Goal: Task Accomplishment & Management: Manage account settings

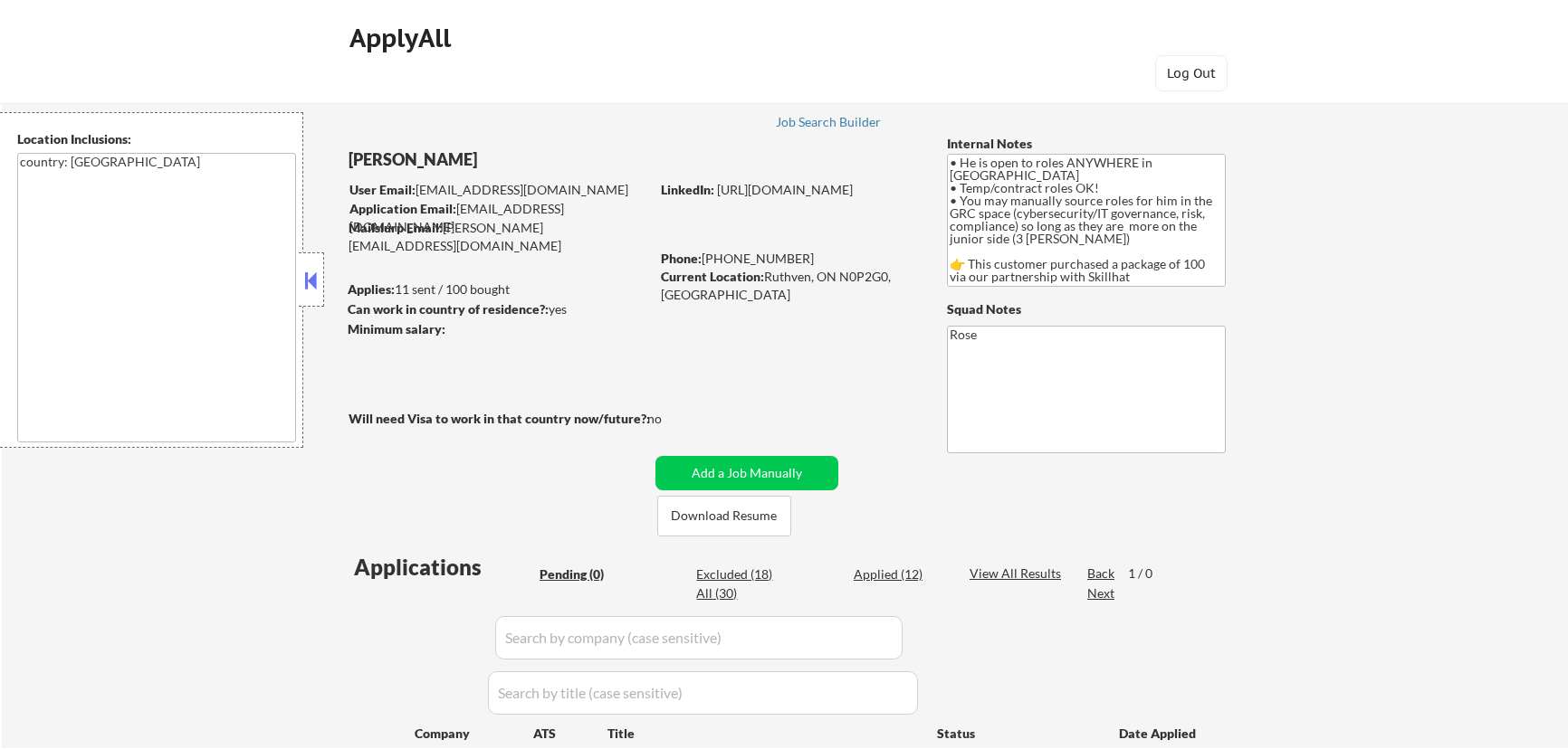
scroll to position [329, 0]
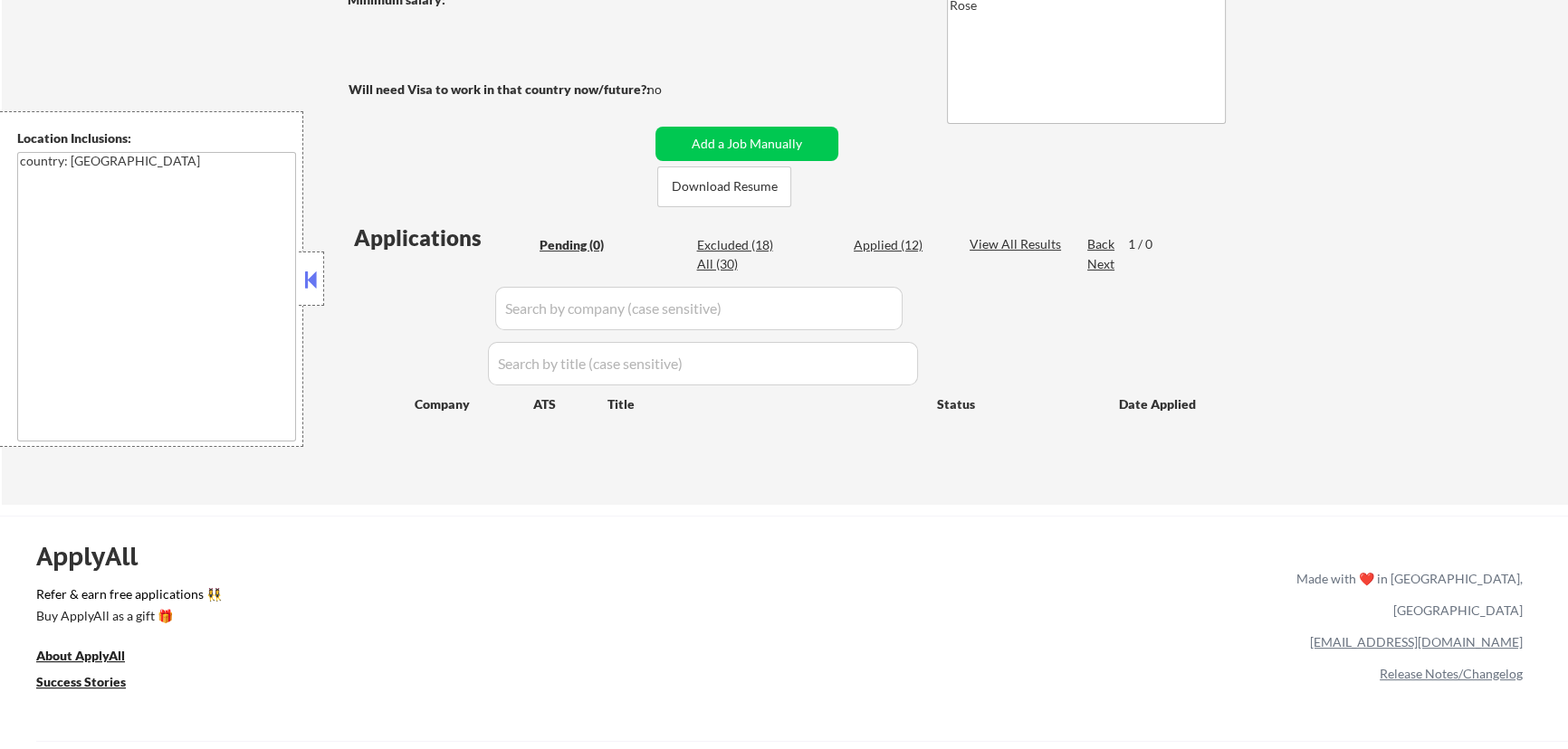
click at [876, 247] on div "Applied (12)" at bounding box center [899, 245] width 90 height 18
select select ""applied""
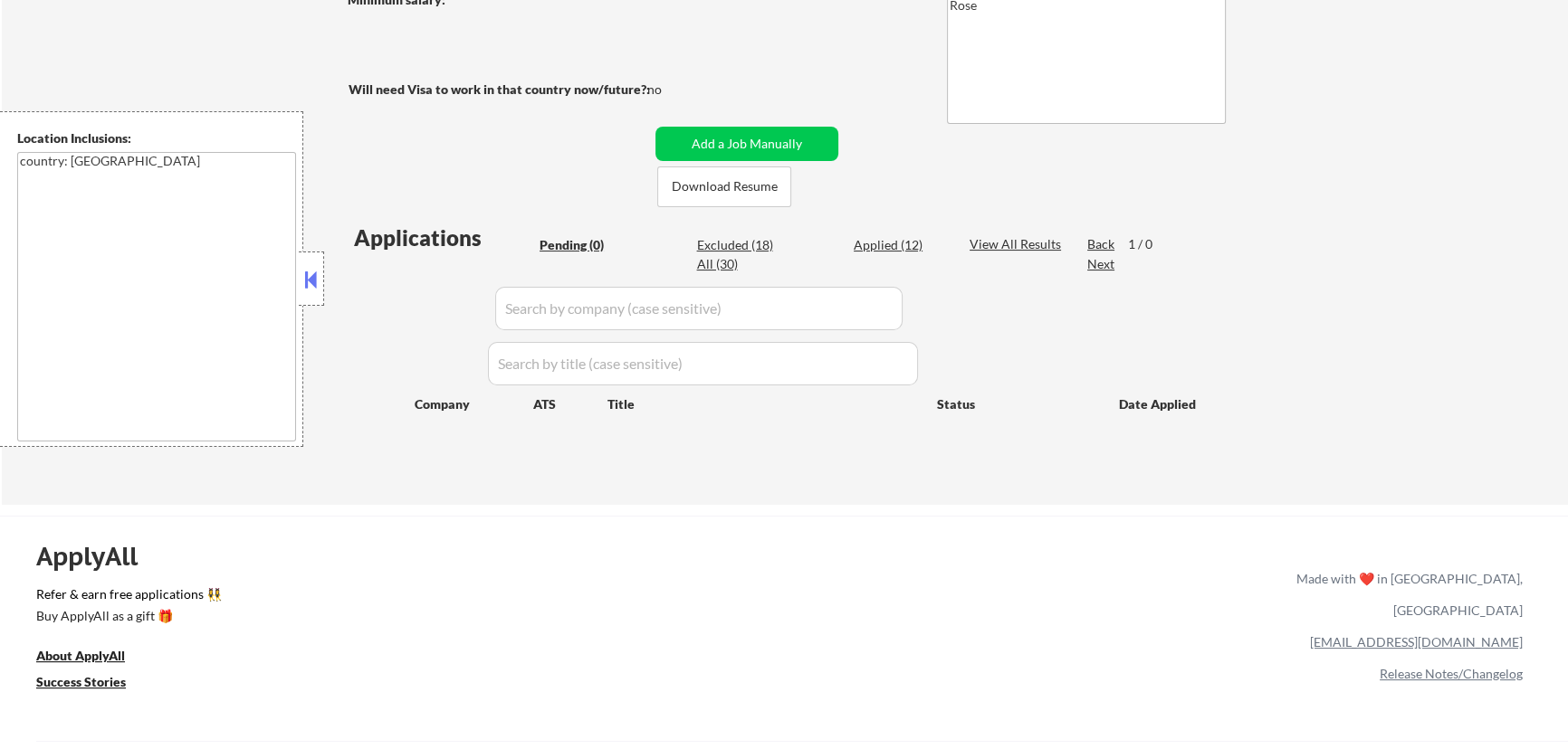
select select ""applied""
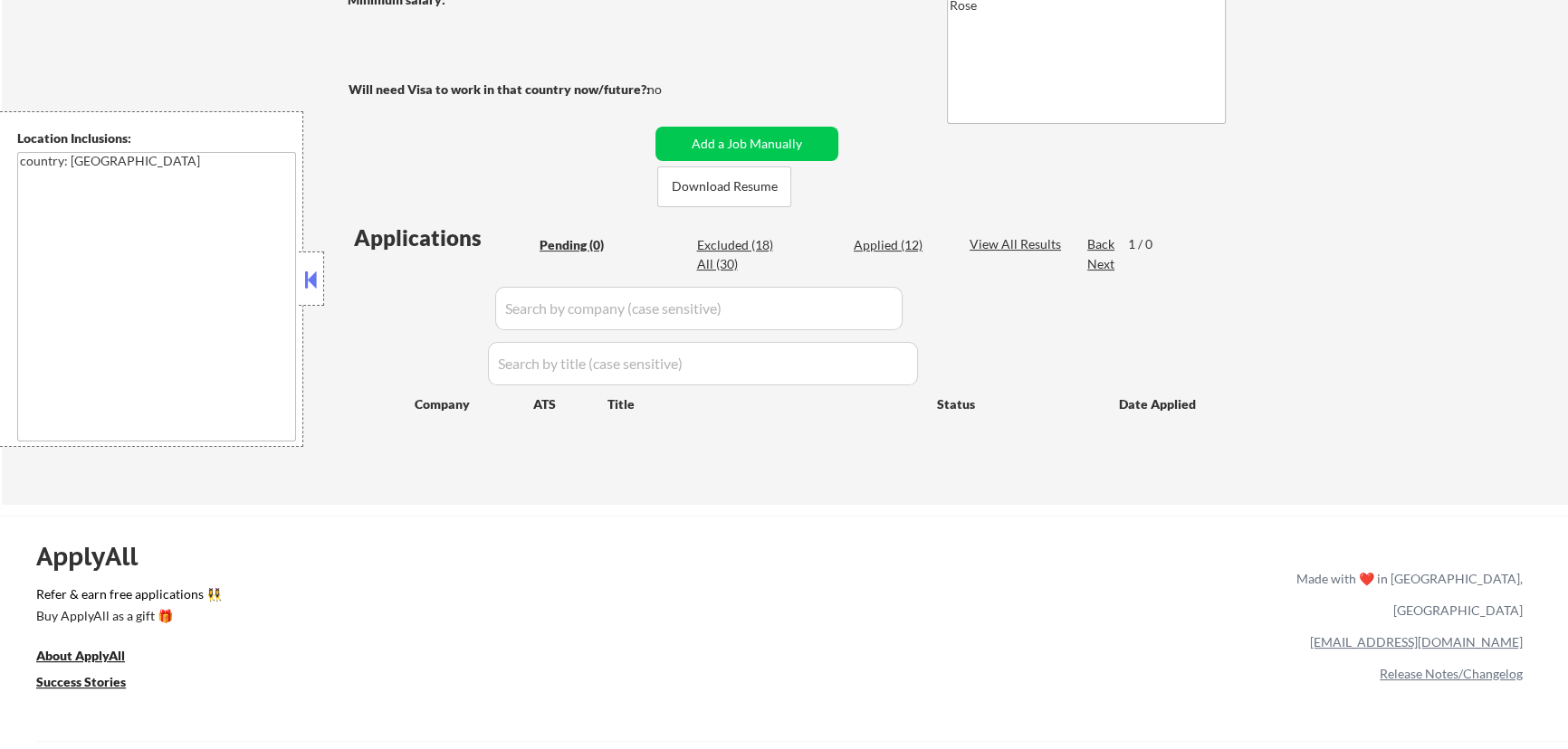
select select ""applied""
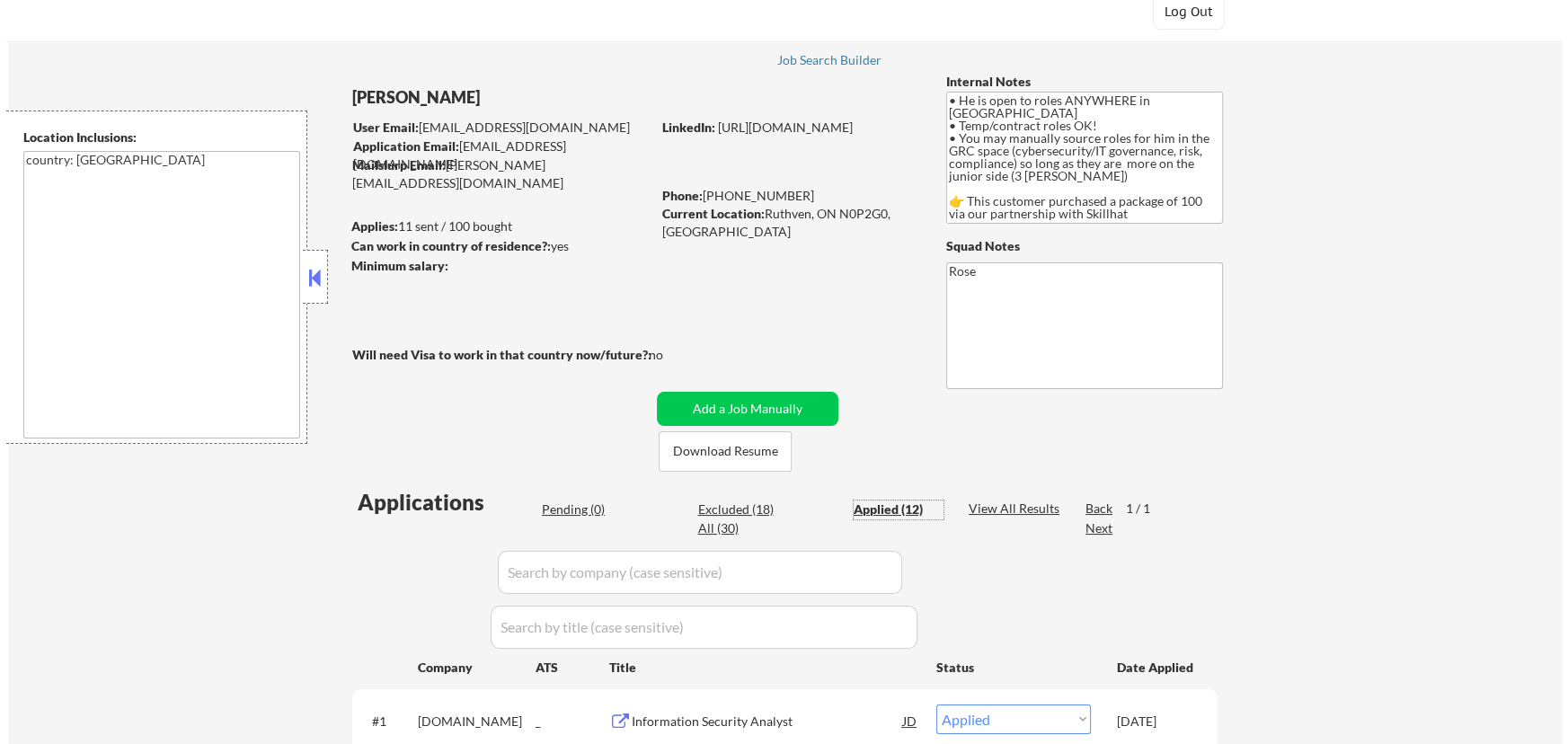
scroll to position [163, 0]
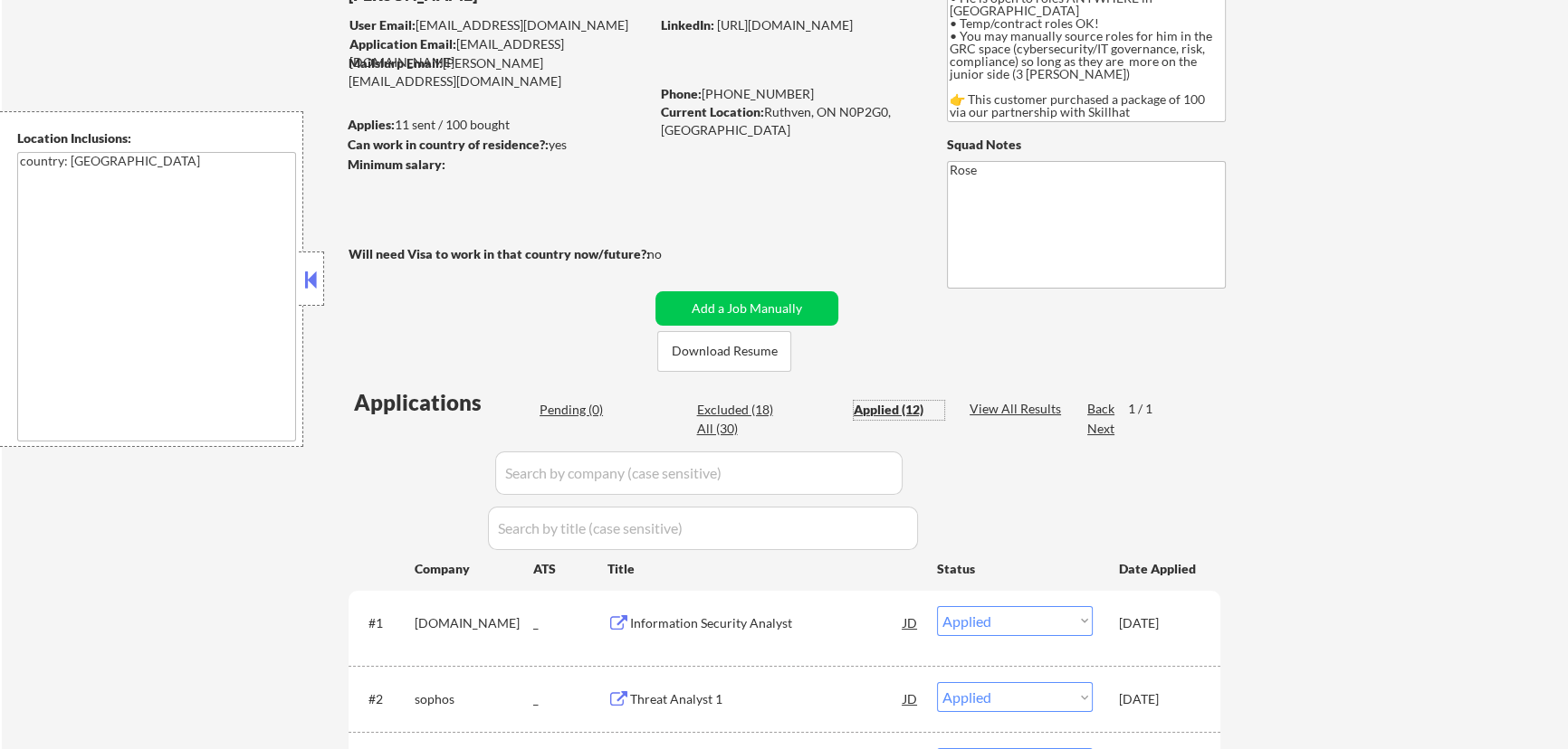
click at [571, 407] on div "Pending (0)" at bounding box center [585, 410] width 90 height 18
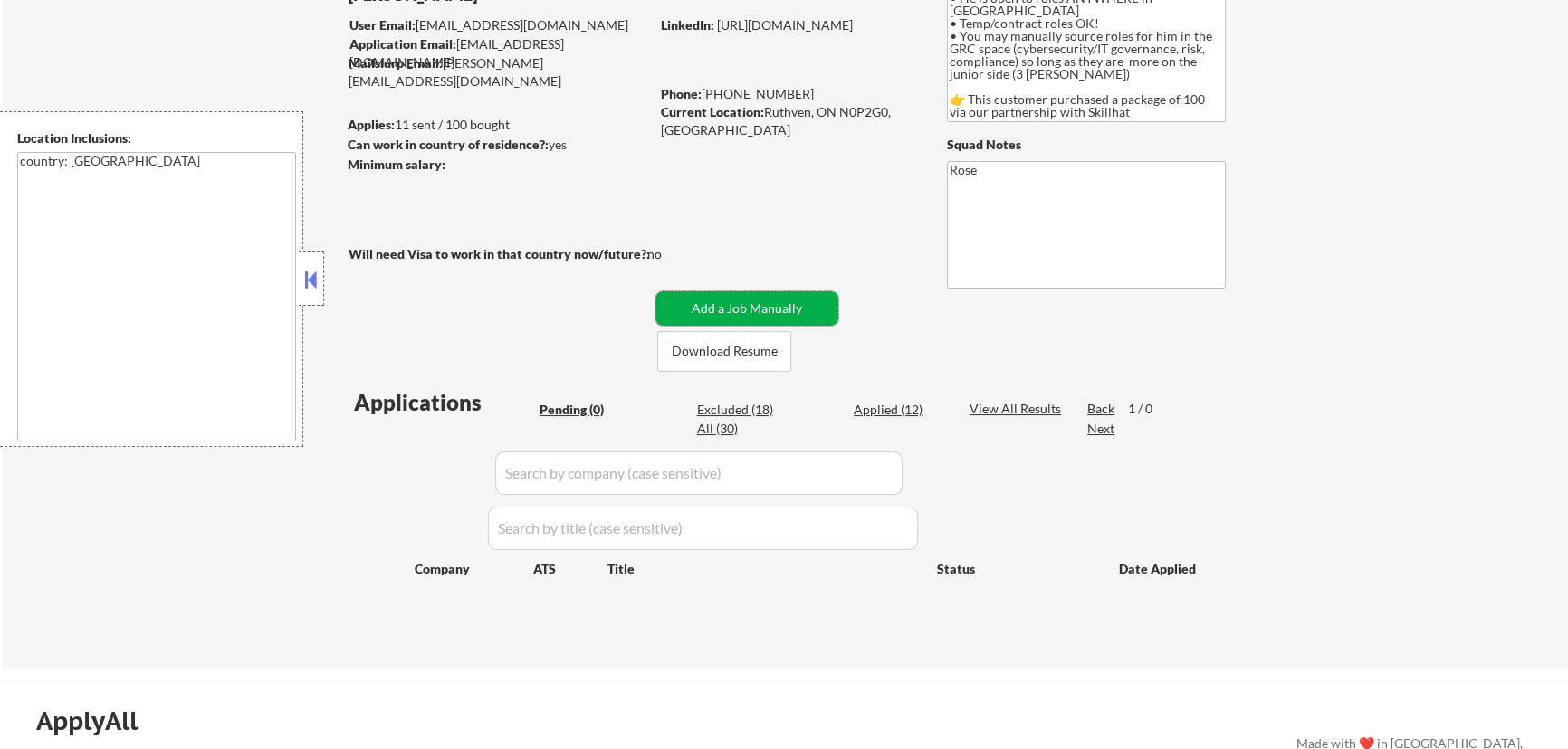
click at [750, 299] on button "Add a Job Manually" at bounding box center [746, 308] width 183 height 35
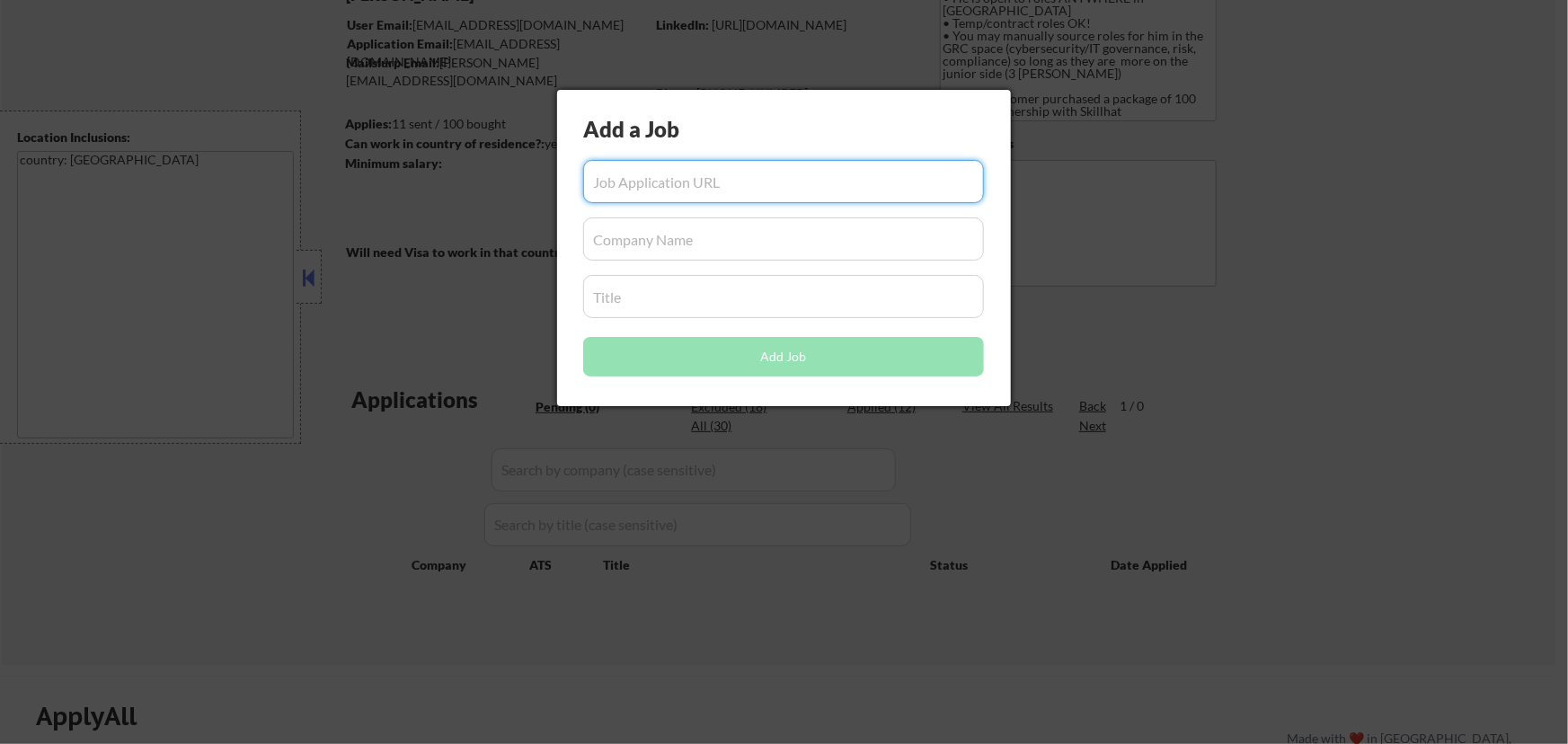
click at [648, 185] on input "input" at bounding box center [783, 182] width 400 height 43
paste input "https://ontariomedicalassociation.applytojob.com/apply/calqg5uxl6/specialist-in…"
type input "https://ontariomedicalassociation.applytojob.com/apply/calqg5uxl6/specialist-in…"
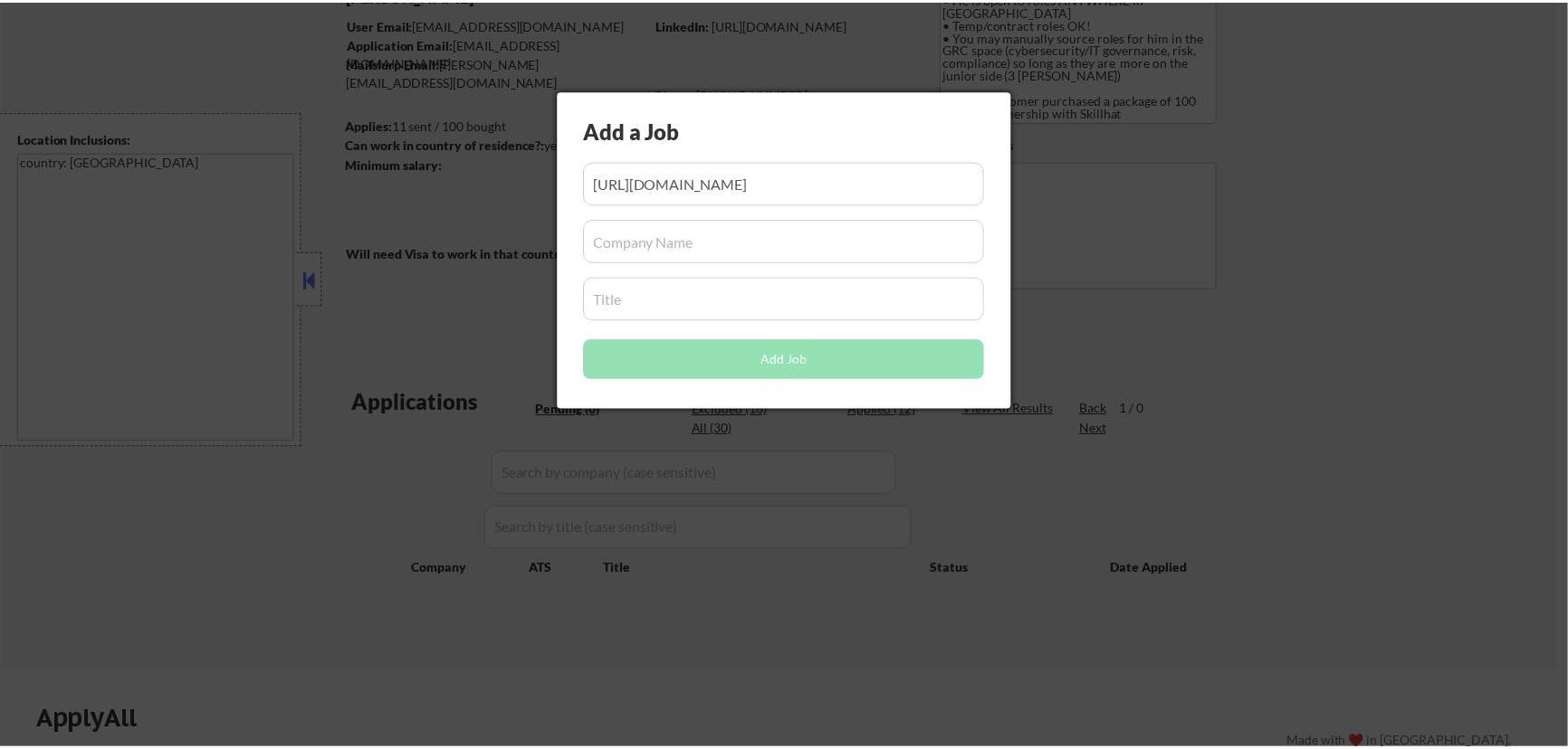
scroll to position [0, 0]
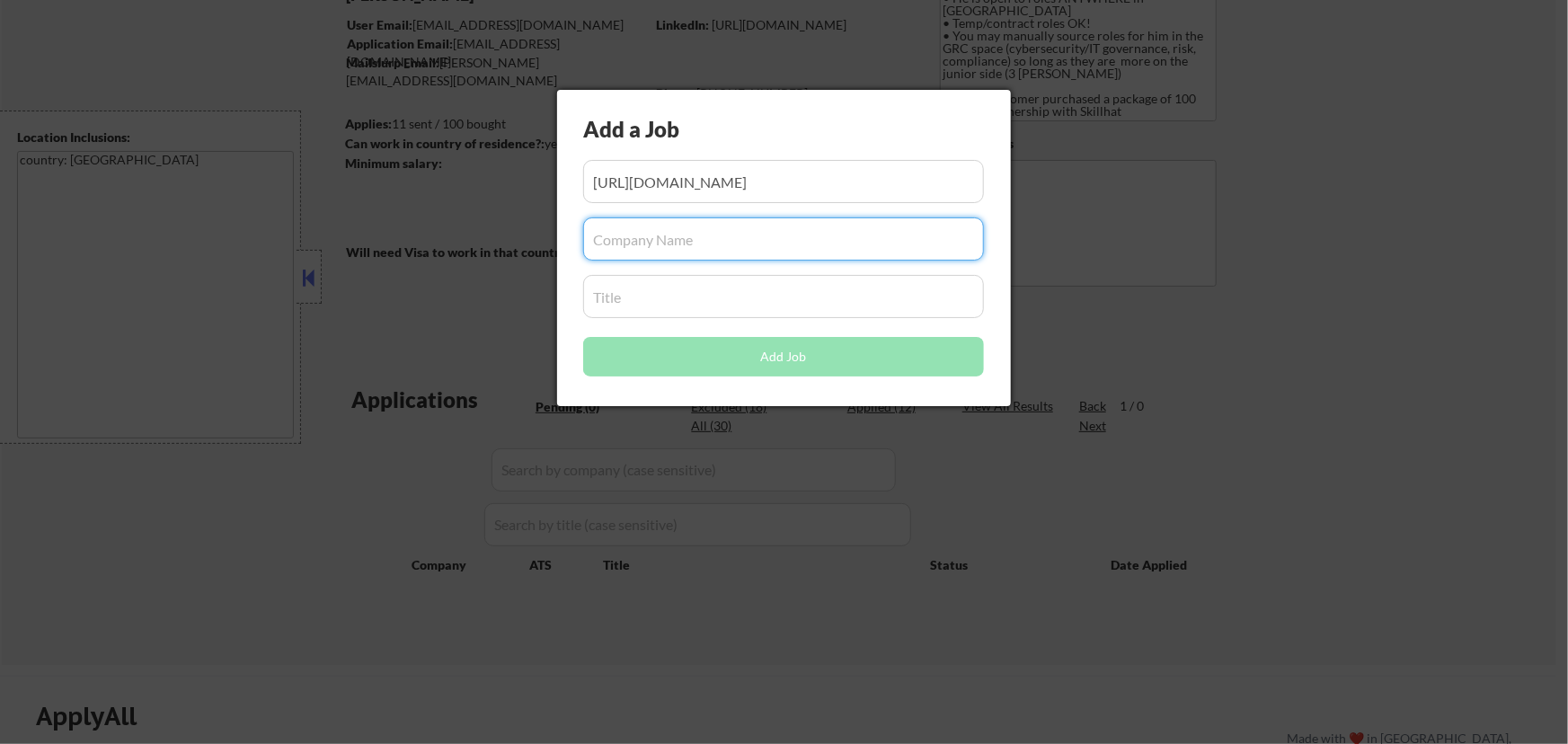
click at [611, 240] on input "input" at bounding box center [783, 239] width 400 height 43
paste input "ontariomedicalassociation"
type input "ontariomedicalassociation"
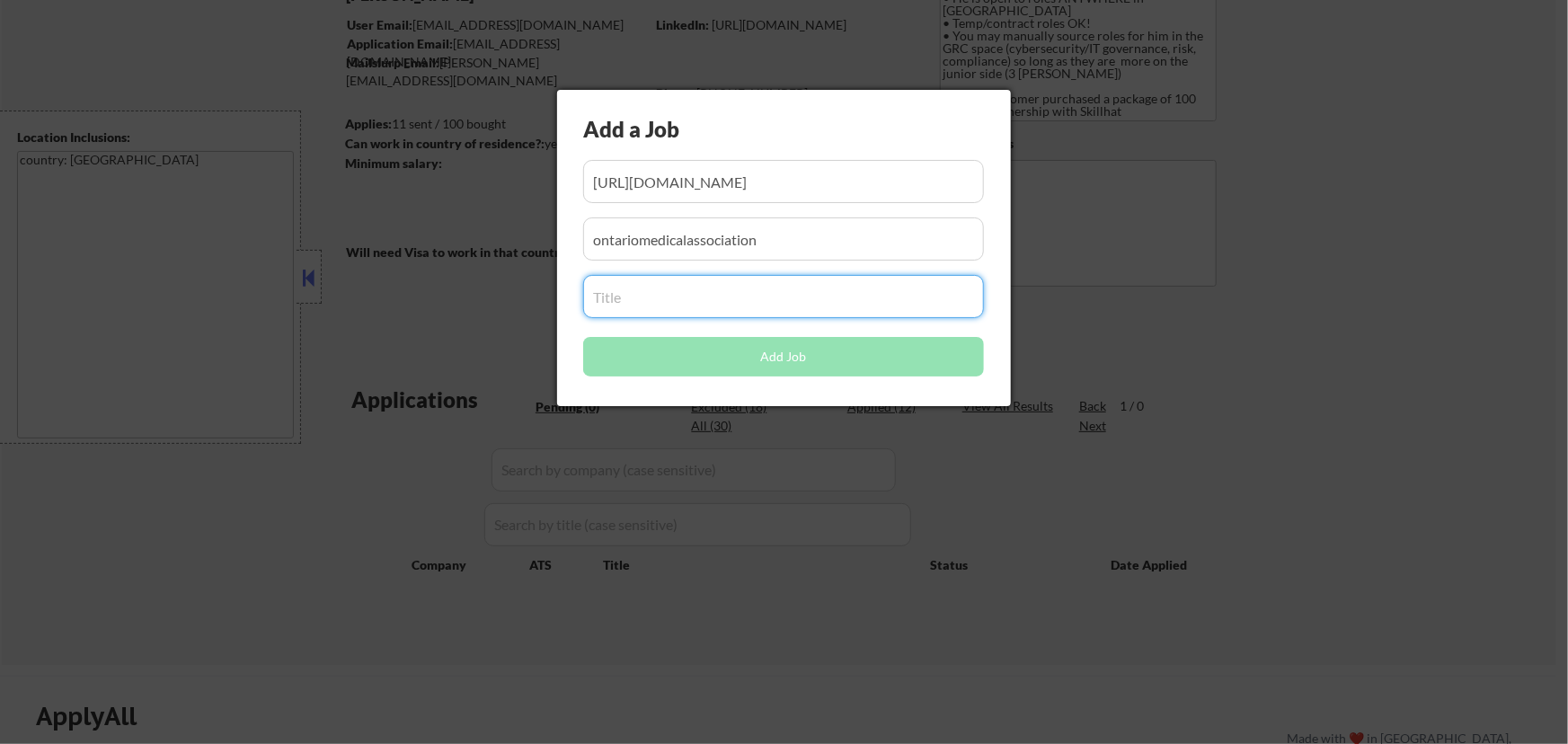
click at [629, 300] on input "input" at bounding box center [783, 297] width 400 height 43
paste input "Specialist, Insurance Compliance"
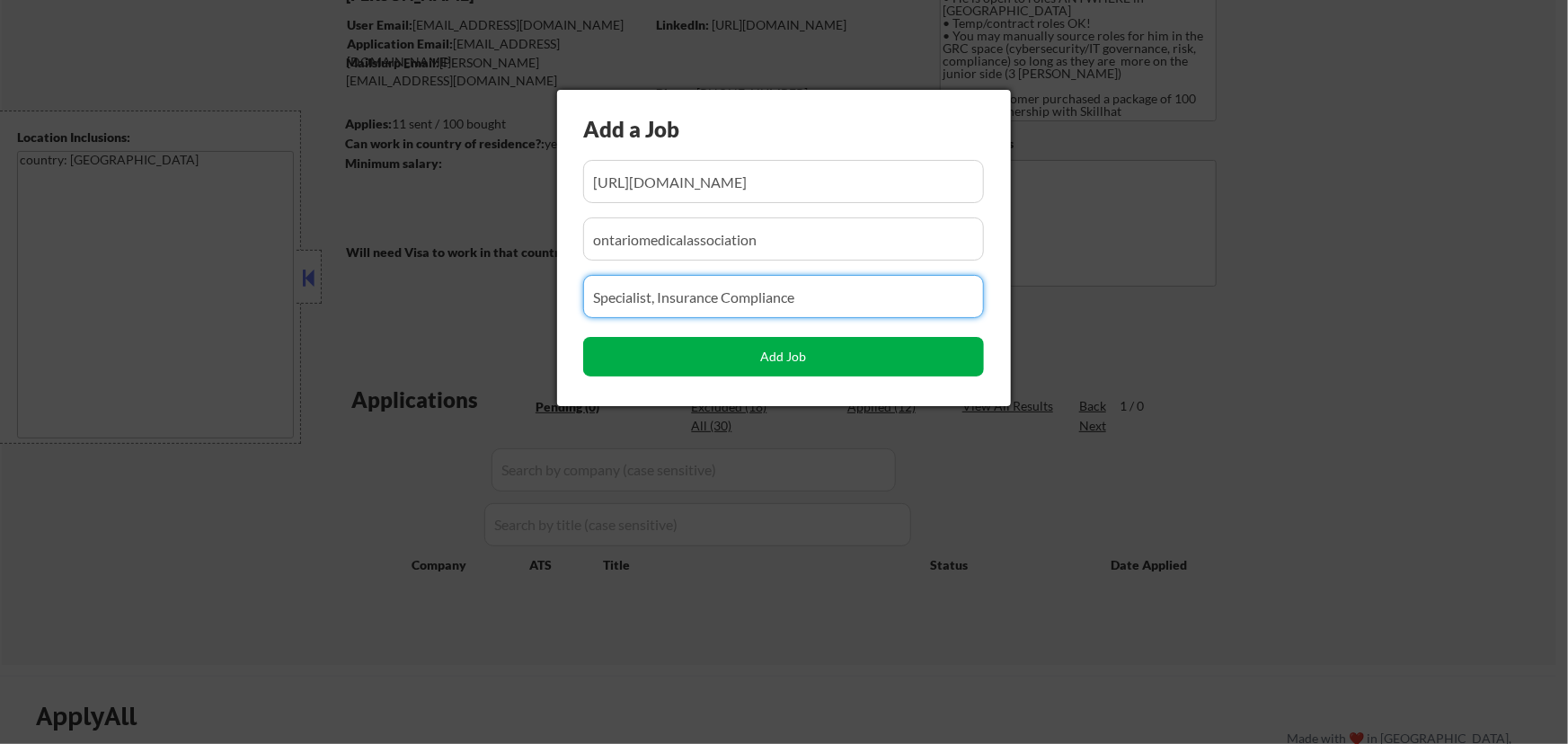
type input "Specialist, Insurance Compliance"
click at [793, 359] on button "Add Job" at bounding box center [783, 357] width 400 height 39
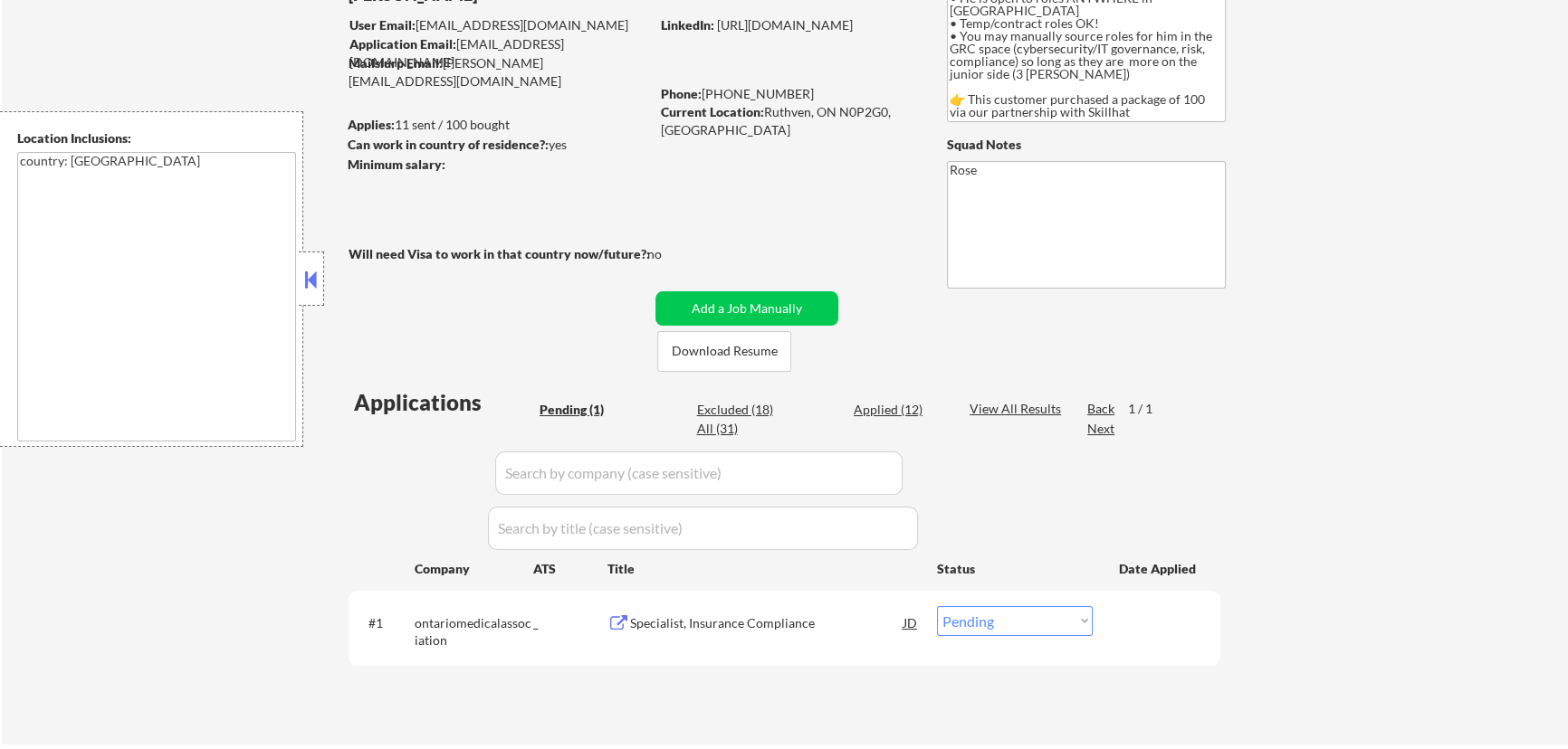
click at [1008, 615] on select "Choose an option... Pending Applied Excluded (Questions) Excluded (Expired) Exc…" at bounding box center [1014, 622] width 155 height 30
select select ""applied""
click at [937, 607] on select "Choose an option... Pending Applied Excluded (Questions) Excluded (Expired) Exc…" at bounding box center [1014, 622] width 155 height 30
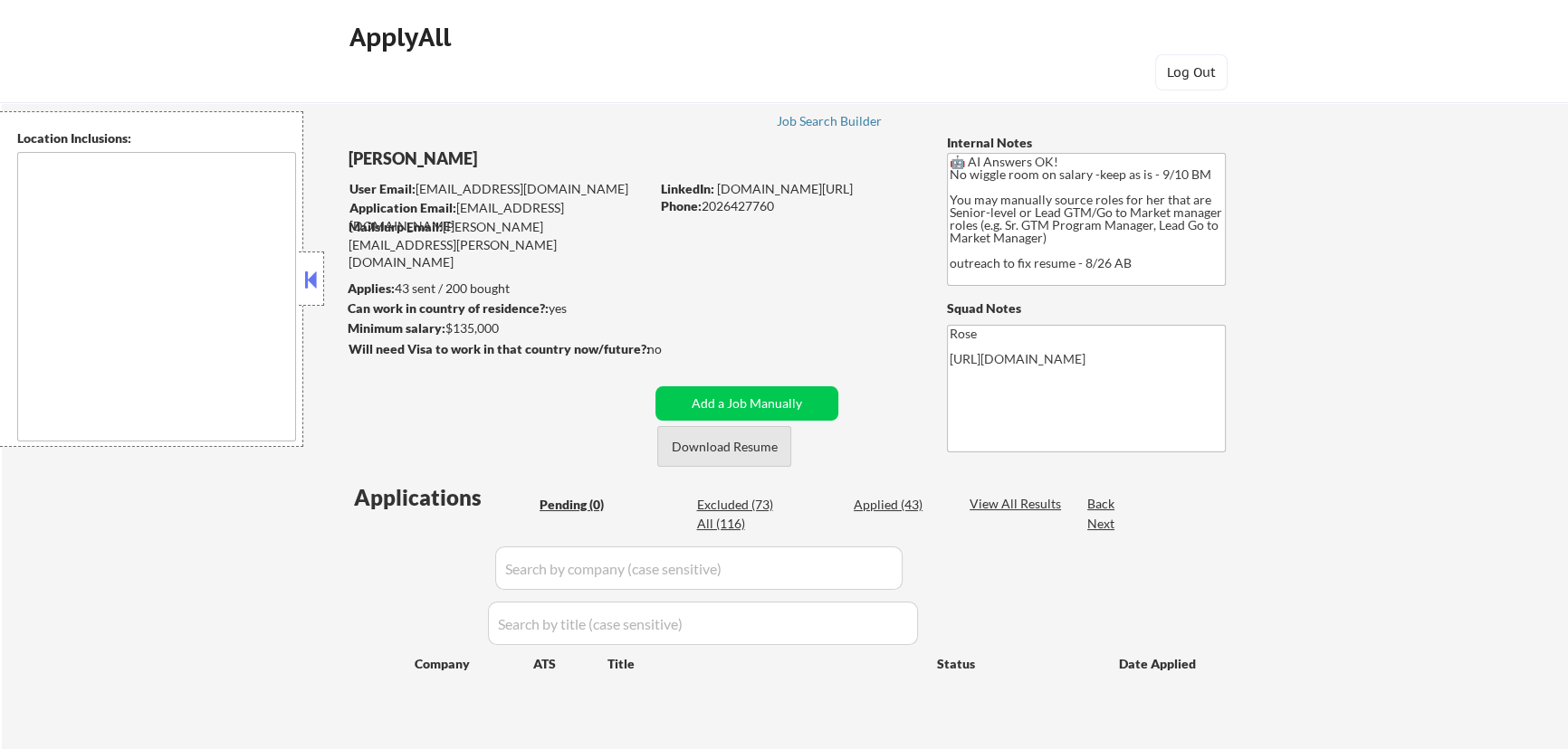
type textarea "Reston, VA Herndon, VA Vienna, VA Tysons, VA Great Falls, VA McLean, VA Sterlin…"
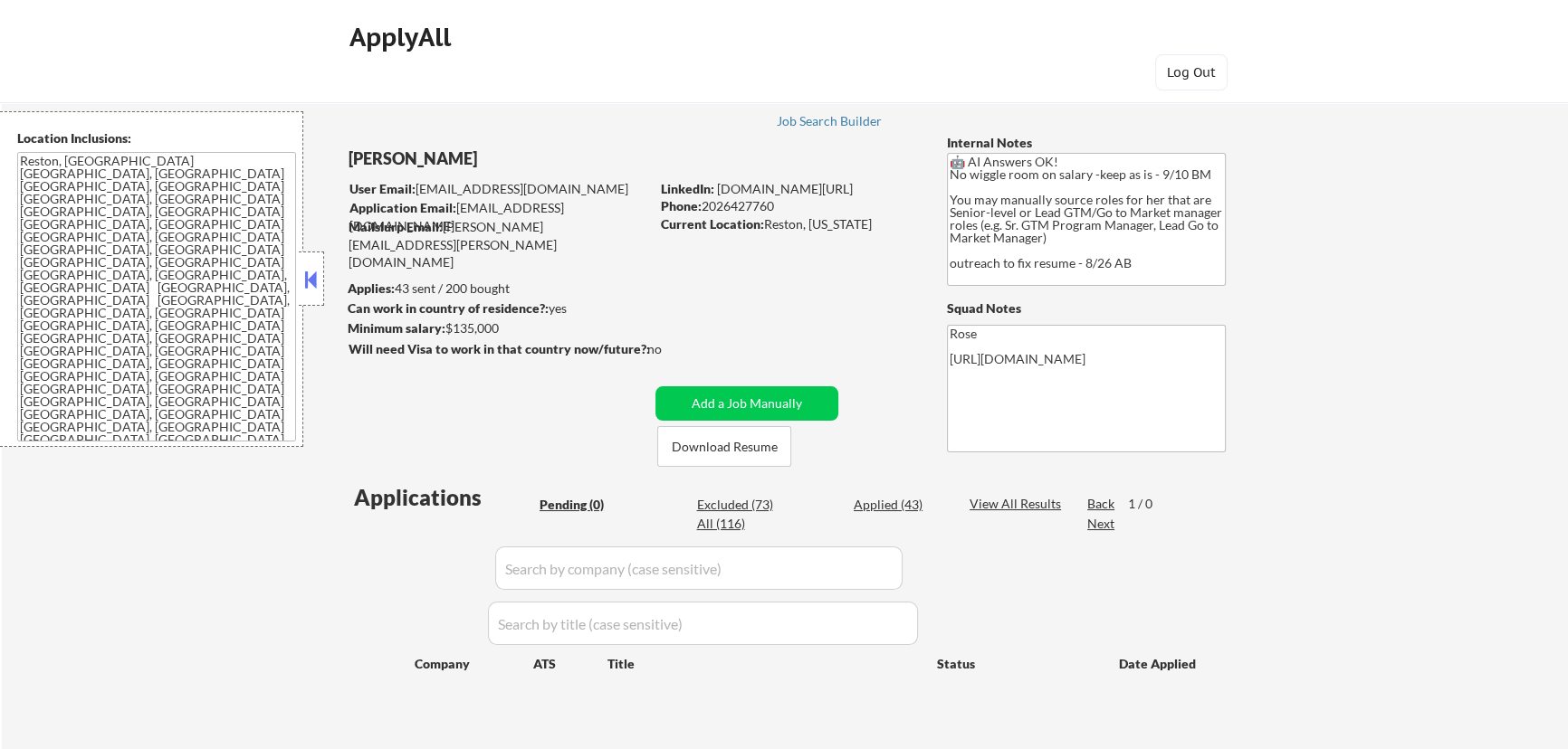
scroll to position [164, 0]
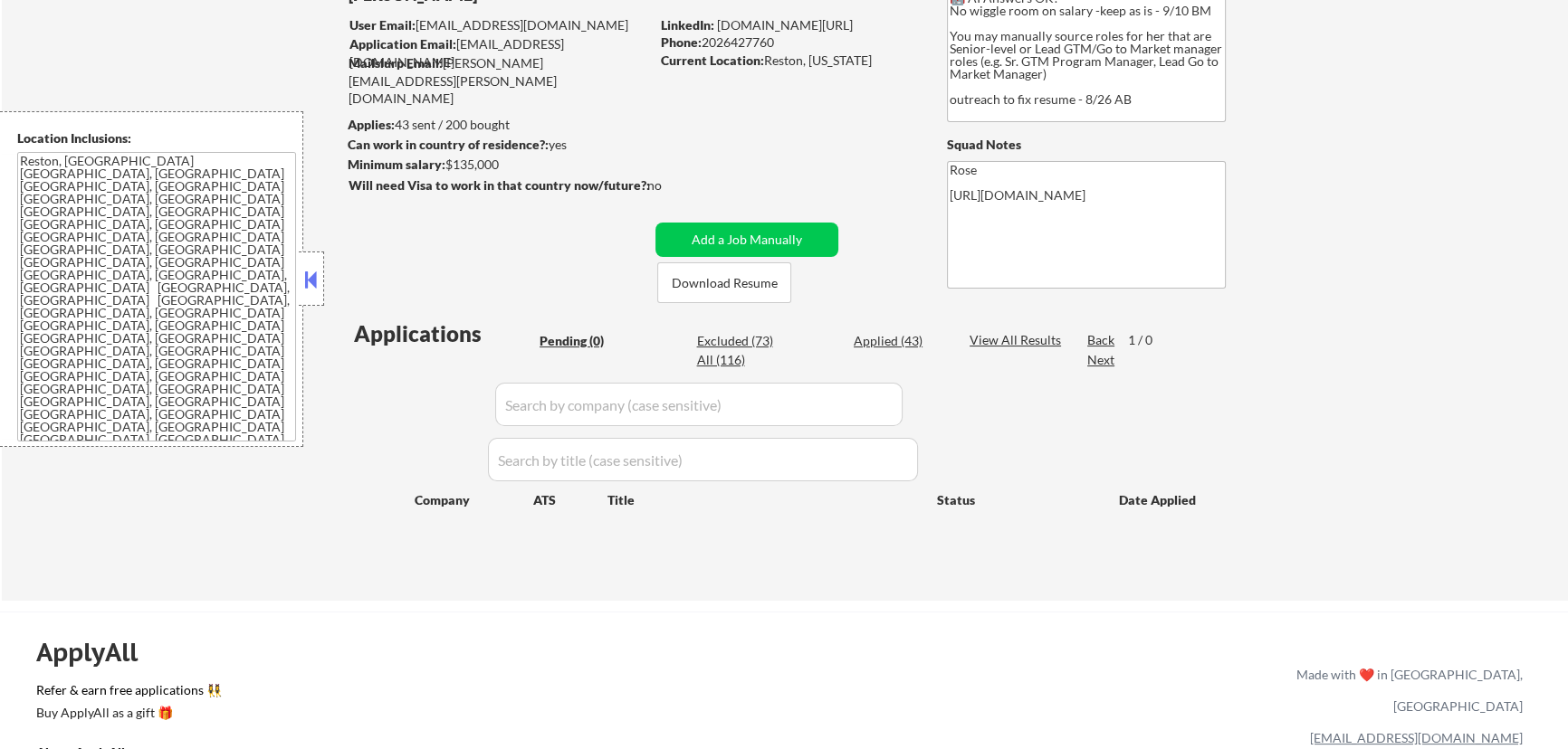
click at [882, 344] on div "Applied (43)" at bounding box center [899, 341] width 90 height 18
select select ""applied""
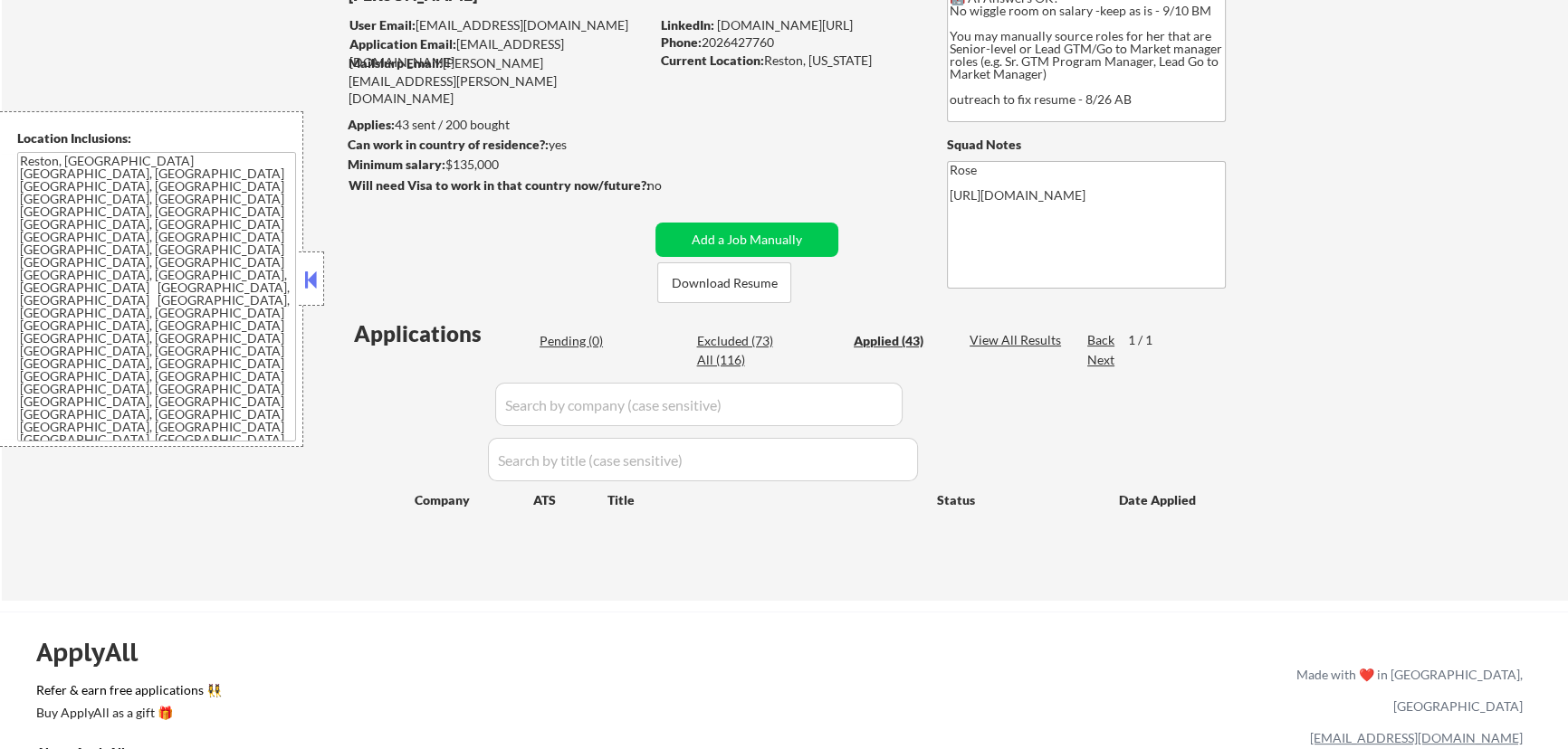
select select ""applied""
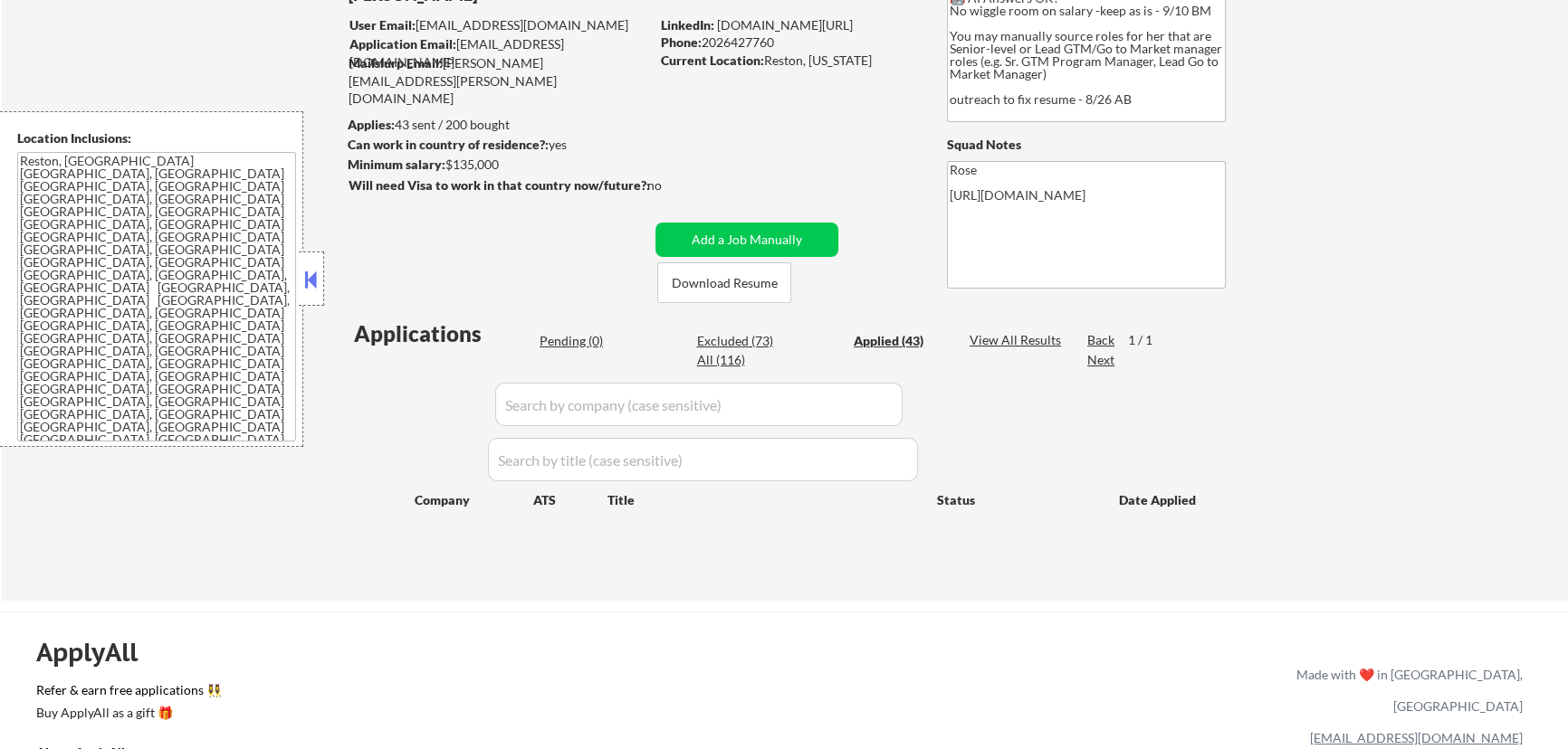
select select ""applied""
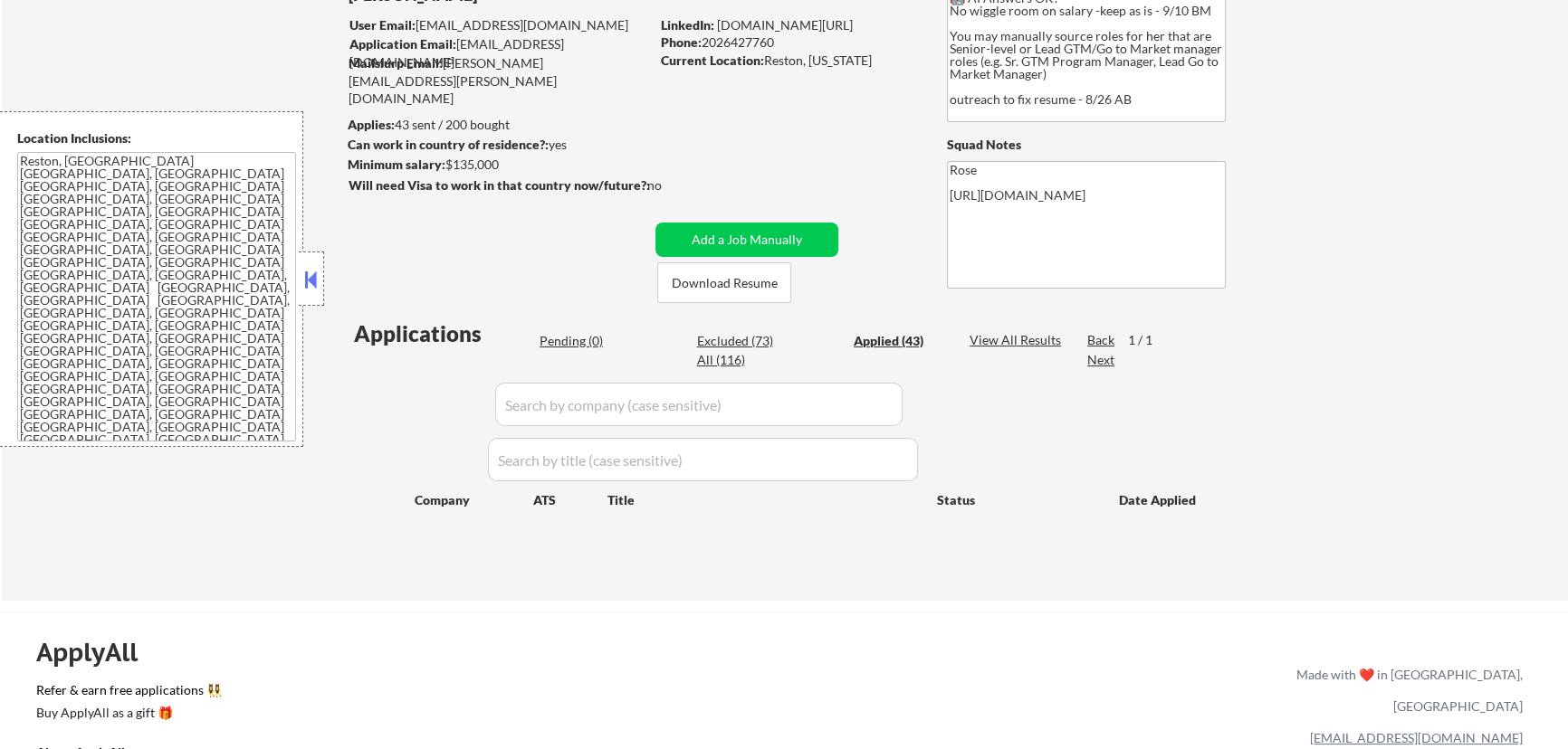
select select ""applied""
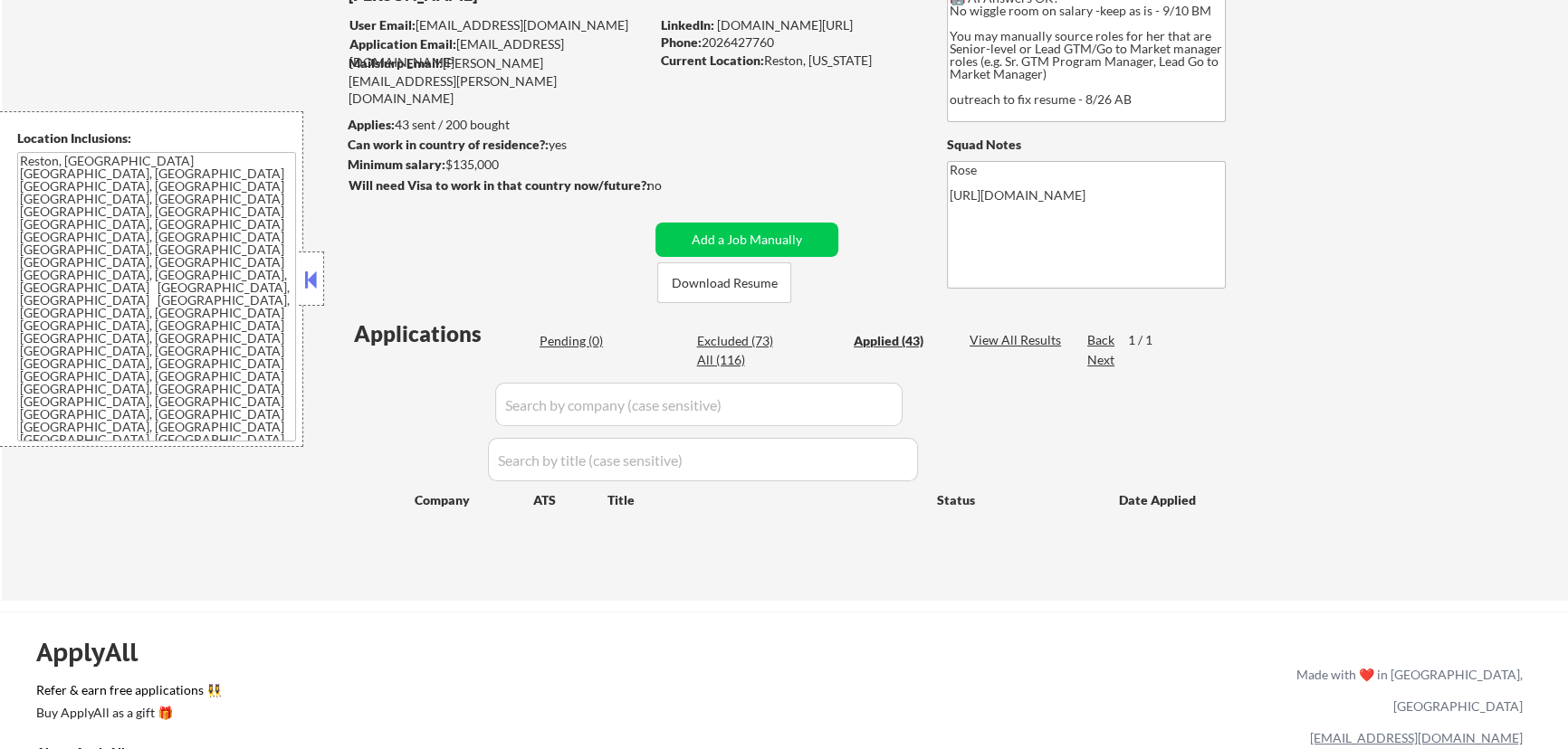
select select ""applied""
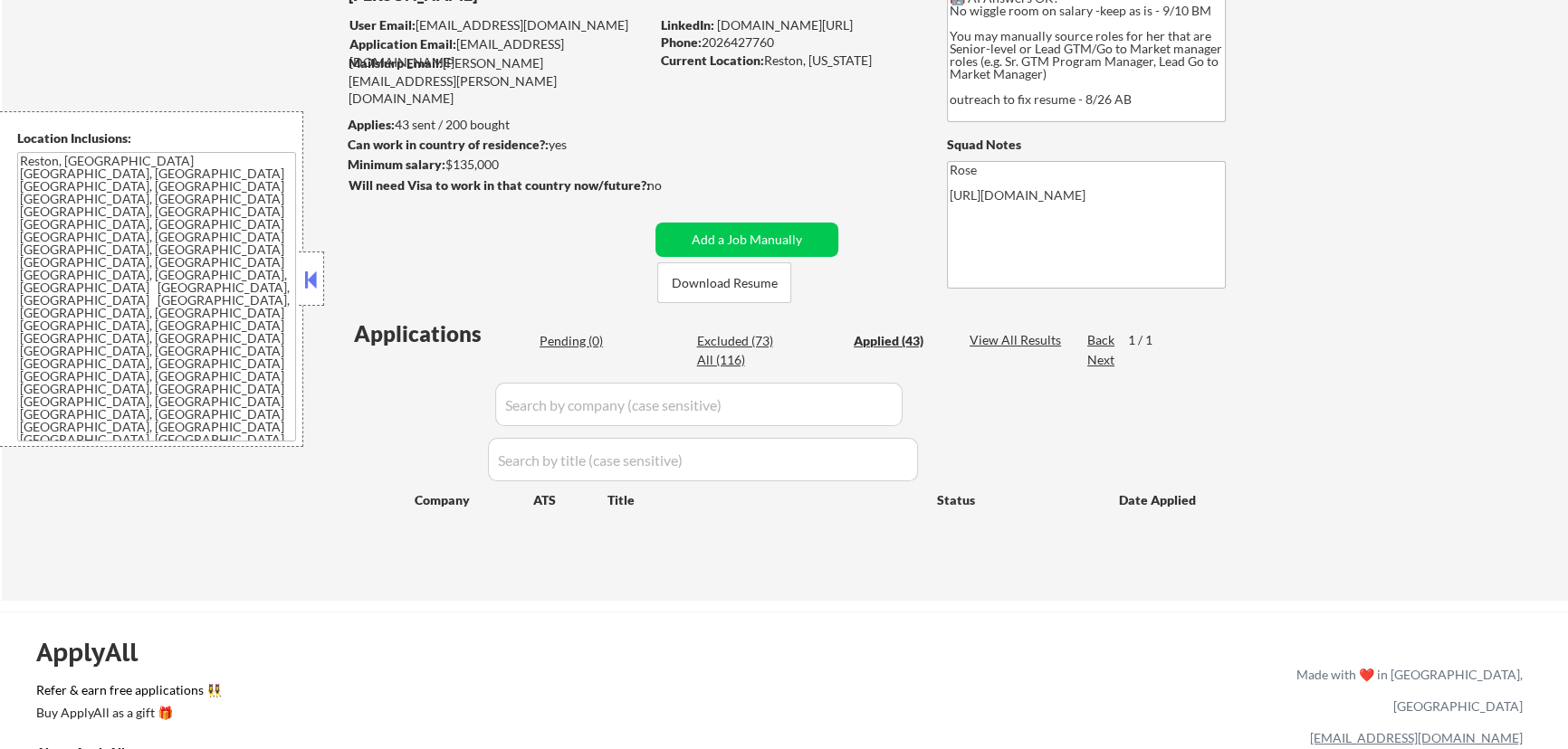
select select ""applied""
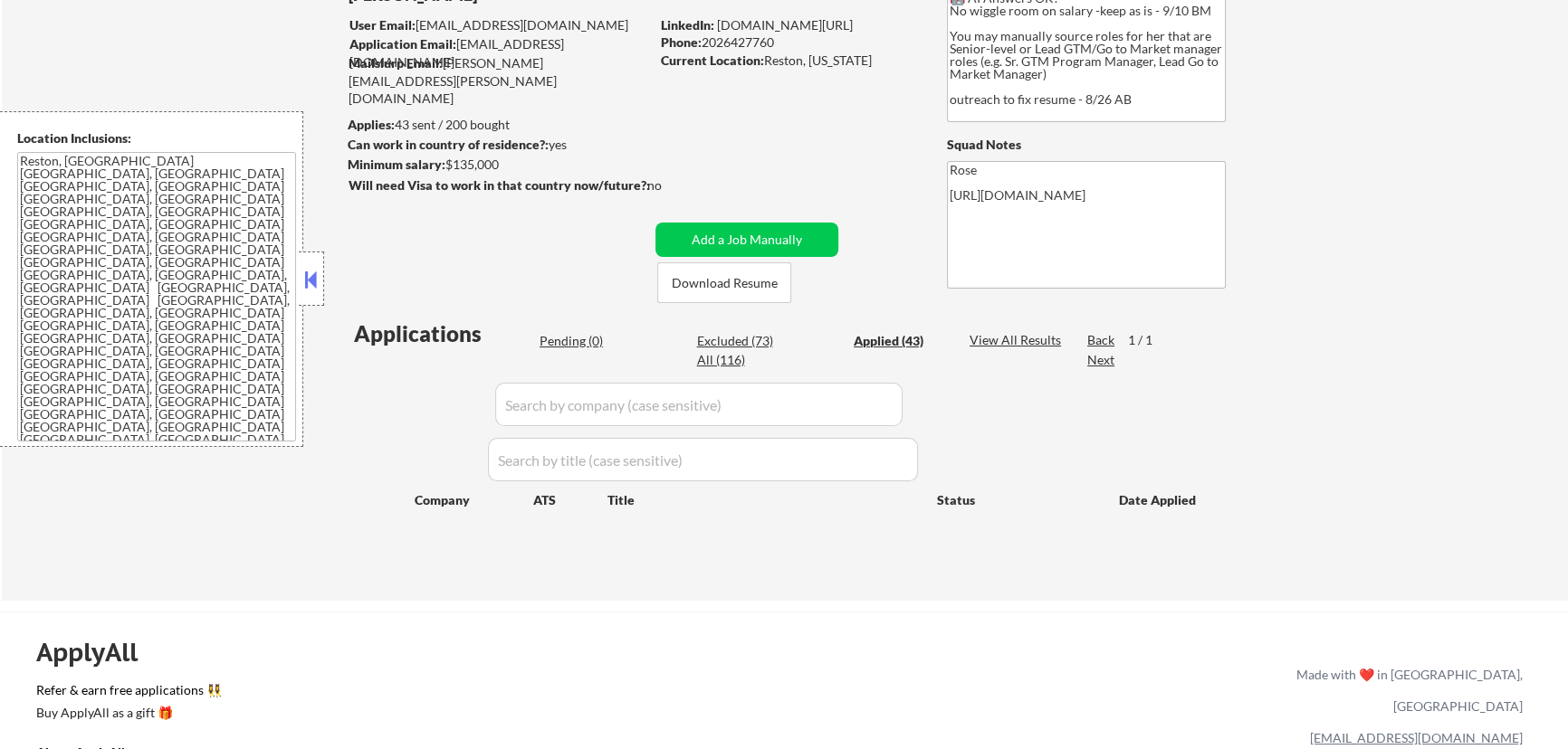
select select ""applied""
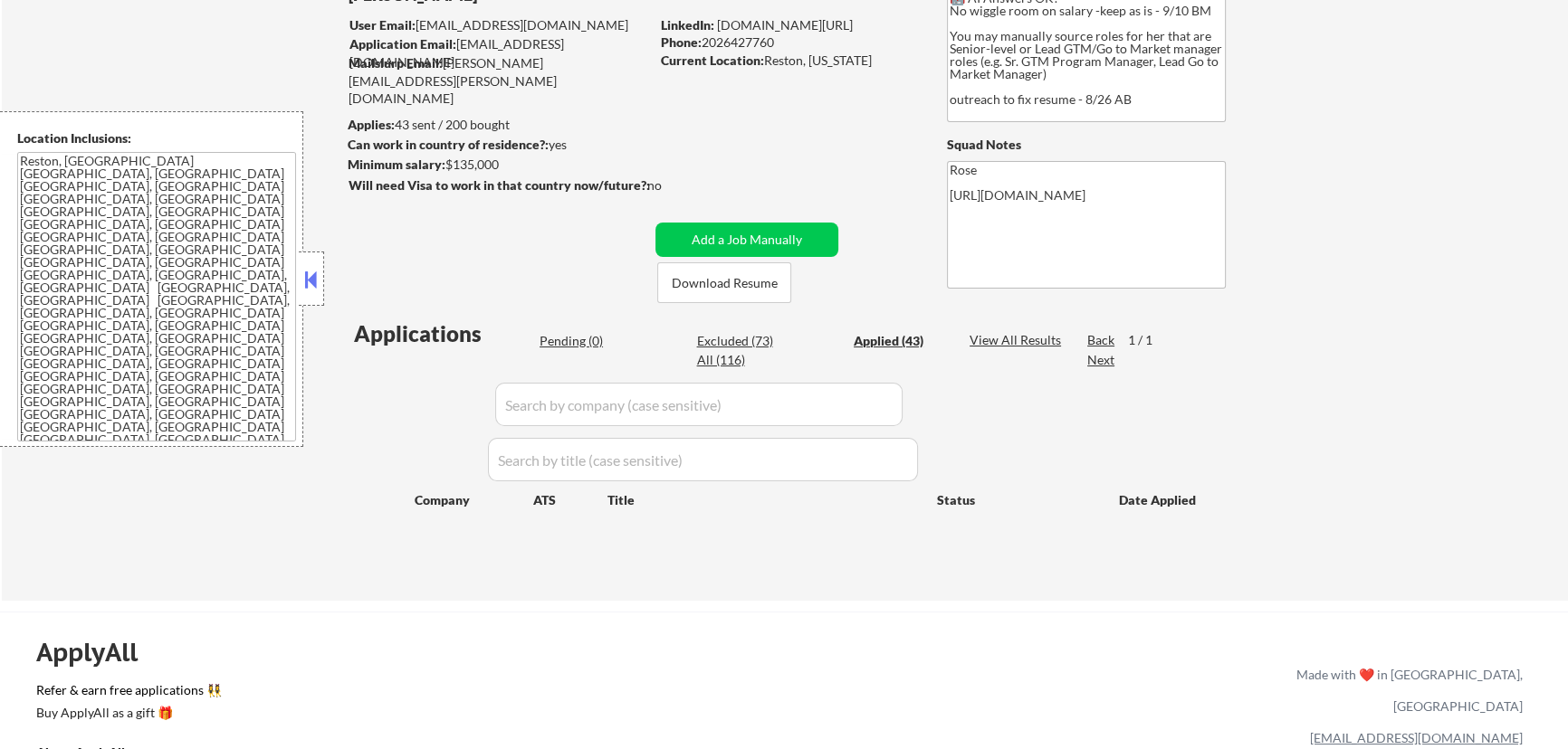
select select ""applied""
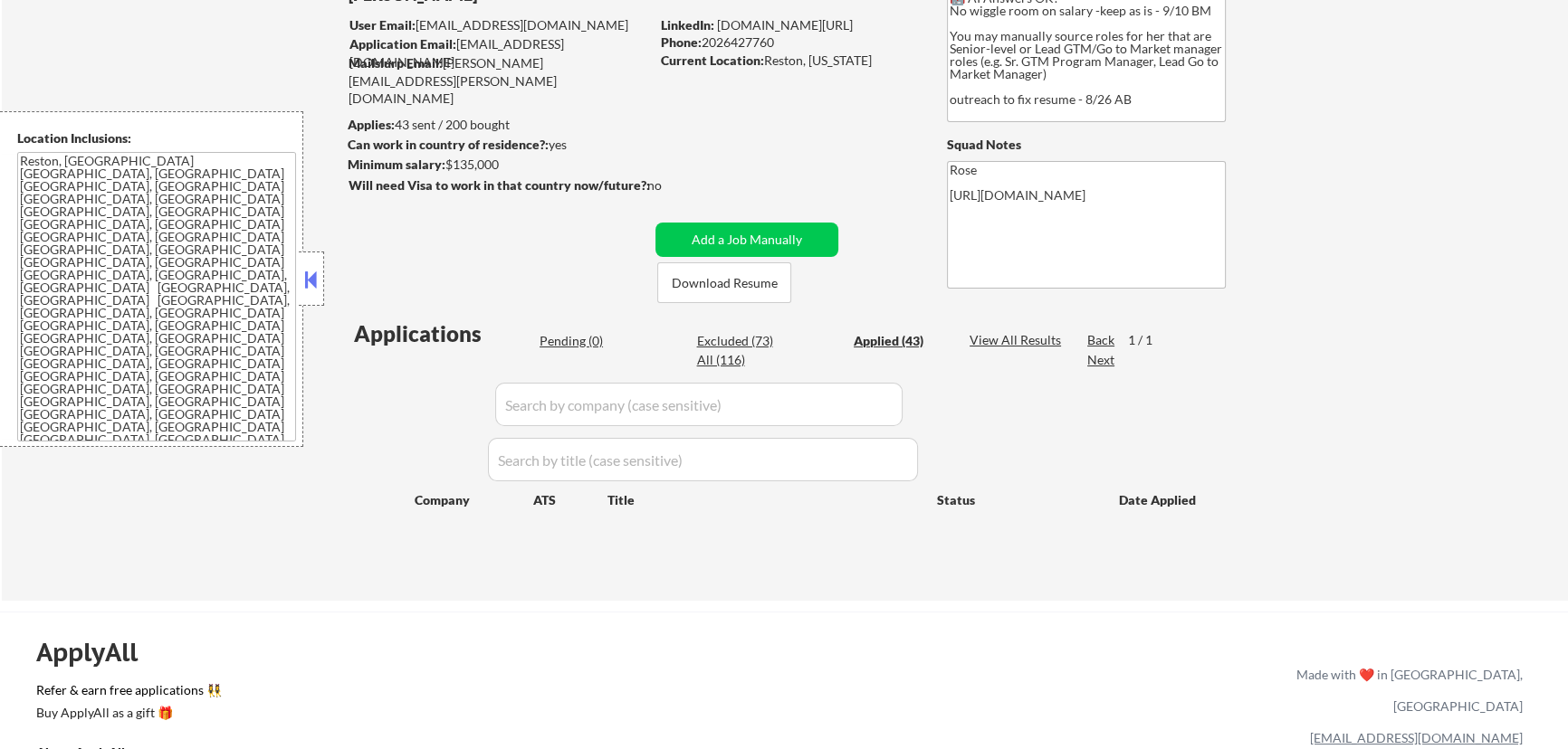
select select ""applied""
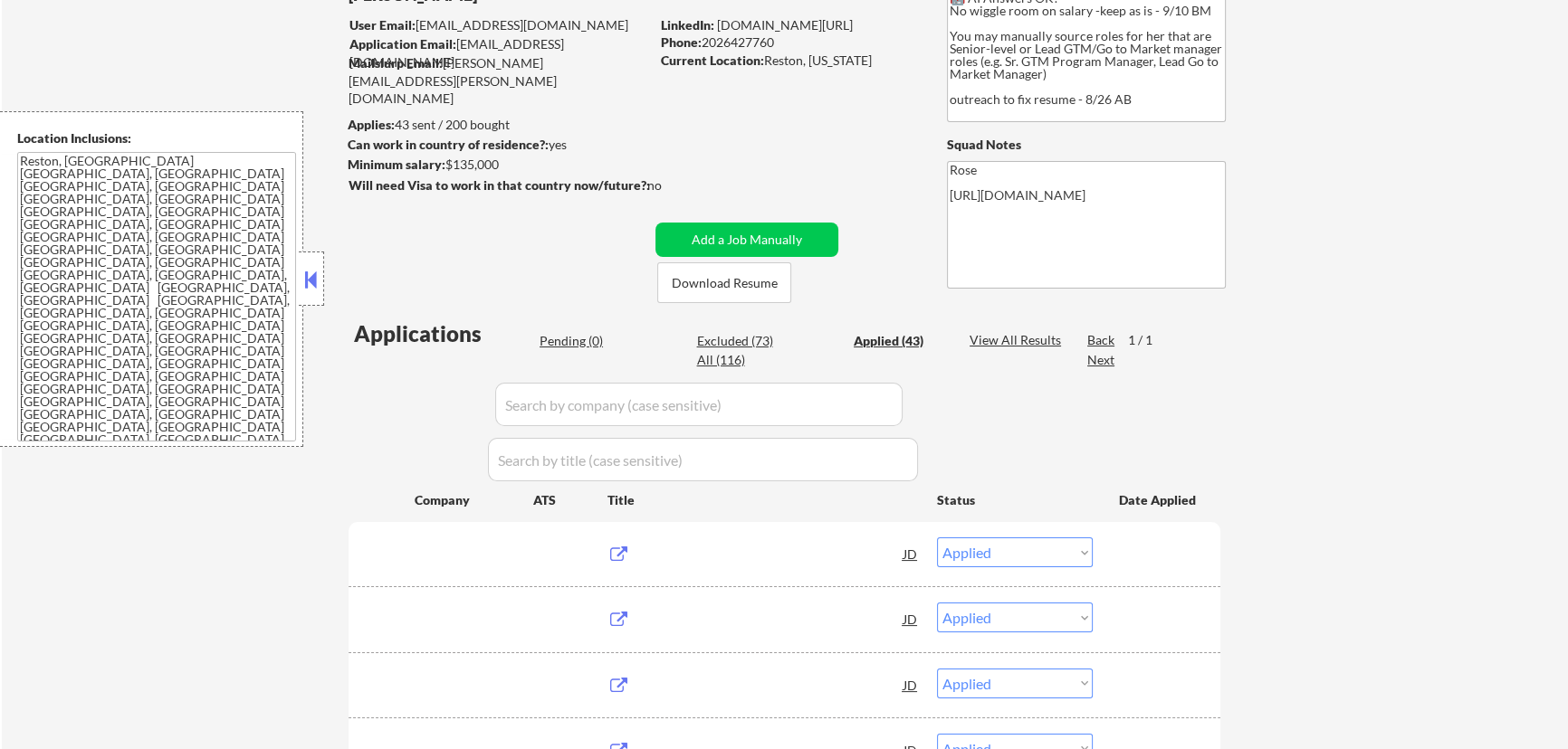
scroll to position [329, 0]
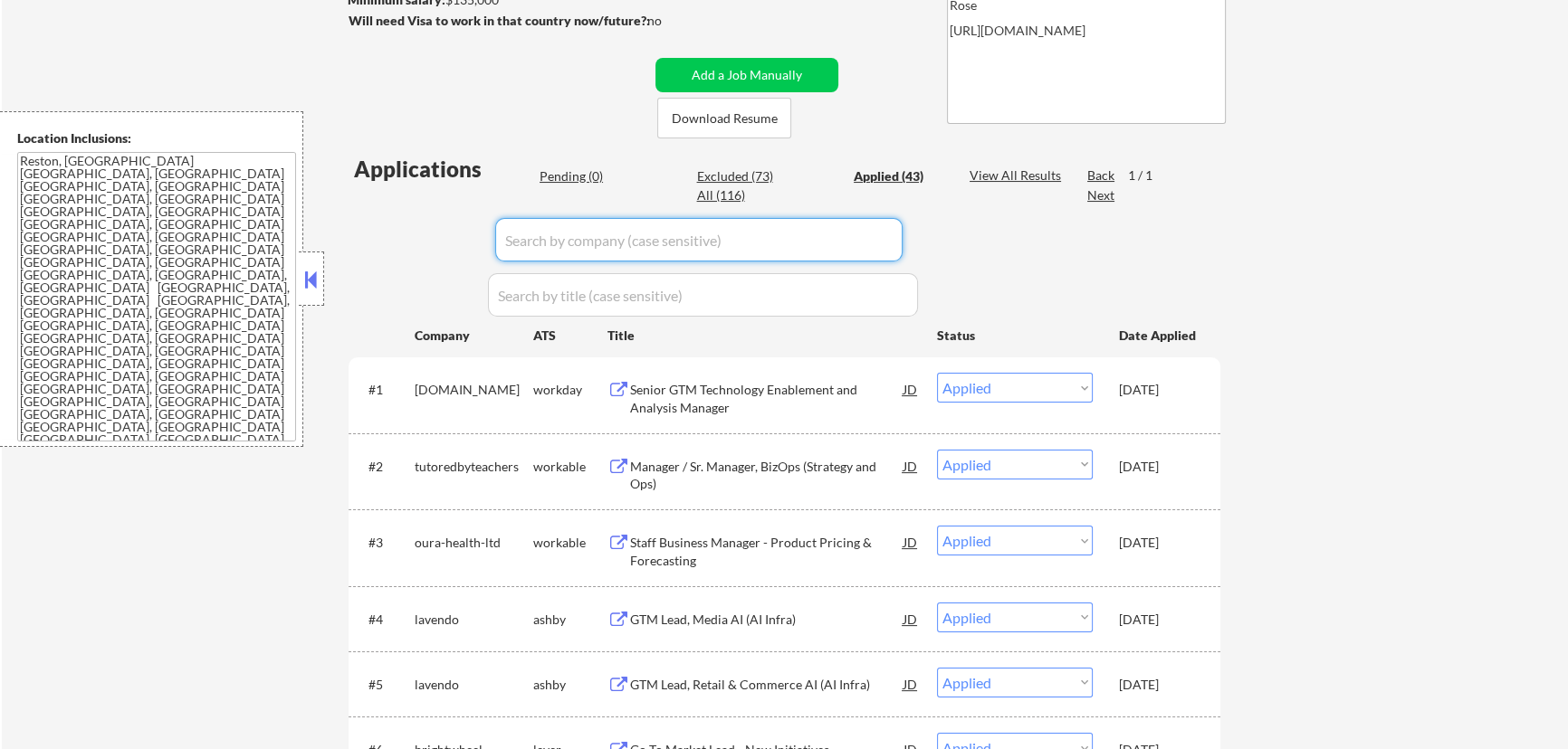
click at [879, 241] on input "input" at bounding box center [698, 240] width 407 height 43
paste input "https://mckesson.wd3.myworkdayjobs.com/"
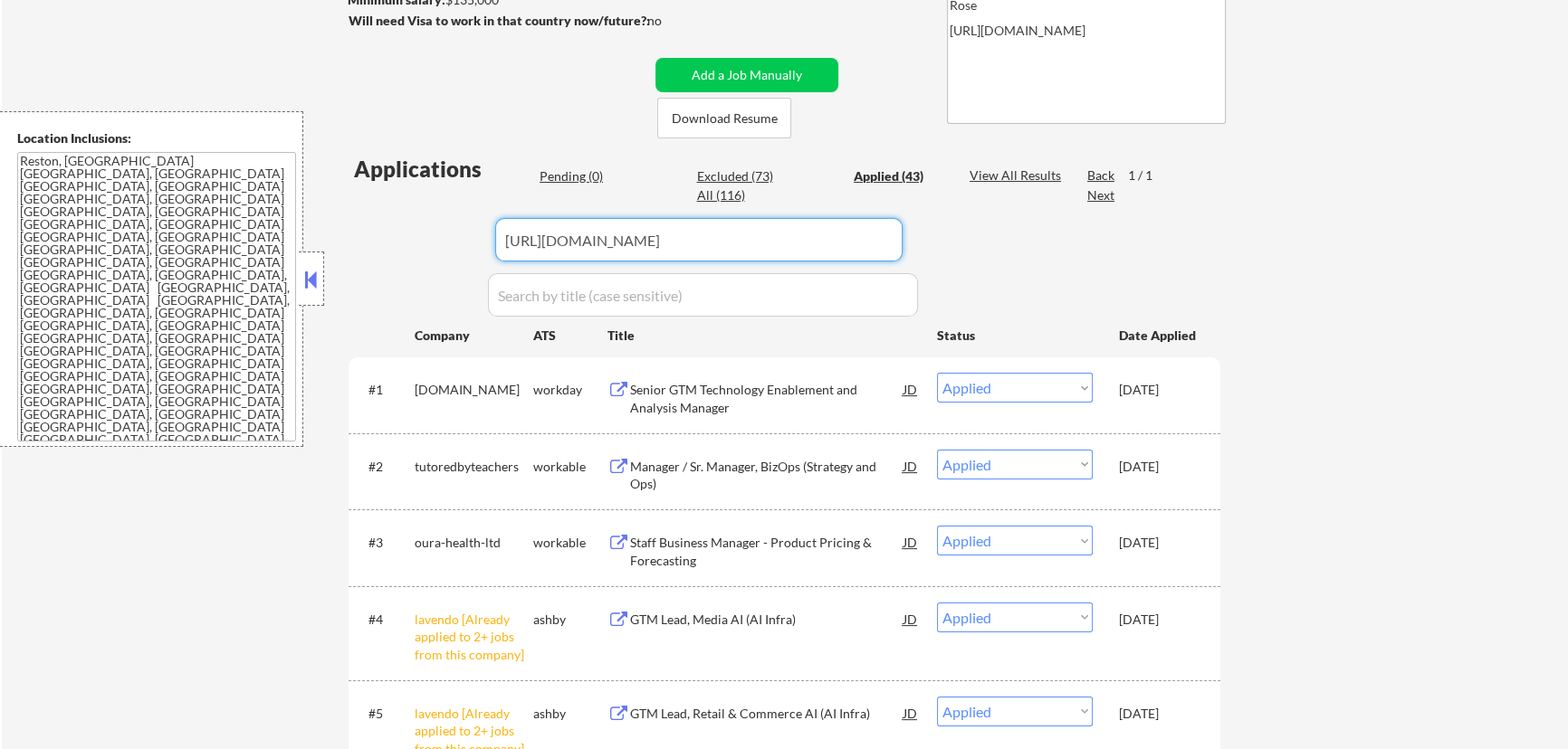
drag, startPoint x: 552, startPoint y: 239, endPoint x: 399, endPoint y: 261, distance: 154.6
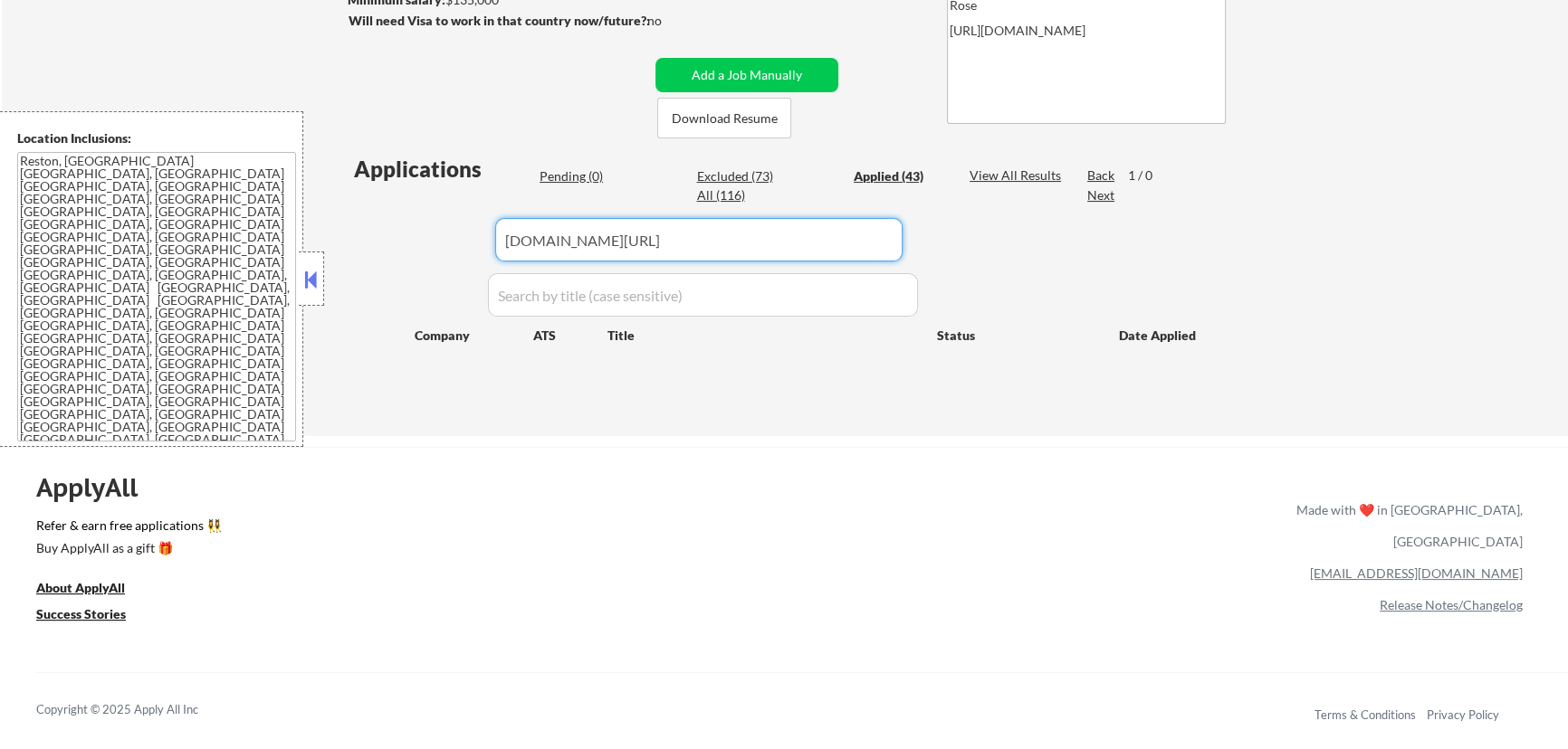
click at [744, 236] on input "input" at bounding box center [698, 240] width 407 height 43
type input "mckesson.wd3.myworkdayjobs.com"
drag, startPoint x: 595, startPoint y: 271, endPoint x: 414, endPoint y: 319, distance: 187.3
click at [414, 319] on div "Applications Pending (0) Excluded (73) Applied (43) All (116) View All Results …" at bounding box center [784, 277] width 872 height 248
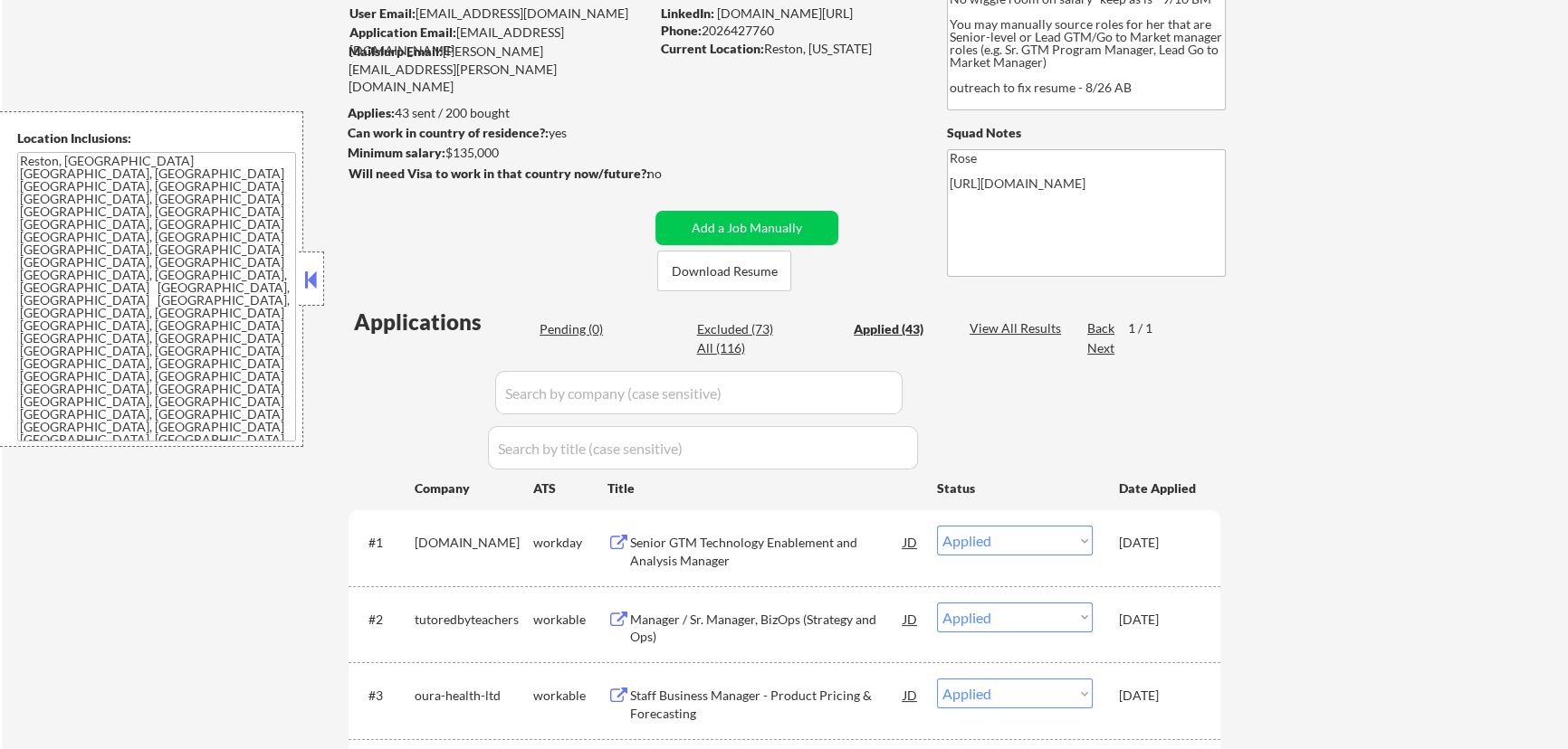
scroll to position [164, 0]
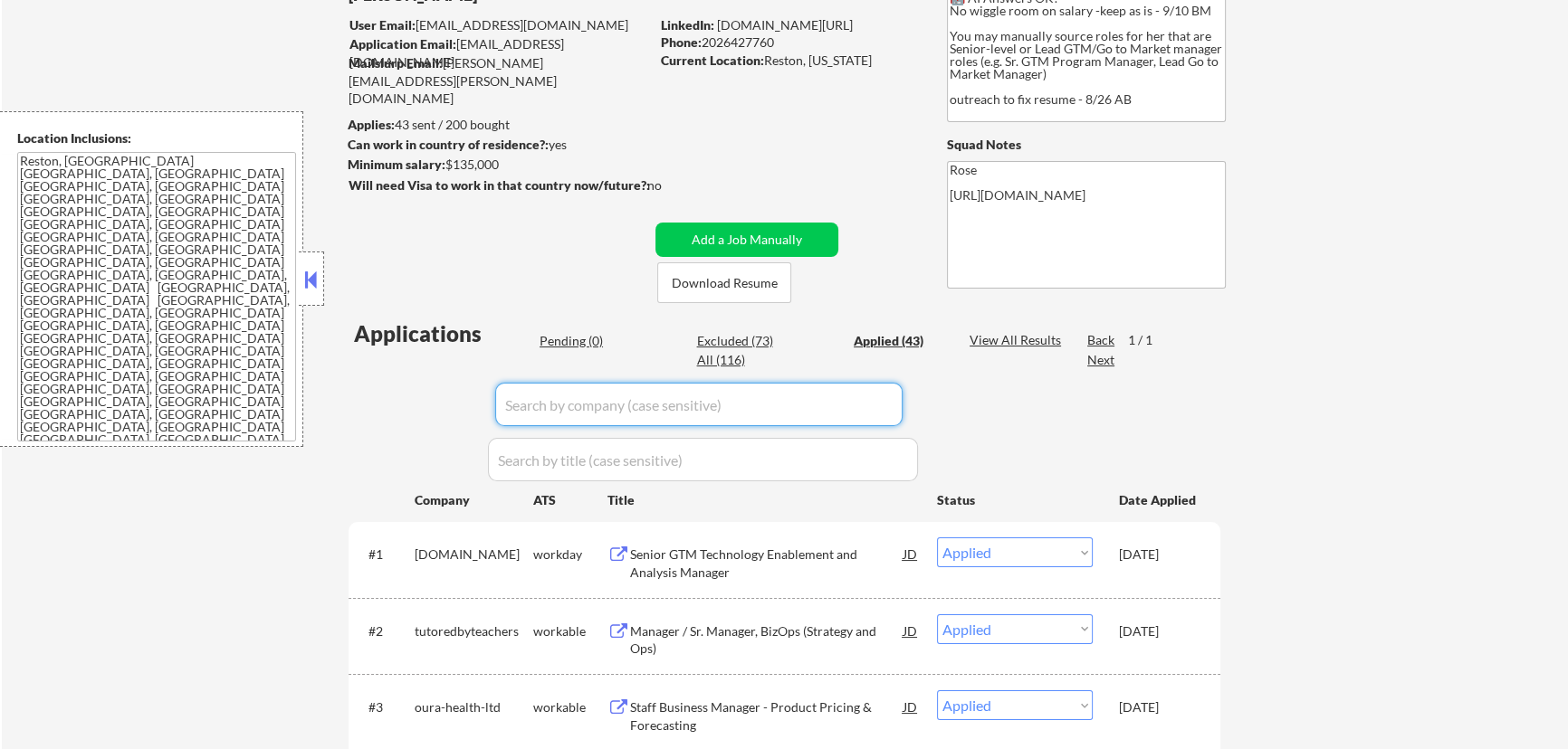
click at [815, 401] on input "input" at bounding box center [698, 404] width 407 height 43
paste input "https://mckesson.wd3.myworkdayjobs.com/"
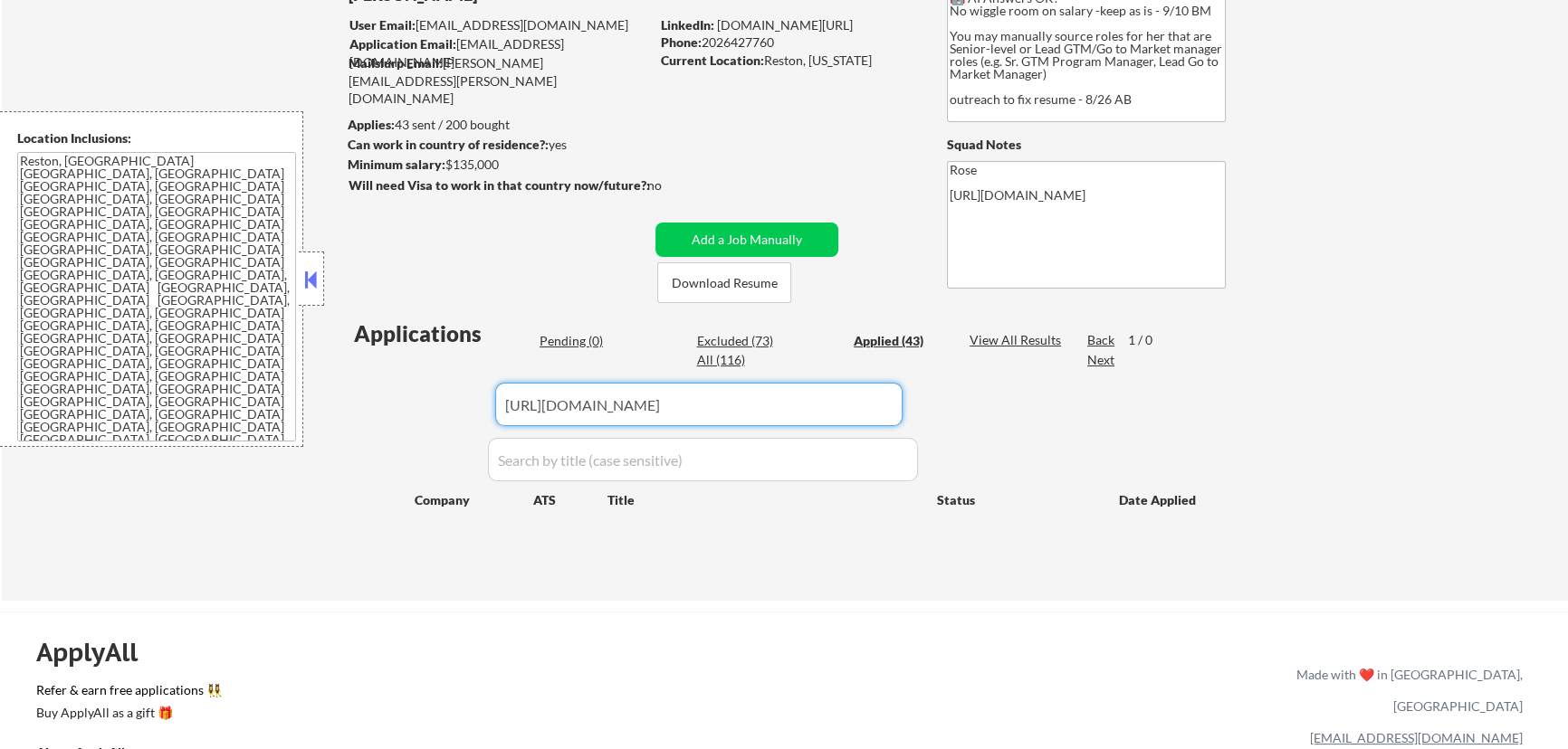
drag, startPoint x: 552, startPoint y: 399, endPoint x: 449, endPoint y: 426, distance: 106.5
click at [456, 425] on div "Applications Pending (0) Excluded (73) Applied (43) All (116) View All Results …" at bounding box center [784, 442] width 872 height 248
drag, startPoint x: 752, startPoint y: 403, endPoint x: 566, endPoint y: 415, distance: 186.4
click at [566, 415] on input "input" at bounding box center [698, 404] width 407 height 43
type input "mckesson"
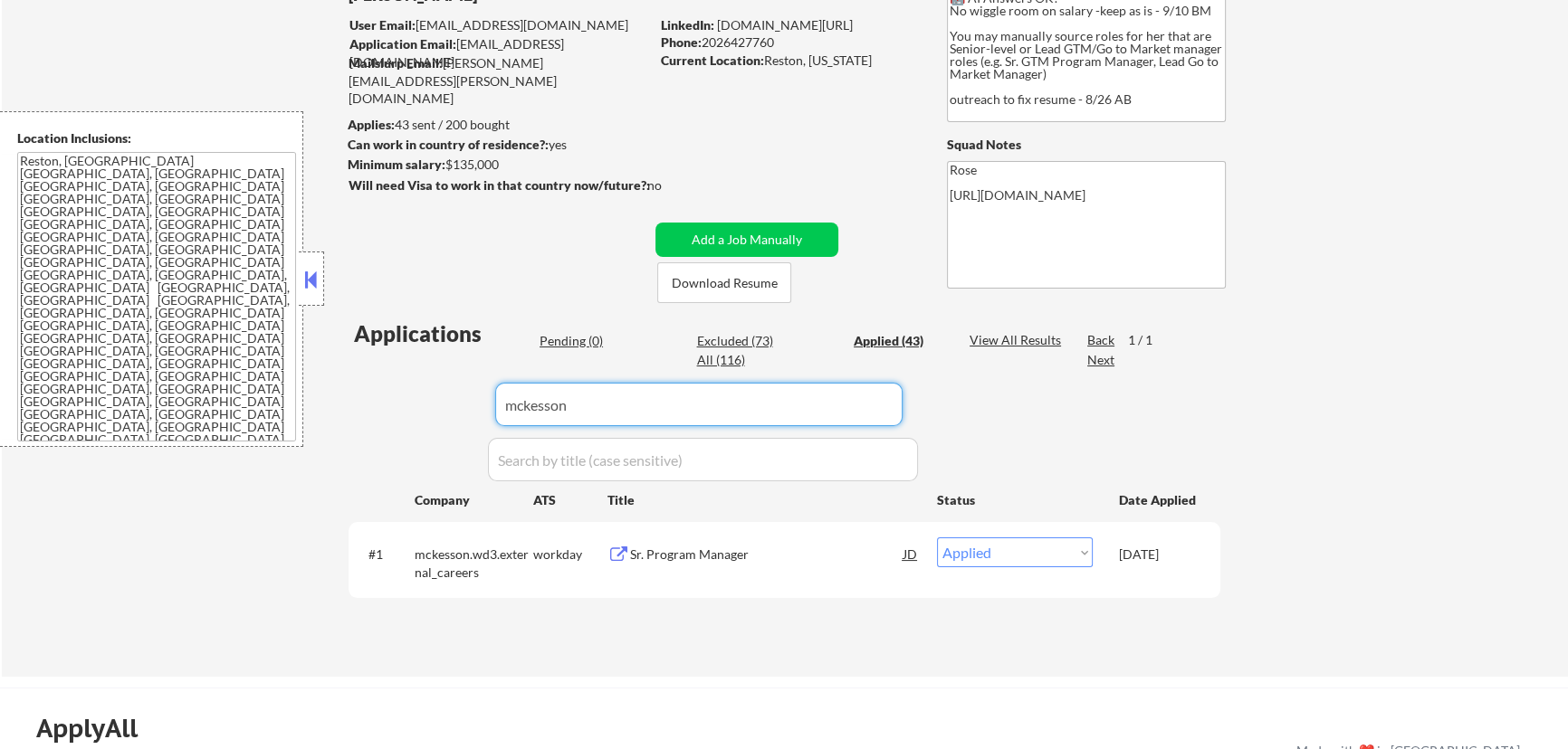
drag, startPoint x: 638, startPoint y: 406, endPoint x: 384, endPoint y: 461, distance: 259.9
click at [384, 459] on div "Applications Pending (0) Excluded (73) Applied (43) All (116) View All Results …" at bounding box center [784, 480] width 872 height 324
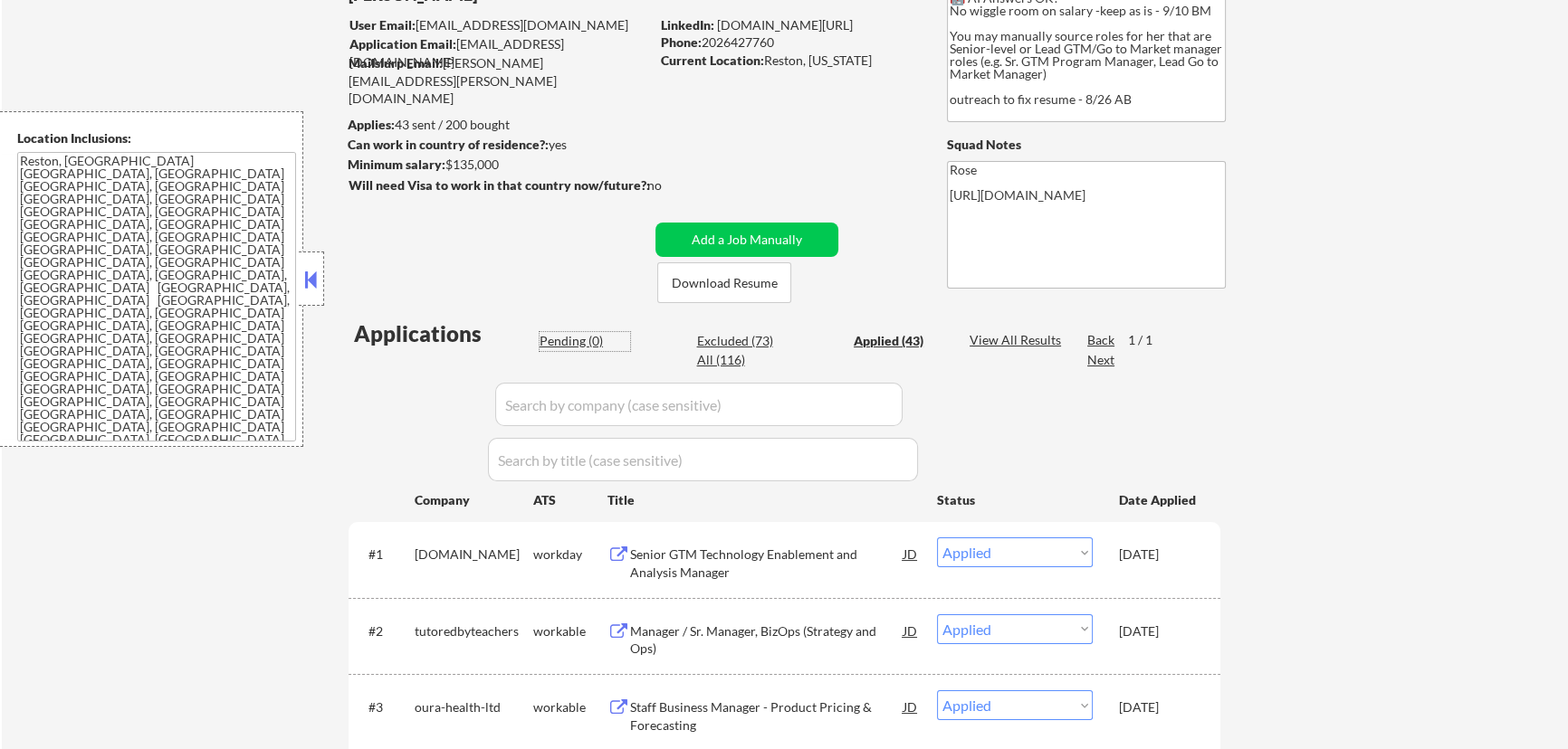
click at [587, 339] on div "Pending (0)" at bounding box center [585, 341] width 90 height 18
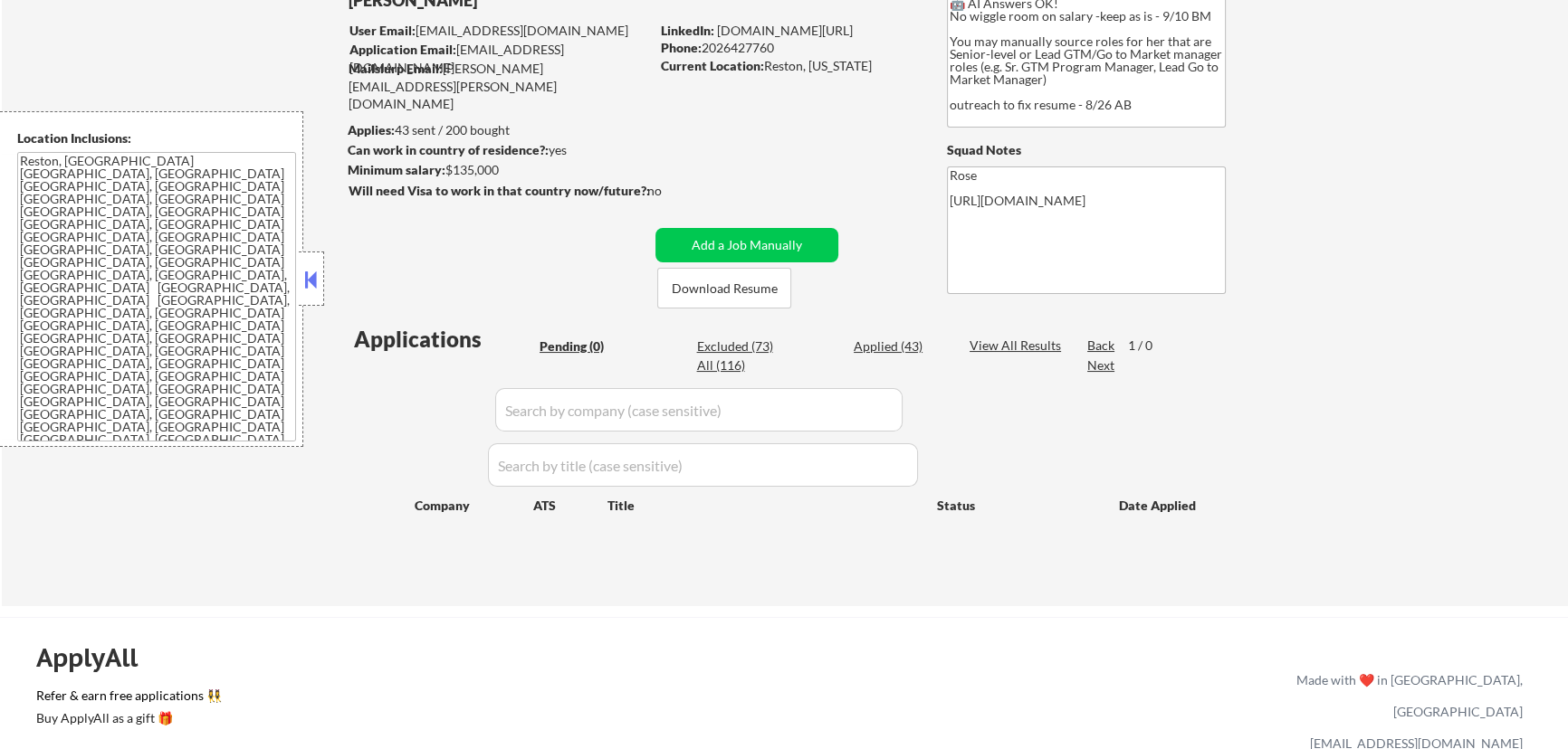
scroll to position [0, 0]
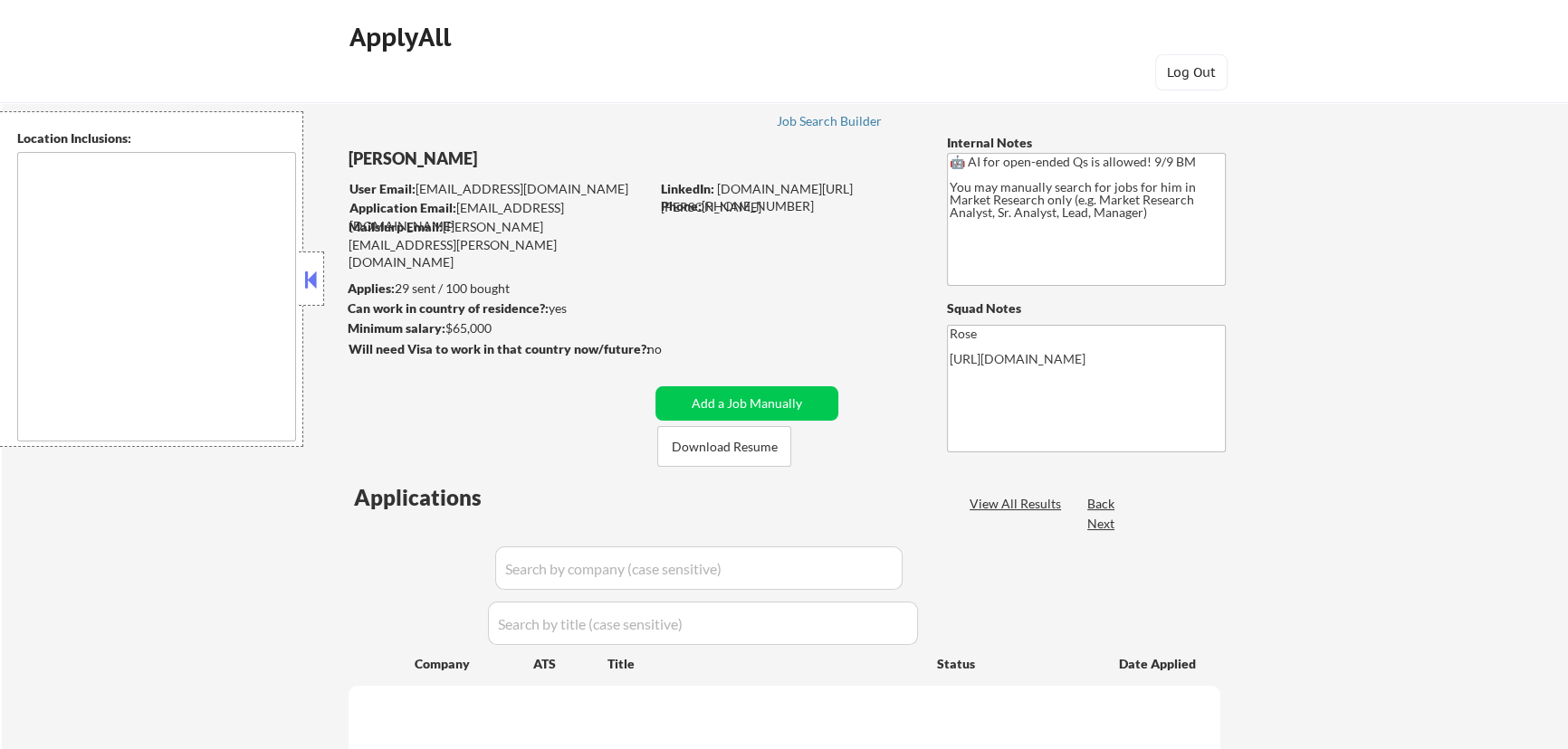
type textarea "[GEOGRAPHIC_DATA], [GEOGRAPHIC_DATA] [GEOGRAPHIC_DATA], [GEOGRAPHIC_DATA] [GEOG…"
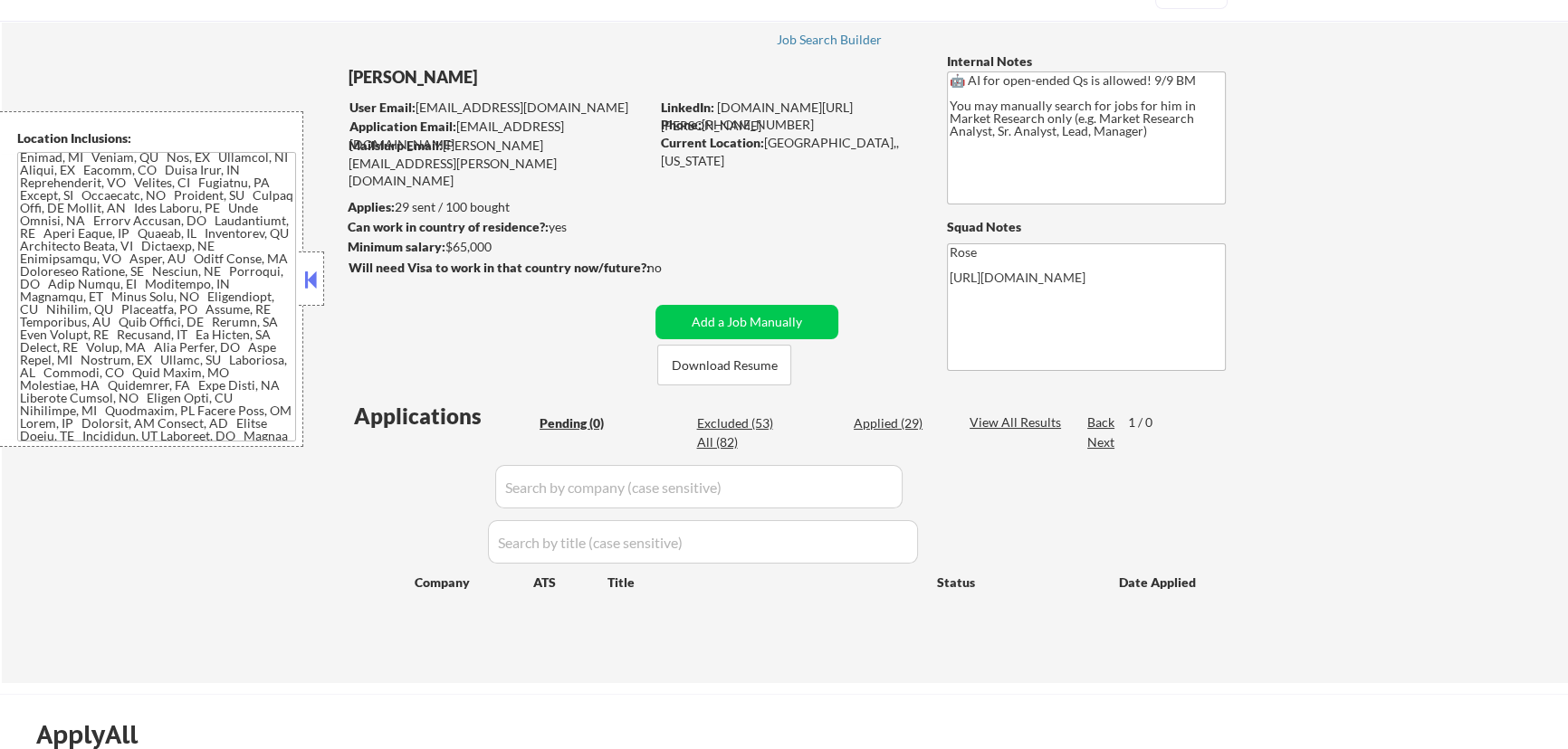
scroll to position [45, 0]
click at [895, 425] on div "Applied (29)" at bounding box center [899, 423] width 90 height 18
select select ""applied""
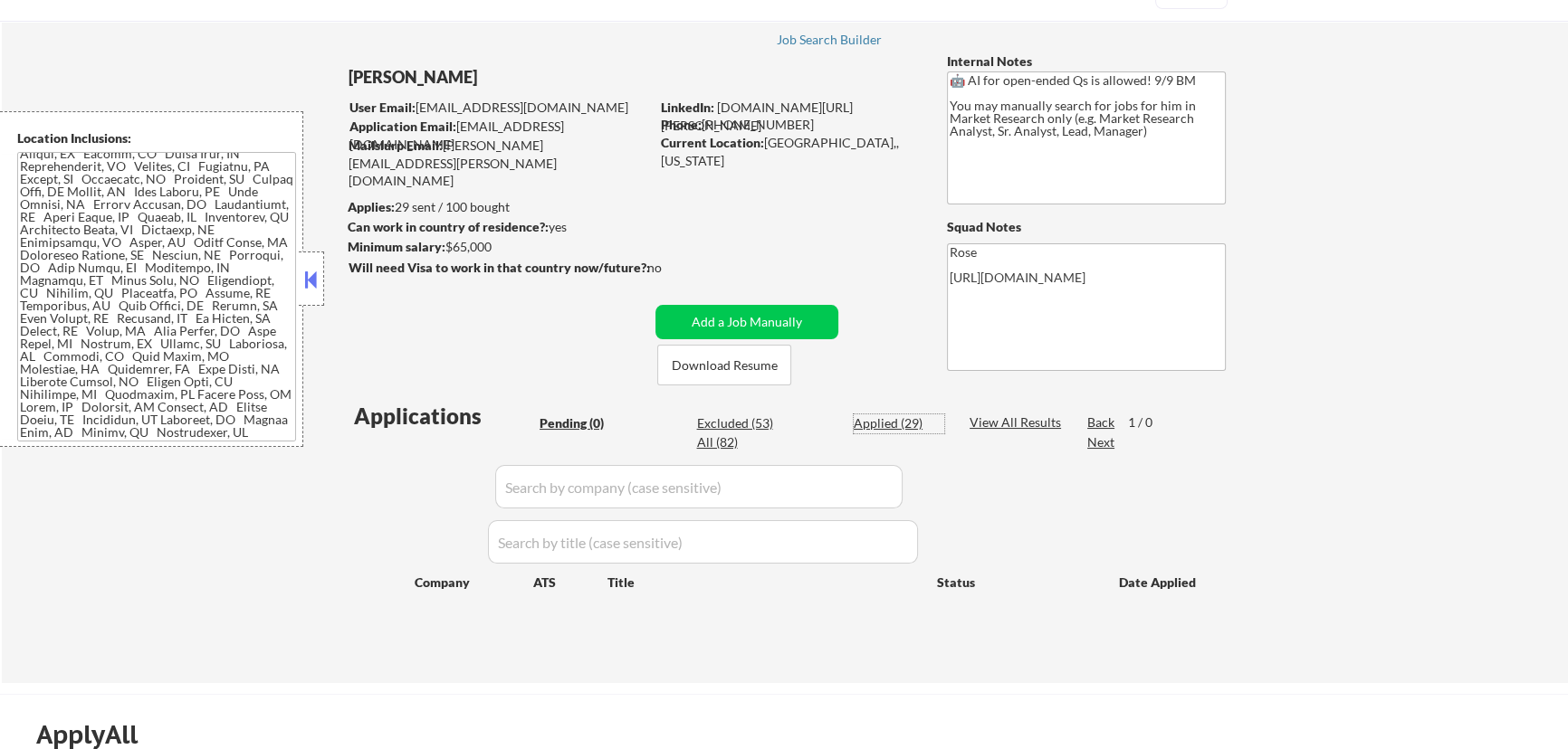
select select ""applied""
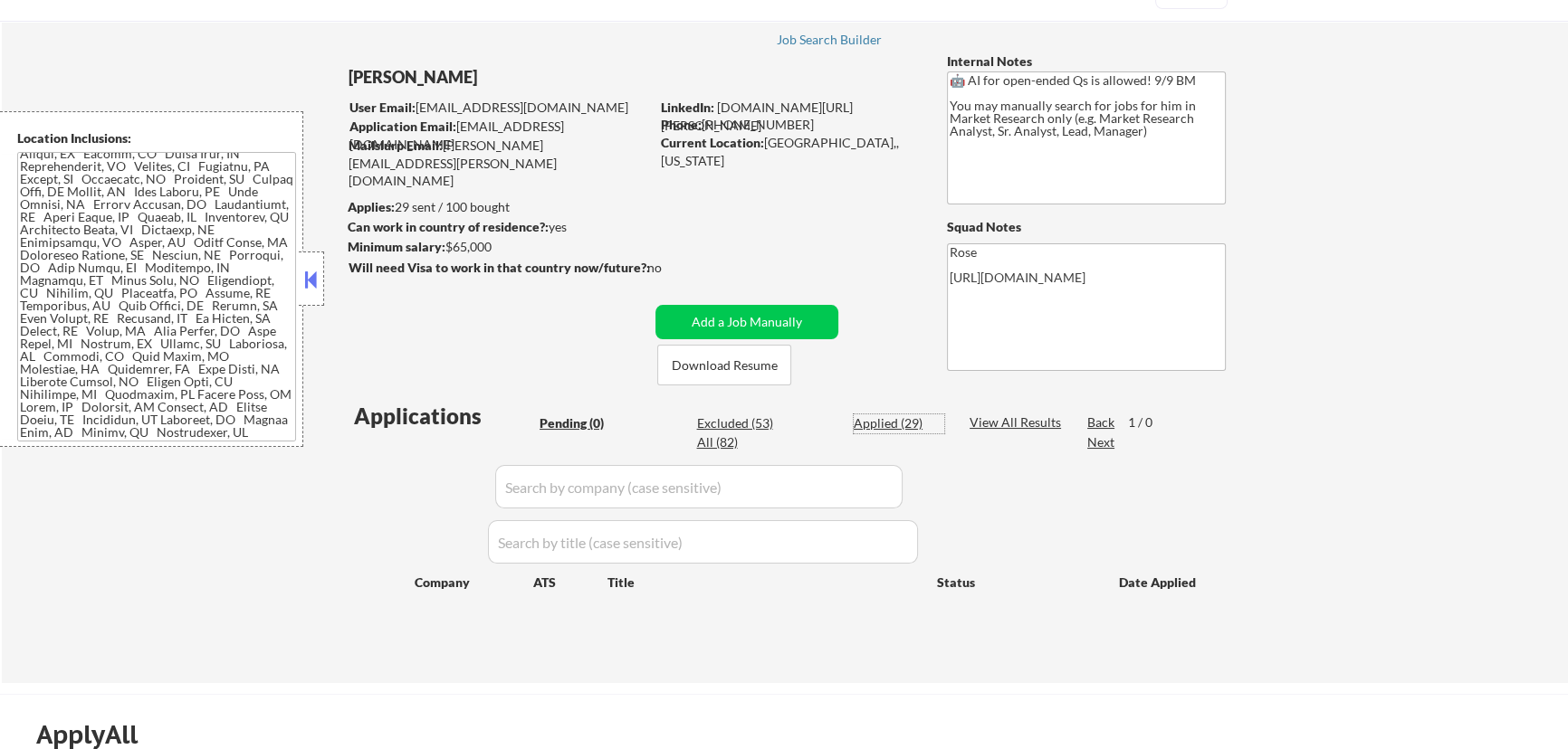
select select ""applied""
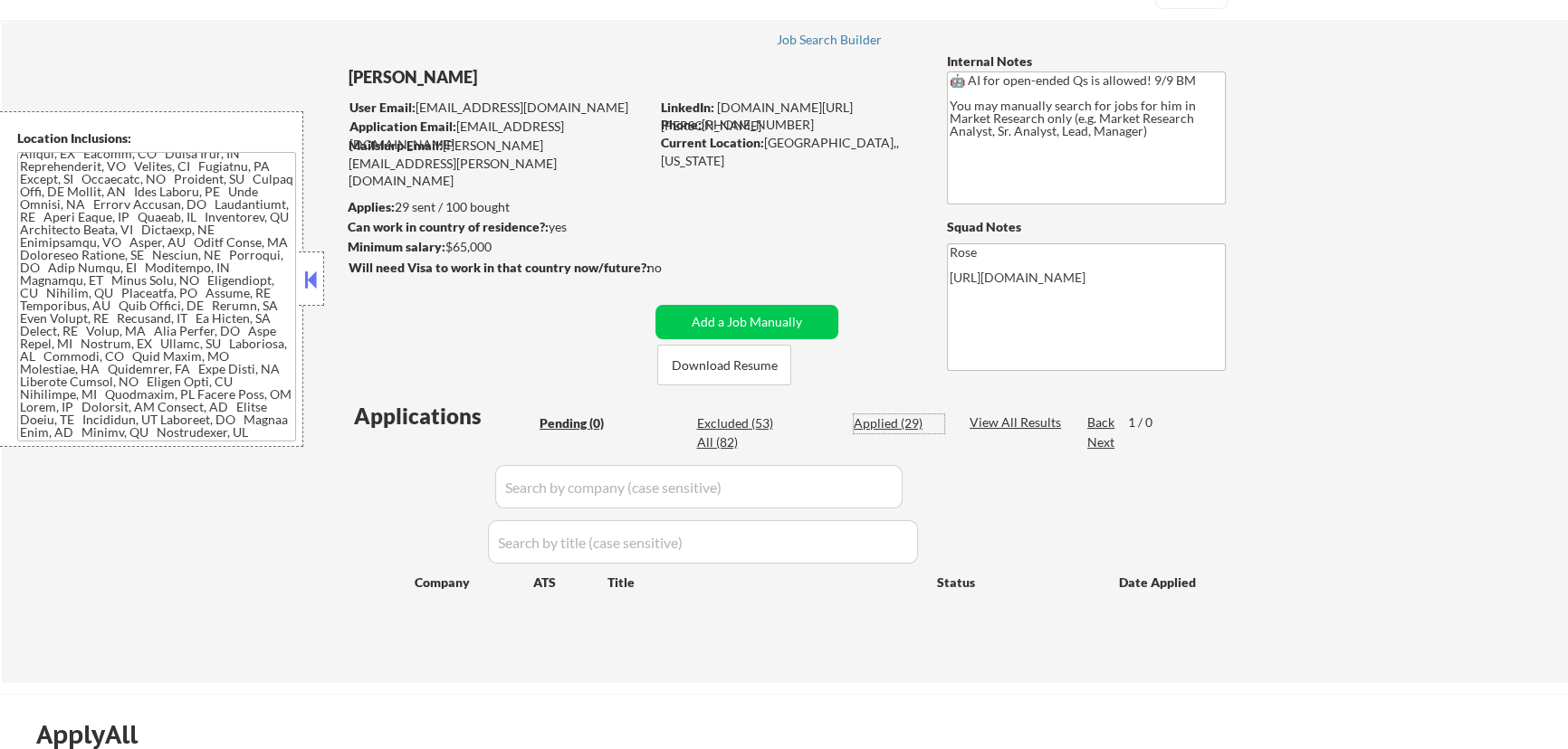
select select ""applied""
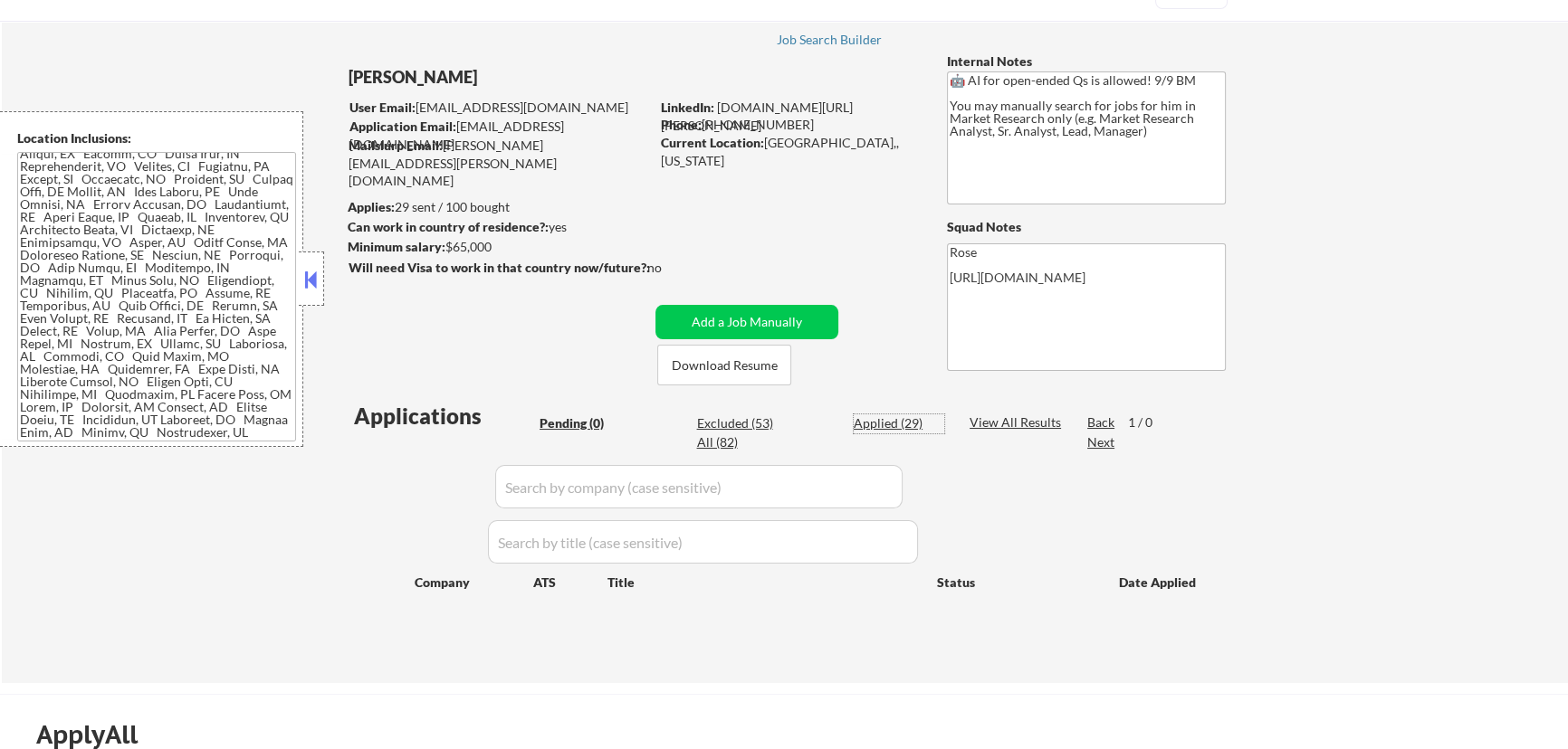
select select ""applied""
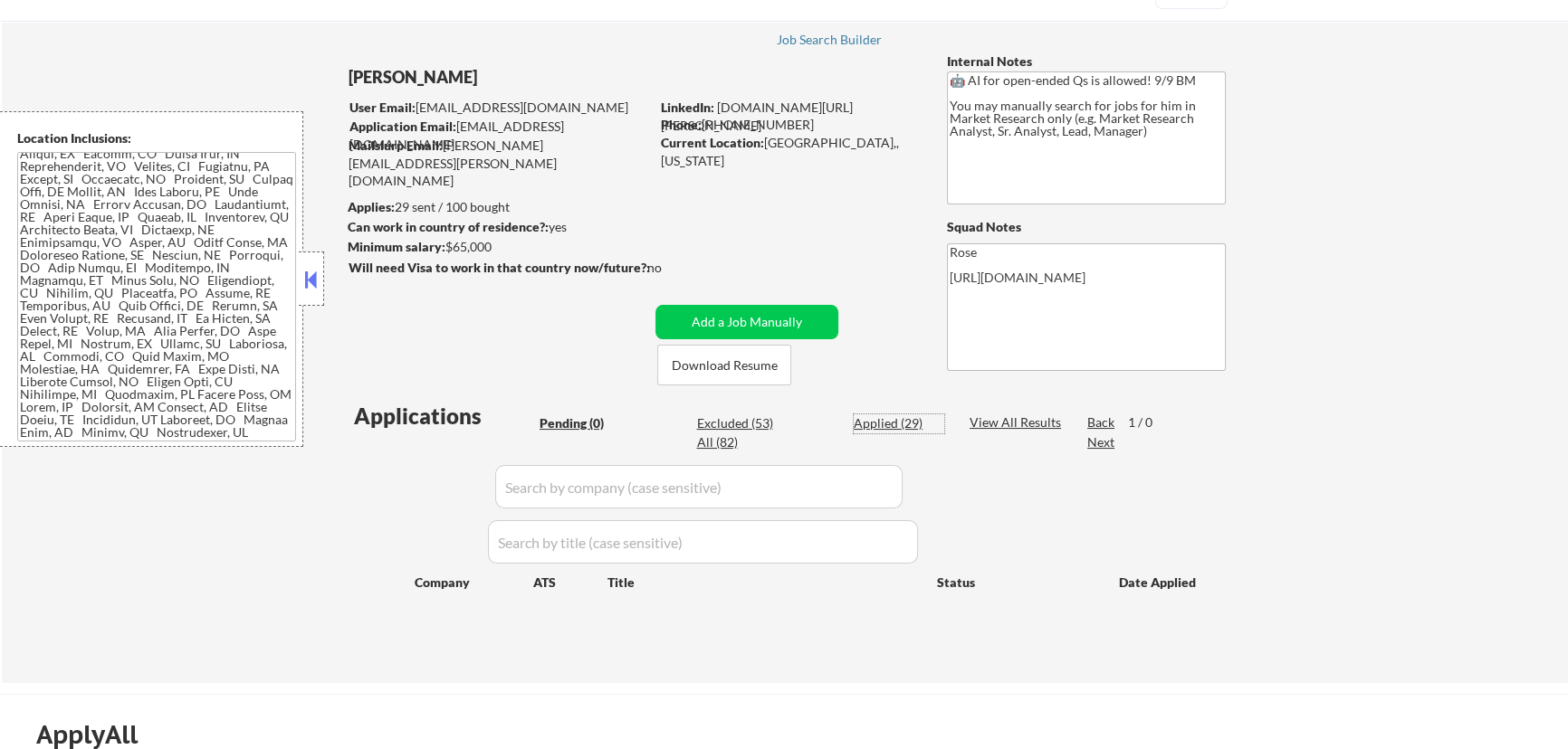
select select ""applied""
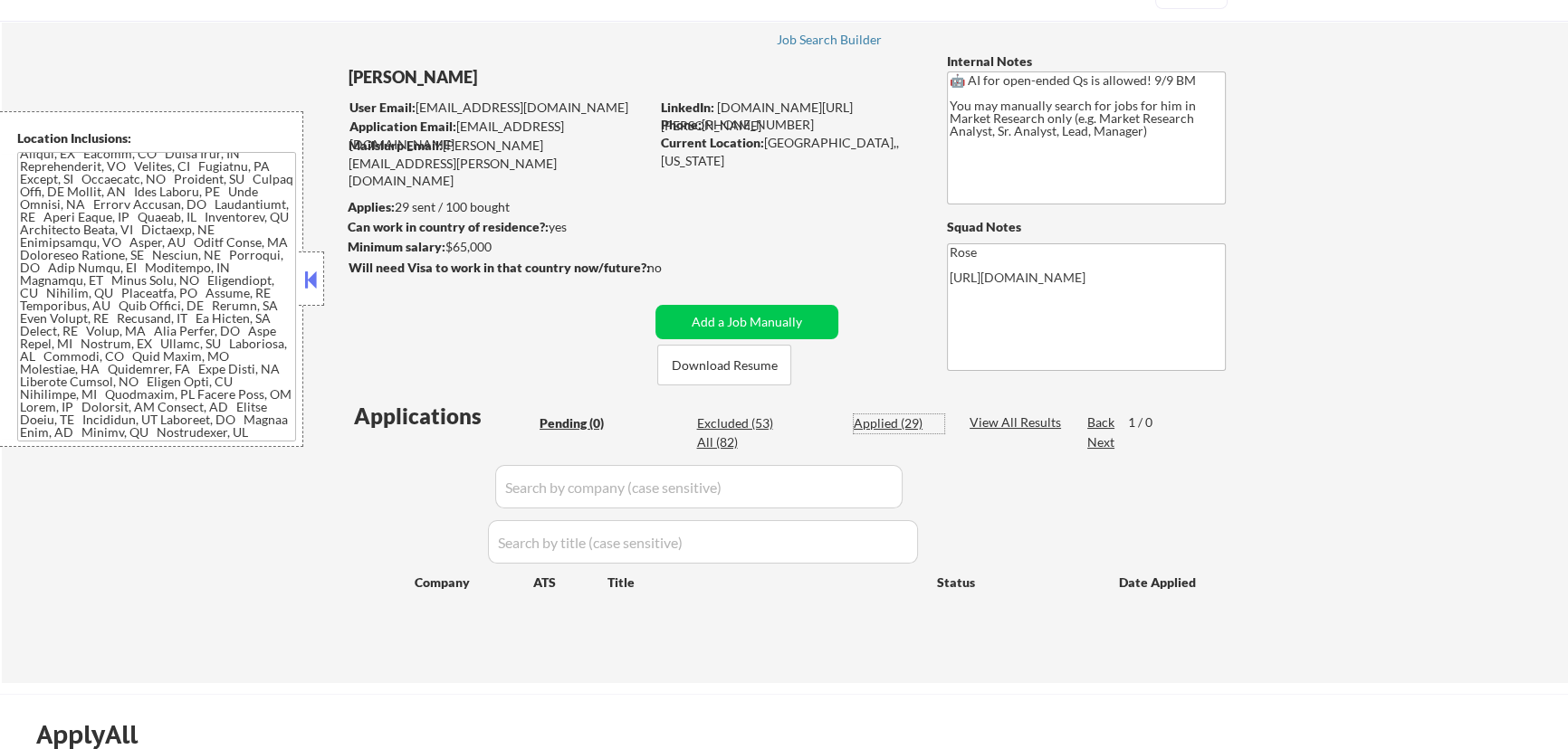
select select ""applied""
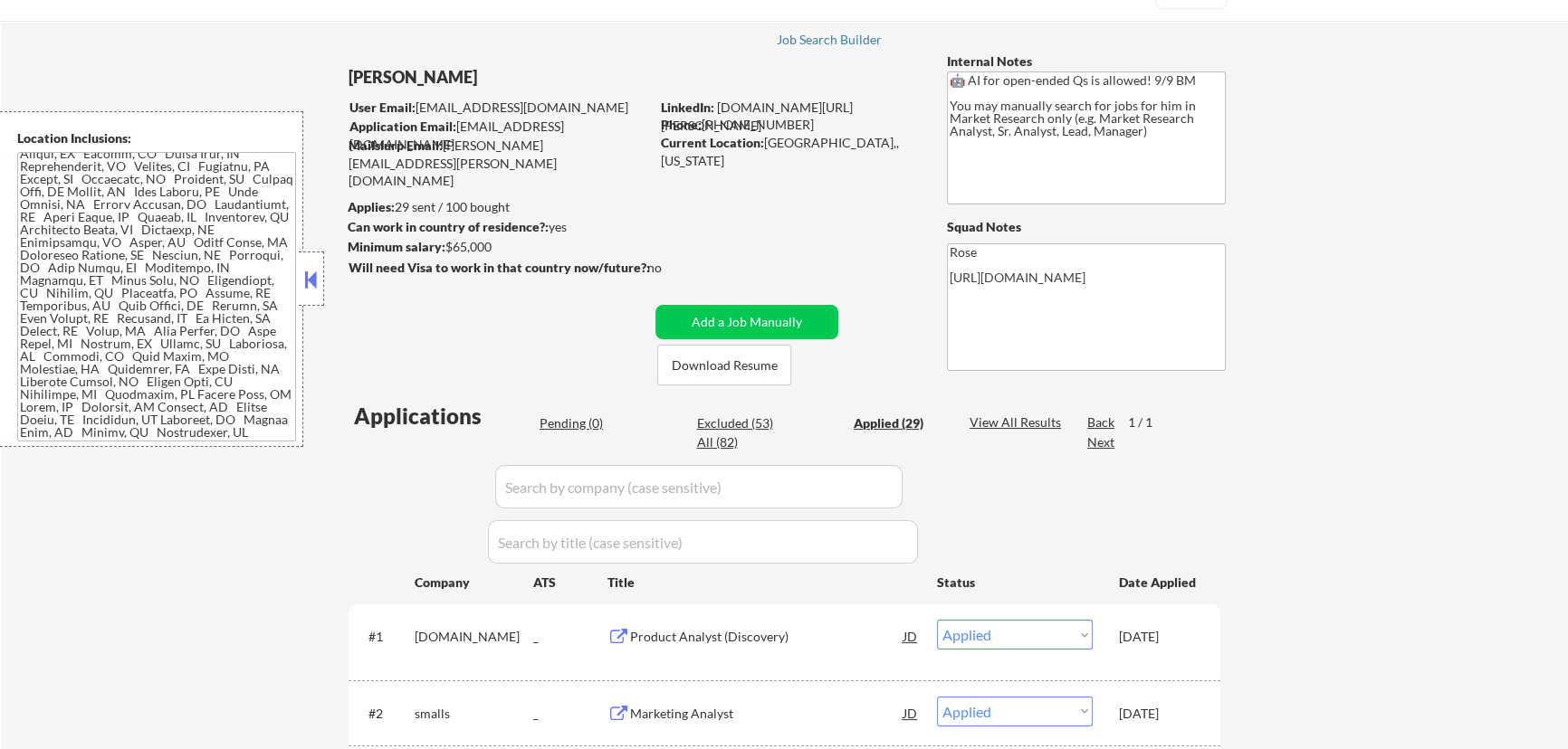
click at [686, 492] on input "input" at bounding box center [698, 487] width 407 height 43
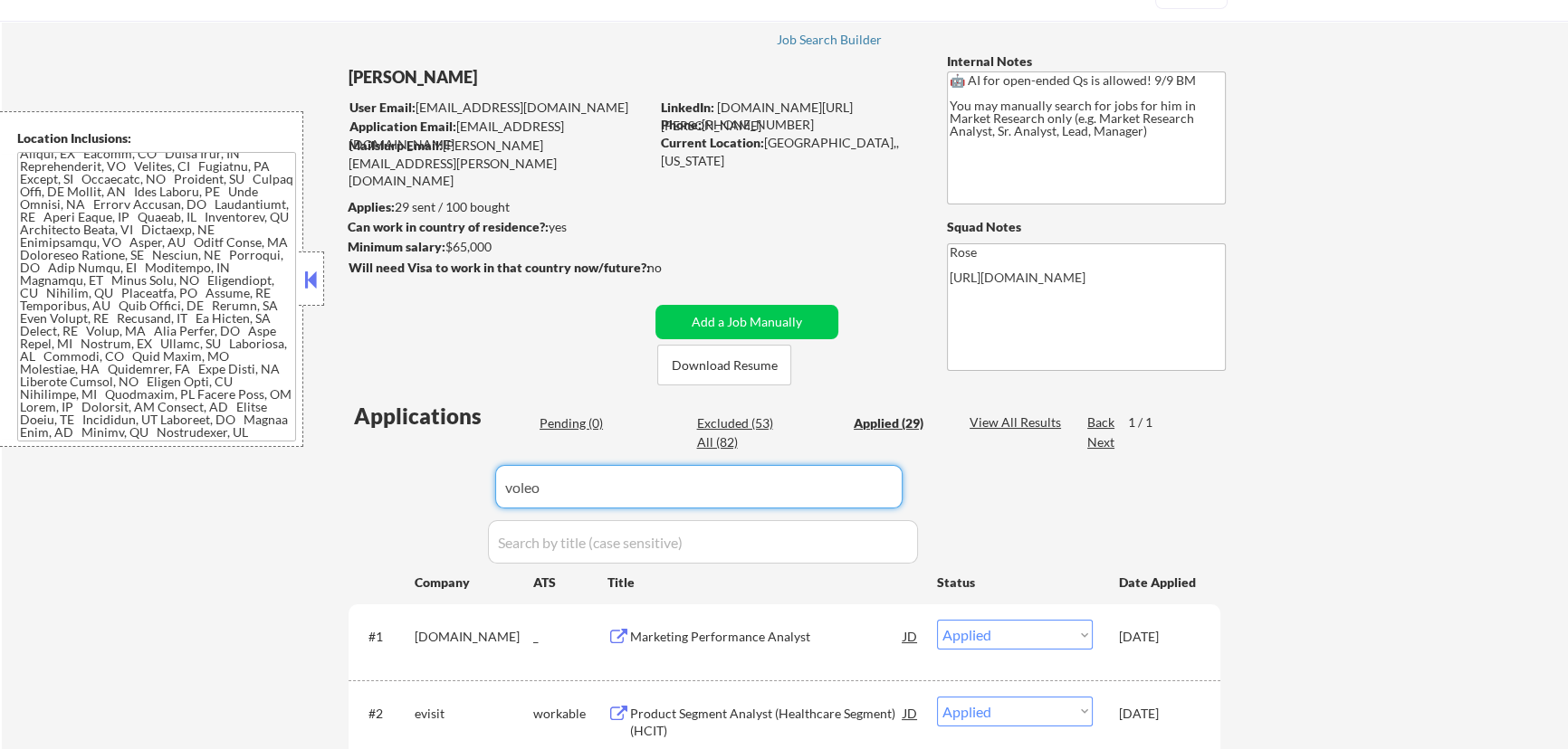
type input "voleon"
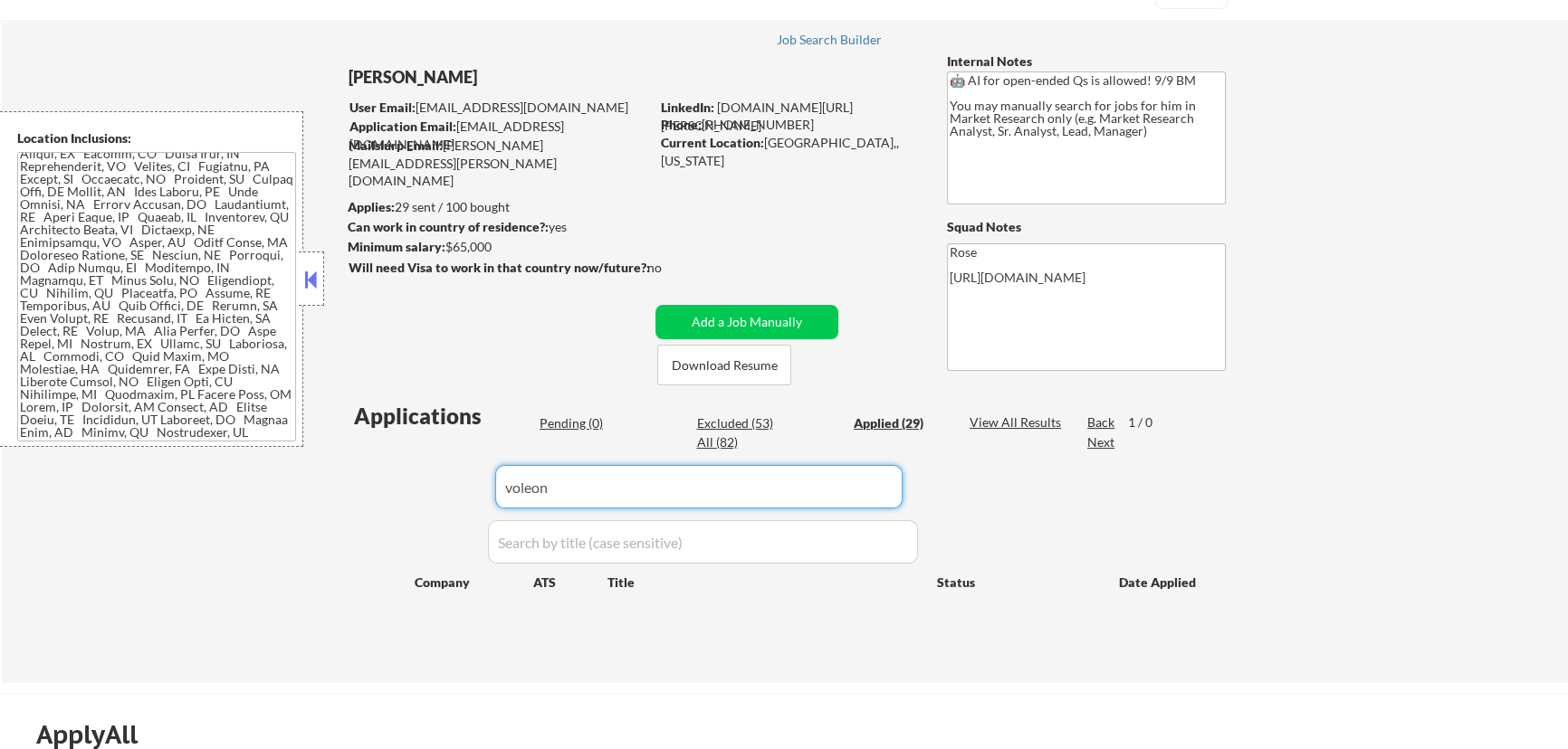
drag, startPoint x: 648, startPoint y: 497, endPoint x: 464, endPoint y: 518, distance: 185.2
click at [464, 518] on div "Applications Pending (0) Excluded (53) Applied (29) All (82) View All Results B…" at bounding box center [784, 525] width 872 height 248
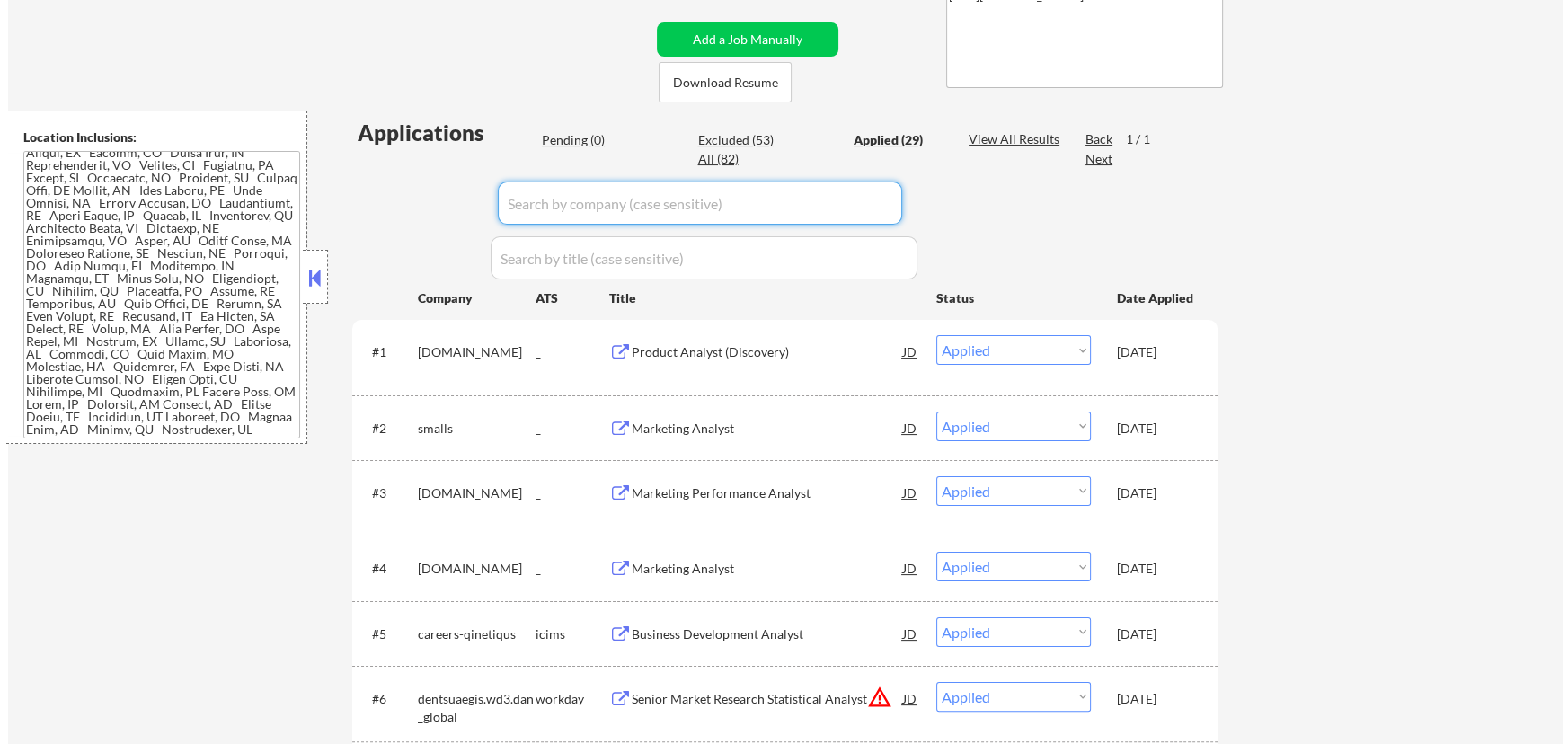
scroll to position [163, 0]
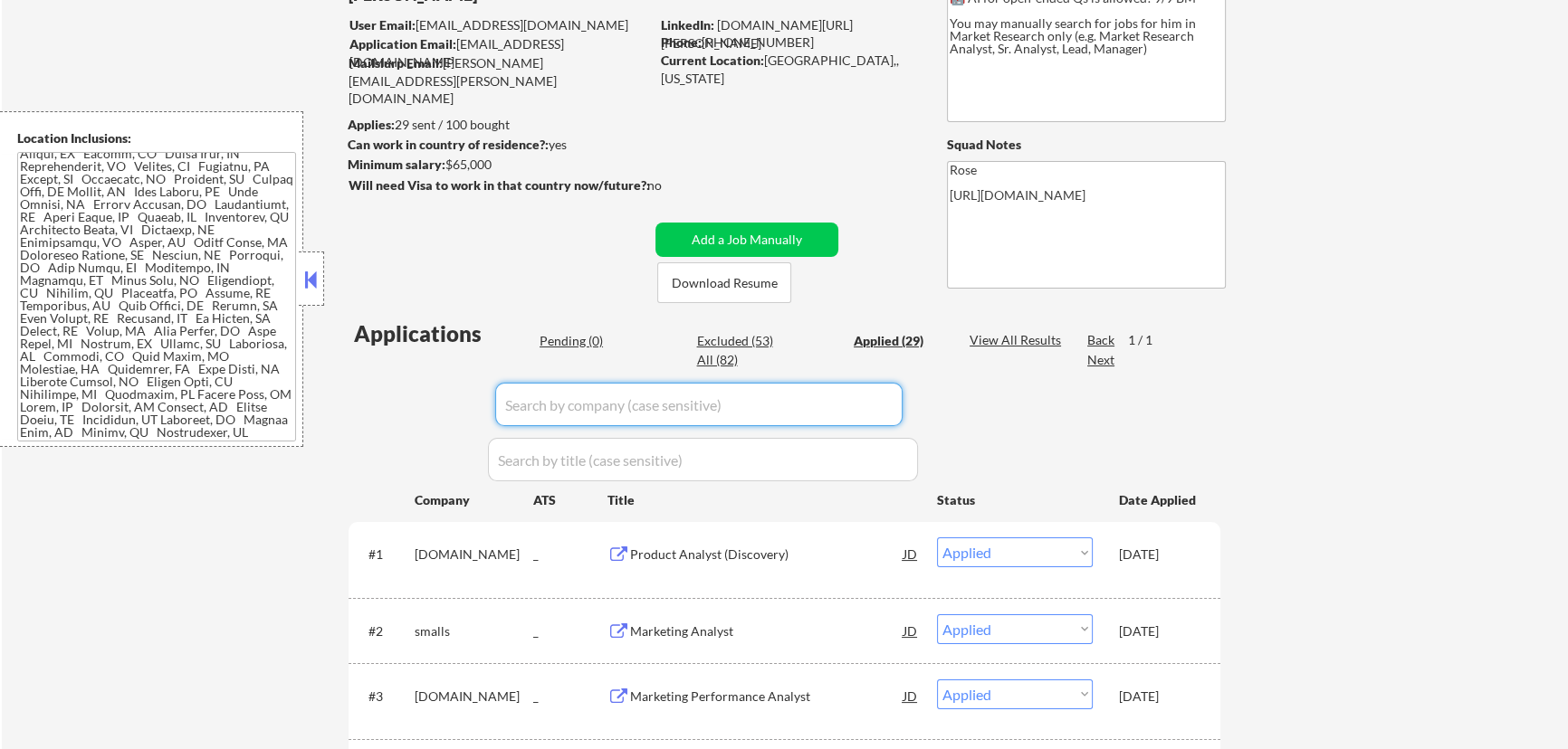
click at [578, 337] on div "Pending (0)" at bounding box center [585, 341] width 90 height 18
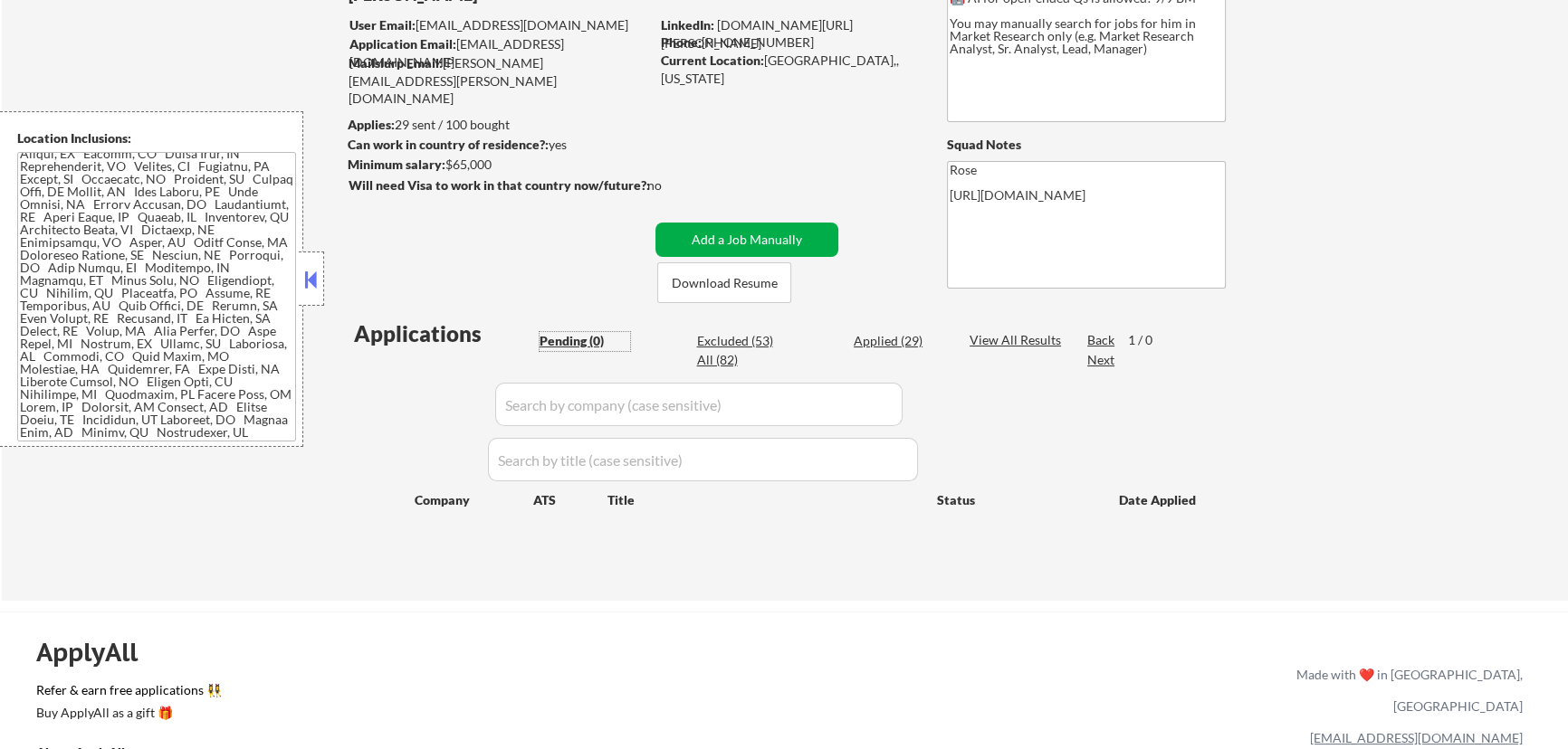
click at [729, 240] on button "Add a Job Manually" at bounding box center [746, 239] width 183 height 35
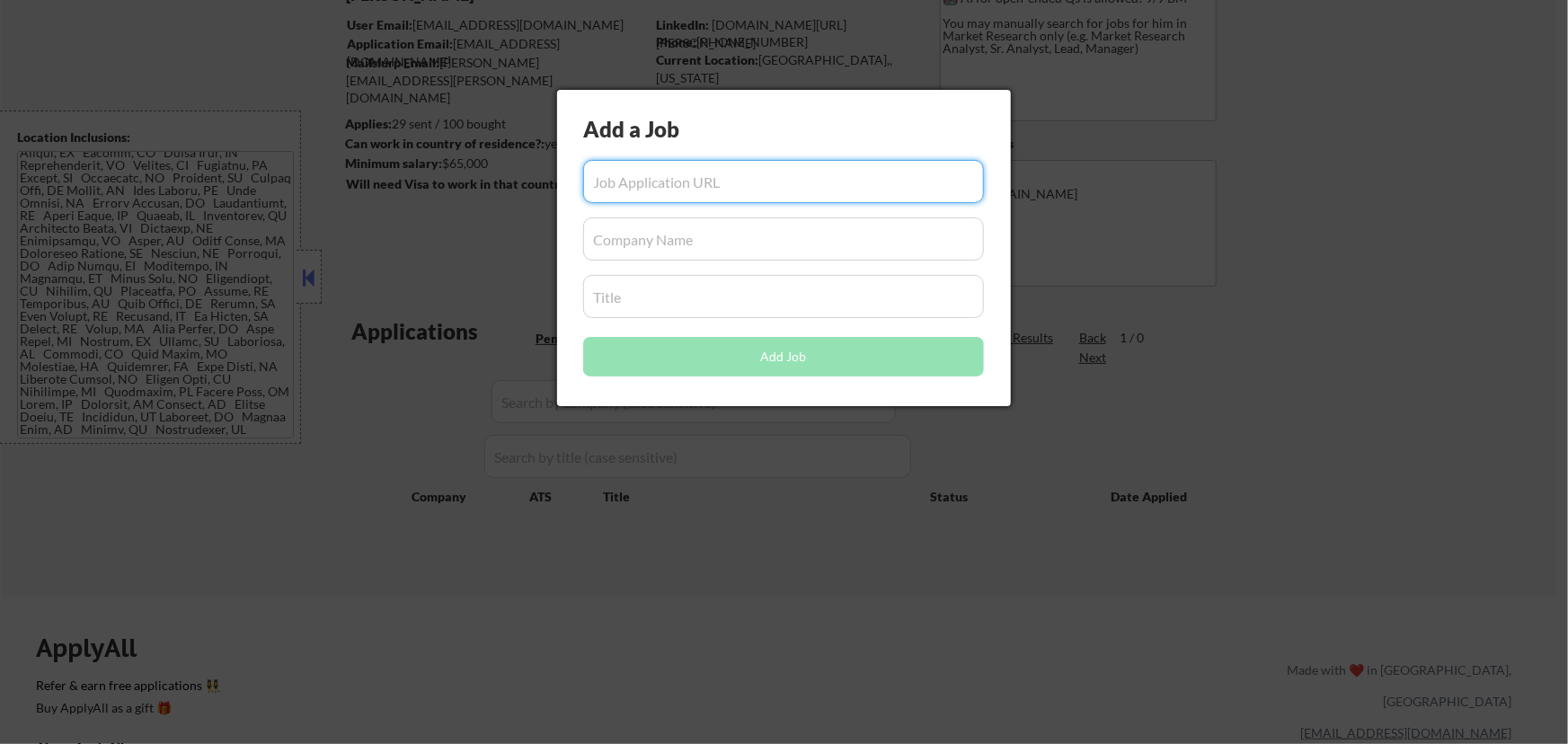
click at [718, 188] on input "input" at bounding box center [783, 182] width 400 height 43
paste input "https://jobs.lever.co/voleon/e47d5699-5c1a-4b17-bbf4-c948efc0151d"
type input "https://jobs.lever.co/voleon/e47d5699-5c1a-4b17-bbf4-c948efc0151d"
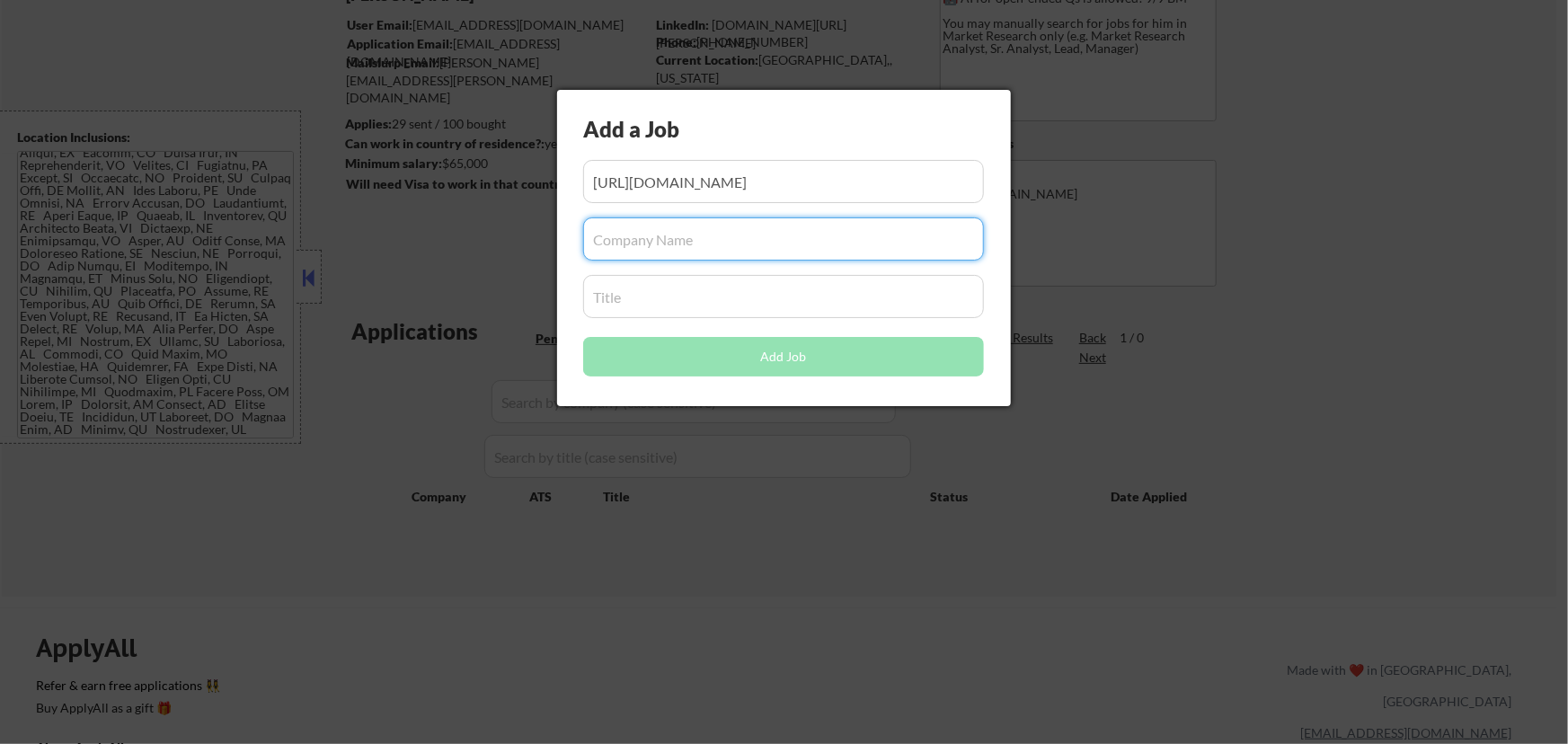
click at [667, 252] on input "input" at bounding box center [783, 239] width 400 height 43
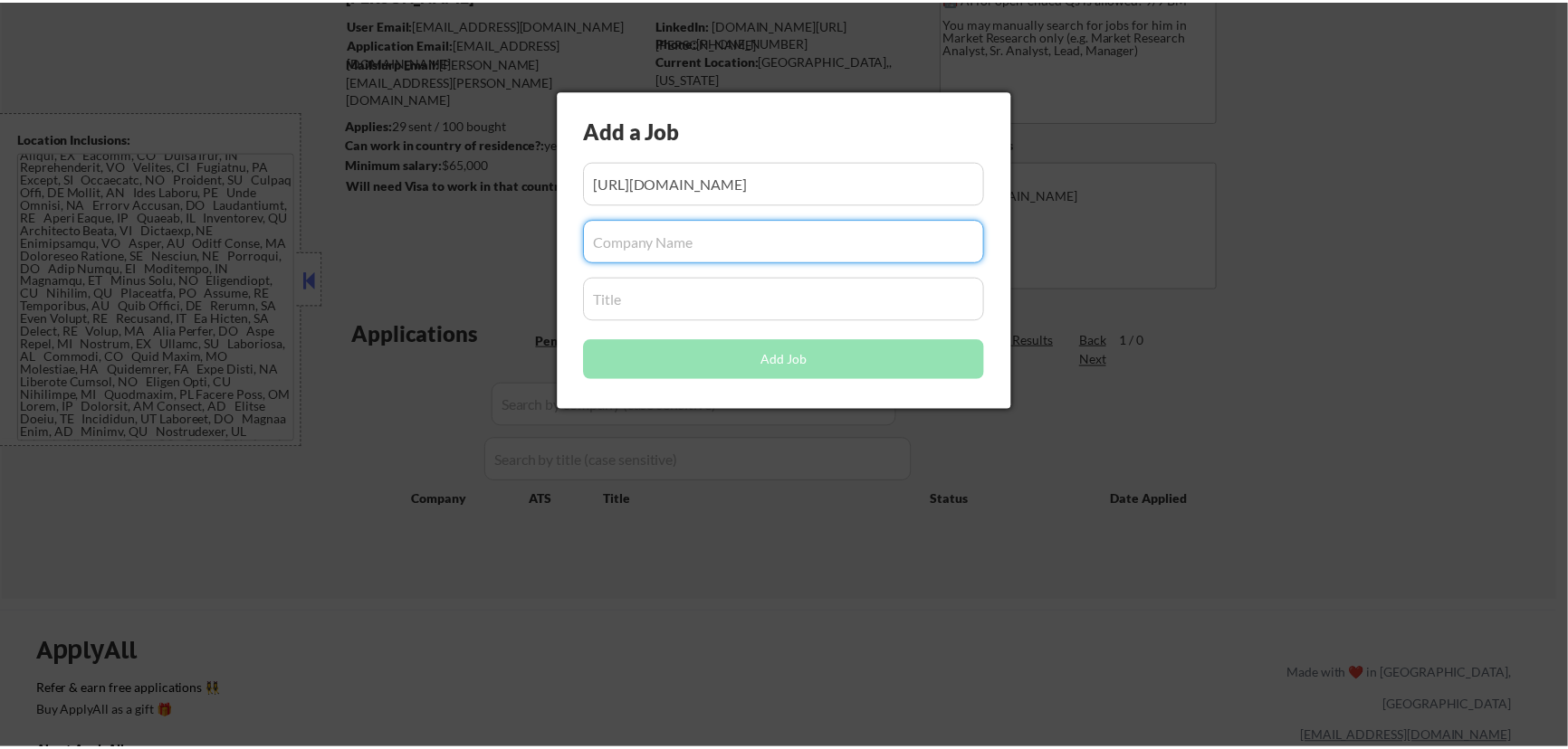
scroll to position [0, 0]
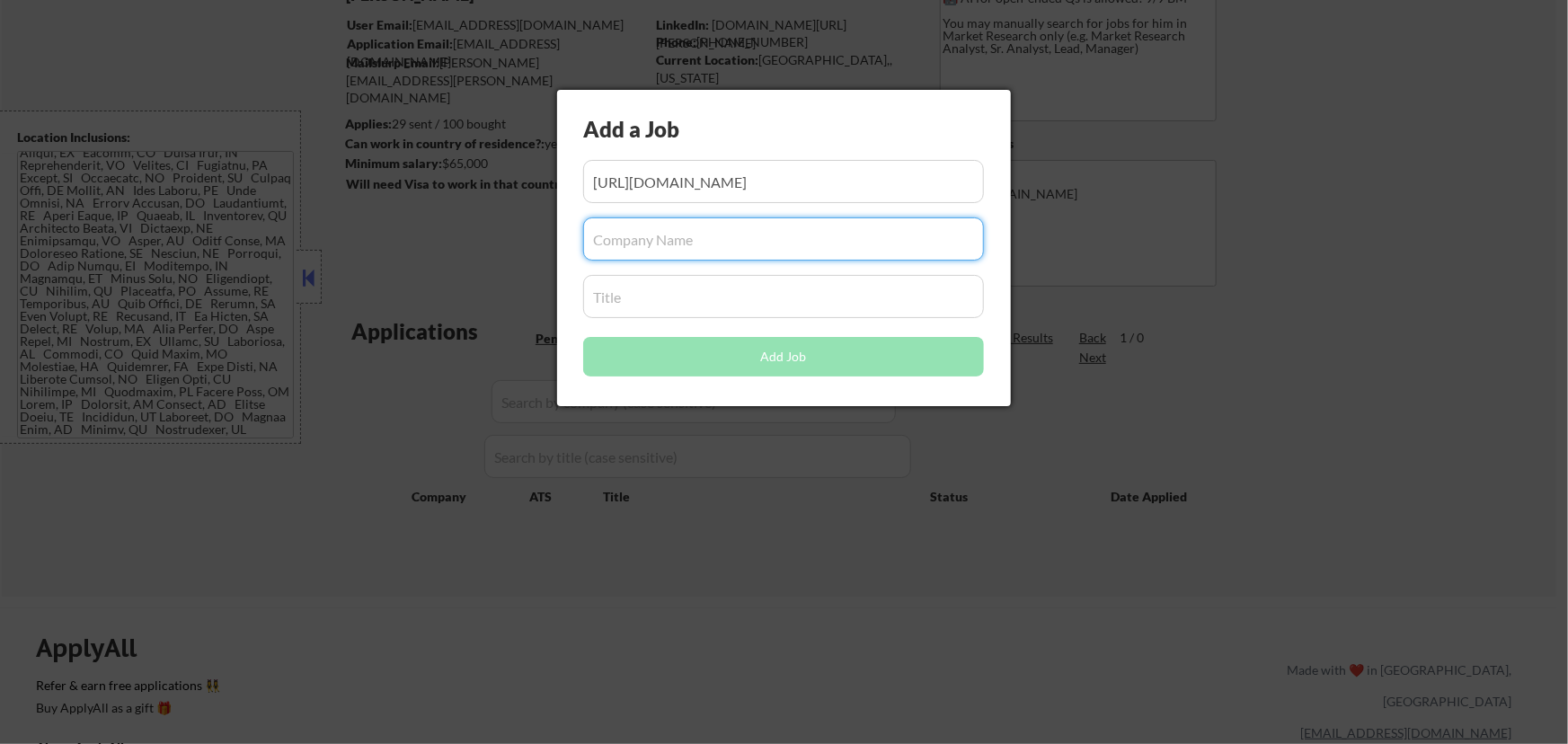
paste input "voleon"
type input "voleon"
drag, startPoint x: 680, startPoint y: 319, endPoint x: 683, endPoint y: 305, distance: 14.3
click at [681, 319] on div "Add a Job Add Job" at bounding box center [784, 248] width 454 height 316
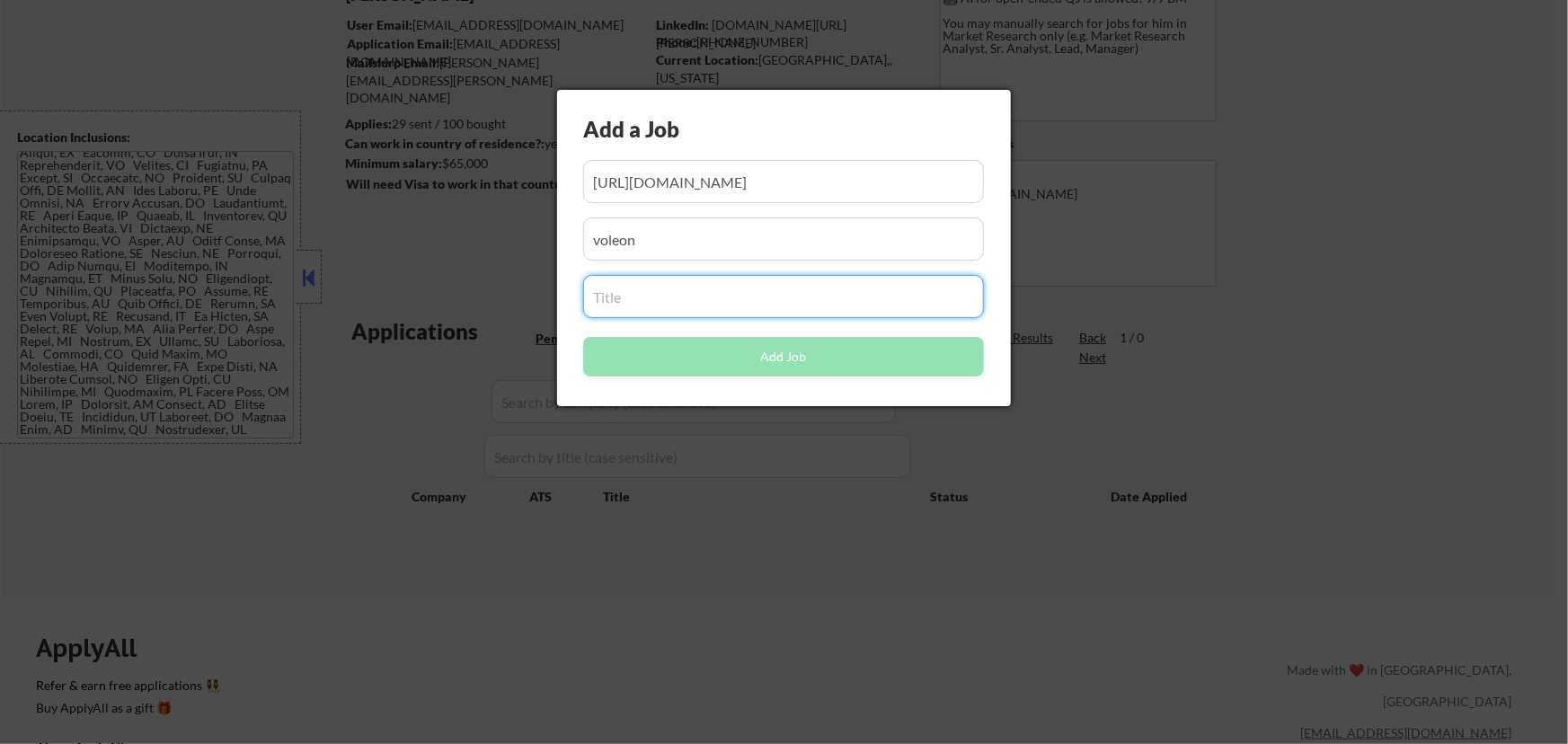
click at [682, 302] on input "input" at bounding box center [783, 297] width 400 height 43
paste input "Data Analyst"
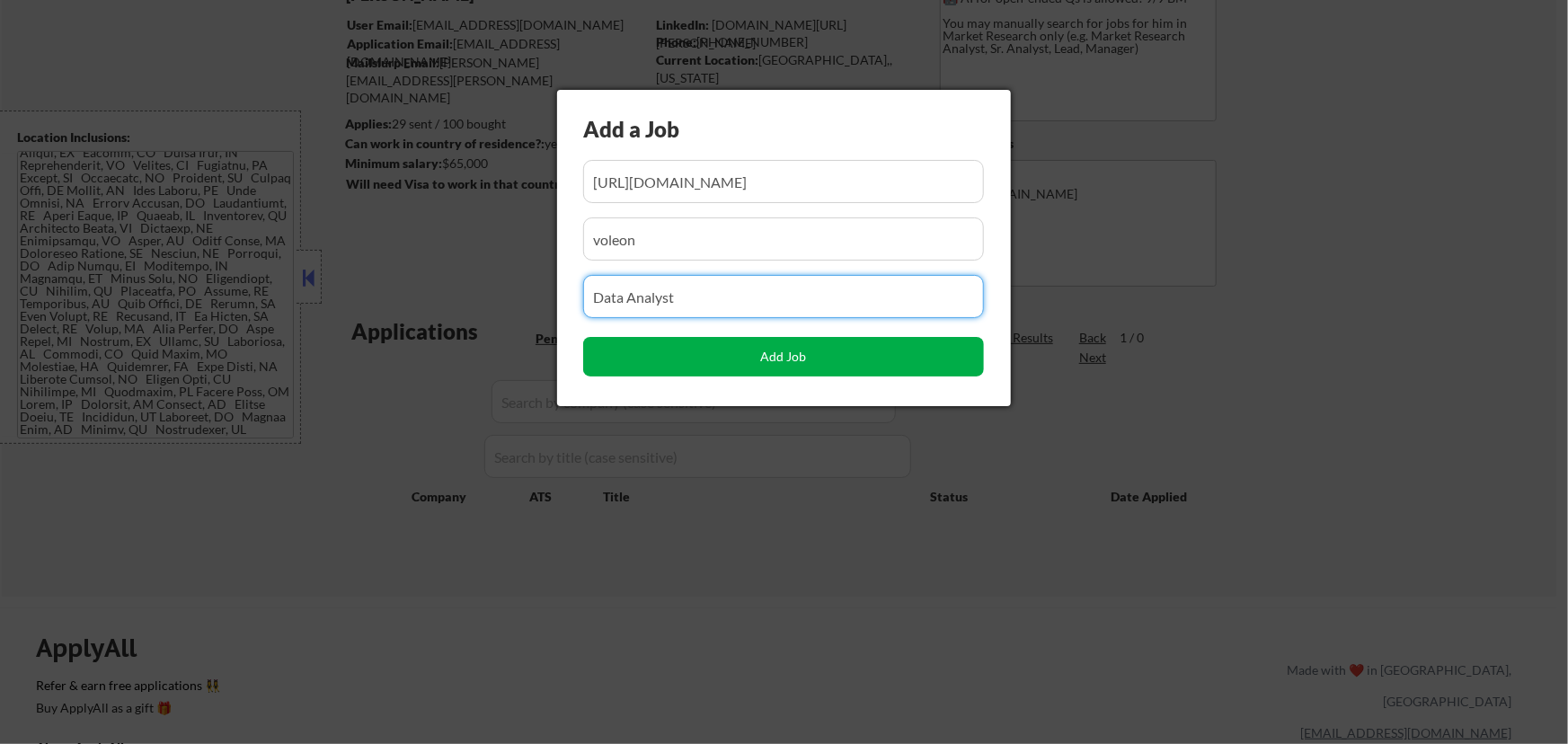
type input "Data Analyst"
click at [835, 365] on button "Add Job" at bounding box center [783, 357] width 400 height 39
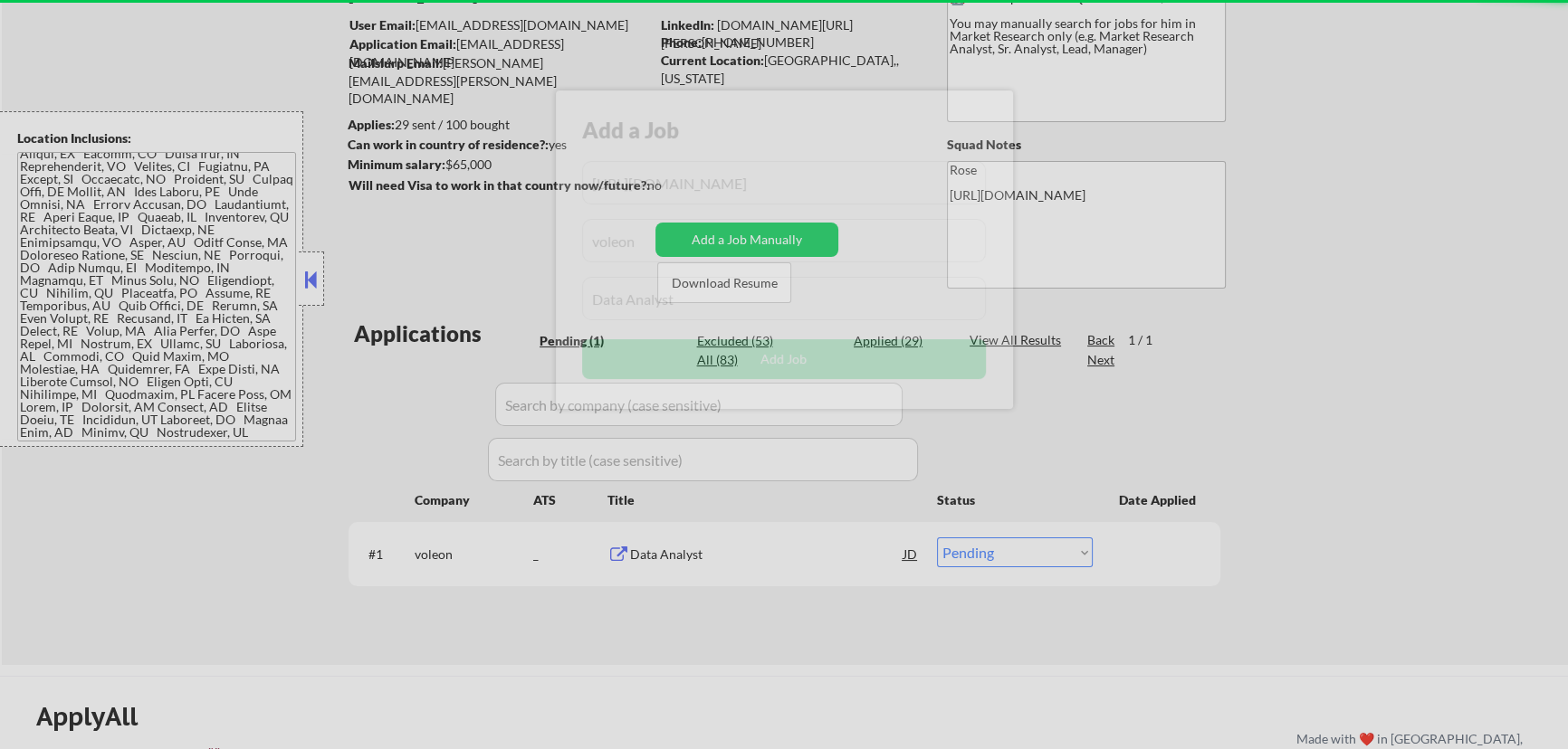
drag, startPoint x: 1310, startPoint y: 408, endPoint x: 1295, endPoint y: 410, distance: 15.1
click at [1311, 408] on div at bounding box center [784, 374] width 1568 height 749
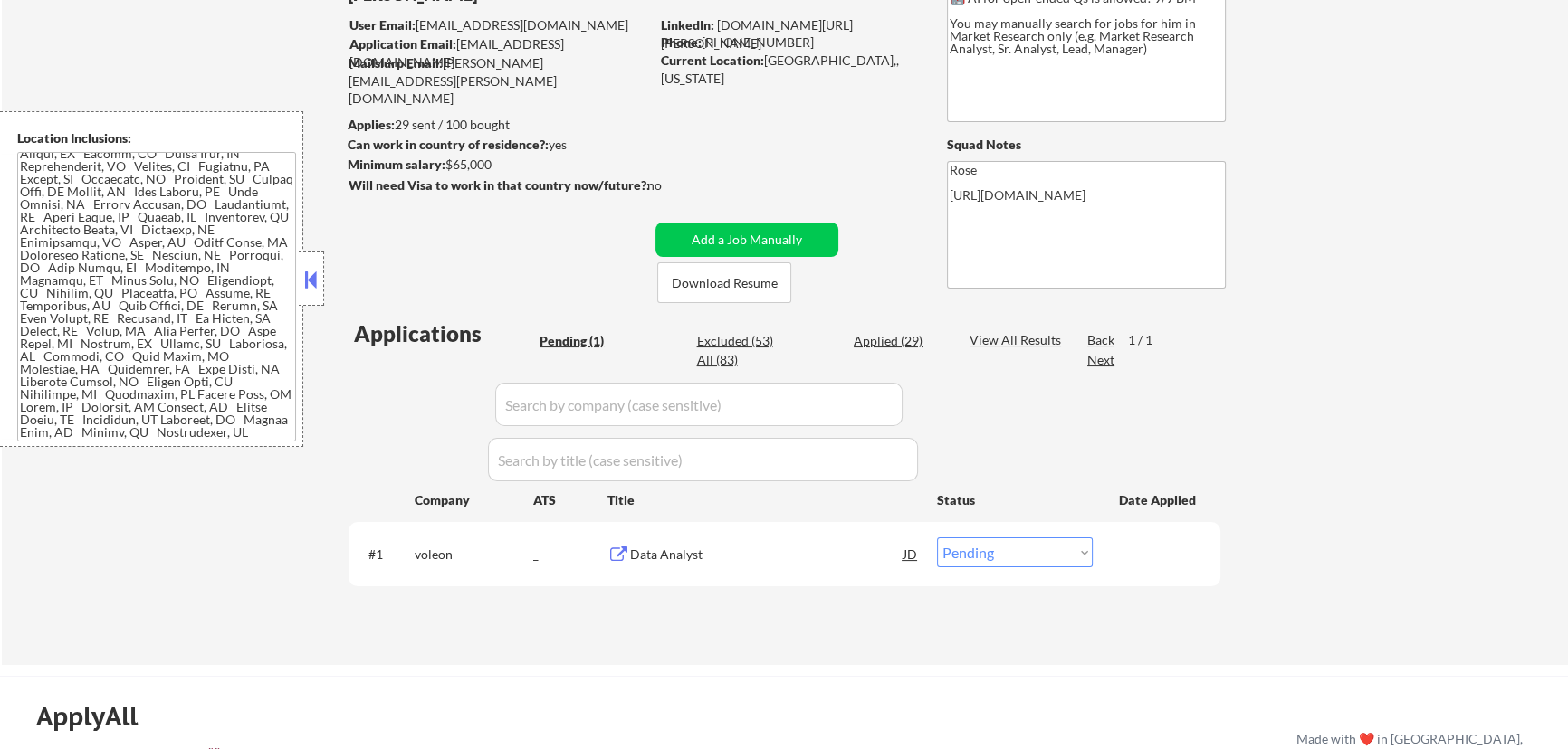
drag, startPoint x: 1061, startPoint y: 556, endPoint x: 1052, endPoint y: 558, distance: 9.2
click at [1061, 556] on select "Choose an option... Pending Applied Excluded (Questions) Excluded (Expired) Exc…" at bounding box center [1014, 553] width 155 height 30
select select ""applied""
click at [937, 538] on select "Choose an option... Pending Applied Excluded (Questions) Excluded (Expired) Exc…" at bounding box center [1014, 553] width 155 height 30
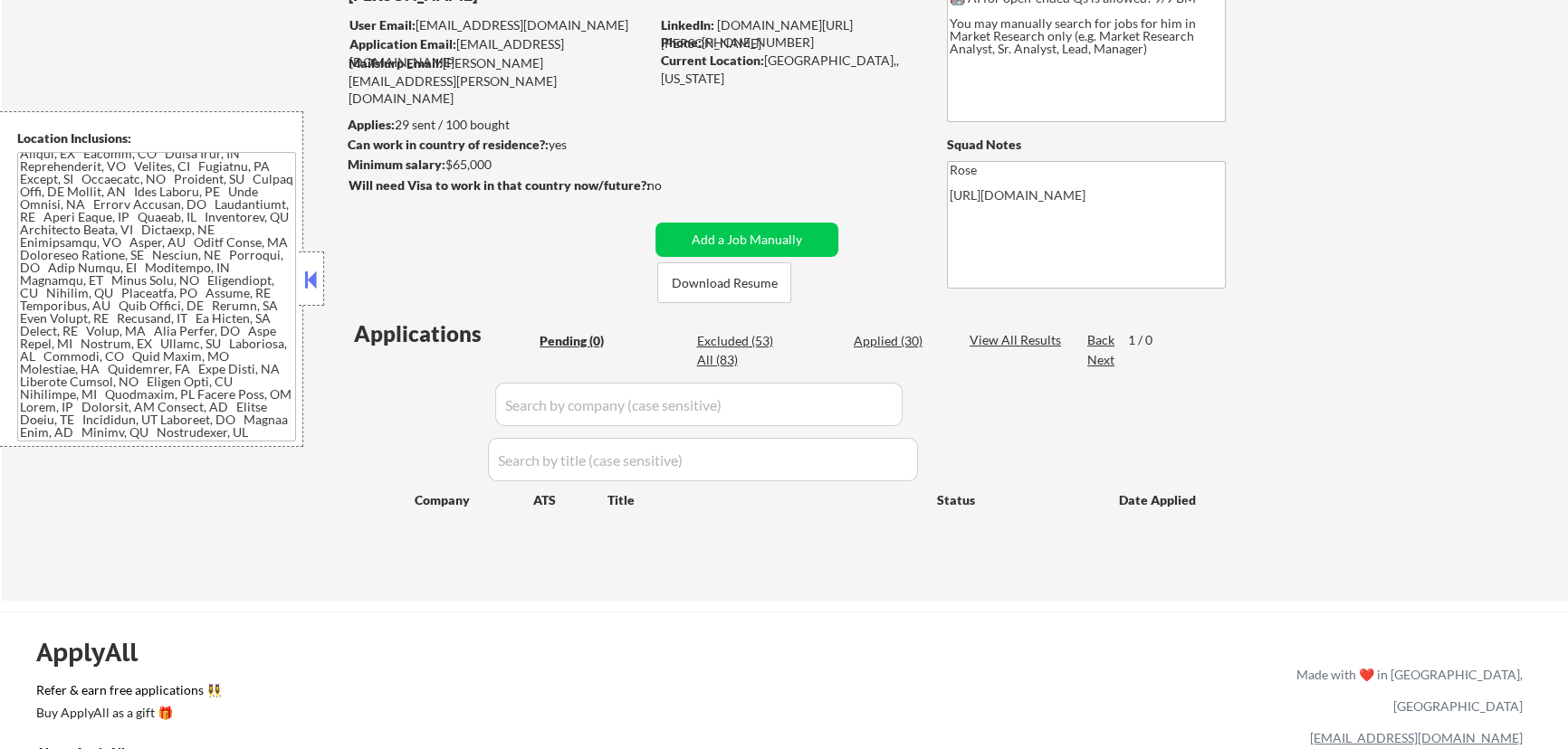
click at [893, 336] on div "Applied (30)" at bounding box center [899, 341] width 90 height 18
select select ""applied""
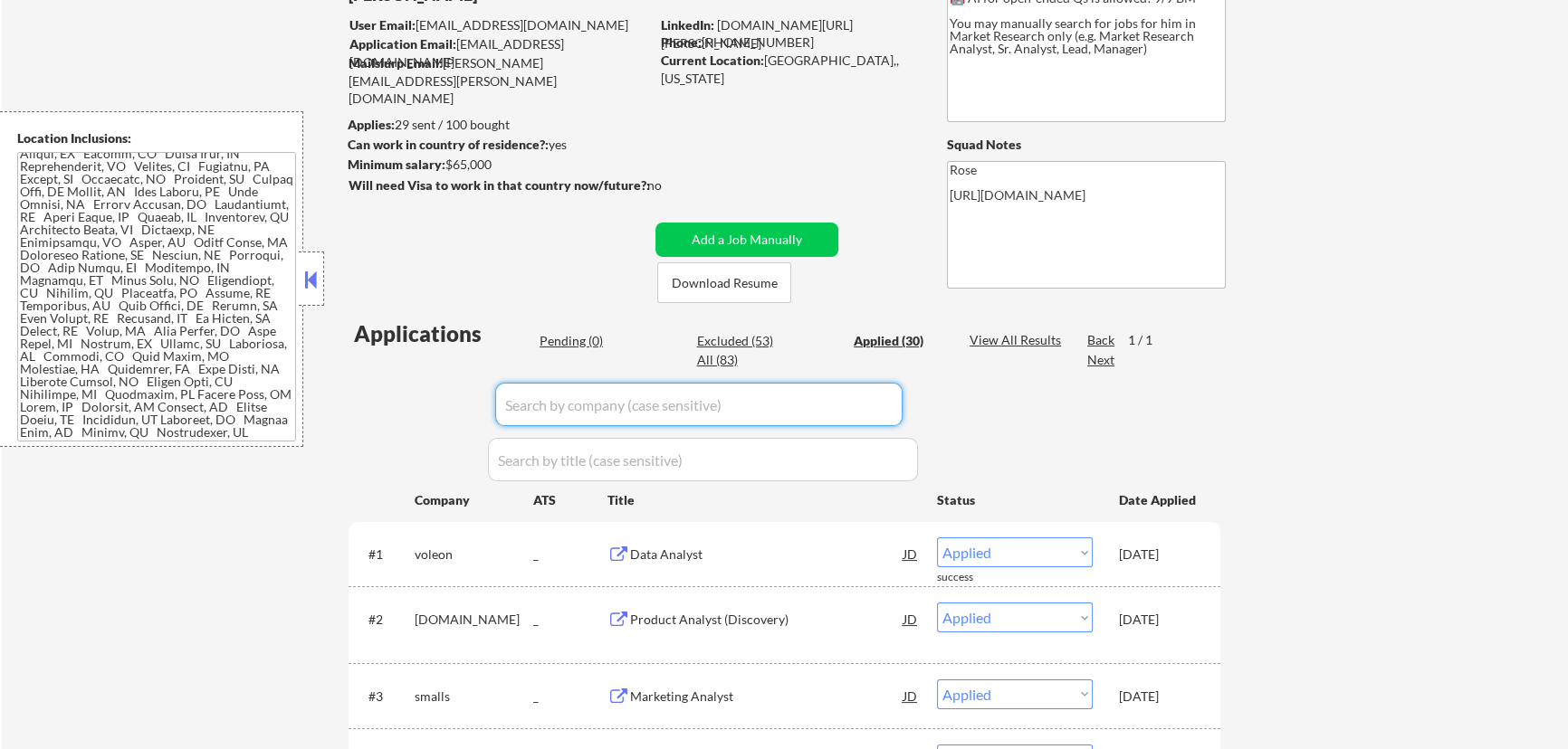
click at [859, 408] on input "input" at bounding box center [698, 404] width 407 height 43
paste input "ButterPayments"
type input "ButterPayments"
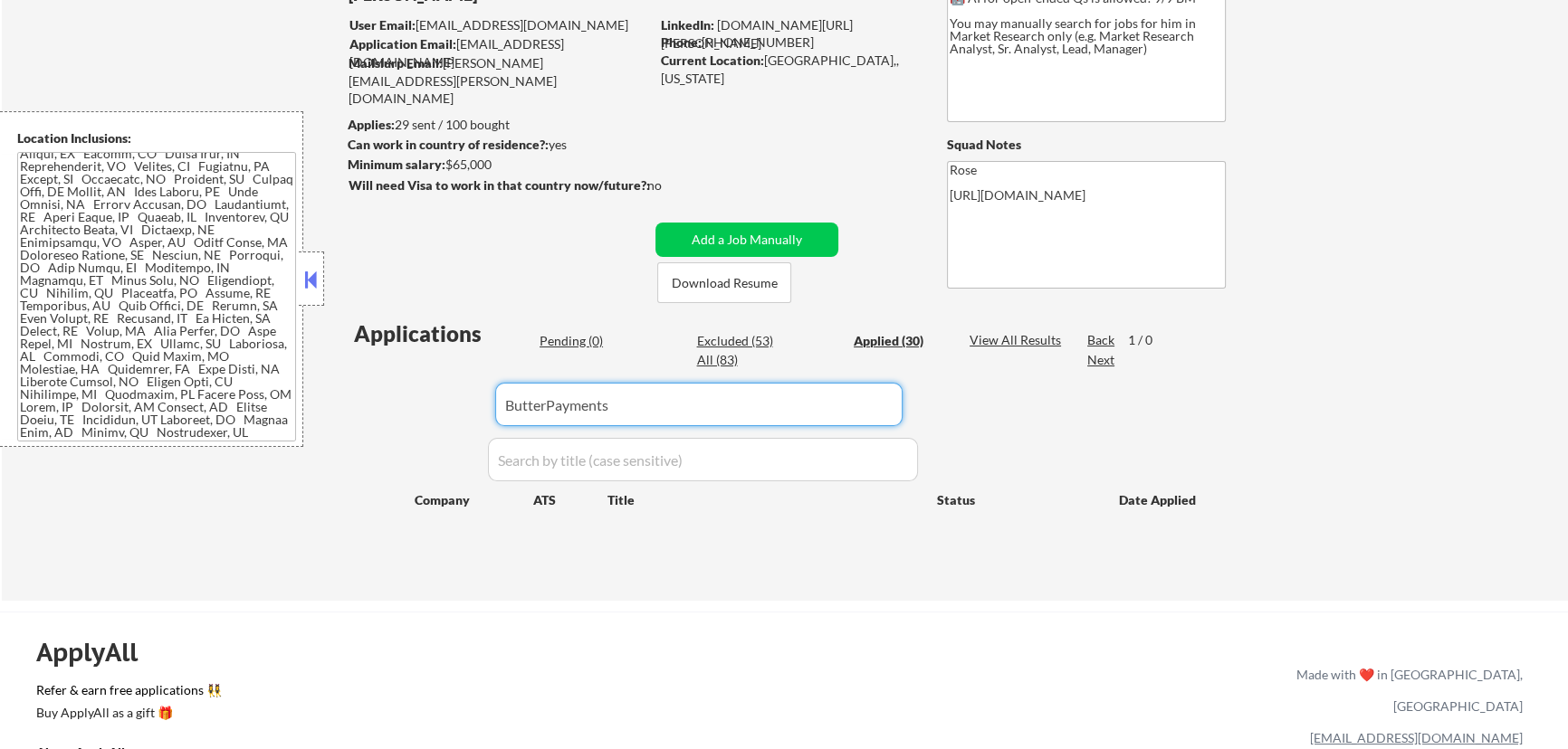
drag, startPoint x: 653, startPoint y: 400, endPoint x: 402, endPoint y: 433, distance: 253.2
click at [403, 433] on div "Applications Pending (0) Excluded (53) Applied (30) All (83) View All Results B…" at bounding box center [784, 442] width 872 height 248
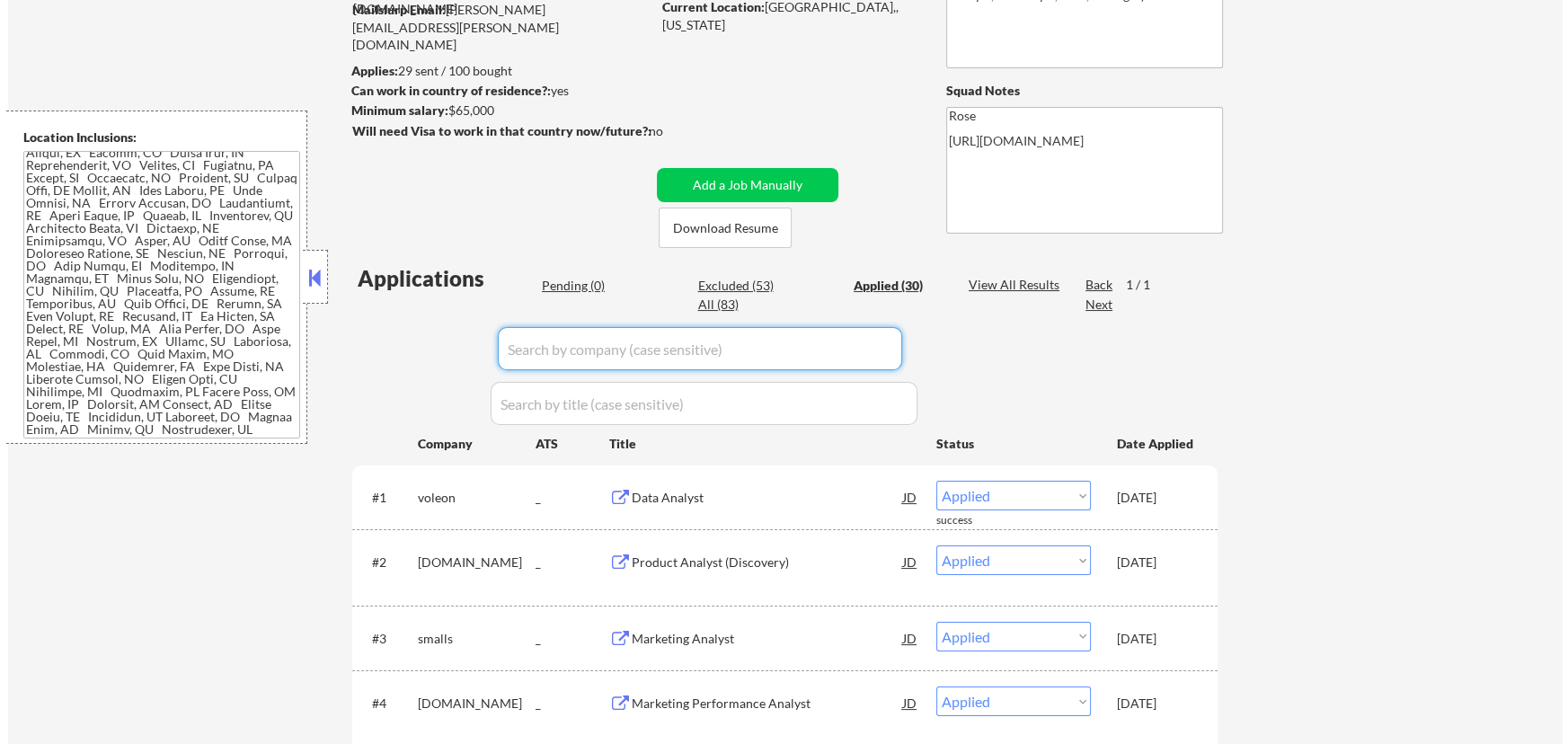
scroll to position [244, 0]
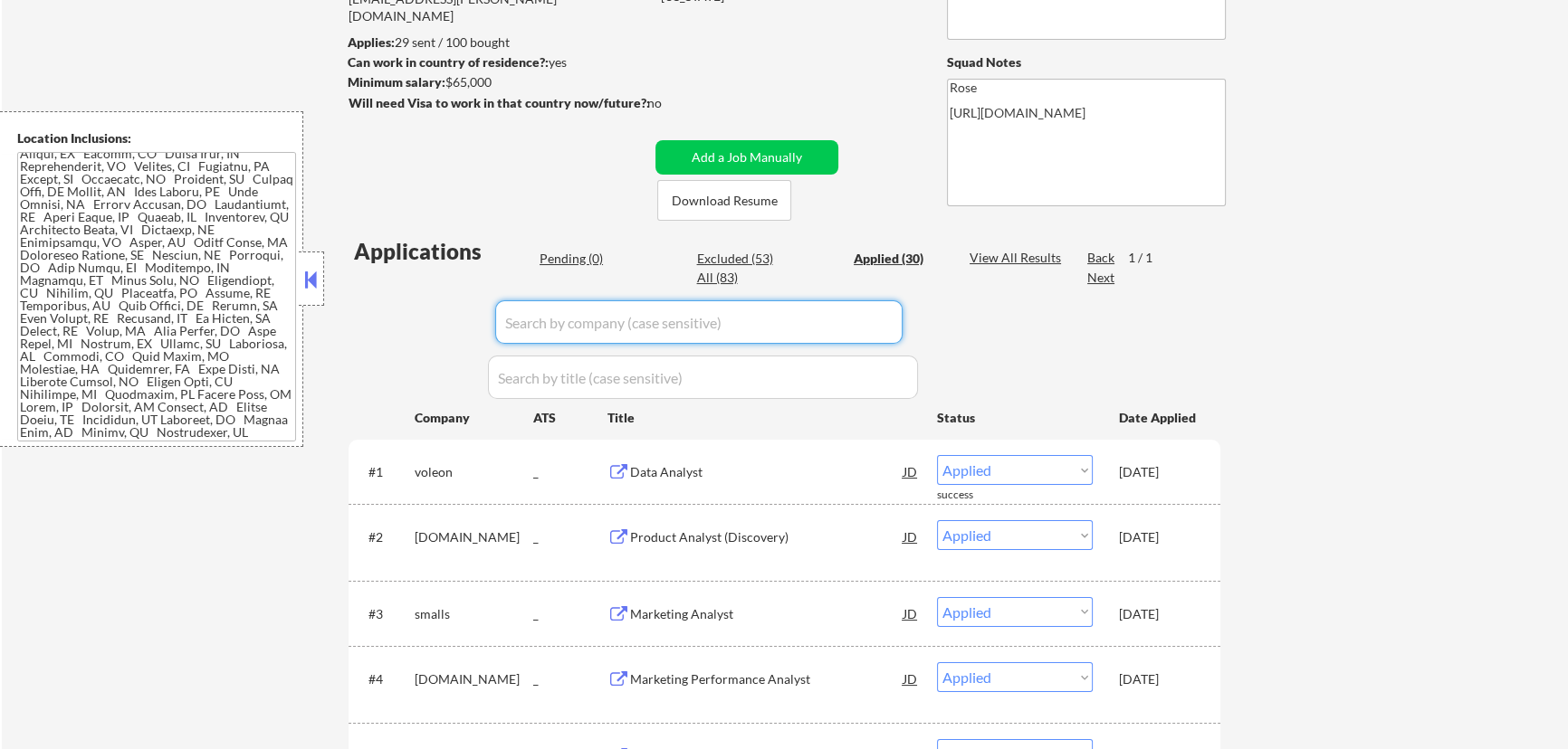
click at [574, 255] on div "Pending (0)" at bounding box center [585, 258] width 90 height 18
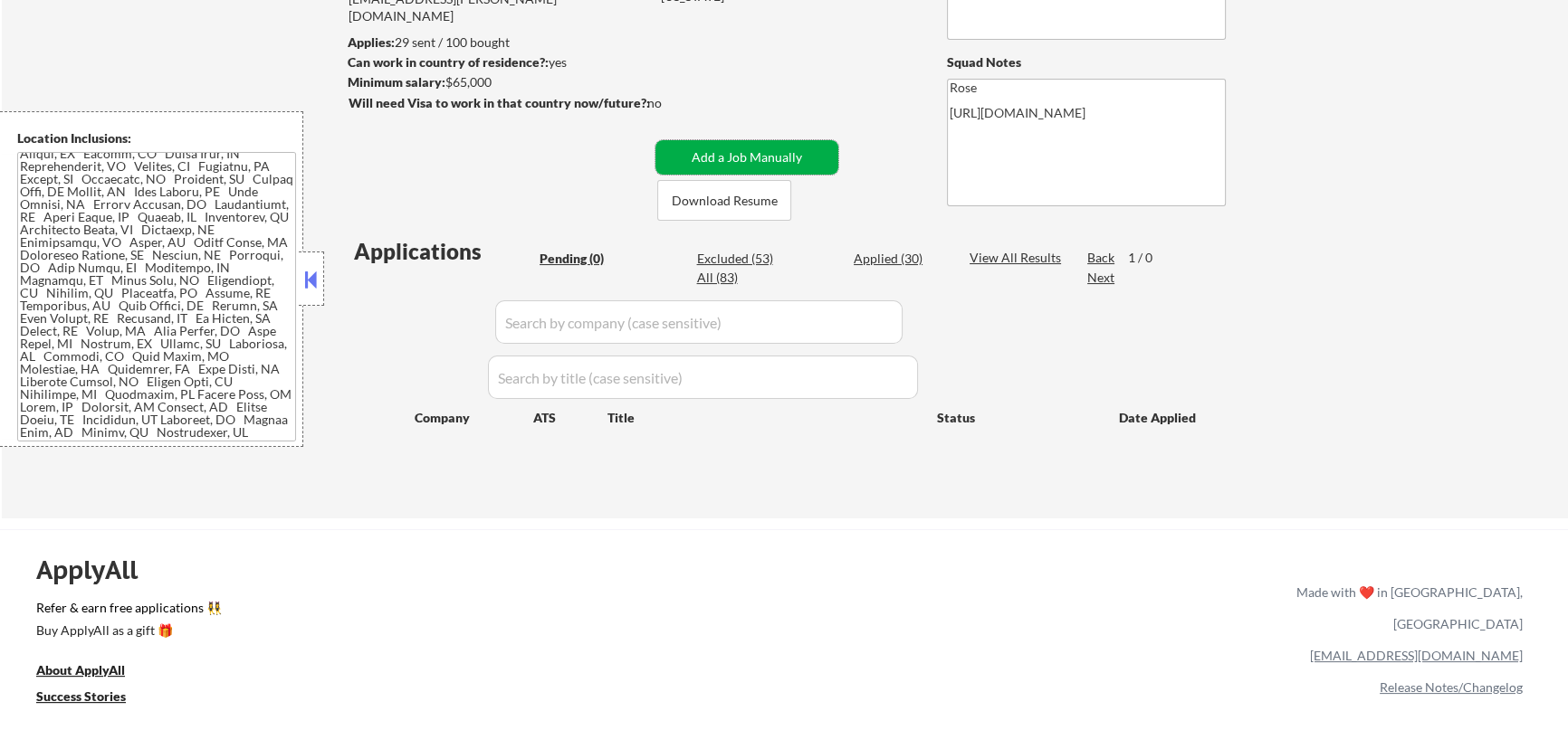
click at [739, 154] on button "Add a Job Manually" at bounding box center [746, 157] width 183 height 35
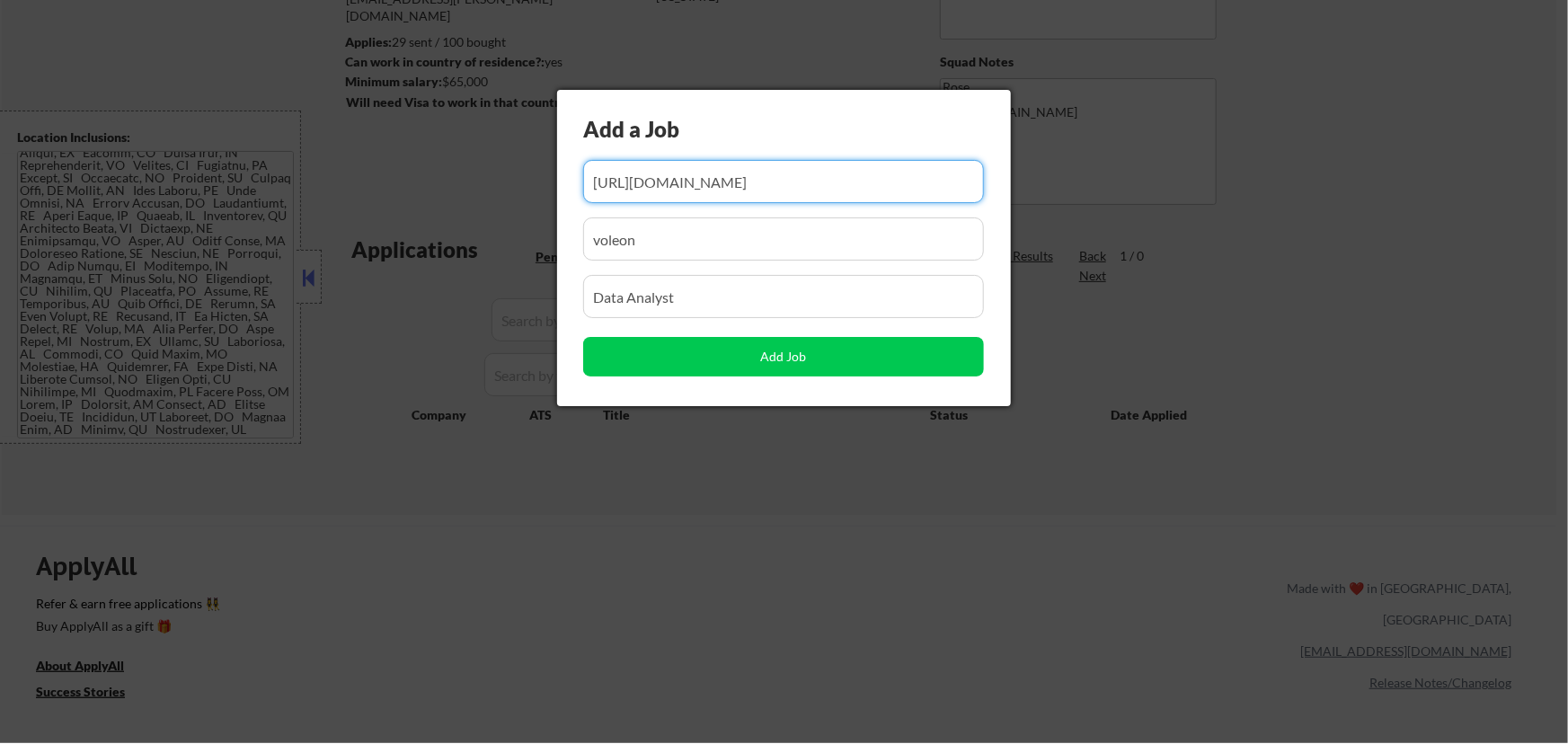
scroll to position [0, 64]
drag, startPoint x: 894, startPoint y: 178, endPoint x: 804, endPoint y: 208, distance: 94.9
click at [804, 208] on div "Add a Job Add Job" at bounding box center [784, 248] width 454 height 316
click at [698, 558] on div at bounding box center [784, 372] width 1568 height 744
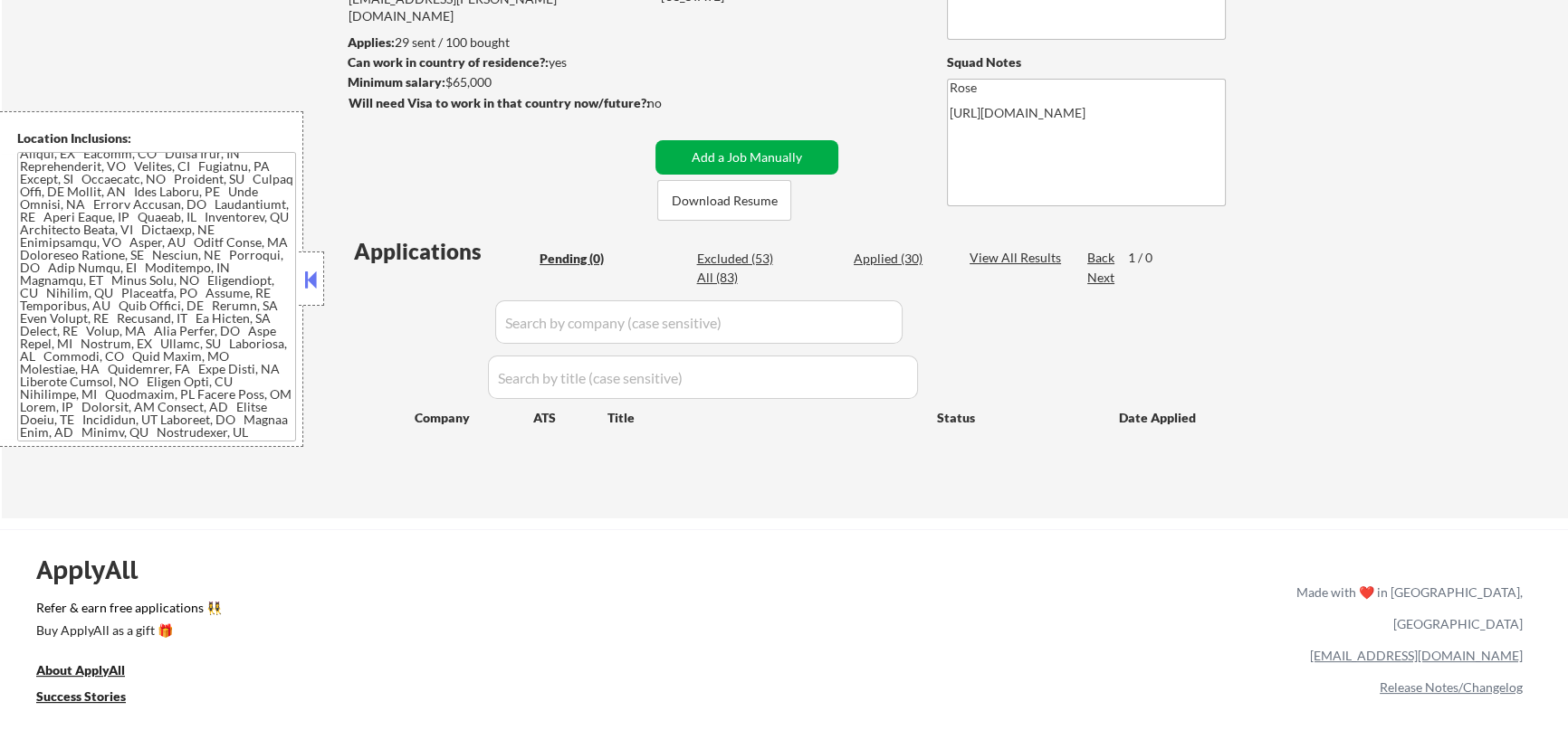
click at [706, 156] on button "Add a Job Manually" at bounding box center [746, 157] width 183 height 35
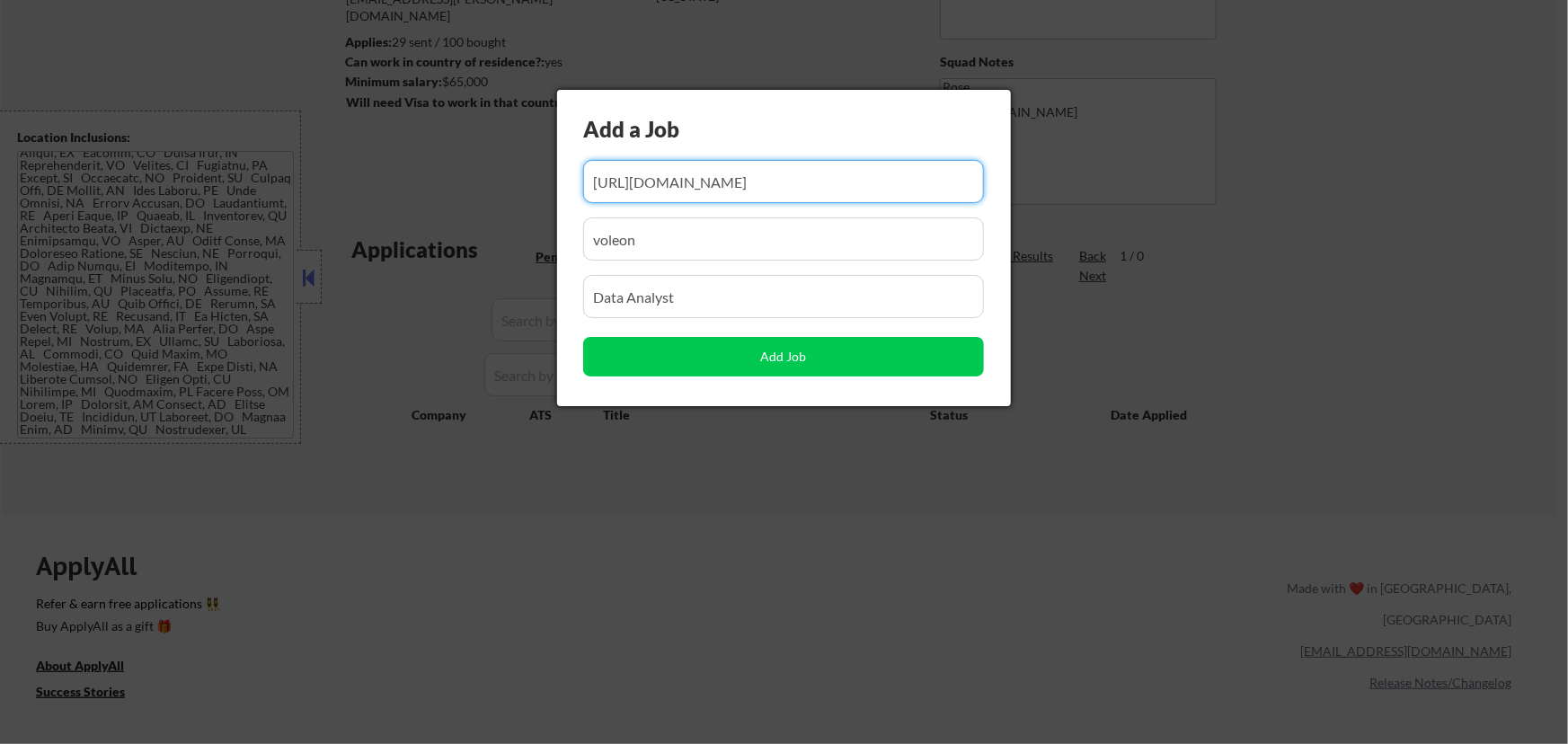
drag, startPoint x: 743, startPoint y: 185, endPoint x: 644, endPoint y: 212, distance: 102.6
click at [644, 212] on div "Add a Job Add Job" at bounding box center [784, 248] width 454 height 316
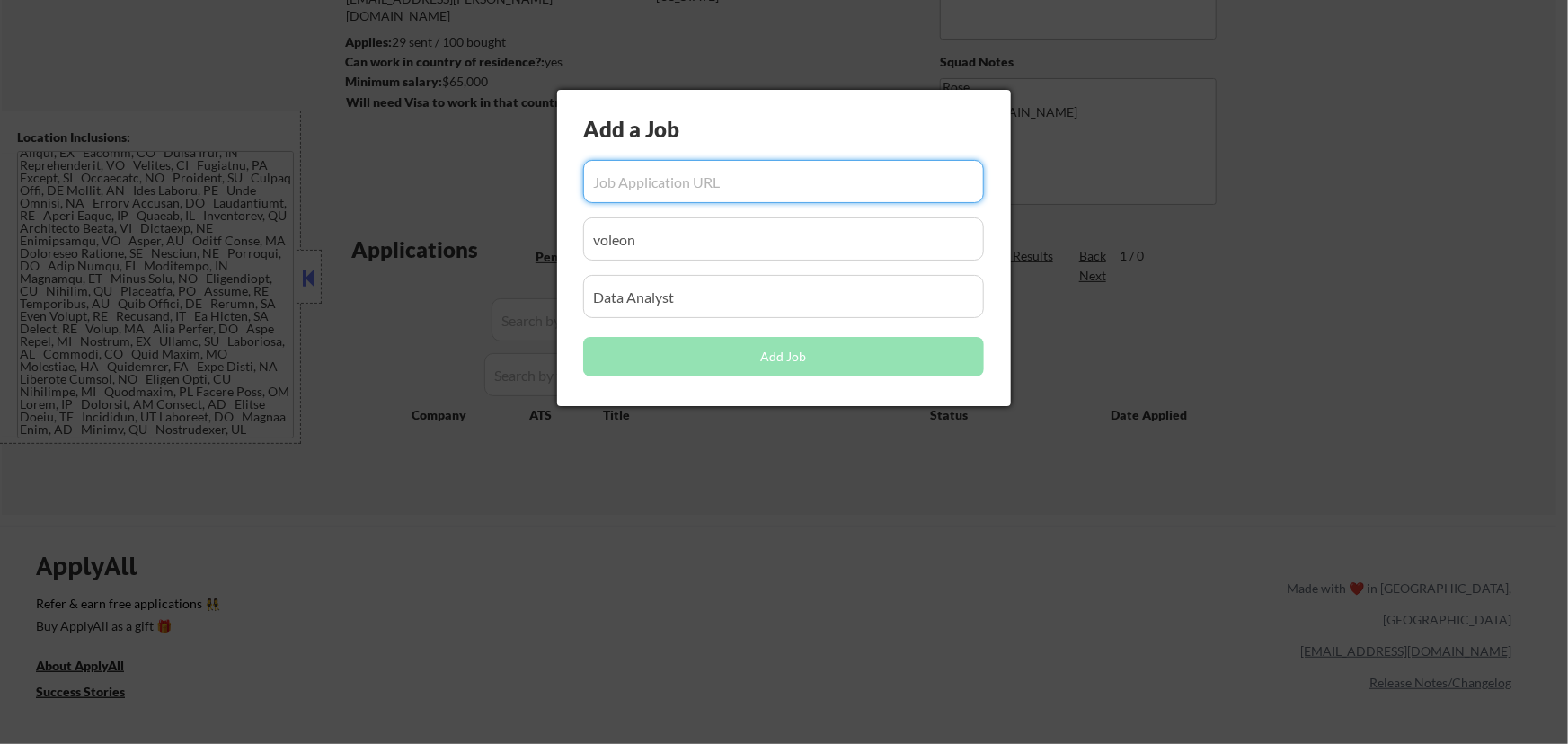
paste input "https://jobs.lever.co/ButterPayments/7eb7f6e9-4bd9-4c72-8cde-1b30b588405d"
type input "https://jobs.lever.co/ButterPayments/7eb7f6e9-4bd9-4c72-8cde-1b30b588405d"
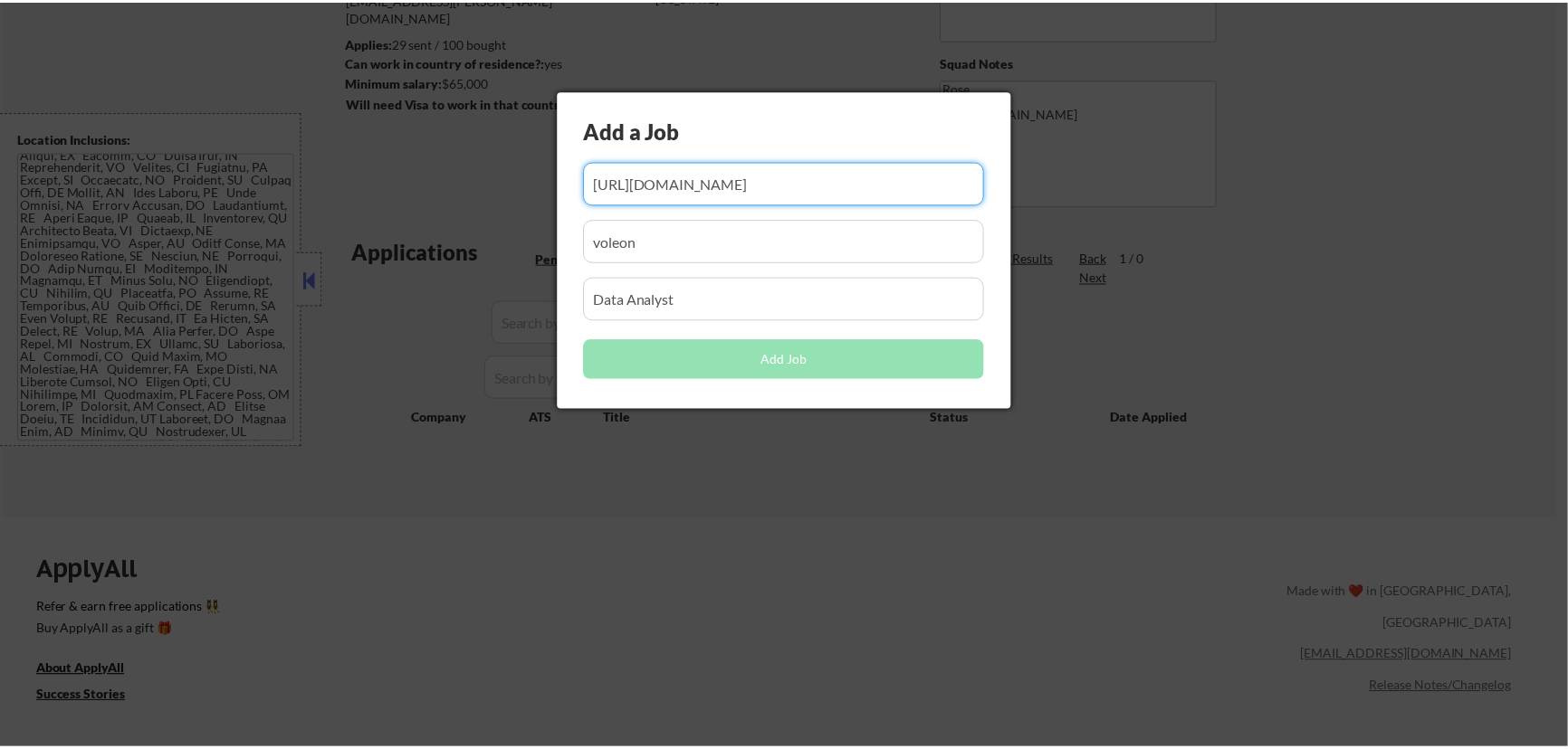
scroll to position [0, 0]
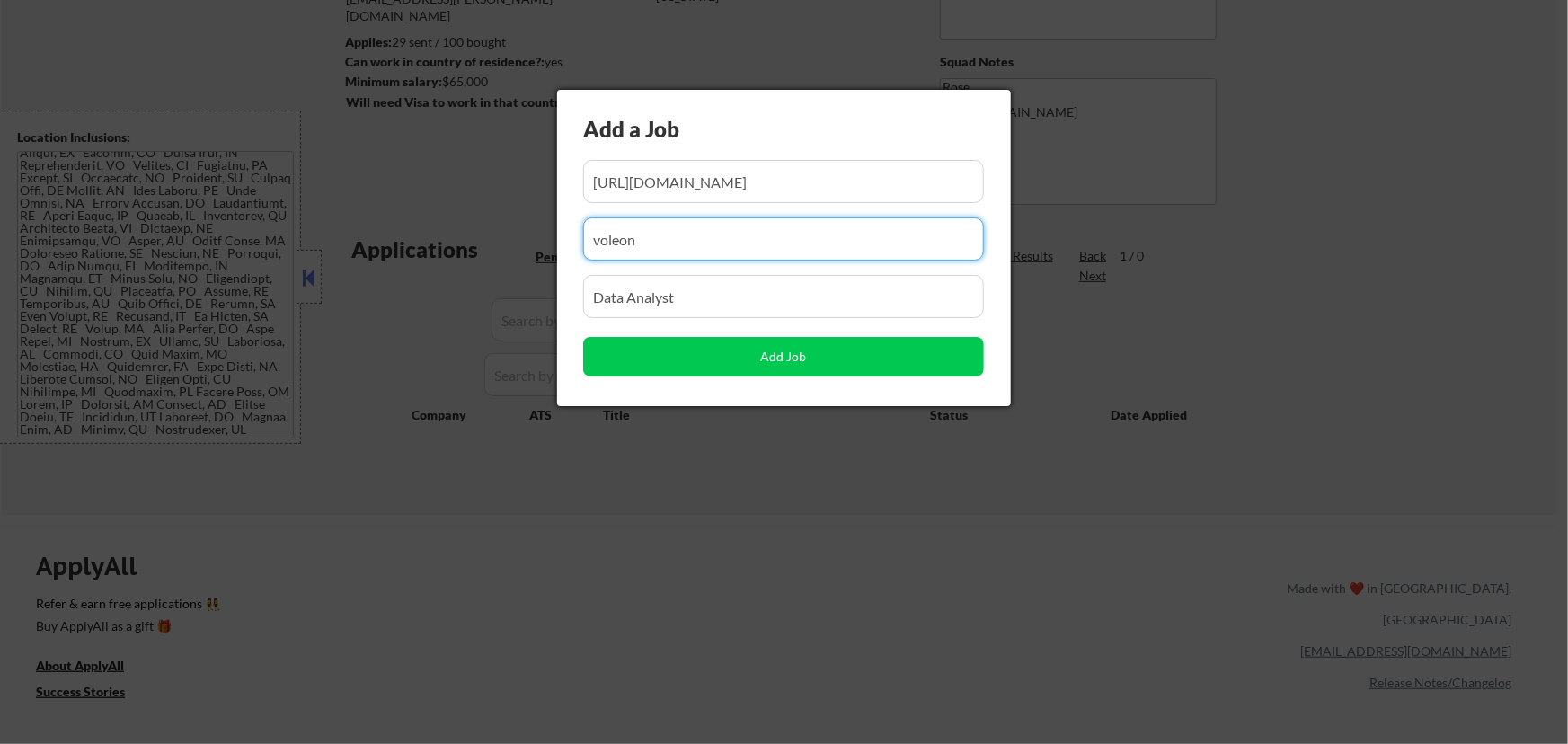
drag, startPoint x: 658, startPoint y: 248, endPoint x: 513, endPoint y: 271, distance: 146.8
click at [514, 274] on body "← Return to /applysquad Mailslurp Inbox Job Search Builder Seth Yockey User Ema…" at bounding box center [784, 127] width 1568 height 744
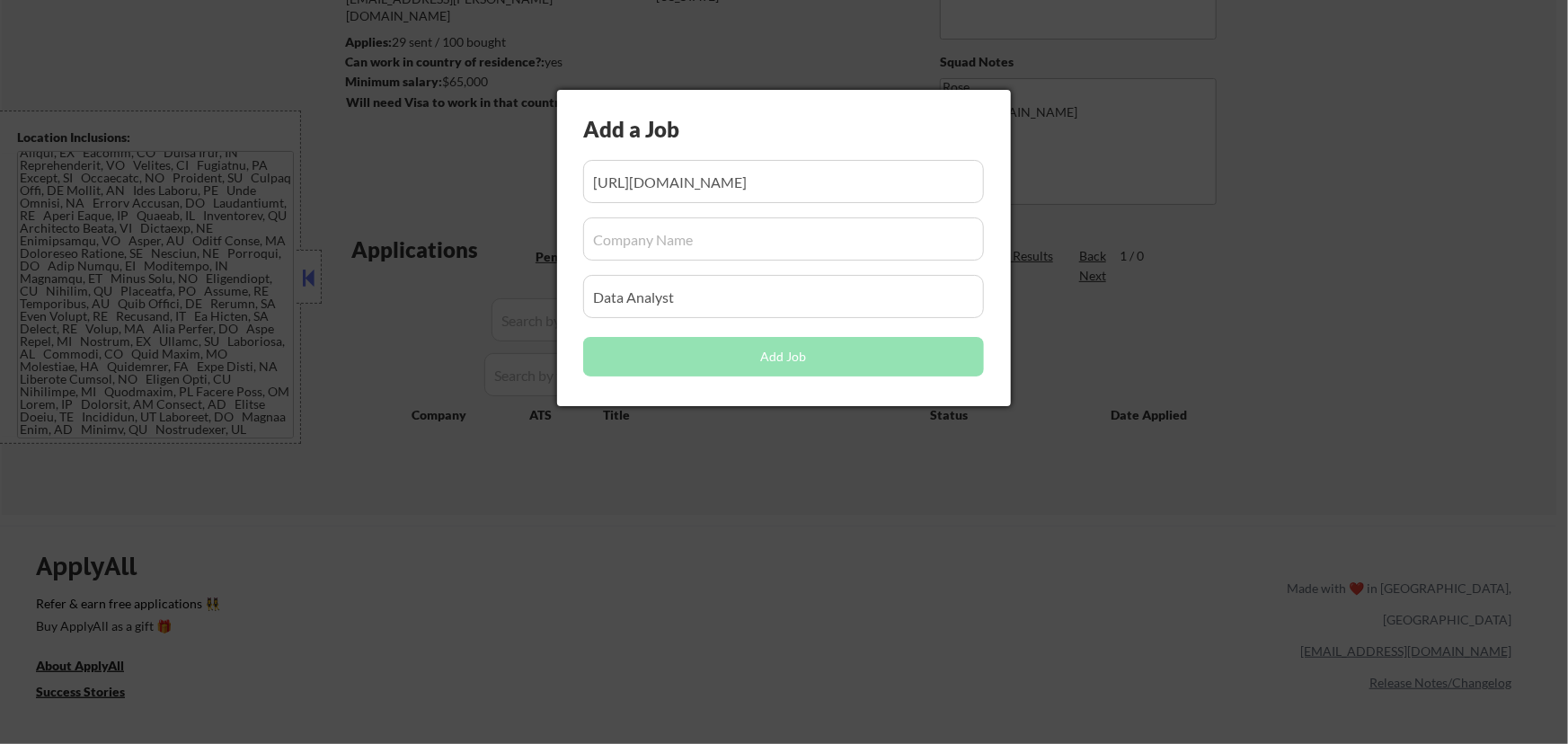
click at [689, 247] on input "input" at bounding box center [783, 239] width 400 height 43
paste input "ButterPayments/"
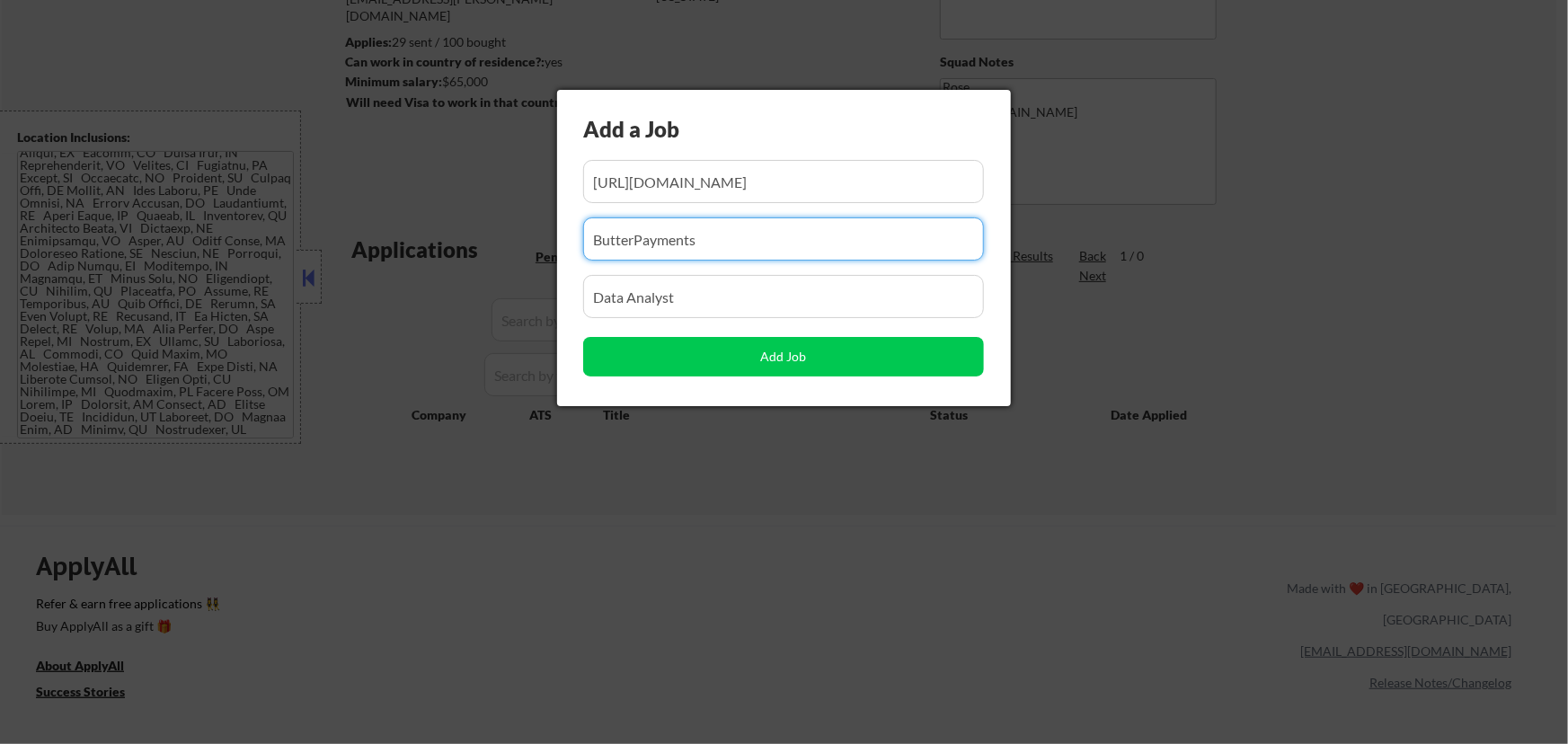
type input "ButterPayments"
drag, startPoint x: 697, startPoint y: 298, endPoint x: 433, endPoint y: 346, distance: 268.3
click at [433, 351] on body "← Return to /applysquad Mailslurp Inbox Job Search Builder Seth Yockey User Ema…" at bounding box center [784, 127] width 1568 height 744
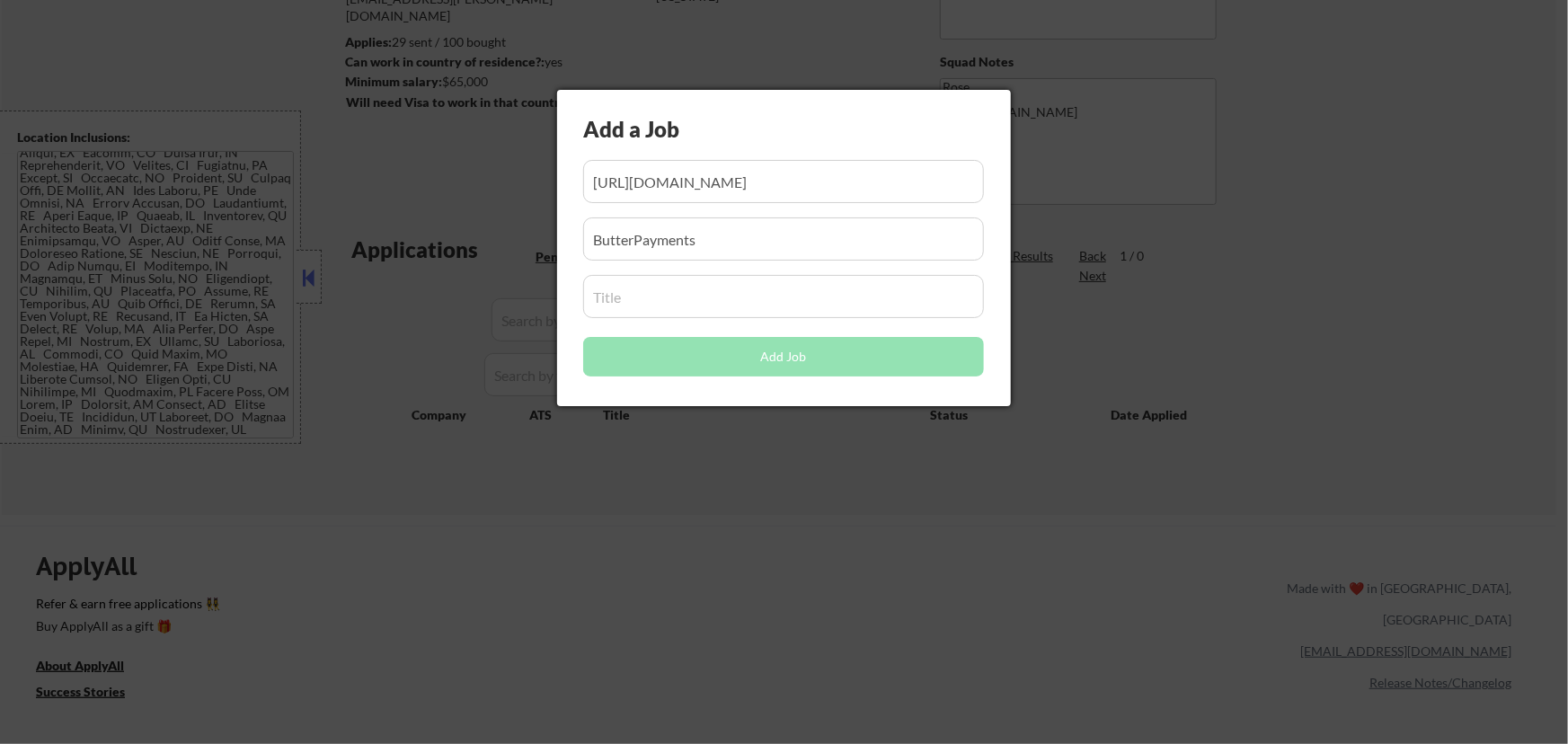
click at [646, 298] on input "input" at bounding box center [783, 297] width 400 height 43
paste input "GTM, Data Analyst"
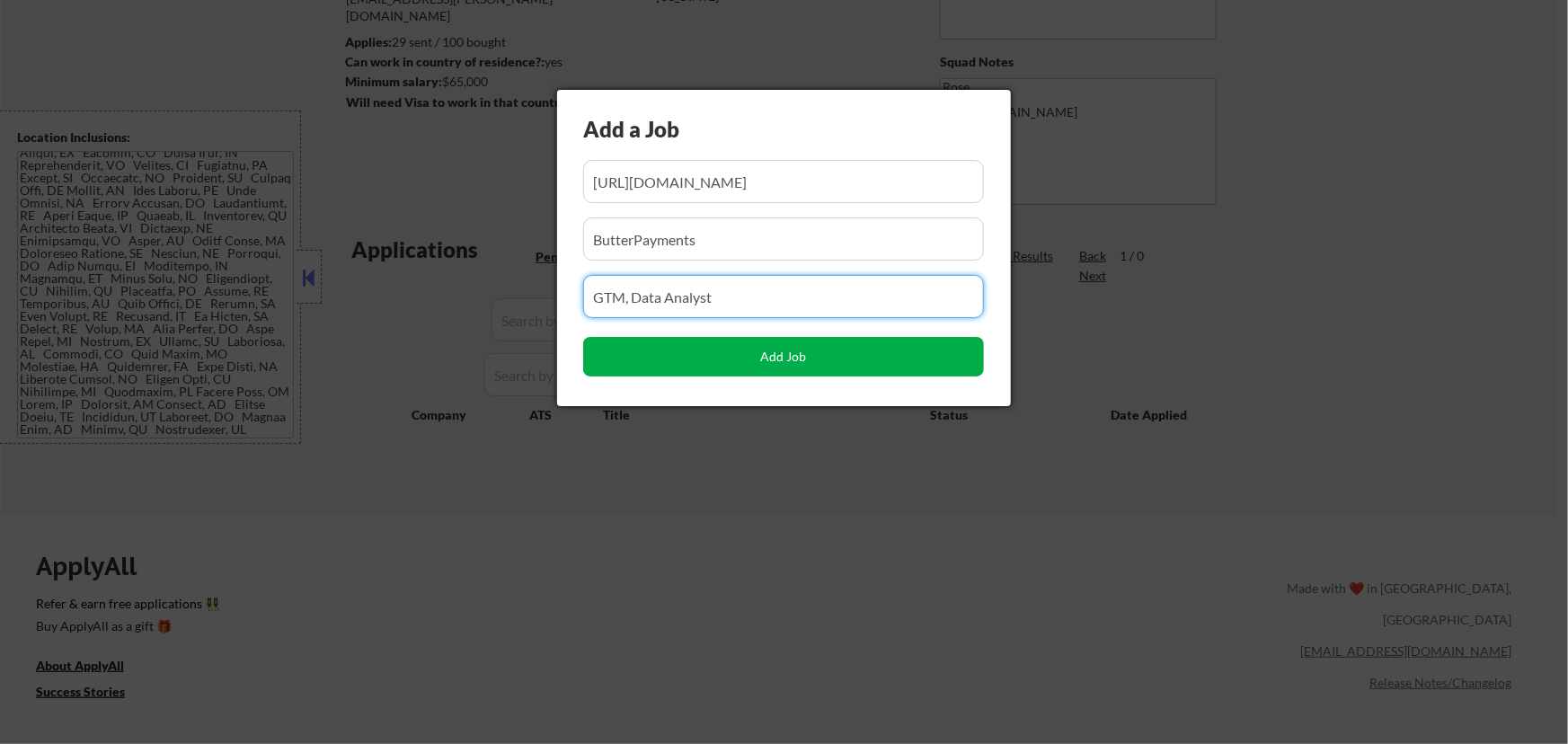
type input "GTM, Data Analyst"
click at [771, 356] on button "Add Job" at bounding box center [783, 357] width 400 height 39
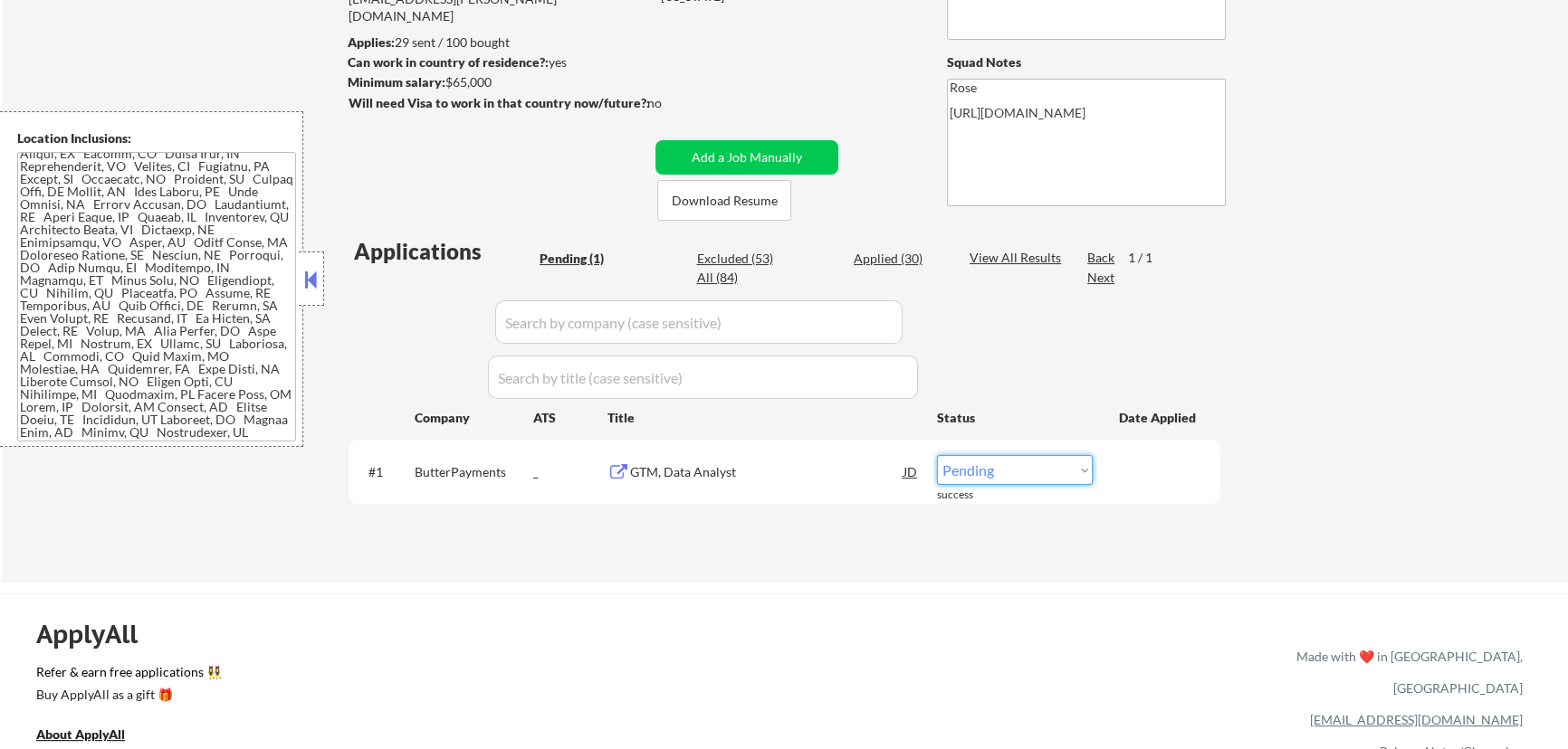
click at [964, 469] on select "Choose an option... Pending Applied Excluded (Questions) Excluded (Expired) Exc…" at bounding box center [1014, 470] width 155 height 30
select select ""applied""
click at [937, 455] on select "Choose an option... Pending Applied Excluded (Questions) Excluded (Expired) Exc…" at bounding box center [1014, 470] width 155 height 30
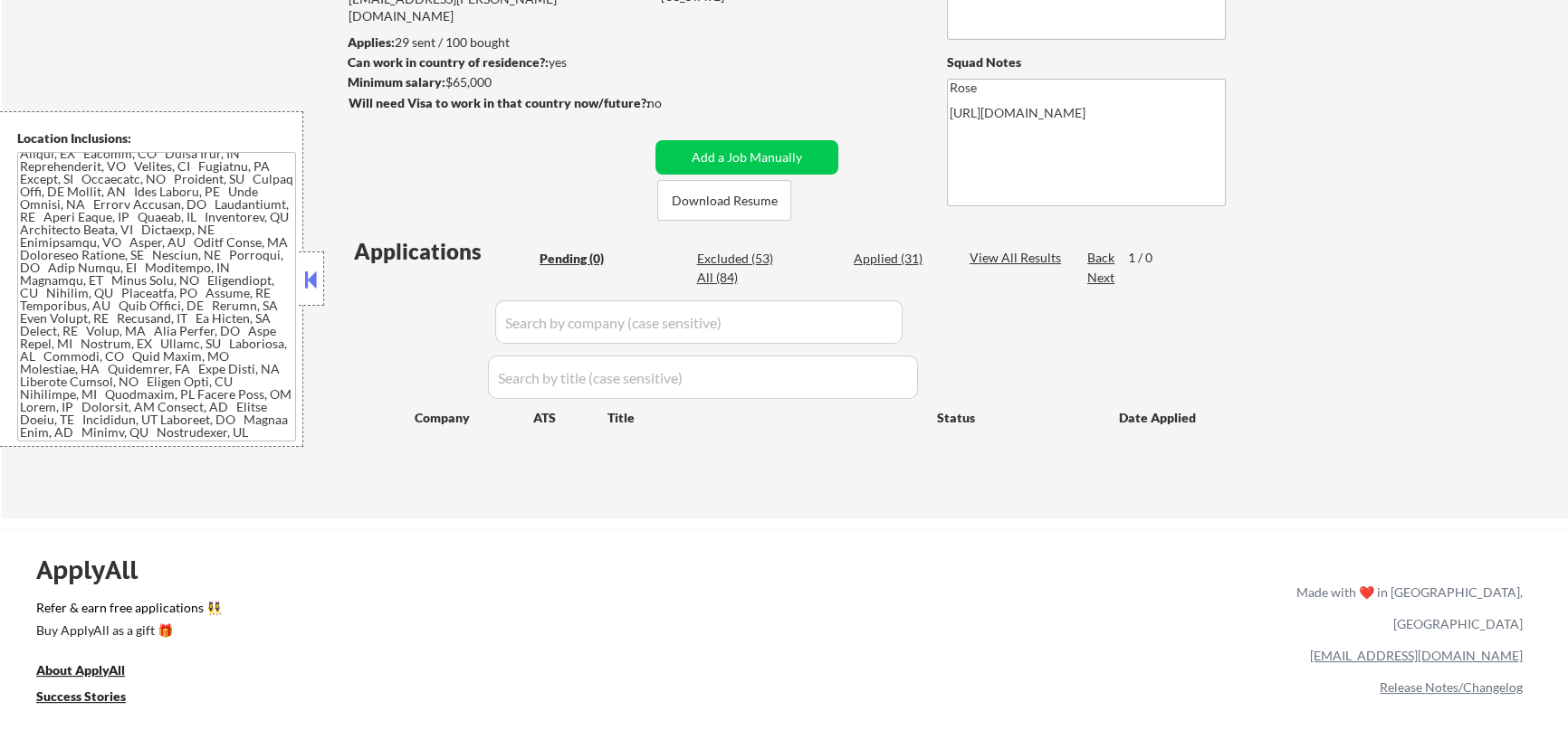
click at [899, 262] on div "Applied (31)" at bounding box center [899, 258] width 90 height 18
select select ""applied""
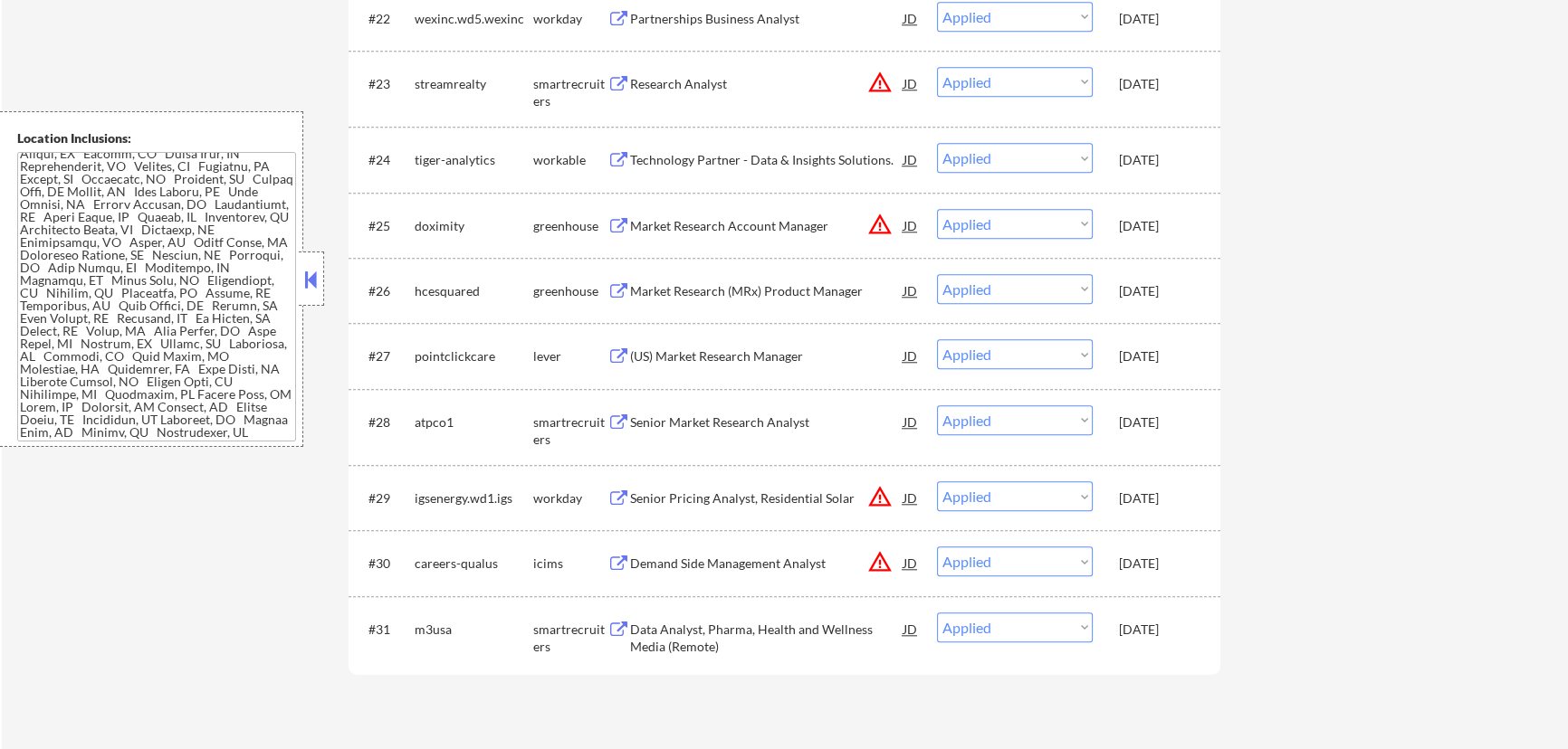
scroll to position [2139, 0]
select select ""applied""
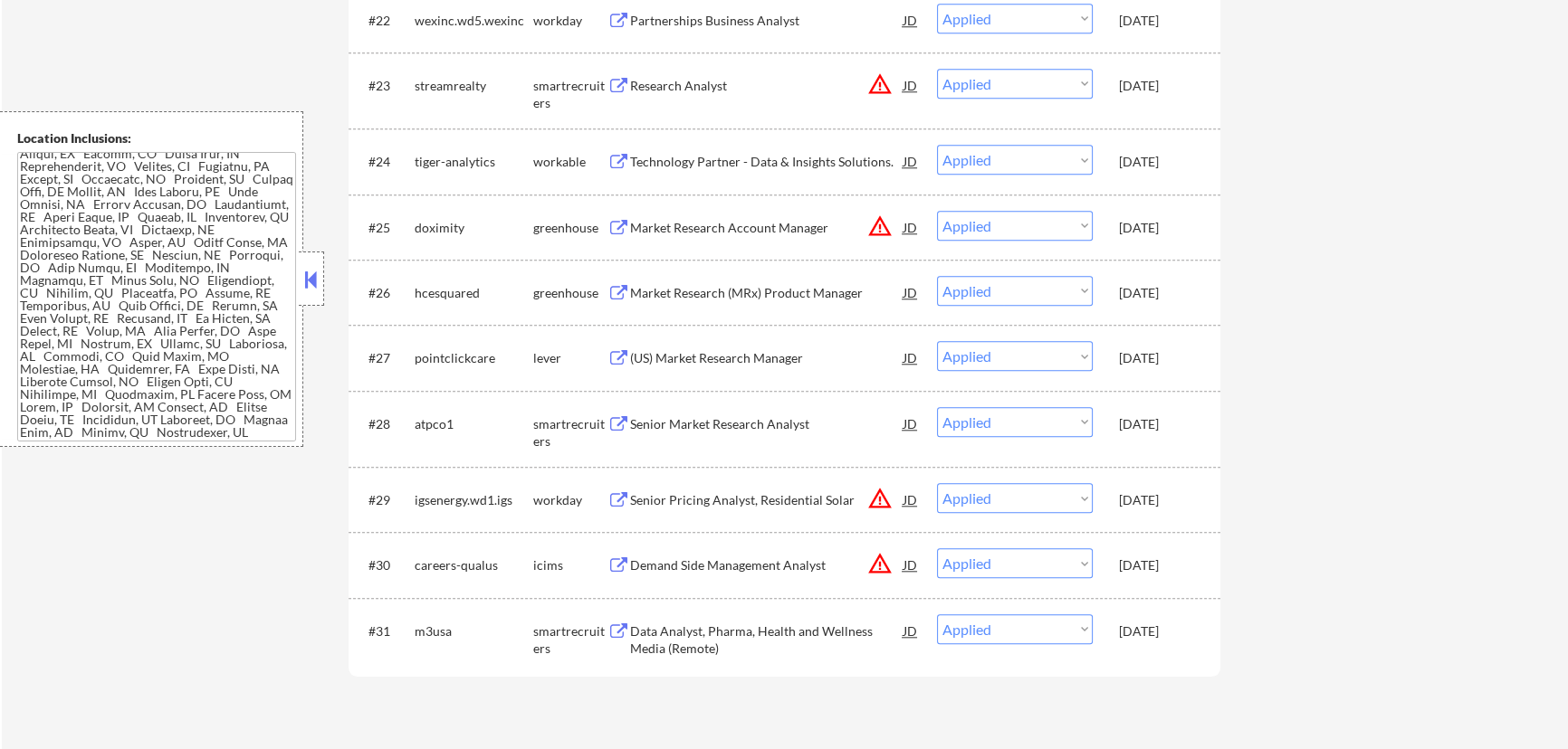
select select ""applied""
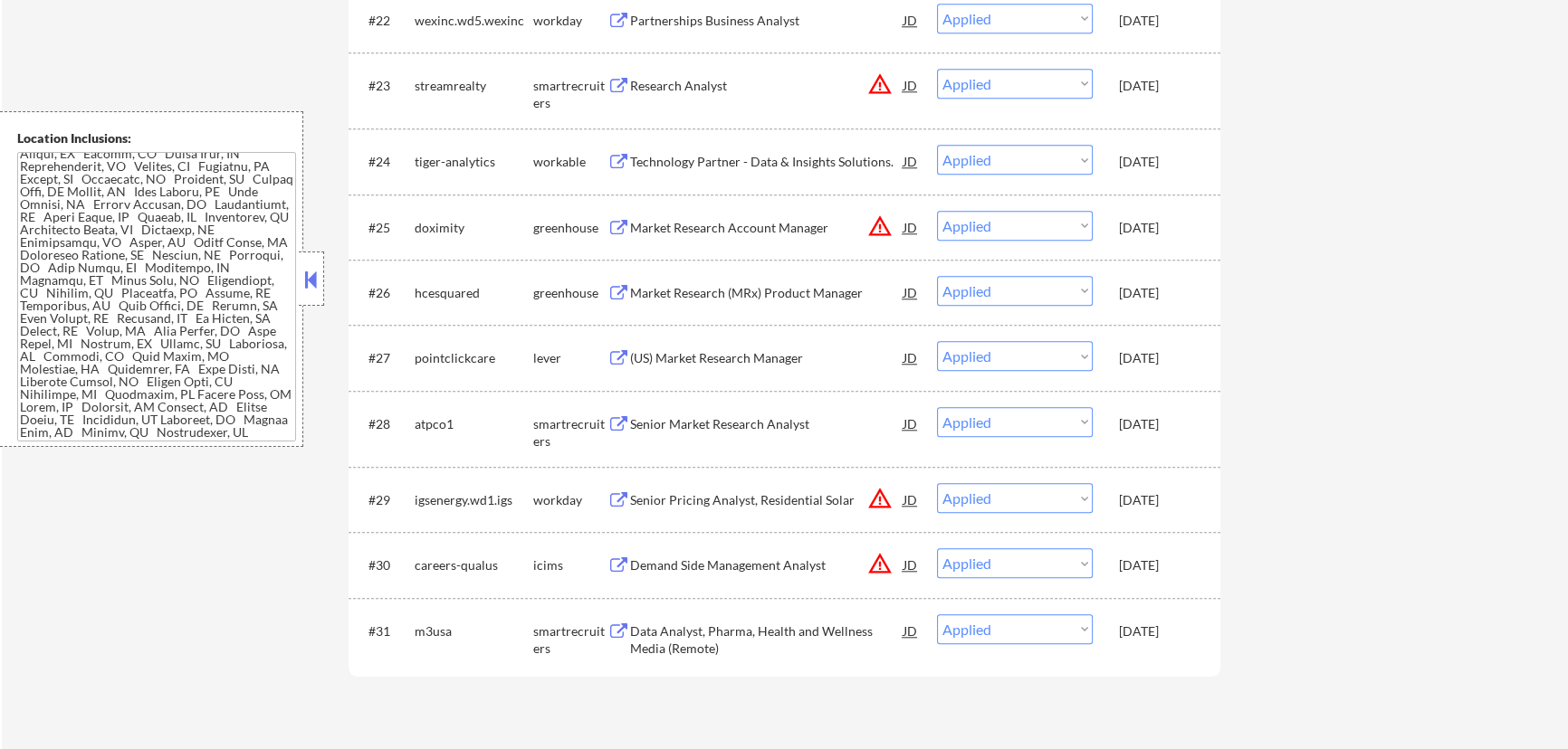
select select ""applied""
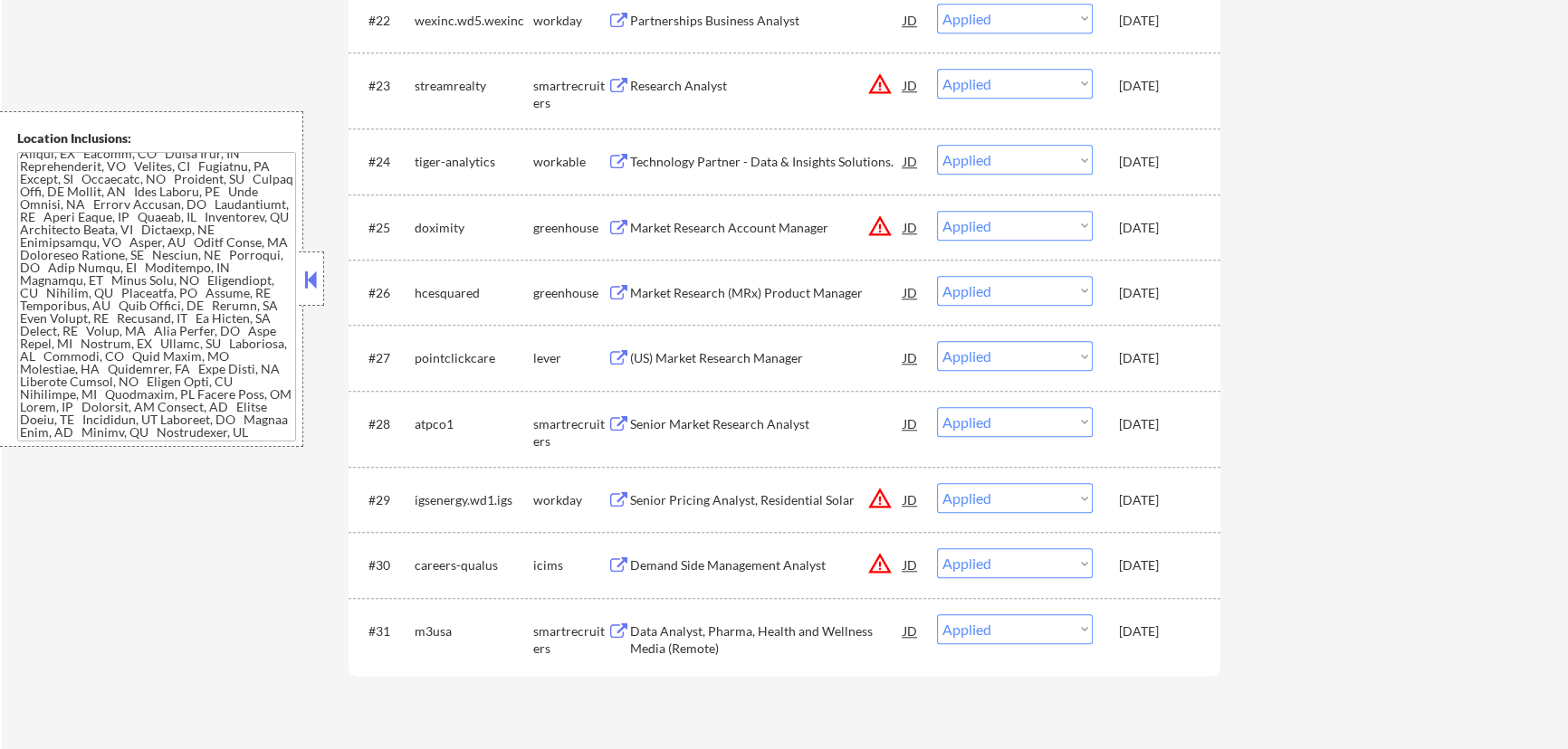
select select ""applied""
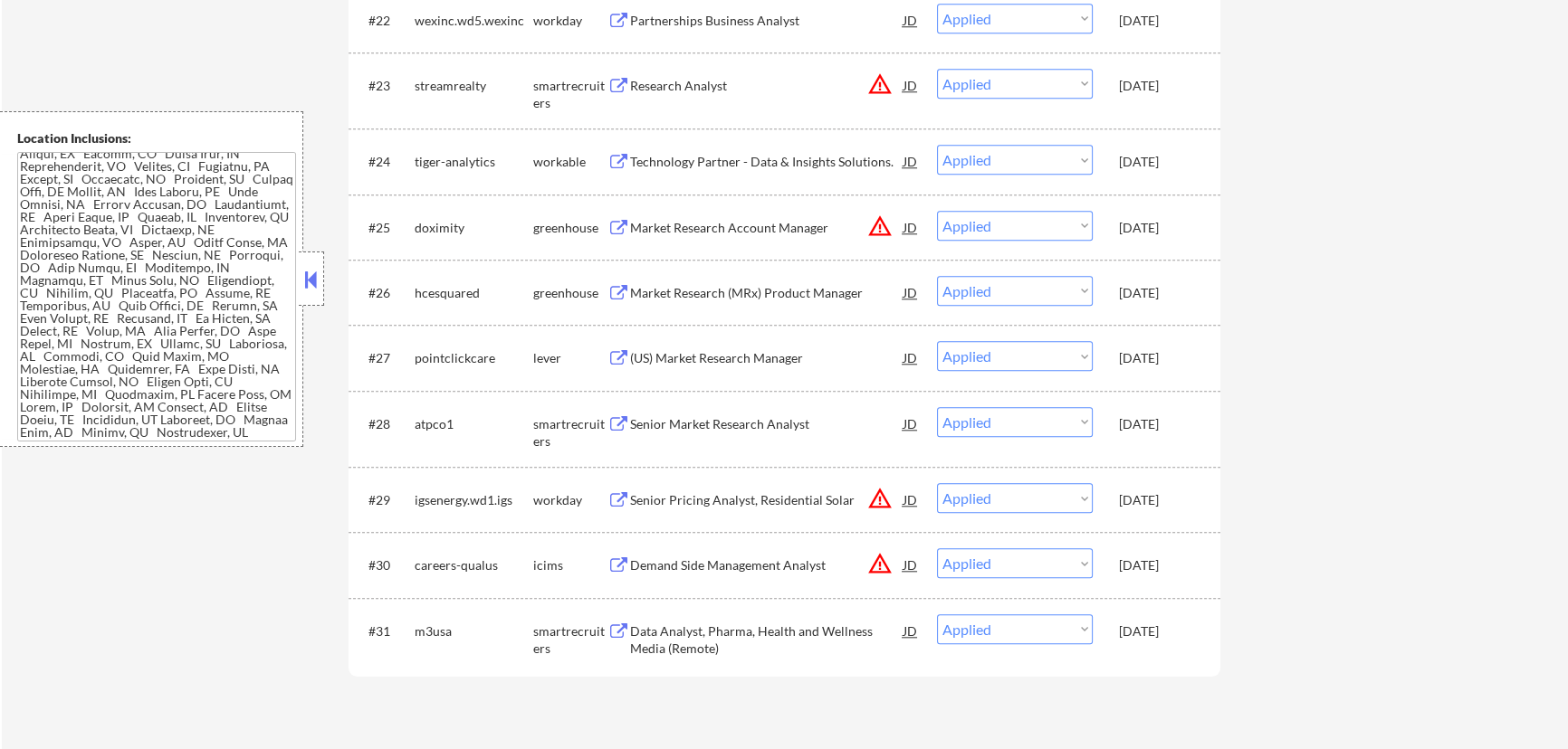
select select ""applied""
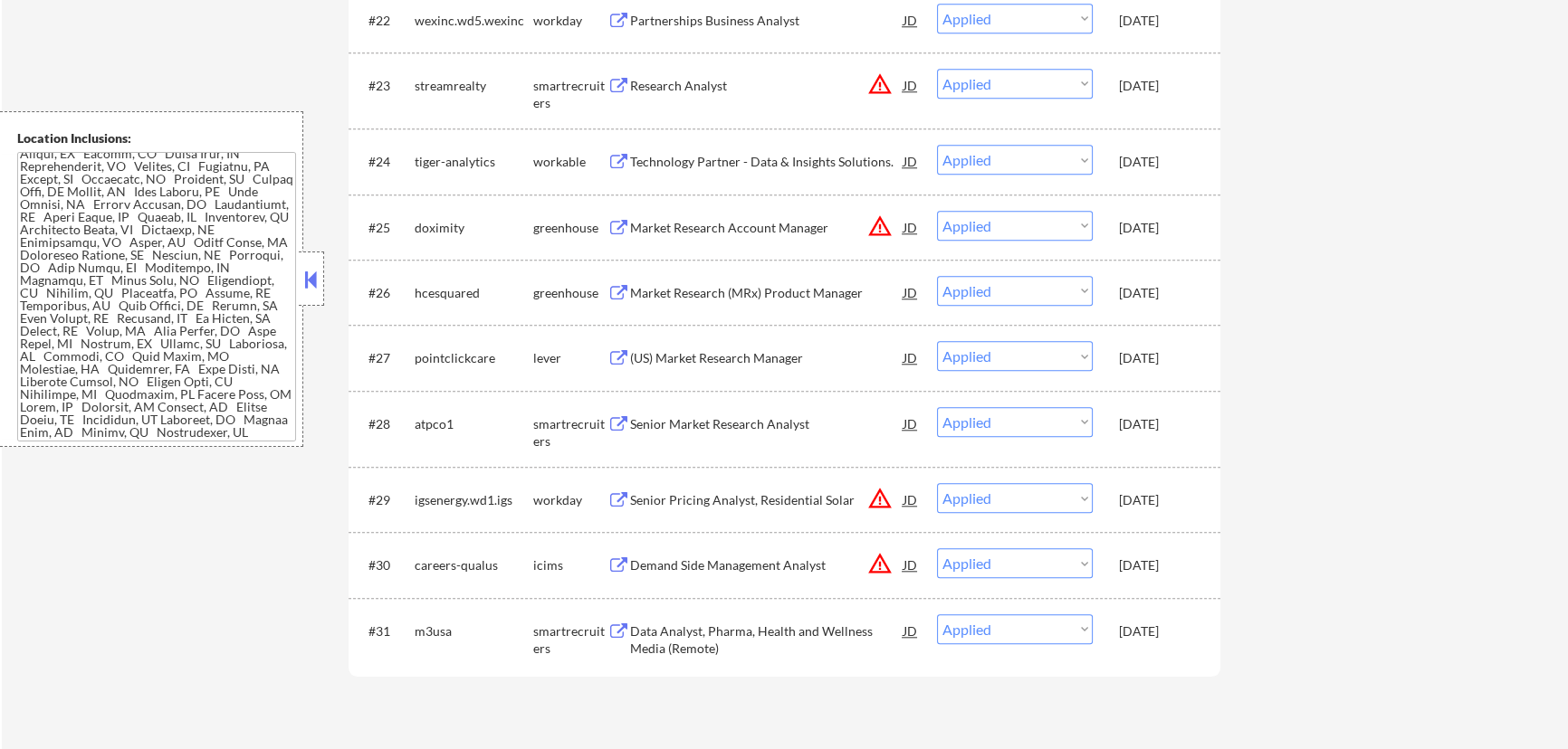
select select ""applied""
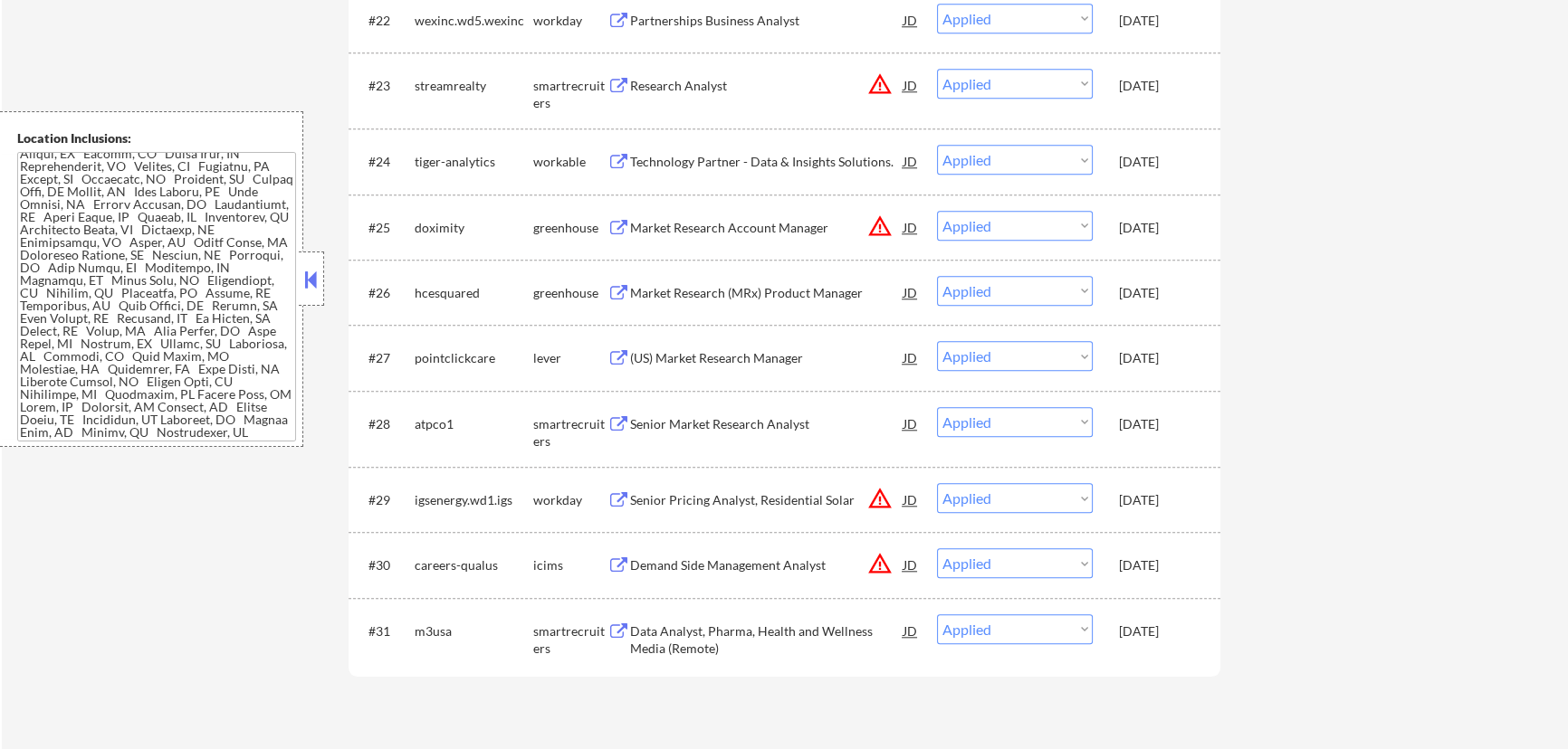
select select ""applied""
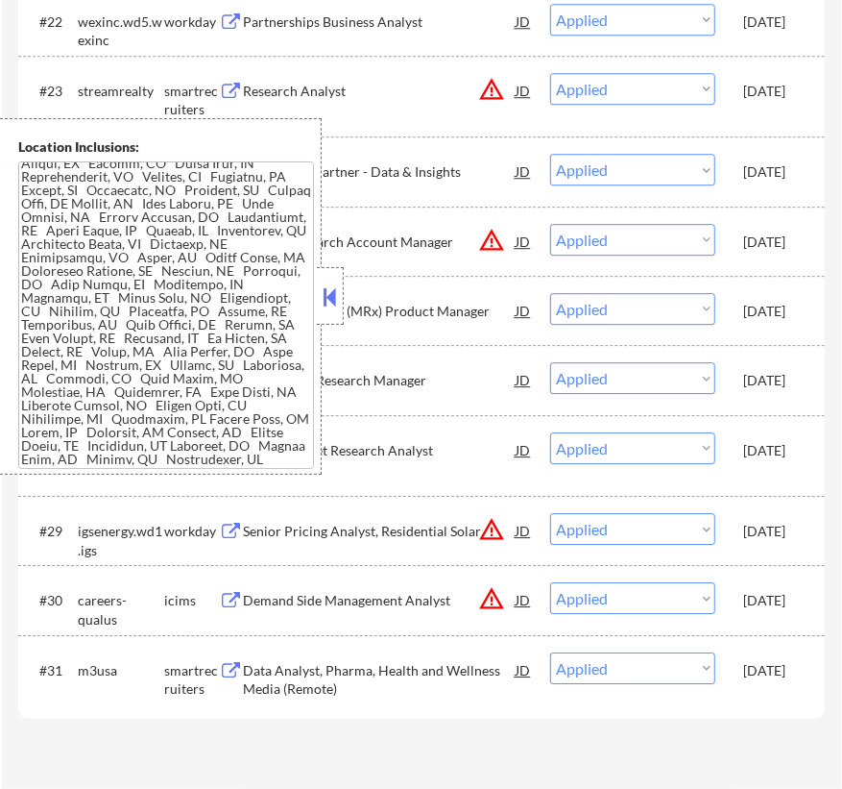
select select ""applied""
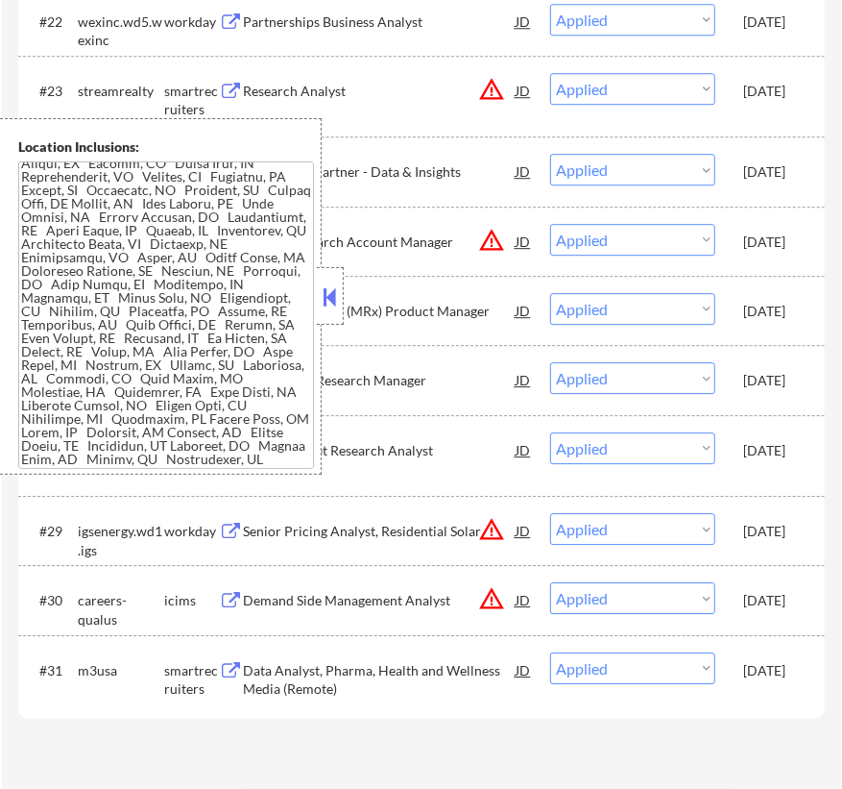
select select ""applied""
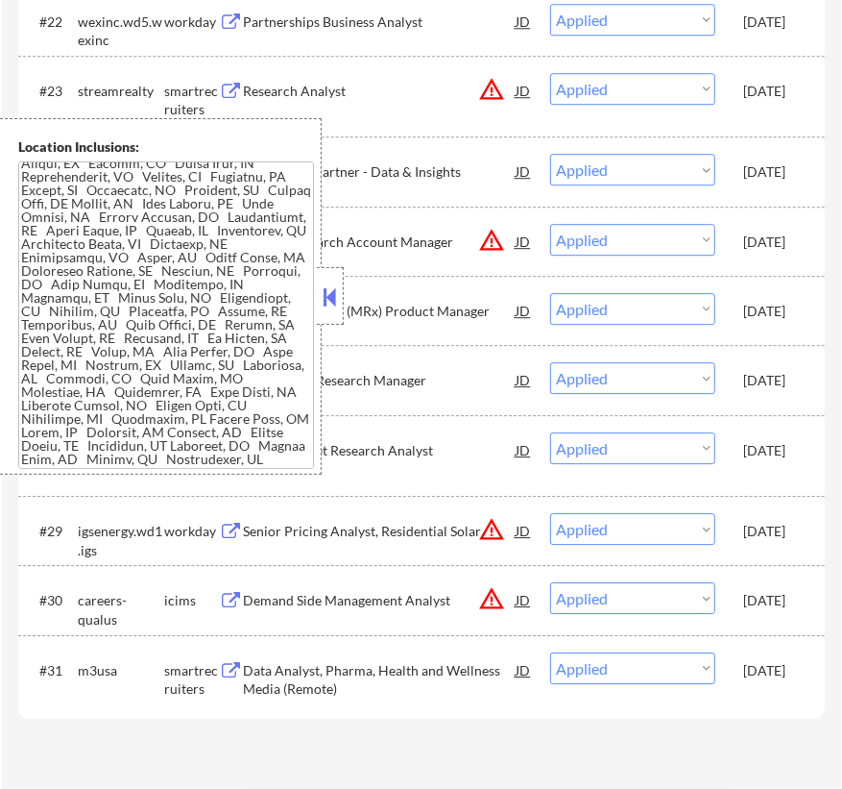
select select ""applied""
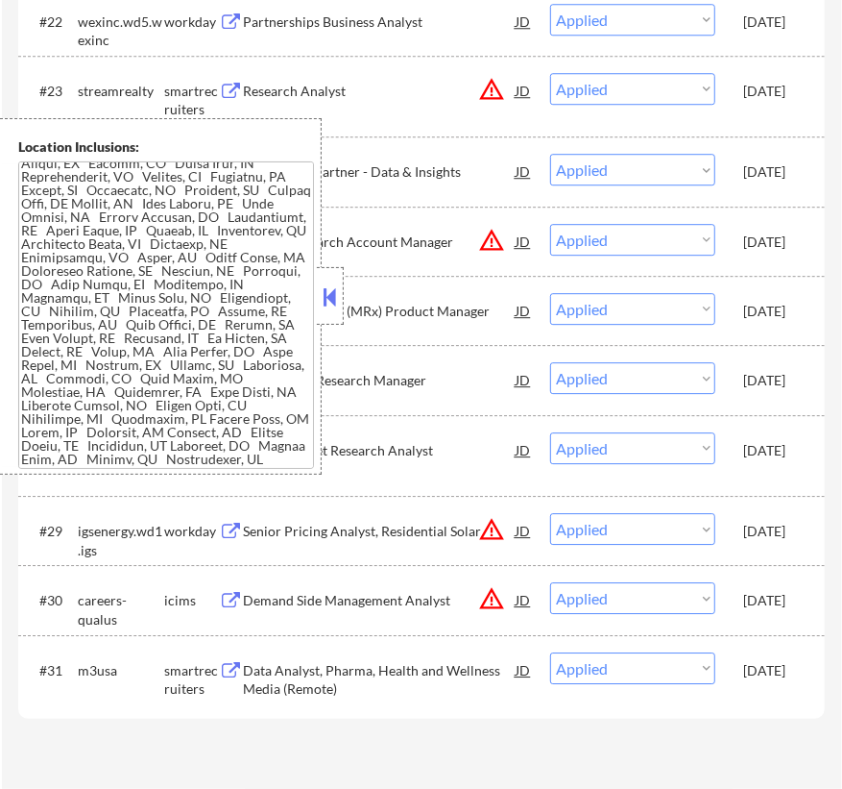
select select ""applied""
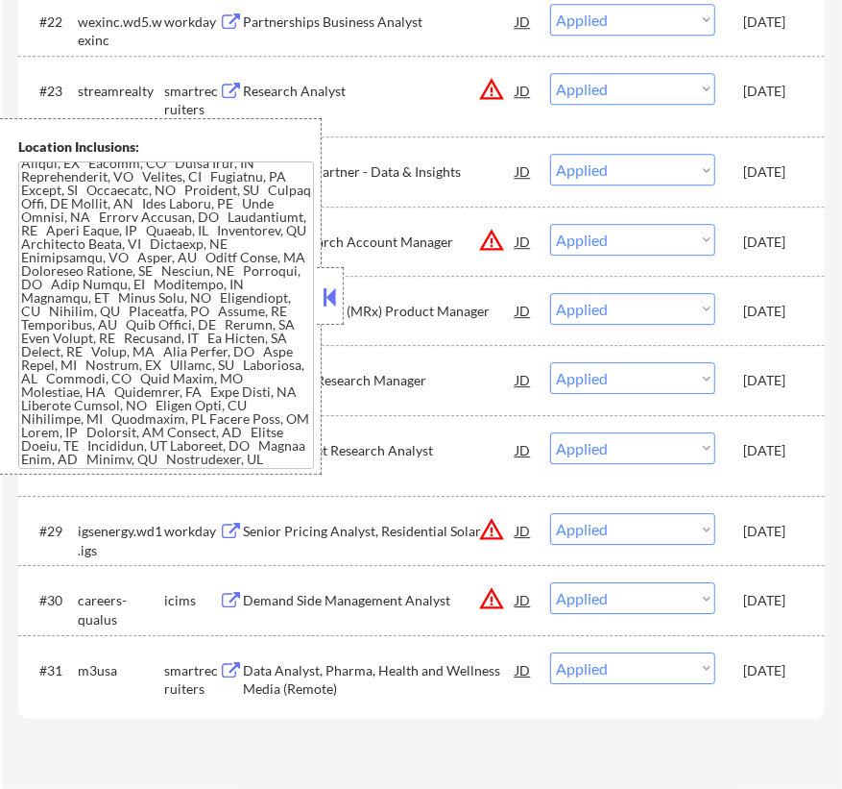
select select ""applied""
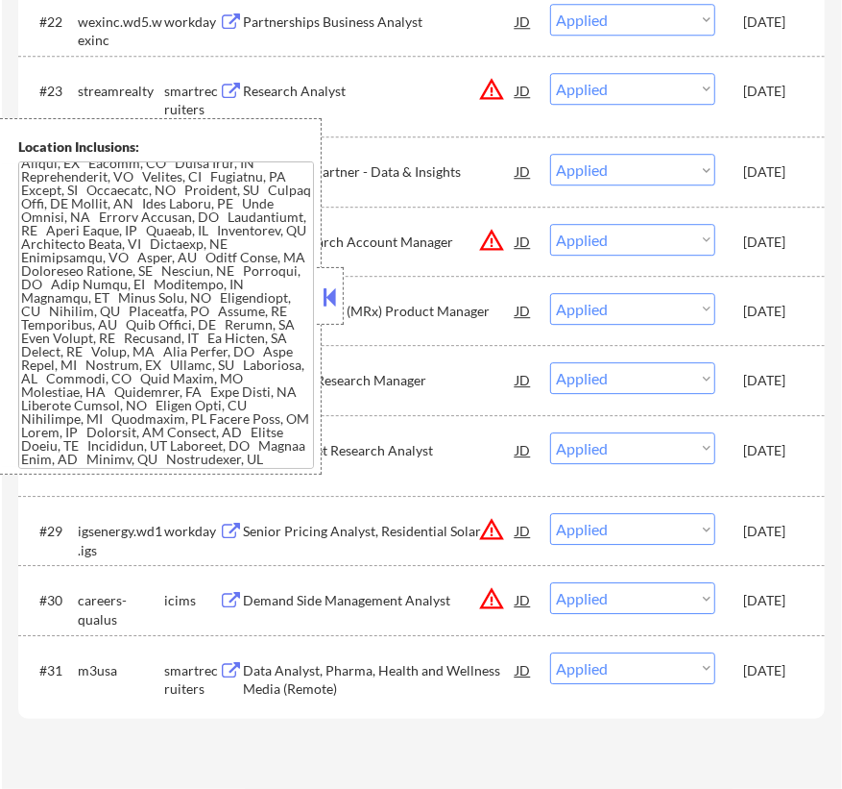
select select ""applied""
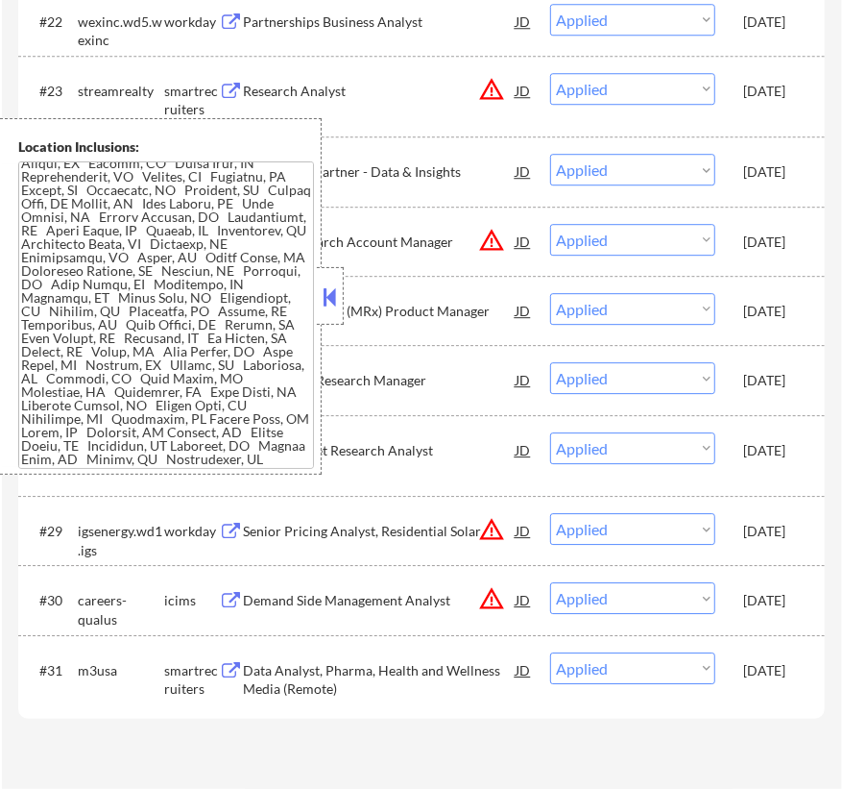
select select ""applied""
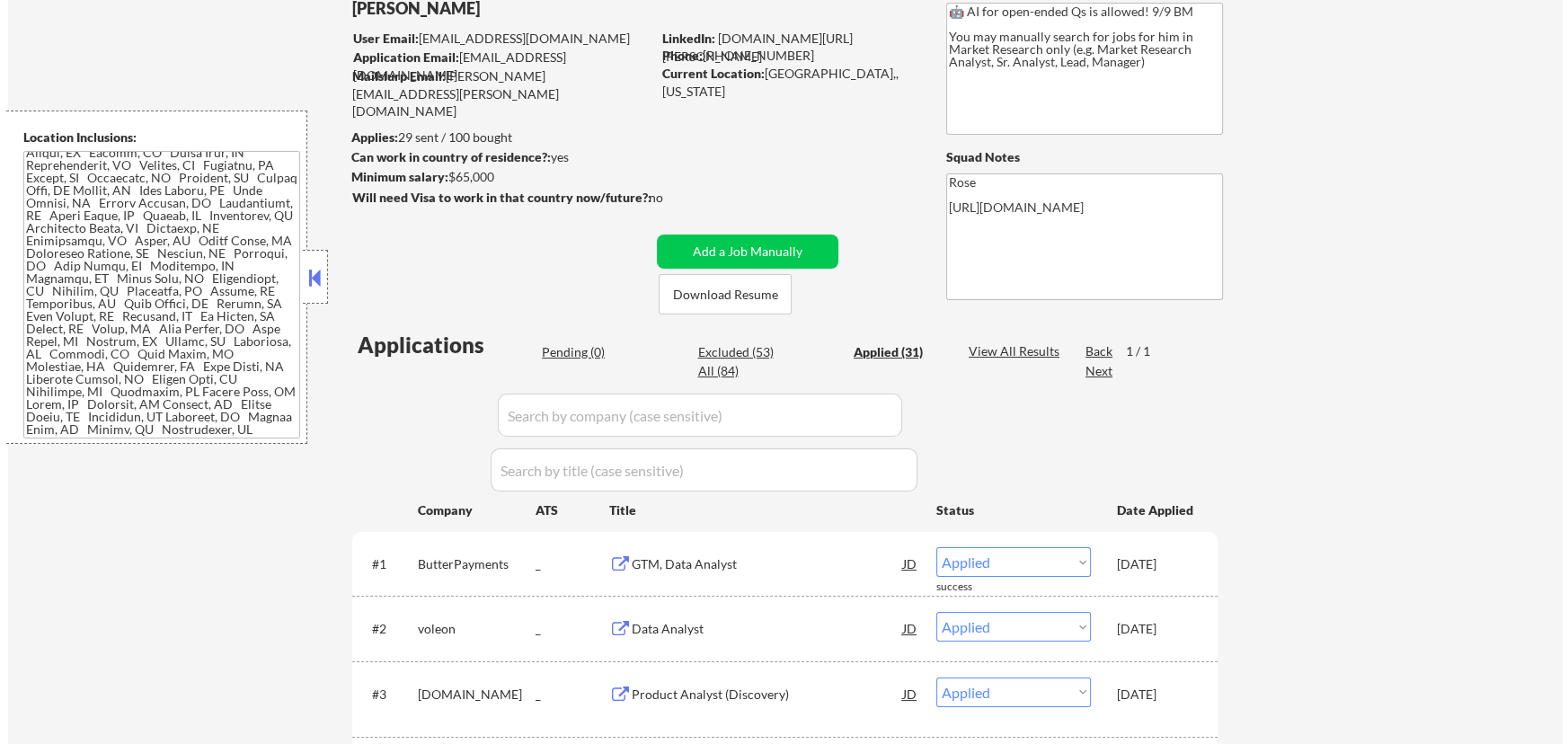
scroll to position [163, 0]
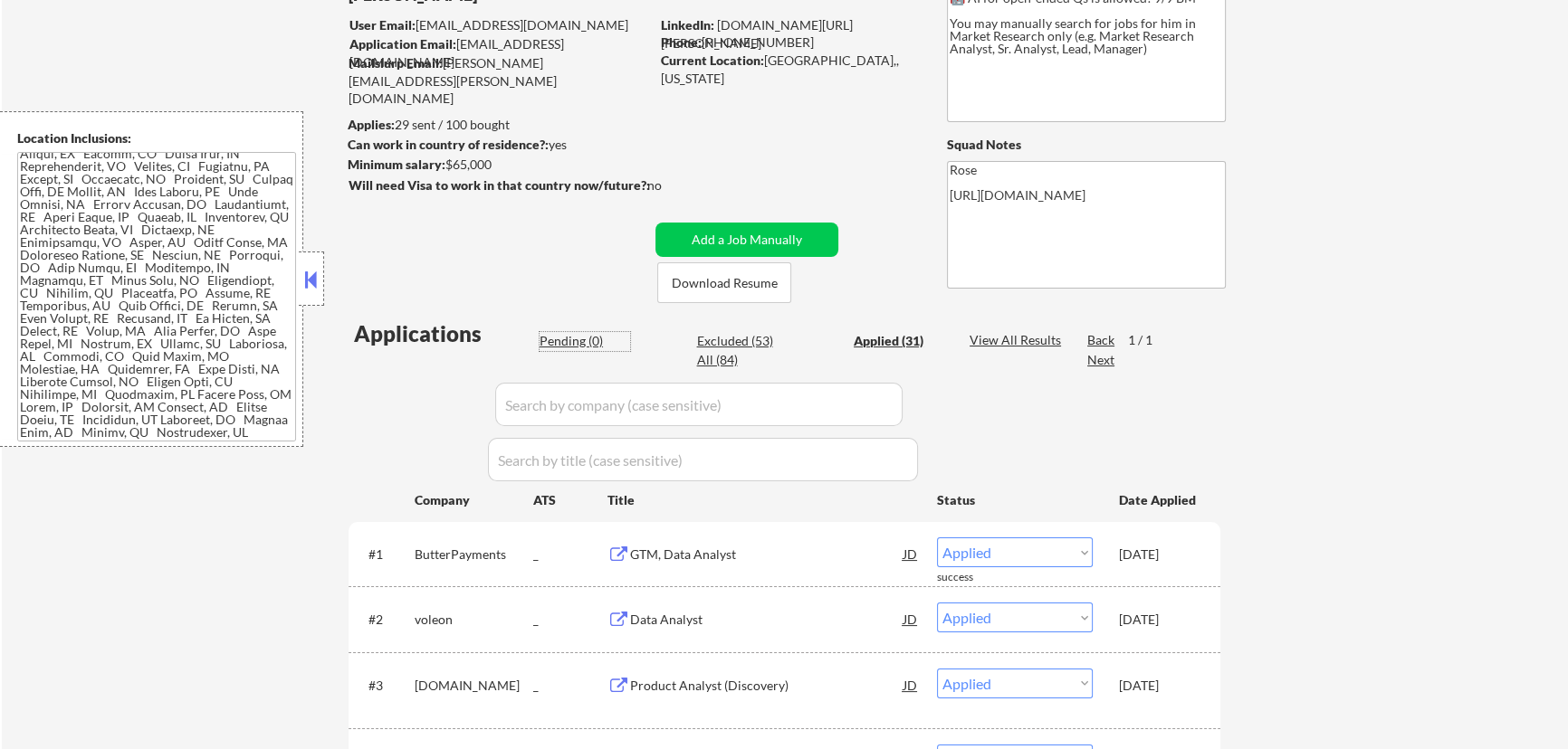
click at [574, 346] on div "Pending (0)" at bounding box center [585, 341] width 90 height 18
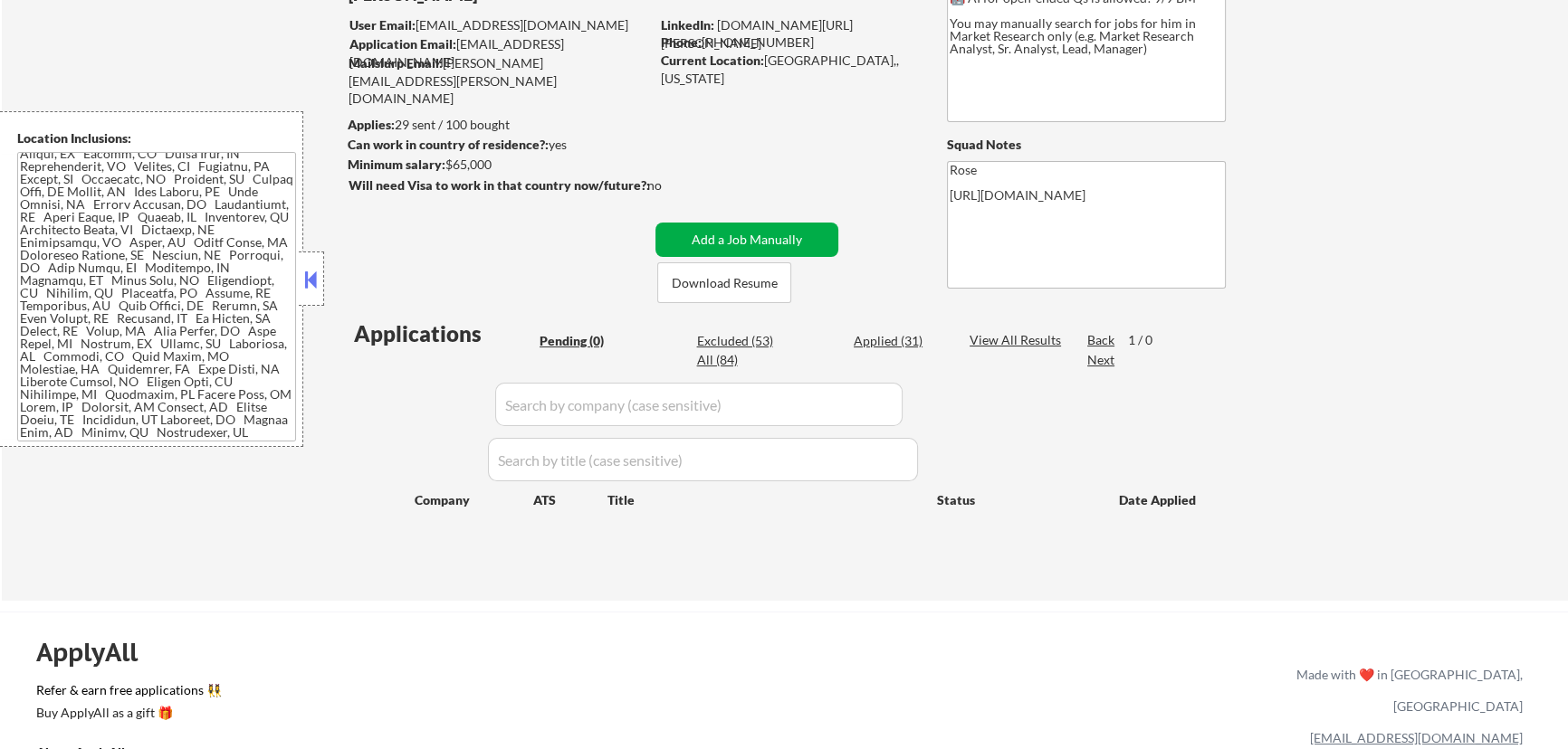
click at [749, 238] on button "Add a Job Manually" at bounding box center [746, 239] width 183 height 35
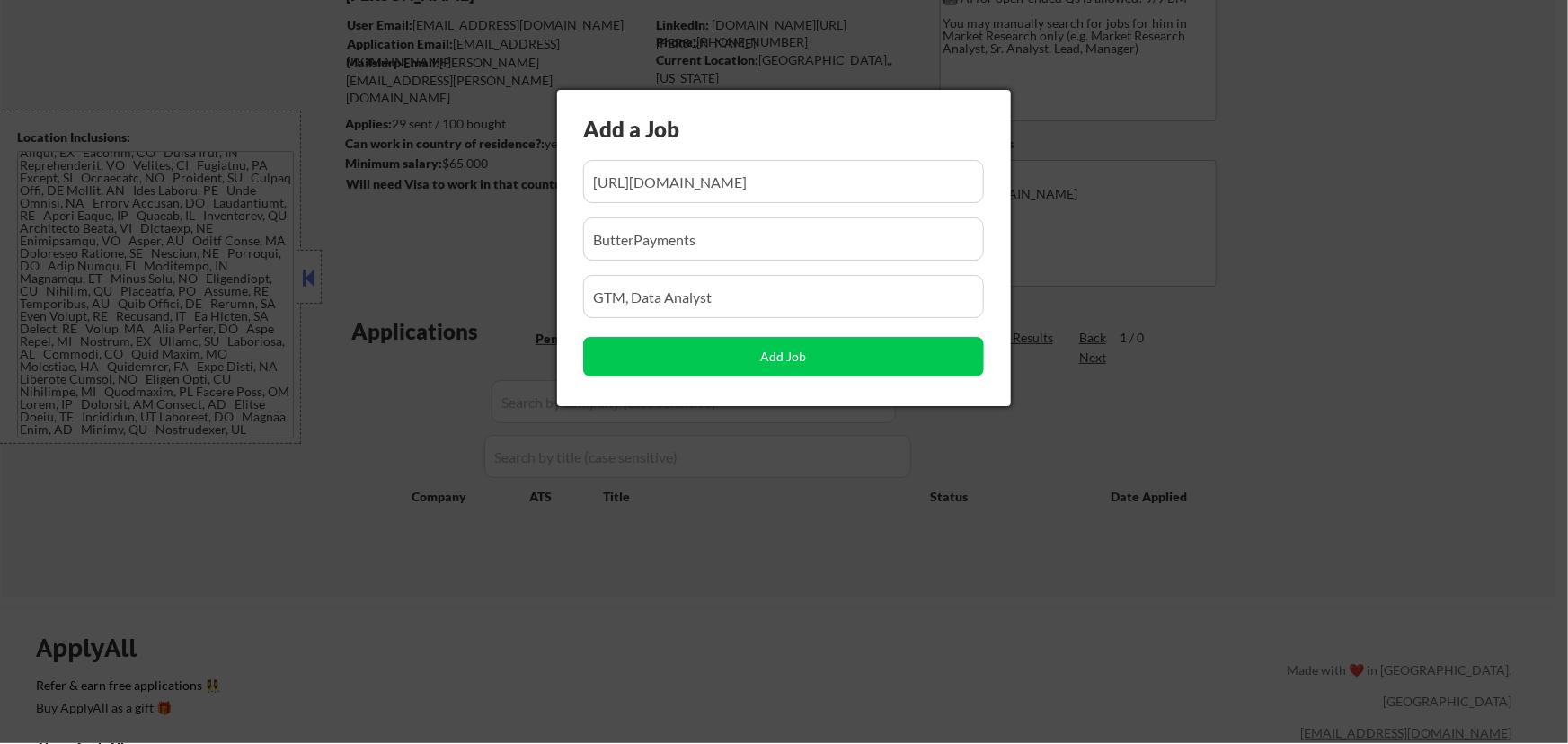
scroll to position [0, 131]
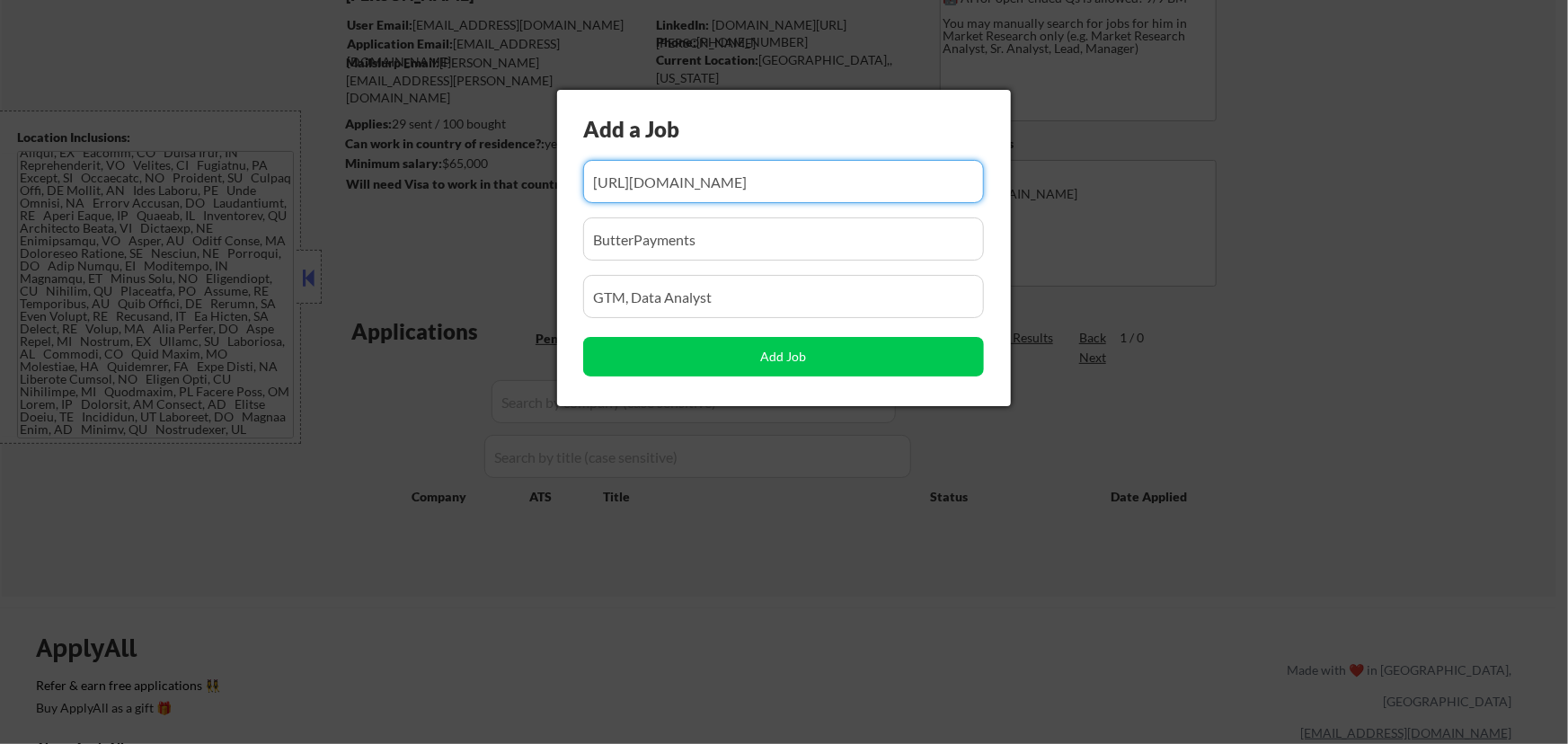
drag, startPoint x: 865, startPoint y: 182, endPoint x: 778, endPoint y: 197, distance: 88.3
click at [778, 197] on input "input" at bounding box center [783, 182] width 400 height 43
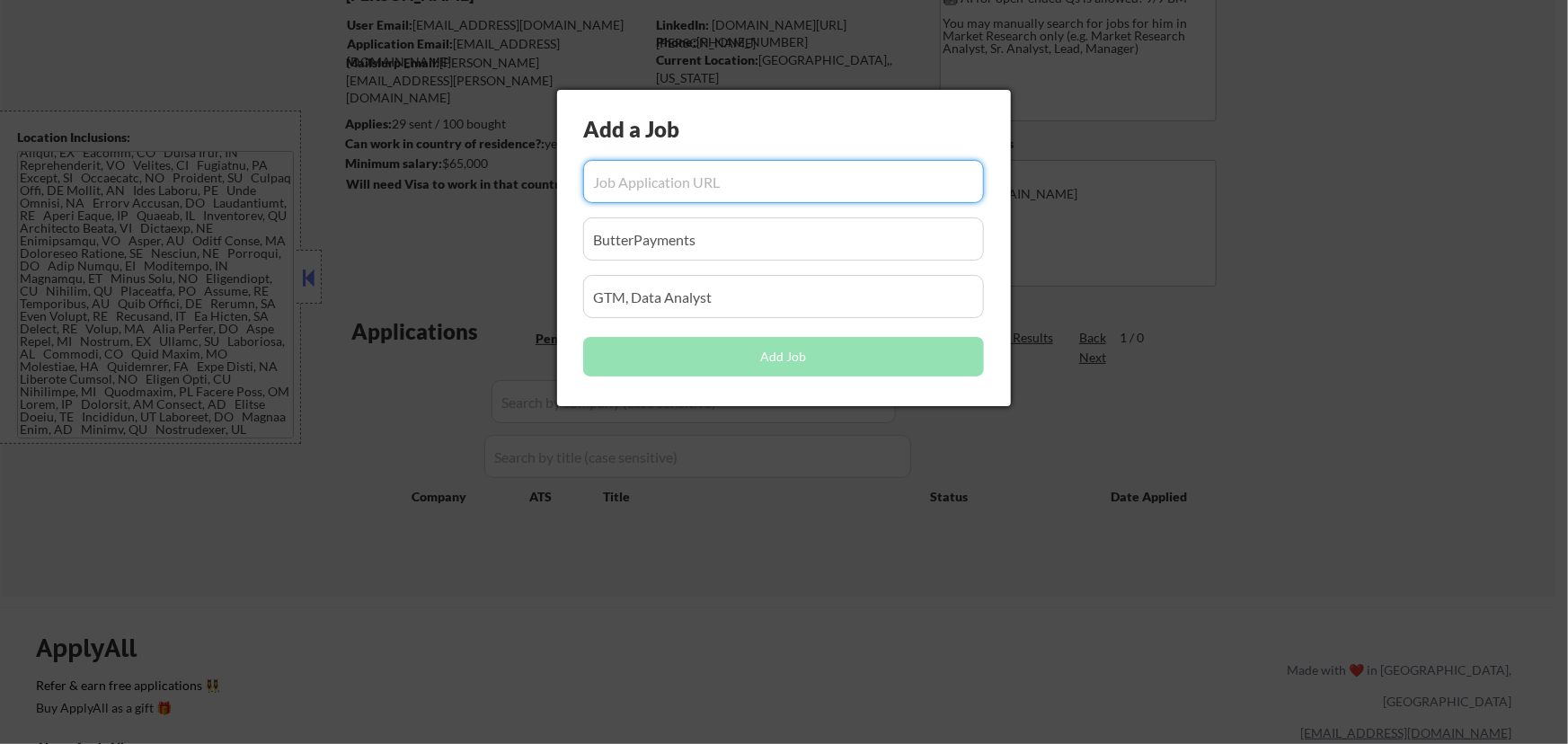
scroll to position [0, 0]
click at [690, 189] on input "input" at bounding box center [783, 182] width 400 height 43
paste input "https://outsourcey.zohorecruit.com/jobs/careers/790568000013825165/Data-Analyst…"
type input "https://outsourcey.zohorecruit.com/jobs/careers/790568000013825165/Data-Analyst…"
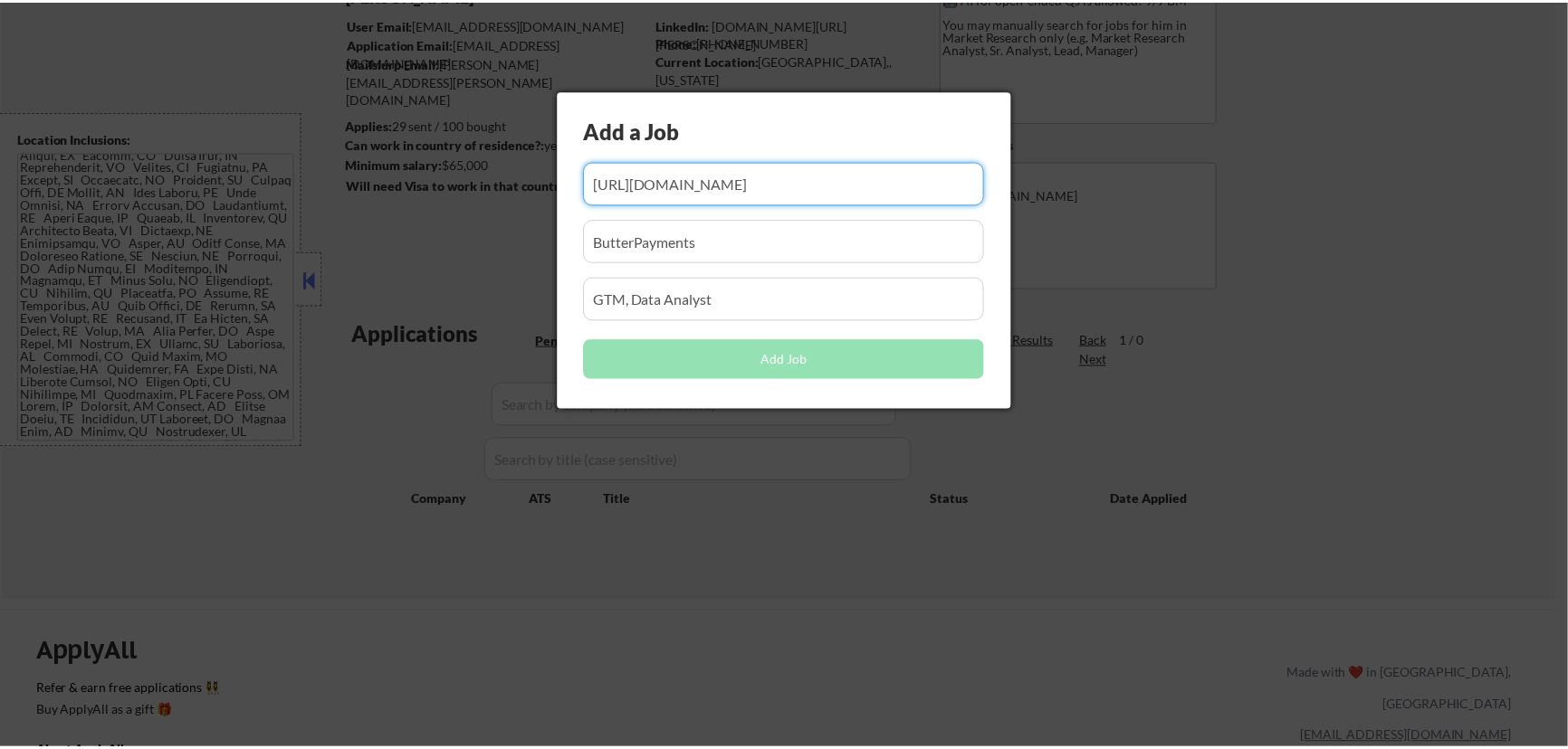
scroll to position [0, 0]
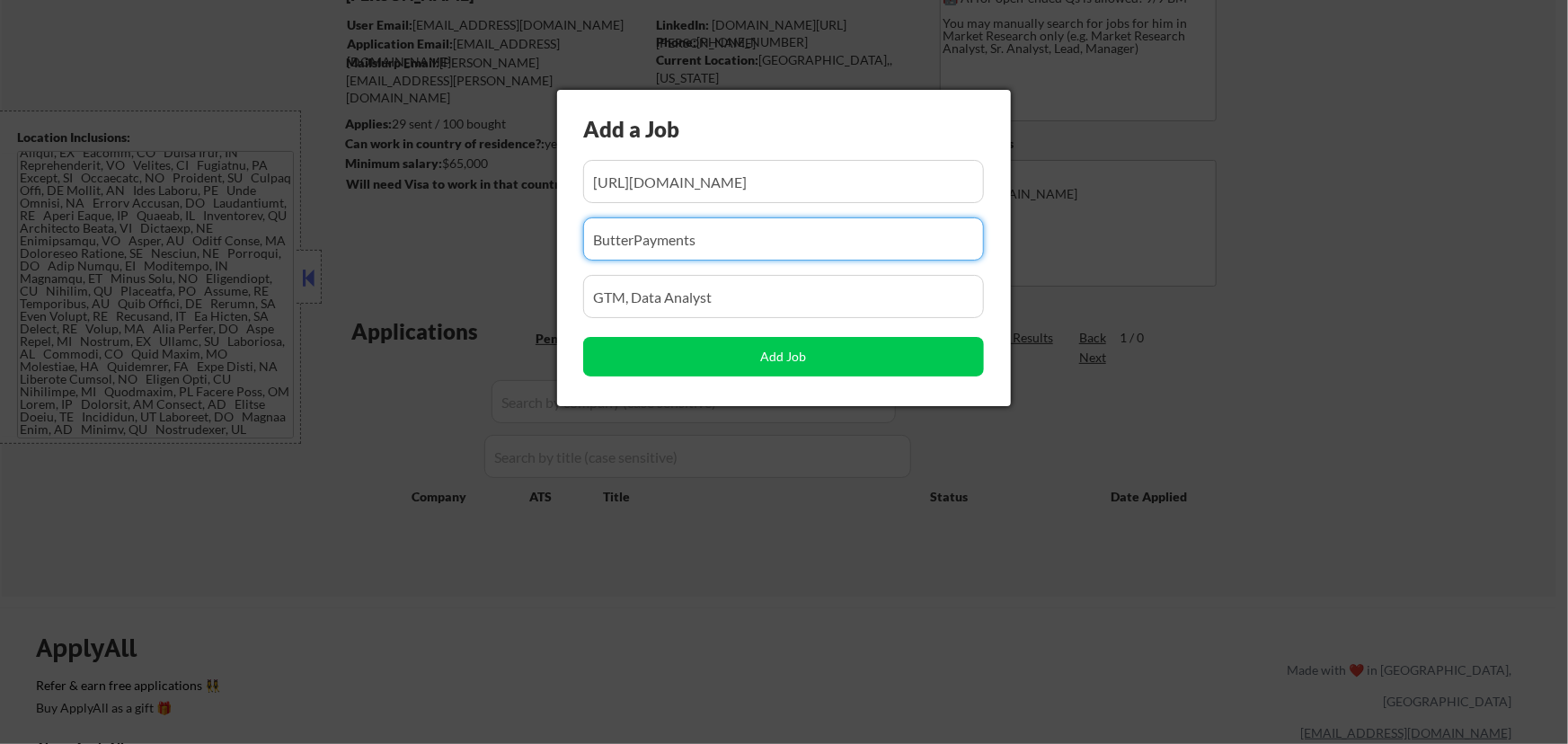
drag, startPoint x: 709, startPoint y: 241, endPoint x: 435, endPoint y: 295, distance: 279.3
click at [435, 296] on body "← Return to /applysquad Mailslurp Inbox Job Search Builder Seth Yockey User Ema…" at bounding box center [784, 209] width 1568 height 744
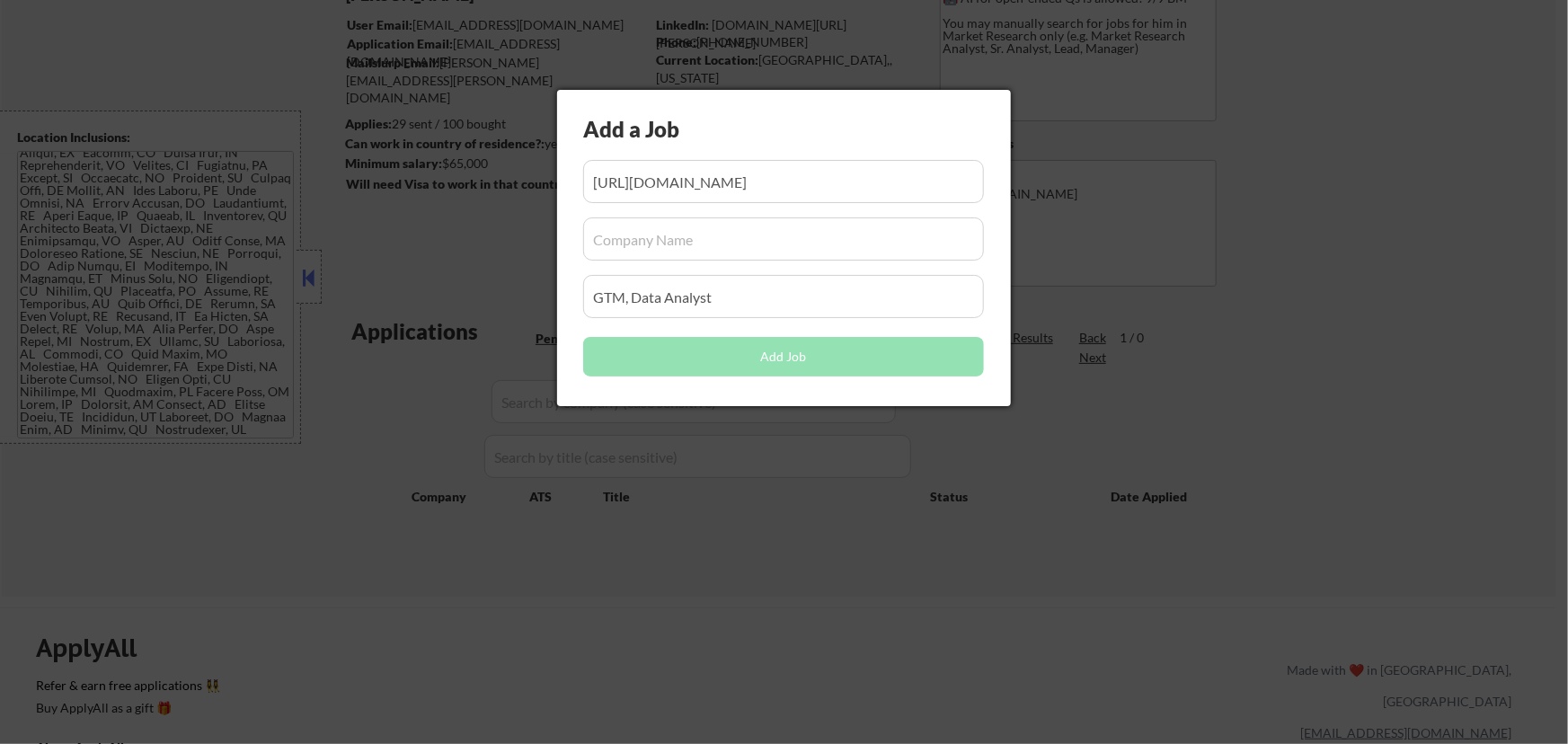
click at [799, 249] on input "input" at bounding box center [783, 239] width 400 height 43
paste input "outsourcey.zohorecruit.com/"
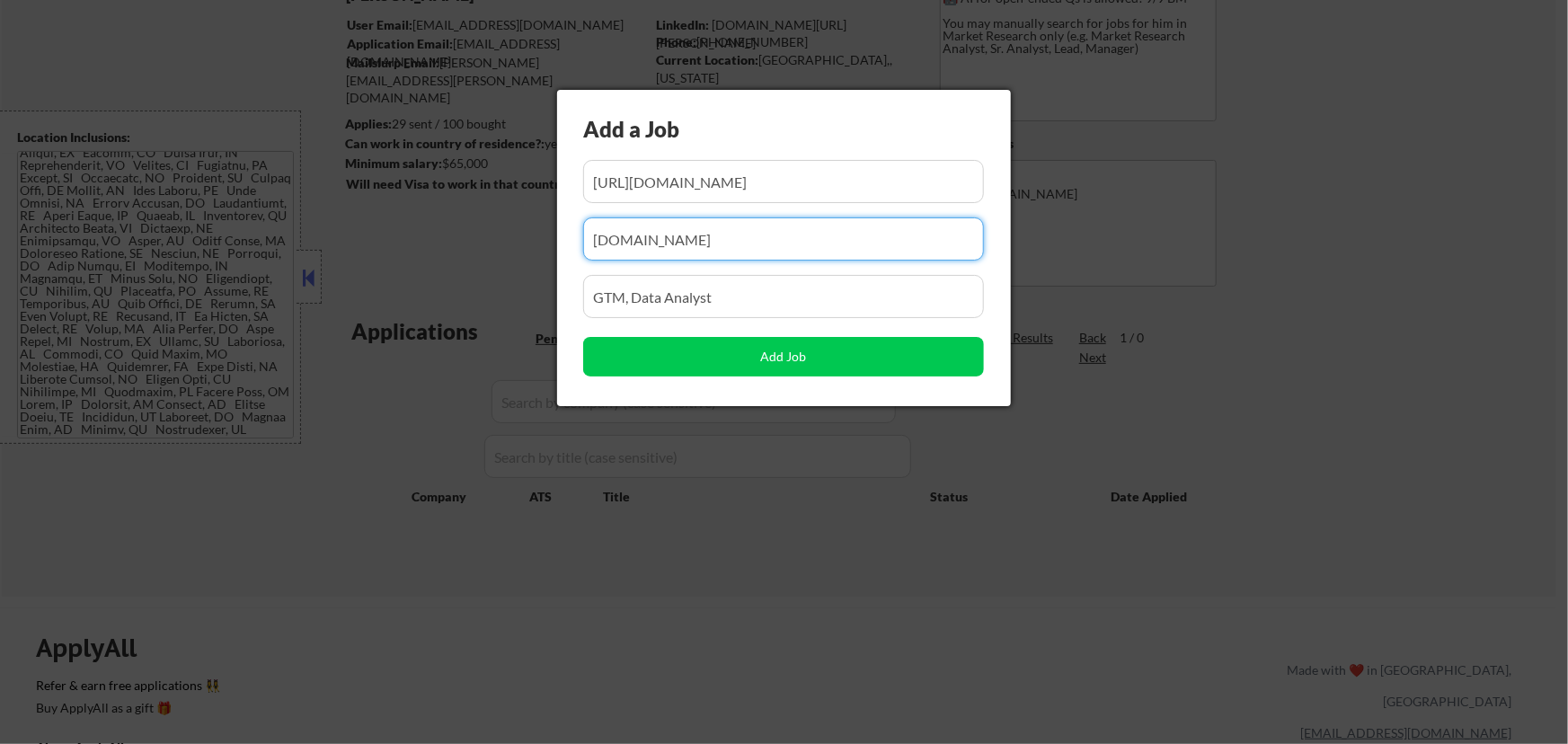
type input "outsourcey.zohorecruit.com"
drag, startPoint x: 728, startPoint y: 300, endPoint x: 412, endPoint y: 341, distance: 318.6
click at [415, 341] on body "← Return to /applysquad Mailslurp Inbox Job Search Builder Seth Yockey User Ema…" at bounding box center [784, 209] width 1568 height 744
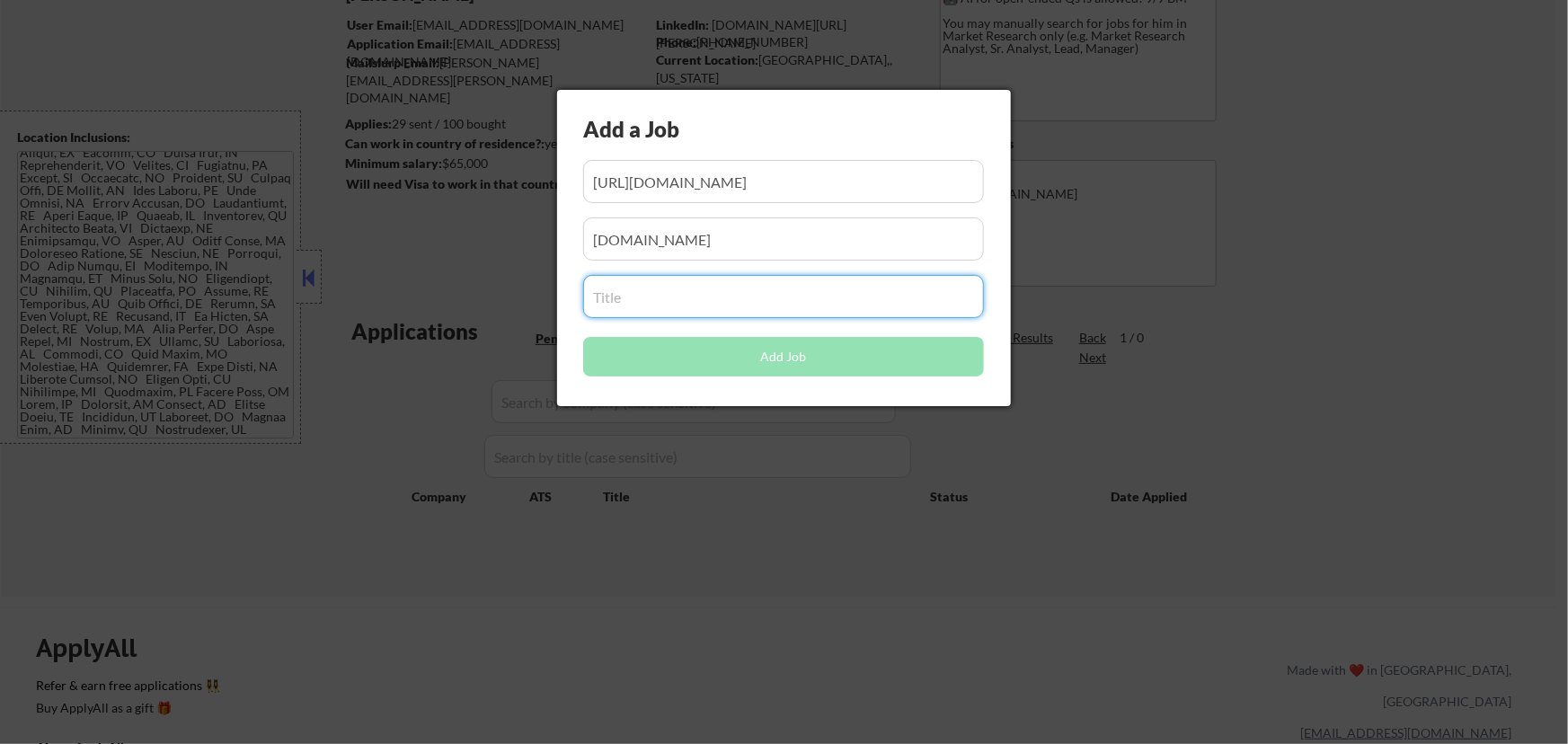
click at [697, 311] on input "input" at bounding box center [783, 297] width 400 height 43
paste input "Data Analyst"
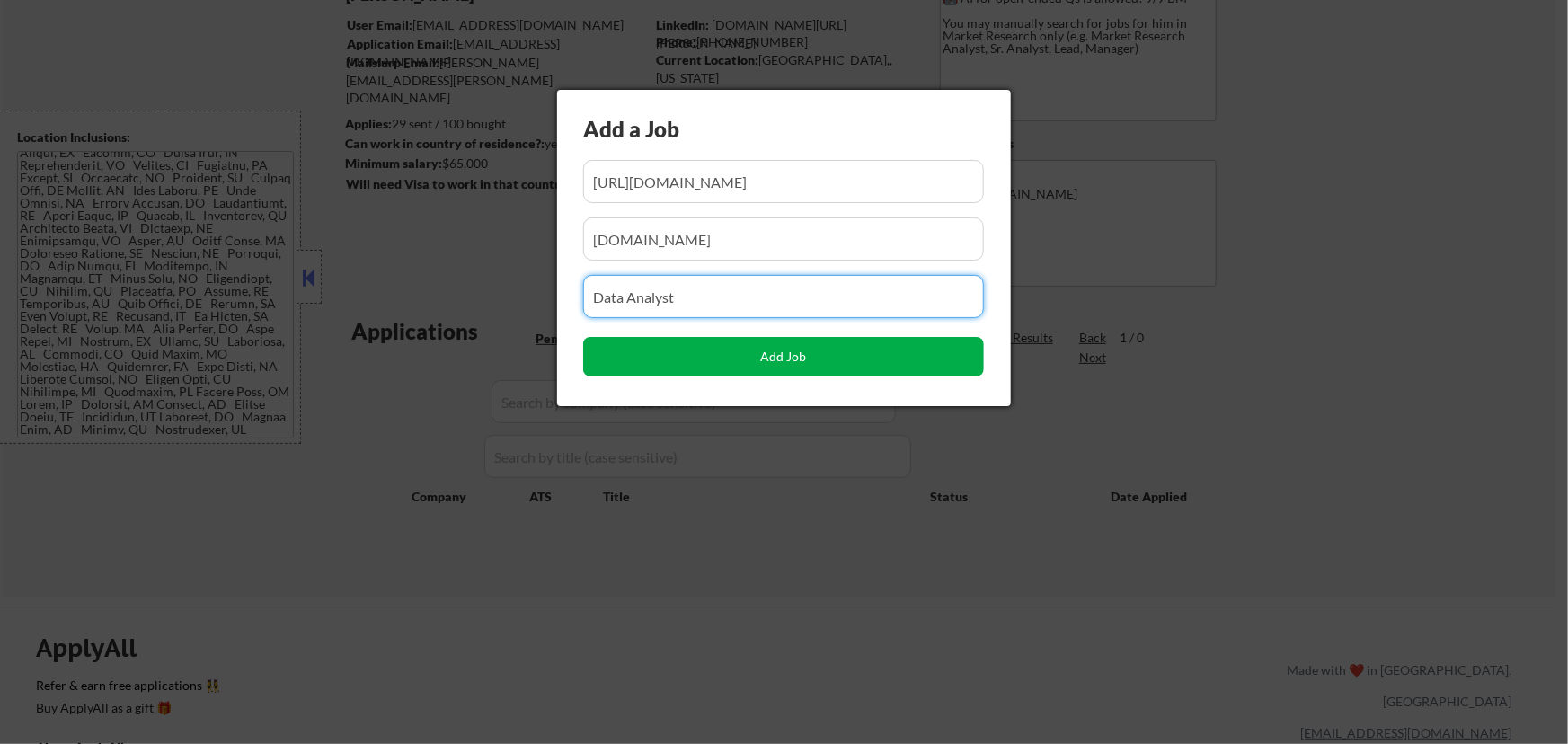
type input "Data Analyst"
click at [789, 356] on button "Add Job" at bounding box center [783, 357] width 400 height 39
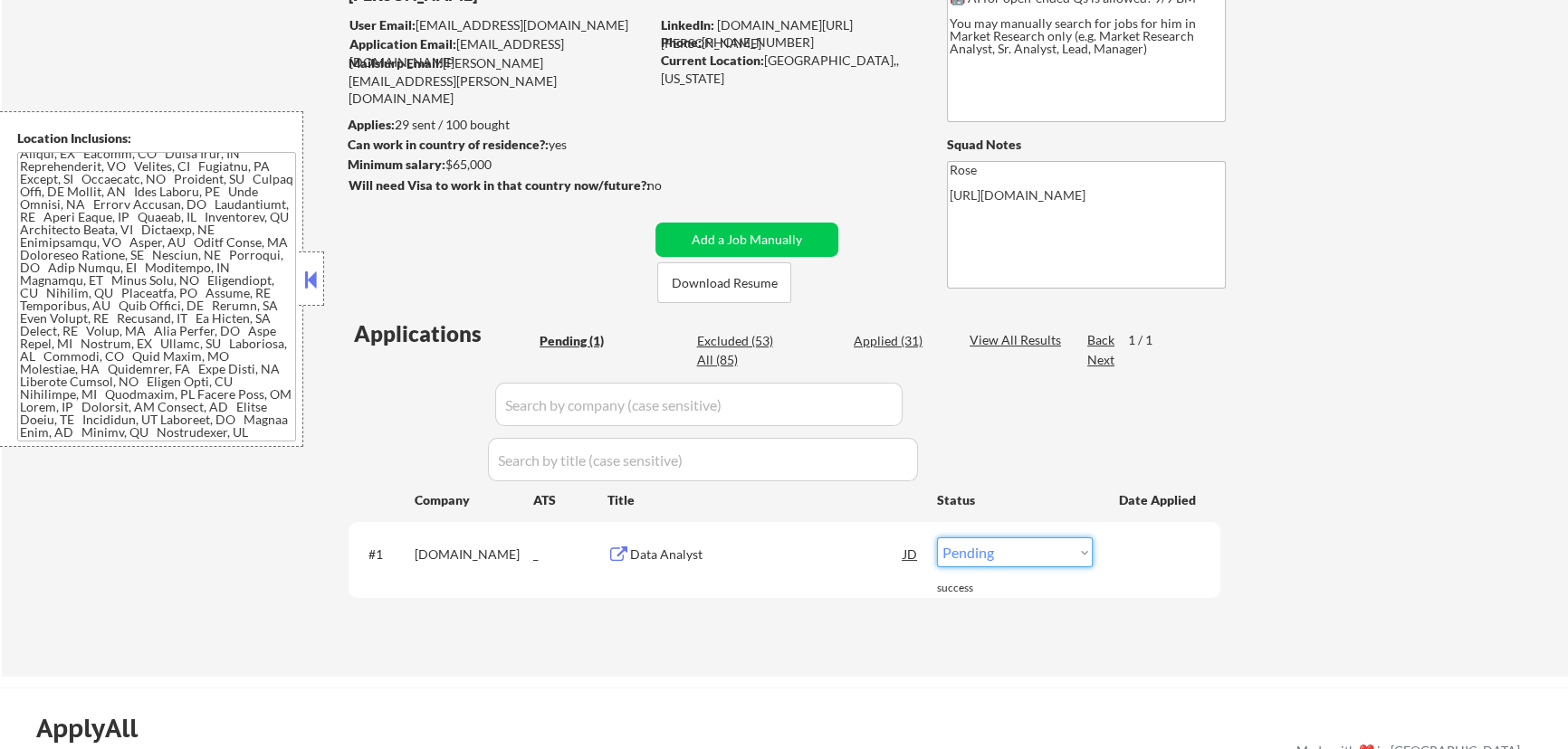
click at [1057, 546] on select "Choose an option... Pending Applied Excluded (Questions) Excluded (Expired) Exc…" at bounding box center [1014, 553] width 155 height 30
select select ""applied""
click at [937, 538] on select "Choose an option... Pending Applied Excluded (Questions) Excluded (Expired) Exc…" at bounding box center [1014, 553] width 155 height 30
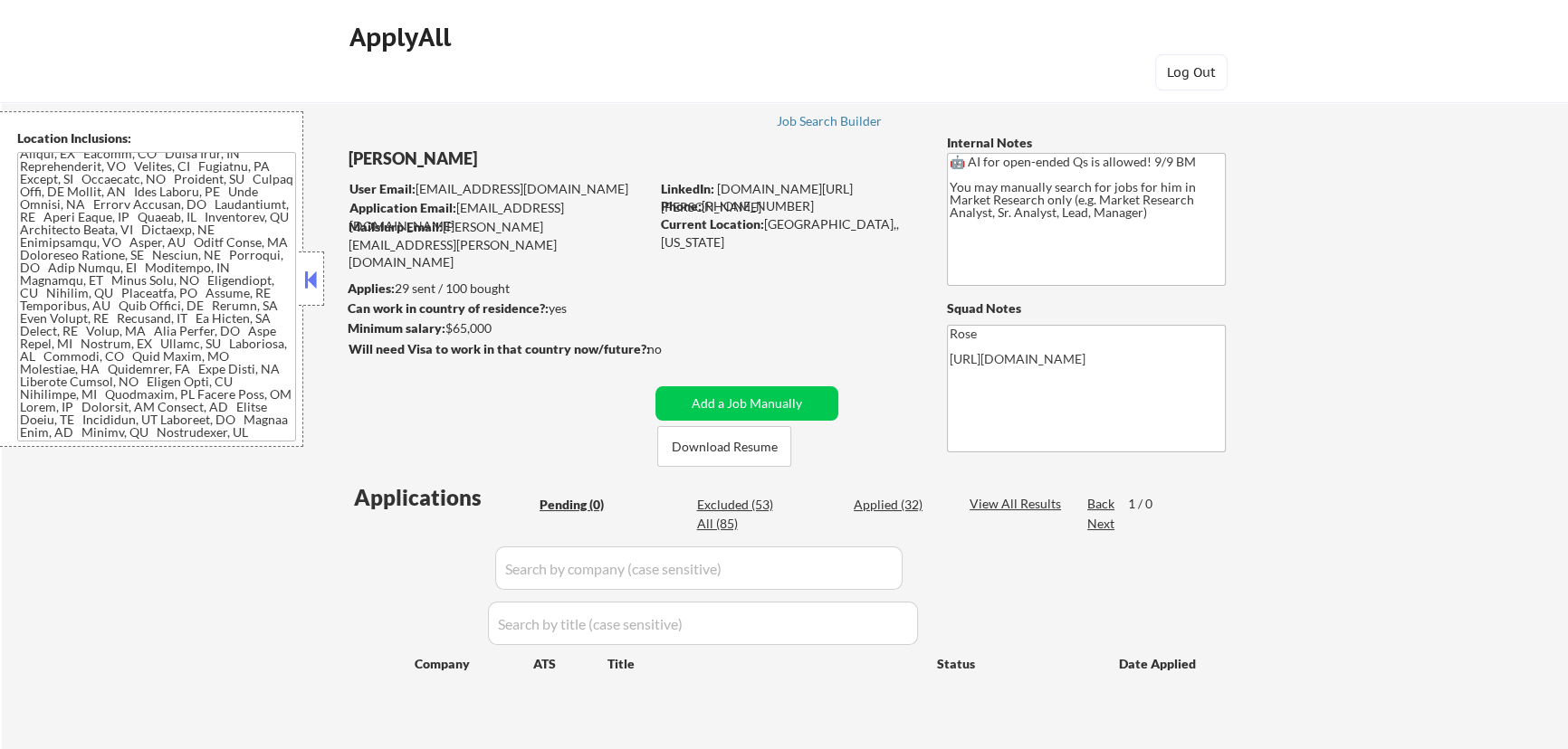
drag, startPoint x: 895, startPoint y: 498, endPoint x: 913, endPoint y: 501, distance: 18.2
click at [896, 498] on div "Applied (32)" at bounding box center [899, 504] width 90 height 18
select select ""applied""
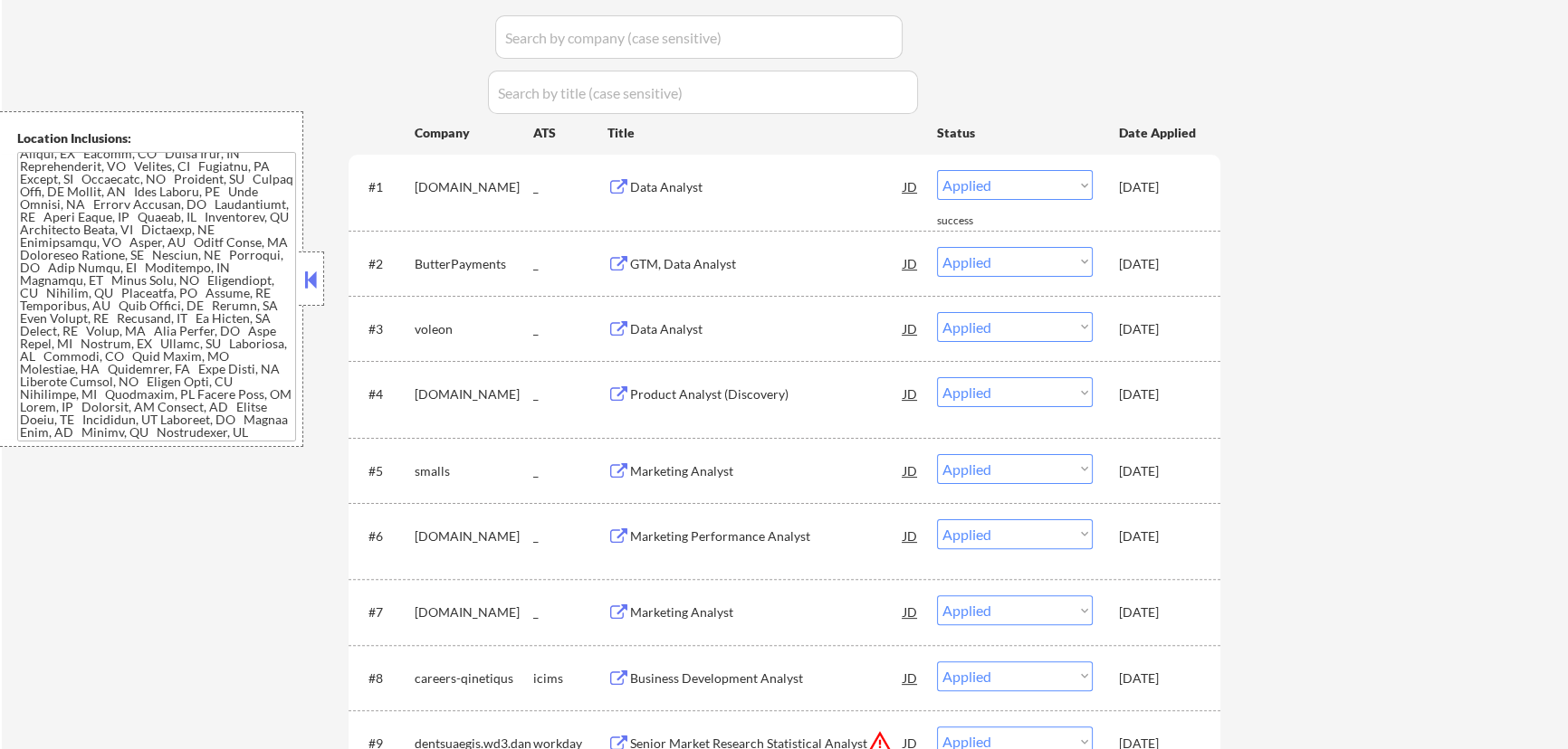
scroll to position [494, 0]
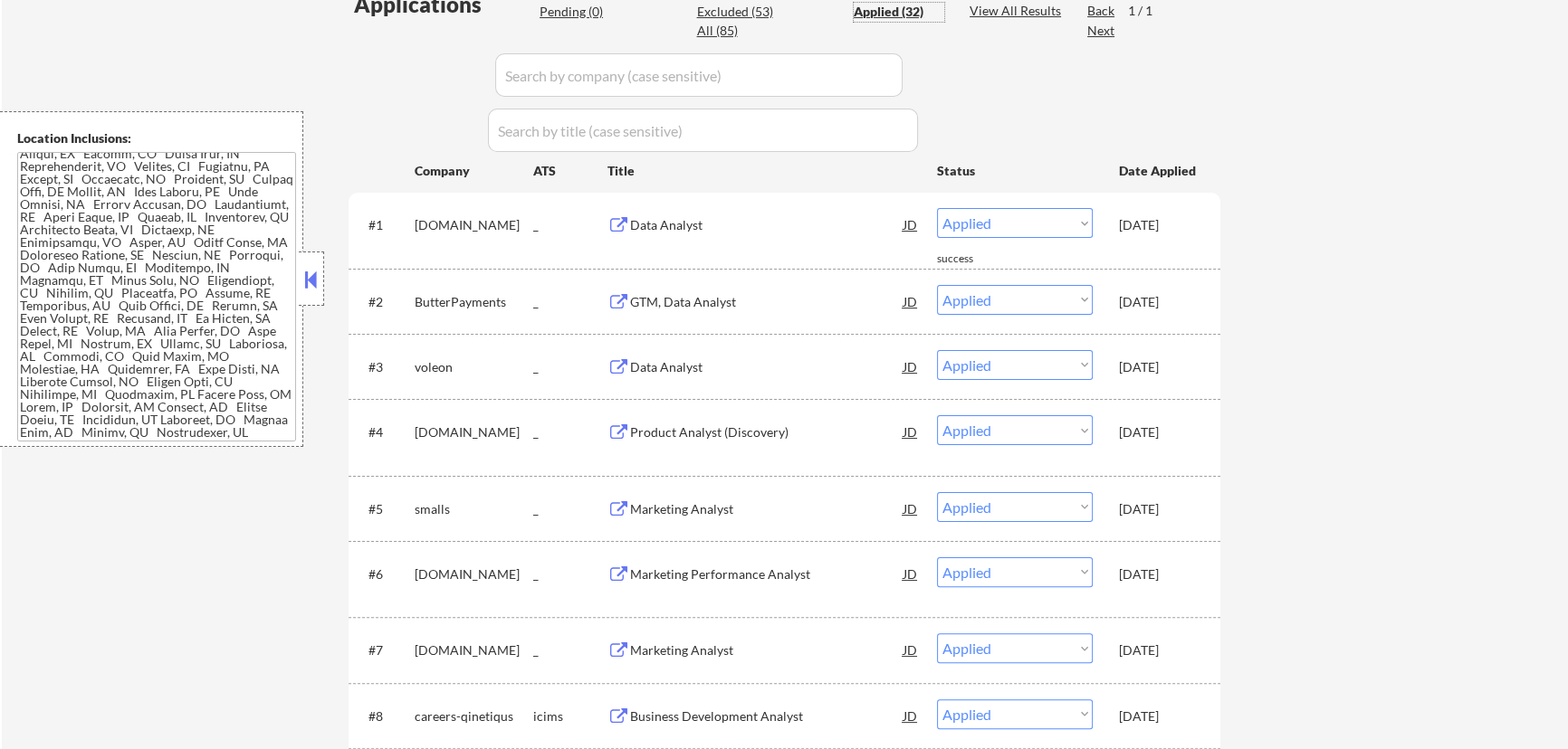
select select ""applied""
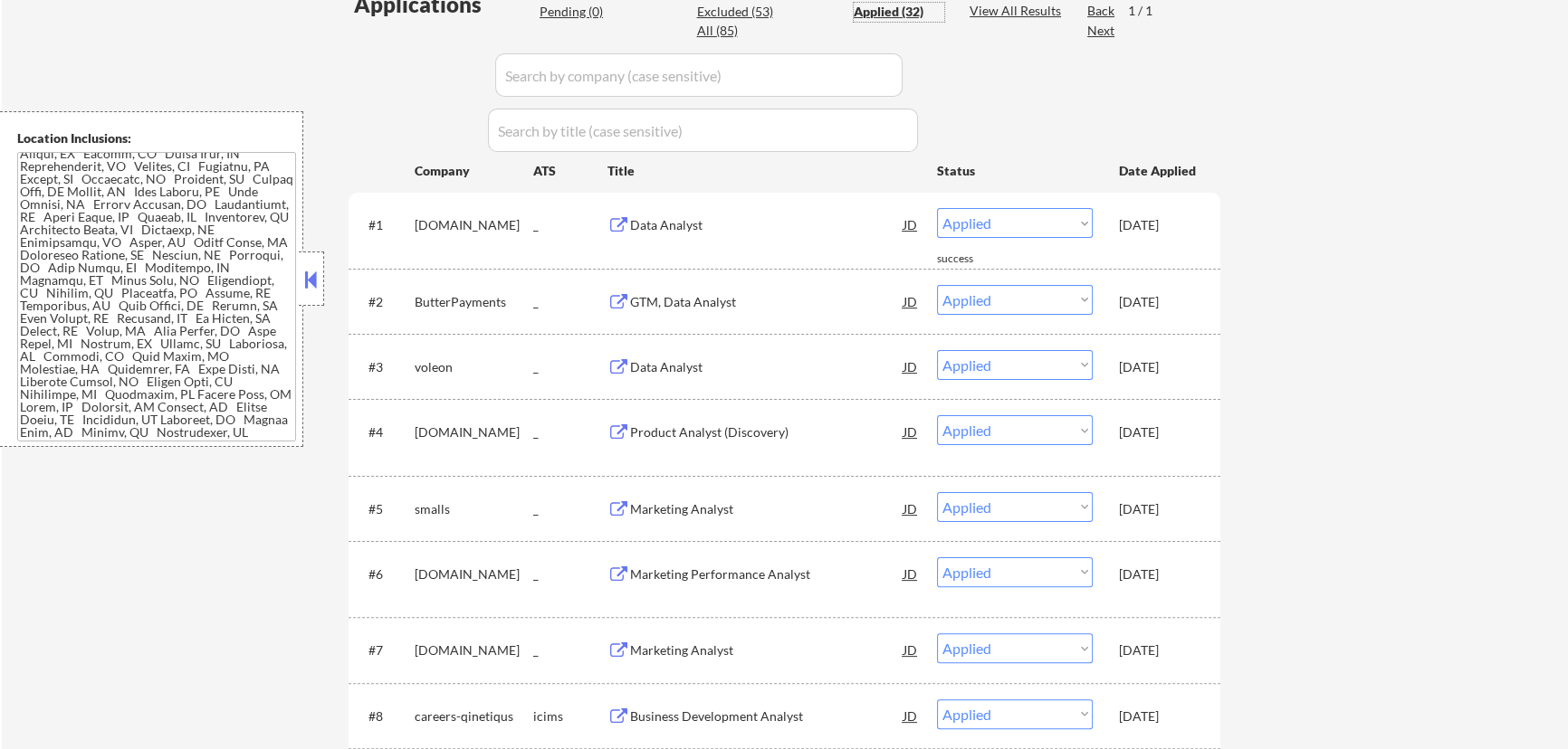
select select ""applied""
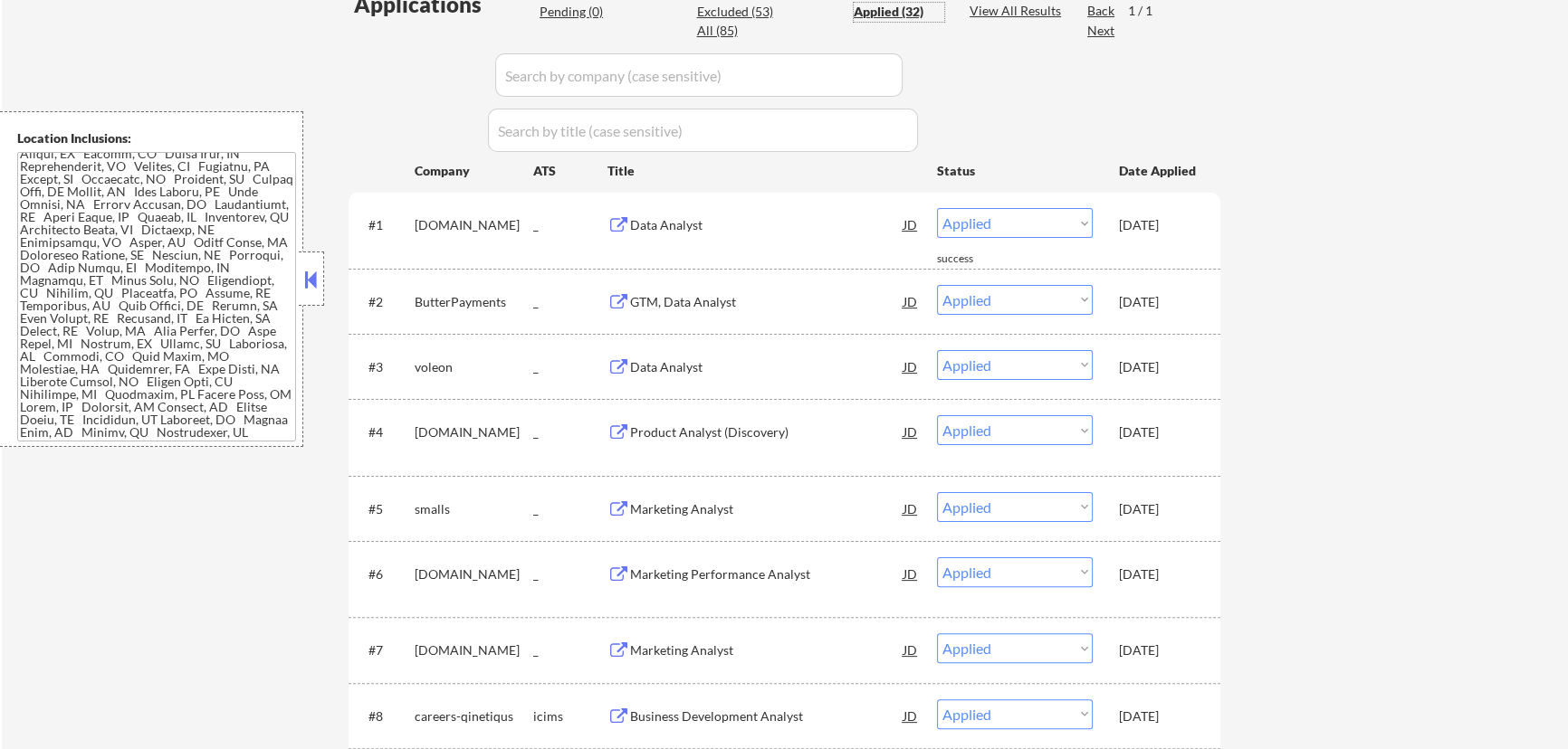
select select ""applied""
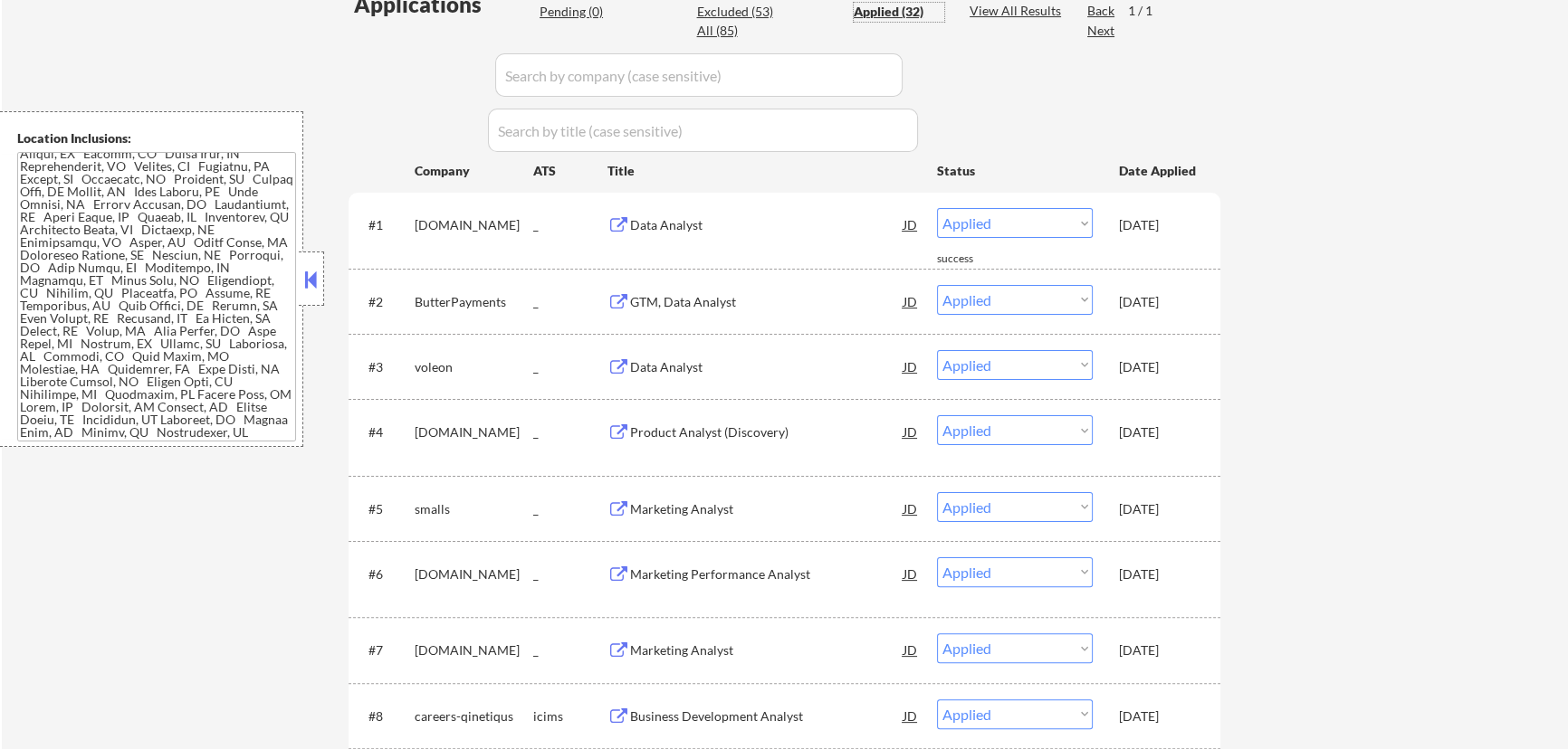
select select ""applied""
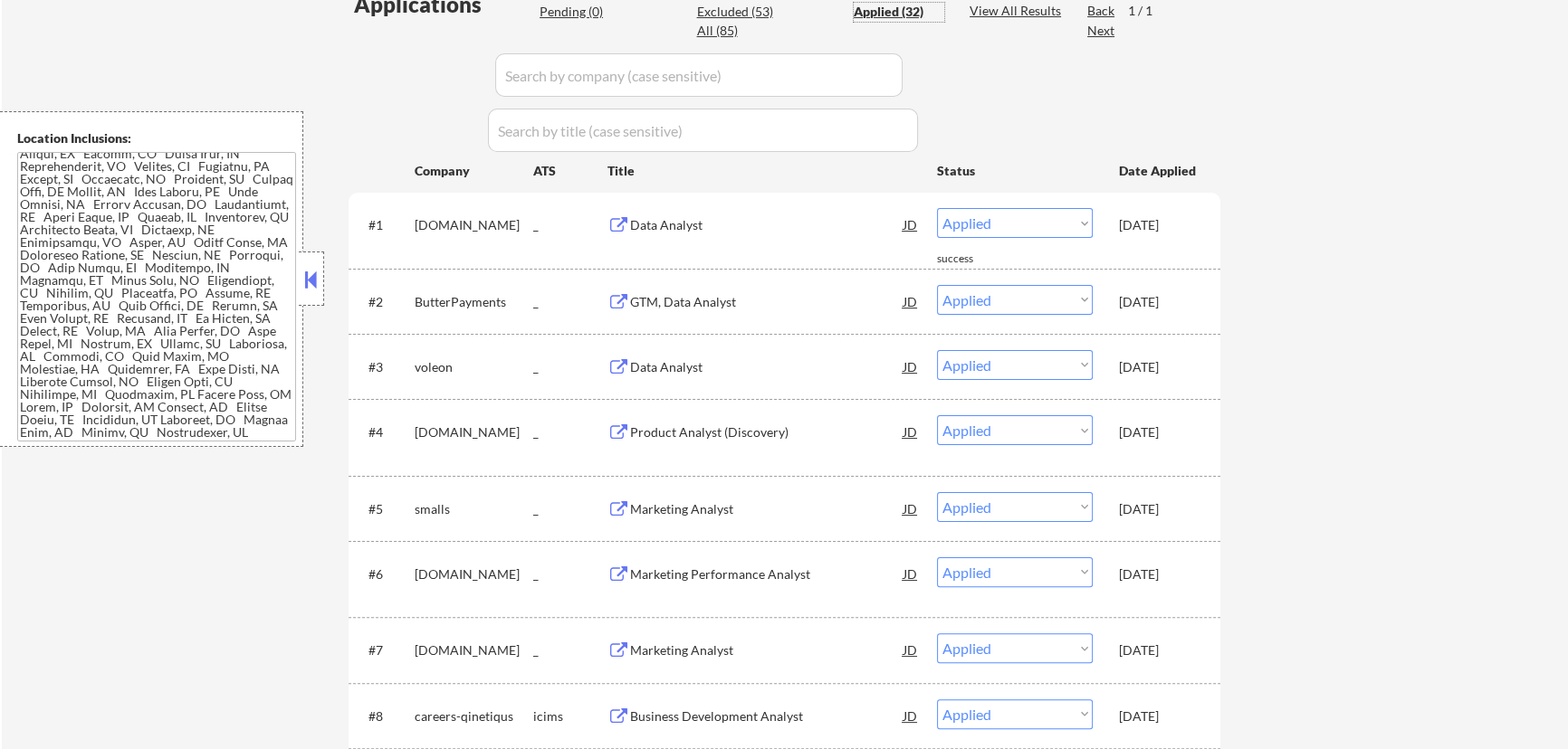
select select ""applied""
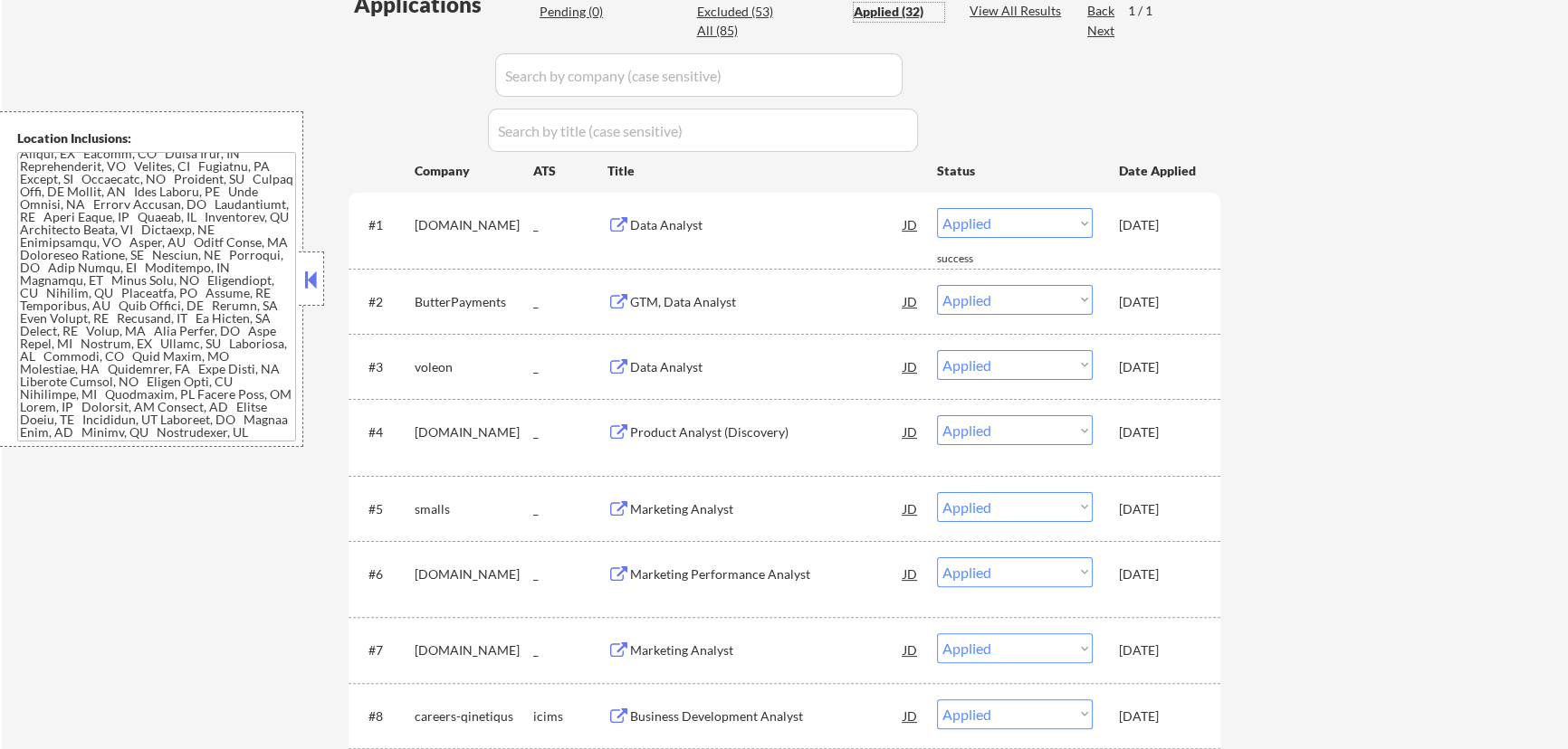
select select ""applied""
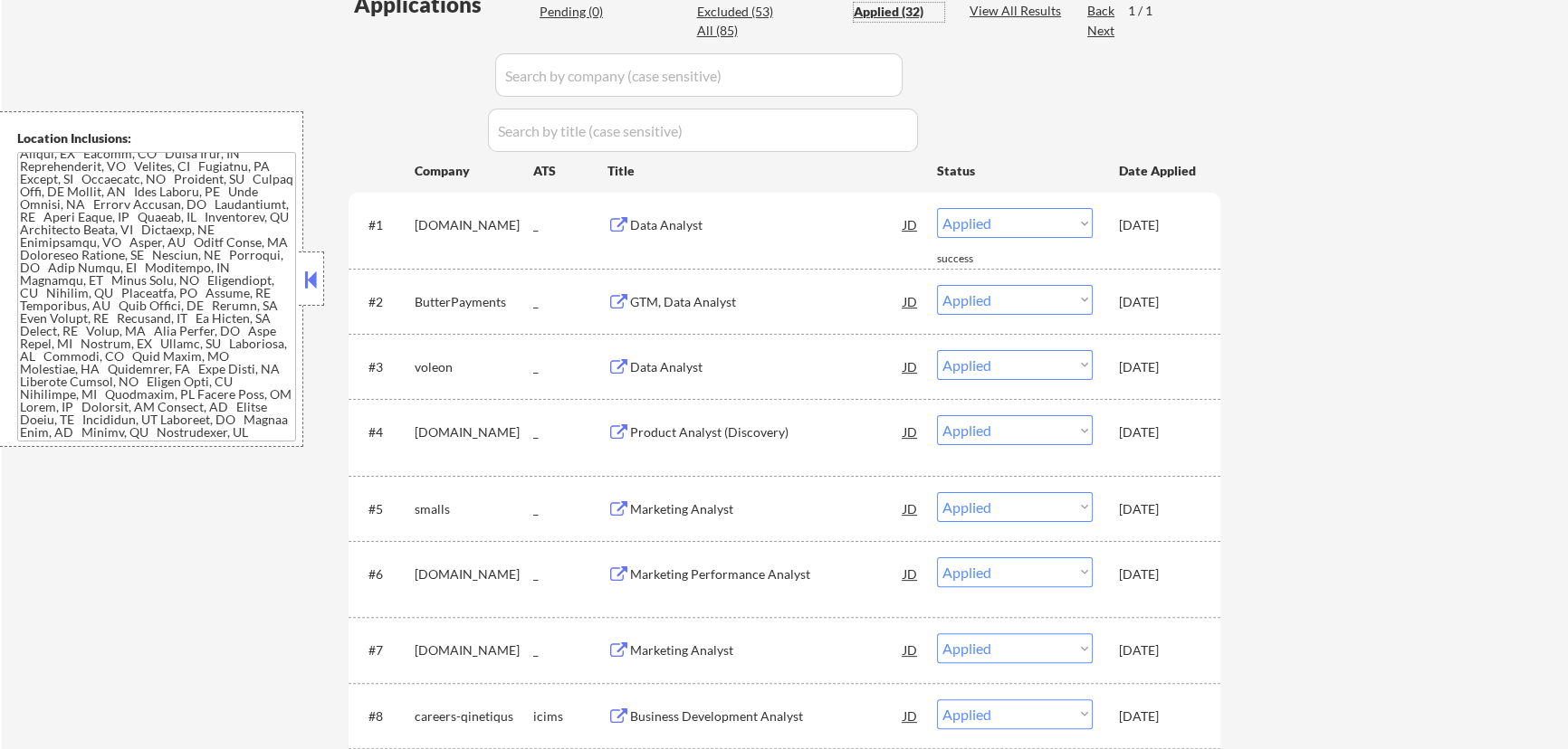
select select ""applied""
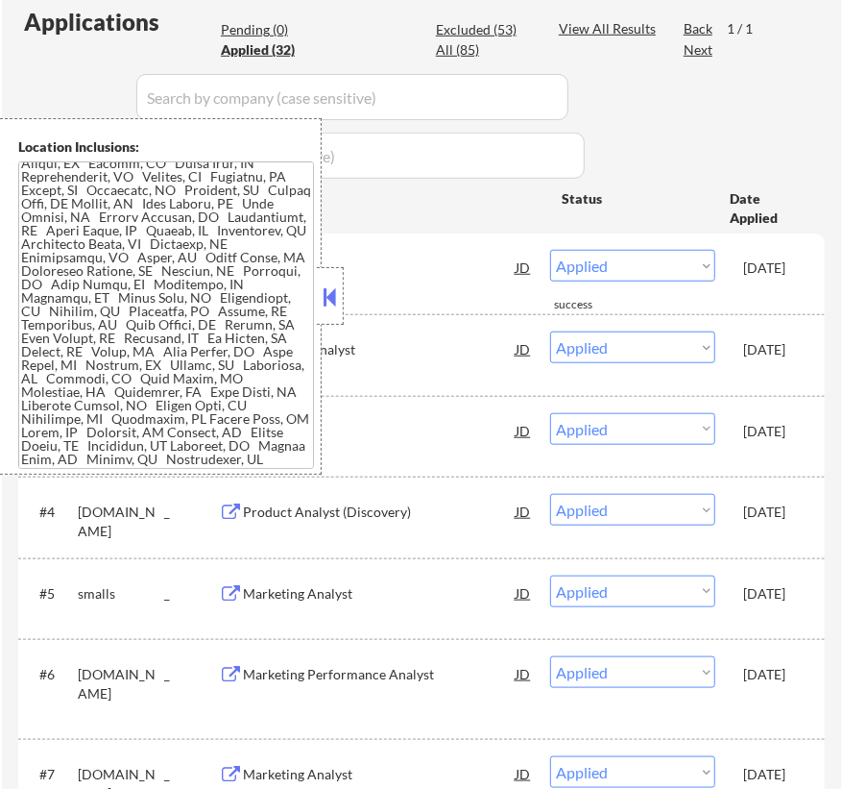
select select ""applied""
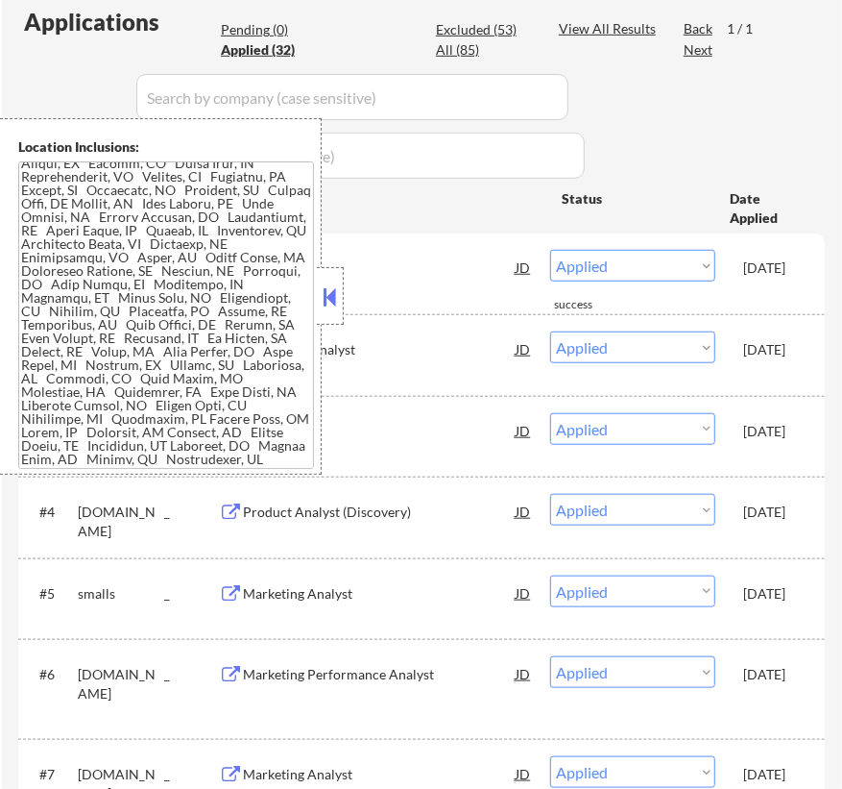
select select ""applied""
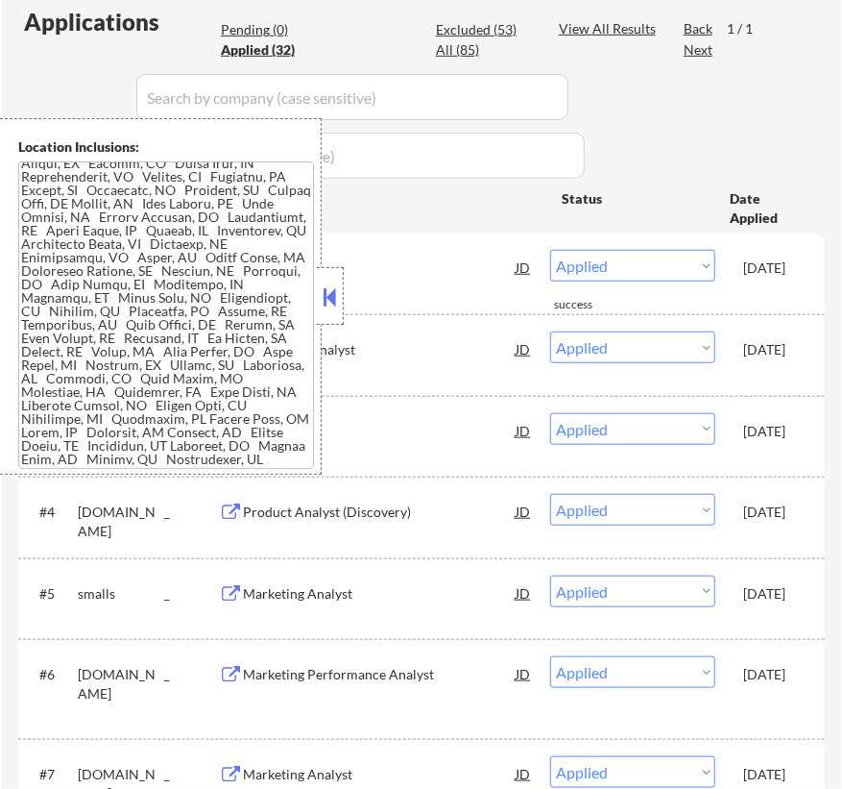
select select ""applied""
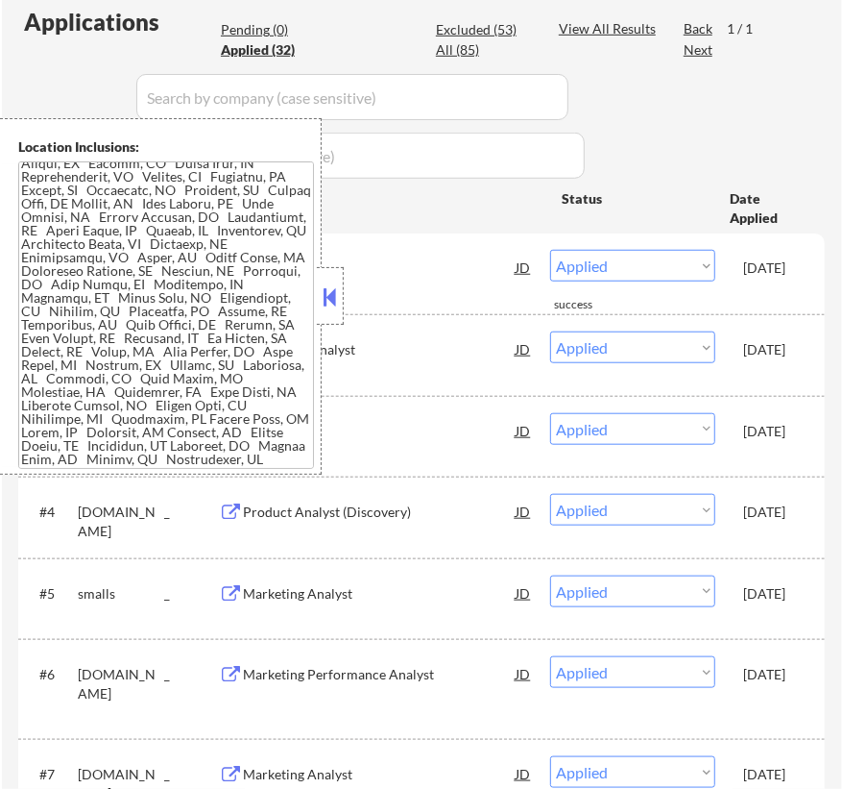
select select ""applied""
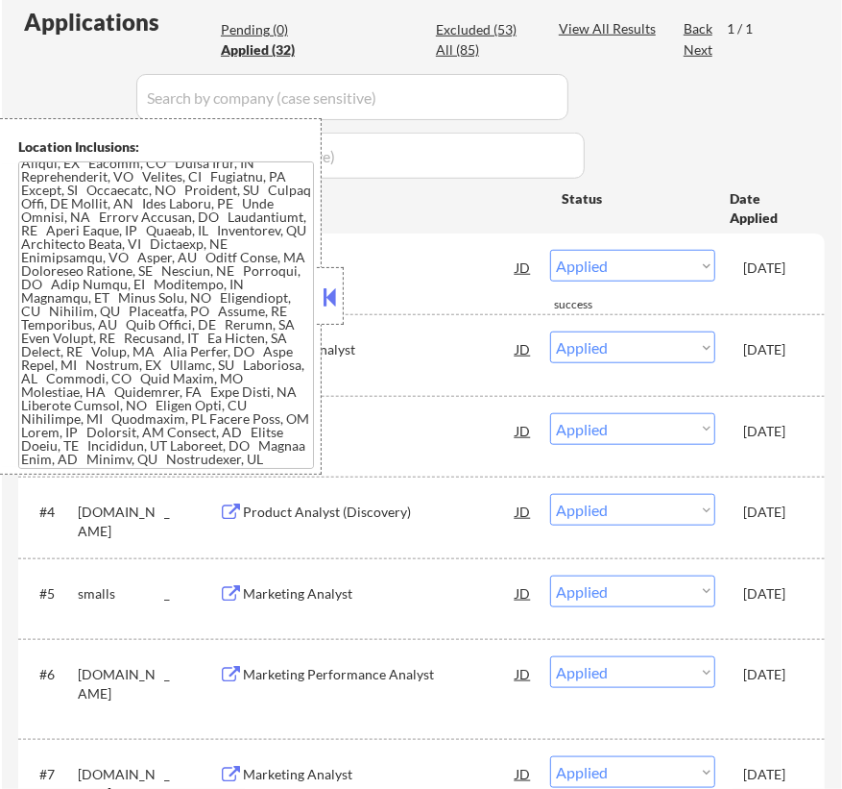
select select ""applied""
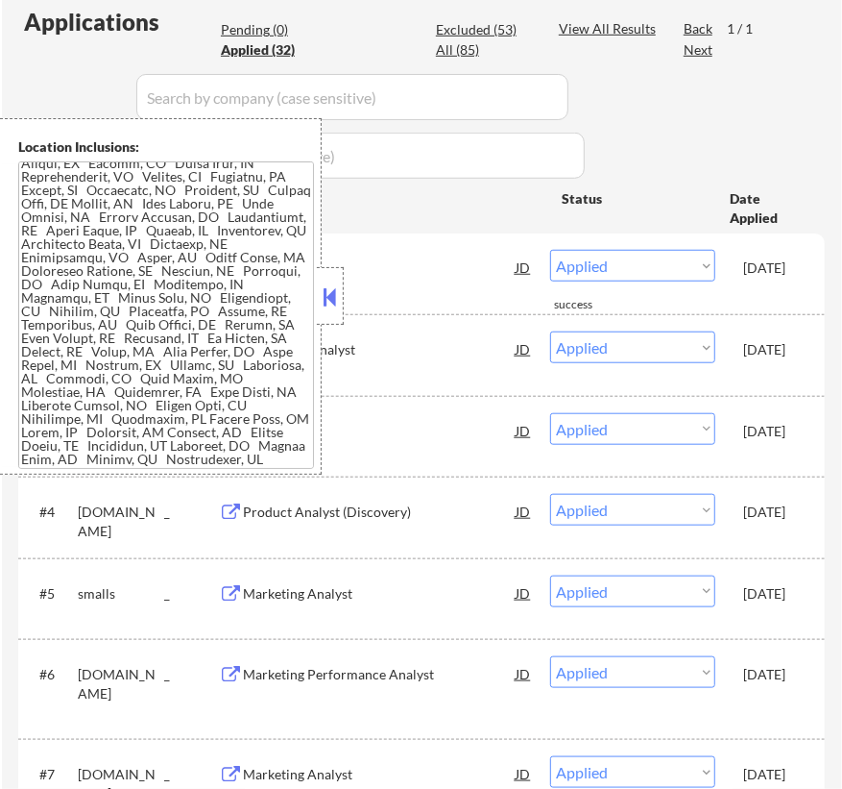
select select ""applied""
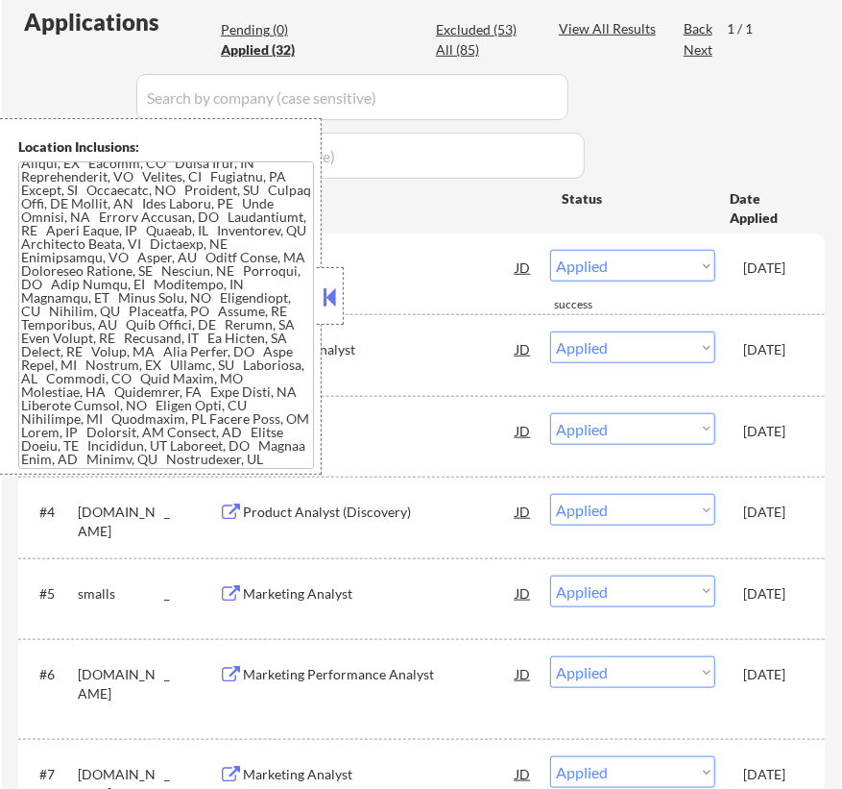
select select ""applied""
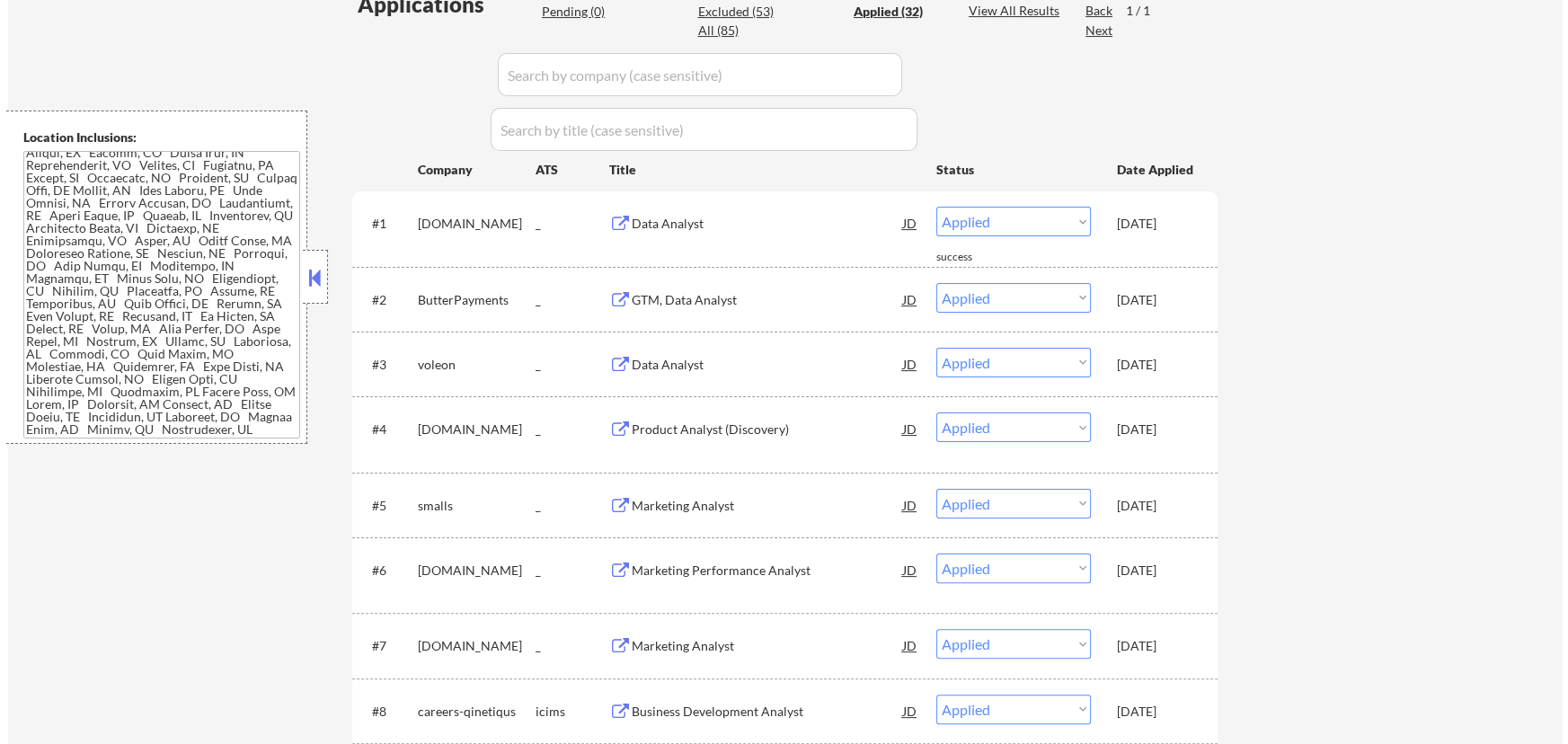
scroll to position [327, 0]
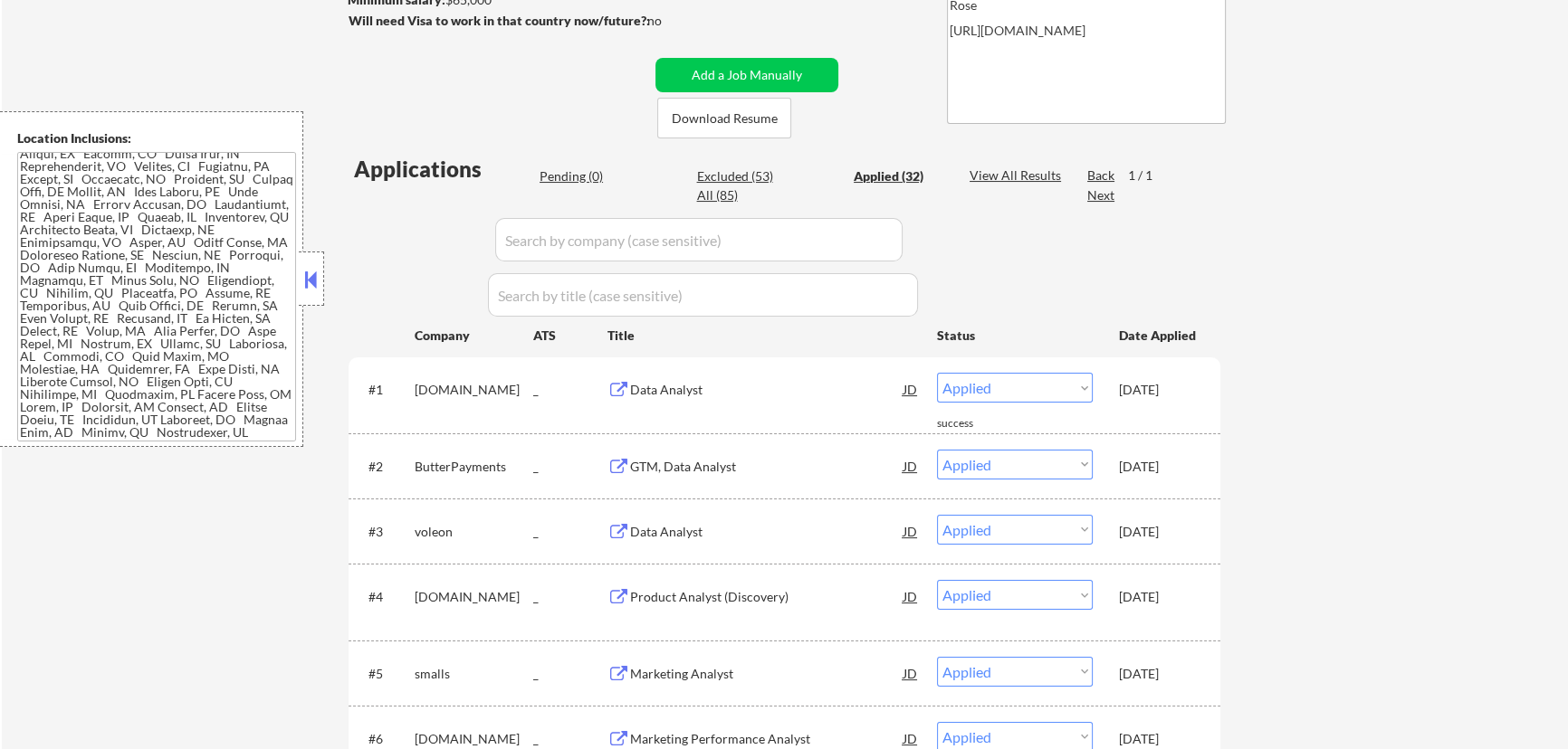
click at [568, 175] on div "Pending (0)" at bounding box center [585, 176] width 90 height 18
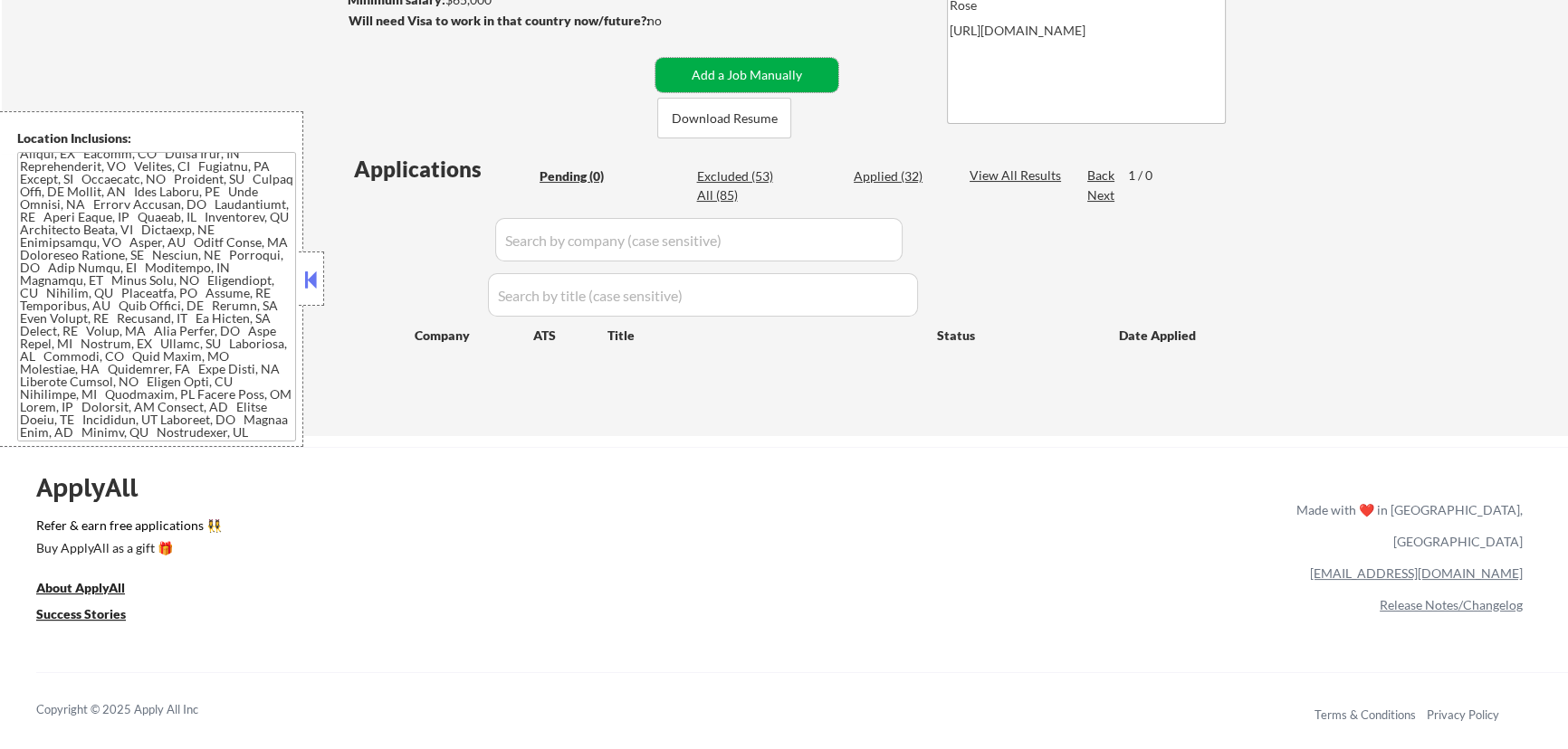
click at [756, 73] on button "Add a Job Manually" at bounding box center [746, 74] width 183 height 35
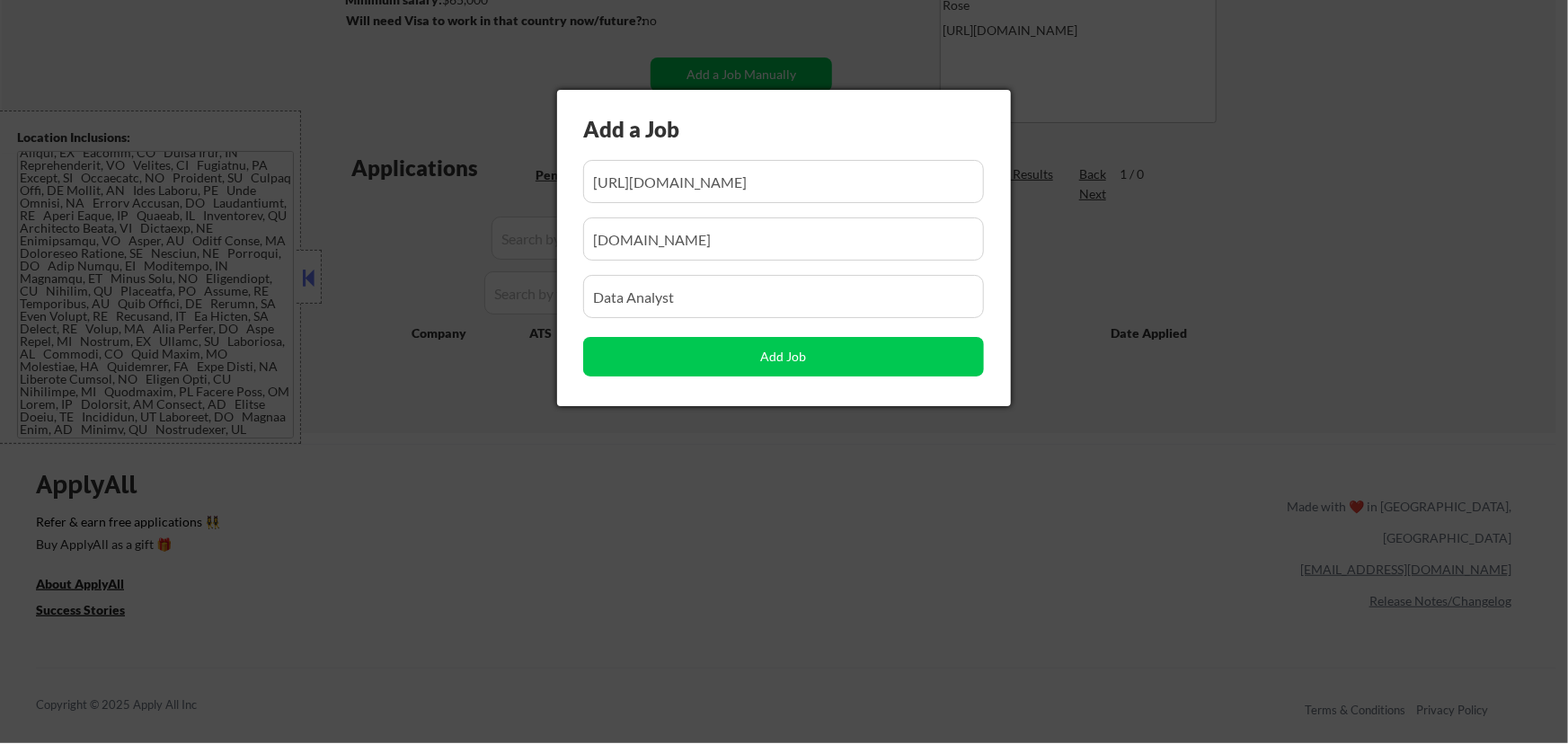
scroll to position [0, 290]
drag, startPoint x: 835, startPoint y: 177, endPoint x: 737, endPoint y: 206, distance: 102.2
click at [737, 206] on div "Add a Job Add Job" at bounding box center [784, 248] width 454 height 316
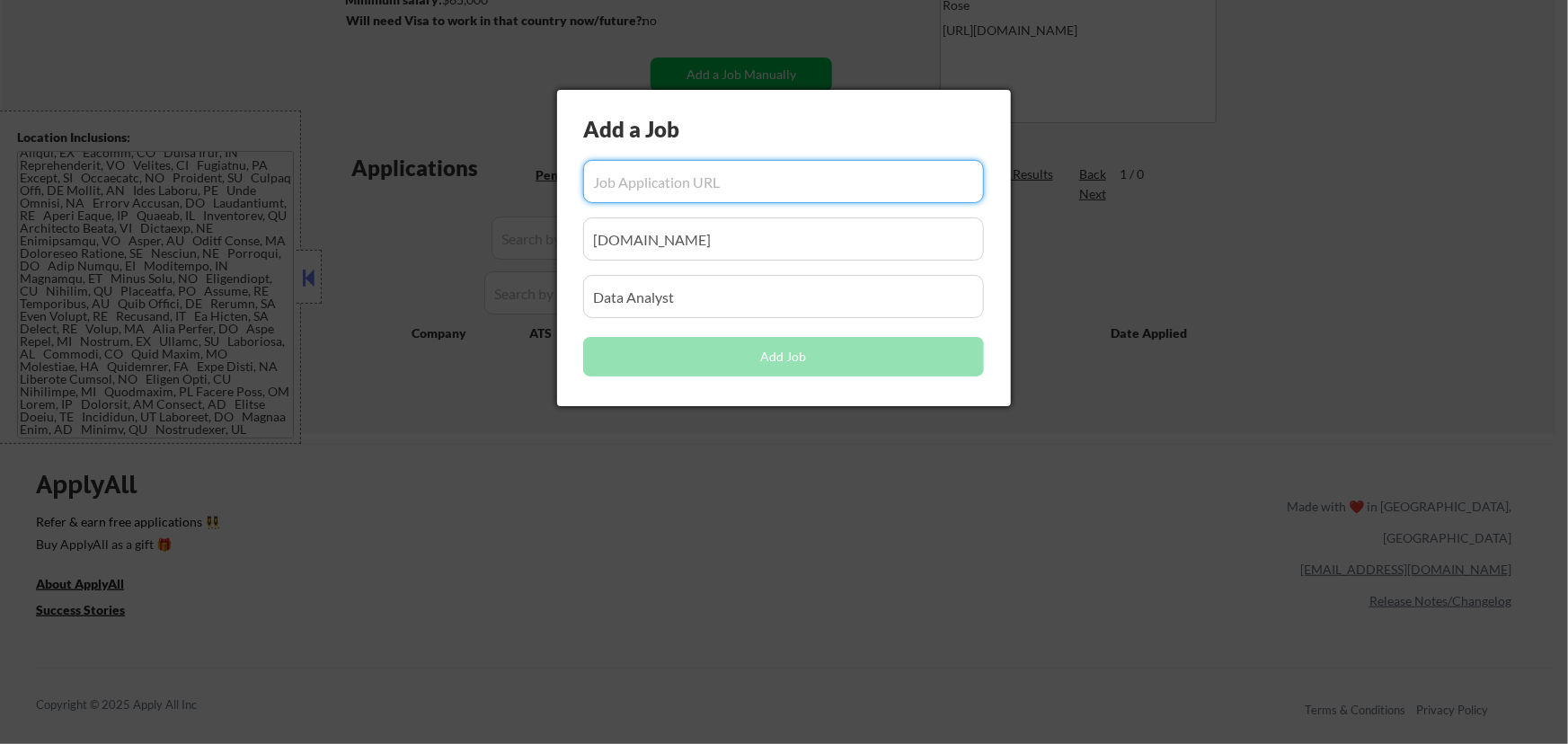
click at [737, 180] on input "input" at bounding box center [783, 182] width 400 height 43
paste input "https://careers-libertymutual.icims.com/jobs/71972/senior-product-analyst/job?m…"
type input "https://careers-libertymutual.icims.com/jobs/71972/senior-product-analyst/job?m…"
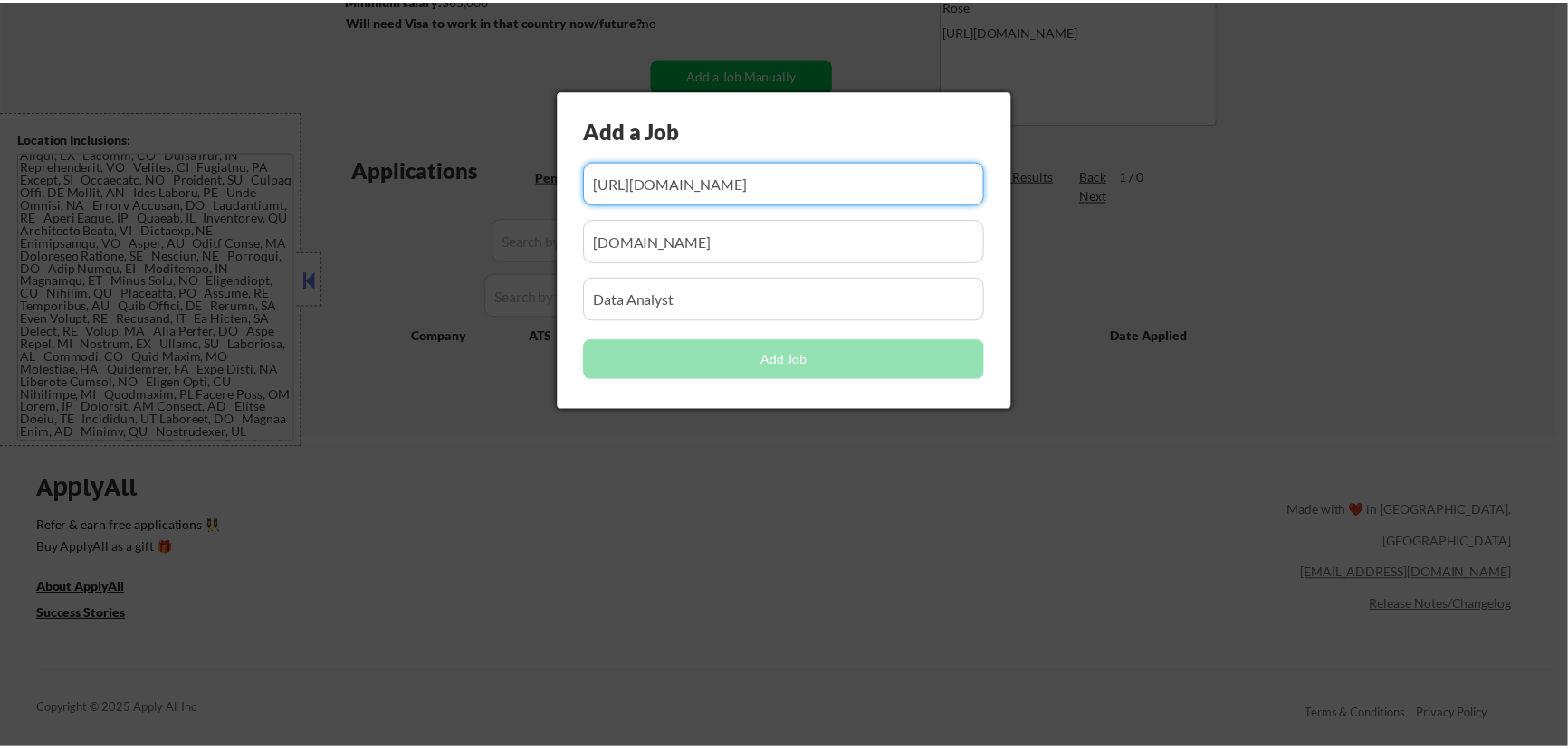
scroll to position [0, 0]
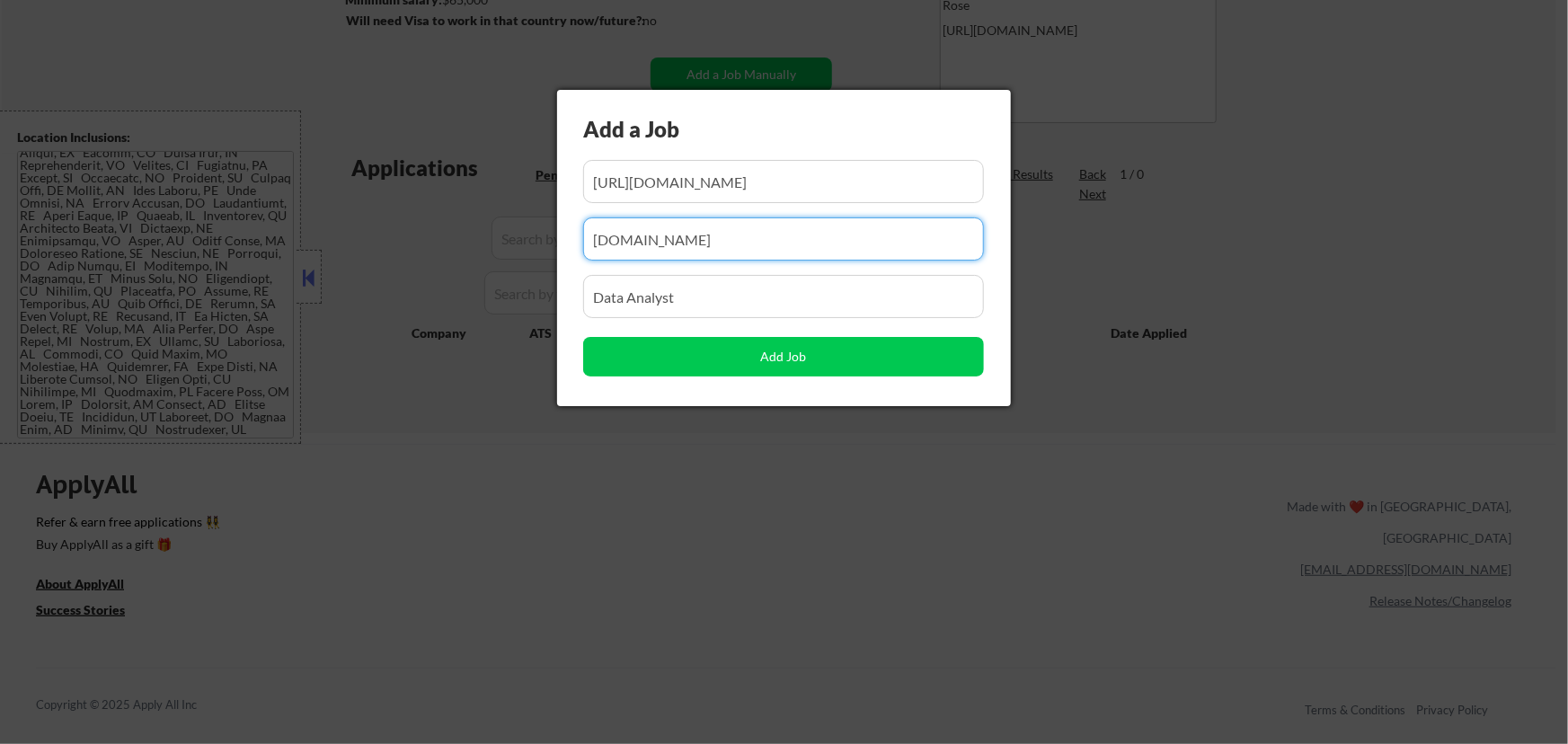
drag, startPoint x: 790, startPoint y: 240, endPoint x: 530, endPoint y: 282, distance: 263.4
click at [530, 282] on body "← Return to /applysquad Mailslurp Inbox Job Search Builder Seth Yockey User Ema…" at bounding box center [784, 45] width 1568 height 744
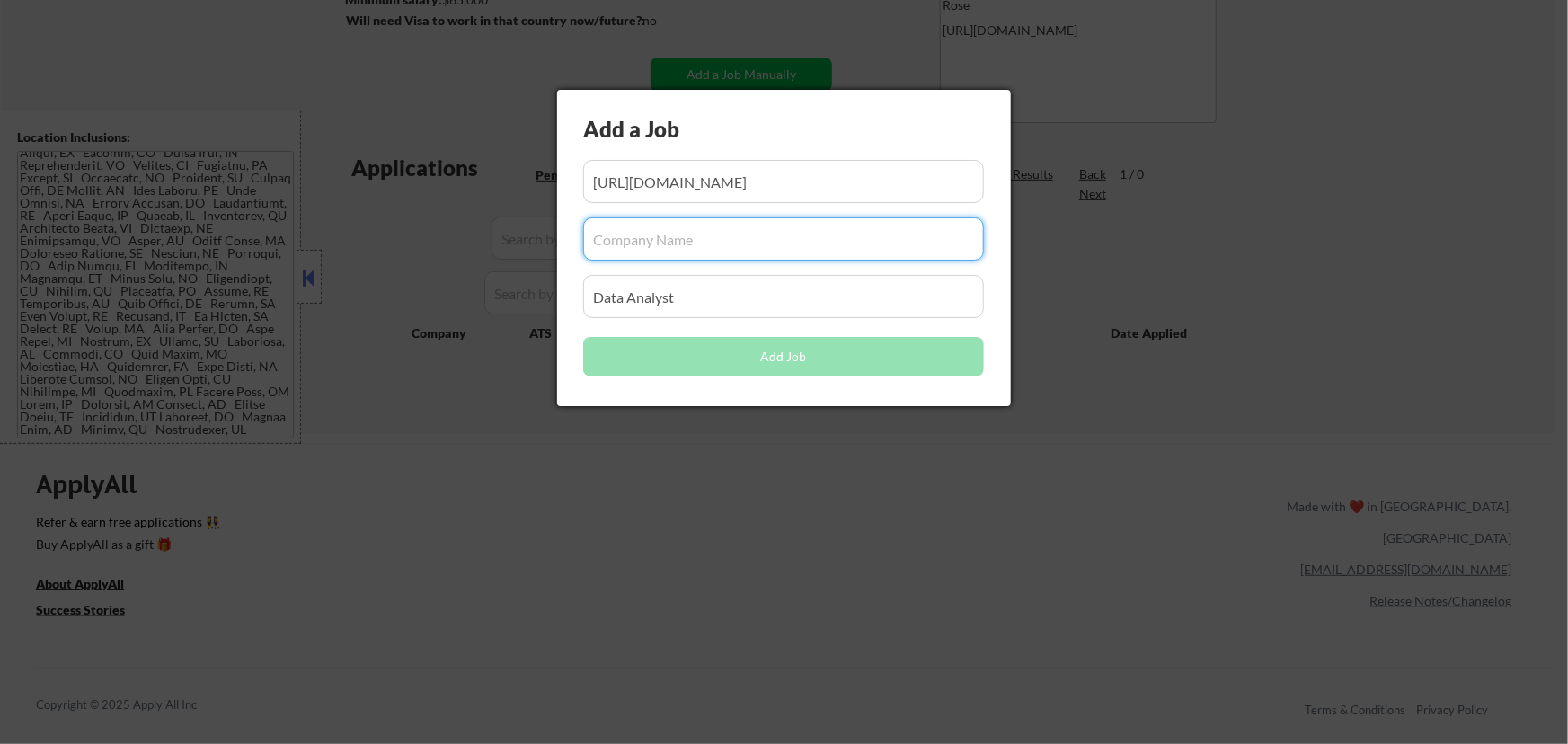
click at [694, 248] on input "input" at bounding box center [783, 239] width 400 height 43
paste input "careers-libertymutual.icims.com"
type input "careers-libertymutual.icims.com"
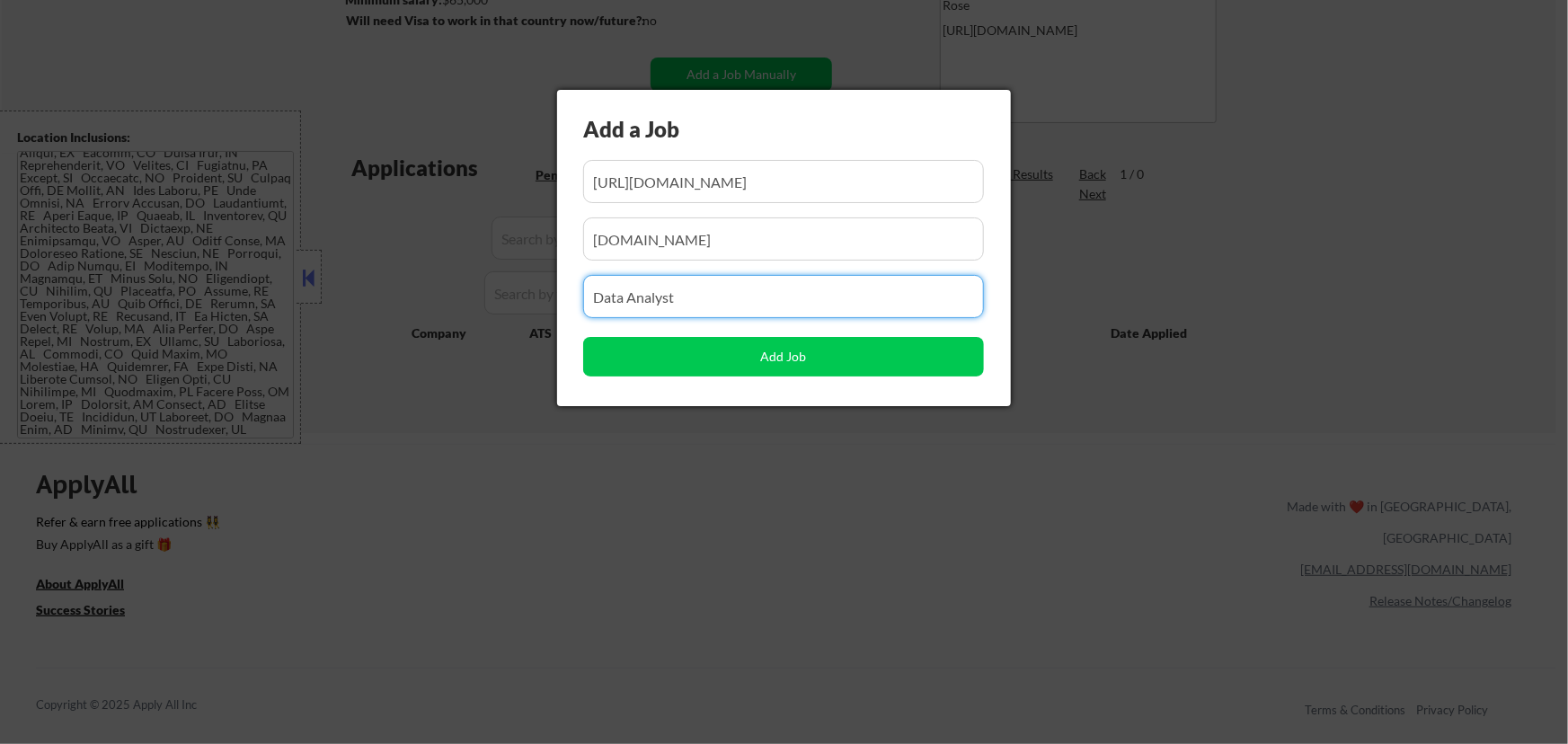
drag, startPoint x: 692, startPoint y: 298, endPoint x: 466, endPoint y: 324, distance: 227.5
click at [468, 324] on body "← Return to /applysquad Mailslurp Inbox Job Search Builder Seth Yockey User Ema…" at bounding box center [784, 45] width 1568 height 744
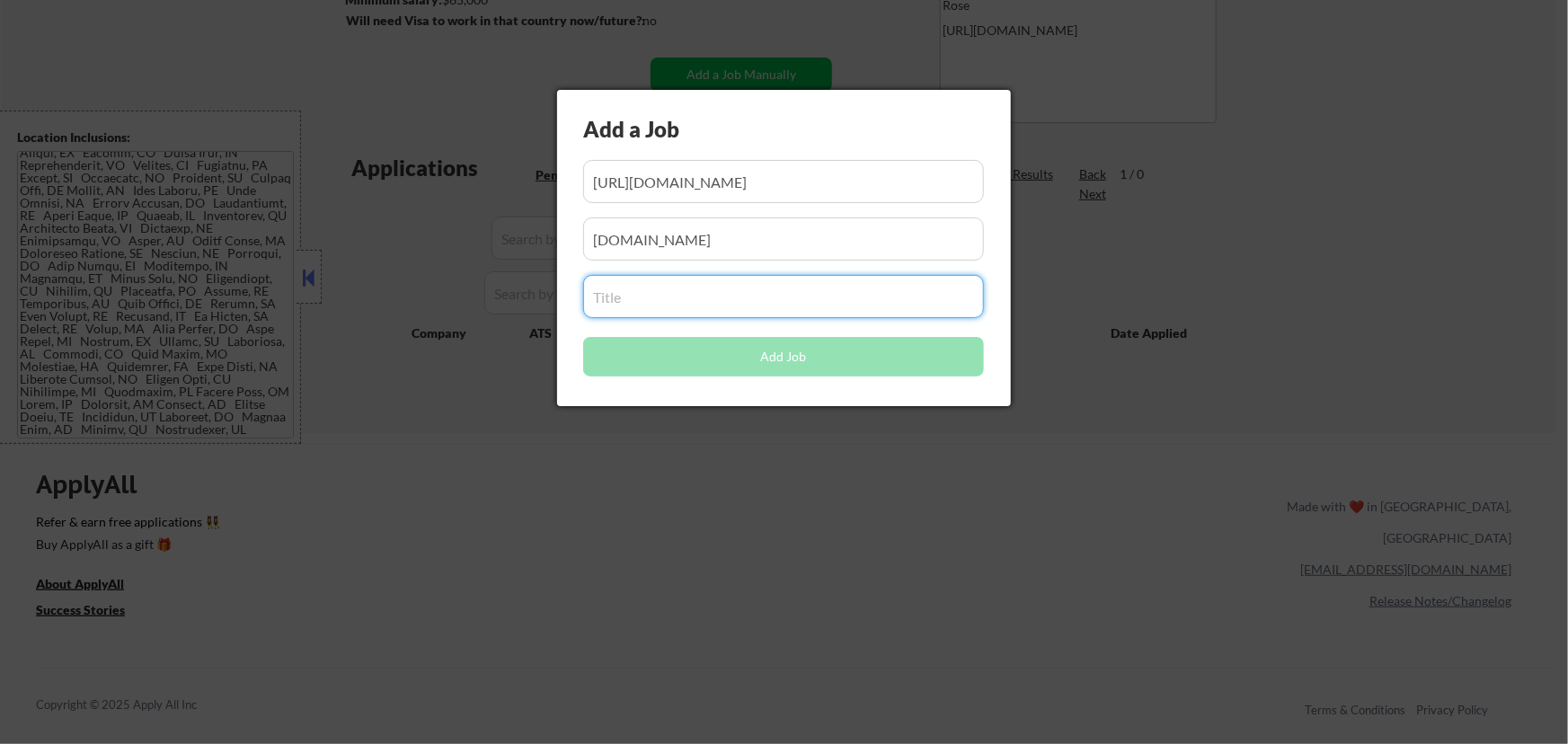
click at [777, 294] on input "input" at bounding box center [783, 297] width 400 height 43
paste input "Senior Product Analyst"
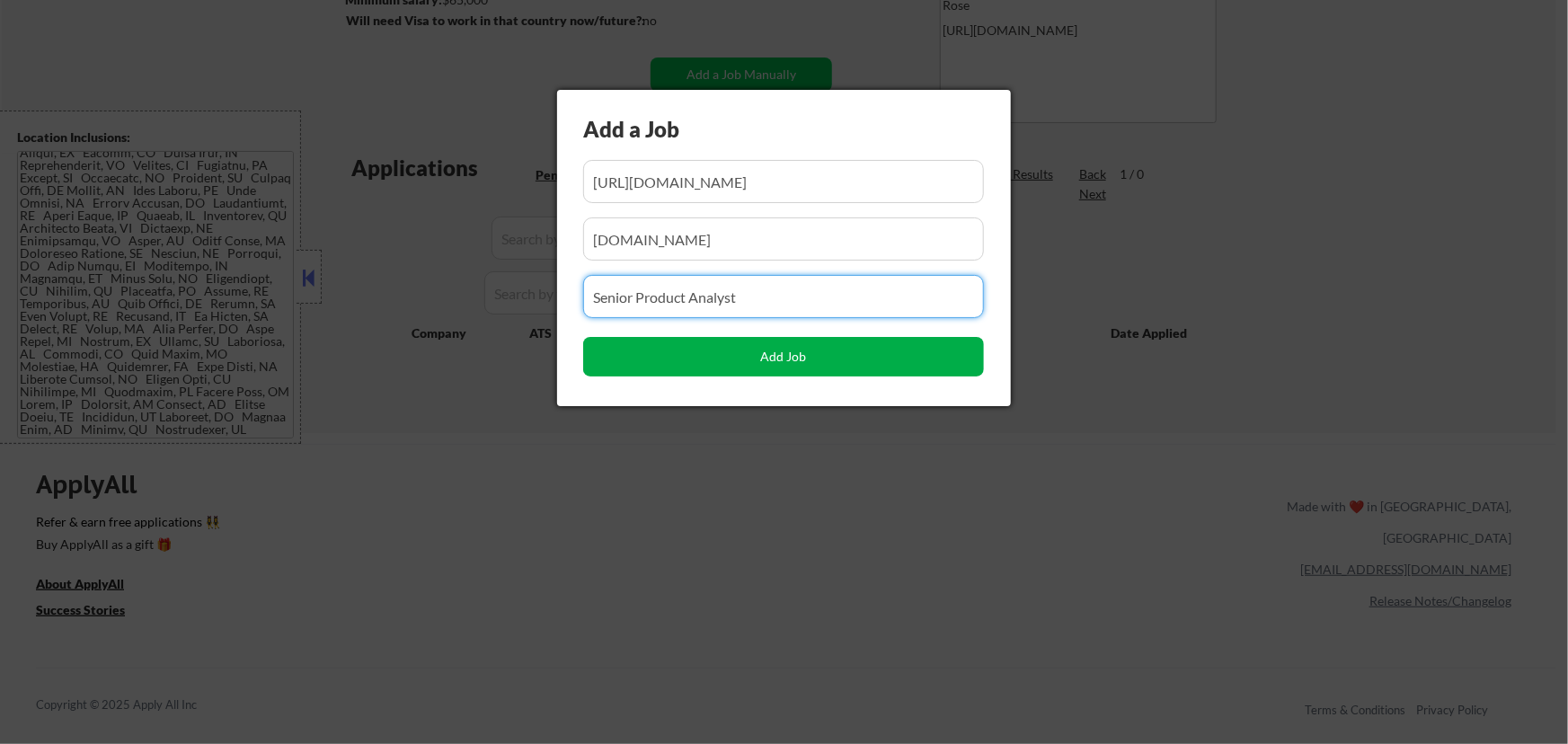
type input "Senior Product Analyst"
click at [815, 357] on button "Add Job" at bounding box center [783, 357] width 400 height 39
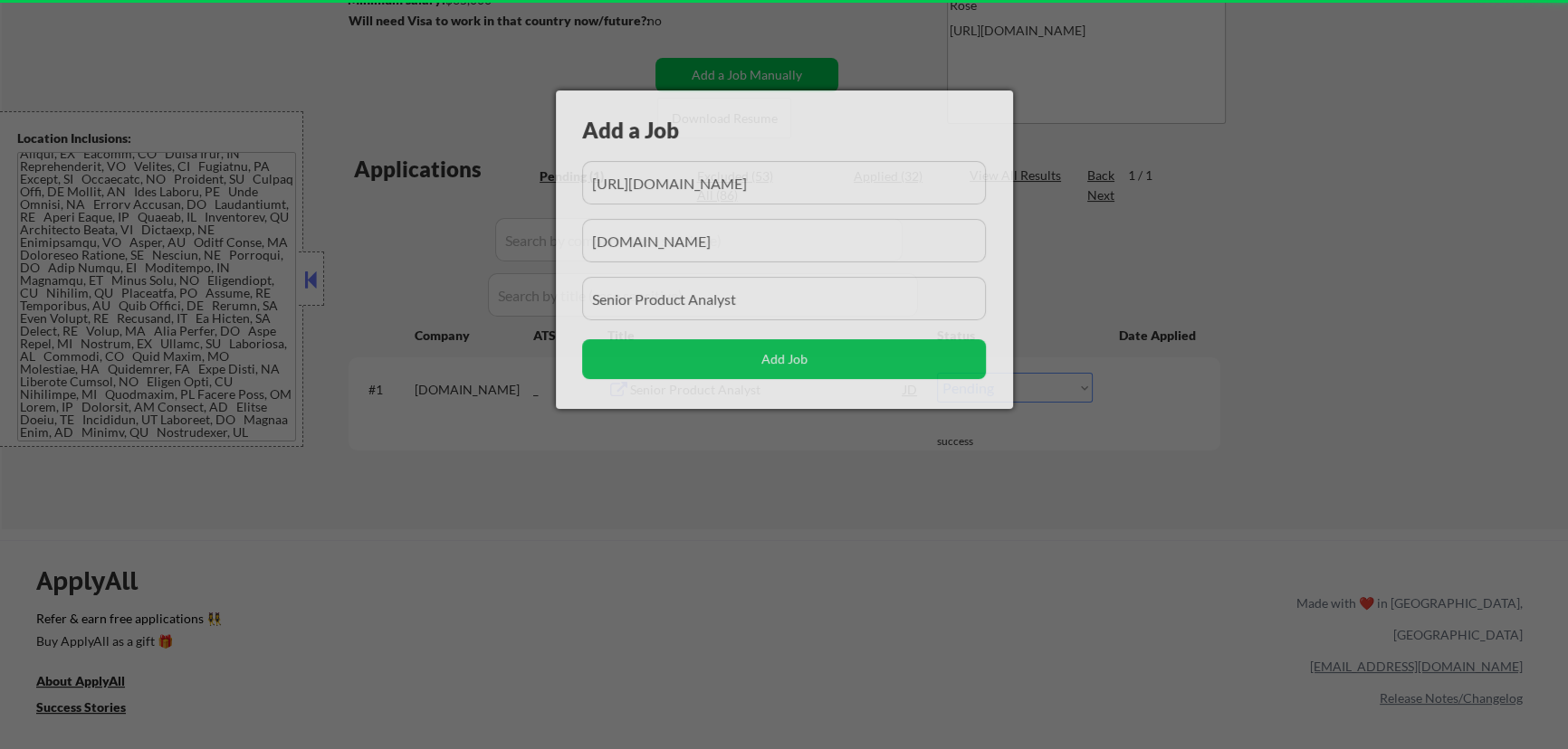
click at [768, 584] on div at bounding box center [784, 374] width 1568 height 749
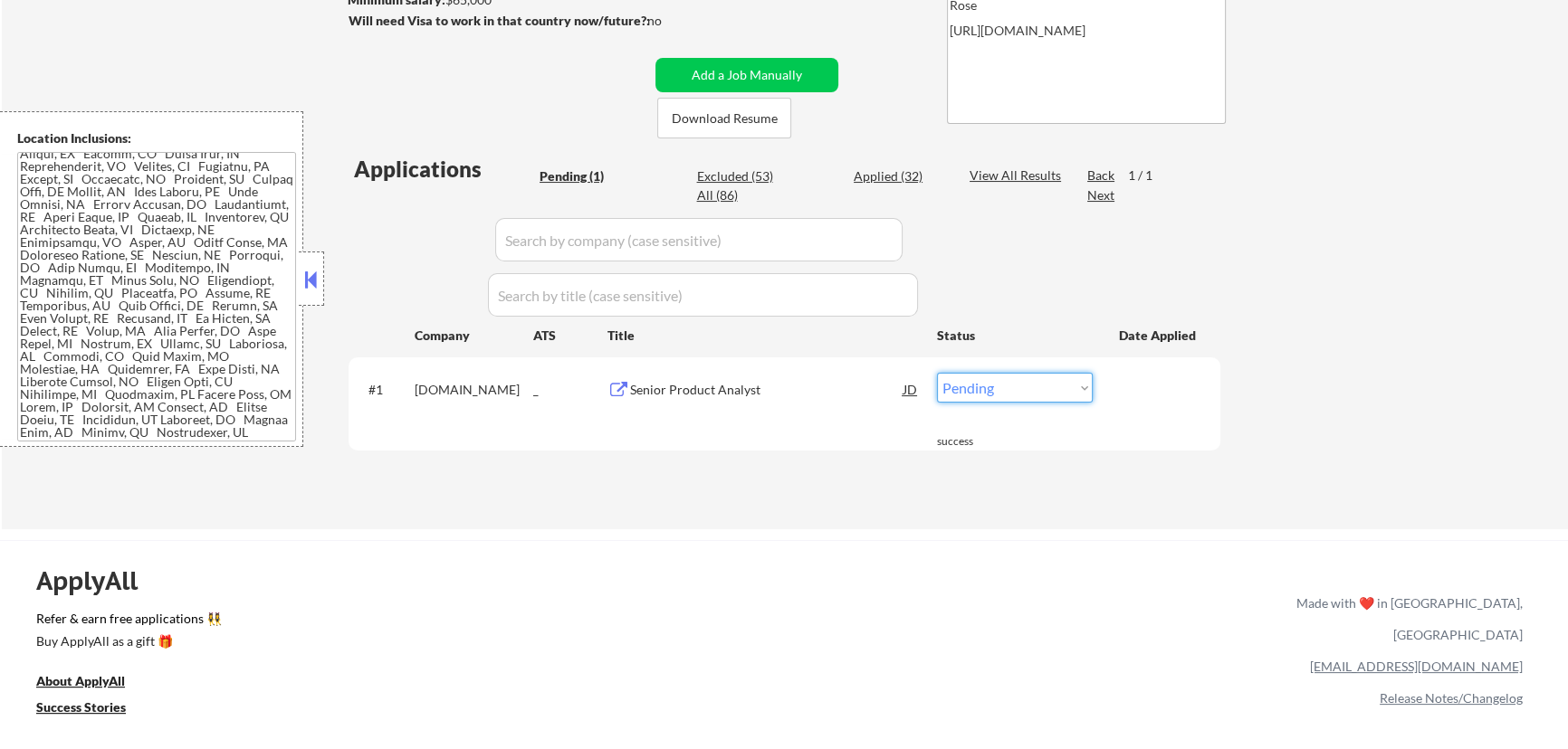
click at [1070, 385] on select "Choose an option... Pending Applied Excluded (Questions) Excluded (Expired) Exc…" at bounding box center [1014, 388] width 155 height 30
select select ""applied""
click at [937, 373] on select "Choose an option... Pending Applied Excluded (Questions) Excluded (Expired) Exc…" at bounding box center [1014, 388] width 155 height 30
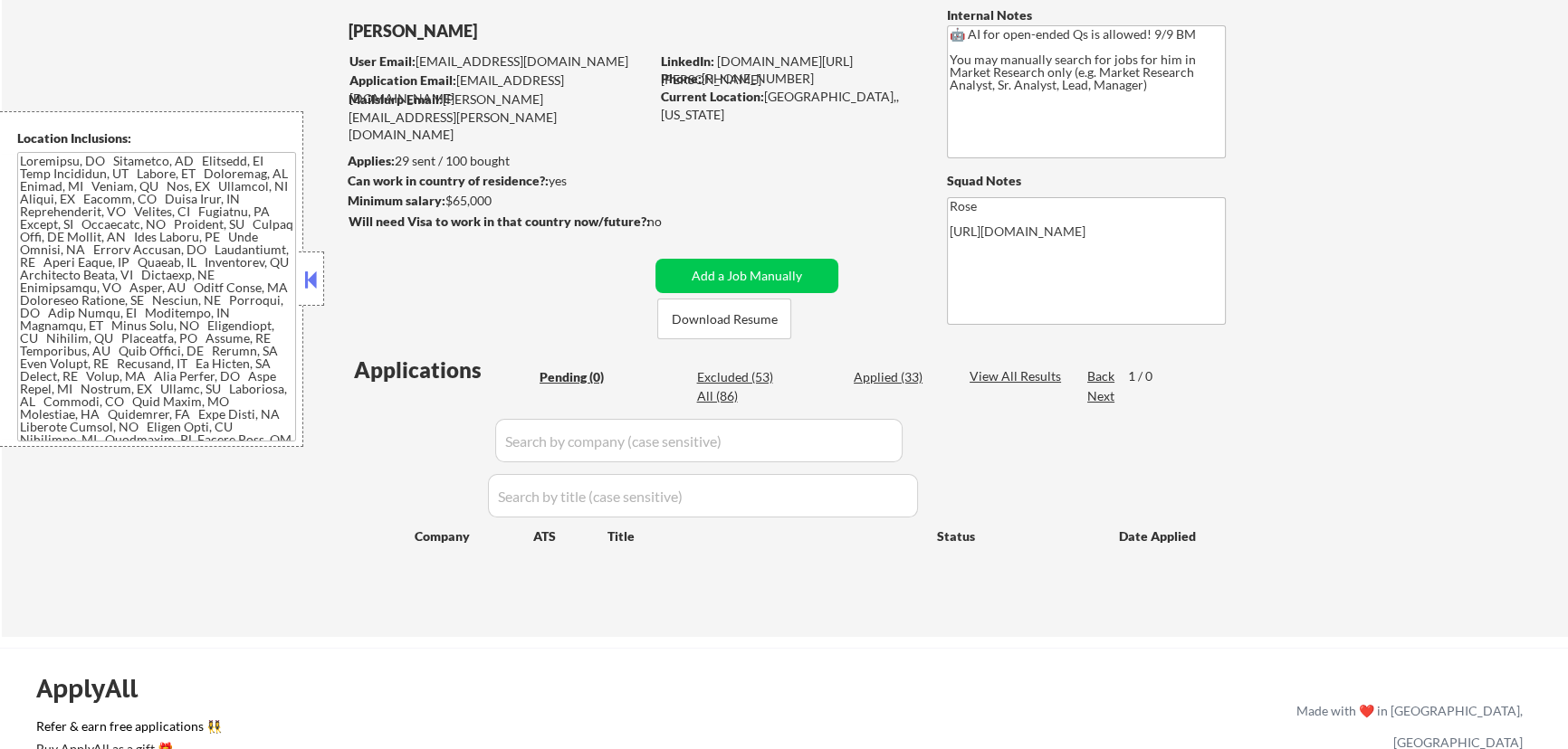
scroll to position [164, 0]
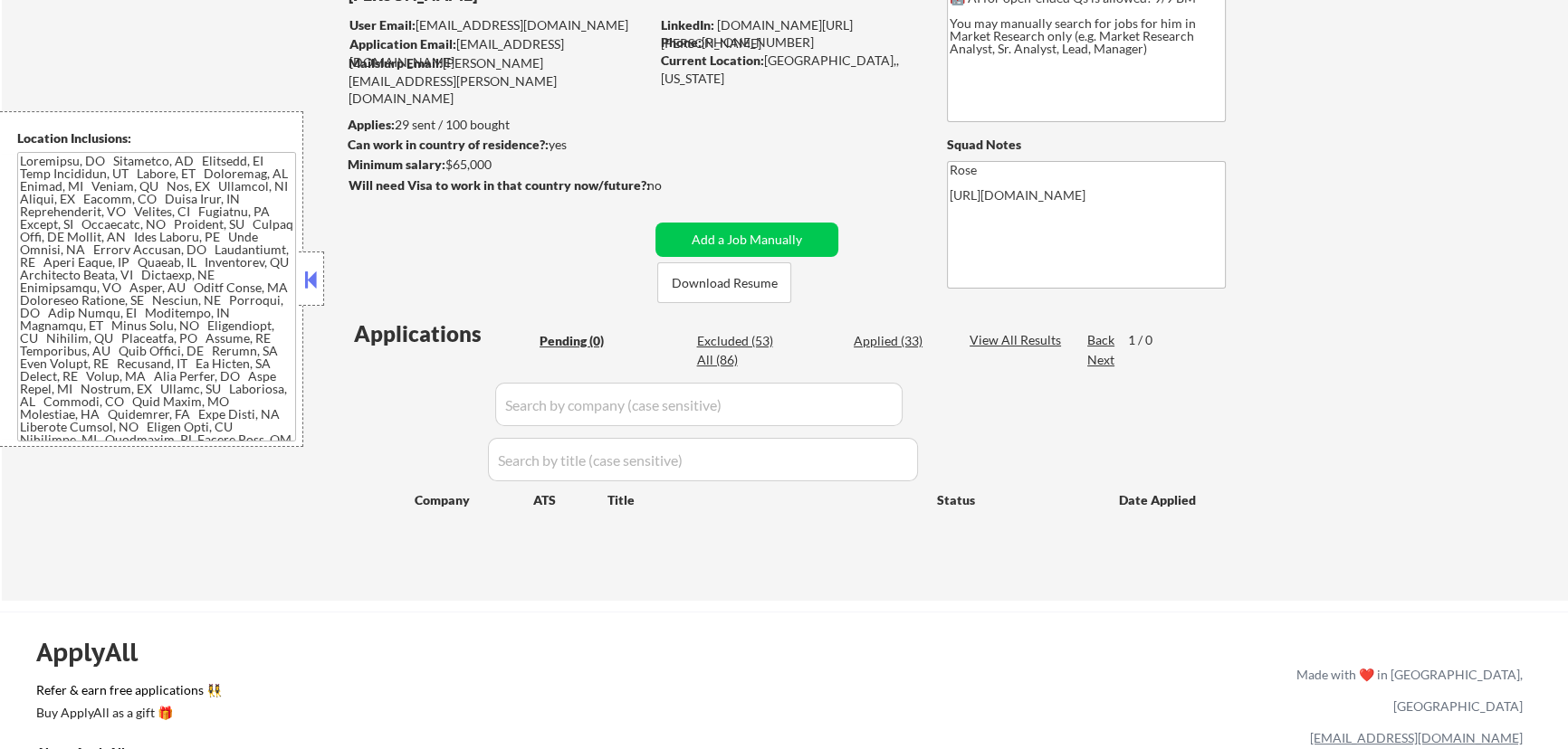
click at [909, 340] on div "Applied (33)" at bounding box center [899, 341] width 90 height 18
select select ""applied""
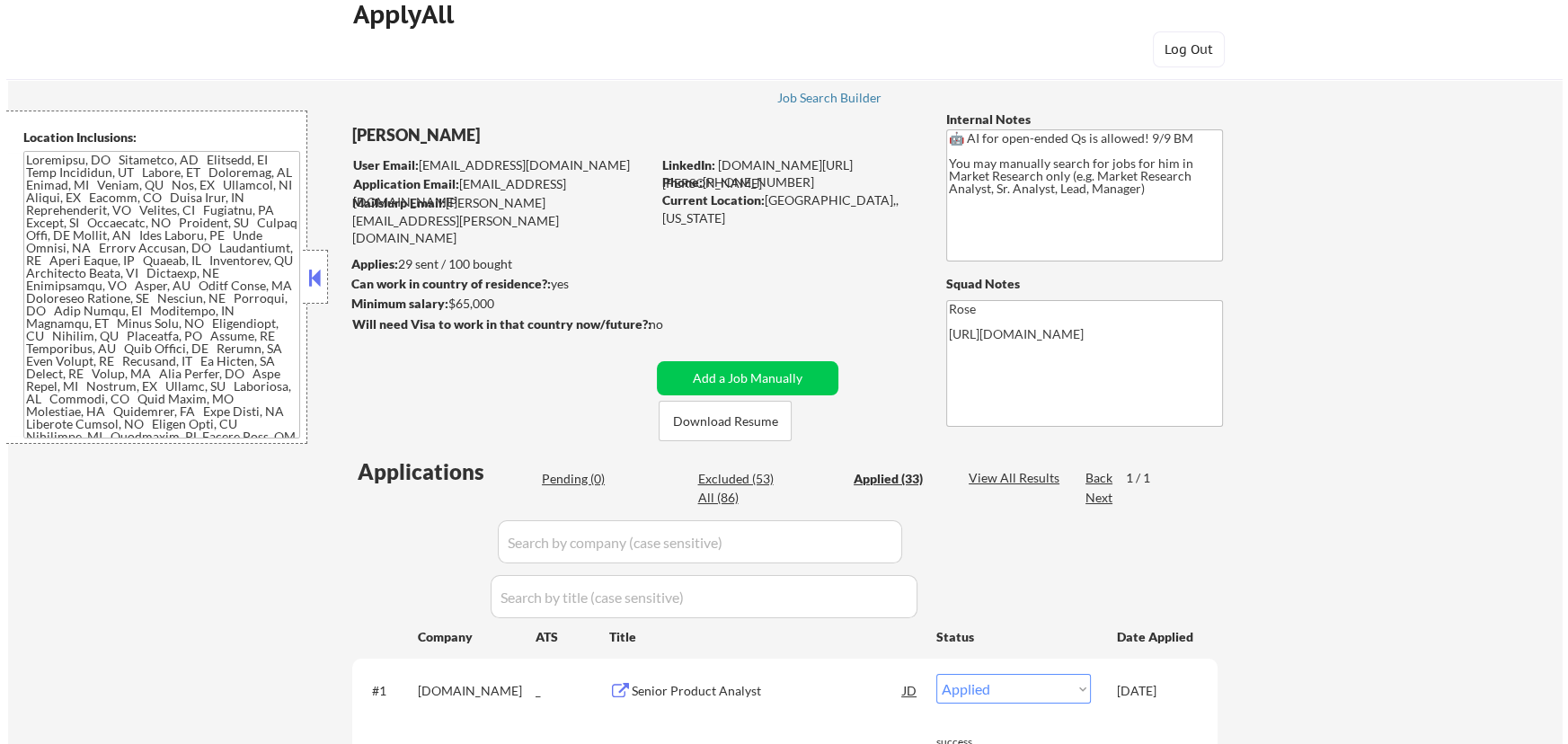
scroll to position [0, 0]
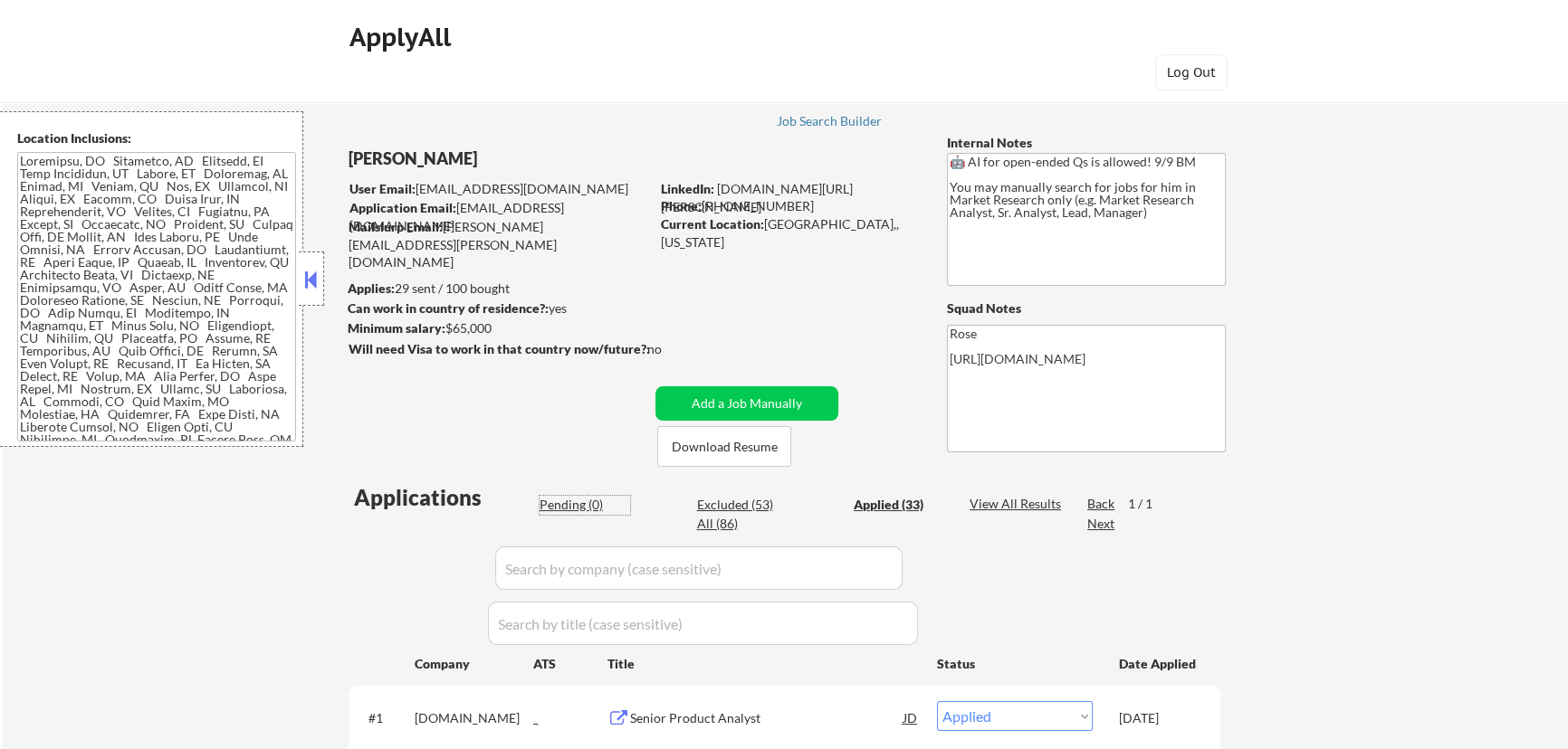
click at [570, 503] on div "Pending (0)" at bounding box center [585, 504] width 90 height 18
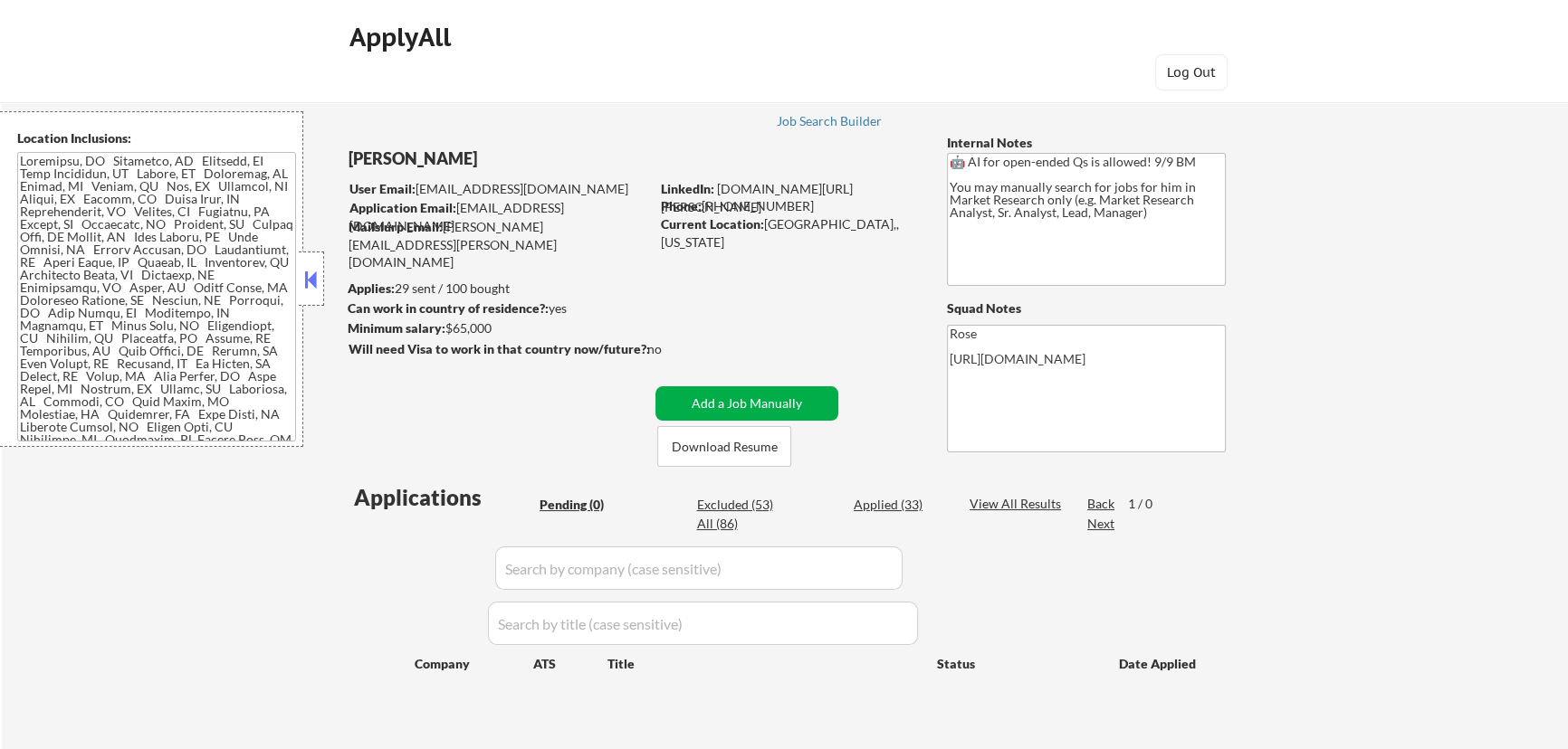
click at [752, 404] on button "Add a Job Manually" at bounding box center [746, 403] width 183 height 35
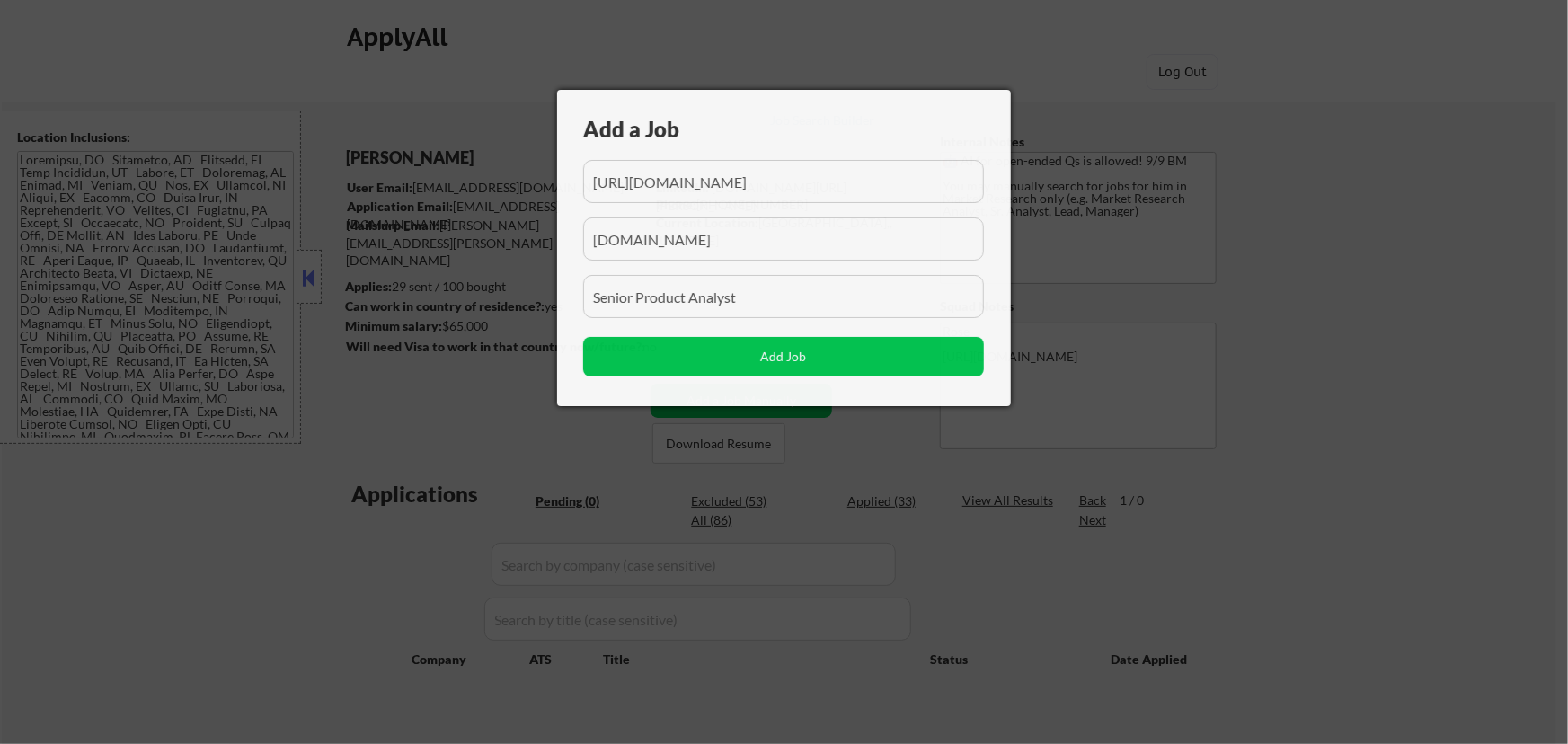
scroll to position [0, 799]
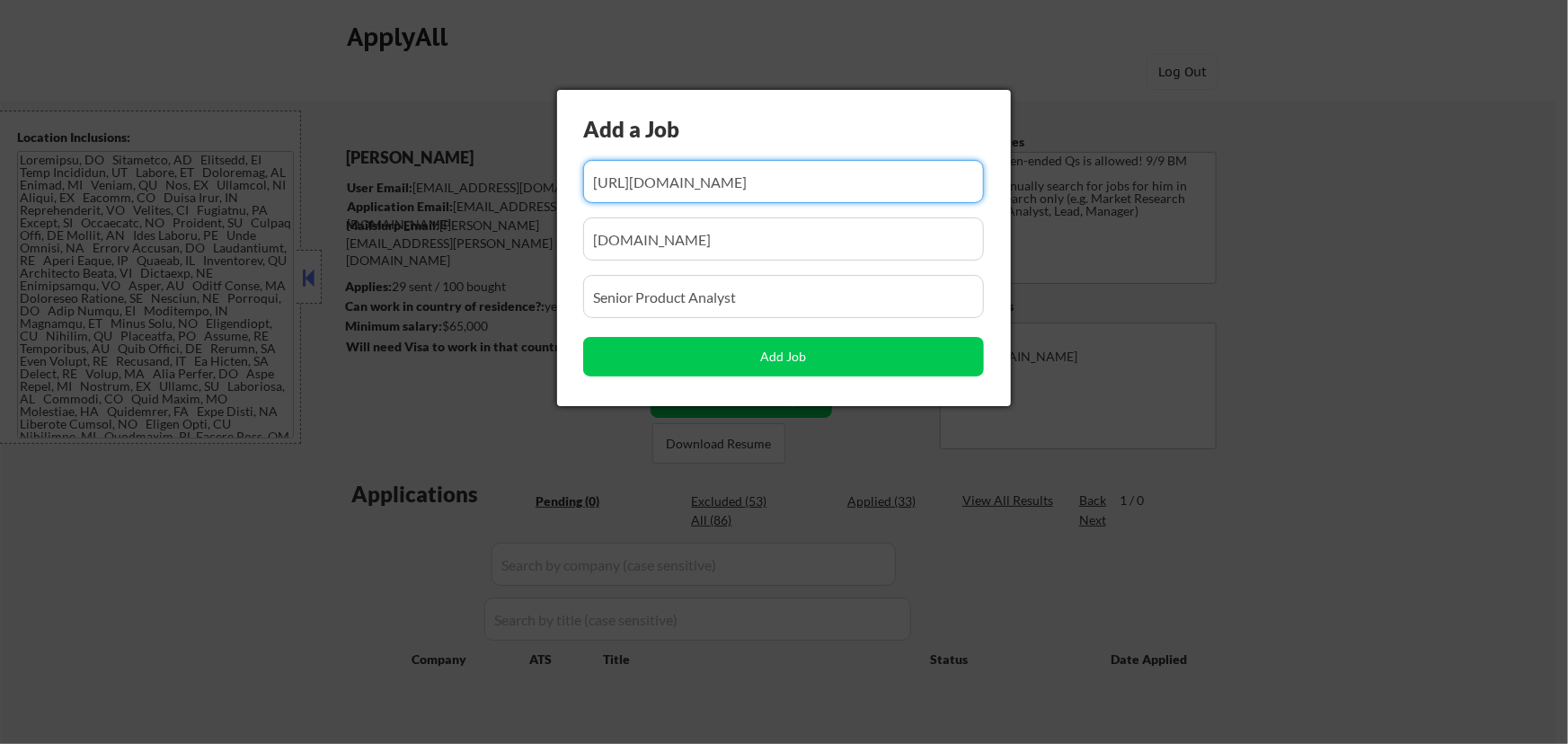
drag, startPoint x: 846, startPoint y: 187, endPoint x: 765, endPoint y: 212, distance: 84.8
click at [765, 212] on div "Add a Job Add Job" at bounding box center [784, 248] width 454 height 316
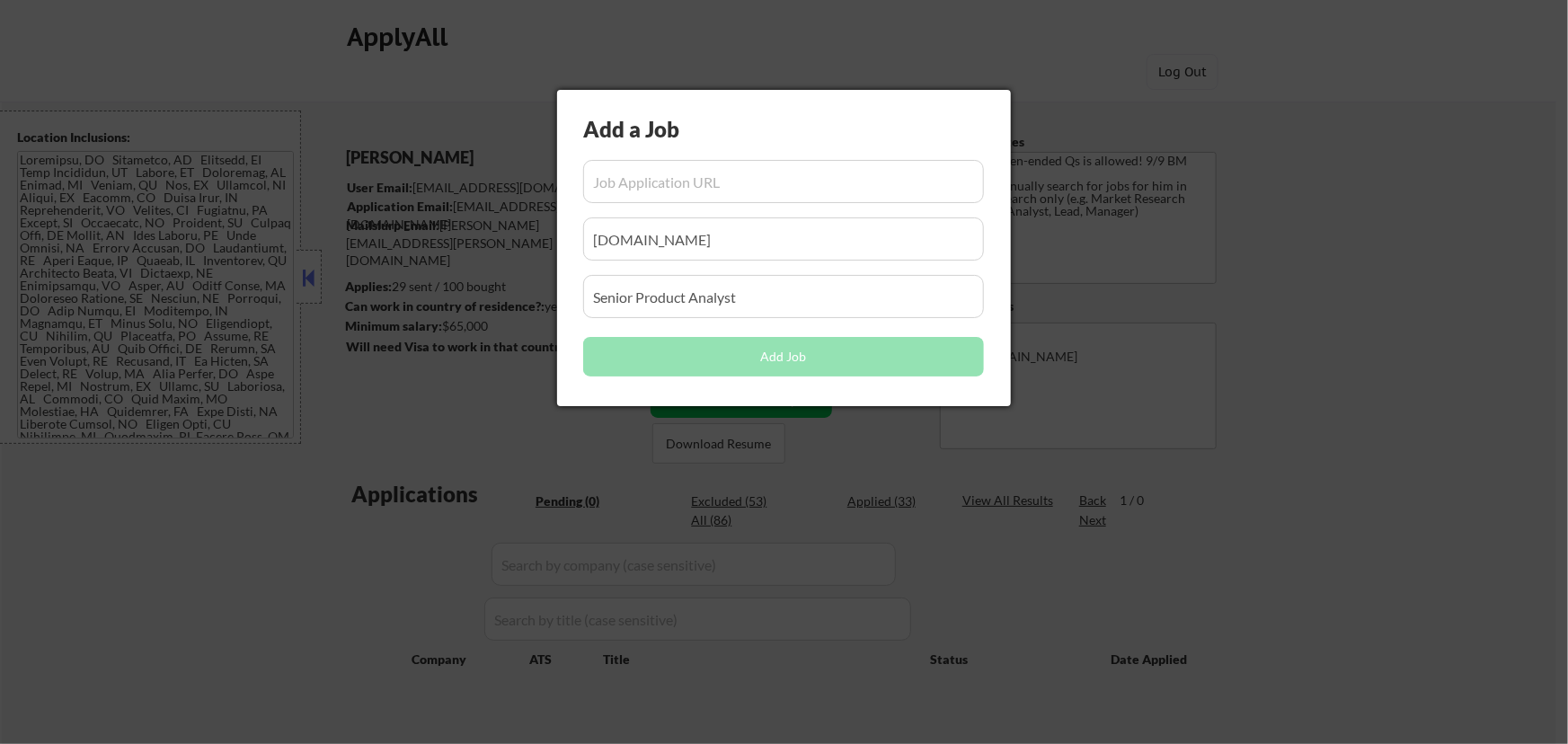
click at [695, 189] on input "input" at bounding box center [783, 182] width 400 height 43
paste input "https://recruiting.paylocity.com/Recruiting/Jobs/Details/3555236"
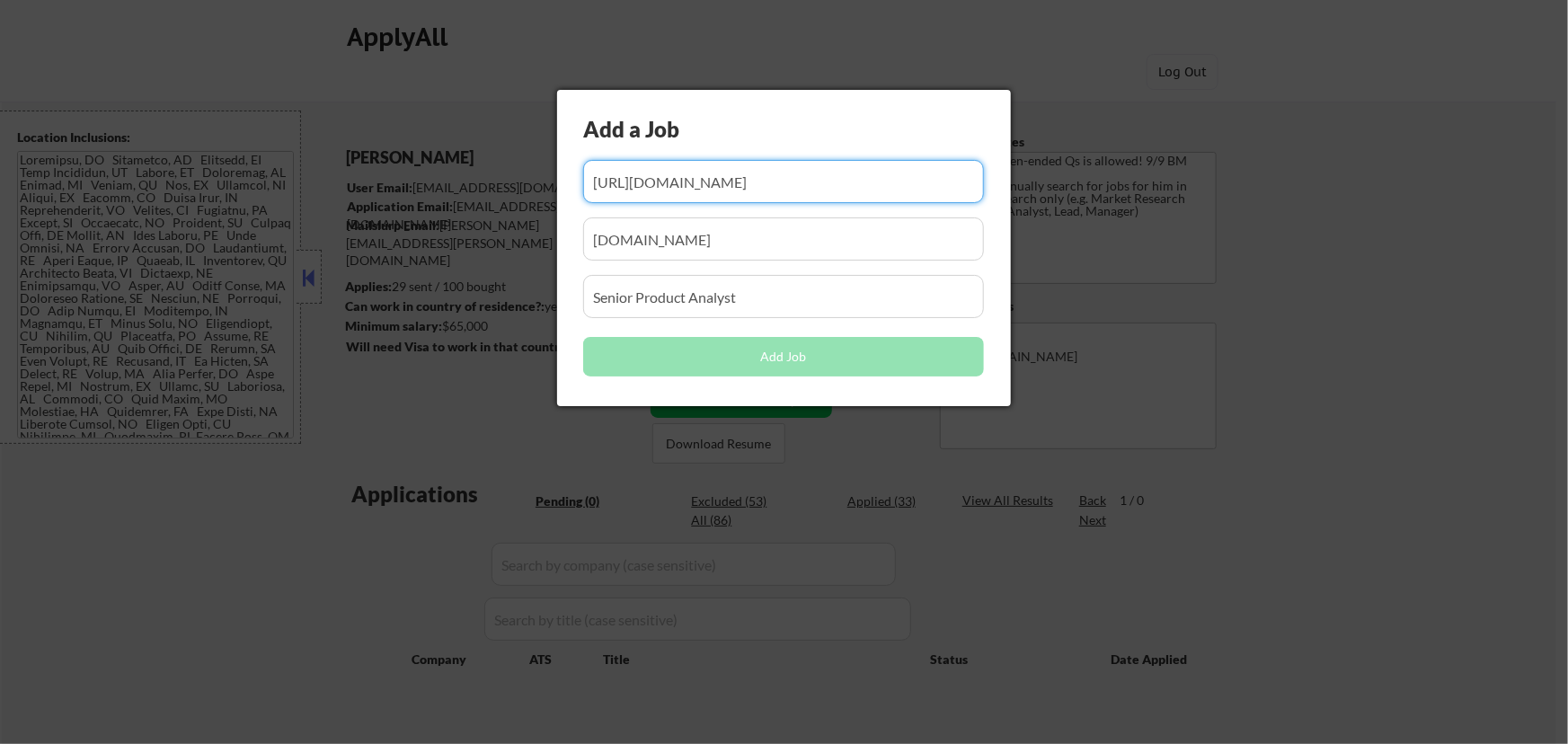
scroll to position [0, 32]
type input "https://recruiting.paylocity.com/Recruiting/Jobs/Details/3555236"
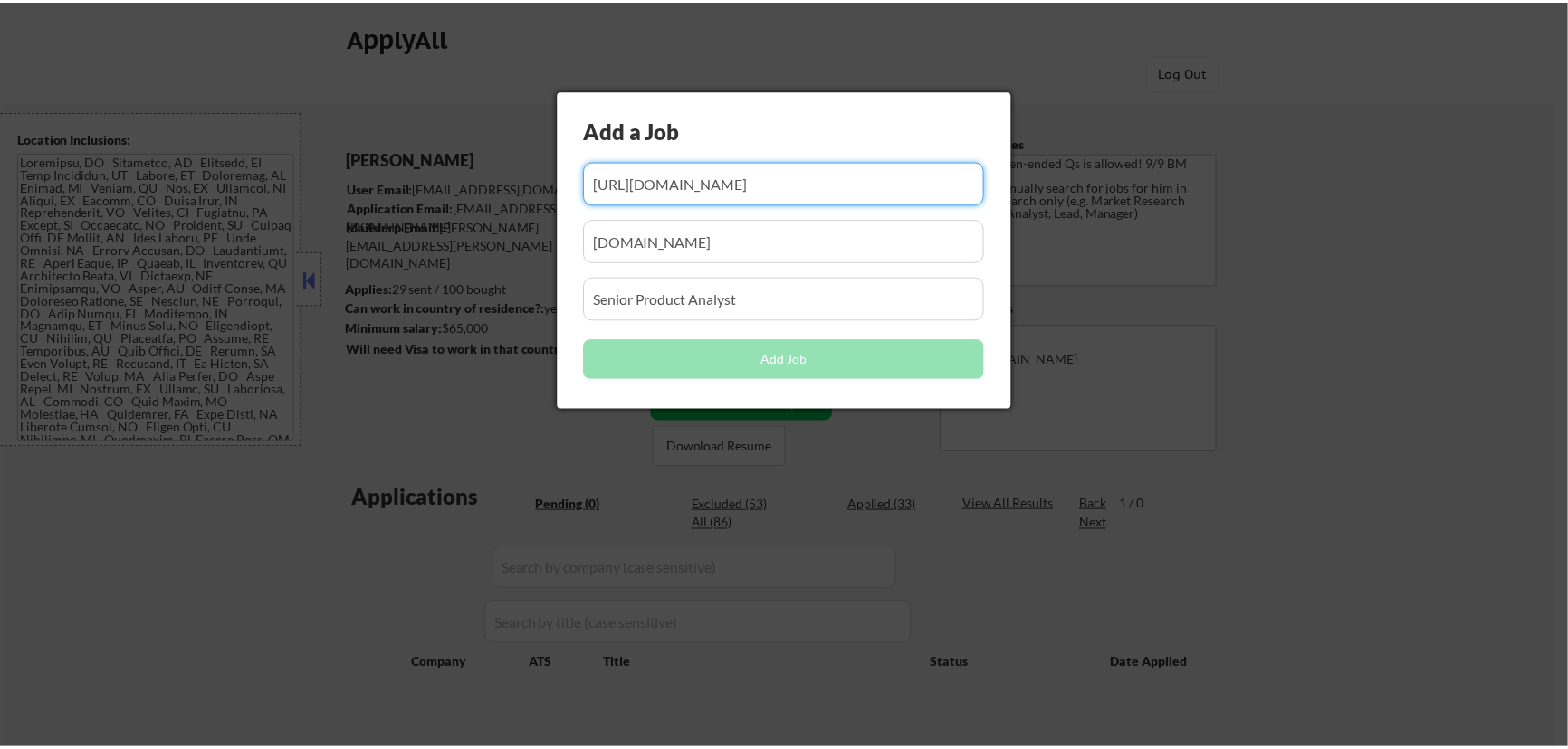
scroll to position [0, 0]
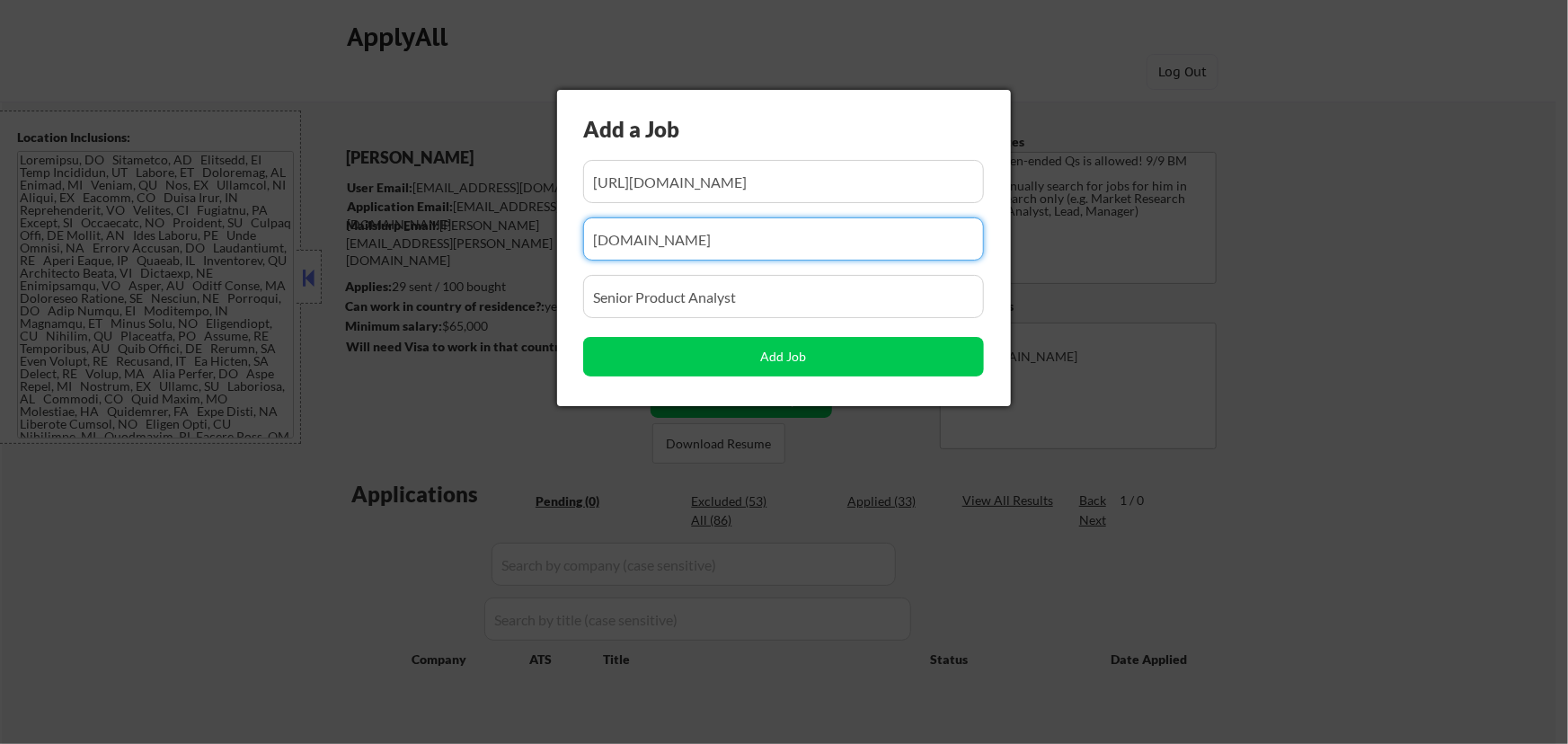
drag, startPoint x: 806, startPoint y: 243, endPoint x: 511, endPoint y: 296, distance: 299.7
click at [511, 296] on body "← Return to /applysquad Mailslurp Inbox Job Search Builder Seth Yockey User Ema…" at bounding box center [784, 372] width 1568 height 744
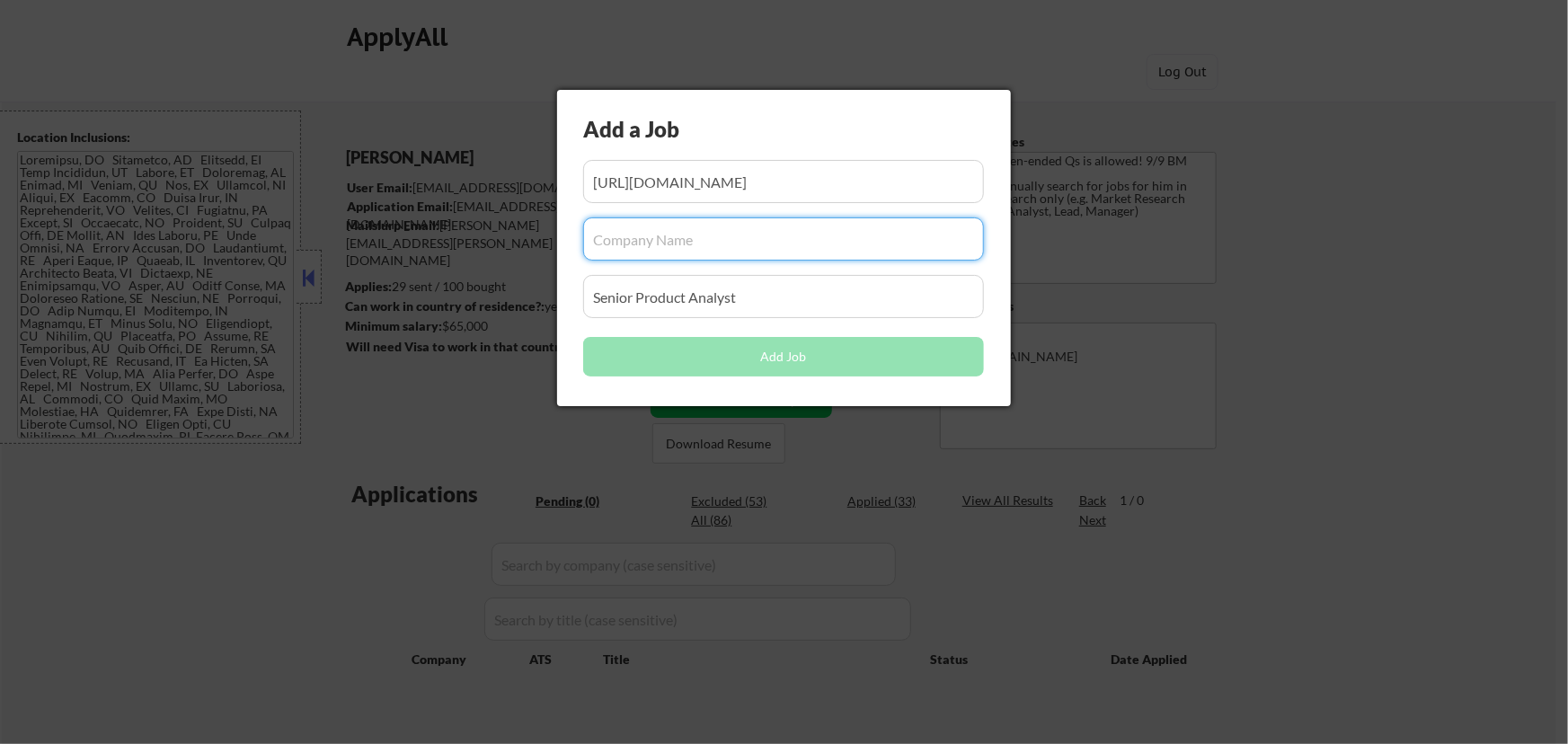
click at [626, 241] on input "input" at bounding box center [783, 239] width 400 height 43
paste input "recruiting.paylocity.com"
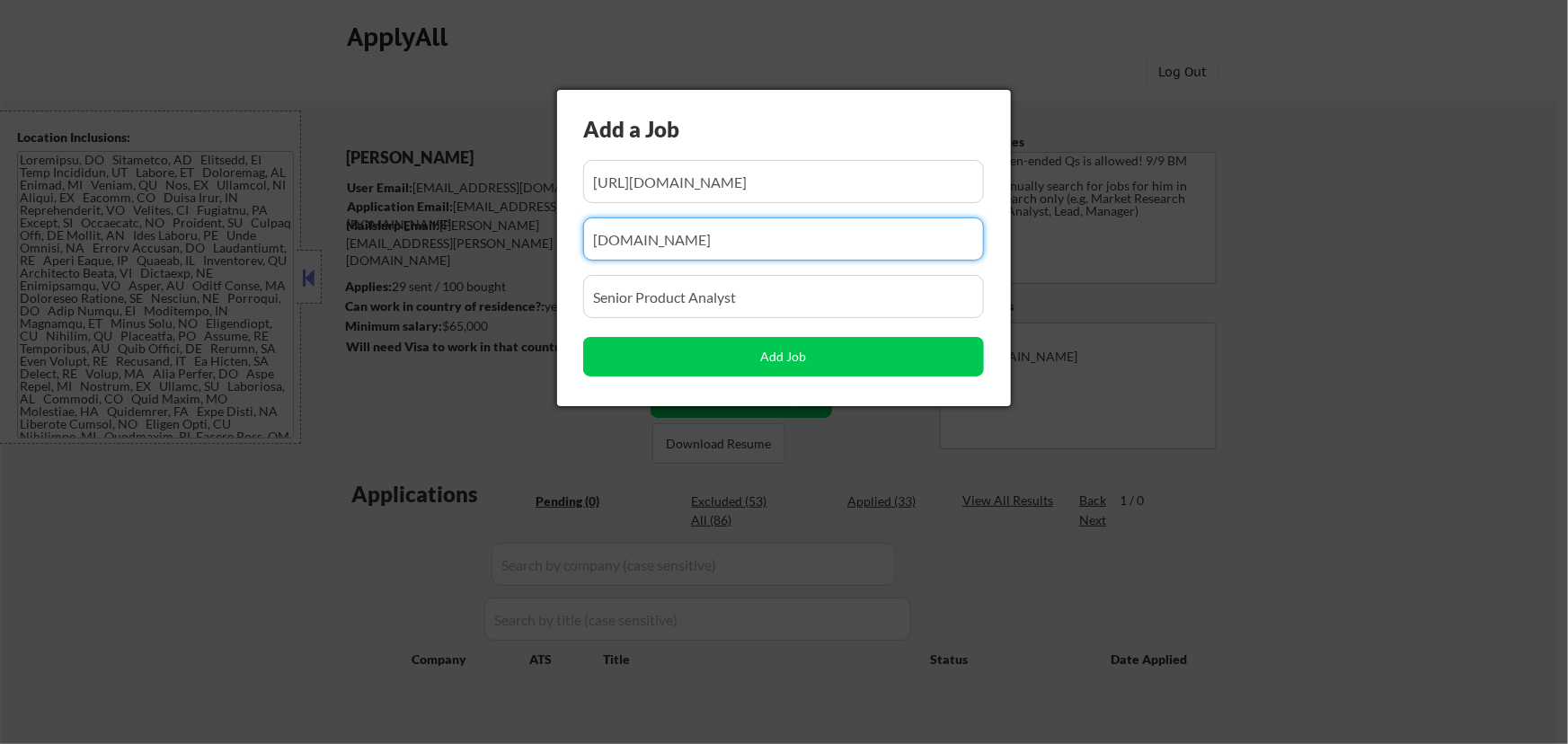
type input "recruiting.paylocity.com"
drag, startPoint x: 764, startPoint y: 297, endPoint x: 466, endPoint y: 366, distance: 305.9
click at [466, 366] on body "← Return to /applysquad Mailslurp Inbox Job Search Builder Seth Yockey User Ema…" at bounding box center [784, 372] width 1568 height 744
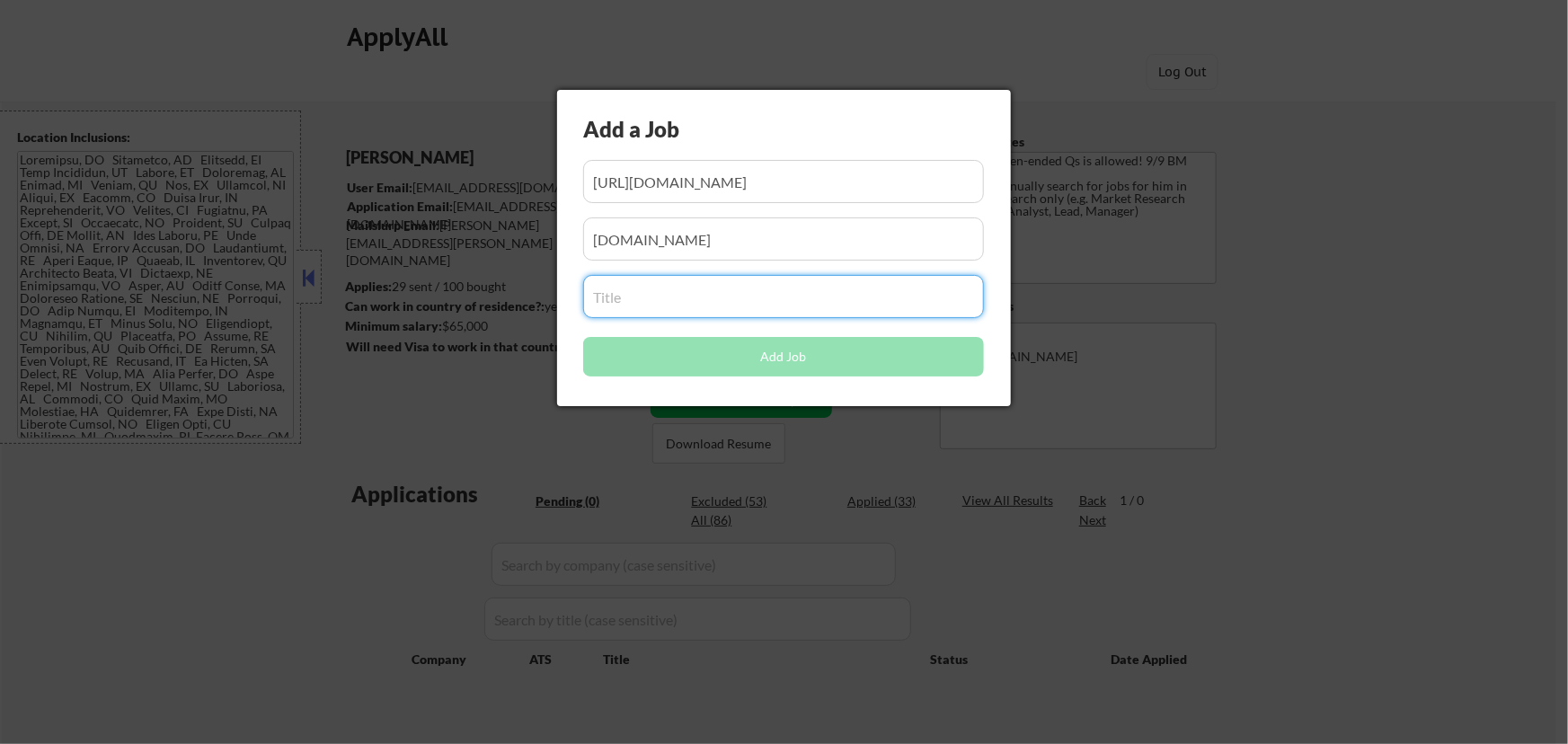
click at [745, 238] on input "input" at bounding box center [783, 239] width 400 height 43
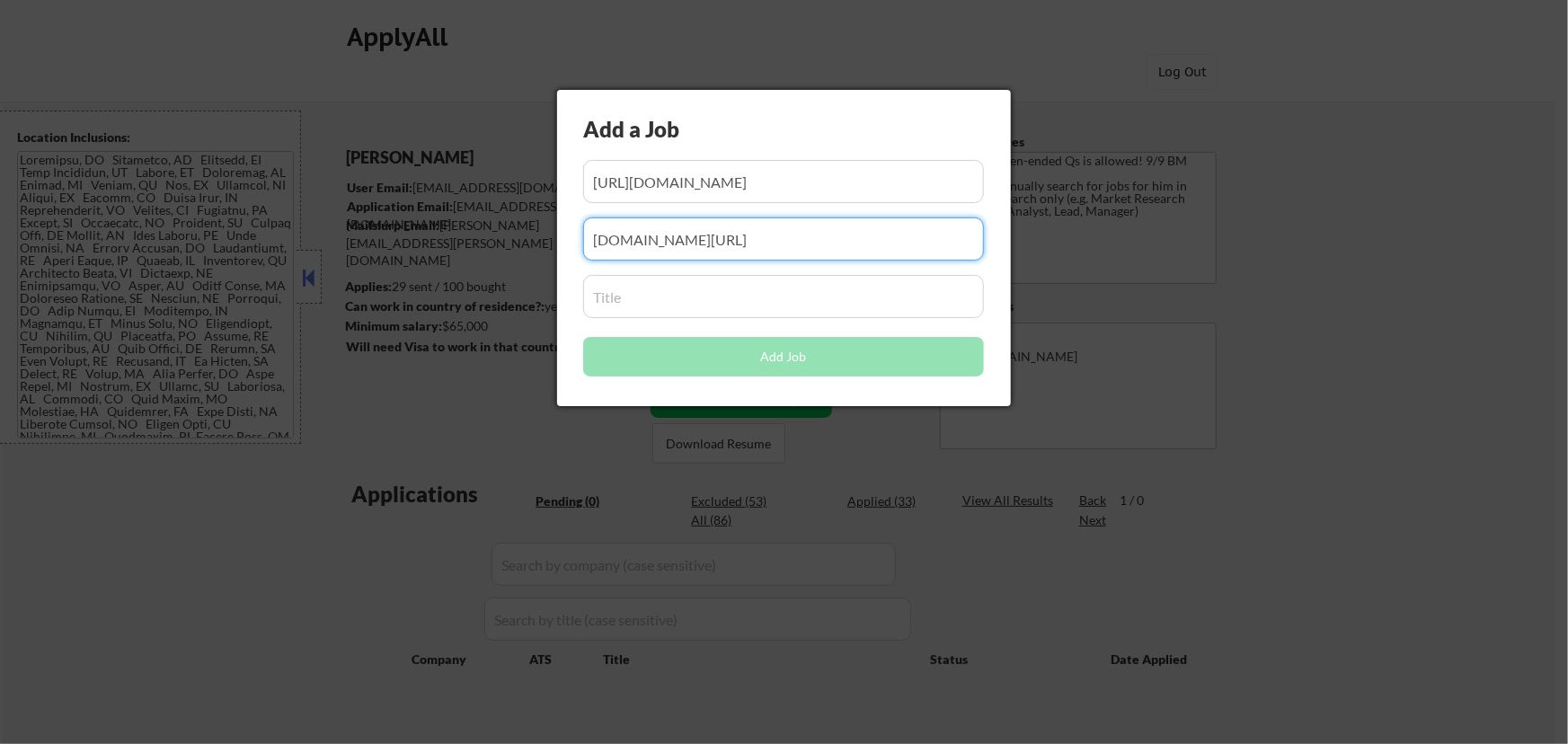
type input "recruiting.paylocity.com/pleinairagency"
click at [647, 294] on input "input" at bounding box center [783, 297] width 400 height 43
paste input "Senior Marketing Analyst"
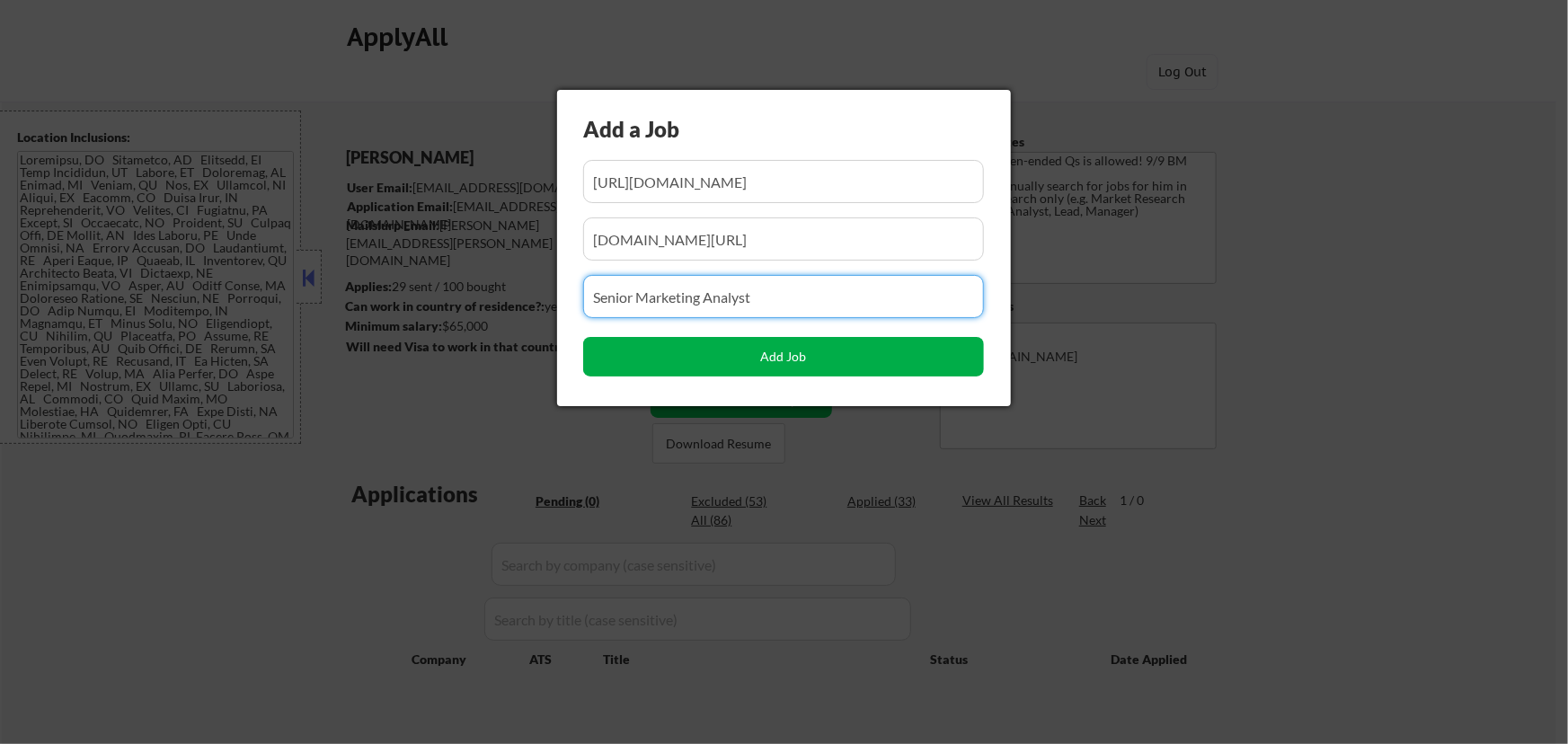
type input "Senior Marketing Analyst"
click at [802, 364] on button "Add Job" at bounding box center [783, 357] width 400 height 39
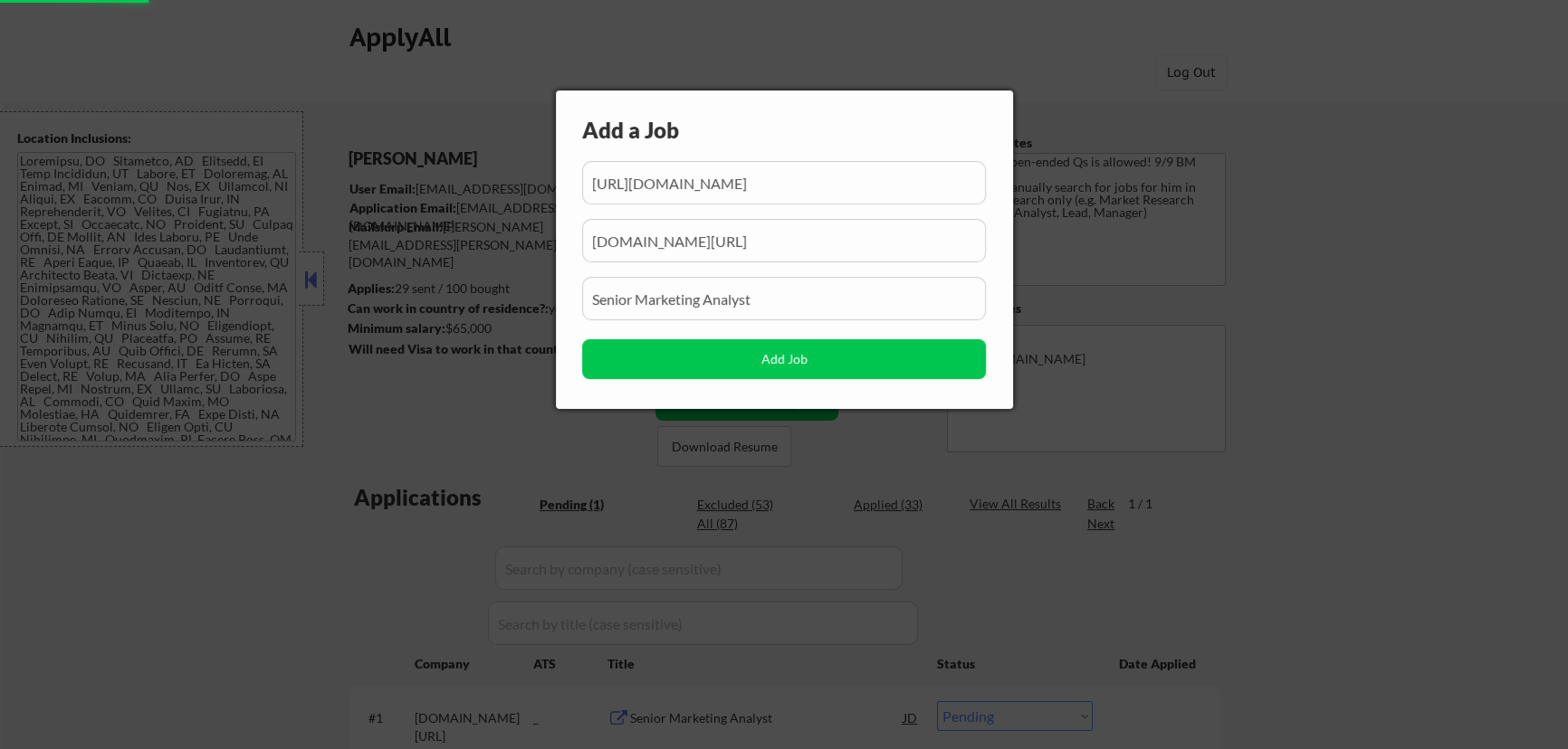
click at [1399, 583] on div at bounding box center [784, 374] width 1568 height 749
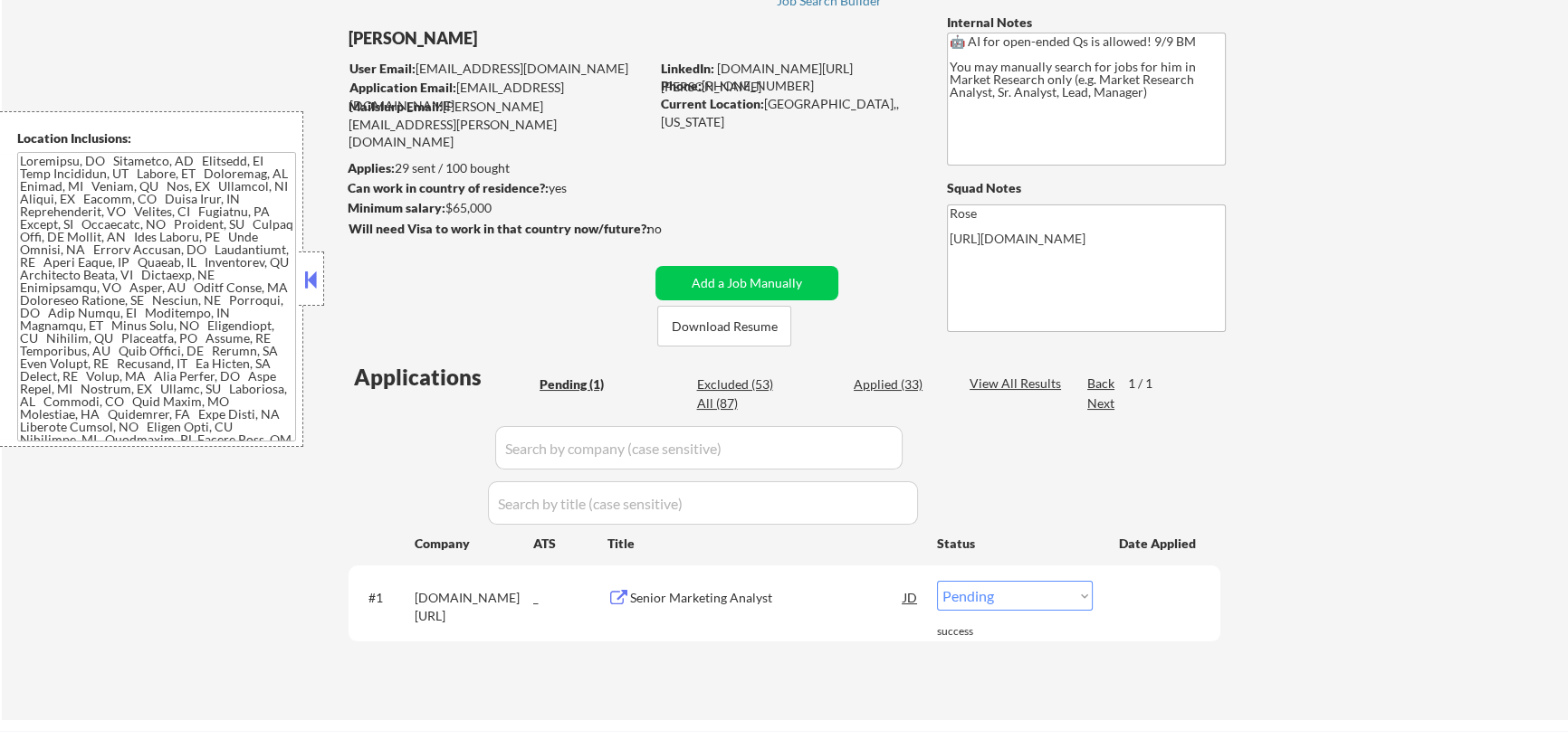
scroll to position [164, 0]
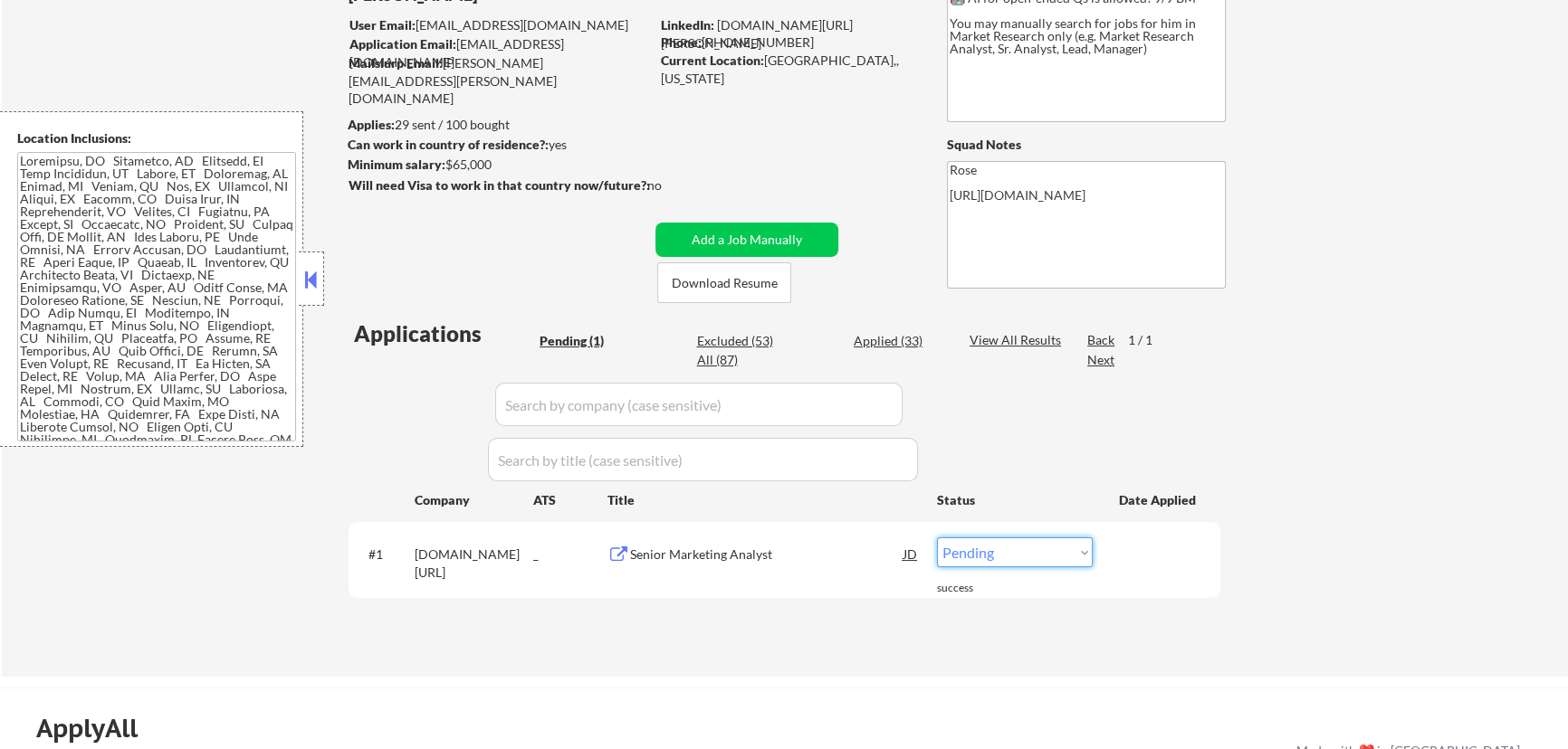
click at [1009, 545] on select "Choose an option... Pending Applied Excluded (Questions) Excluded (Expired) Exc…" at bounding box center [1014, 553] width 155 height 30
select select ""applied""
click at [937, 538] on select "Choose an option... Pending Applied Excluded (Questions) Excluded (Expired) Exc…" at bounding box center [1014, 553] width 155 height 30
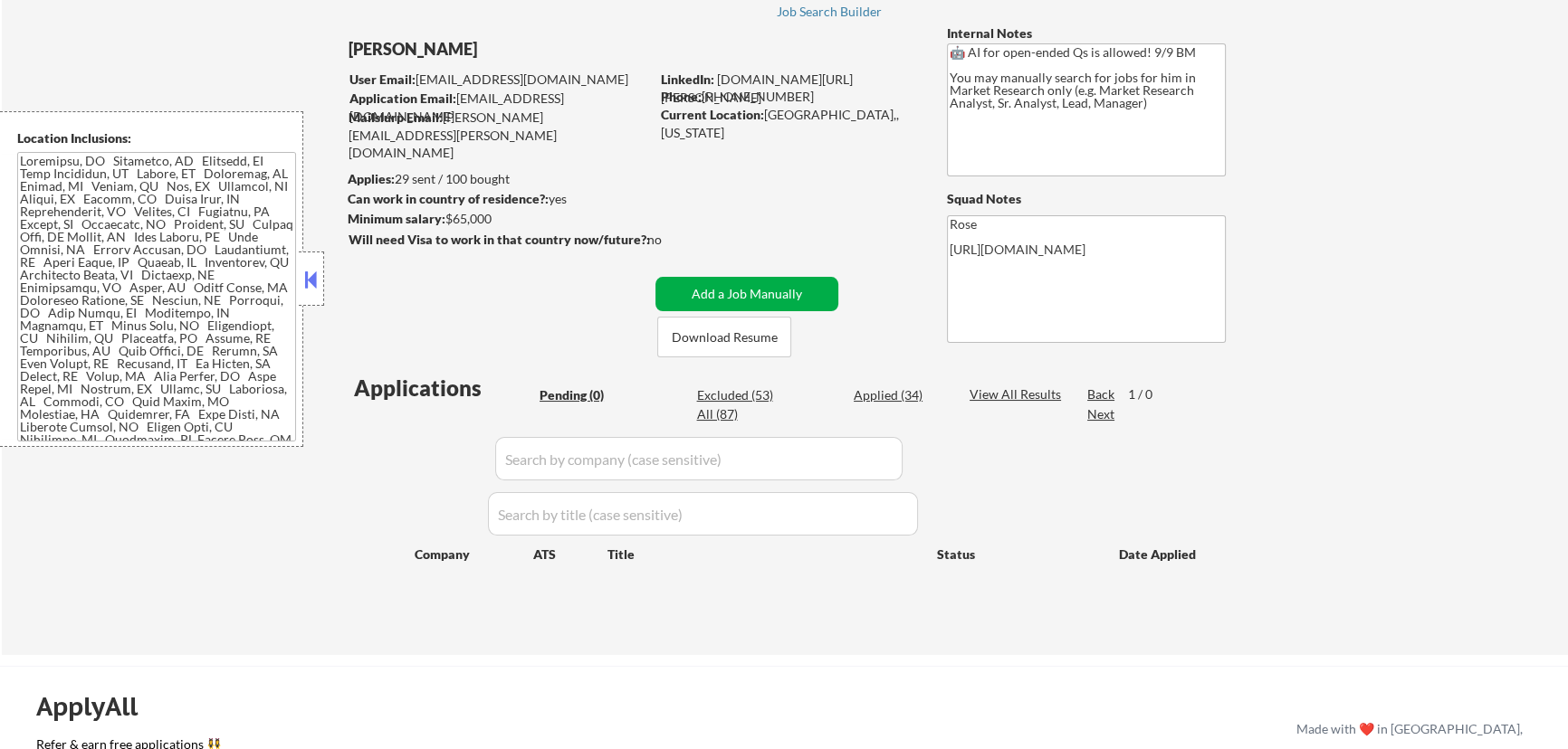
scroll to position [81, 0]
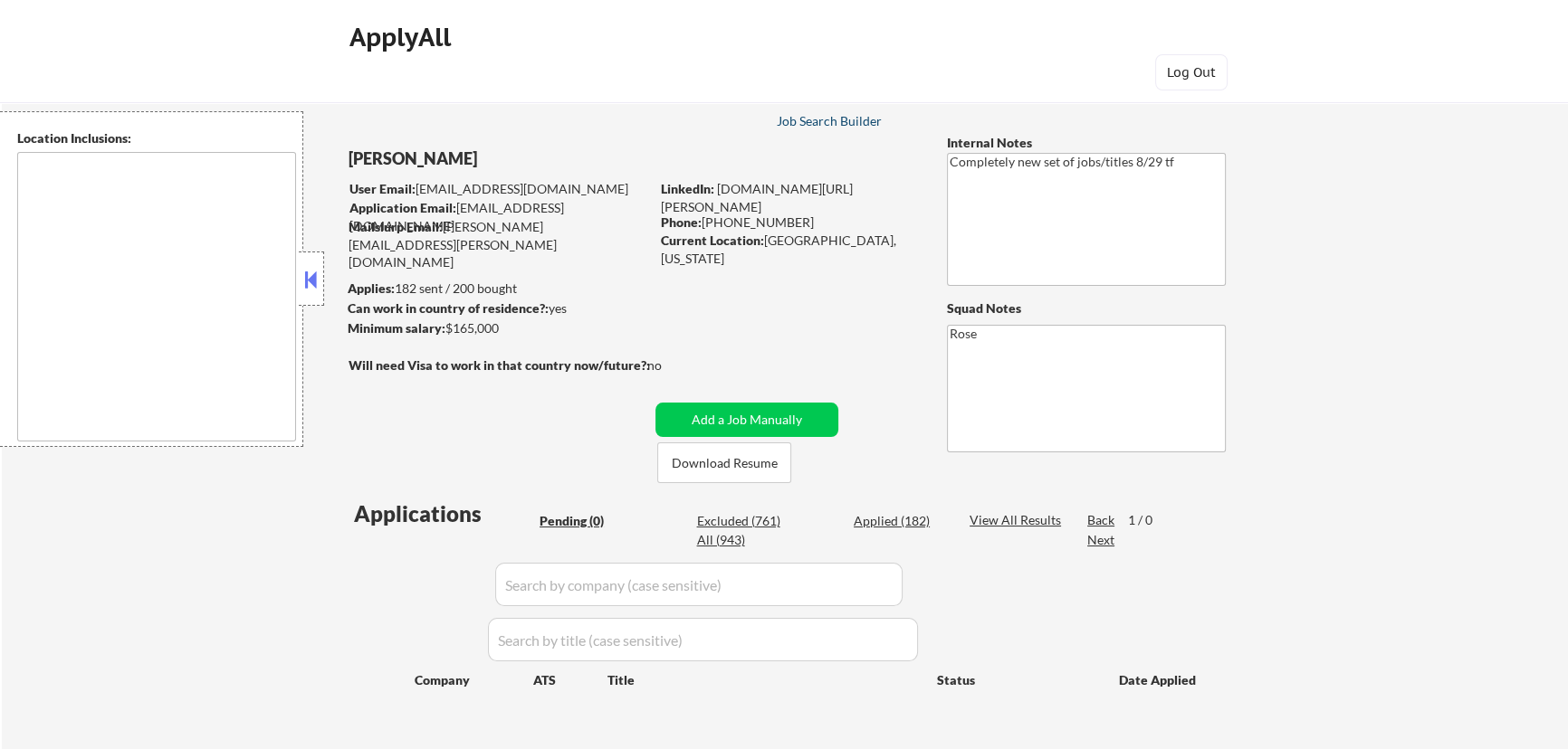
click at [839, 119] on div "Job Search Builder" at bounding box center [828, 121] width 106 height 12
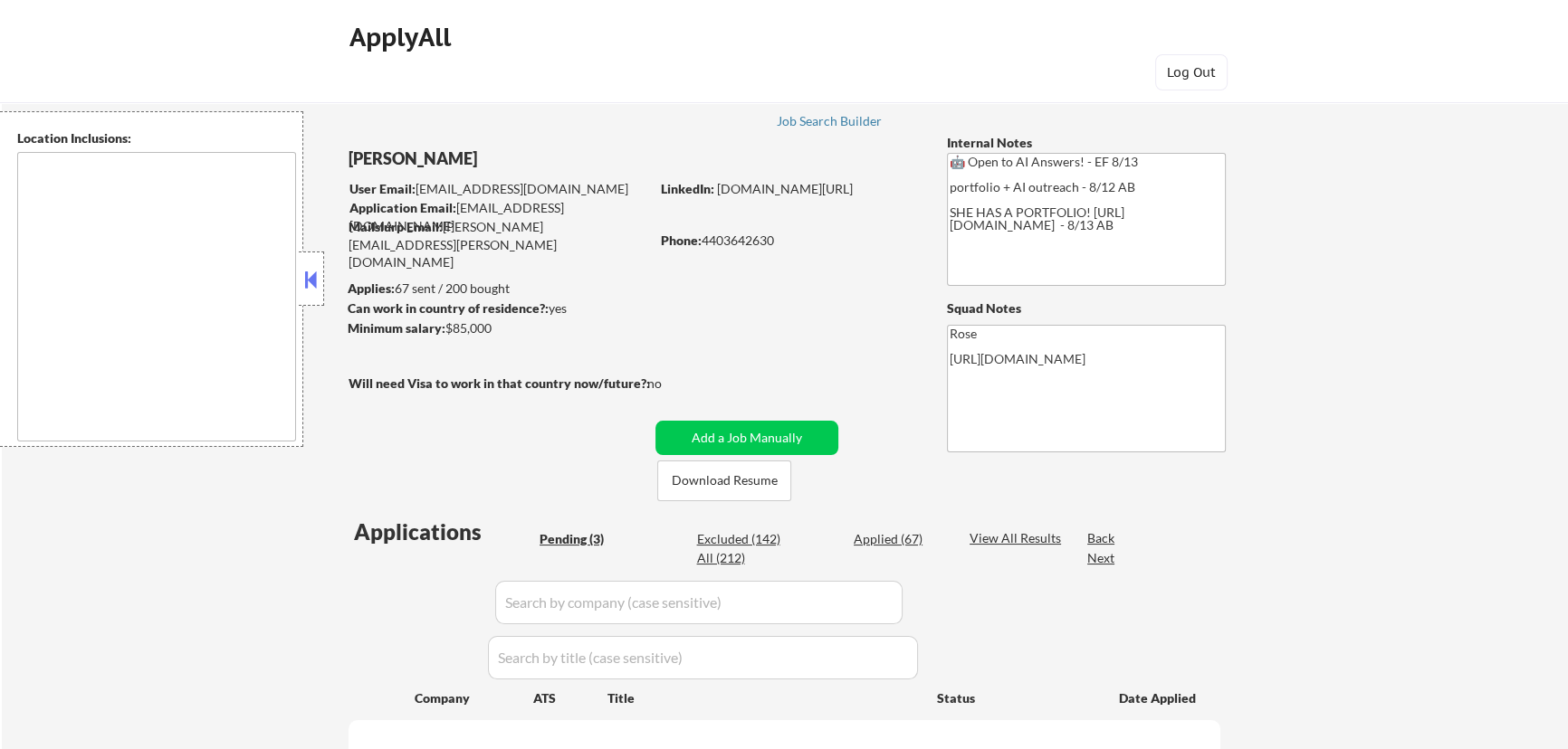
select select ""pending""
type textarea "[GEOGRAPHIC_DATA], [GEOGRAPHIC_DATA] [GEOGRAPHIC_DATA], [GEOGRAPHIC_DATA] [GEOG…"
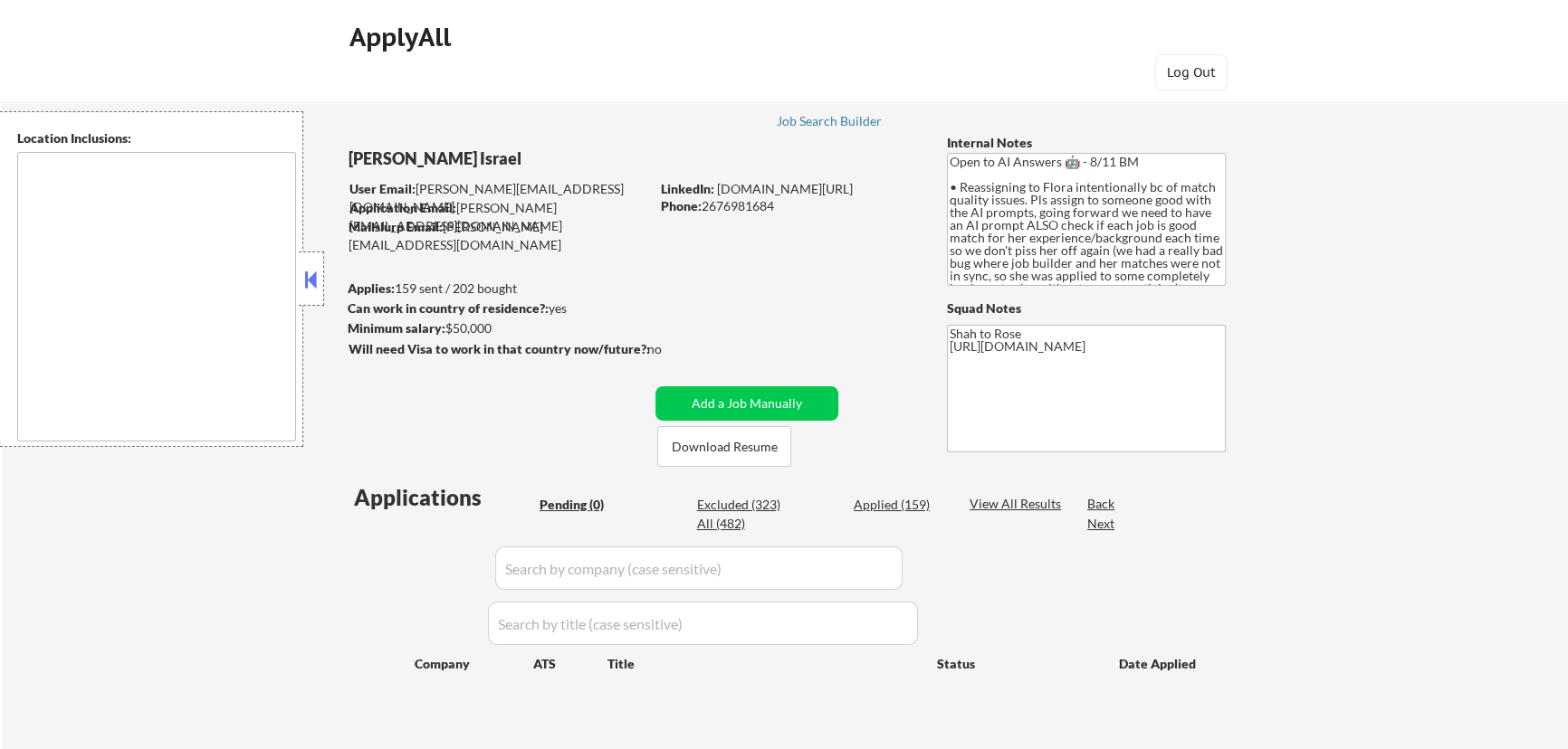
type textarea "remote"
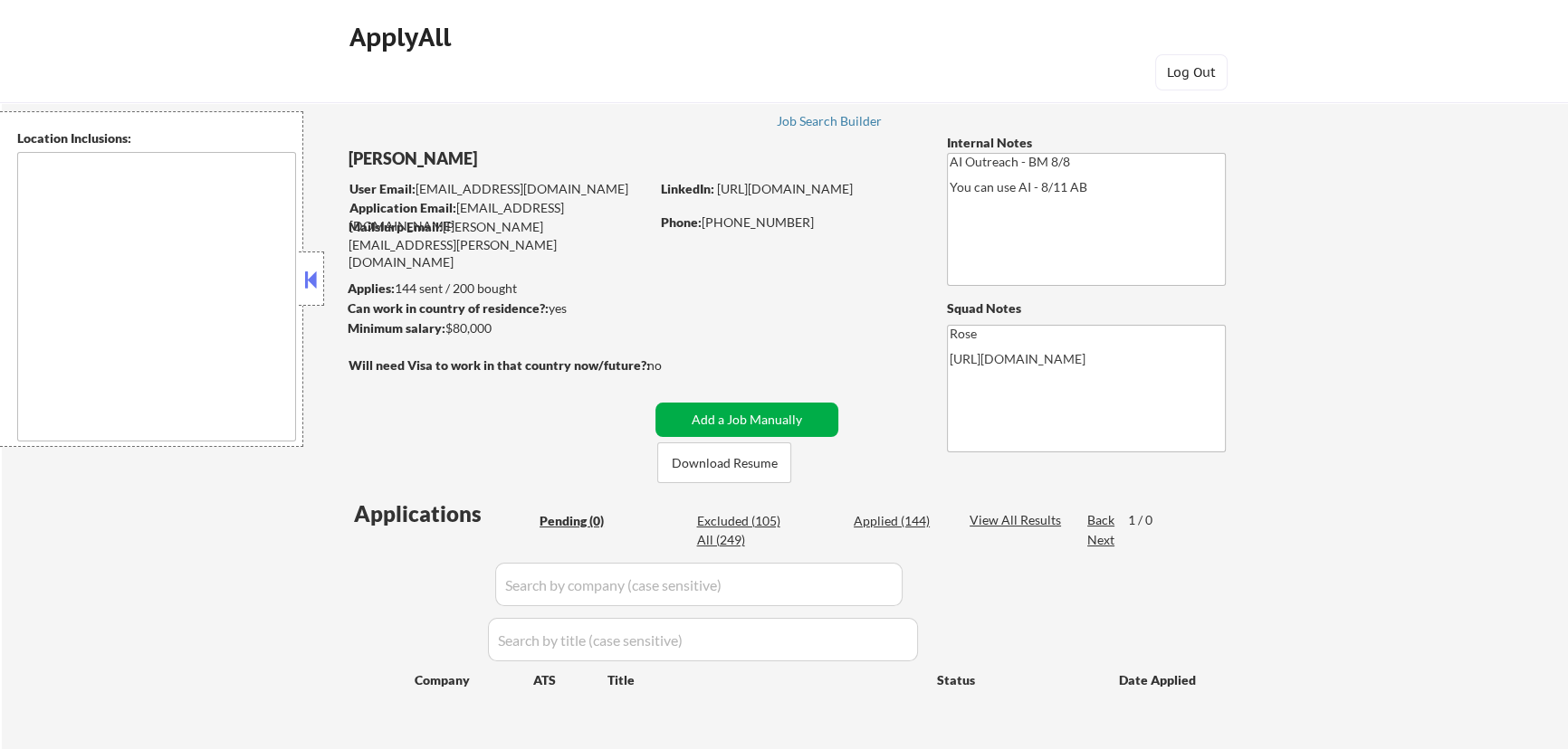
type textarea "Fountain Valley, CA Huntington Beach, CA Costa Mesa, CA Santa Ana, CA Garden Gr…"
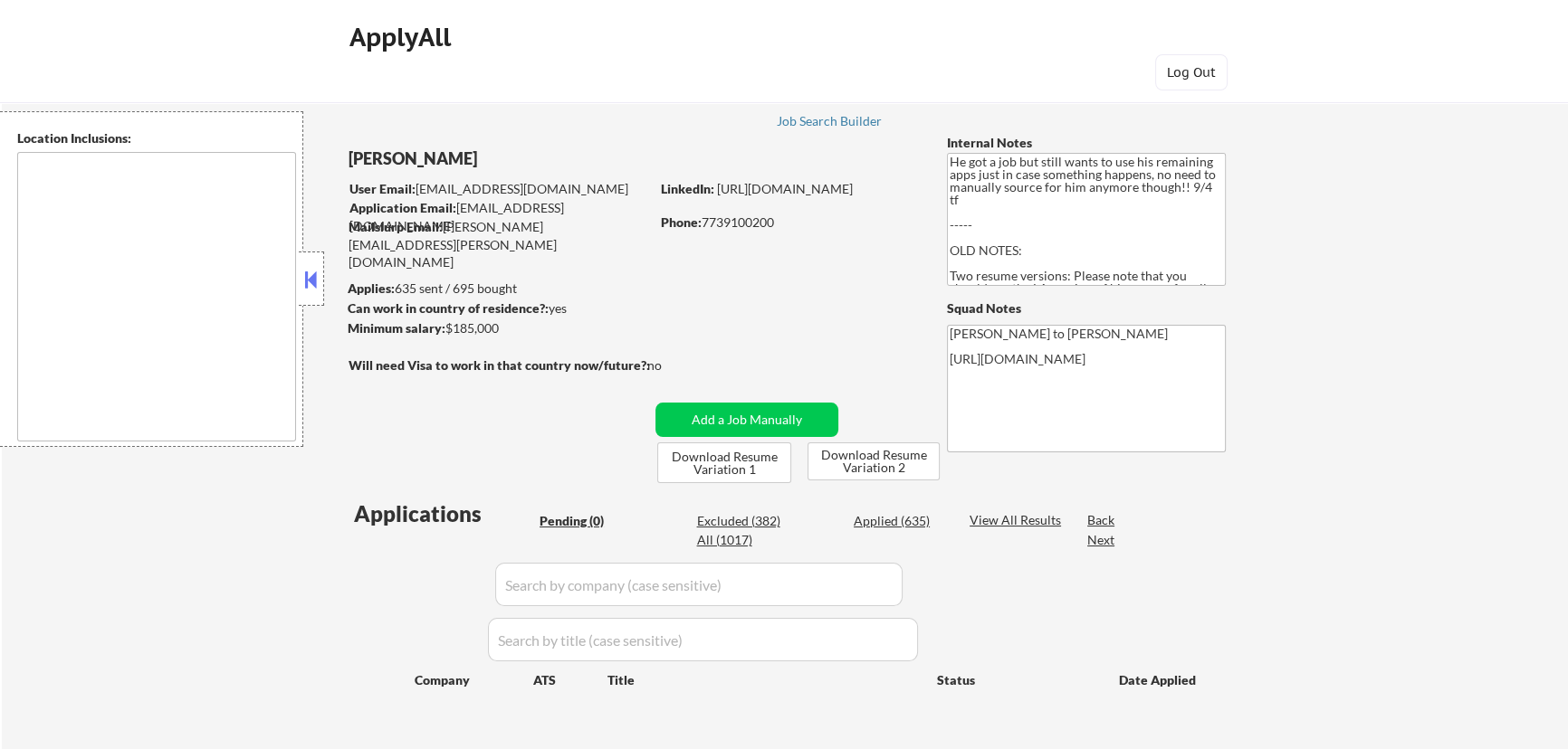
type textarea "[GEOGRAPHIC_DATA], [GEOGRAPHIC_DATA] [GEOGRAPHIC_DATA], [GEOGRAPHIC_DATA] [GEOG…"
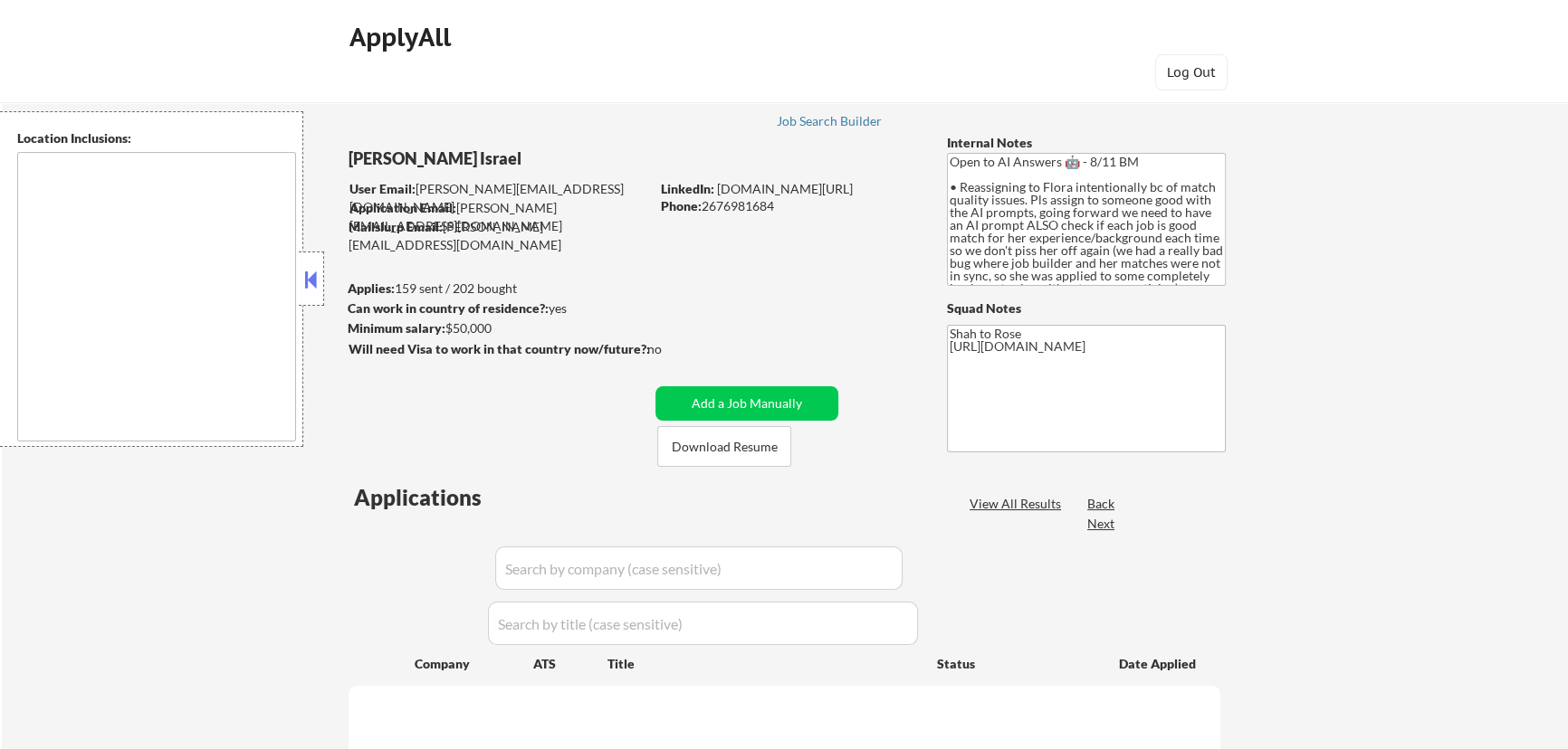
type textarea "remote"
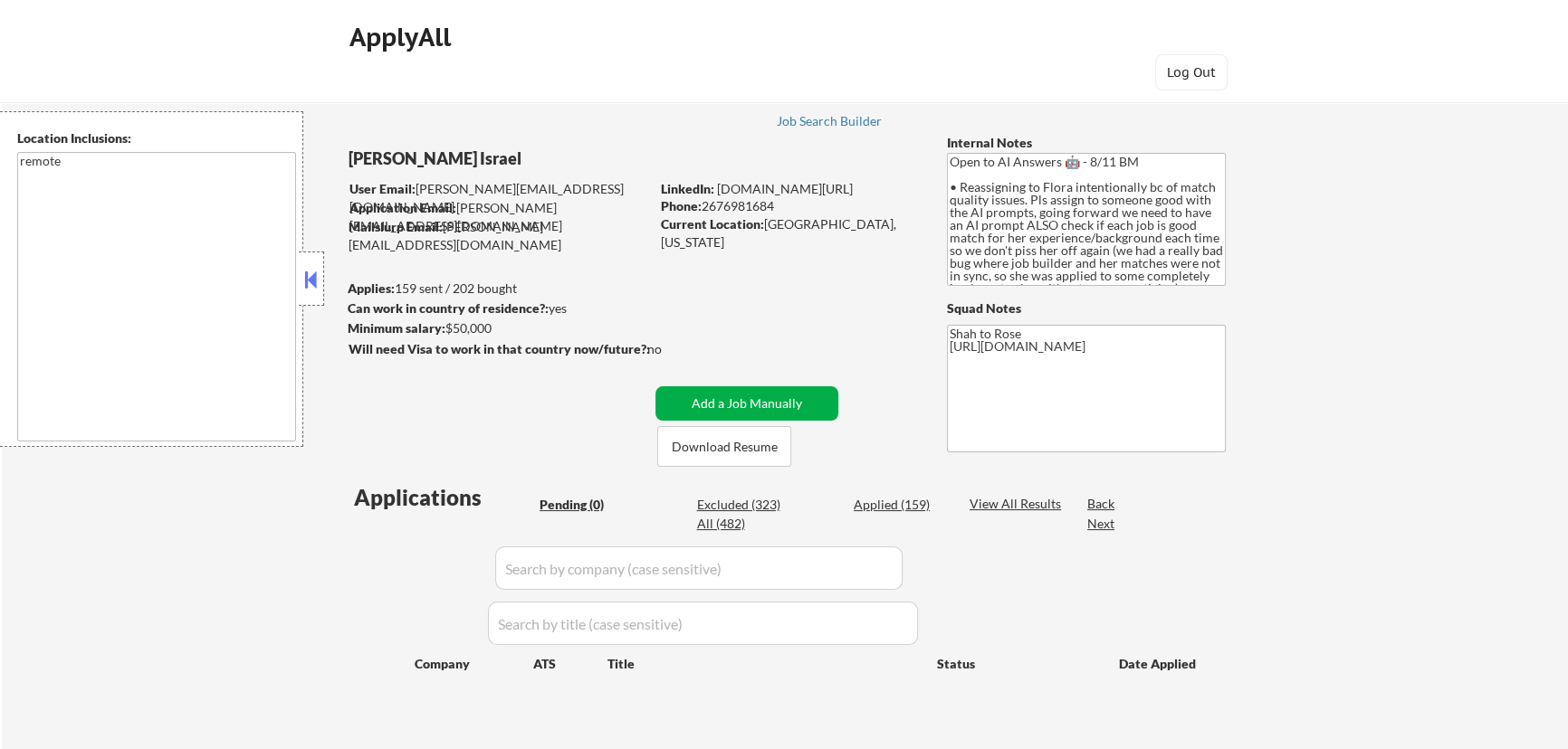
click at [749, 401] on button "Add a Job Manually" at bounding box center [746, 403] width 183 height 35
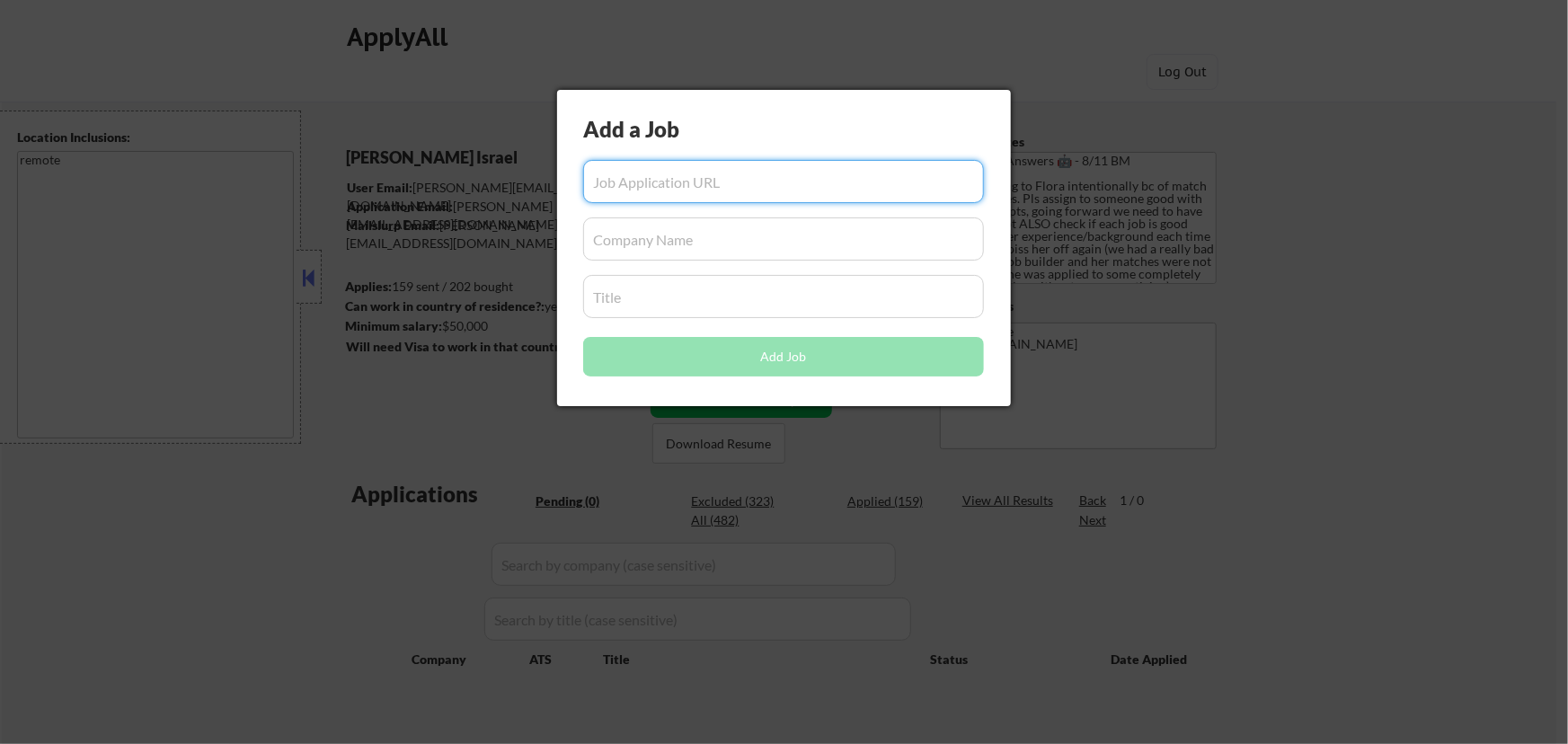
paste input "[URL][DOMAIN_NAME]"
type input "[URL][DOMAIN_NAME]"
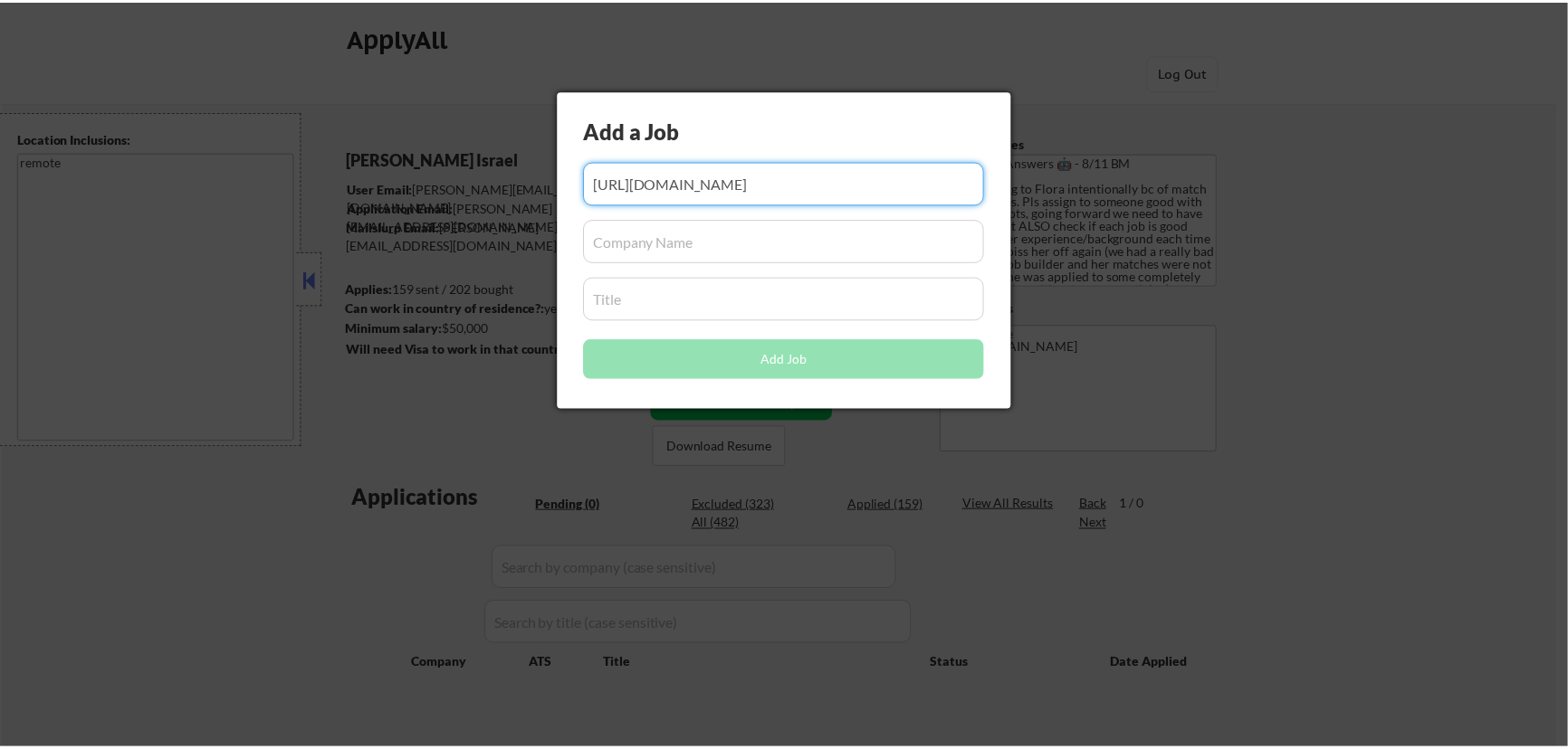
scroll to position [0, 0]
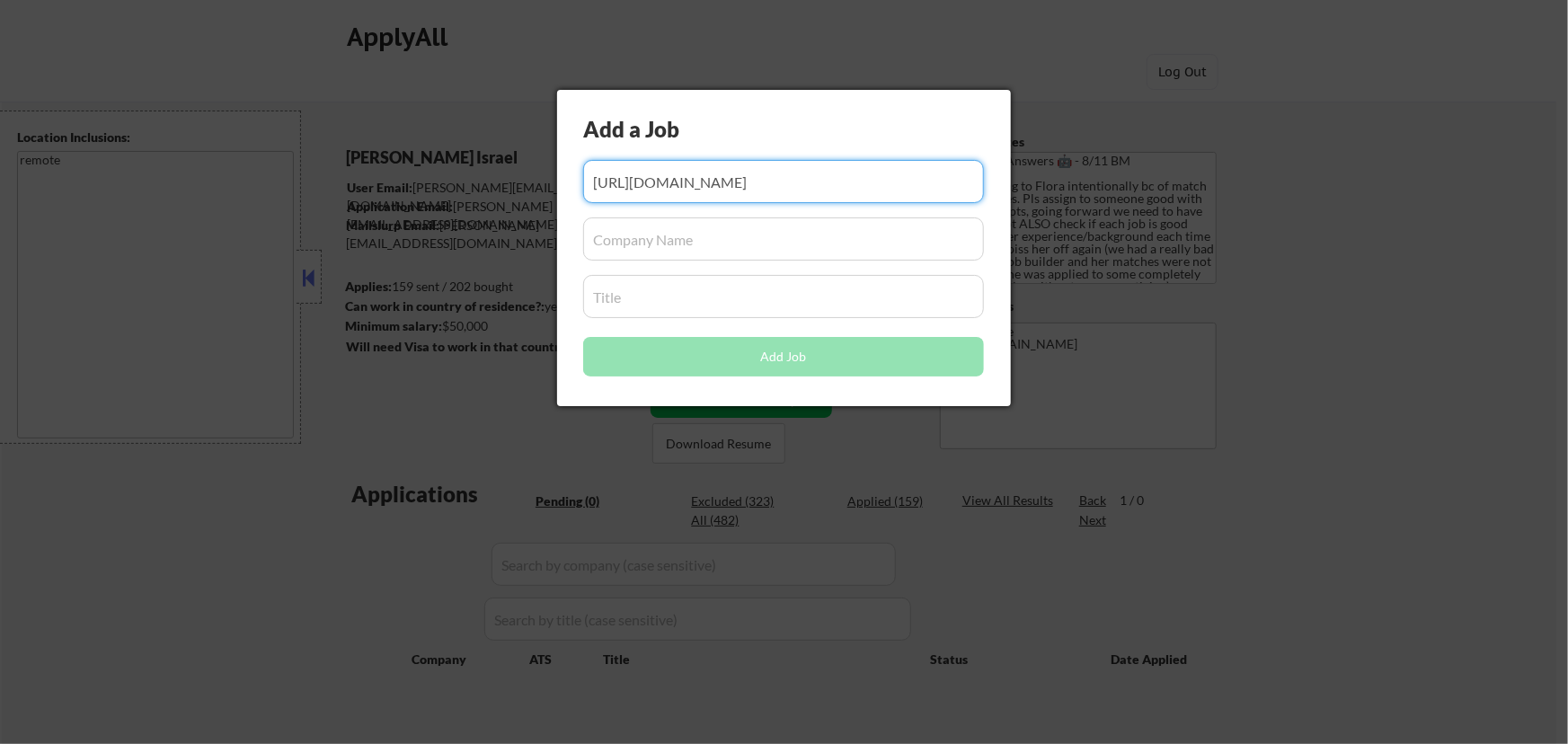
click at [719, 233] on input "input" at bounding box center [783, 239] width 400 height 43
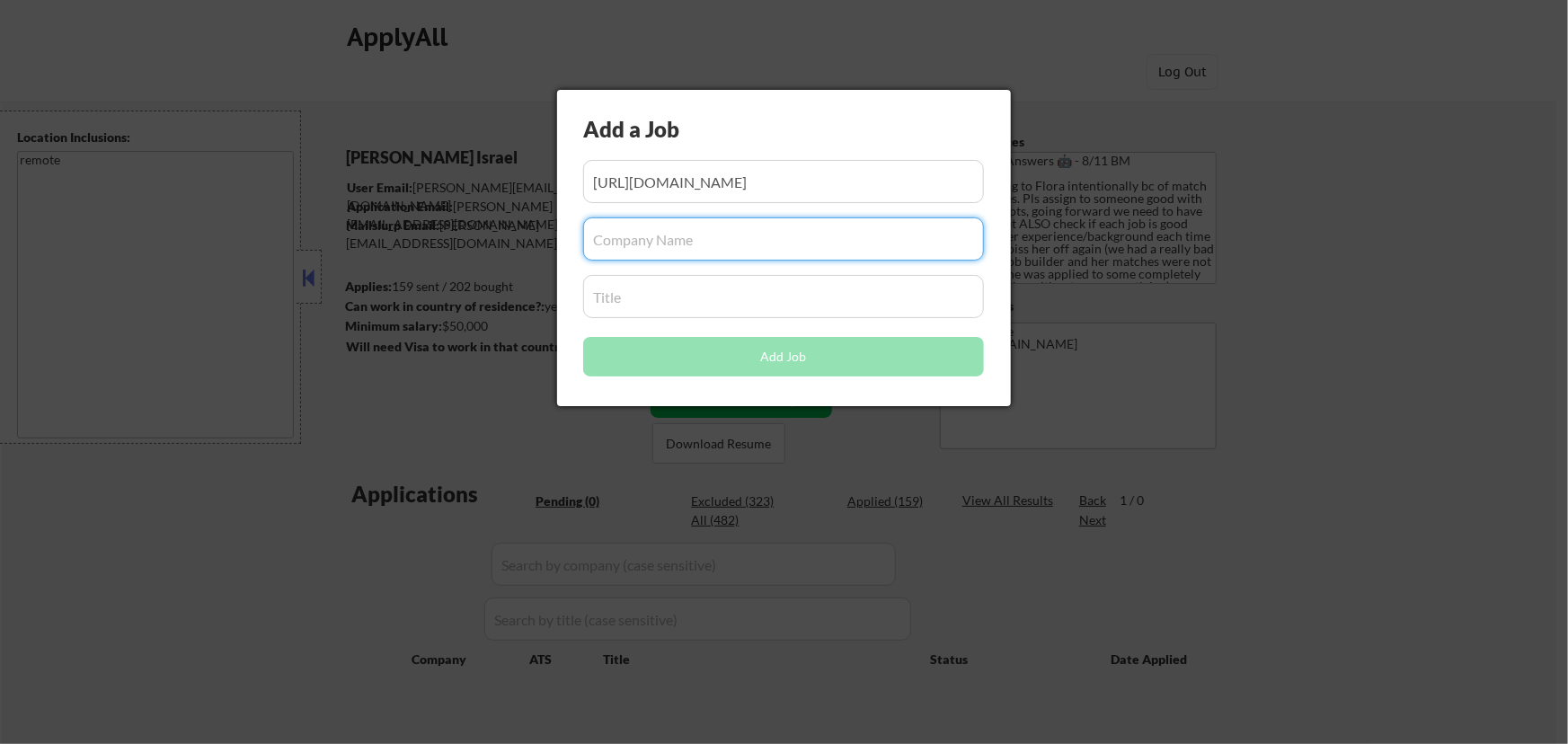
paste input "[DOMAIN_NAME][URL]"
type input "[DOMAIN_NAME]"
click at [679, 288] on input "input" at bounding box center [783, 297] width 400 height 43
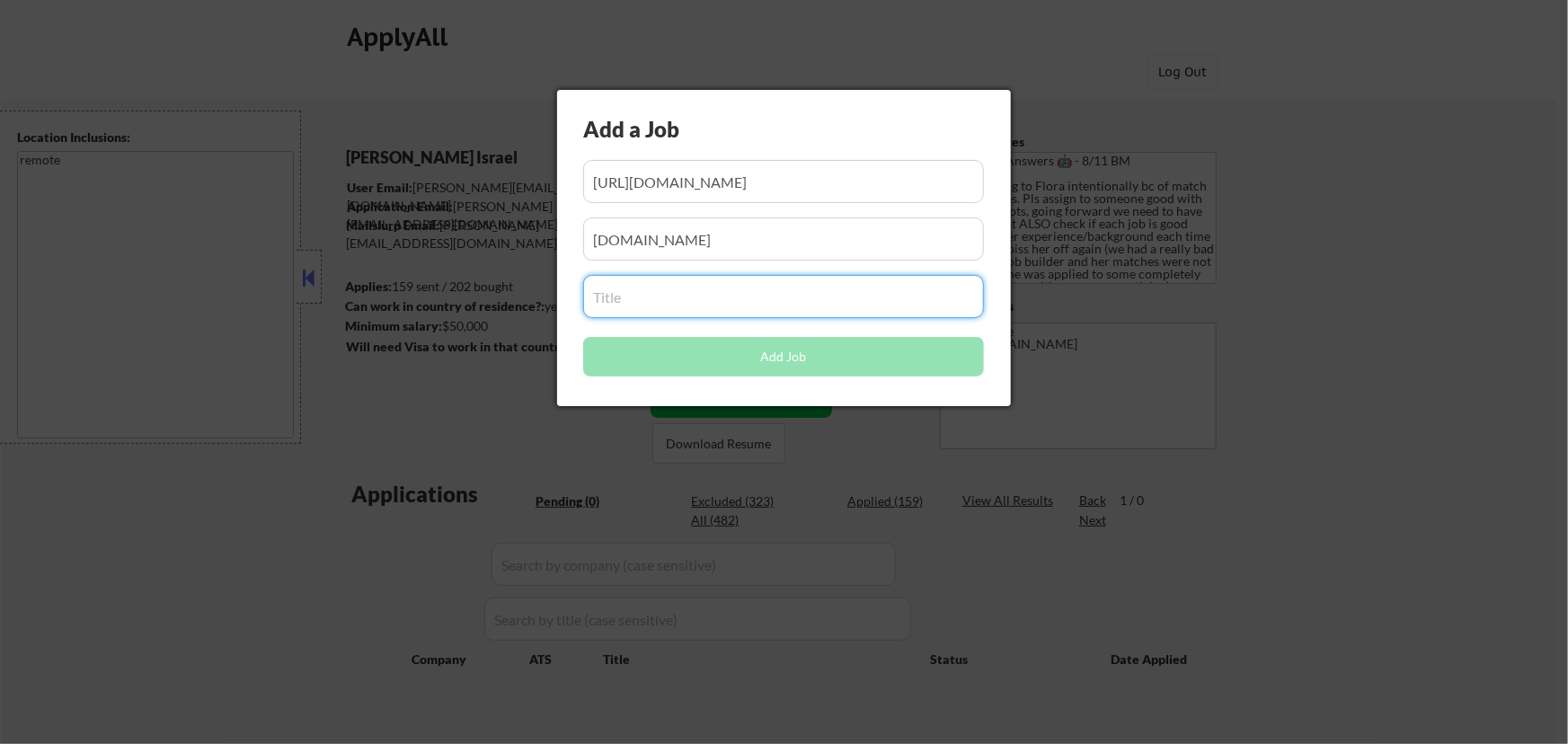
paste input "Customer Success Associate ([PERSON_NAME])"
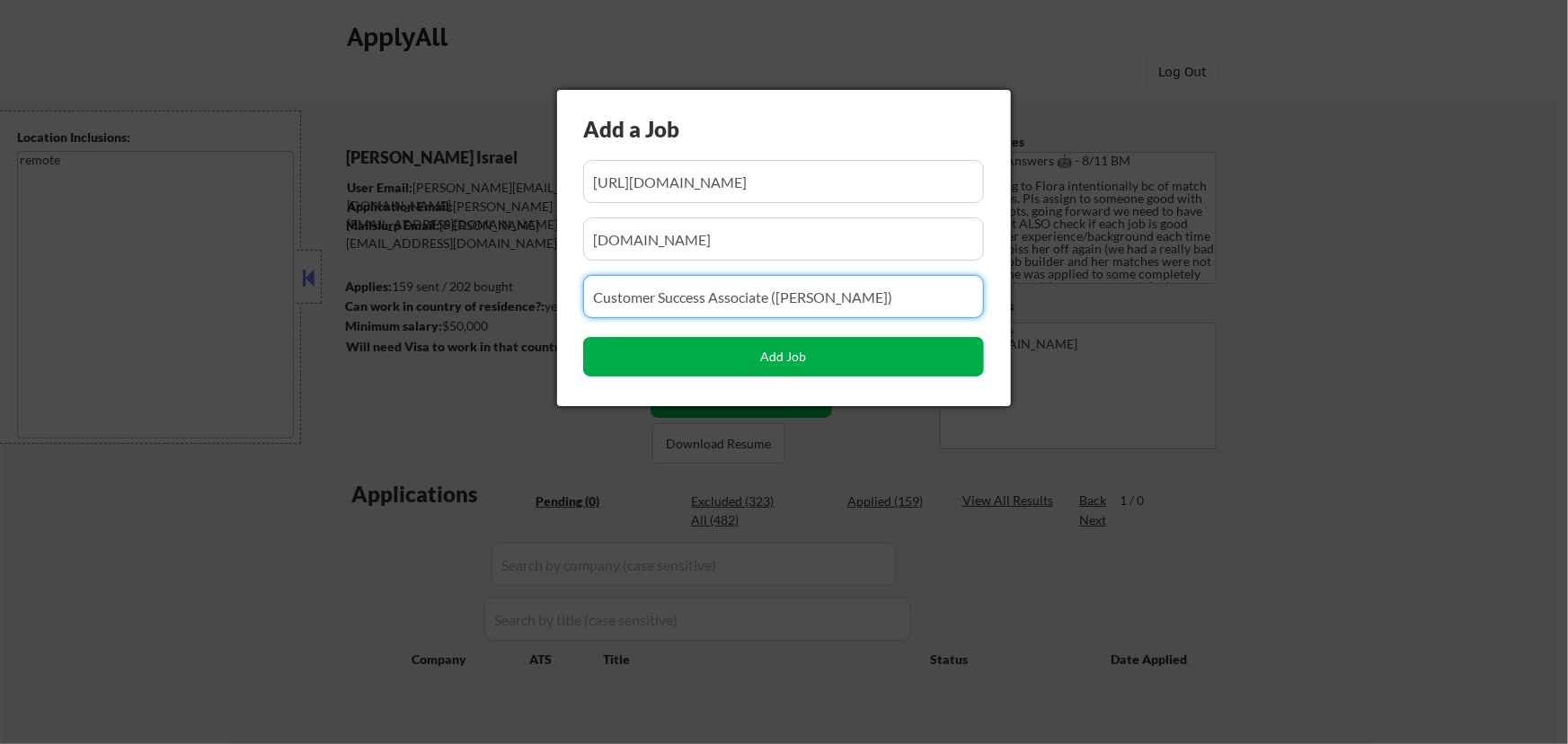
type input "Customer Success Associate ([PERSON_NAME])"
click at [810, 359] on button "Add Job" at bounding box center [783, 357] width 400 height 39
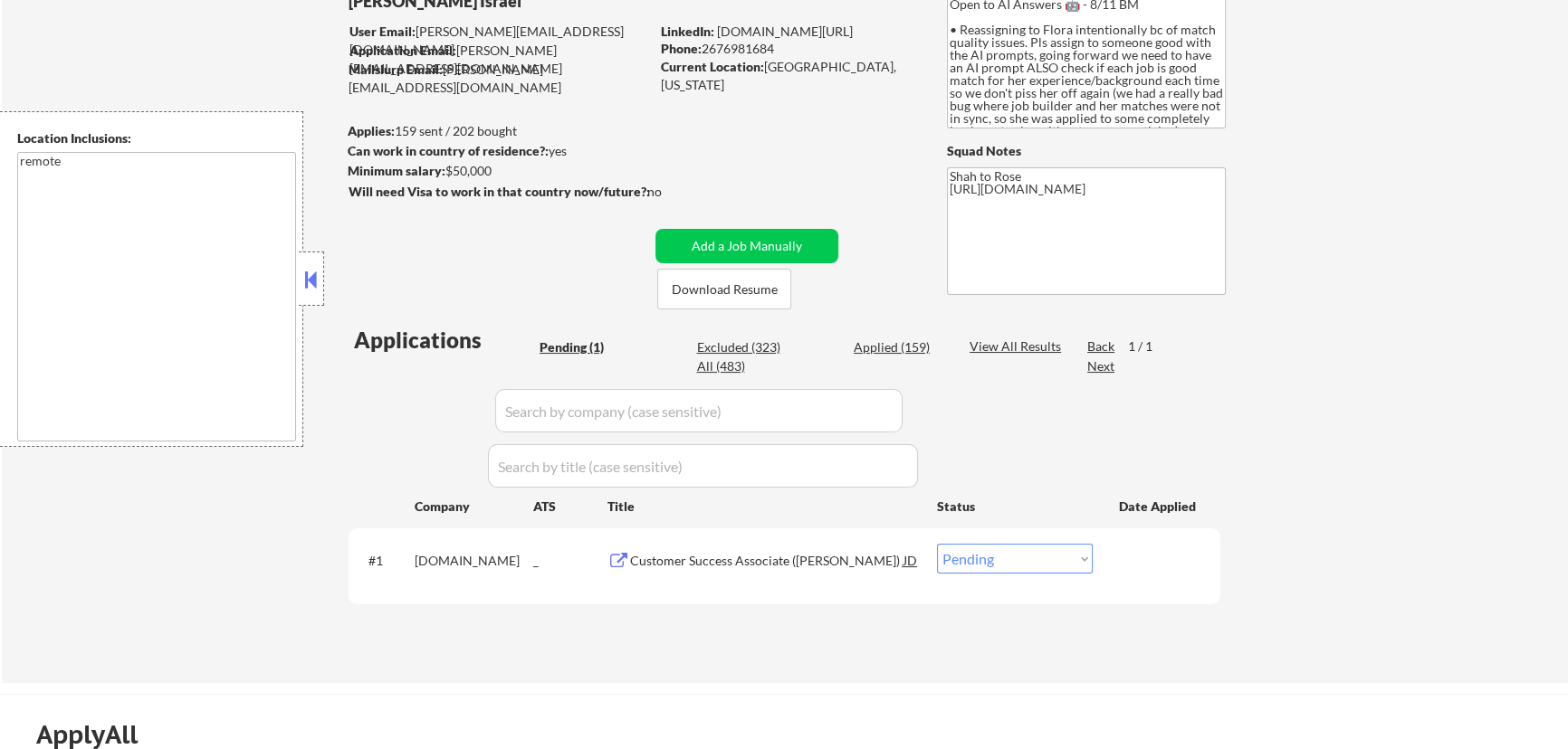
scroll to position [164, 0]
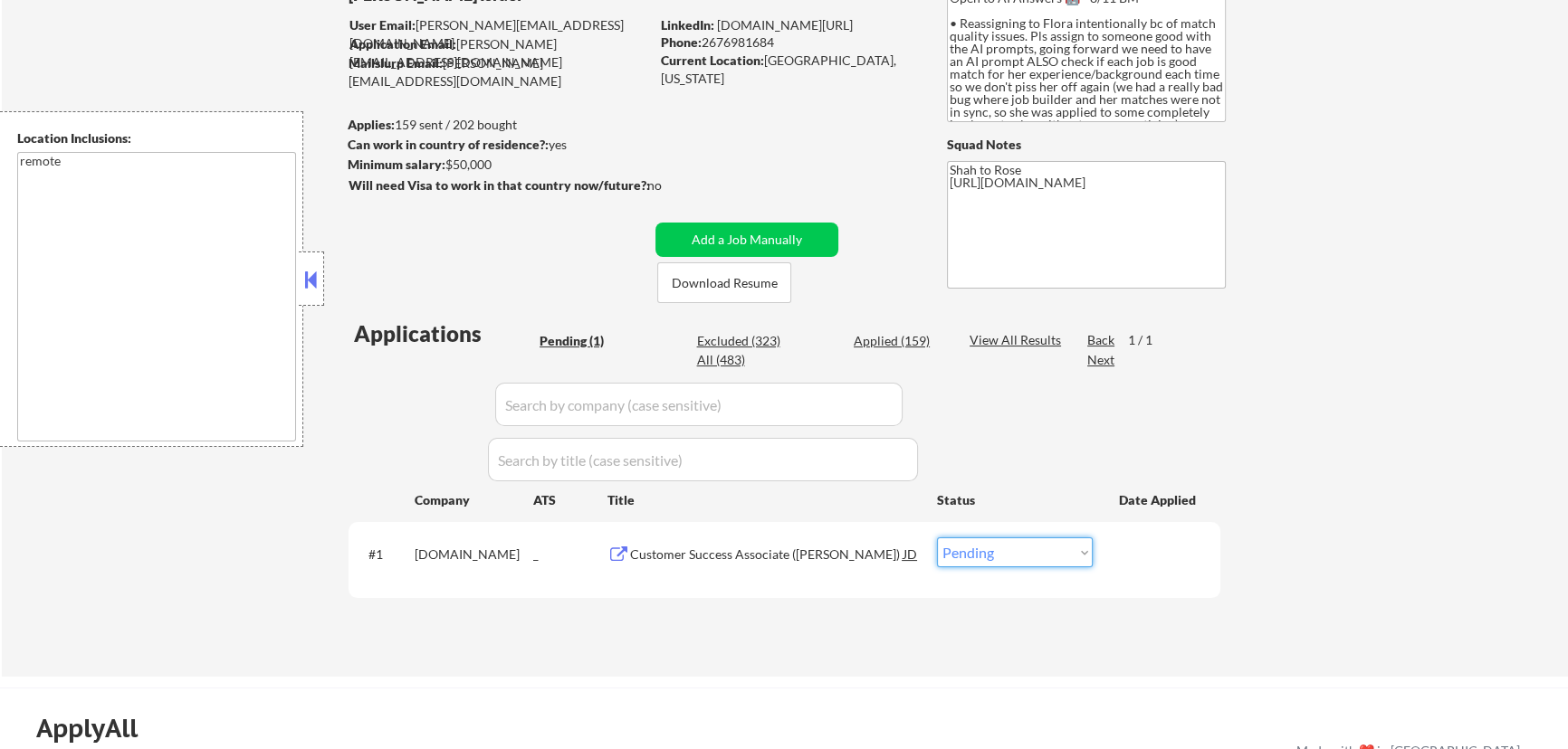
click at [1050, 557] on select "Choose an option... Pending Applied Excluded (Questions) Excluded (Expired) Exc…" at bounding box center [1014, 553] width 155 height 30
select select ""applied""
click at [937, 538] on select "Choose an option... Pending Applied Excluded (Questions) Excluded (Expired) Exc…" at bounding box center [1014, 553] width 155 height 30
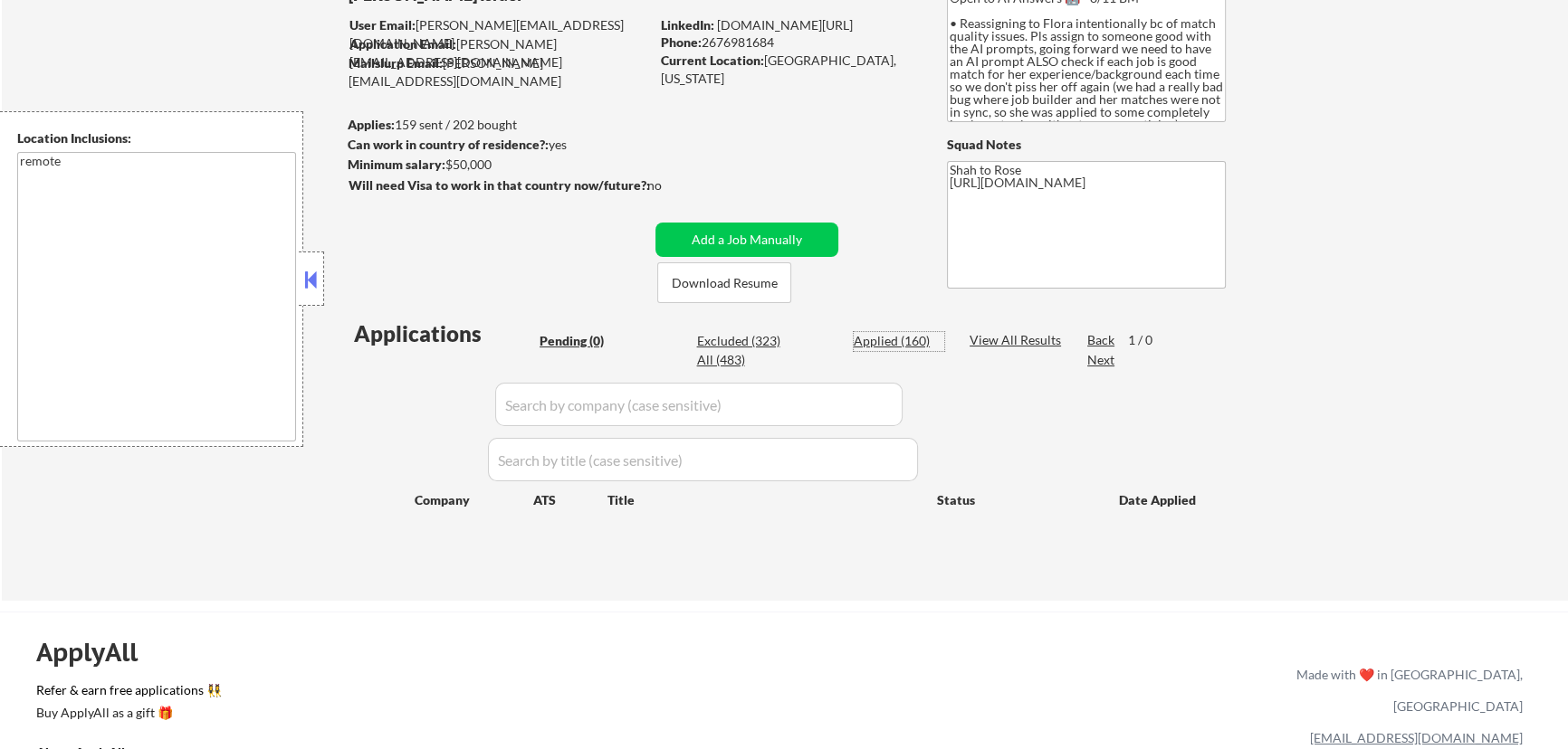
click at [901, 334] on div "Applied (160)" at bounding box center [899, 341] width 90 height 18
click at [874, 402] on input "input" at bounding box center [698, 404] width 407 height 43
select select ""applied""
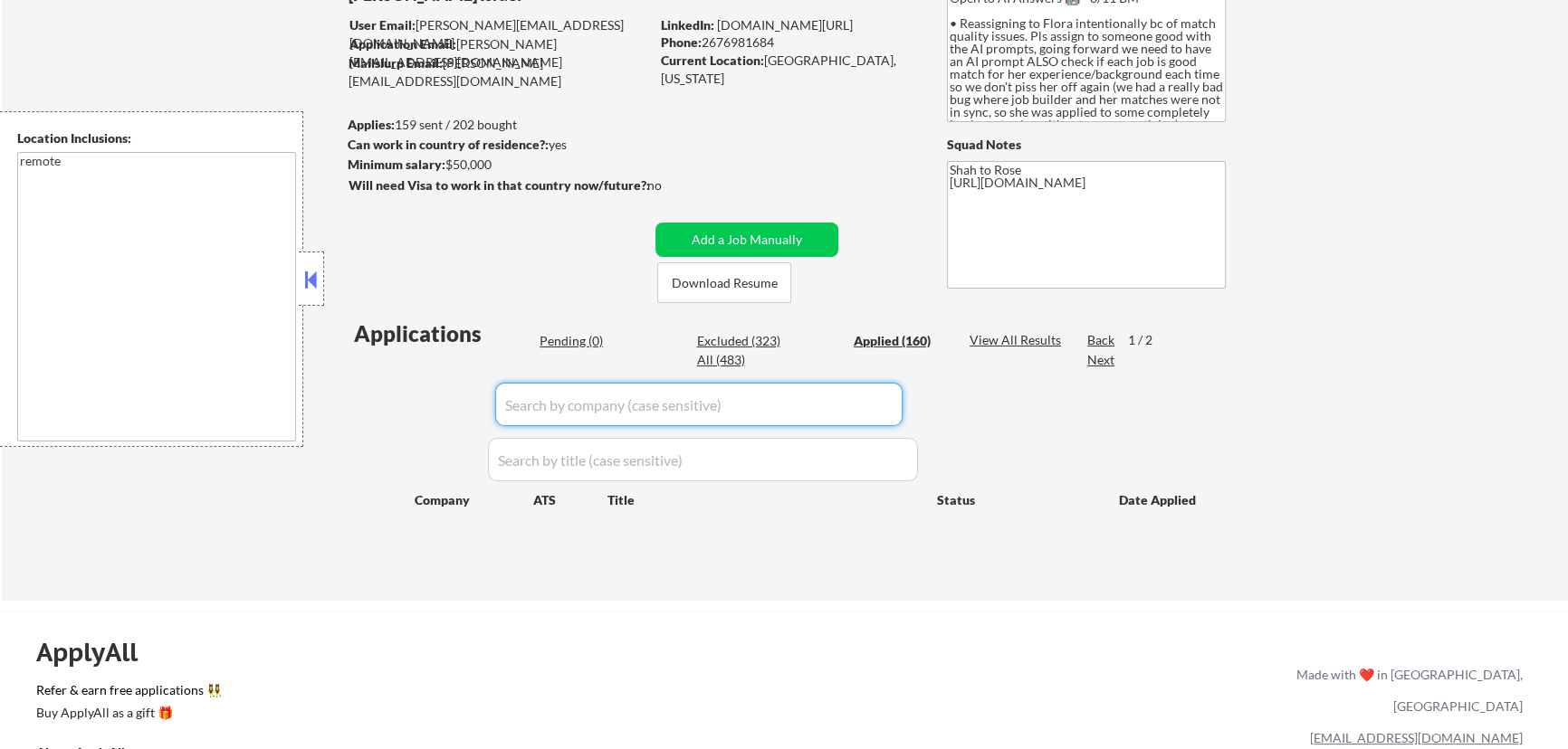
select select ""applied""
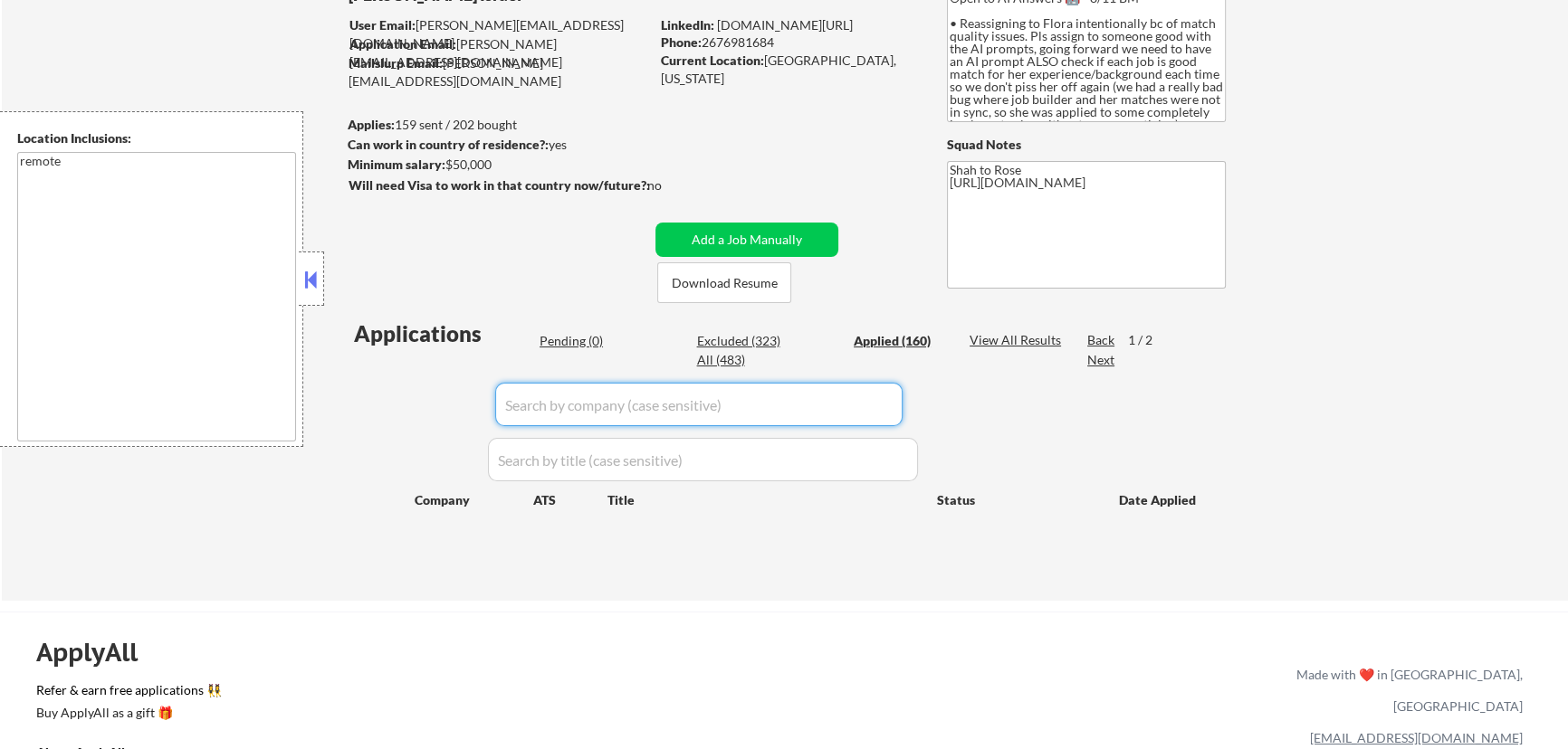
select select ""applied""
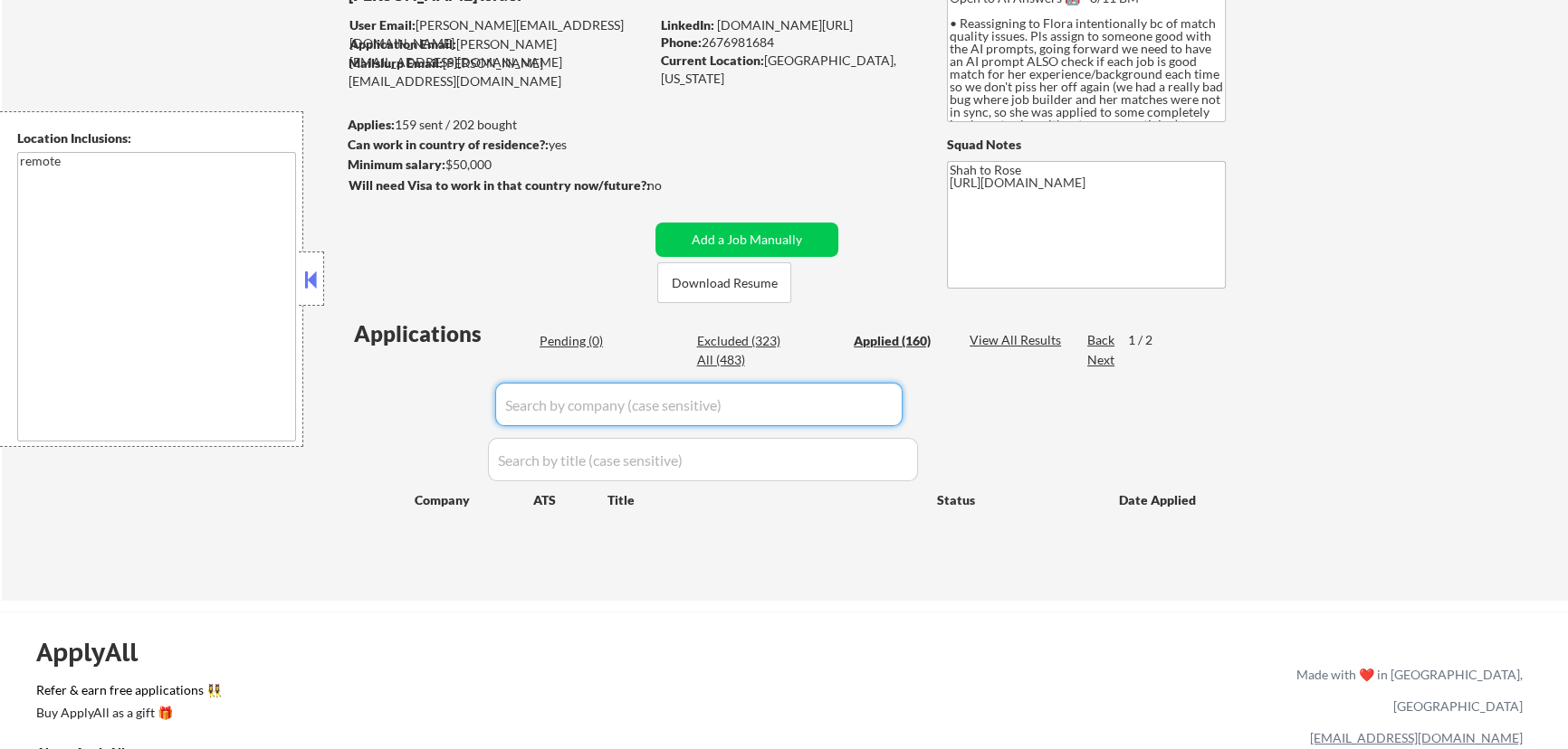
select select ""applied""
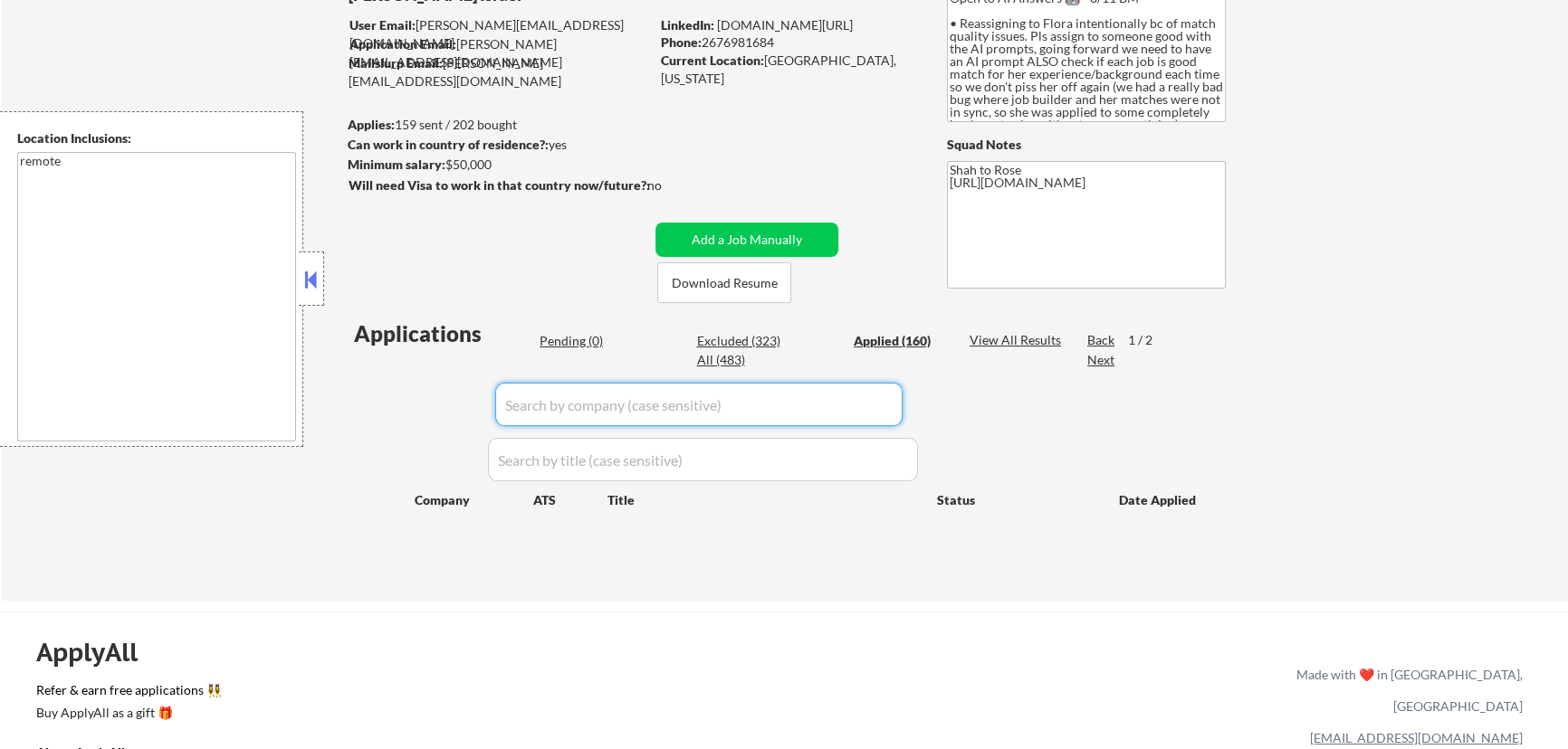
select select ""applied""
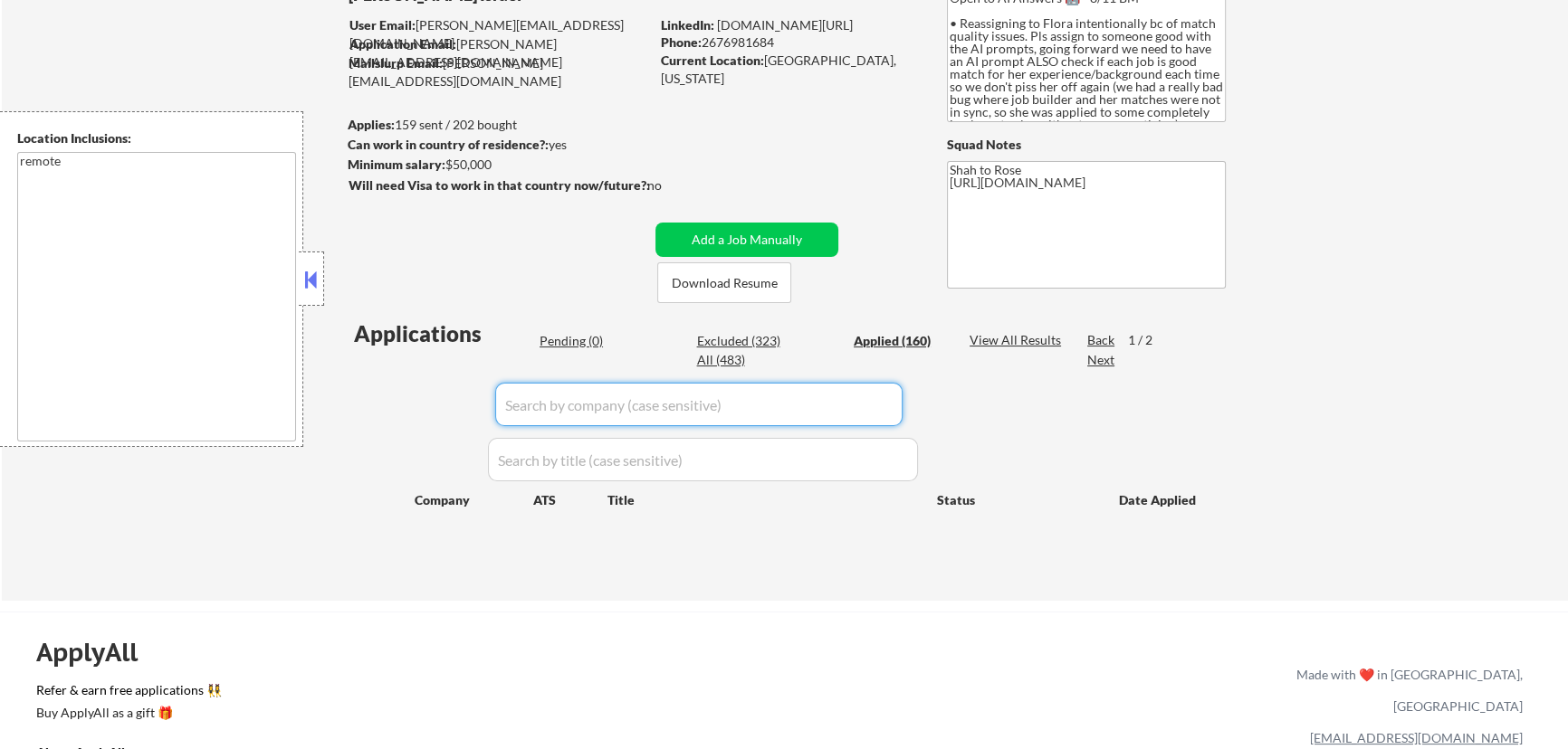
select select ""applied""
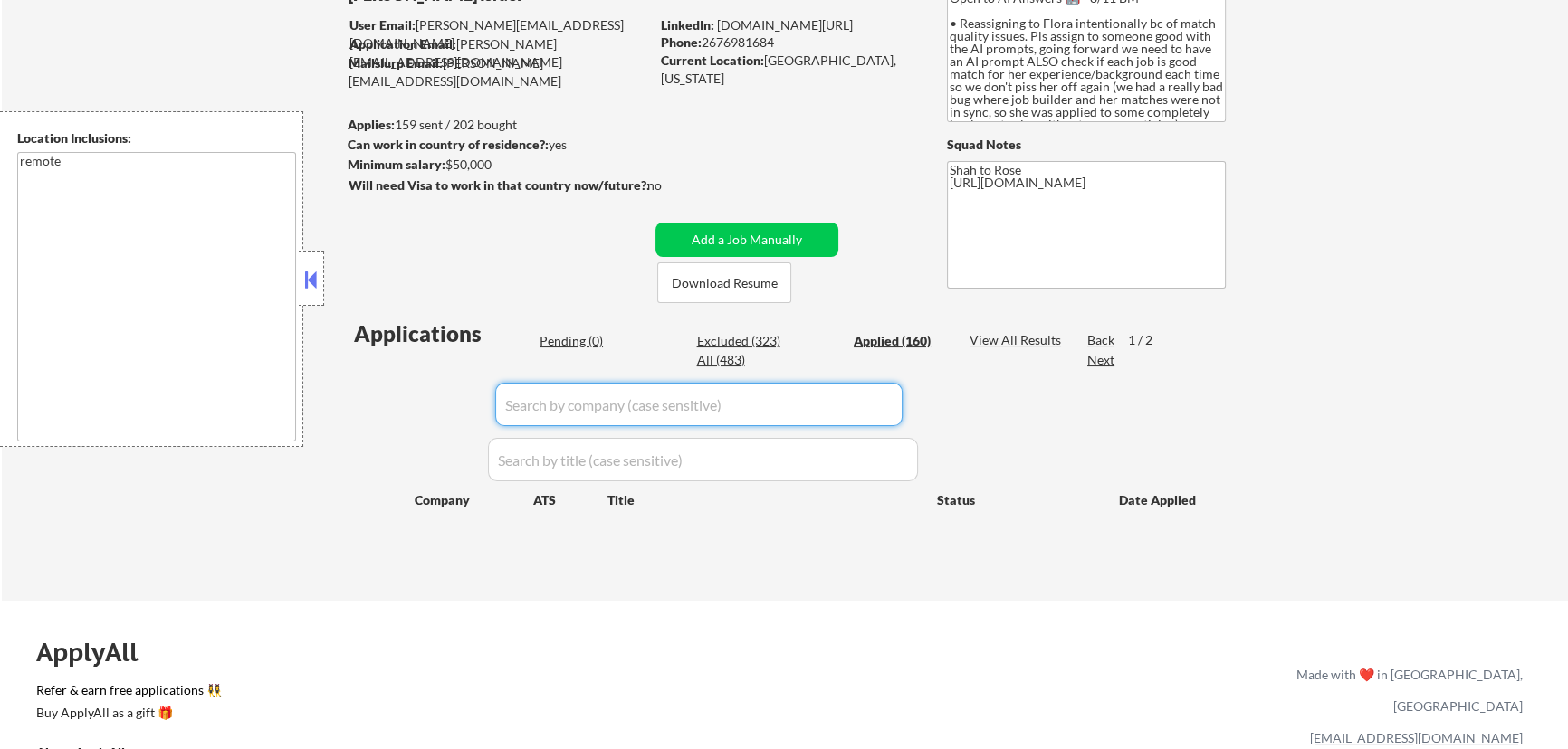
select select ""applied""
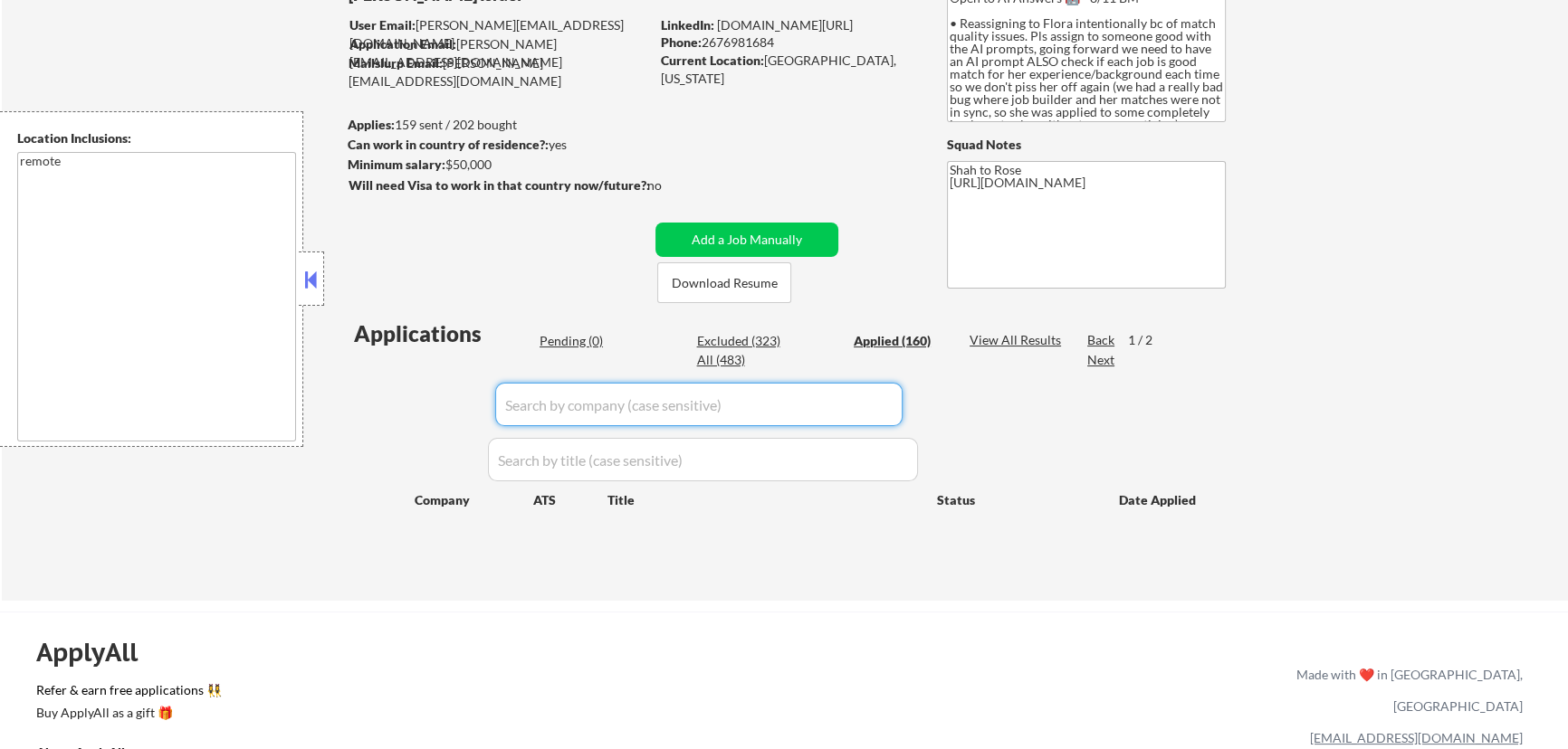
select select ""applied""
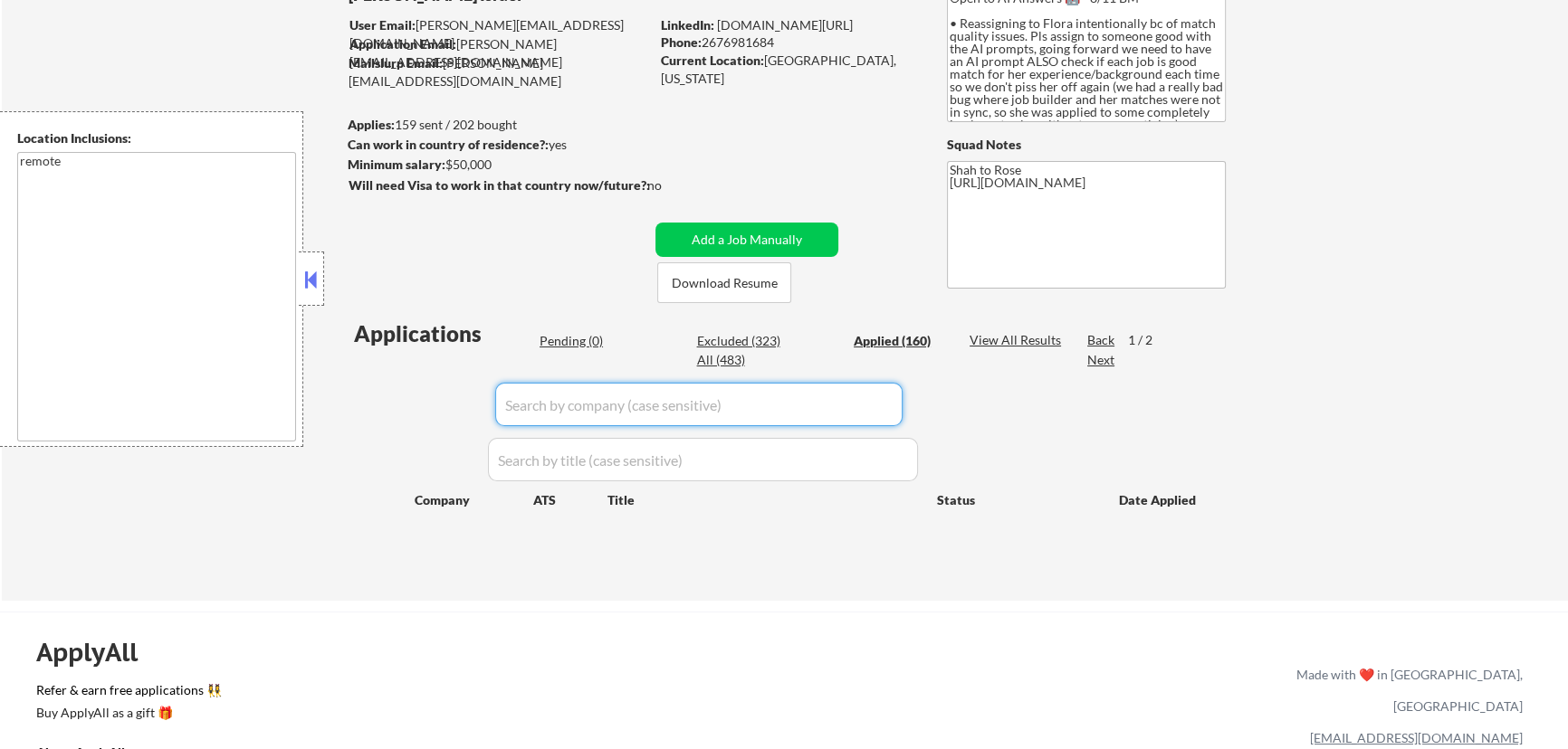
select select ""applied""
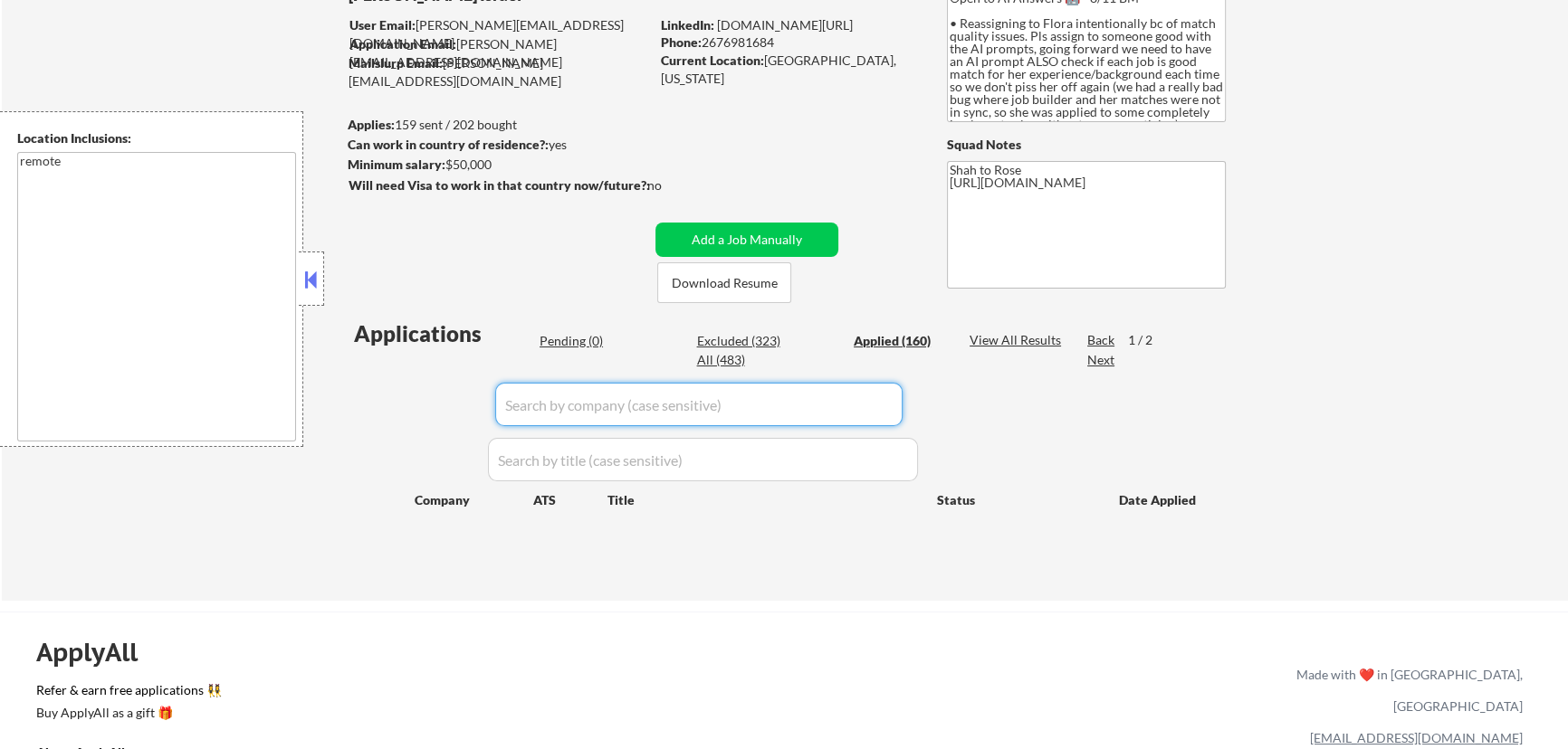
select select ""applied""
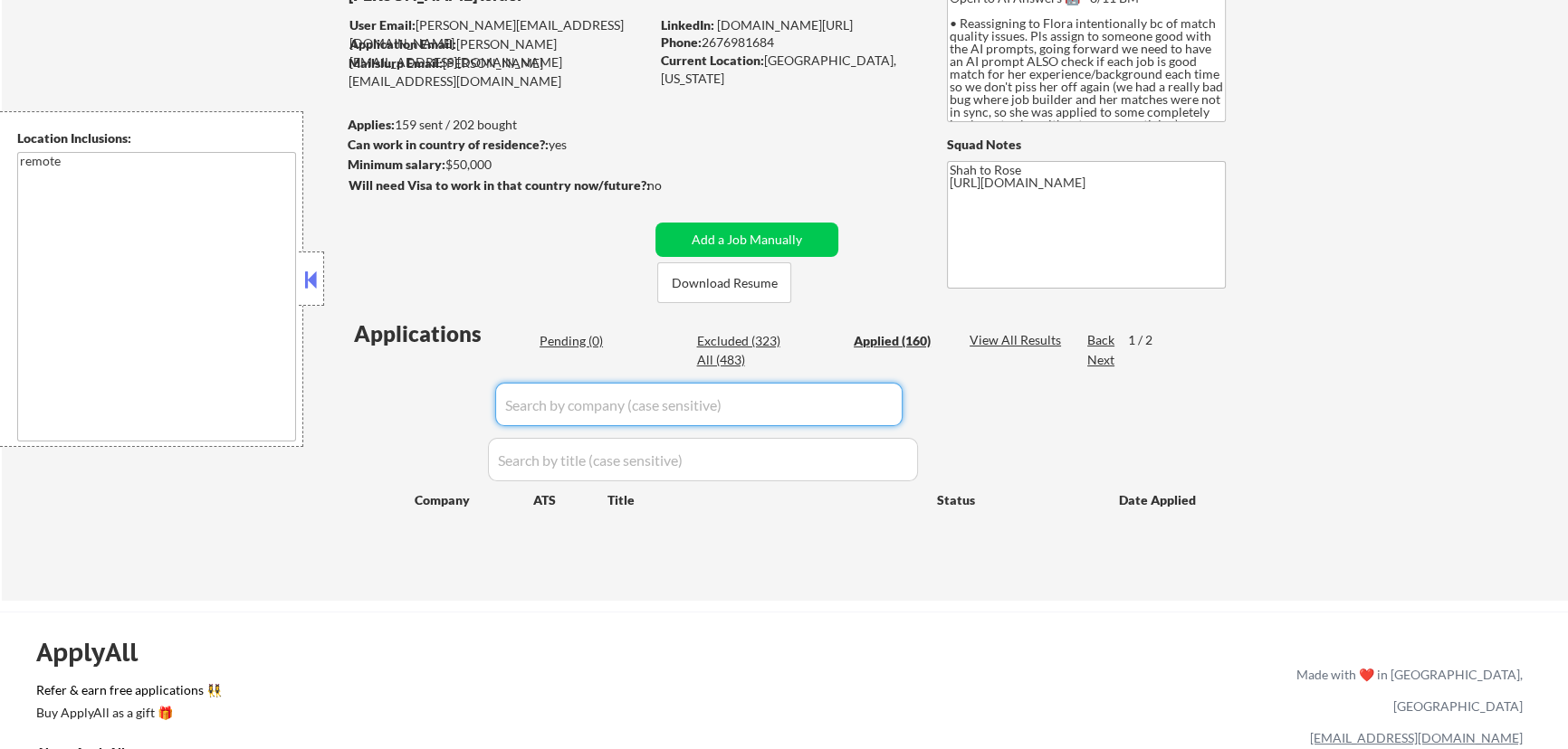
select select ""applied""
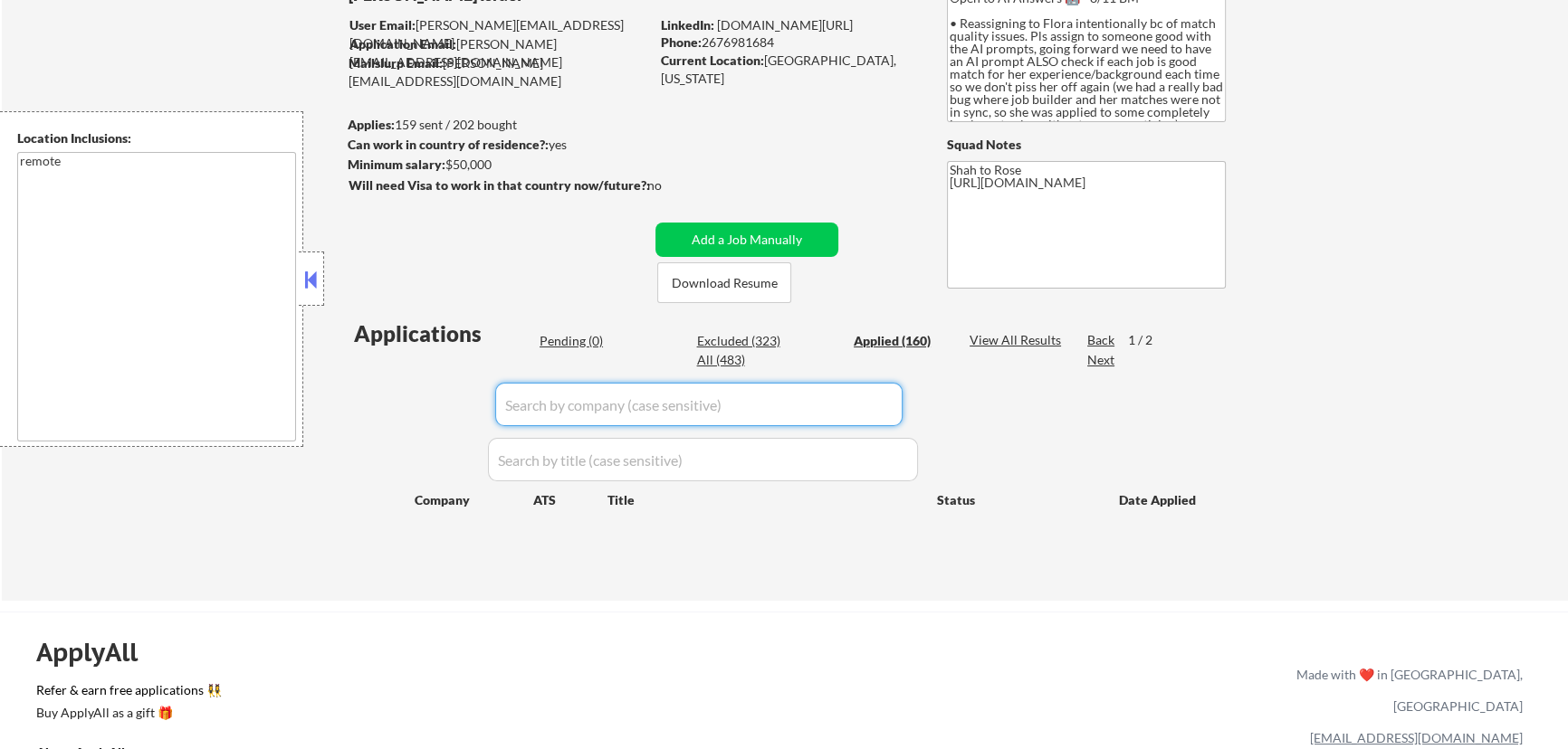
select select ""applied""
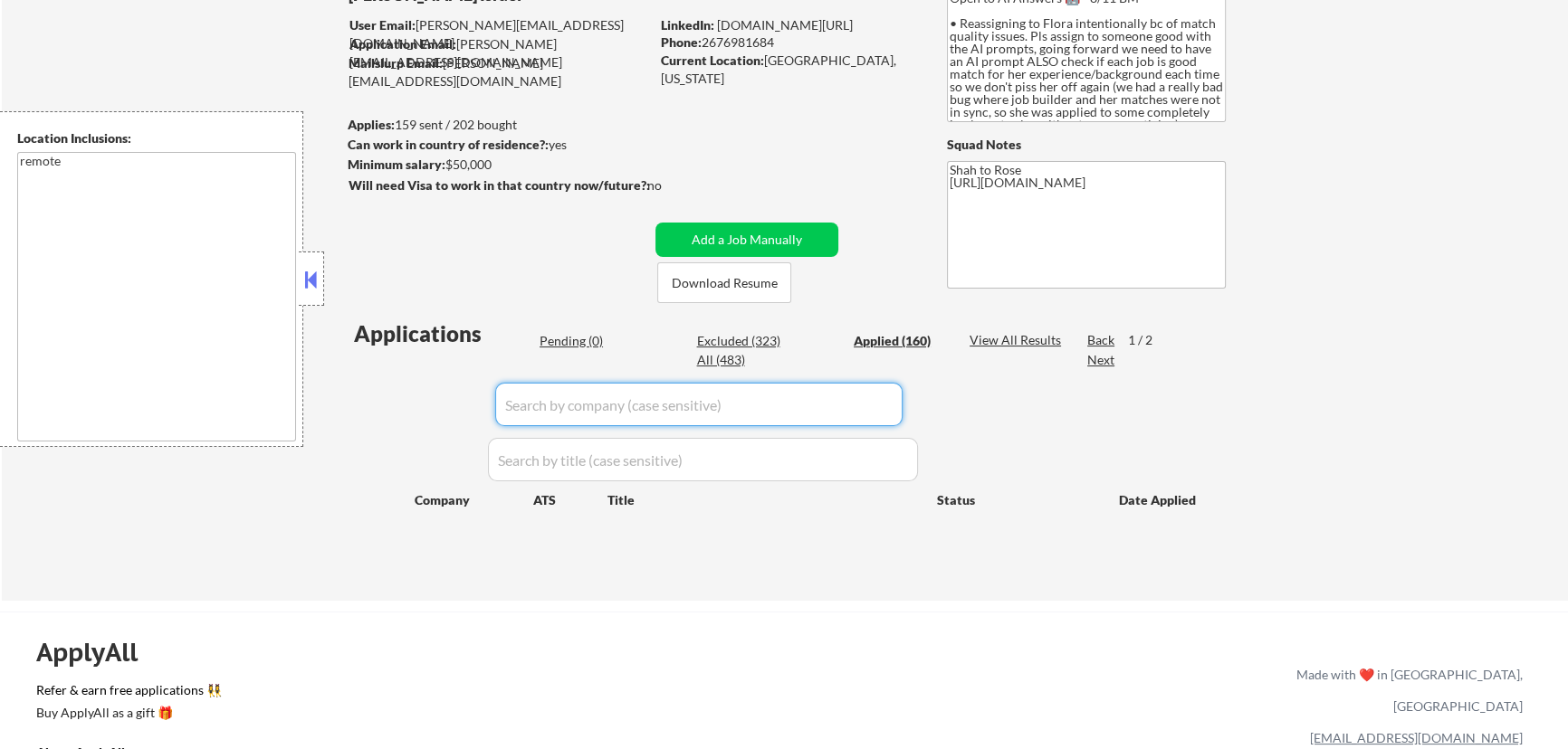
select select ""applied""
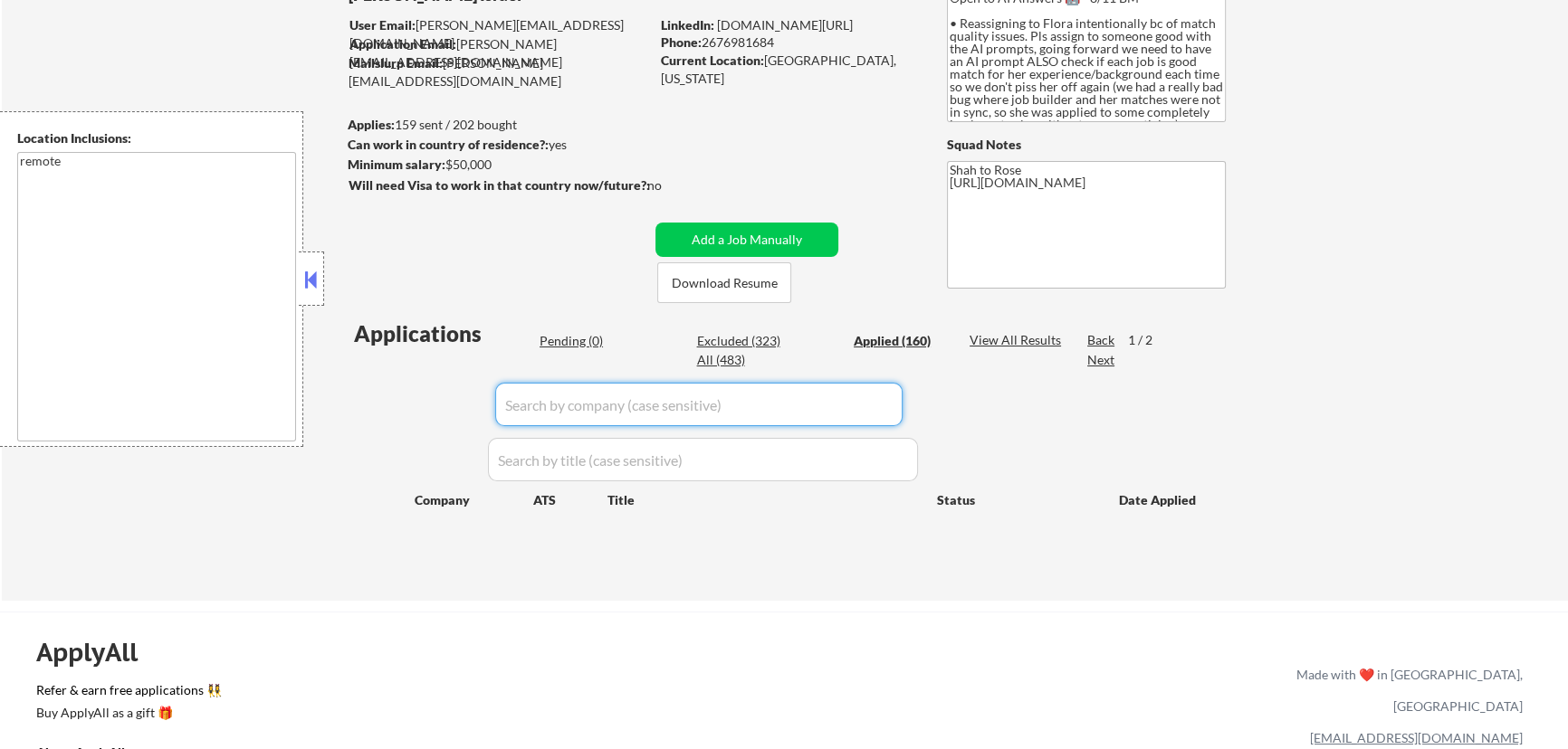
select select ""applied""
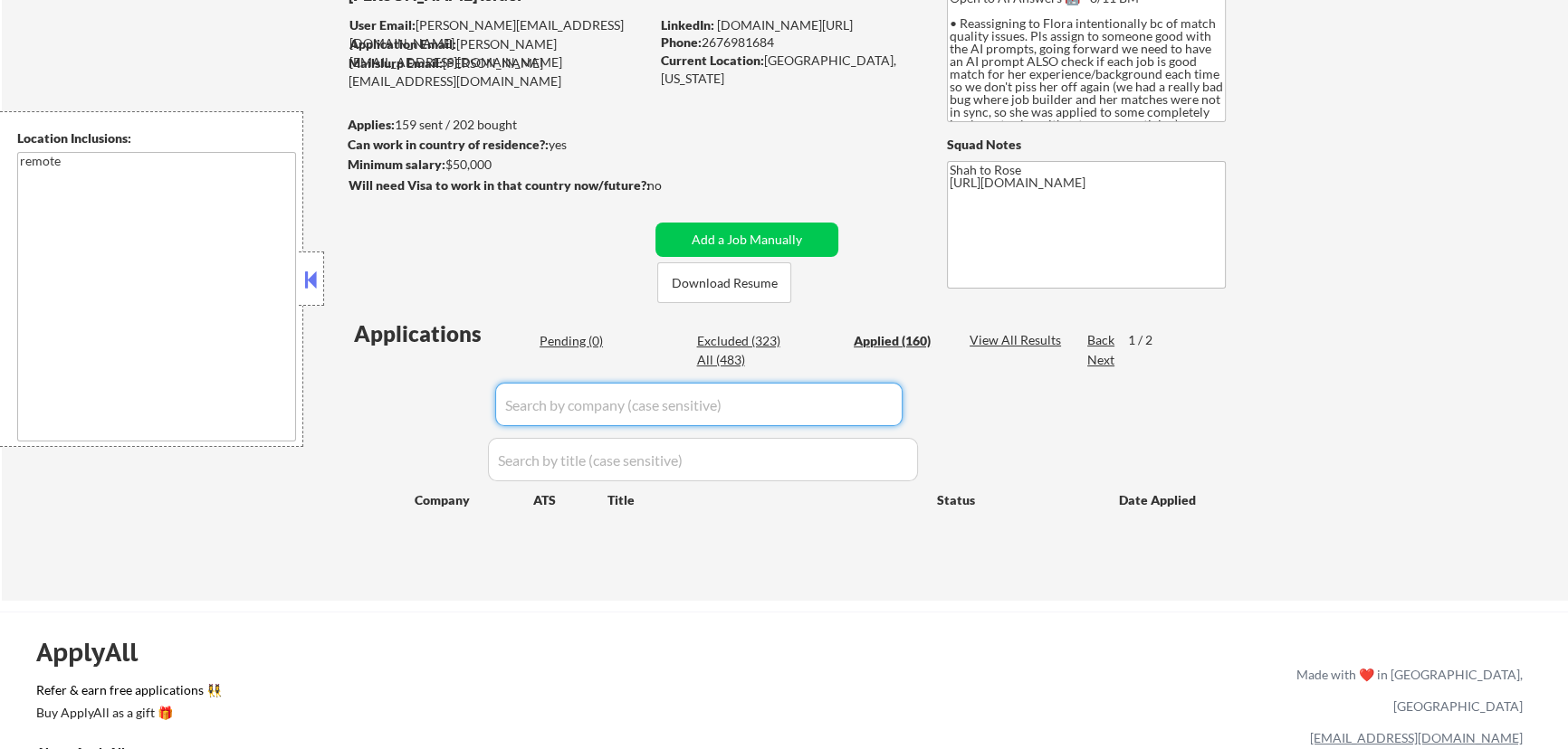
select select ""applied""
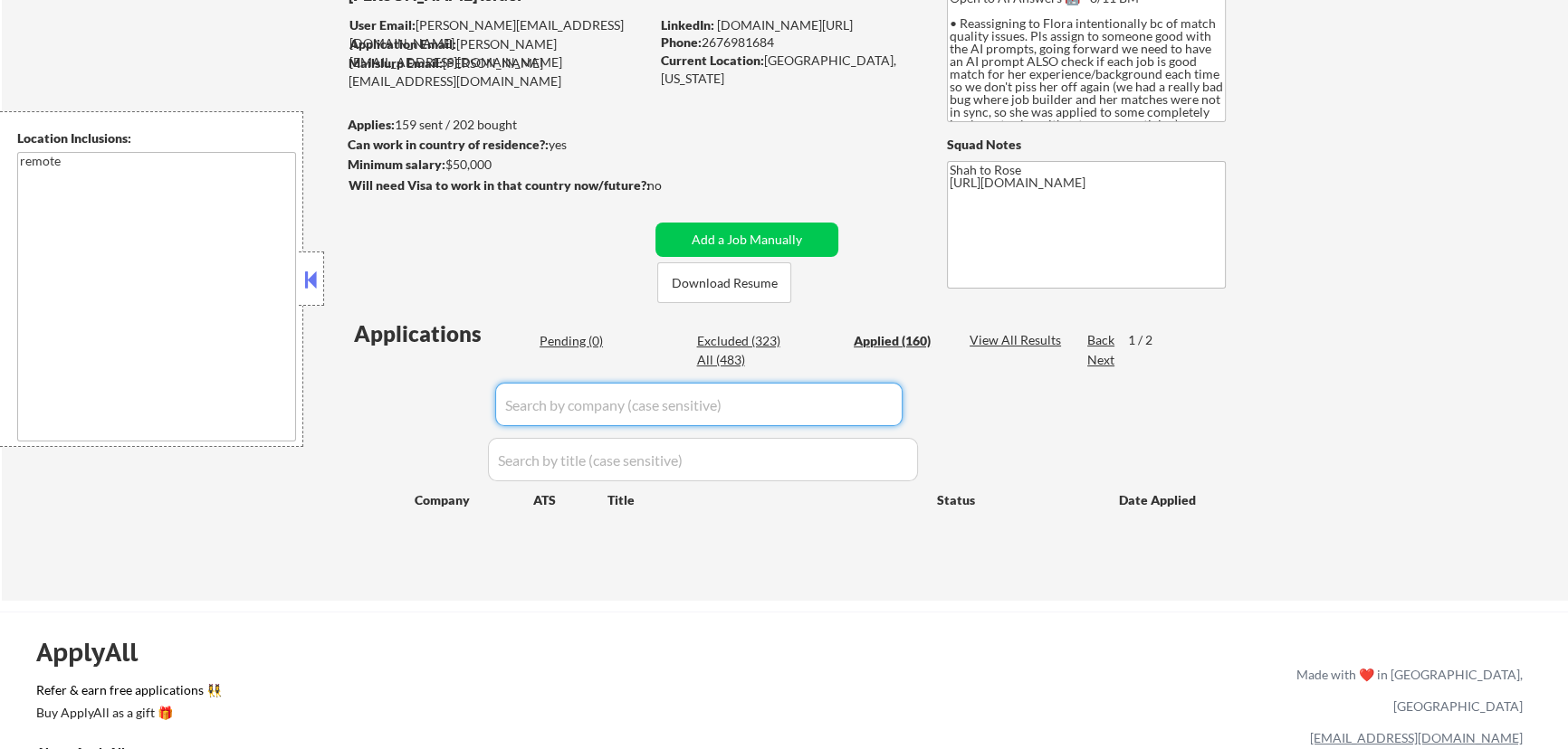
select select ""applied""
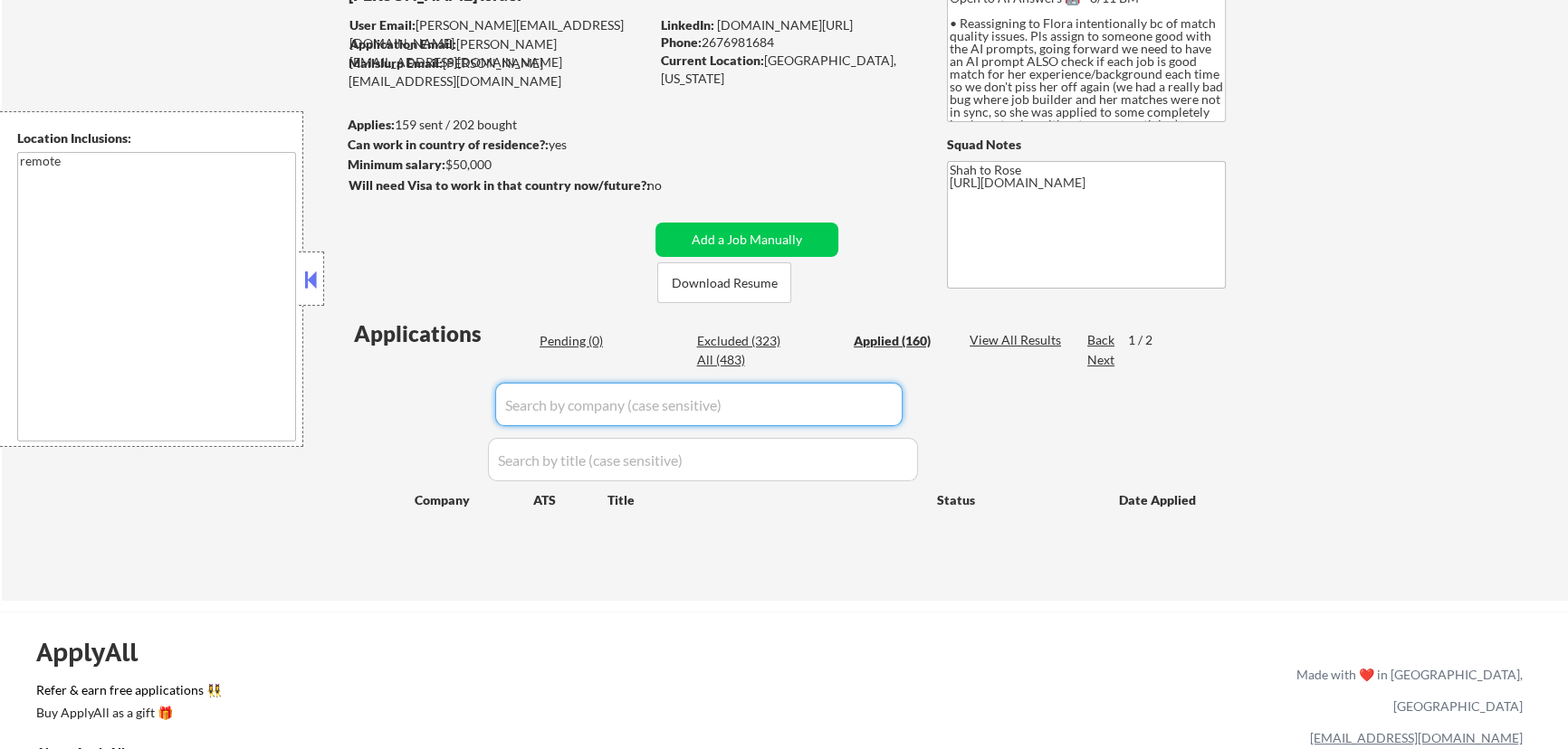
select select ""applied""
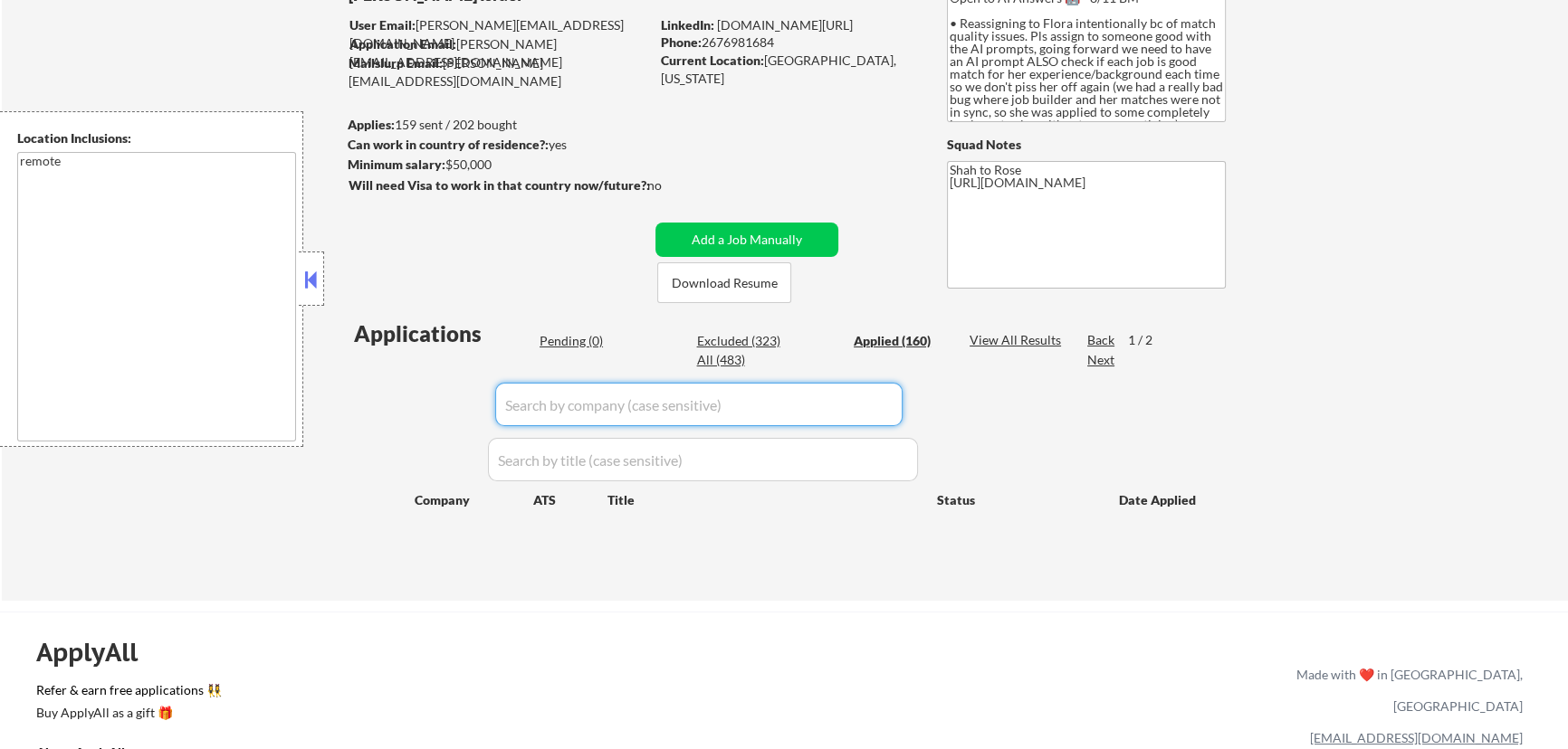
select select ""applied""
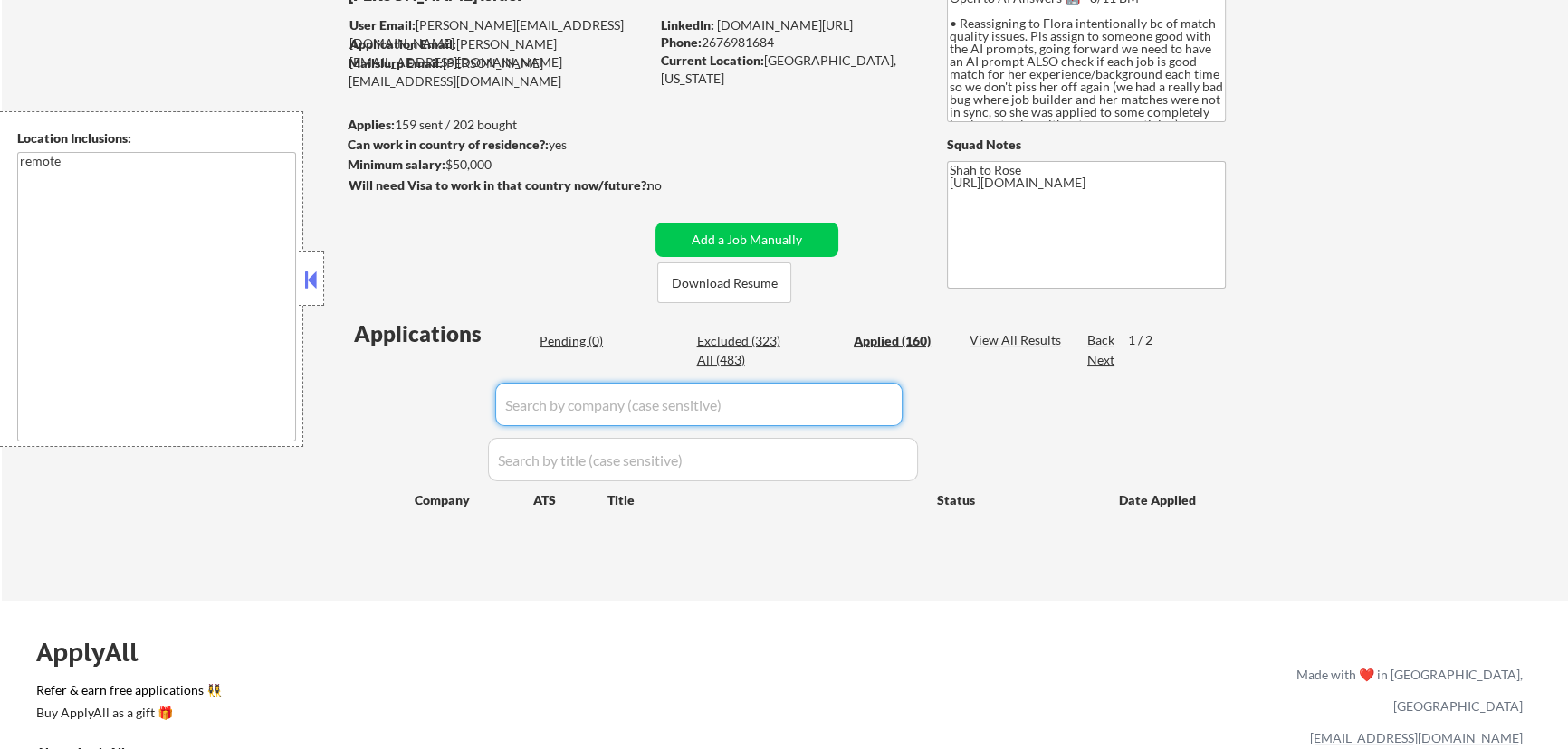
select select ""applied""
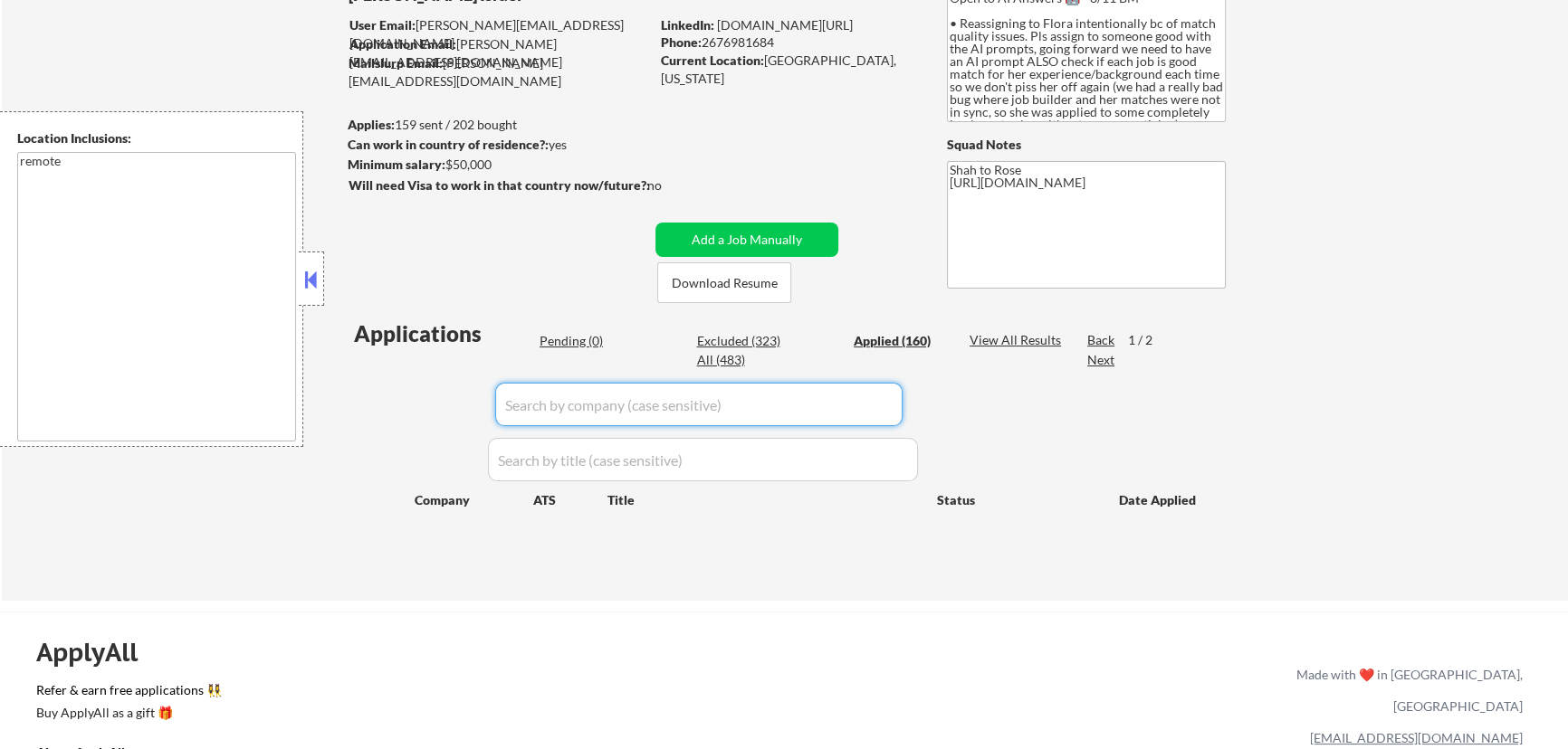
select select ""applied""
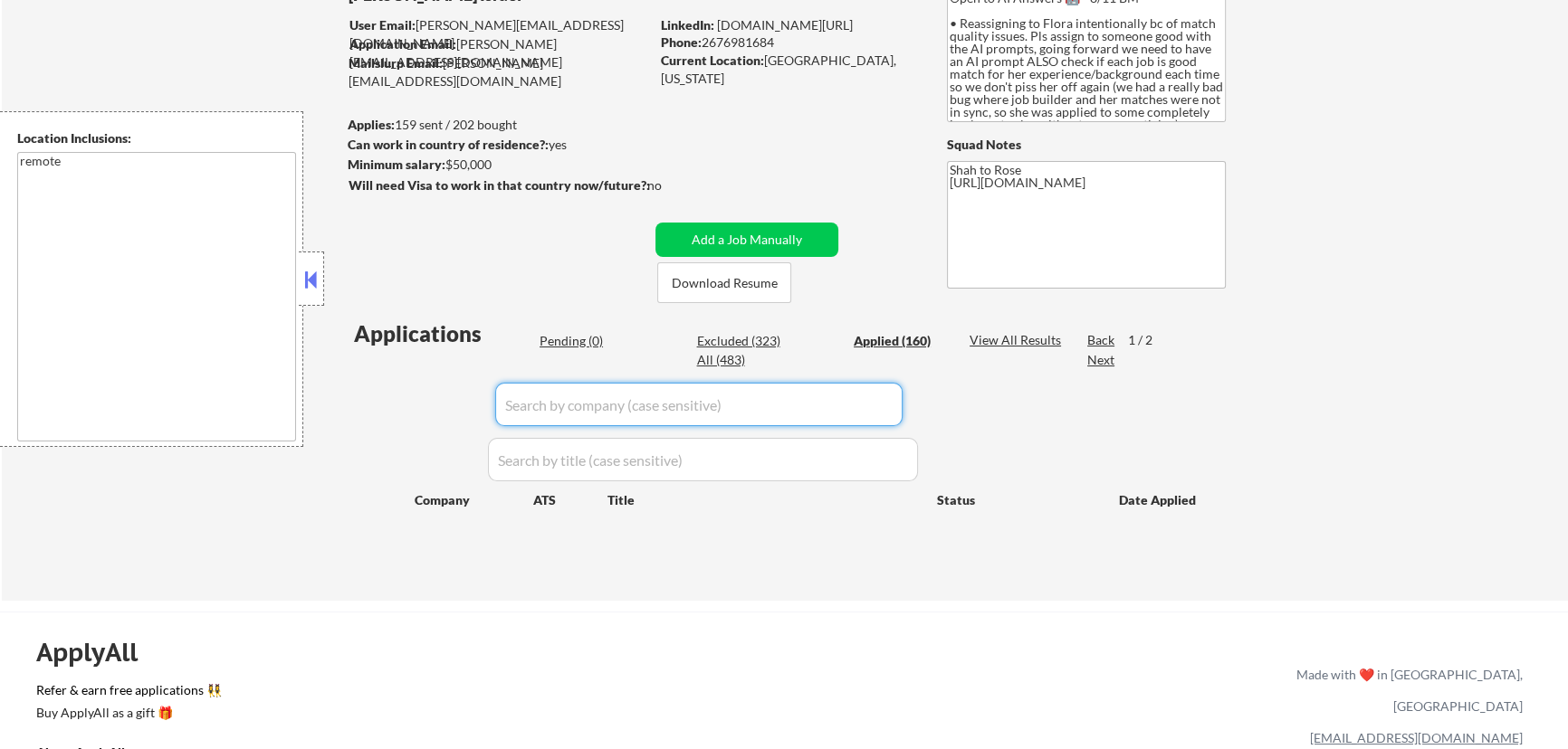
select select ""applied""
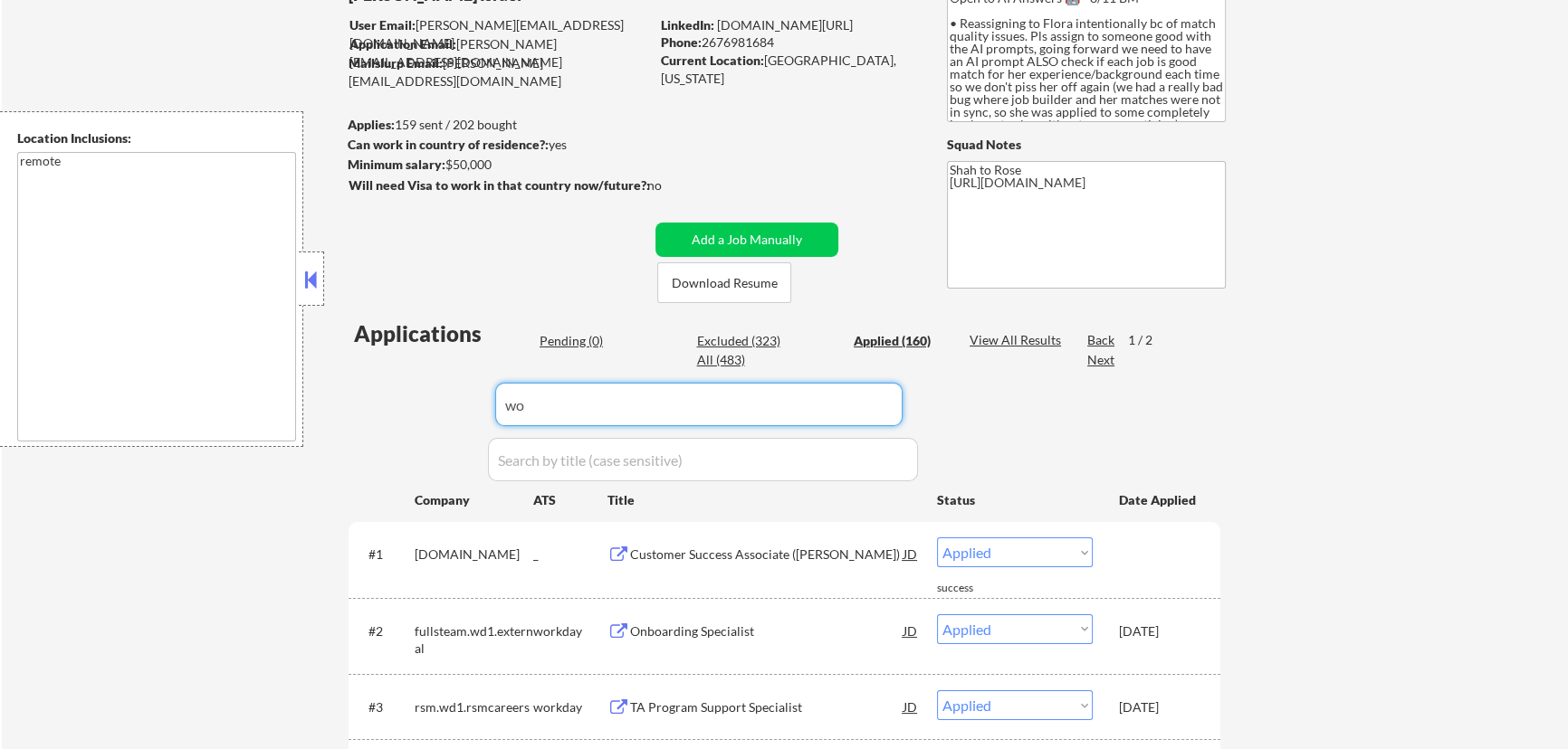
type input "wow"
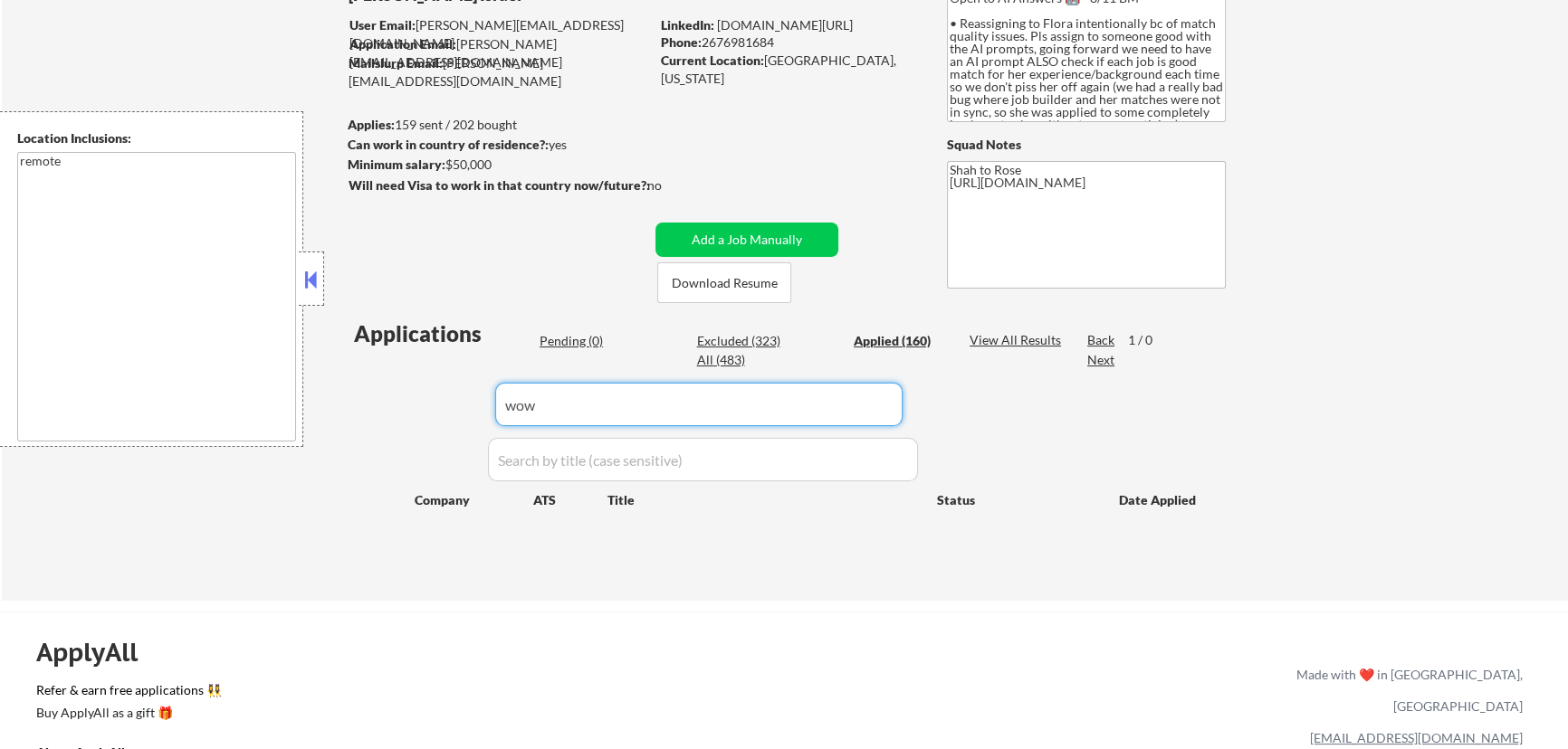
drag, startPoint x: 514, startPoint y: 415, endPoint x: 437, endPoint y: 401, distance: 78.3
click at [439, 415] on div "Applications Pending (0) Excluded (323) Applied (160) All (483) View All Result…" at bounding box center [784, 442] width 872 height 248
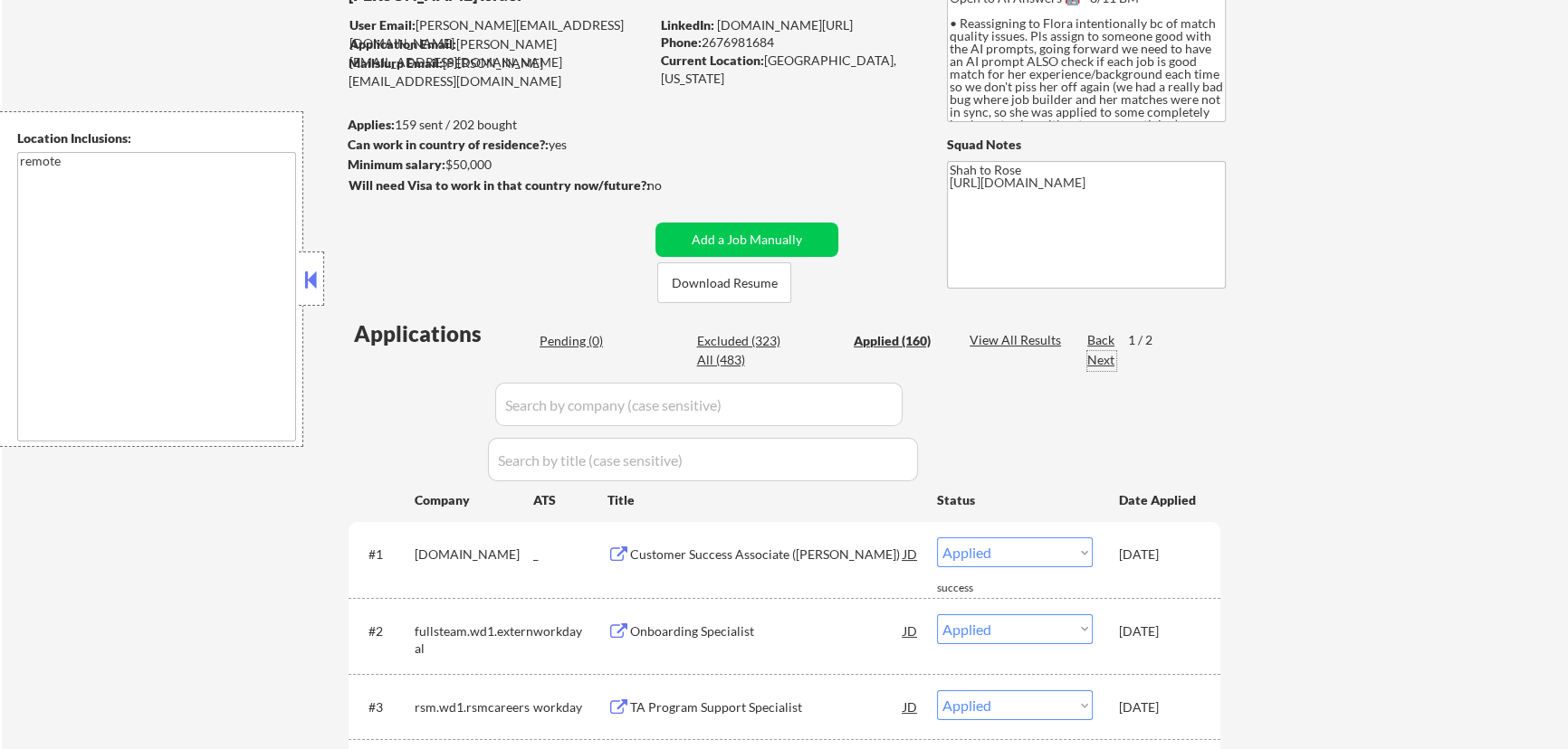
click at [1111, 356] on div "Next" at bounding box center [1102, 360] width 29 height 18
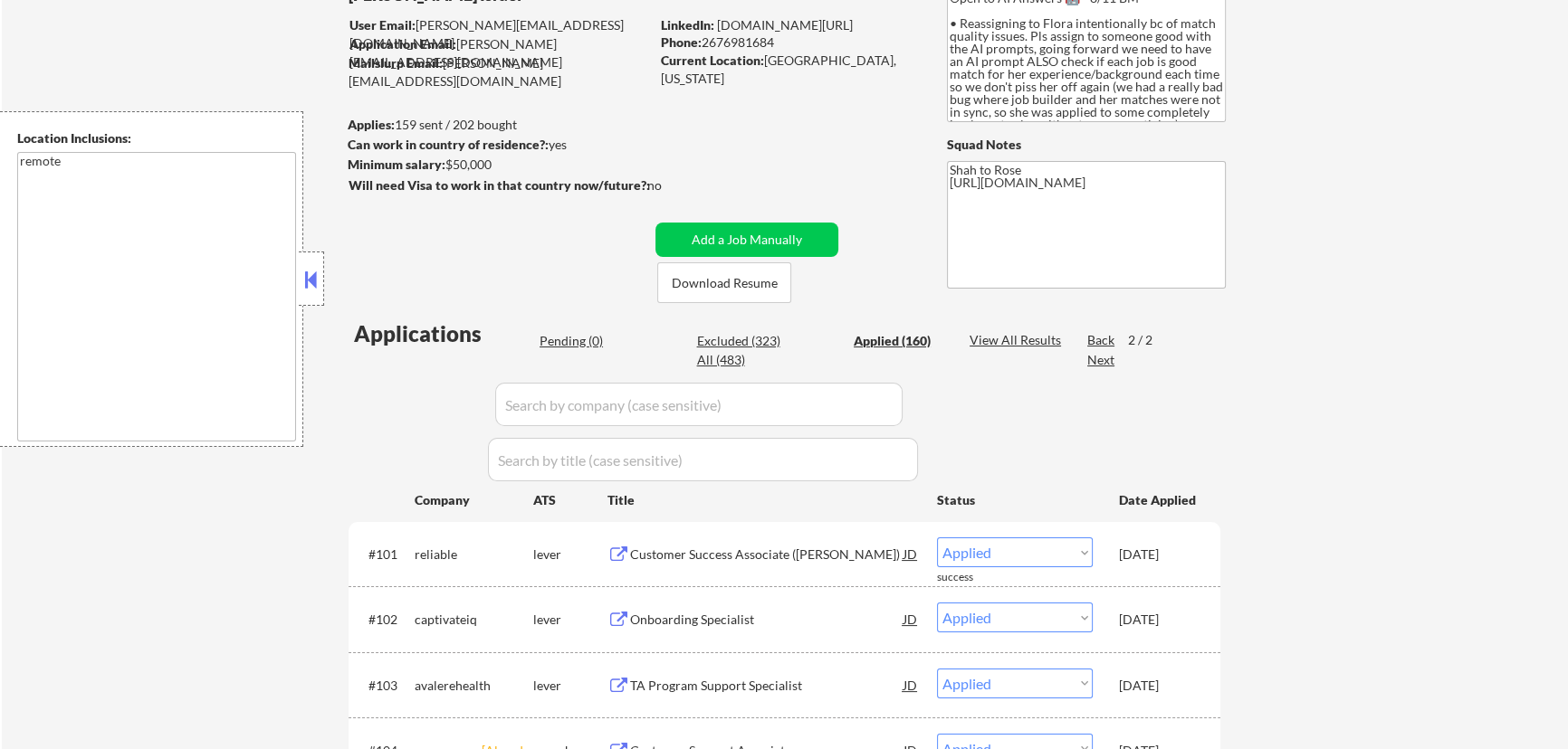
click at [664, 399] on input "input" at bounding box center [698, 404] width 407 height 43
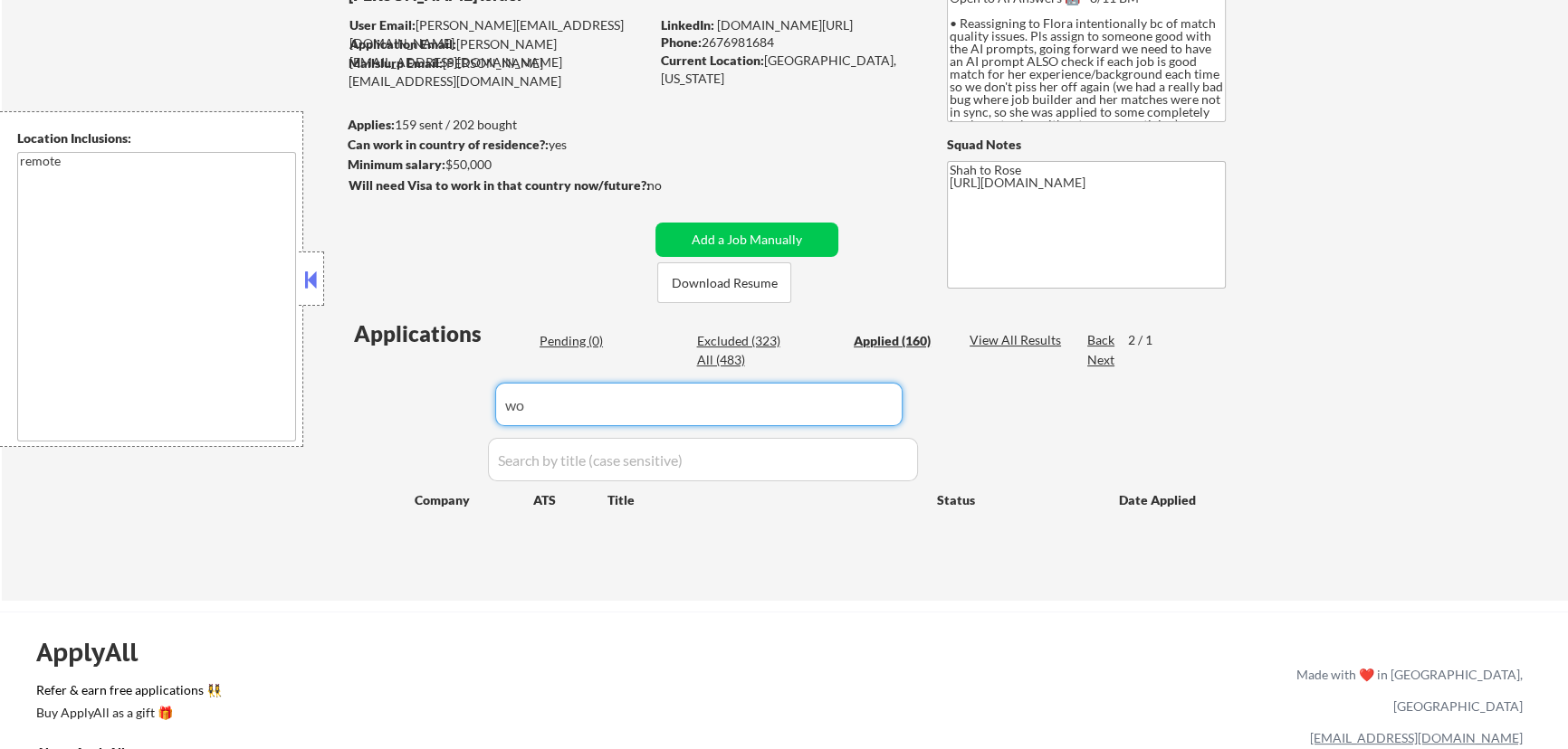
type input "wow"
drag, startPoint x: 656, startPoint y: 404, endPoint x: 486, endPoint y: 439, distance: 173.6
click at [486, 439] on div "Applications Pending (0) Excluded (323) Applied (160) All (483) View All Result…" at bounding box center [784, 442] width 872 height 248
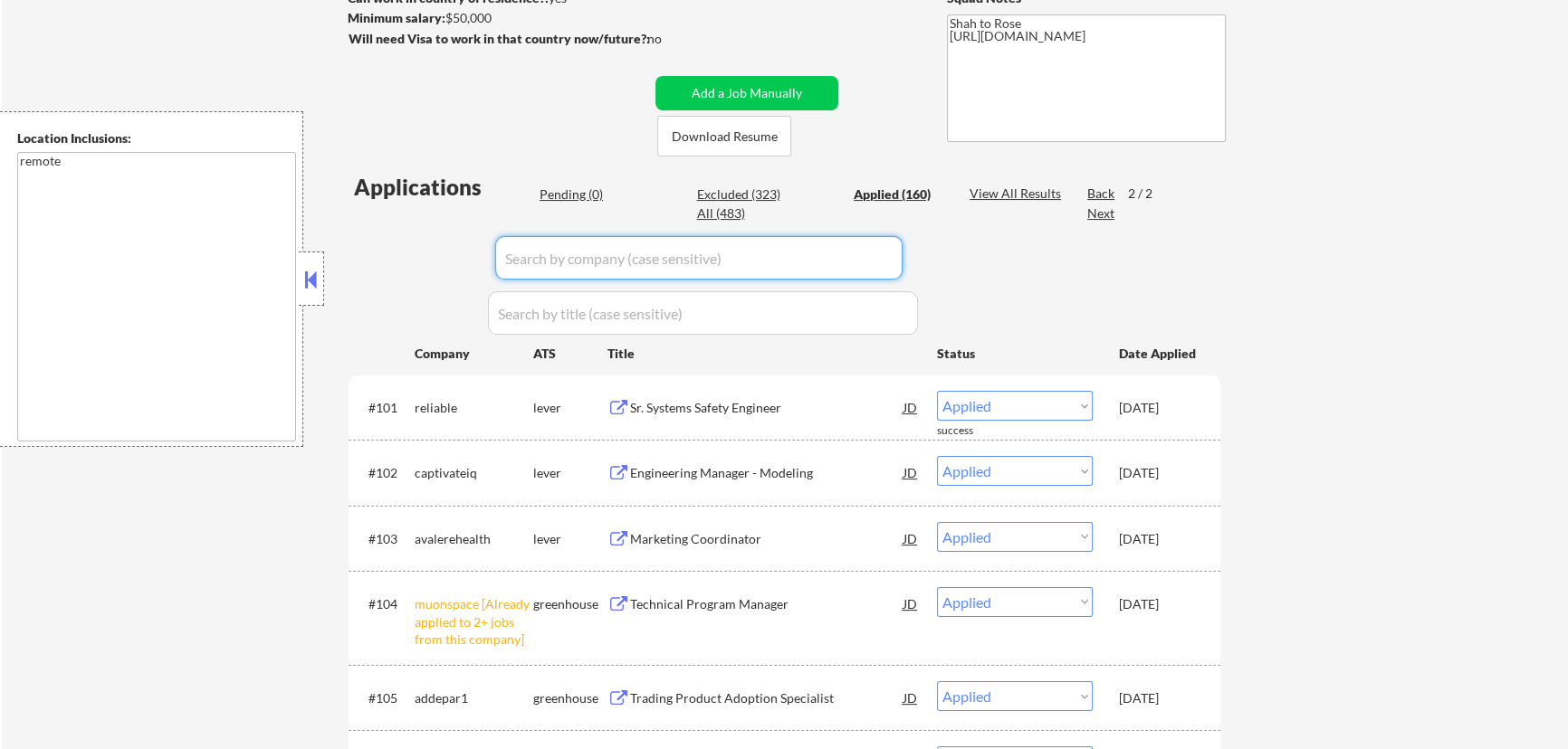
scroll to position [329, 0]
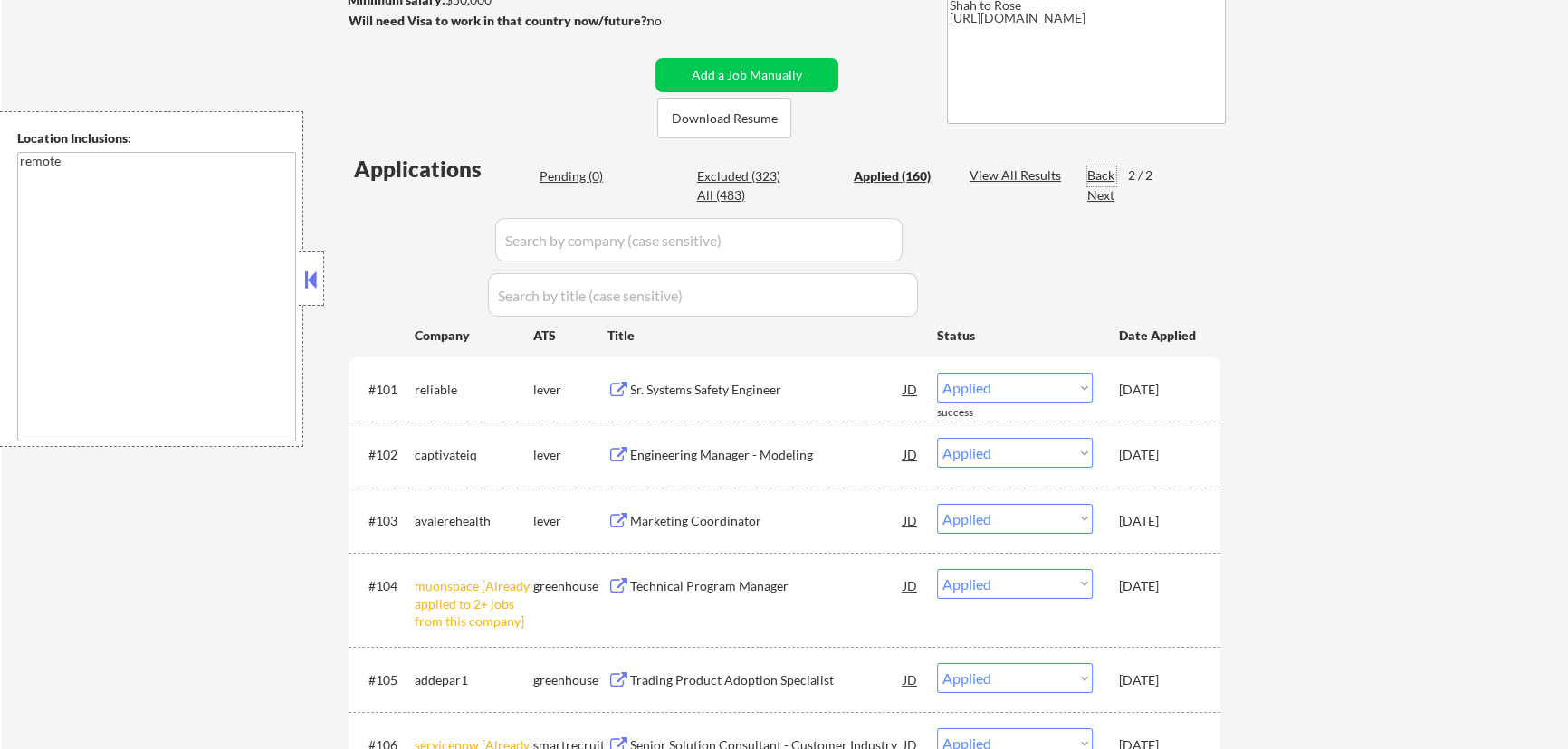
click at [1095, 175] on div "Back" at bounding box center [1102, 175] width 29 height 18
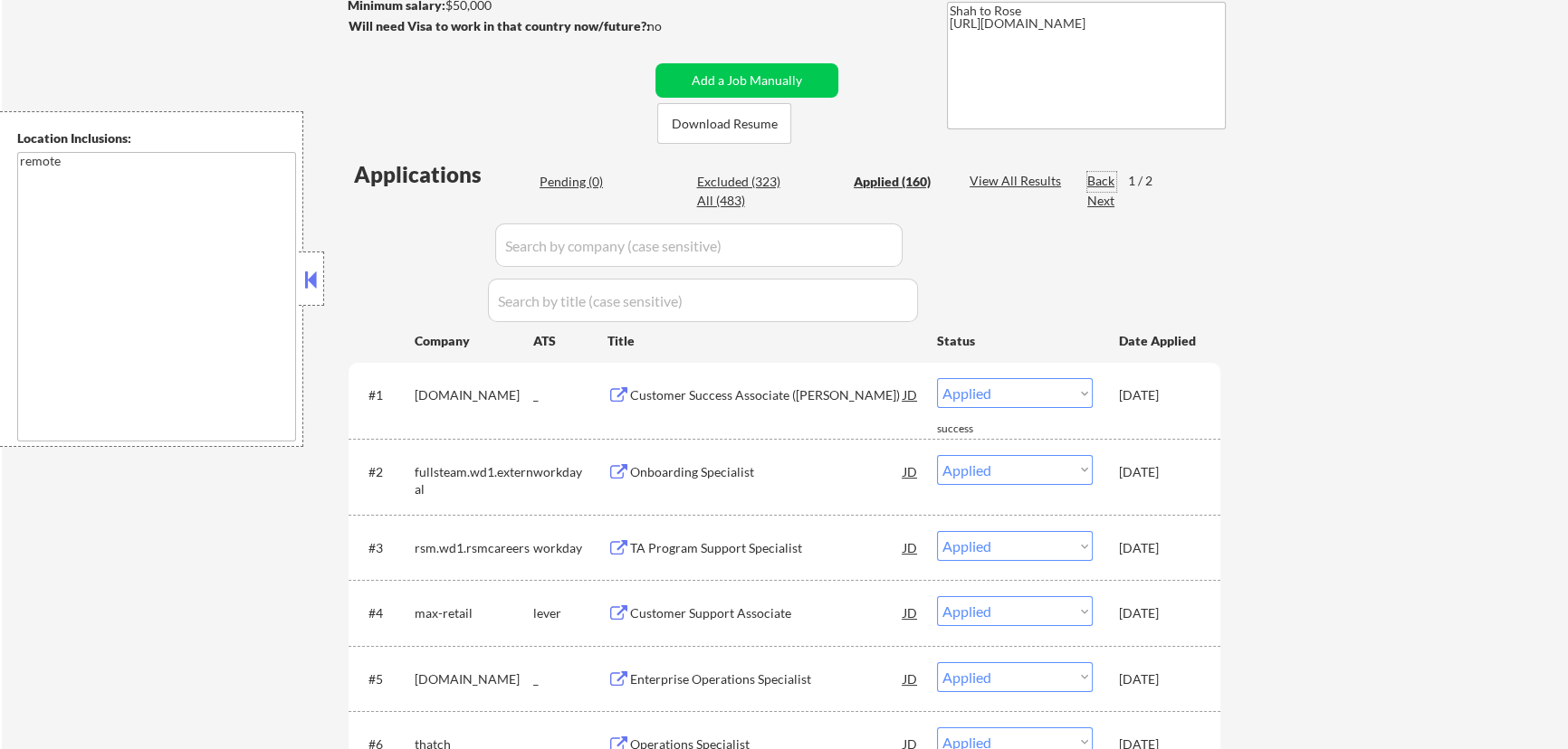
scroll to position [411, 0]
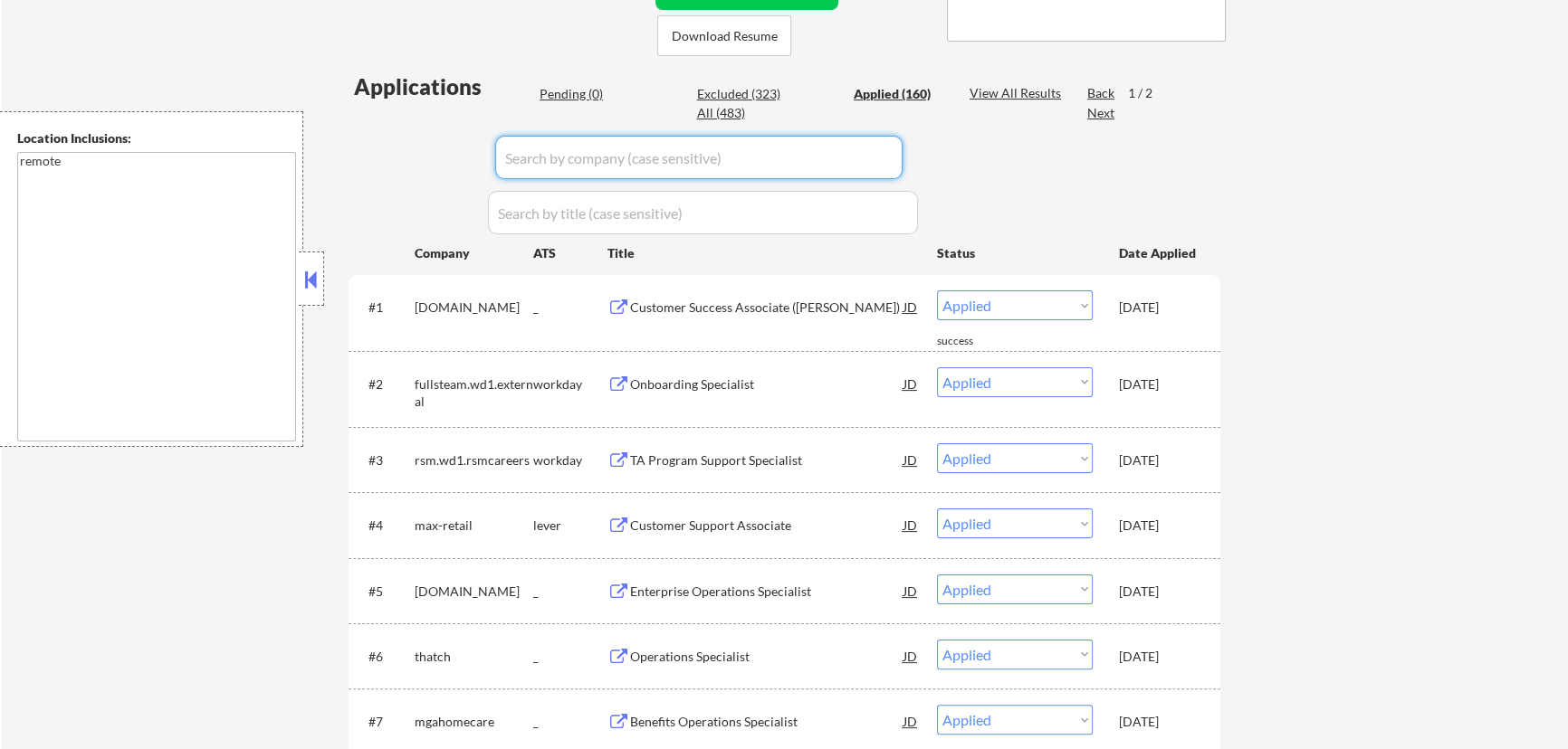
click at [769, 159] on input "input" at bounding box center [698, 157] width 407 height 43
type input "safety"
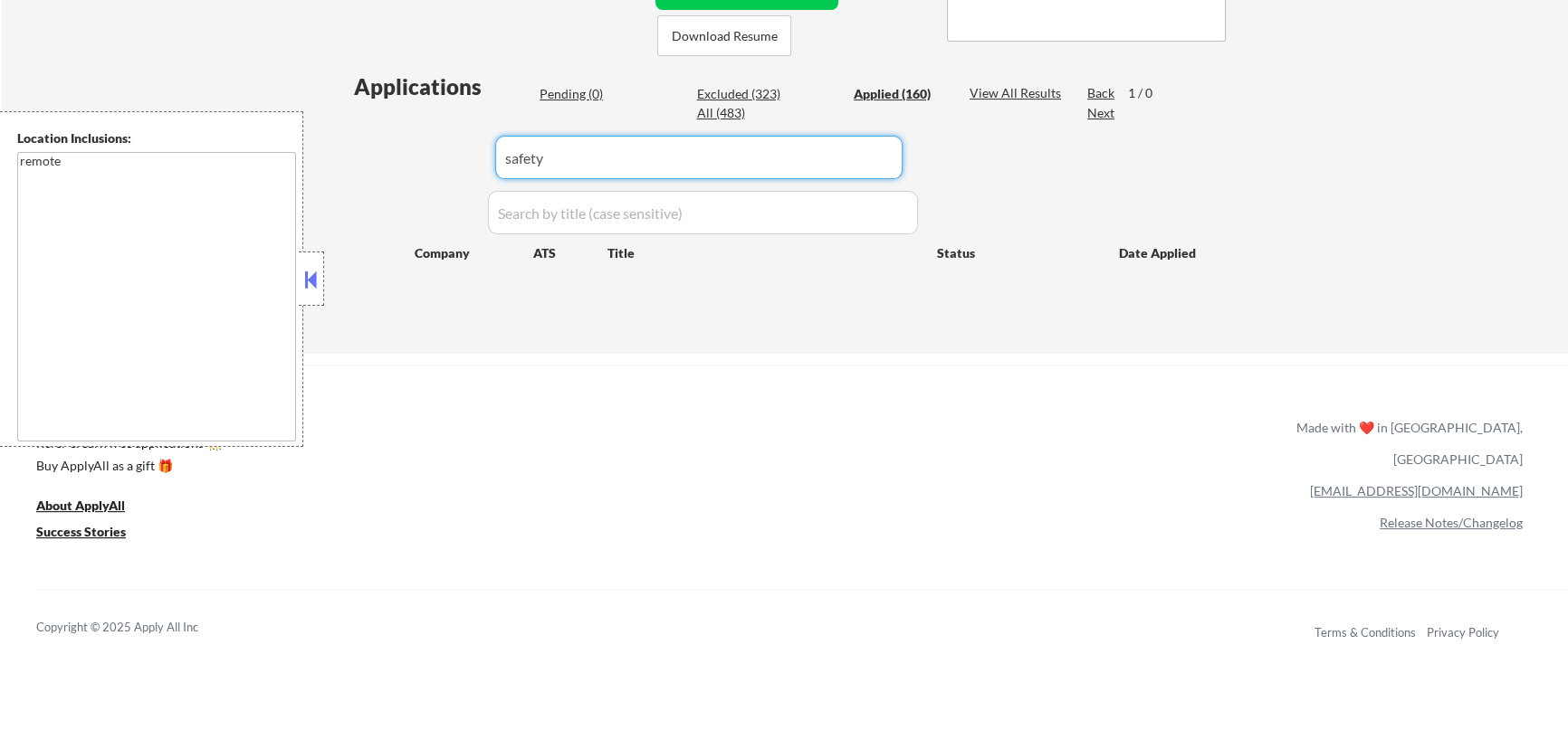
drag, startPoint x: 570, startPoint y: 161, endPoint x: 404, endPoint y: 203, distance: 171.2
click at [404, 203] on div "Applications Pending (0) Excluded (323) Applied (160) All (483) View All Result…" at bounding box center [784, 195] width 872 height 248
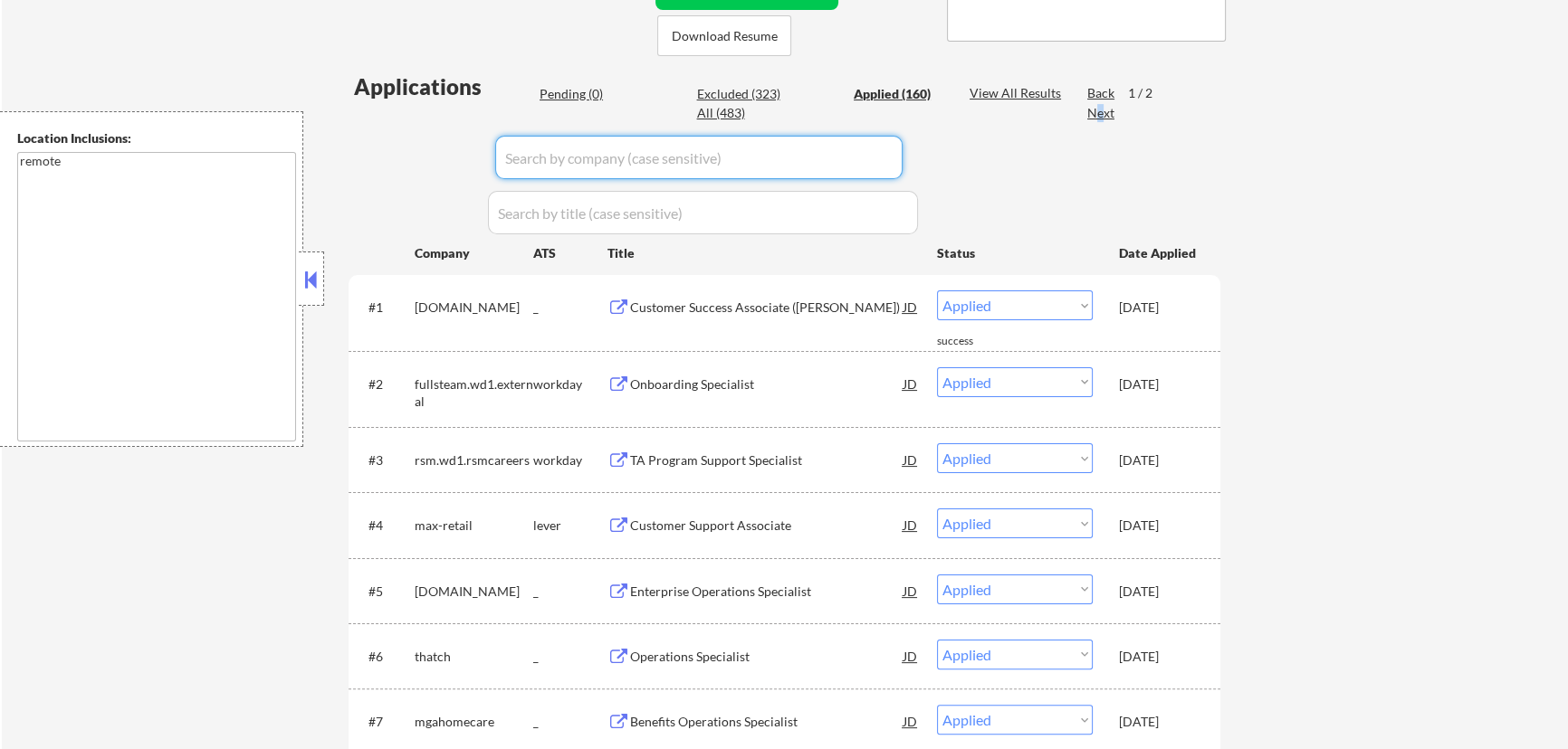
click at [1100, 111] on div "Next" at bounding box center [1102, 112] width 29 height 18
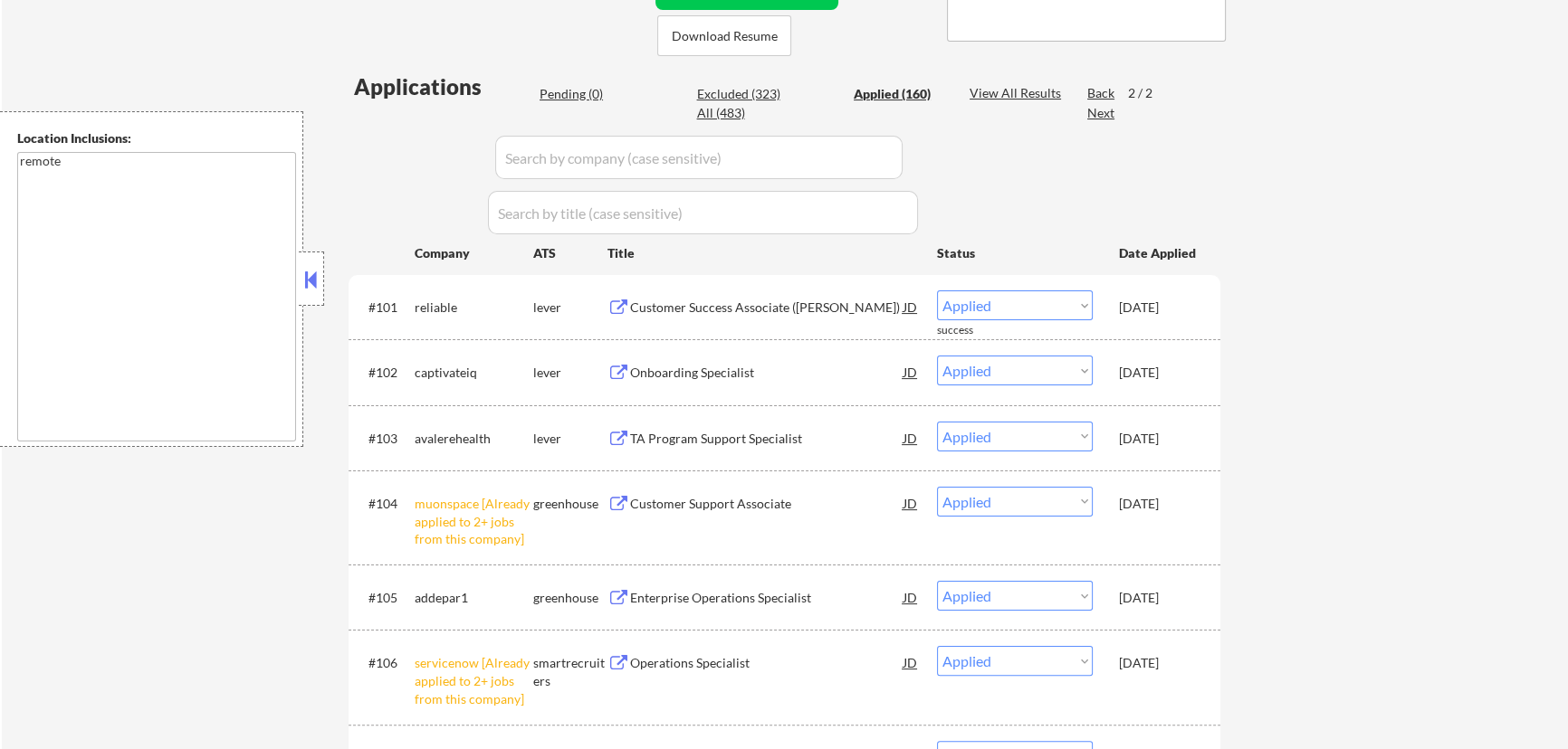
click at [723, 166] on input "input" at bounding box center [698, 157] width 407 height 43
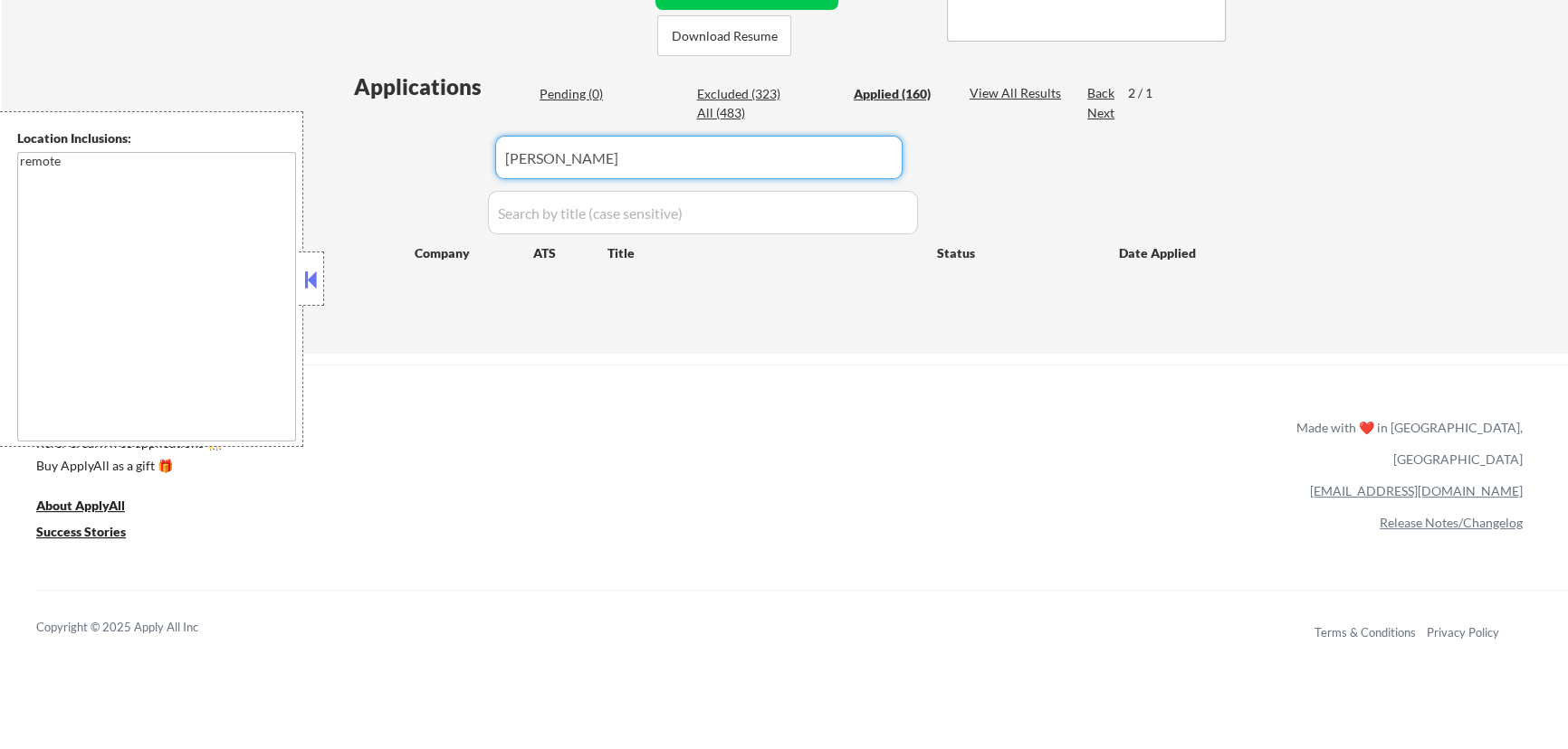
type input "safety"
drag, startPoint x: 736, startPoint y: 160, endPoint x: 450, endPoint y: 170, distance: 286.2
click at [450, 170] on div "Applications Pending (0) Excluded (323) Applied (160) All (483) View All Result…" at bounding box center [784, 195] width 872 height 248
click at [1106, 91] on div "Back" at bounding box center [1102, 92] width 29 height 18
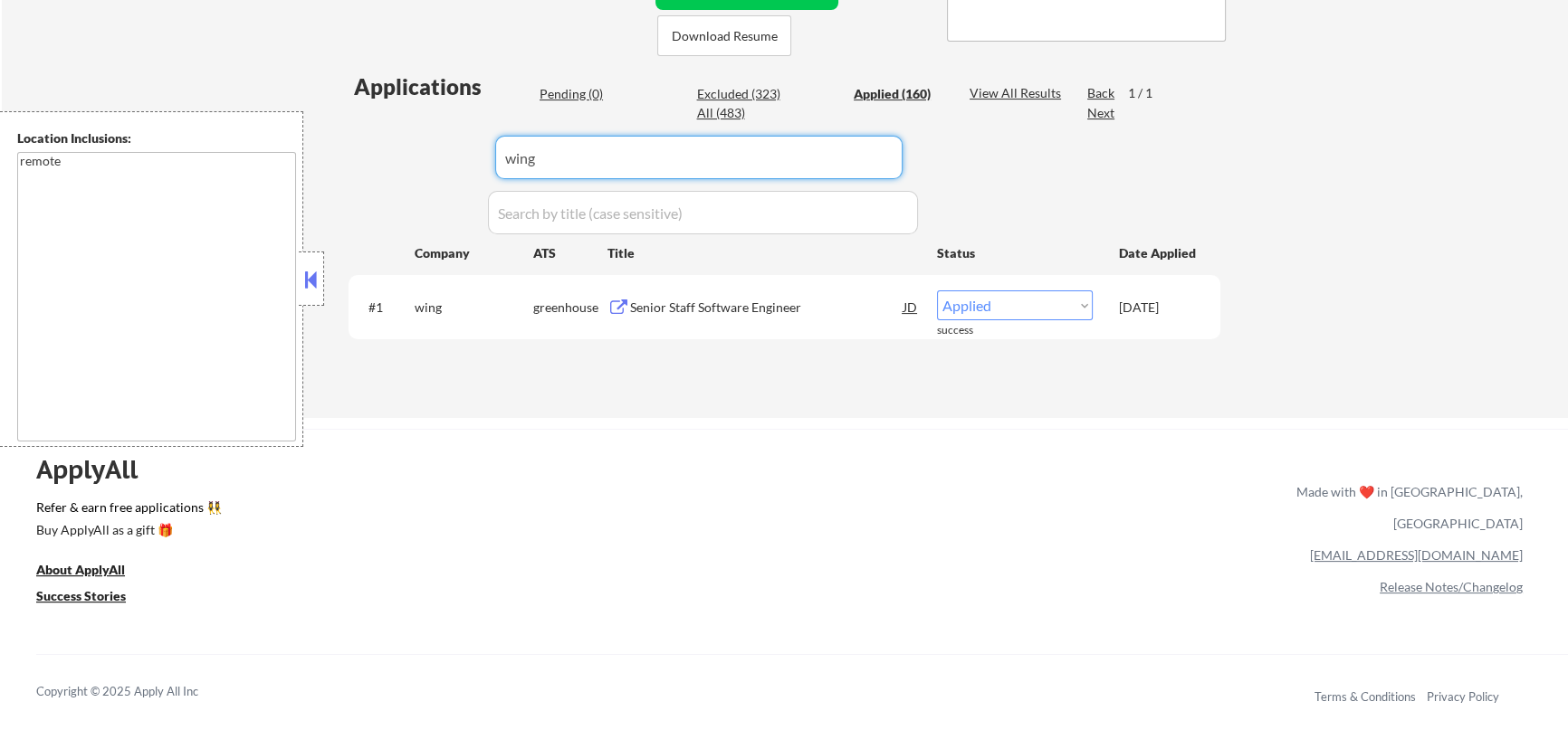
drag, startPoint x: 787, startPoint y: 158, endPoint x: 476, endPoint y: 198, distance: 313.6
click at [481, 198] on div "Applications Pending (0) Excluded (323) Applied (160) All (483) View All Result…" at bounding box center [784, 227] width 872 height 312
paste input "/Insycle"
click at [512, 156] on input "input" at bounding box center [698, 157] width 407 height 43
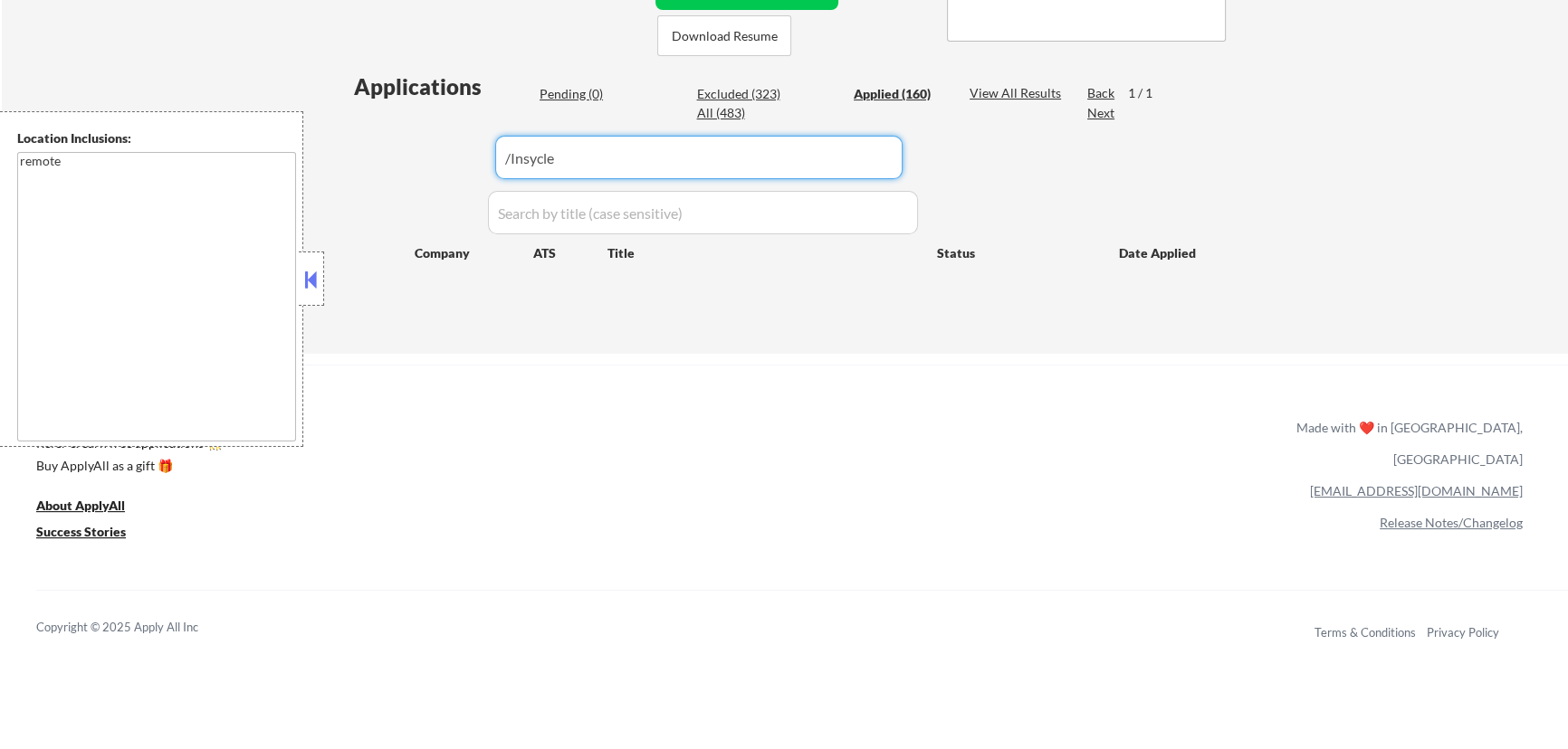
type input "Insycle"
drag, startPoint x: 746, startPoint y: 175, endPoint x: 474, endPoint y: 186, distance: 272.2
click at [475, 186] on div "Applications Pending (0) Excluded (323) Applied (160) All (483) View All Result…" at bounding box center [784, 195] width 872 height 248
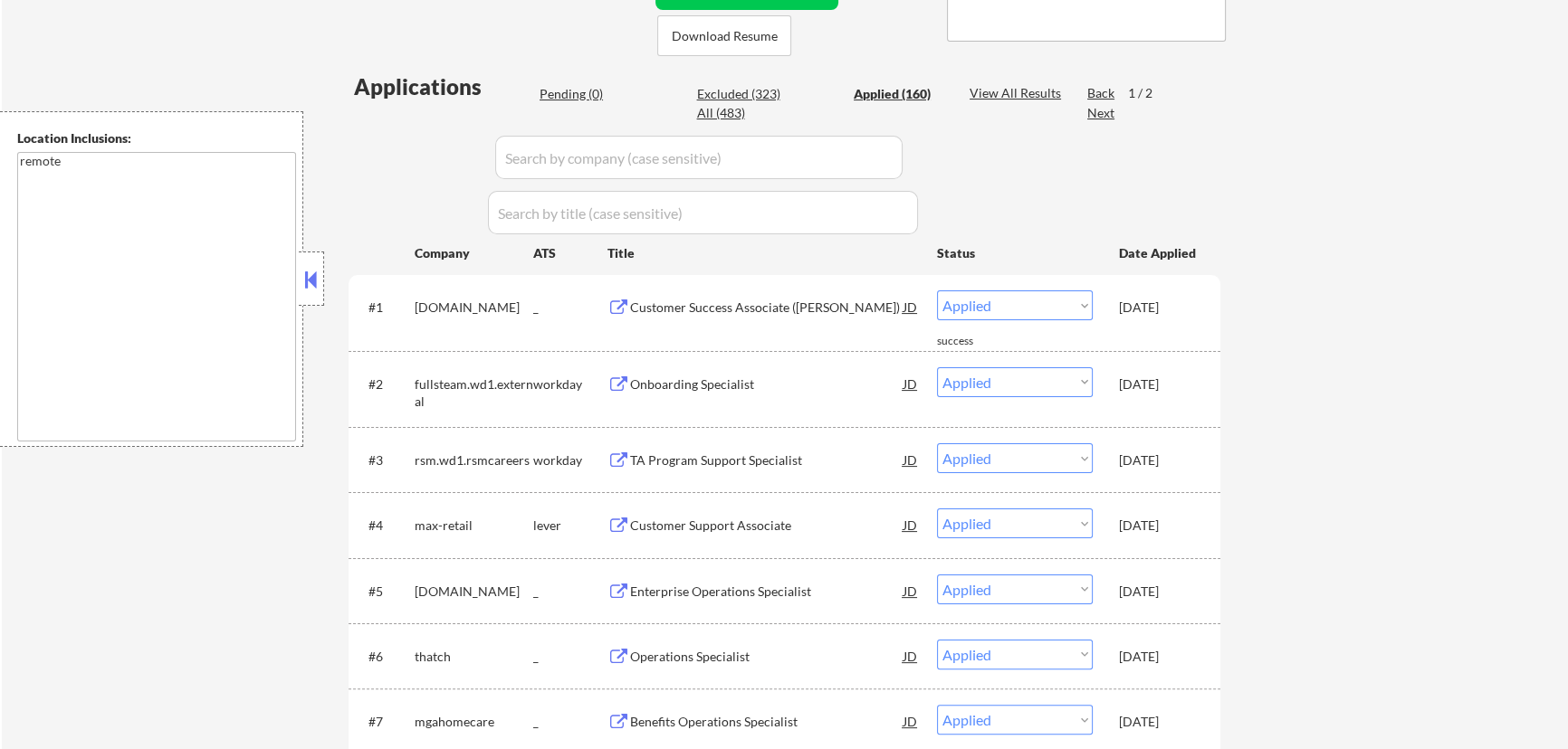
click at [579, 104] on div "Pending (0) Excluded (323) Applied (160) All (483)" at bounding box center [742, 104] width 404 height 38
click at [571, 94] on div "Pending (0)" at bounding box center [585, 93] width 90 height 18
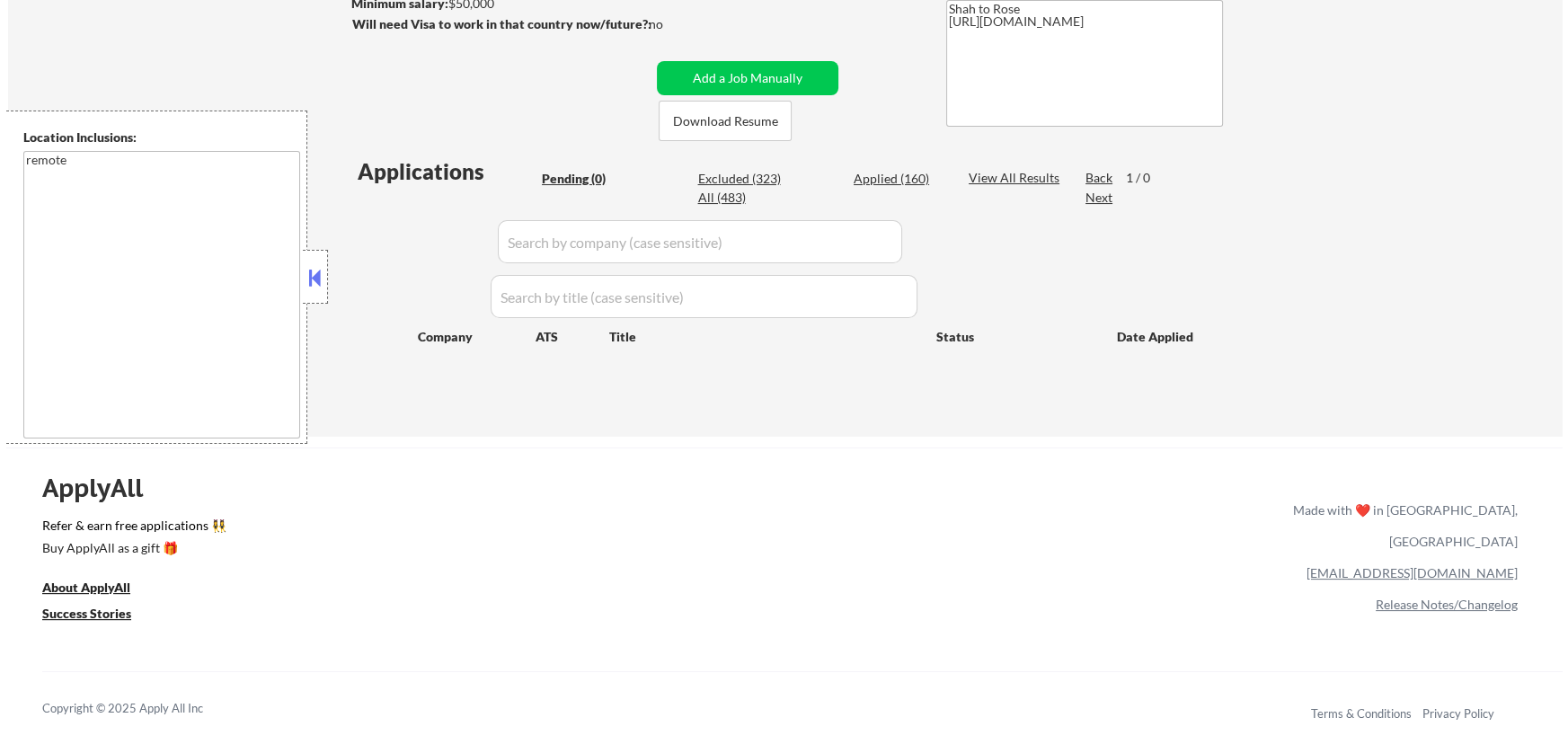
scroll to position [244, 0]
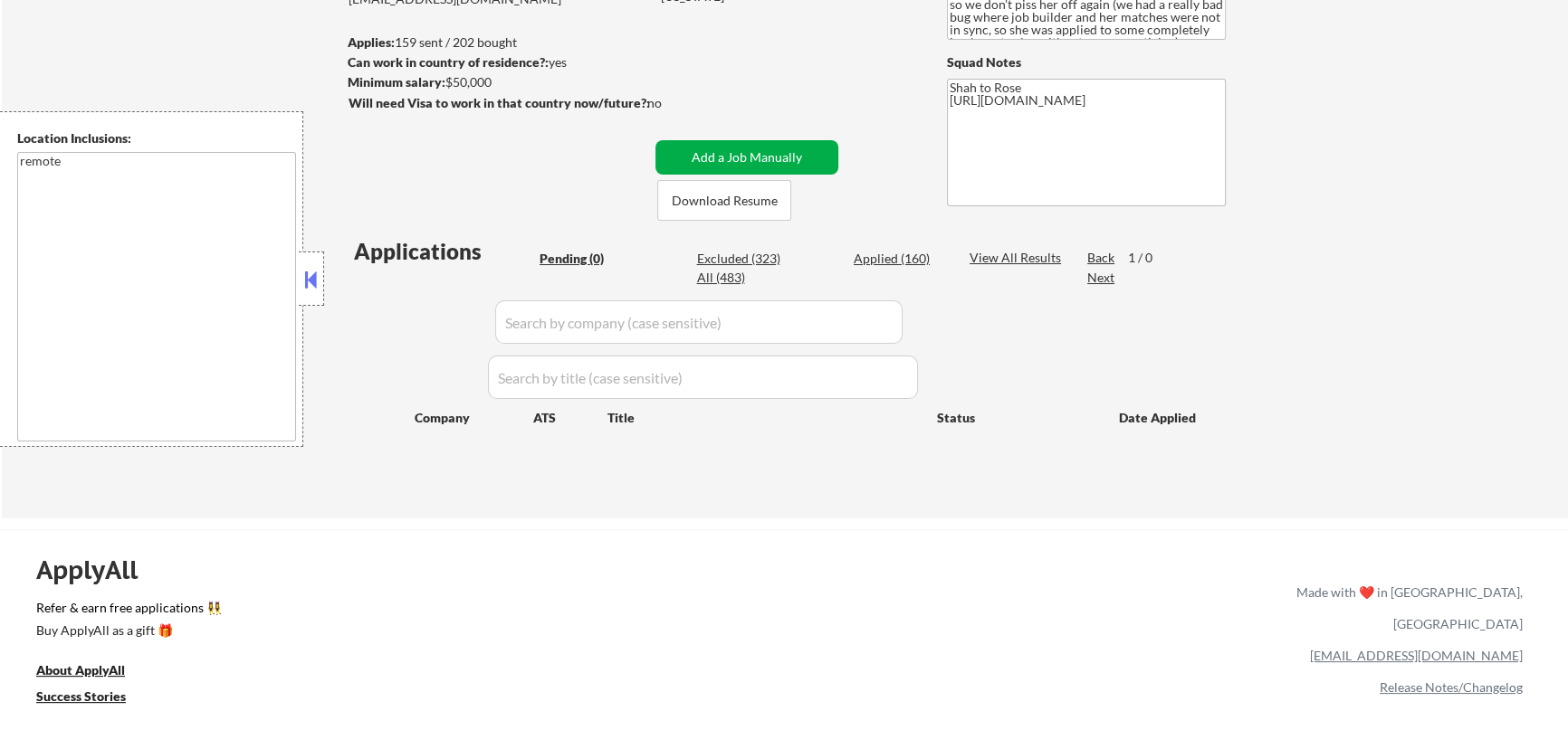
click at [759, 156] on button "Add a Job Manually" at bounding box center [746, 157] width 183 height 35
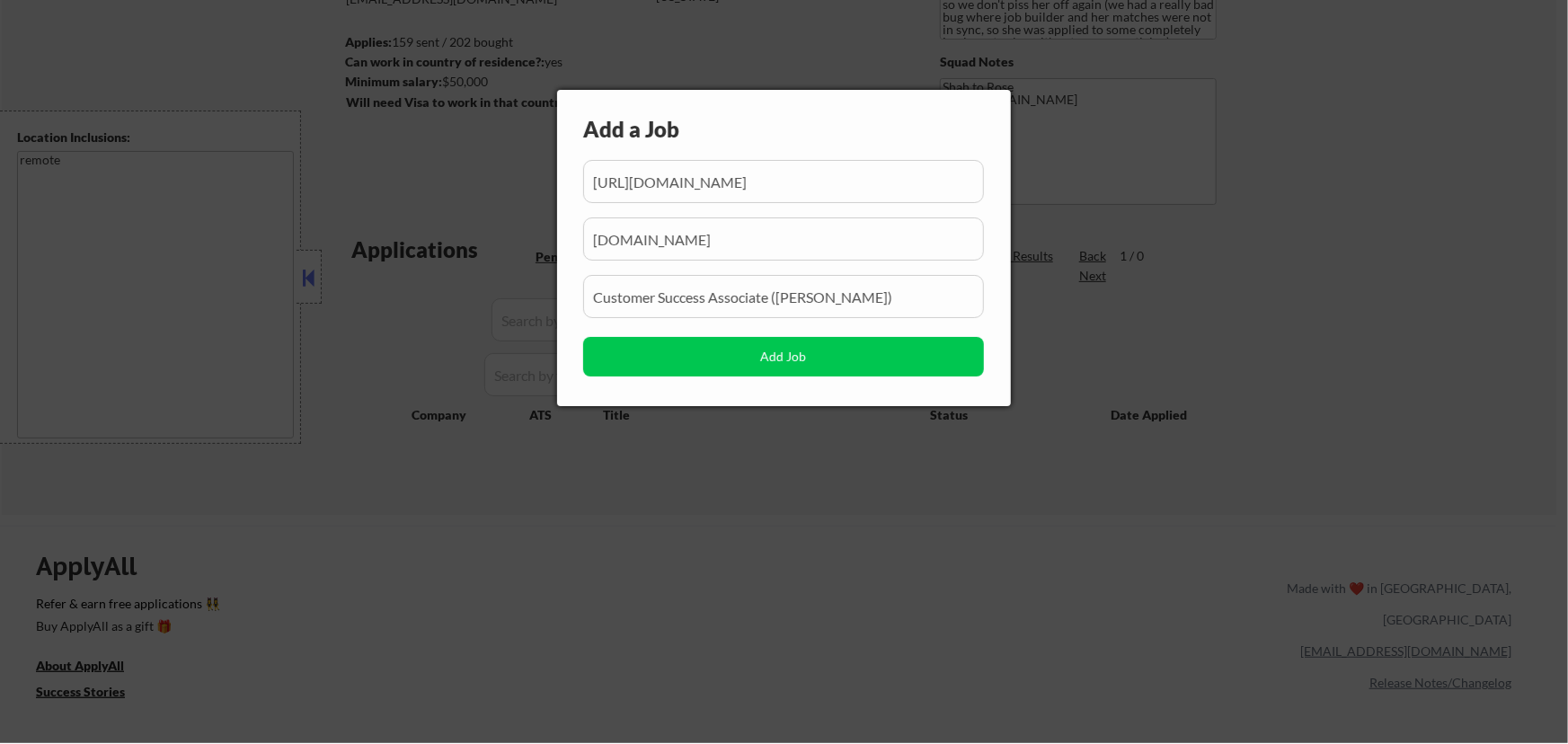
scroll to position [0, 273]
drag, startPoint x: 822, startPoint y: 188, endPoint x: 746, endPoint y: 212, distance: 79.7
click at [747, 212] on div "Add a Job Add Job" at bounding box center [784, 248] width 454 height 316
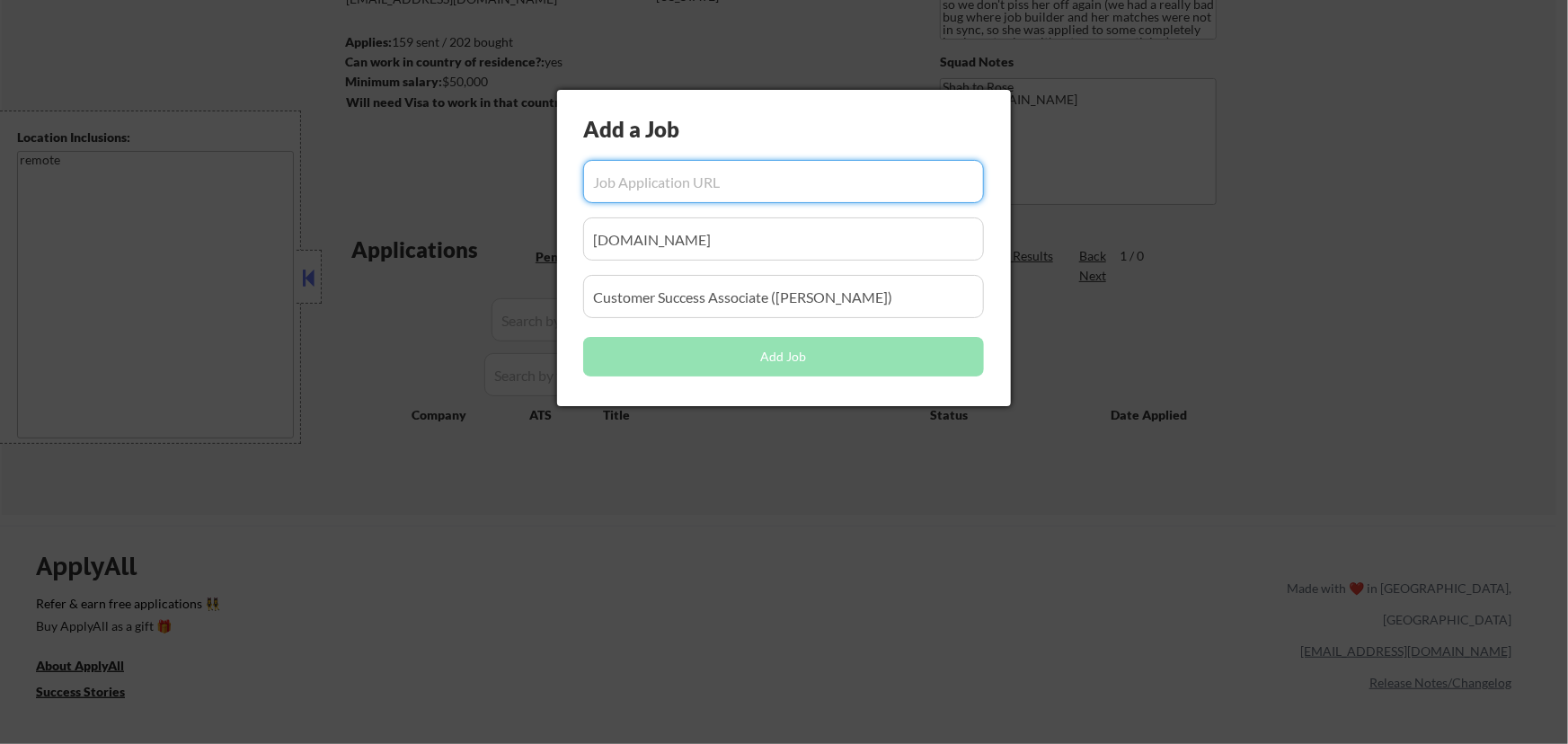
scroll to position [0, 0]
click at [771, 183] on input "input" at bounding box center [783, 182] width 400 height 43
paste input "[URL][DOMAIN_NAME]"
type input "[URL][DOMAIN_NAME]"
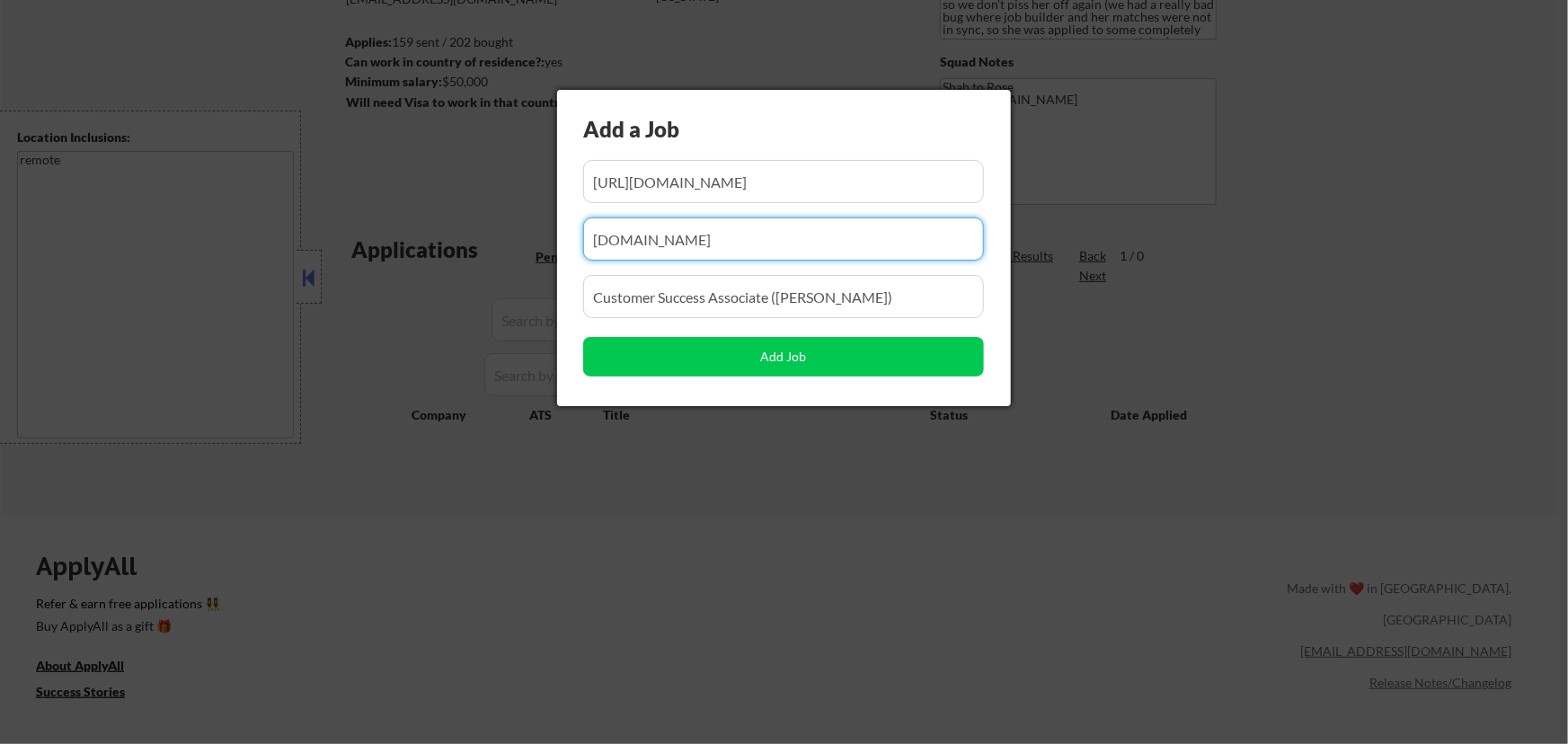
scroll to position [0, 0]
drag, startPoint x: 799, startPoint y: 236, endPoint x: 399, endPoint y: 328, distance: 410.4
click at [401, 330] on body "← Return to /applysquad Mailslurp Inbox Job Search Builder [PERSON_NAME] [GEOGR…" at bounding box center [784, 127] width 1568 height 744
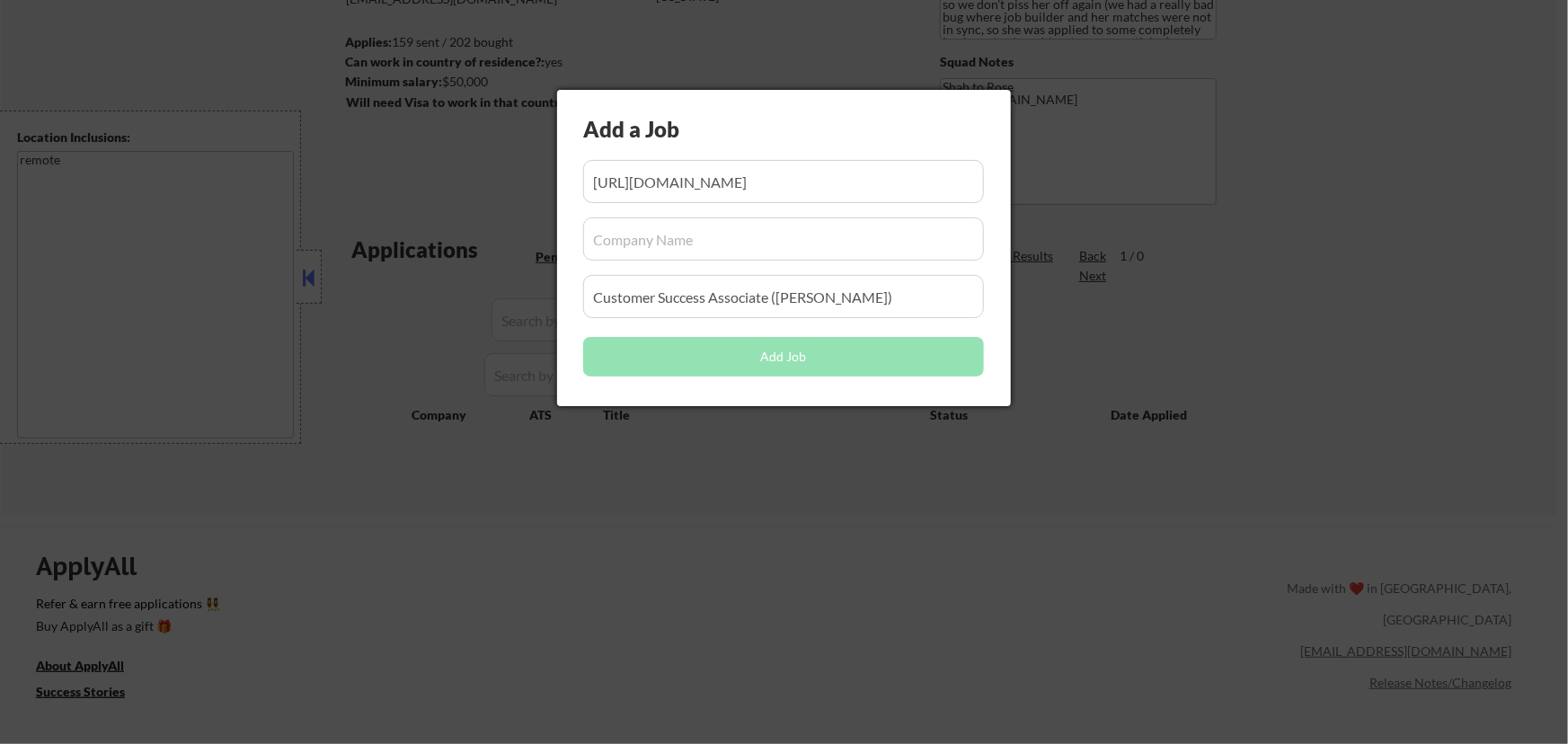
click at [704, 246] on input "input" at bounding box center [783, 239] width 400 height 43
paste input "Insycle"
type input "Insycle"
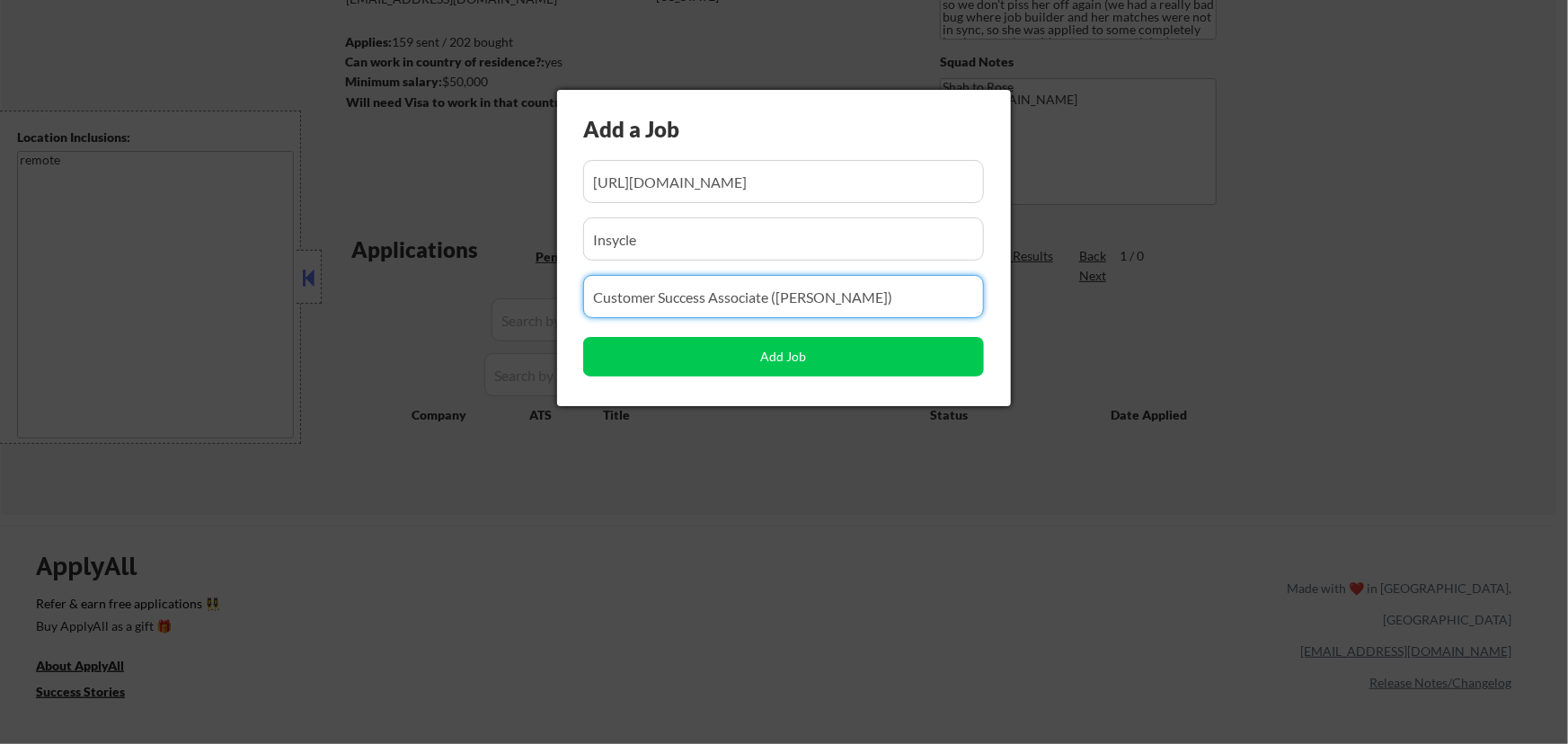
drag, startPoint x: 849, startPoint y: 298, endPoint x: 540, endPoint y: 340, distance: 311.8
click at [540, 340] on body "← Return to /applysquad Mailslurp Inbox Job Search Builder [PERSON_NAME] [GEOGR…" at bounding box center [784, 127] width 1568 height 744
click at [539, 340] on div at bounding box center [784, 372] width 1568 height 744
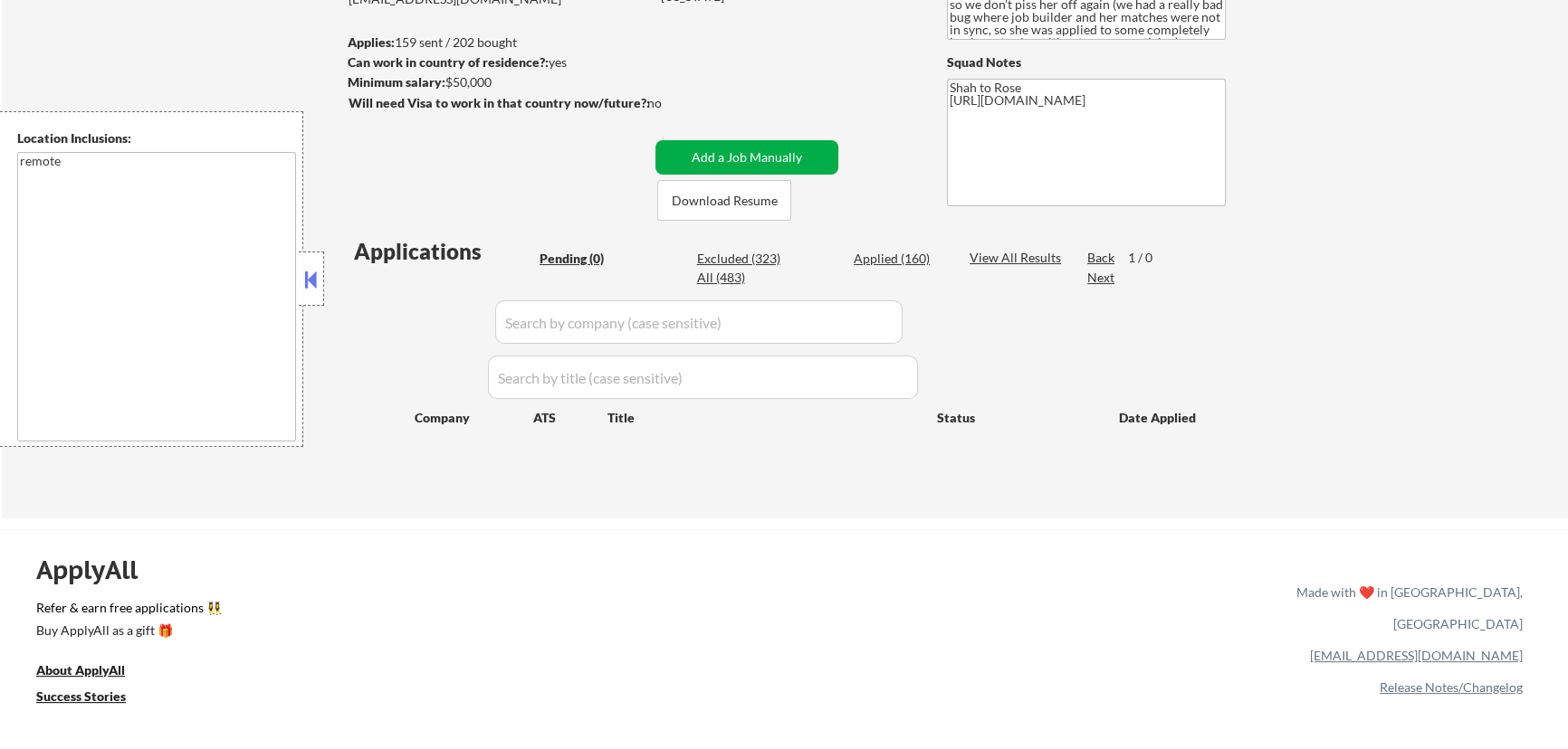
click at [775, 158] on button "Add a Job Manually" at bounding box center [746, 157] width 183 height 35
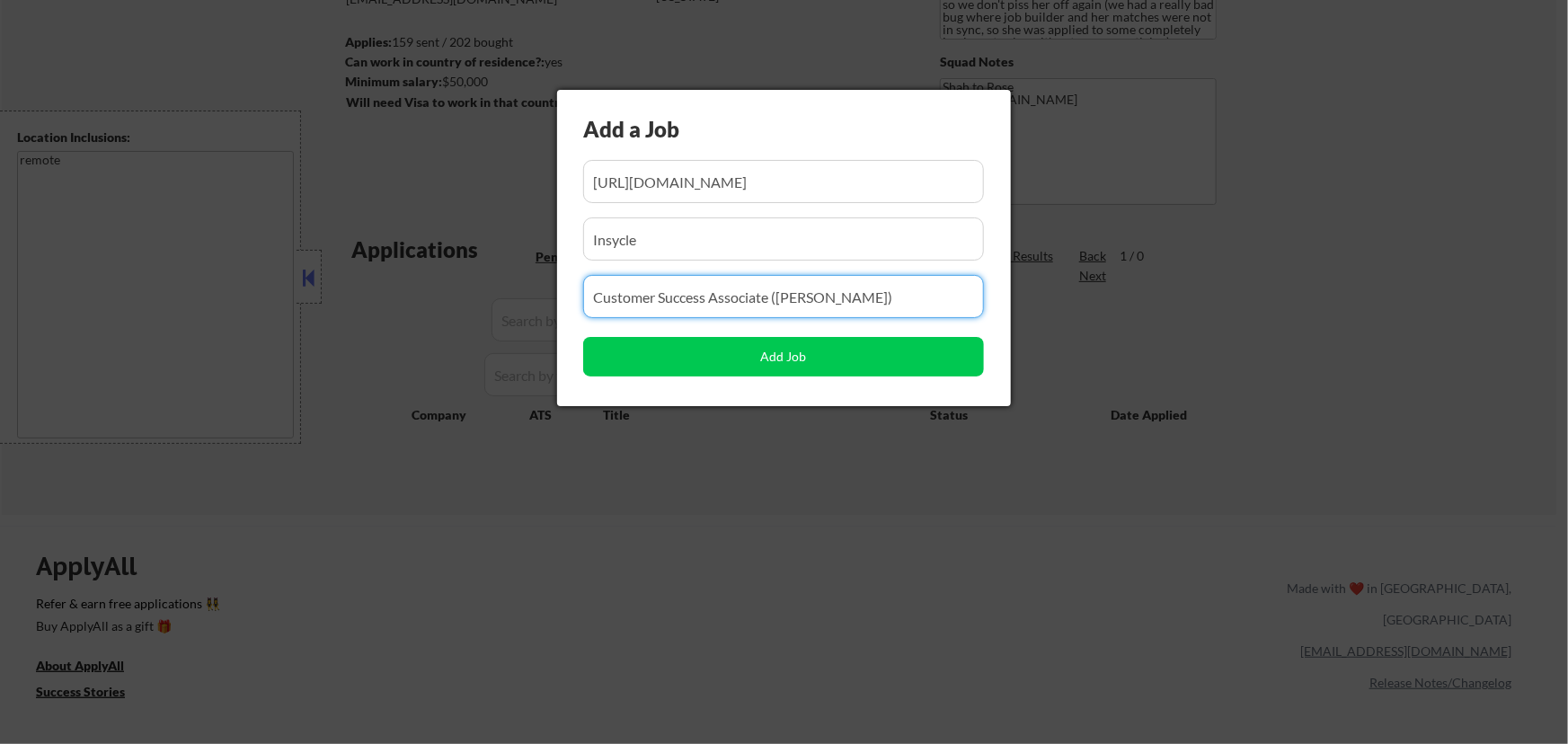
drag, startPoint x: 843, startPoint y: 292, endPoint x: 562, endPoint y: 359, distance: 288.9
click at [562, 359] on div "Add a Job Add Job" at bounding box center [784, 248] width 454 height 316
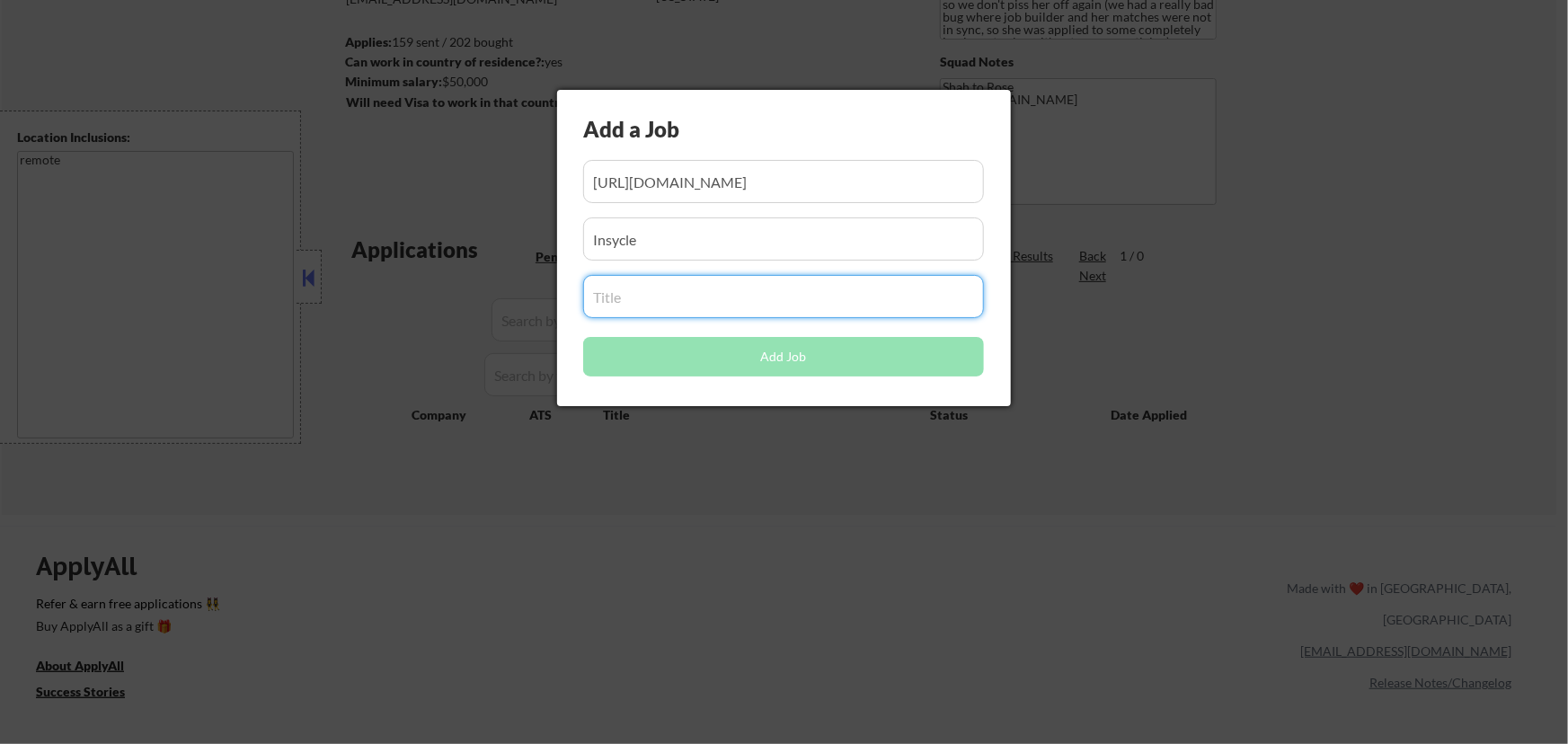
click at [669, 291] on input "input" at bounding box center [783, 297] width 400 height 43
paste input "Insycle"
type input "Insycle"
drag, startPoint x: 695, startPoint y: 302, endPoint x: 428, endPoint y: 311, distance: 267.2
click at [429, 311] on body "← Return to /applysquad Mailslurp Inbox Job Search Builder [PERSON_NAME] [GEOGR…" at bounding box center [784, 127] width 1568 height 744
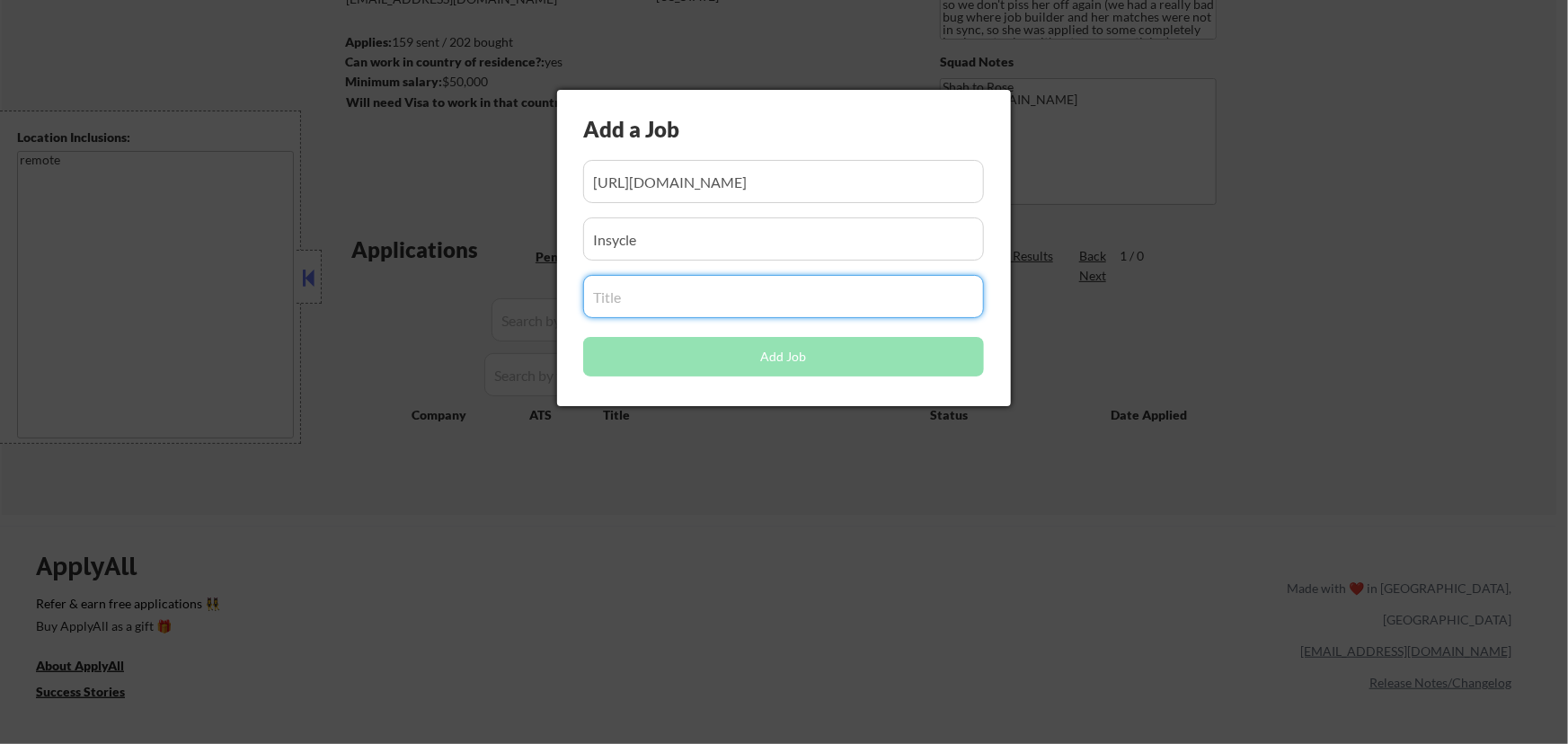
paste input "SaaS Customer Onboarding Specialist"
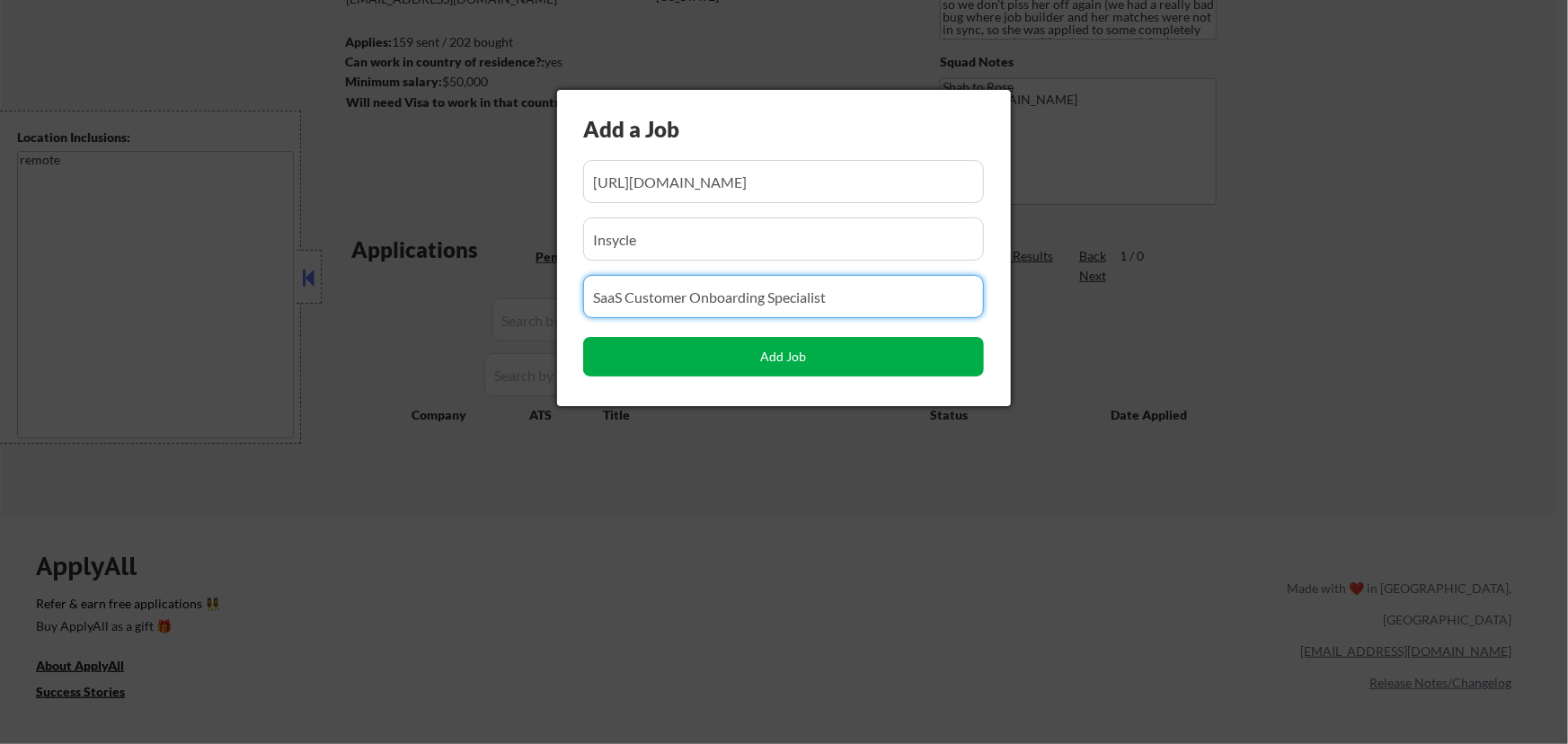
type input "SaaS Customer Onboarding Specialist"
click at [763, 358] on button "Add Job" at bounding box center [783, 357] width 400 height 39
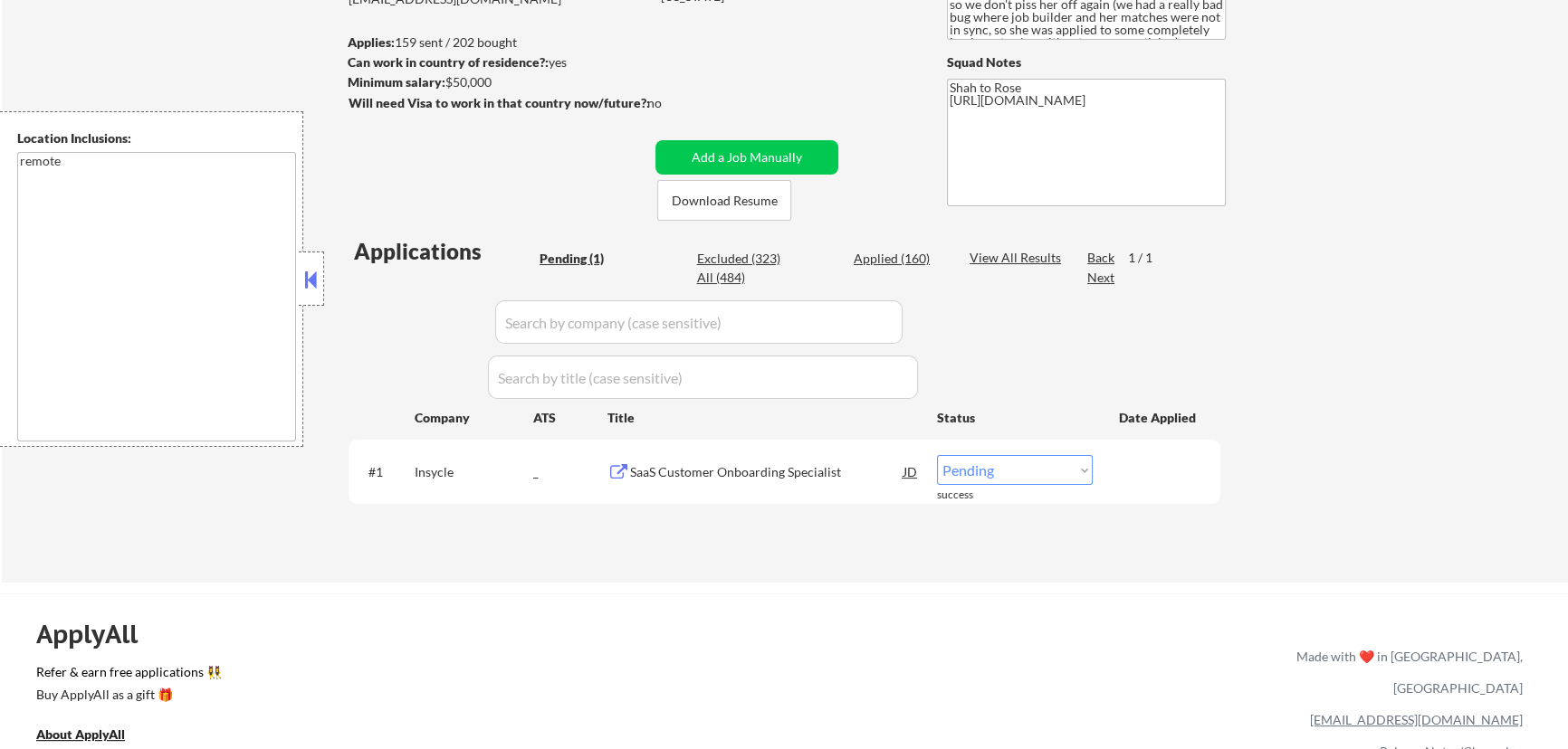
click at [1055, 471] on select "Choose an option... Pending Applied Excluded (Questions) Excluded (Expired) Exc…" at bounding box center [1014, 470] width 155 height 30
select select ""applied""
click at [937, 455] on select "Choose an option... Pending Applied Excluded (Questions) Excluded (Expired) Exc…" at bounding box center [1014, 470] width 155 height 30
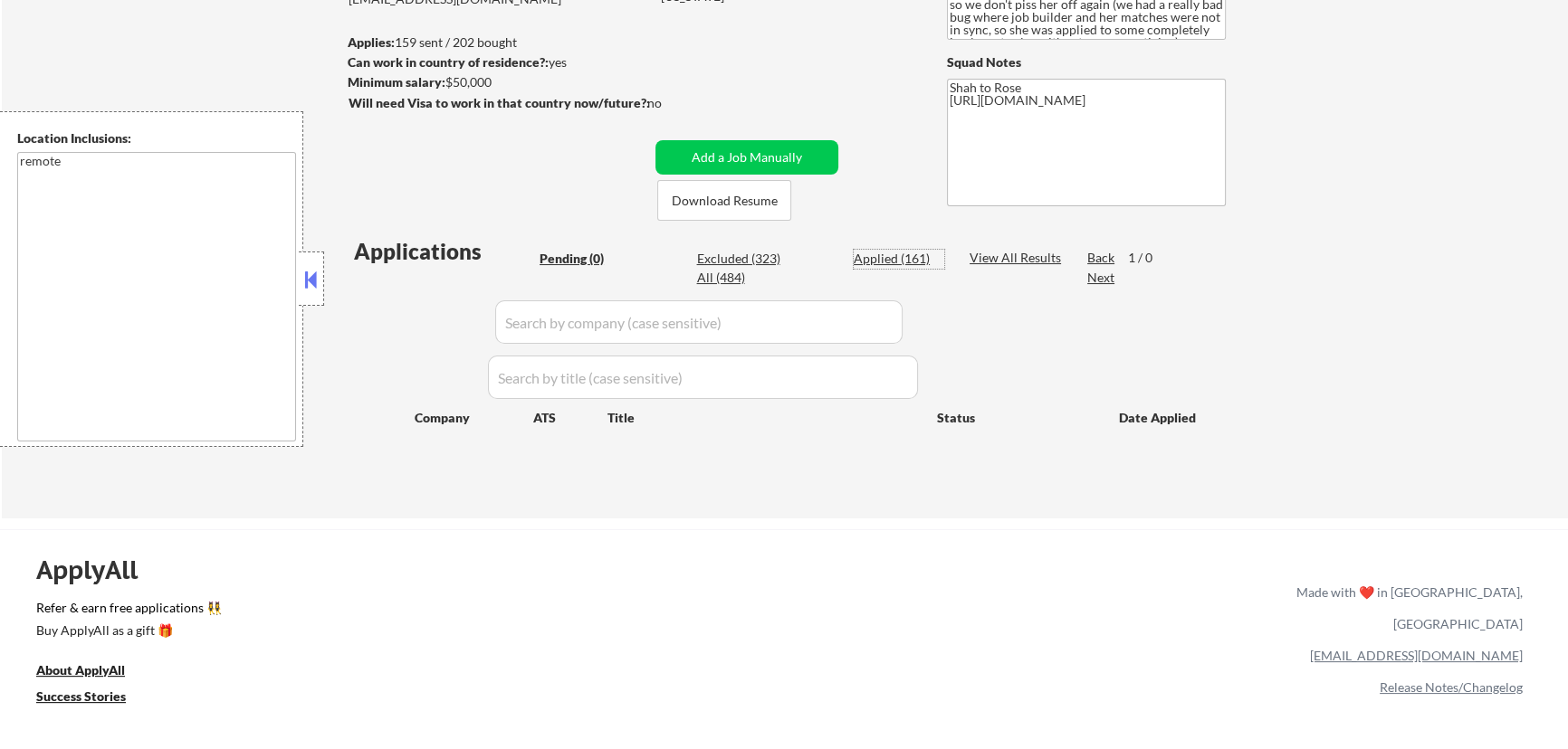
click at [862, 258] on div "Applied (161)" at bounding box center [899, 258] width 90 height 18
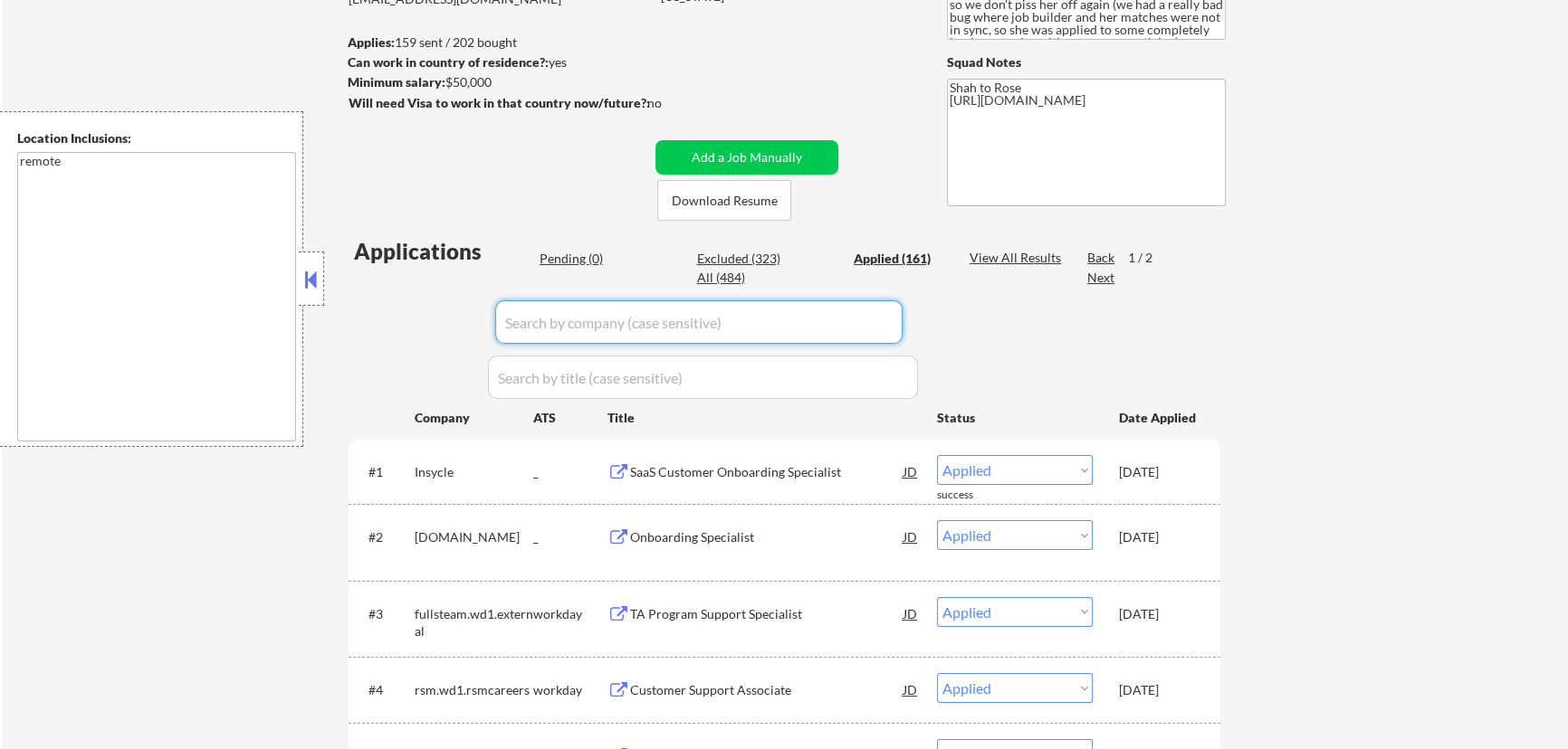
click at [885, 326] on input "input" at bounding box center [698, 322] width 407 height 43
paste input "colibrigroup"
type input "colibrigroup"
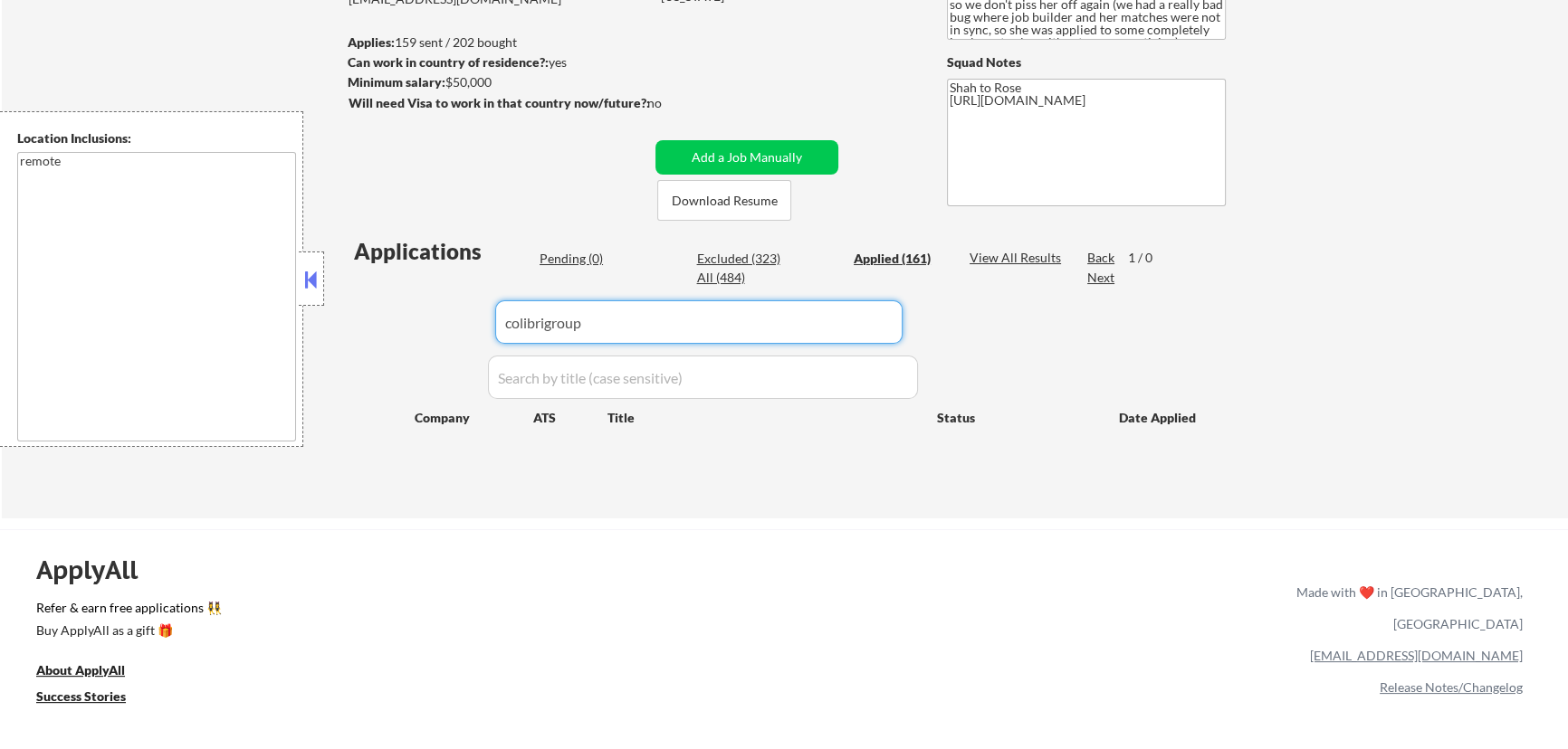
drag, startPoint x: 725, startPoint y: 318, endPoint x: 468, endPoint y: 322, distance: 257.0
click at [470, 322] on div "Applications Pending (0) Excluded (323) Applied (161) All (484) View All Result…" at bounding box center [784, 360] width 872 height 248
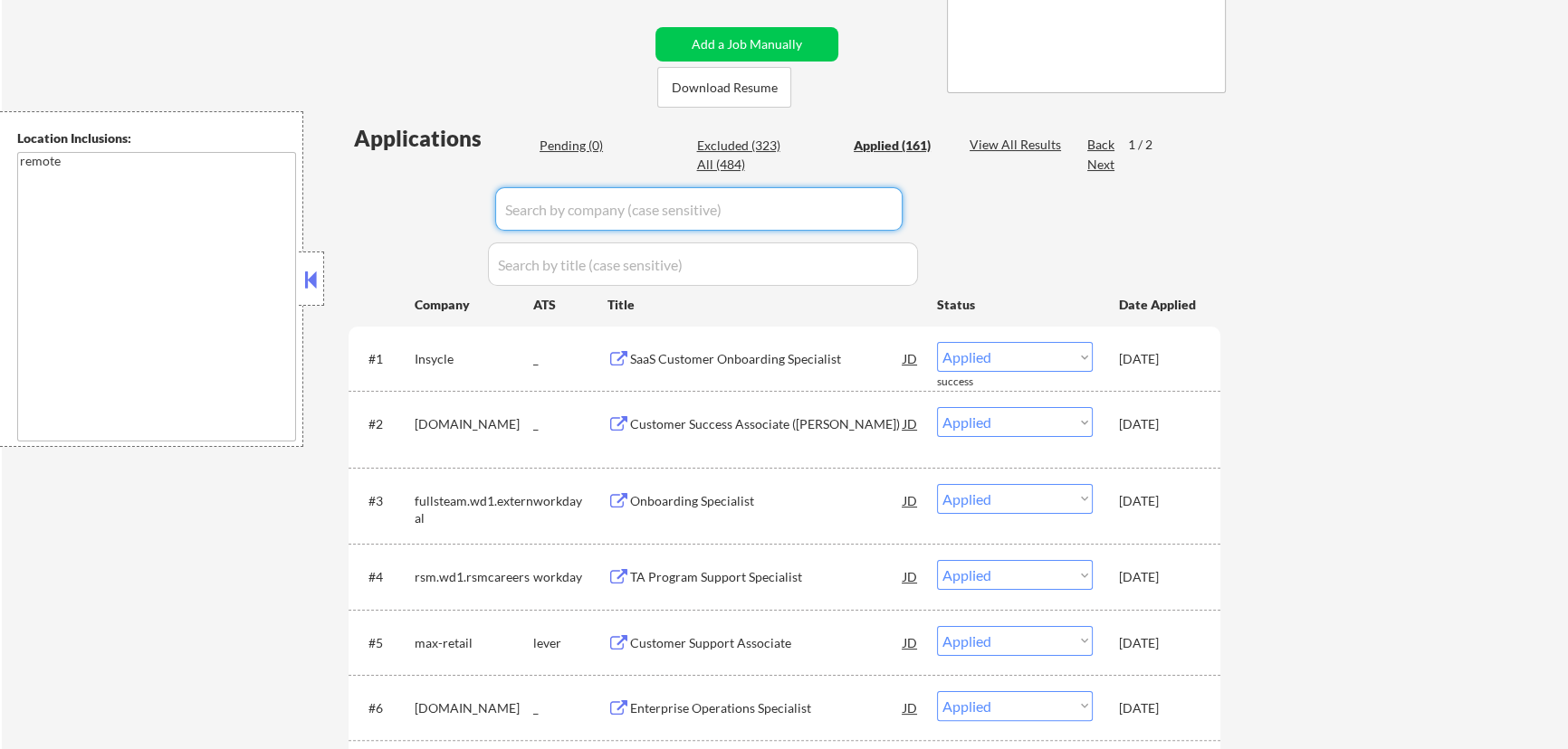
scroll to position [329, 0]
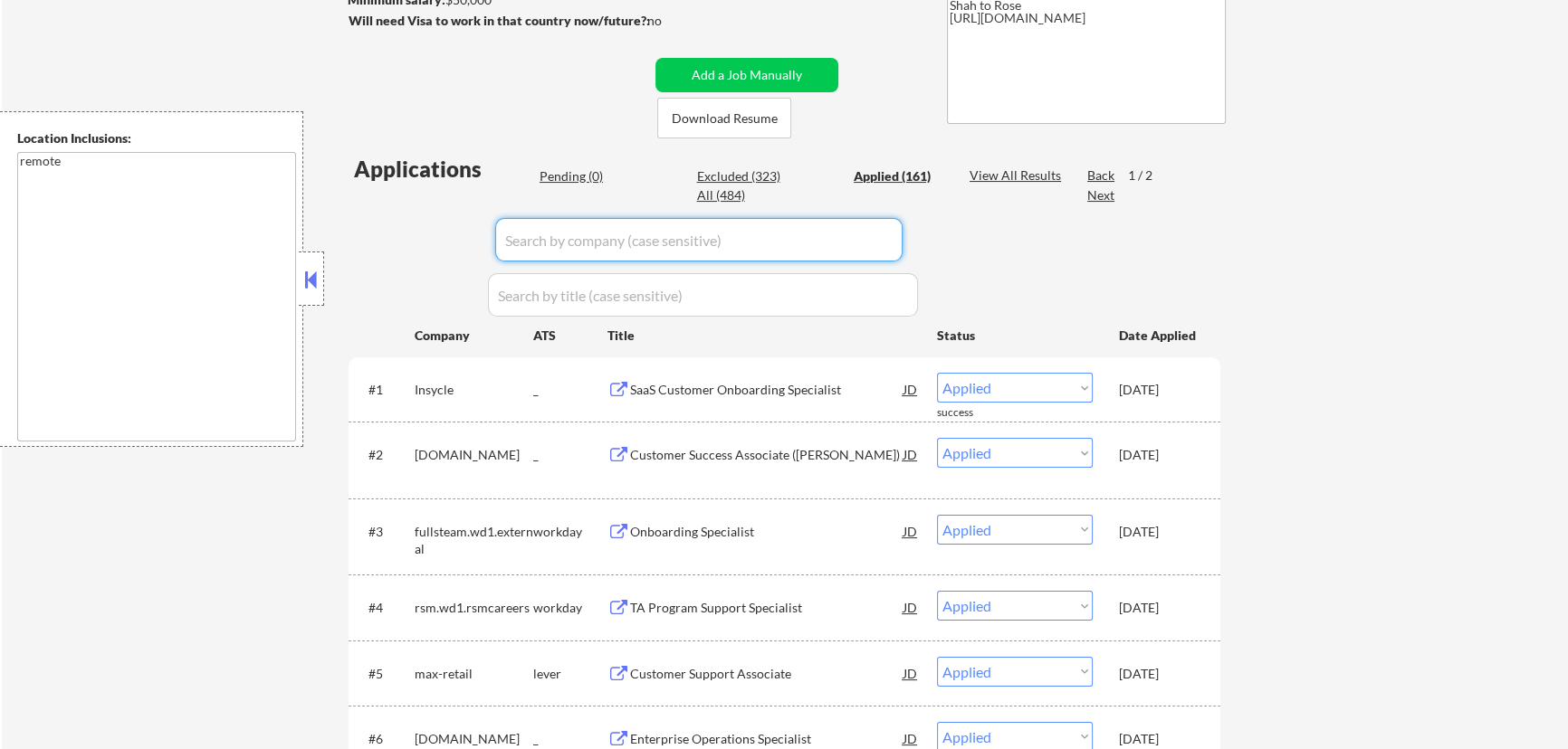
click at [1113, 195] on div "Next" at bounding box center [1102, 195] width 29 height 18
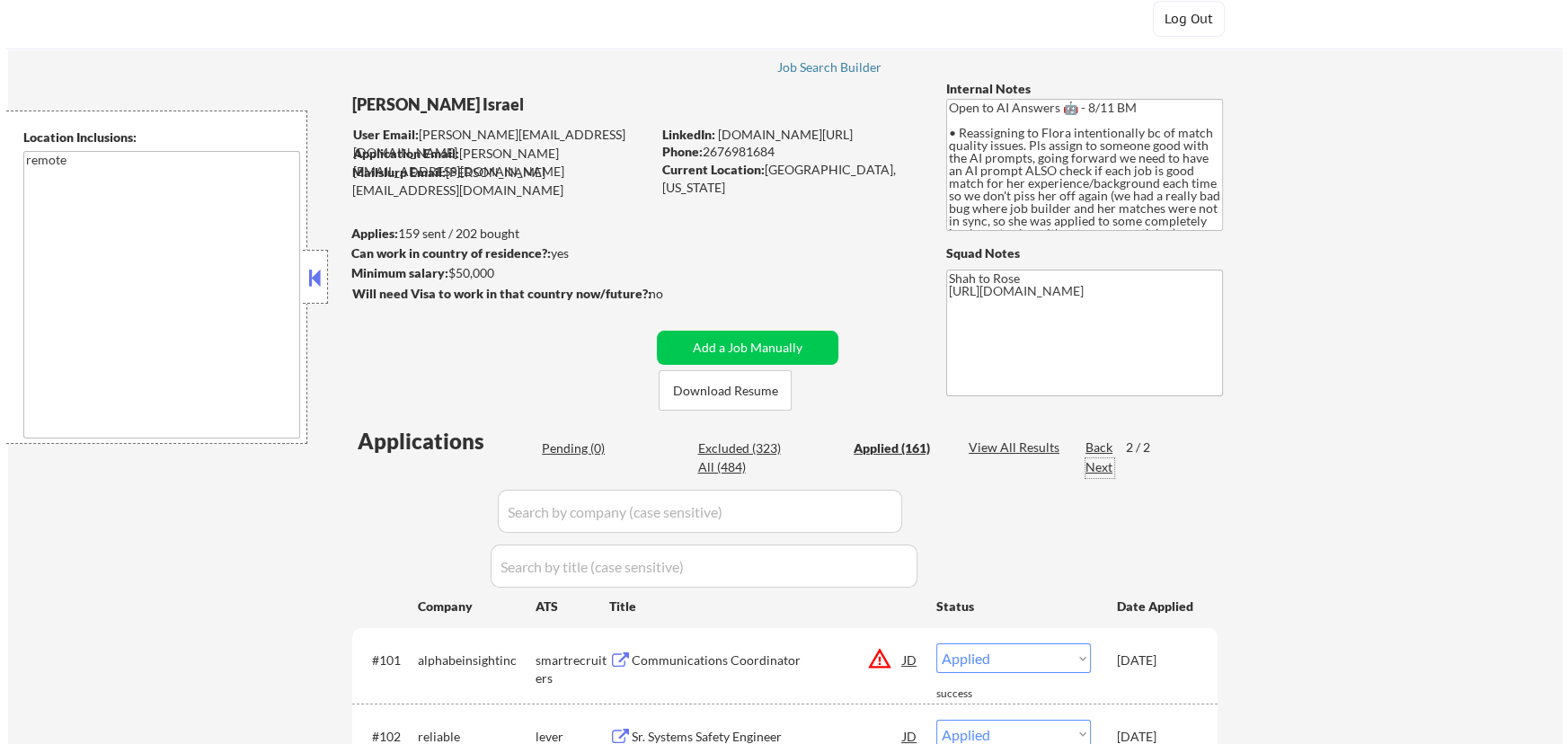
scroll to position [80, 0]
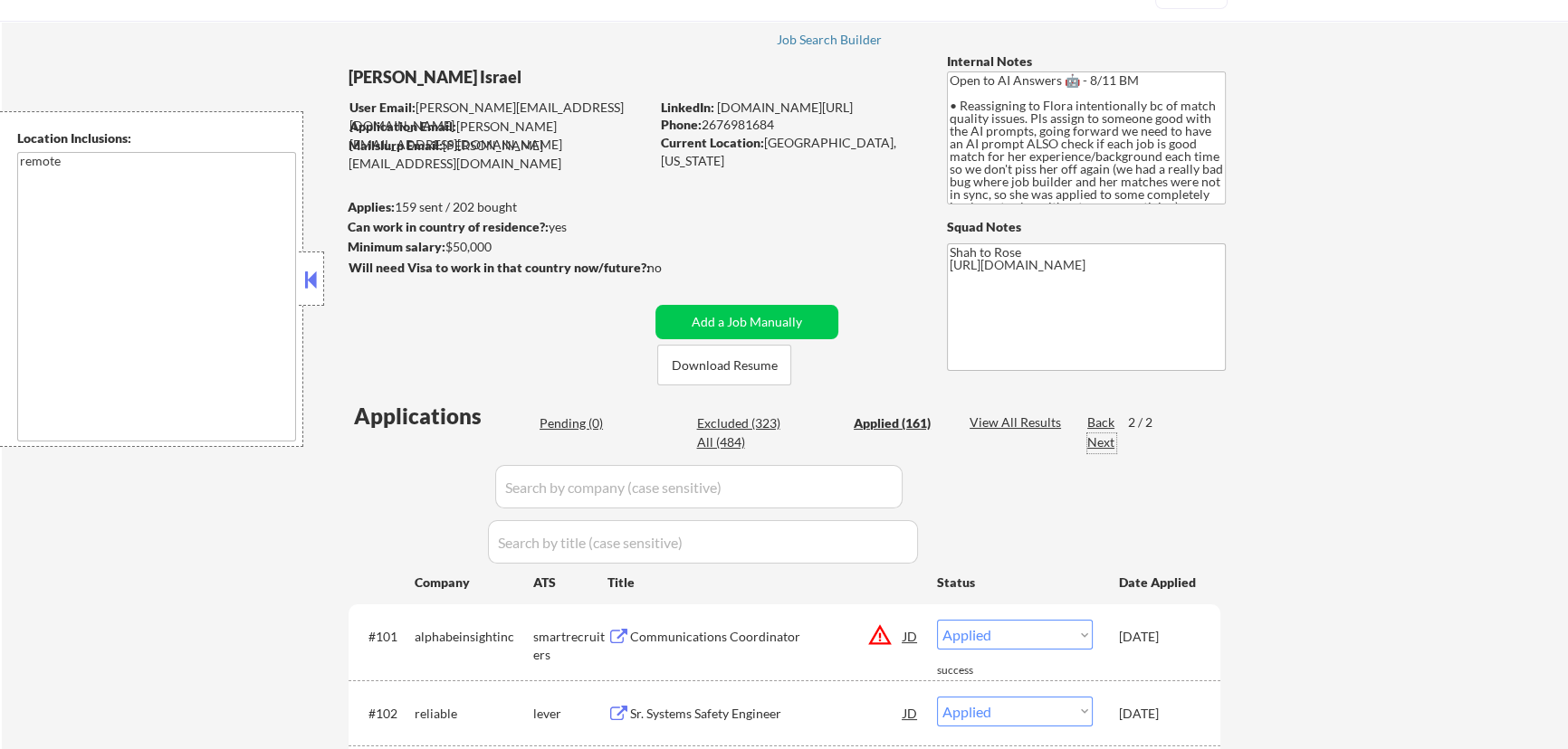
click at [590, 424] on div "Pending (0)" at bounding box center [585, 423] width 90 height 18
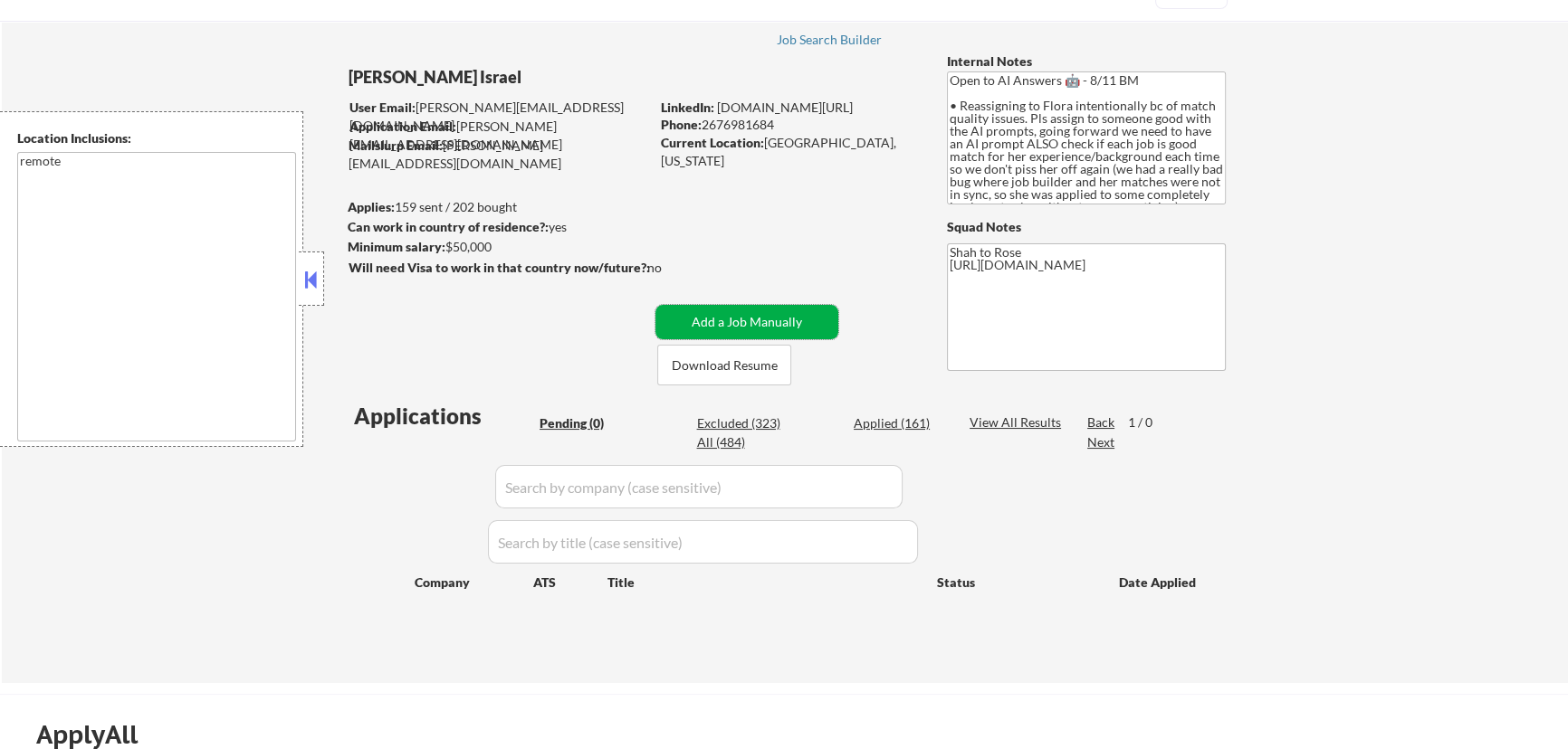
click at [749, 317] on button "Add a Job Manually" at bounding box center [746, 322] width 183 height 35
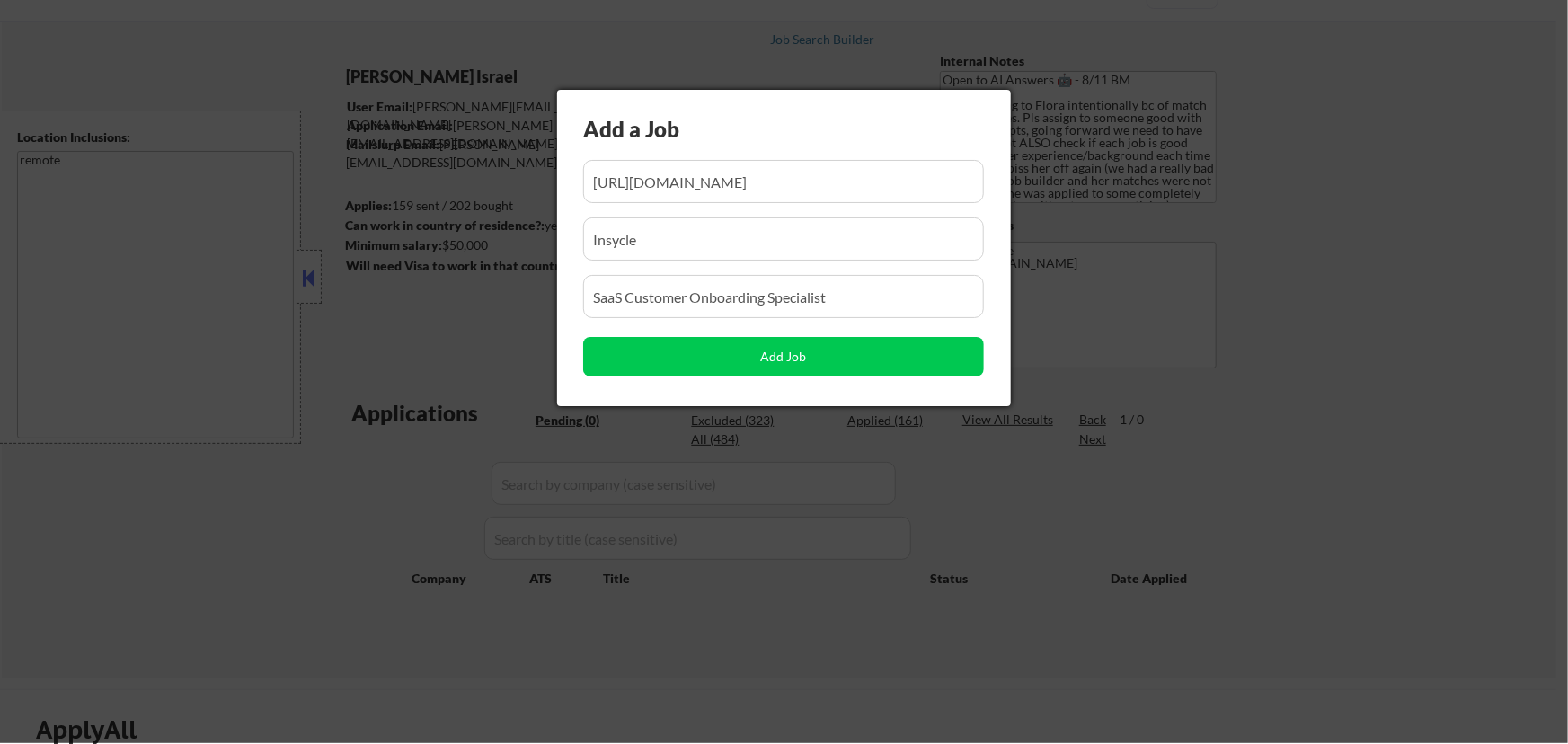
scroll to position [0, 197]
drag, startPoint x: 767, startPoint y: 182, endPoint x: 674, endPoint y: 192, distance: 93.5
click at [674, 192] on input "input" at bounding box center [783, 182] width 400 height 43
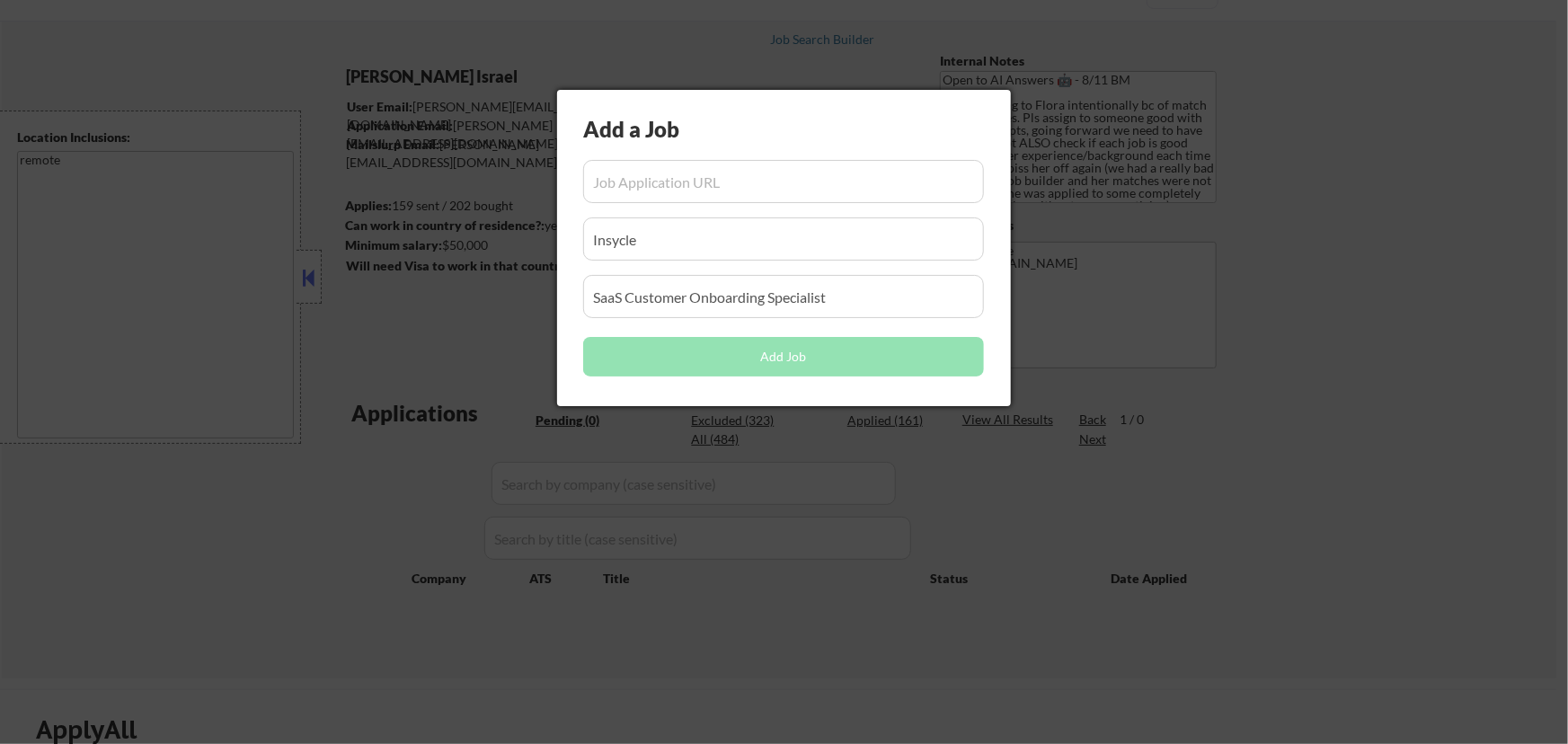
click at [658, 197] on input "input" at bounding box center [783, 182] width 400 height 43
paste input "[URL][DOMAIN_NAME]"
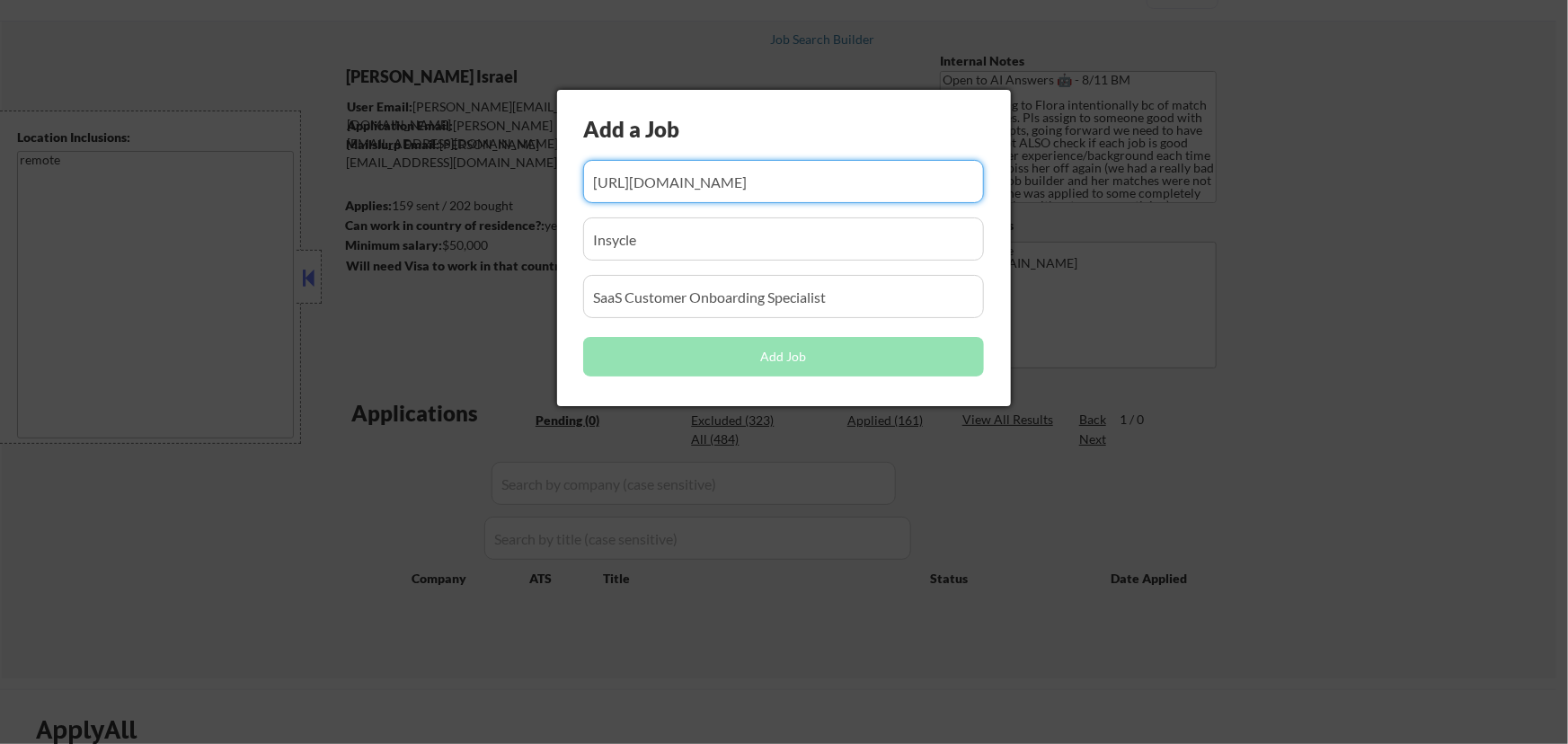
scroll to position [0, 104]
type input "[URL][DOMAIN_NAME]"
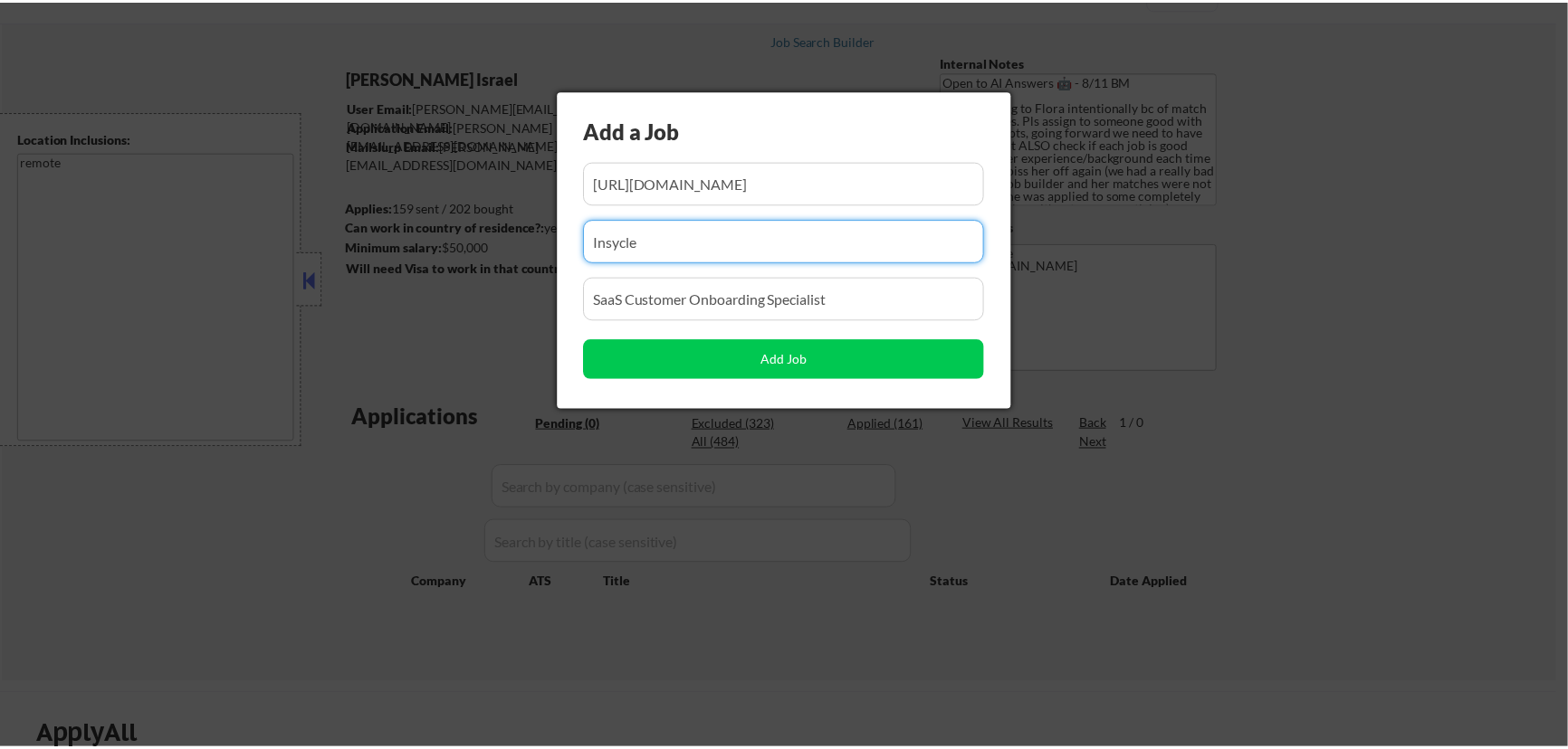
scroll to position [0, 0]
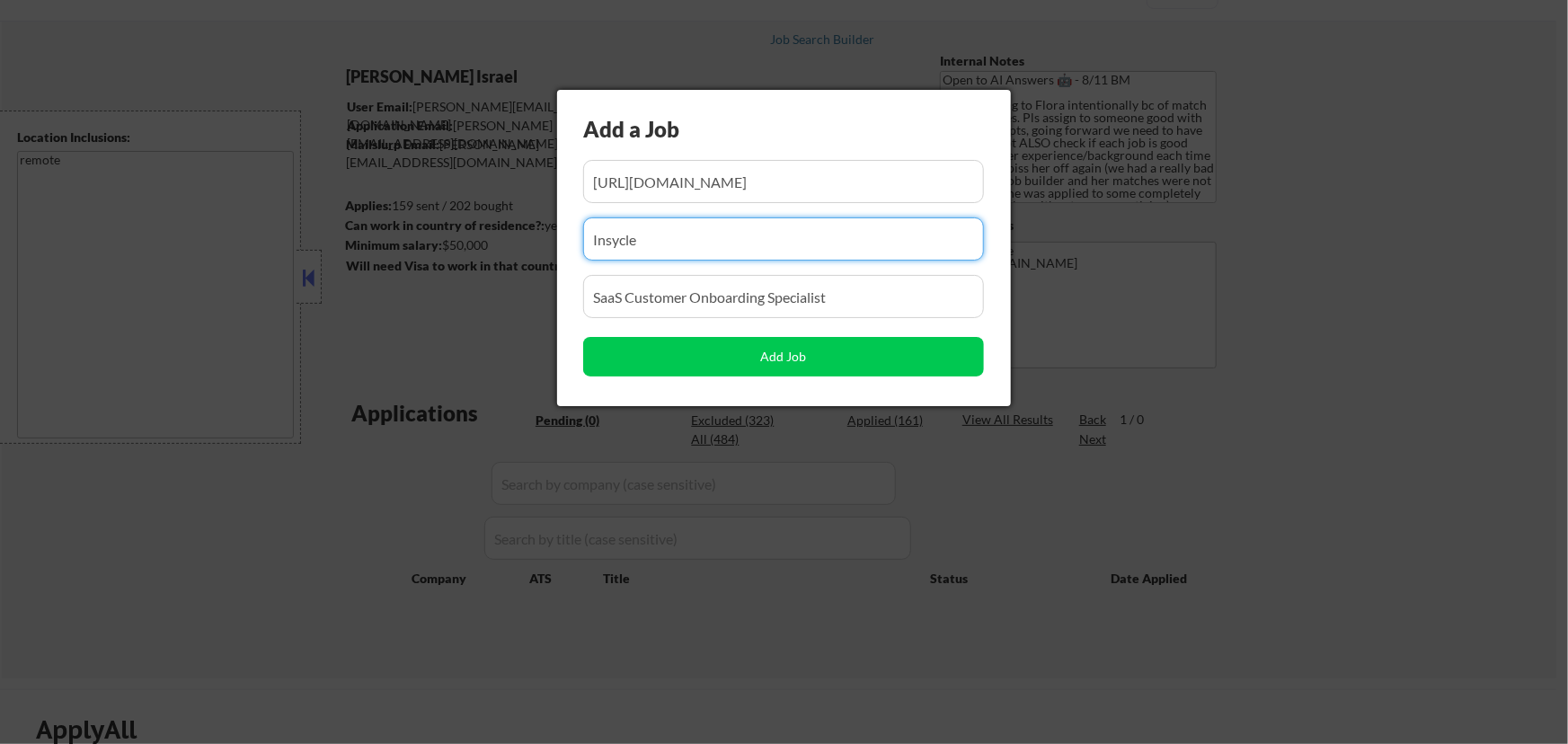
drag, startPoint x: 692, startPoint y: 247, endPoint x: 440, endPoint y: 299, distance: 257.3
click at [443, 308] on body "← Return to /applysquad Mailslurp Inbox Job Search Builder [PERSON_NAME] [GEOGR…" at bounding box center [784, 291] width 1568 height 744
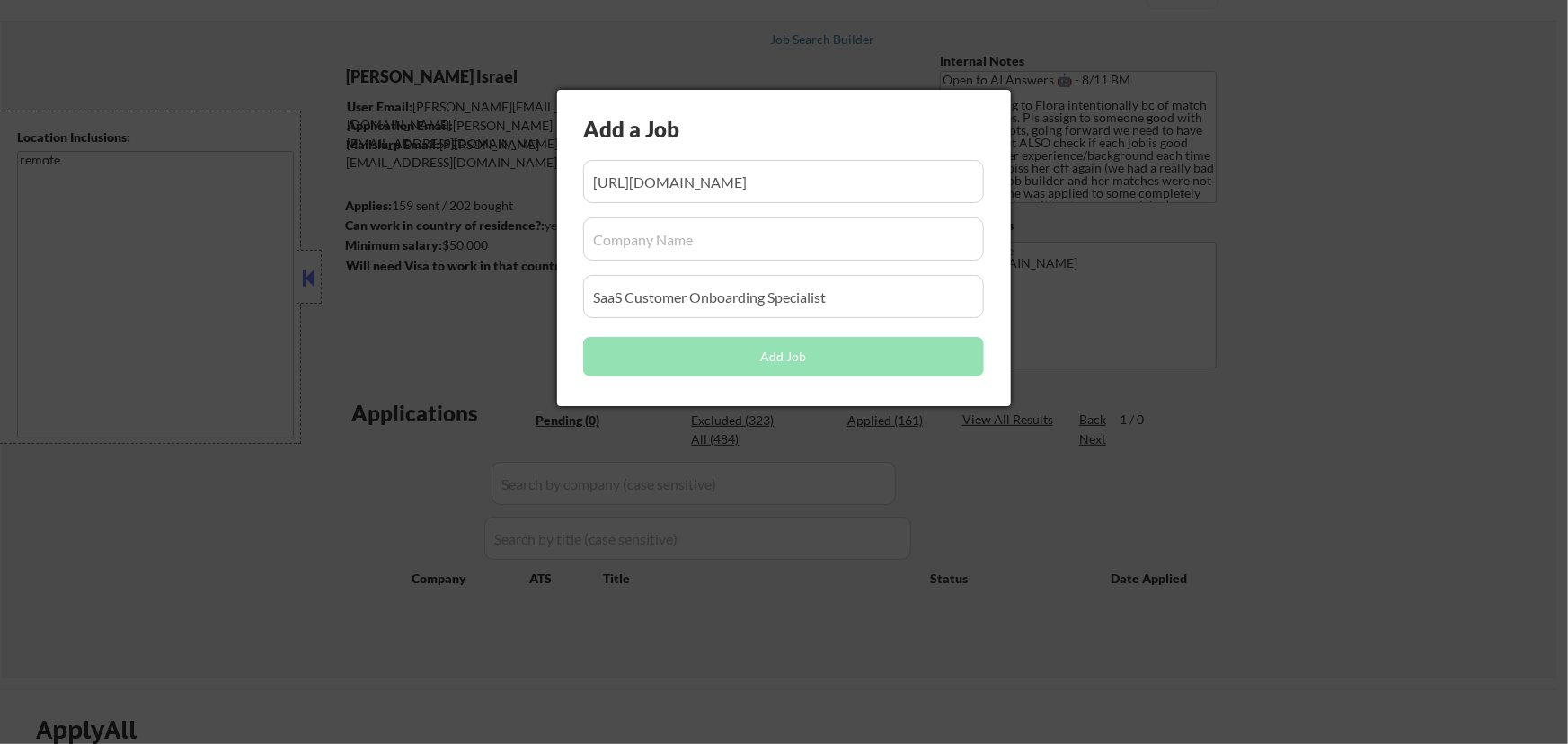
click at [738, 248] on input "input" at bounding box center [783, 239] width 400 height 43
paste input "colibrigroup"
type input "colibrigroup"
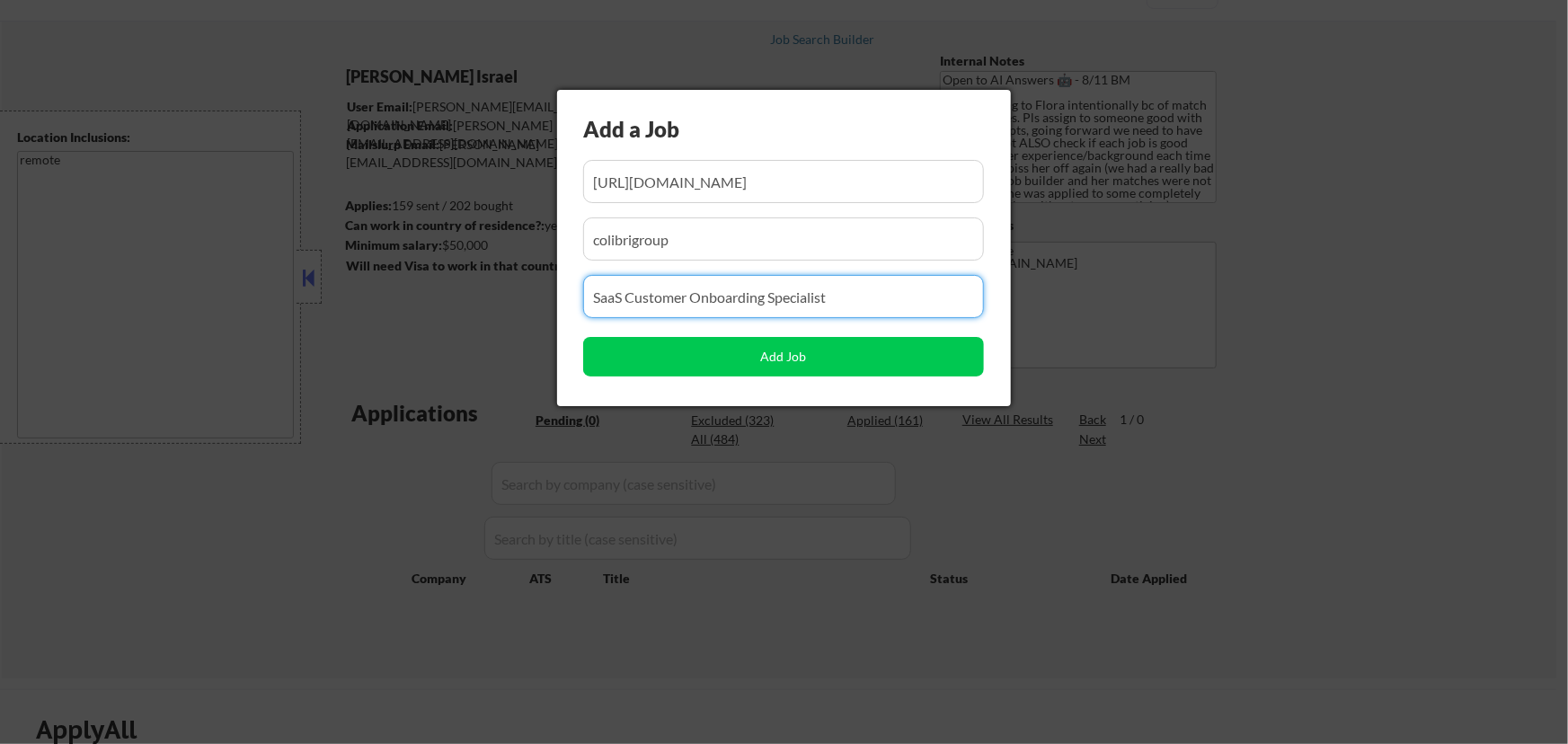
drag, startPoint x: 853, startPoint y: 296, endPoint x: 503, endPoint y: 323, distance: 351.0
click at [503, 323] on body "← Return to /applysquad Mailslurp Inbox Job Search Builder [PERSON_NAME] [GEOGR…" at bounding box center [784, 291] width 1568 height 744
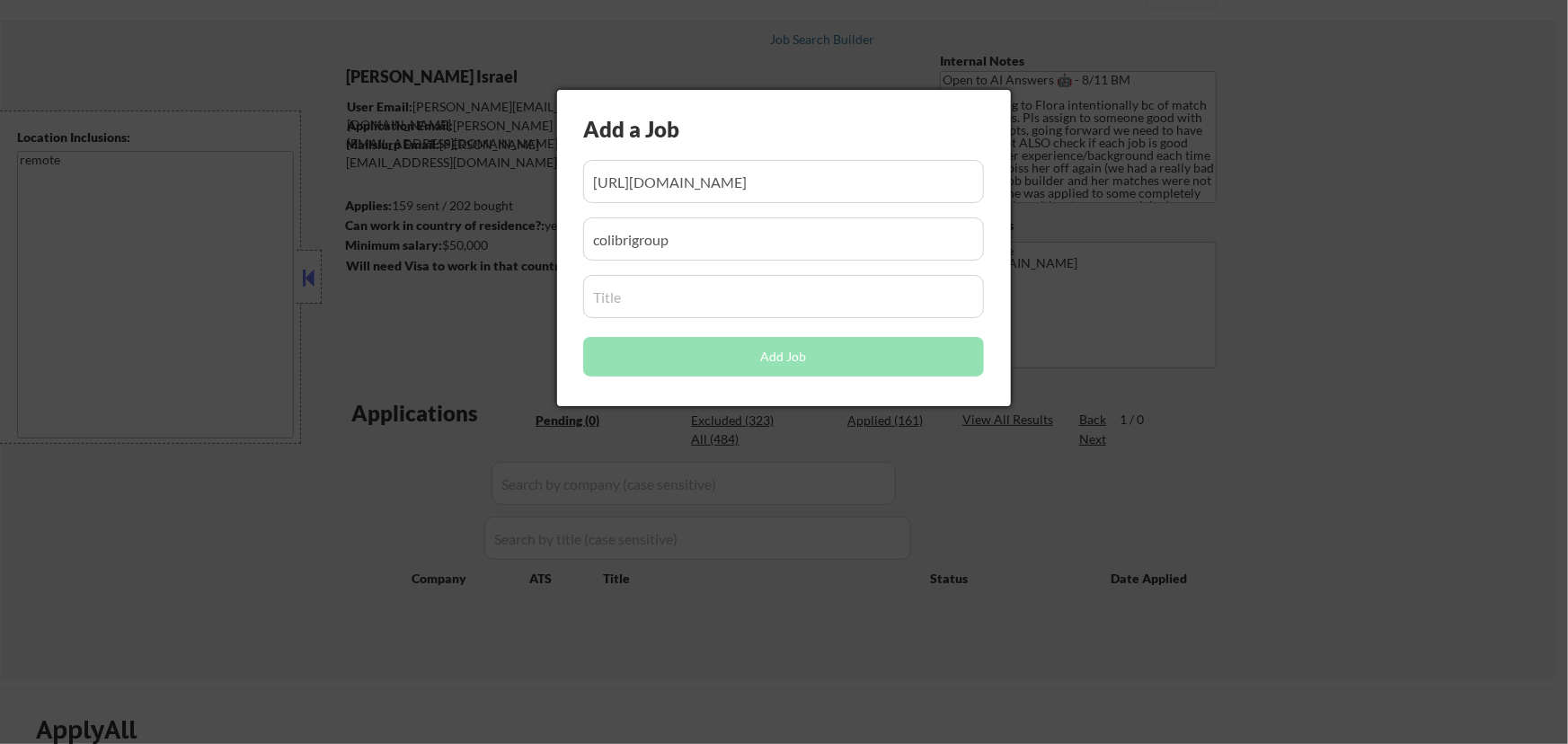
click at [651, 299] on input "input" at bounding box center [783, 297] width 400 height 43
paste input "Customer Service Representative (Remote)"
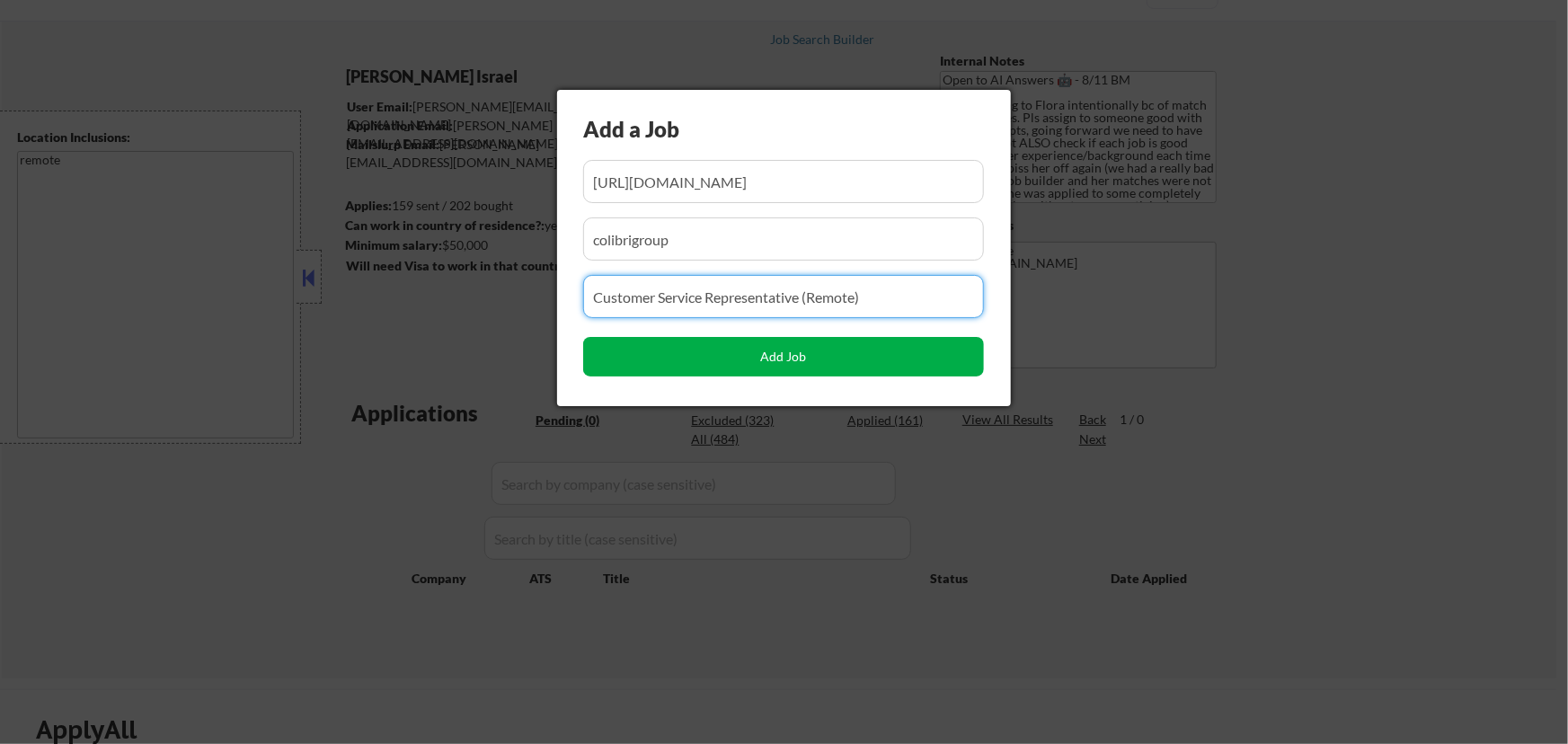
type input "Customer Service Representative (Remote)"
click at [794, 359] on button "Add Job" at bounding box center [783, 357] width 400 height 39
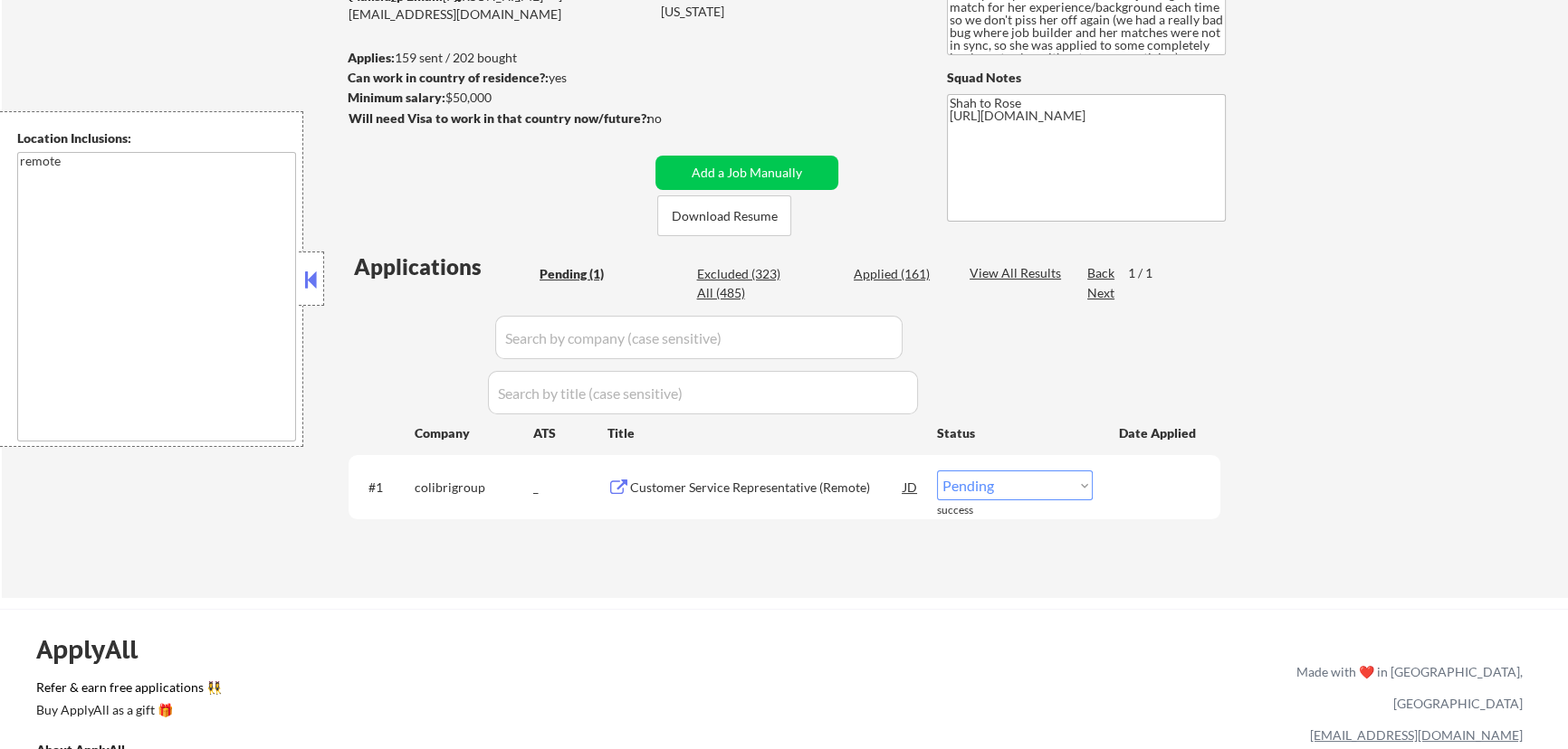
scroll to position [246, 0]
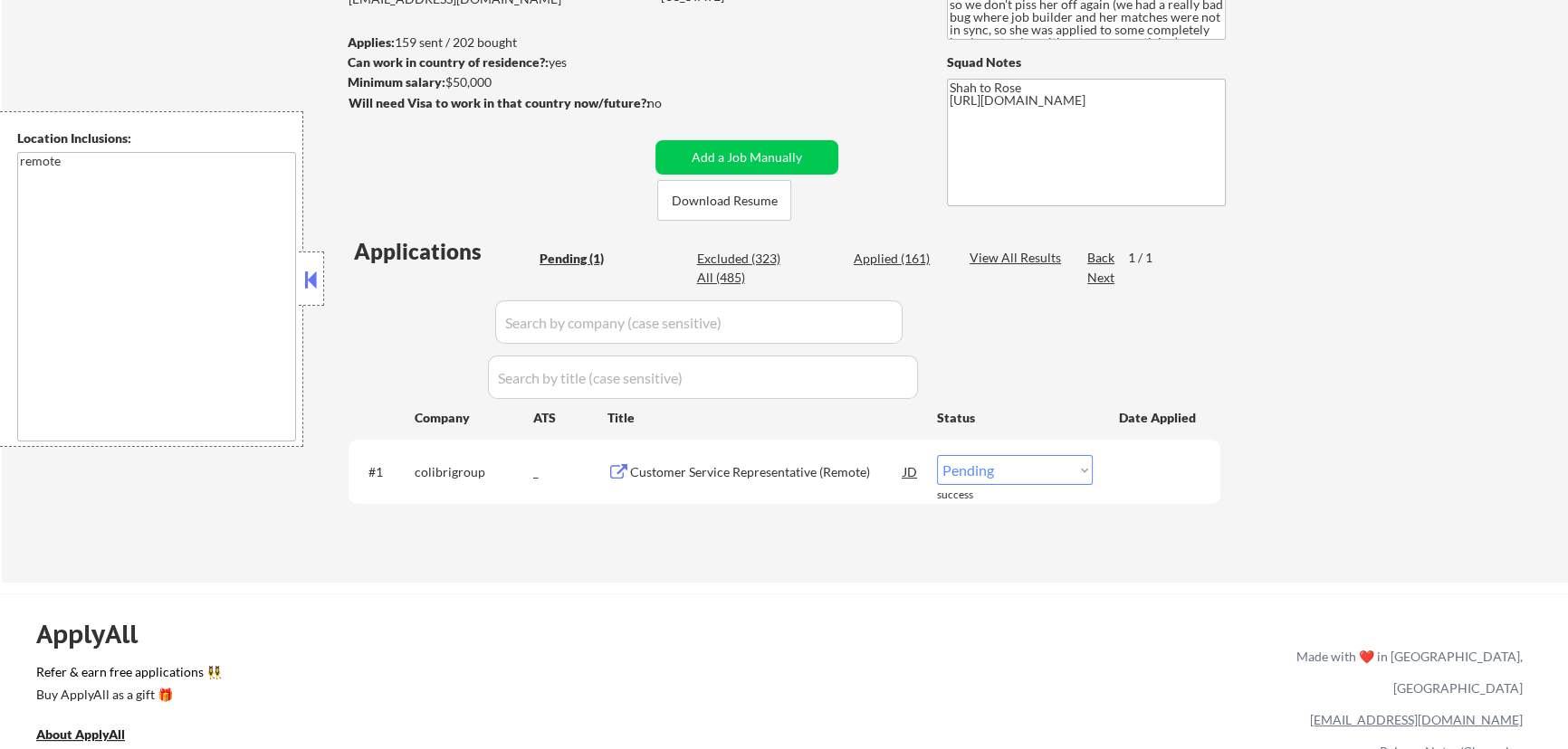
click at [1040, 469] on select "Choose an option... Pending Applied Excluded (Questions) Excluded (Expired) Exc…" at bounding box center [1014, 470] width 155 height 30
select select ""applied""
click at [937, 455] on select "Choose an option... Pending Applied Excluded (Questions) Excluded (Expired) Exc…" at bounding box center [1014, 470] width 155 height 30
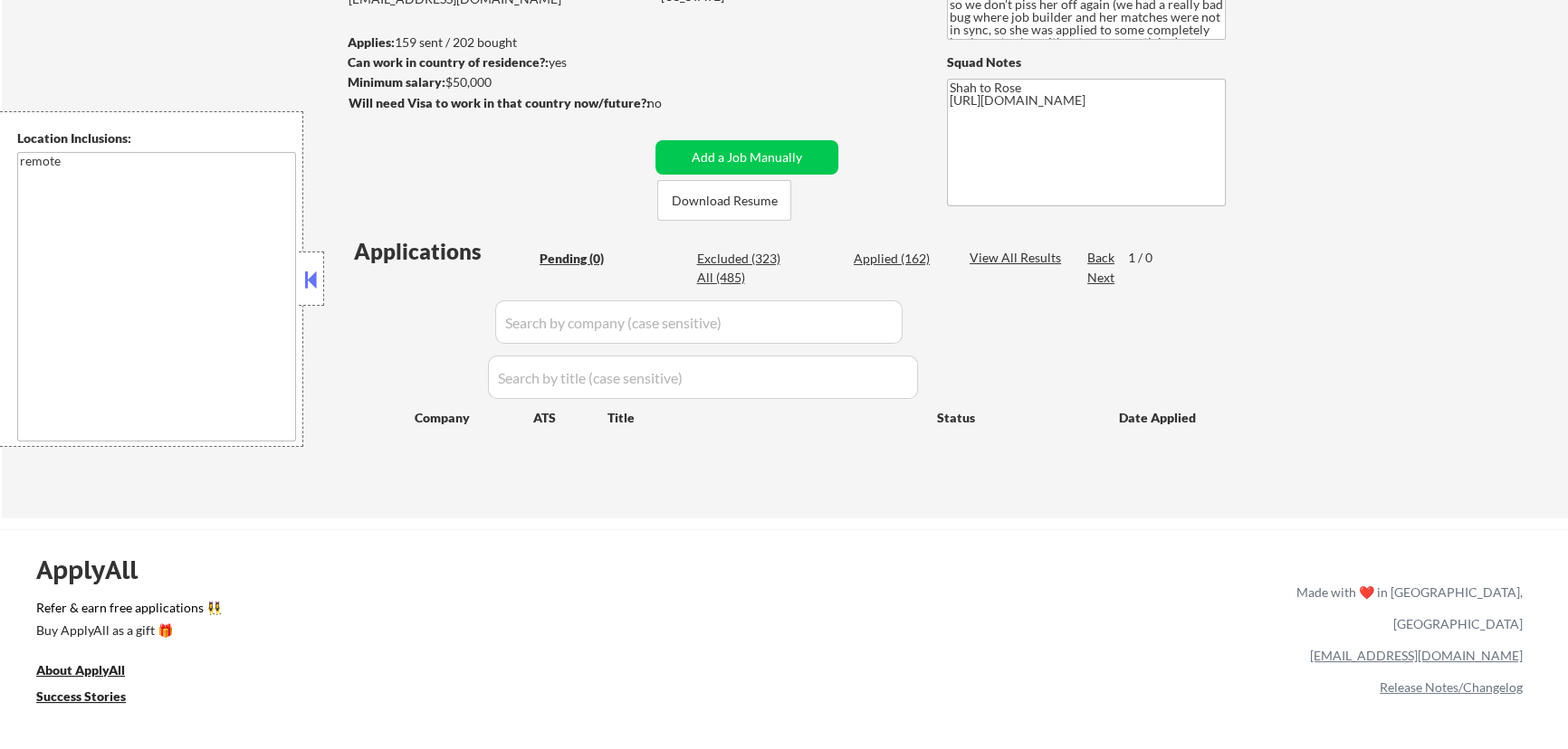
click at [308, 280] on button at bounding box center [311, 279] width 20 height 27
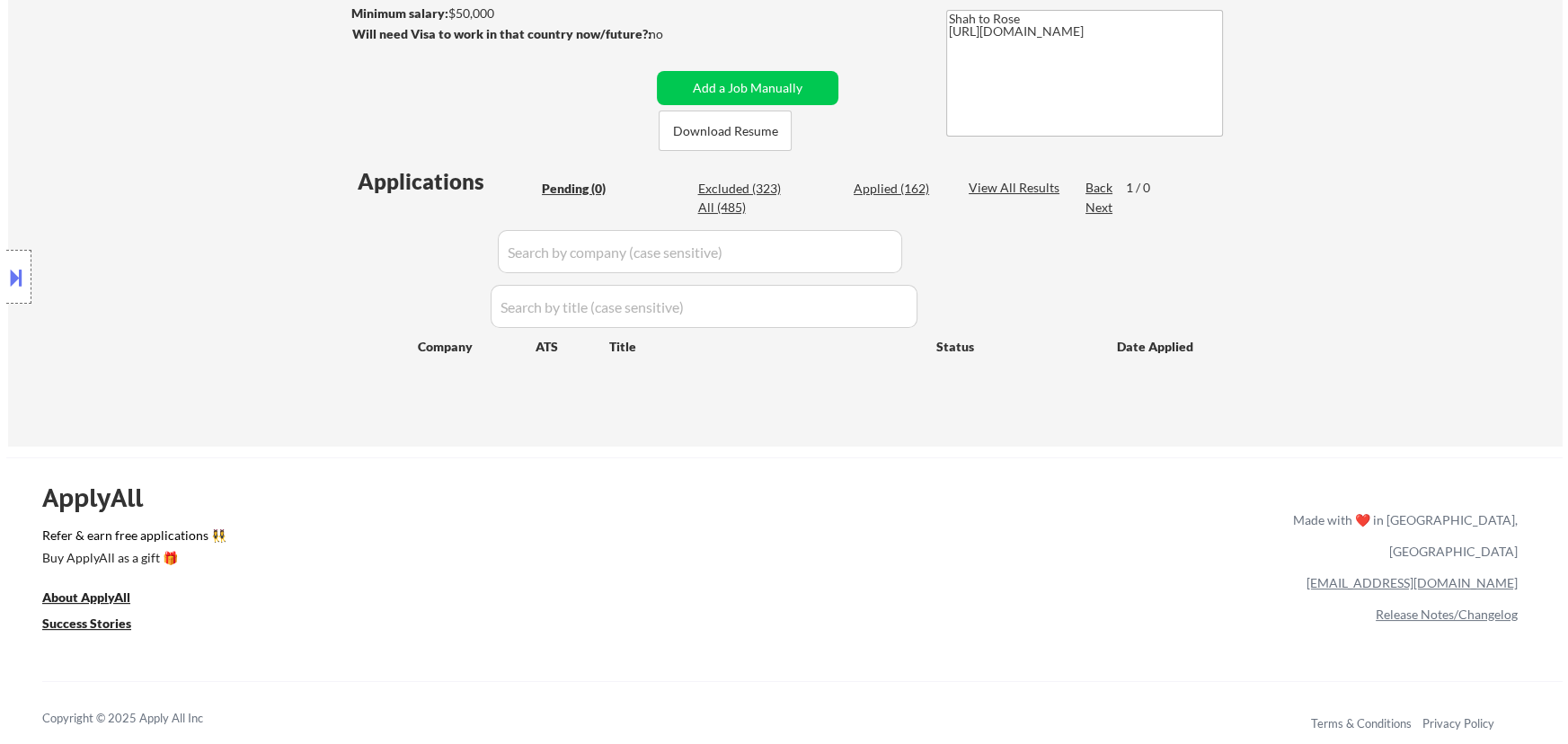
scroll to position [163, 0]
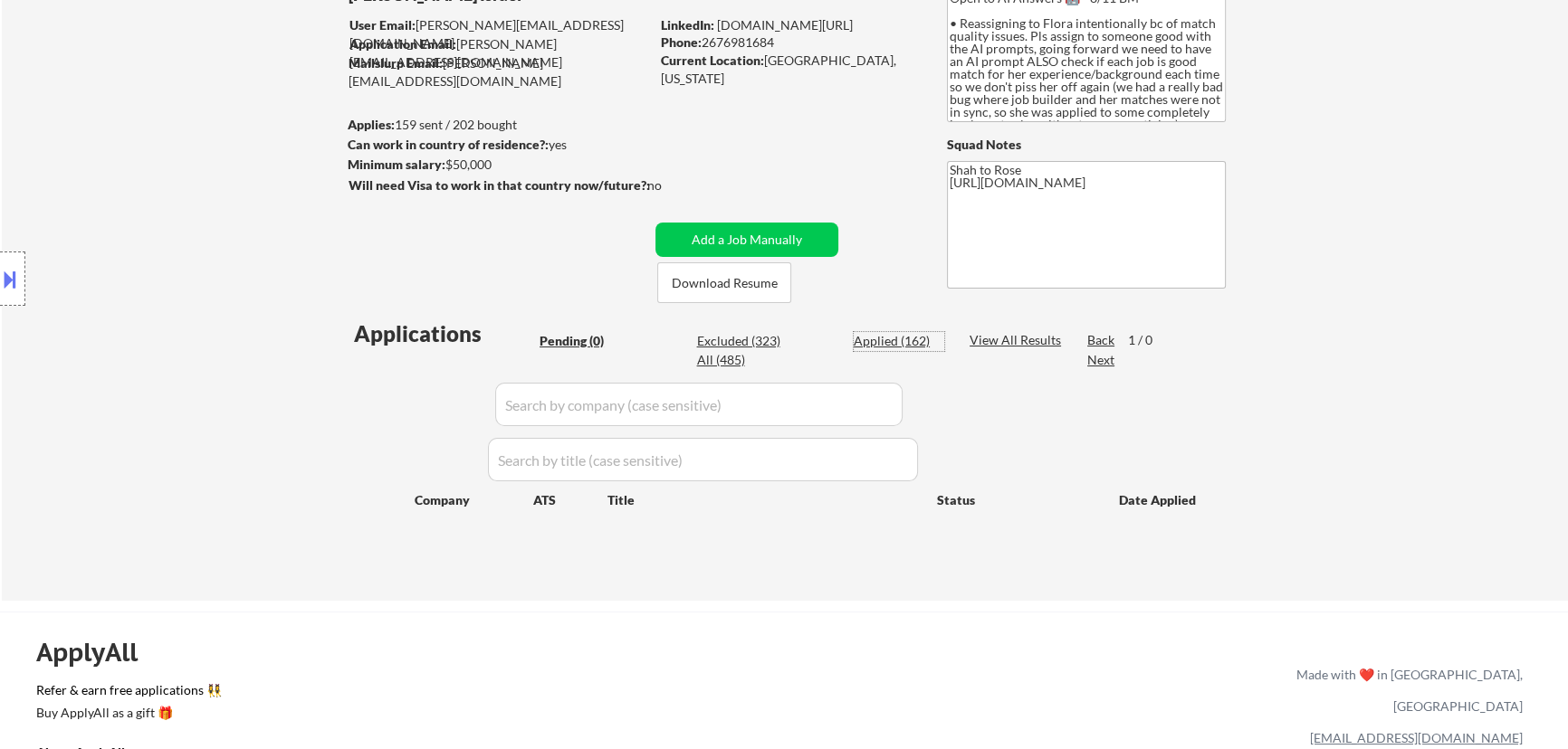
click at [900, 344] on div "Applied (162)" at bounding box center [899, 341] width 90 height 18
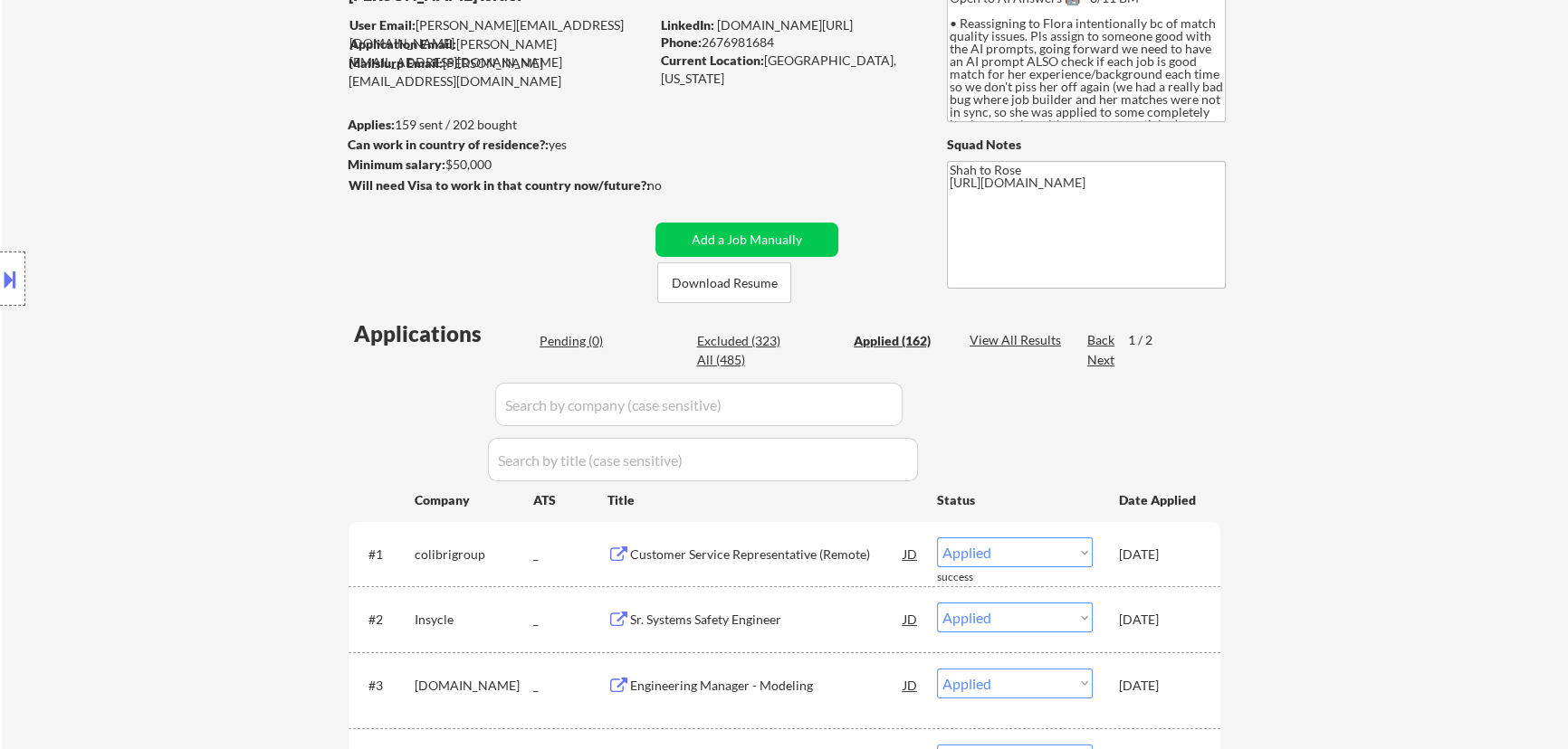
click at [813, 404] on input "input" at bounding box center [698, 404] width 407 height 43
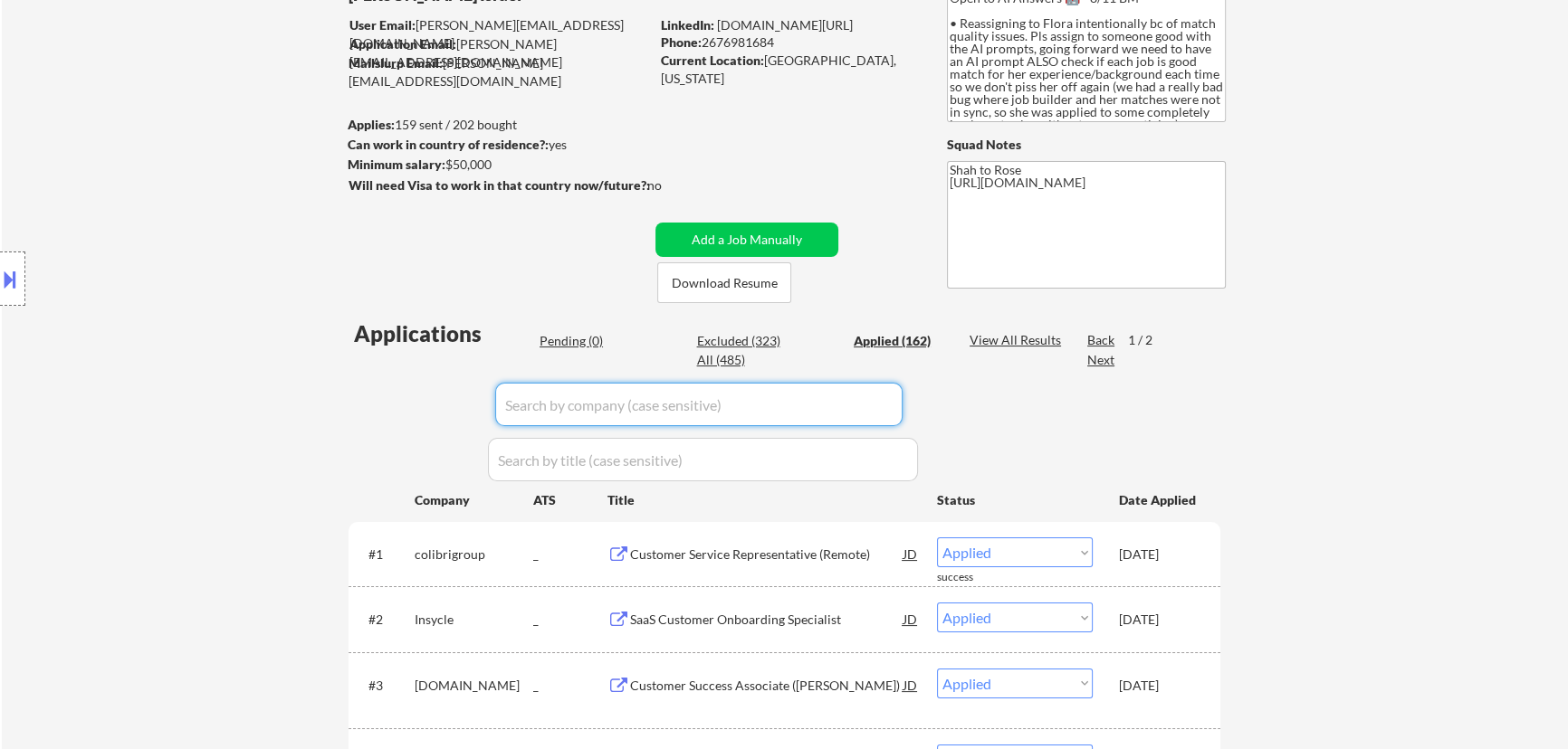
paste input "destinationknot"
type input "destinationknot"
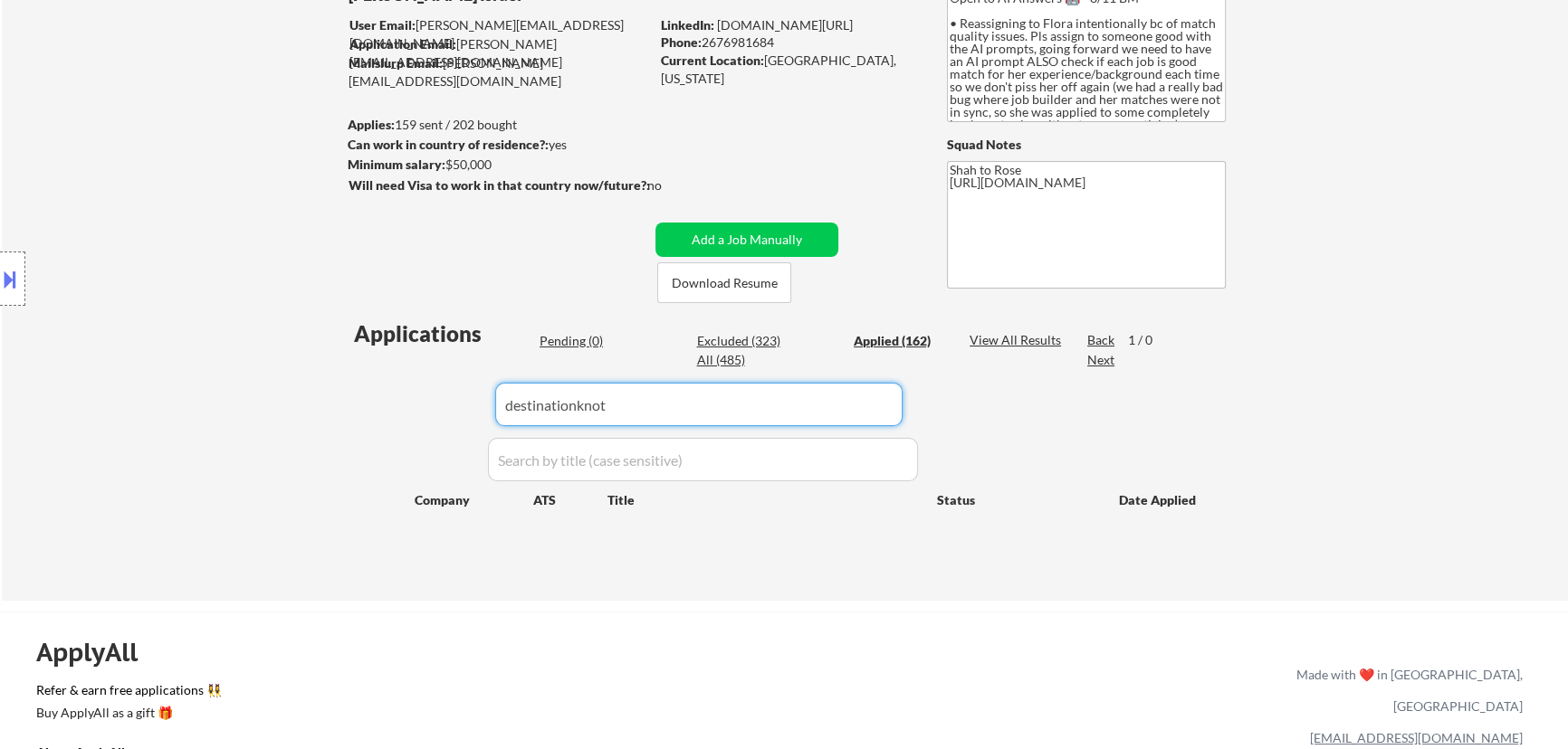
drag, startPoint x: 638, startPoint y: 404, endPoint x: 421, endPoint y: 410, distance: 217.1
click at [421, 410] on div "Applications Pending (0) Excluded (323) Applied (162) All (485) View All Result…" at bounding box center [784, 442] width 872 height 248
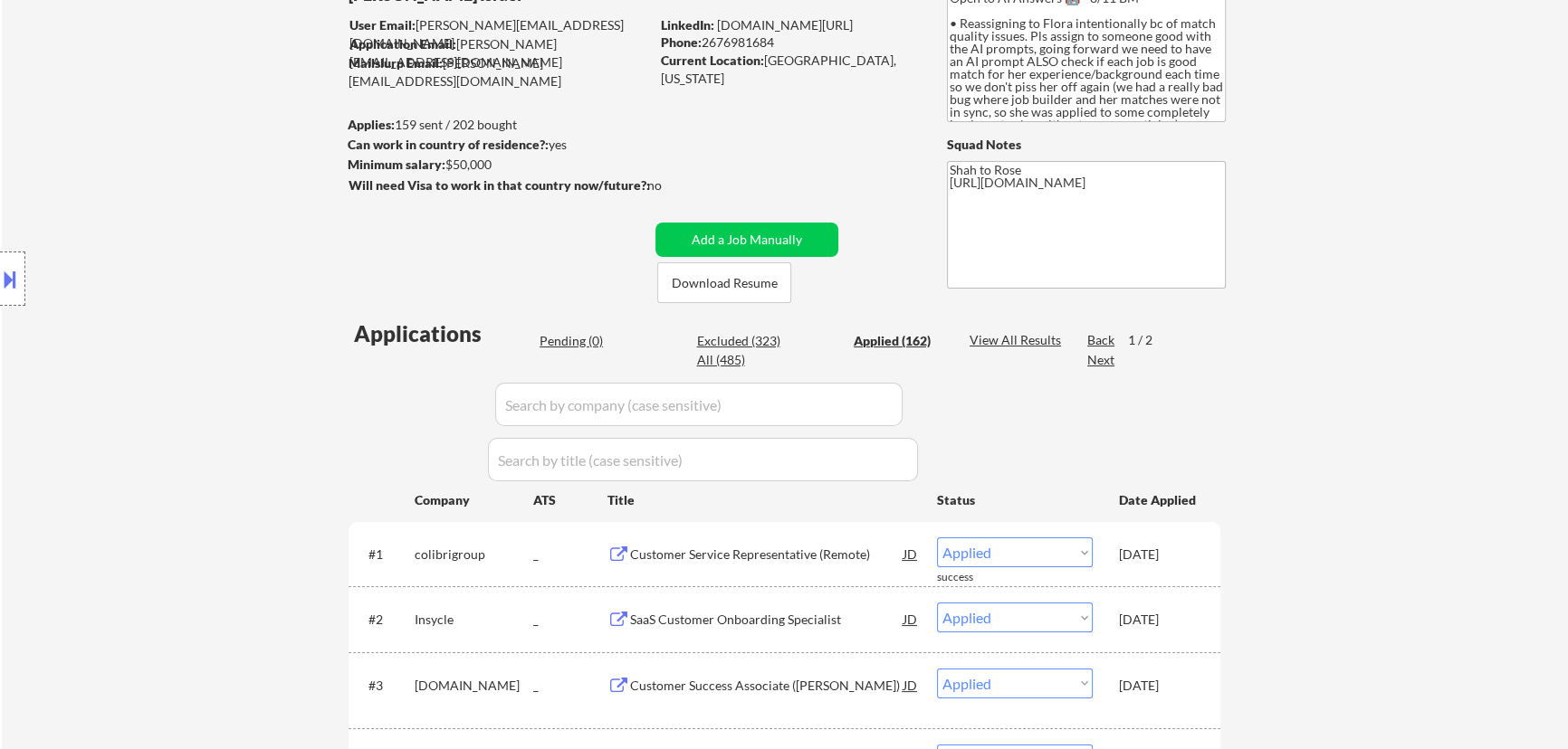
click at [576, 341] on div "Pending (0)" at bounding box center [585, 341] width 90 height 18
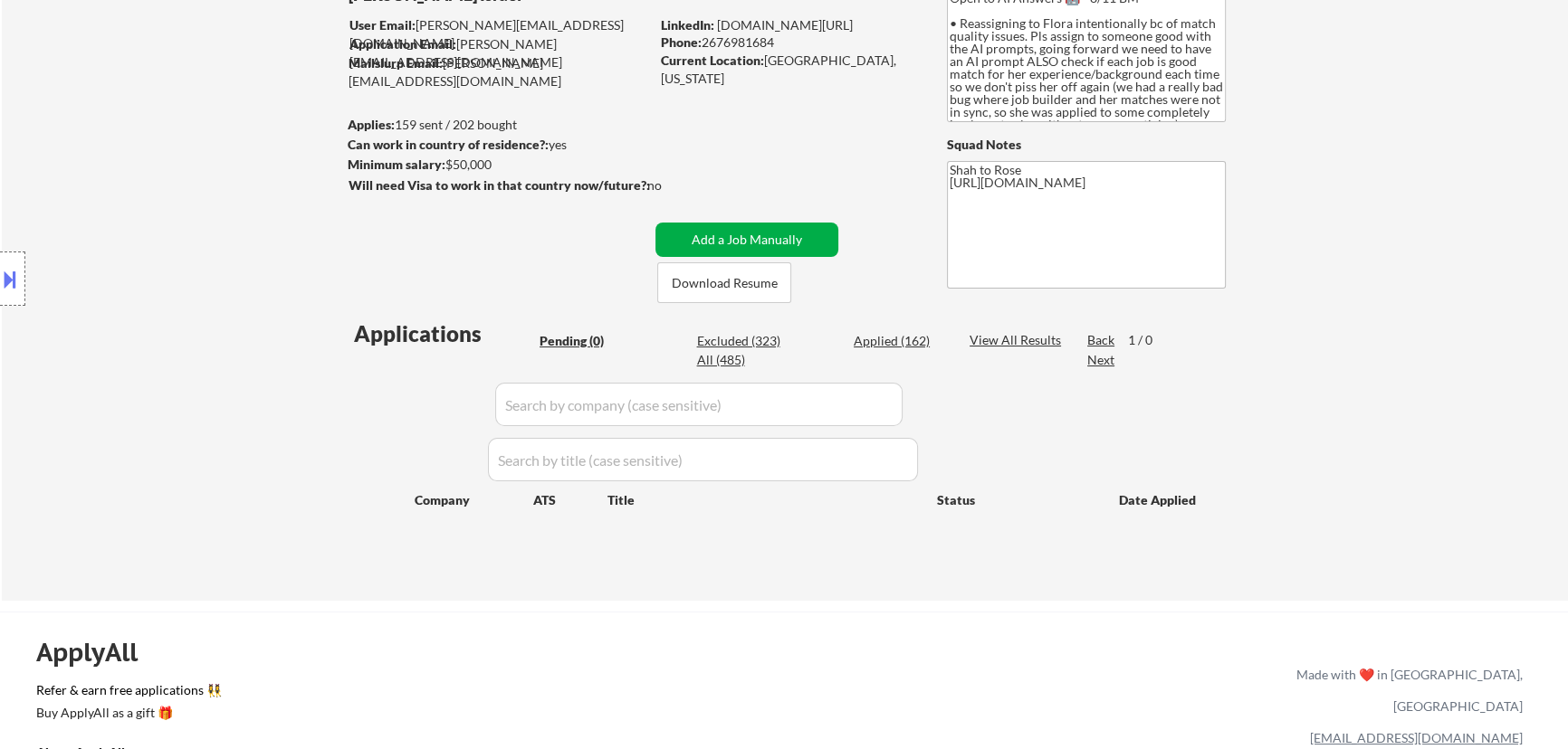
click at [778, 236] on button "Add a Job Manually" at bounding box center [746, 239] width 183 height 35
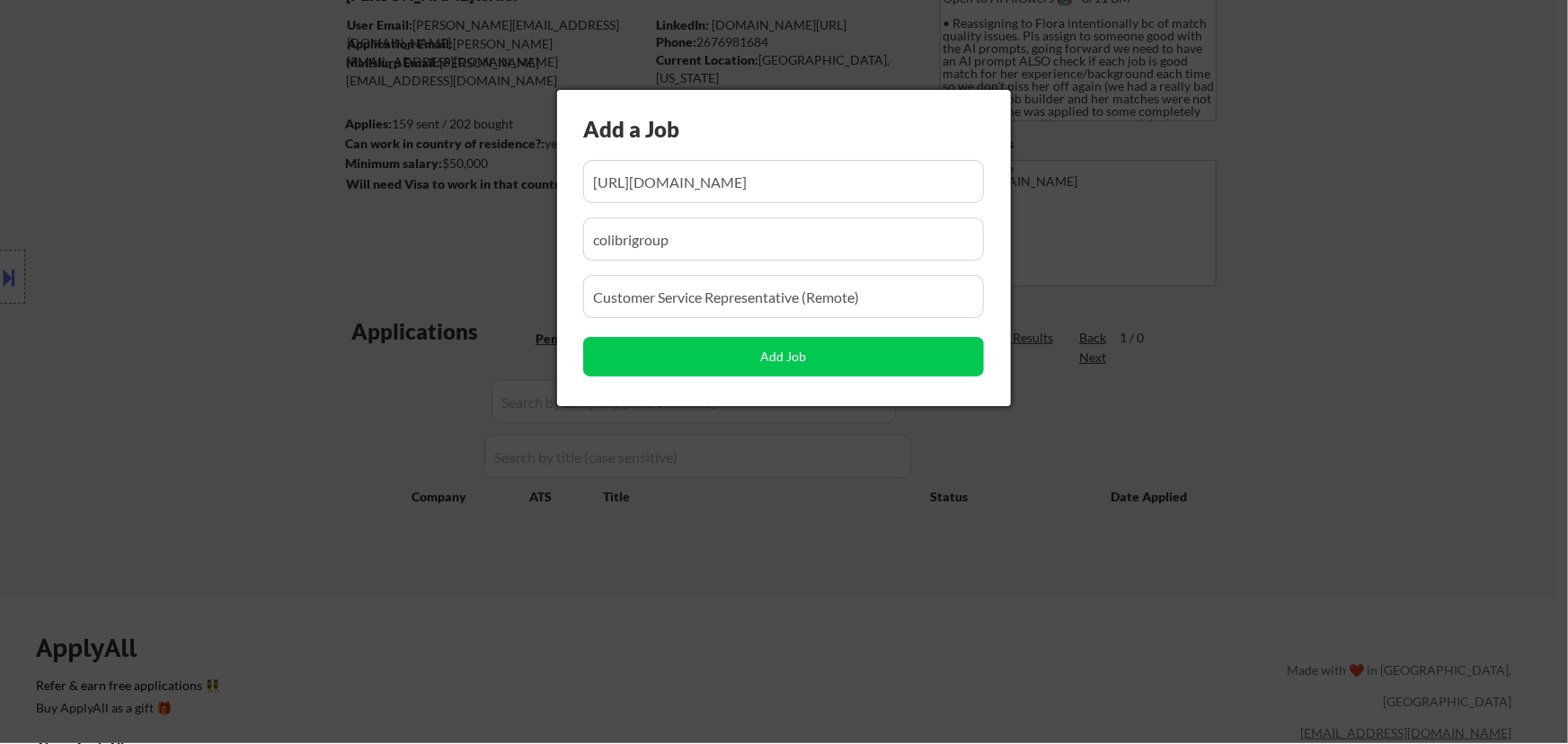
scroll to position [0, 104]
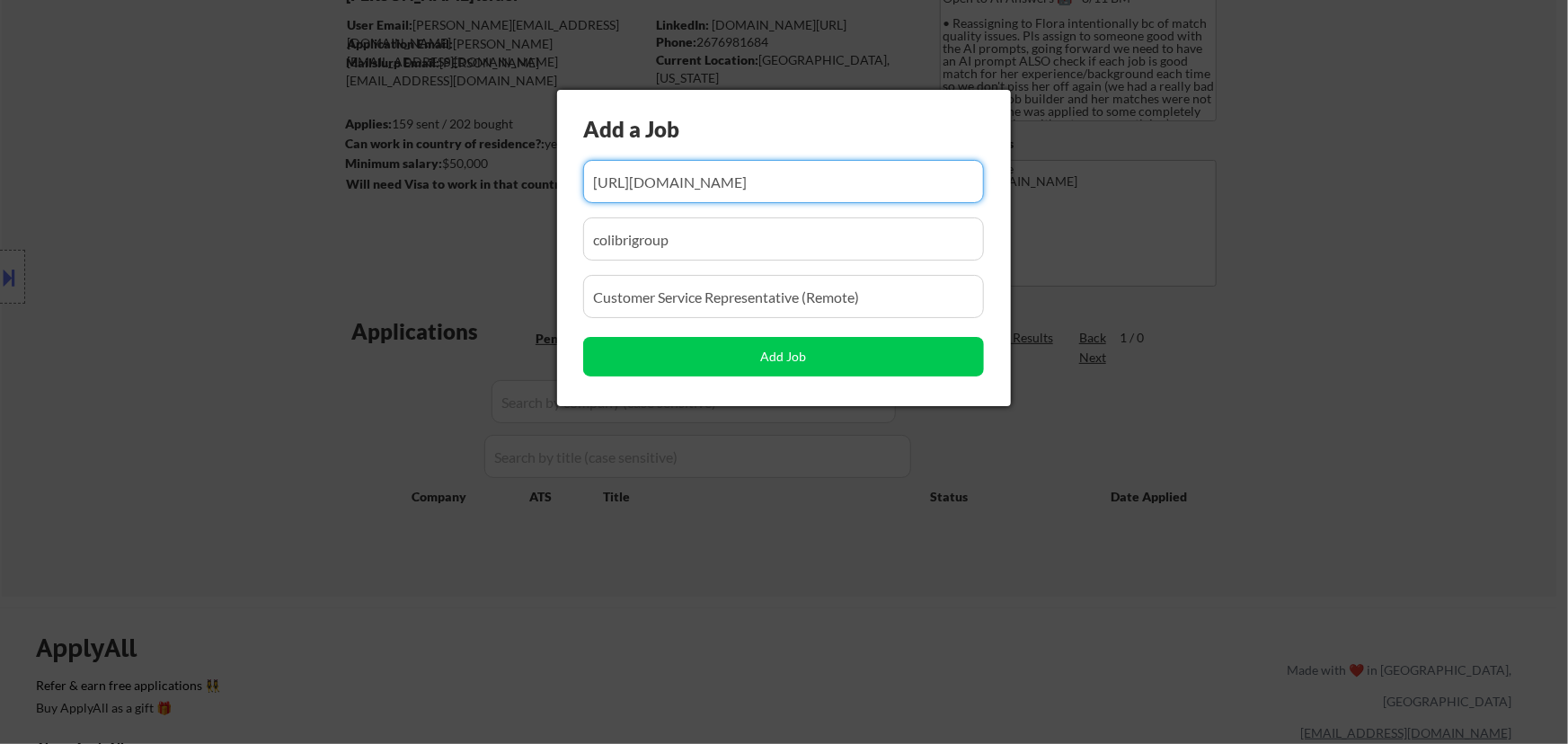
drag, startPoint x: 875, startPoint y: 180, endPoint x: 747, endPoint y: 187, distance: 128.2
click at [747, 187] on input "input" at bounding box center [783, 182] width 400 height 43
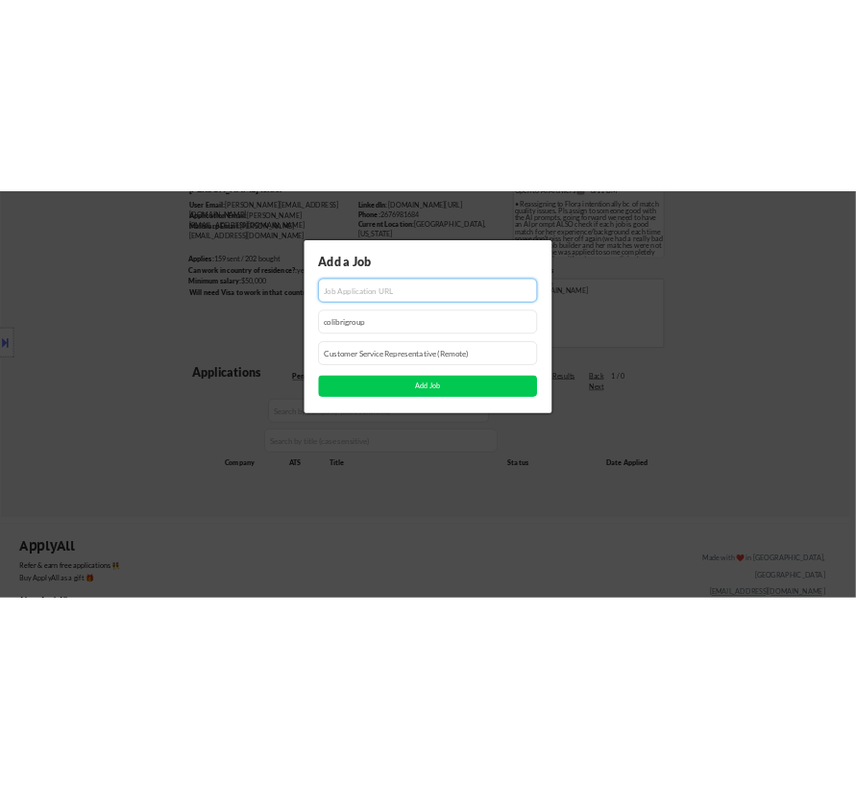
scroll to position [0, 0]
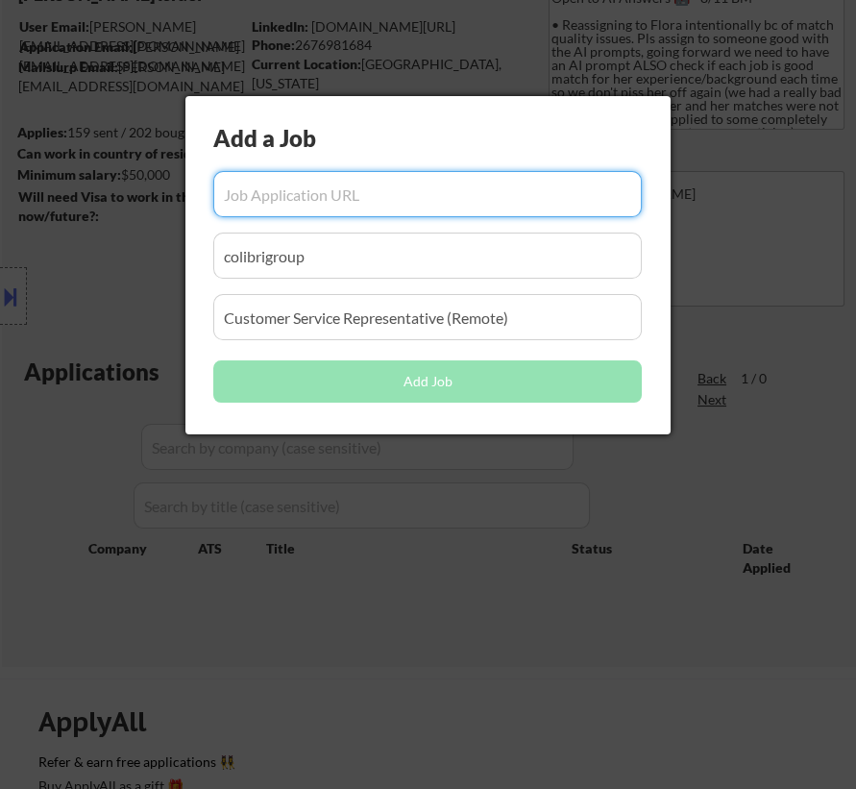
click at [327, 204] on input "input" at bounding box center [427, 194] width 428 height 46
paste input "[URL][DOMAIN_NAME]"
type input "[URL][DOMAIN_NAME]"
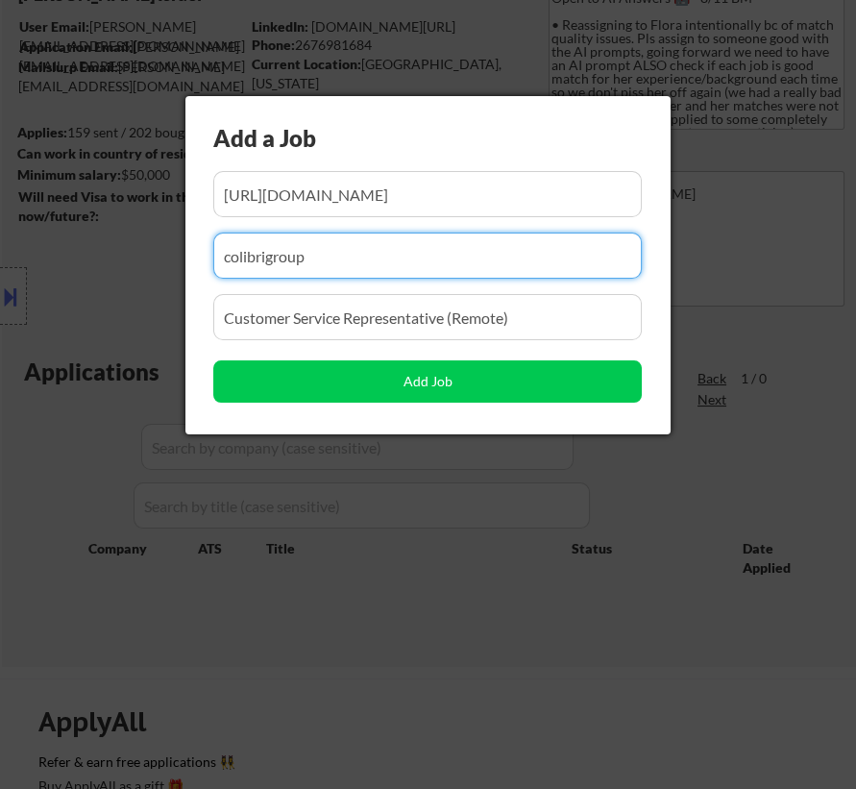
scroll to position [0, 0]
drag, startPoint x: 331, startPoint y: 269, endPoint x: 77, endPoint y: 327, distance: 261.0
click at [85, 331] on body "← Return to /applysquad Mailslurp Inbox Job Search Builder [PERSON_NAME] [GEOGR…" at bounding box center [428, 220] width 856 height 789
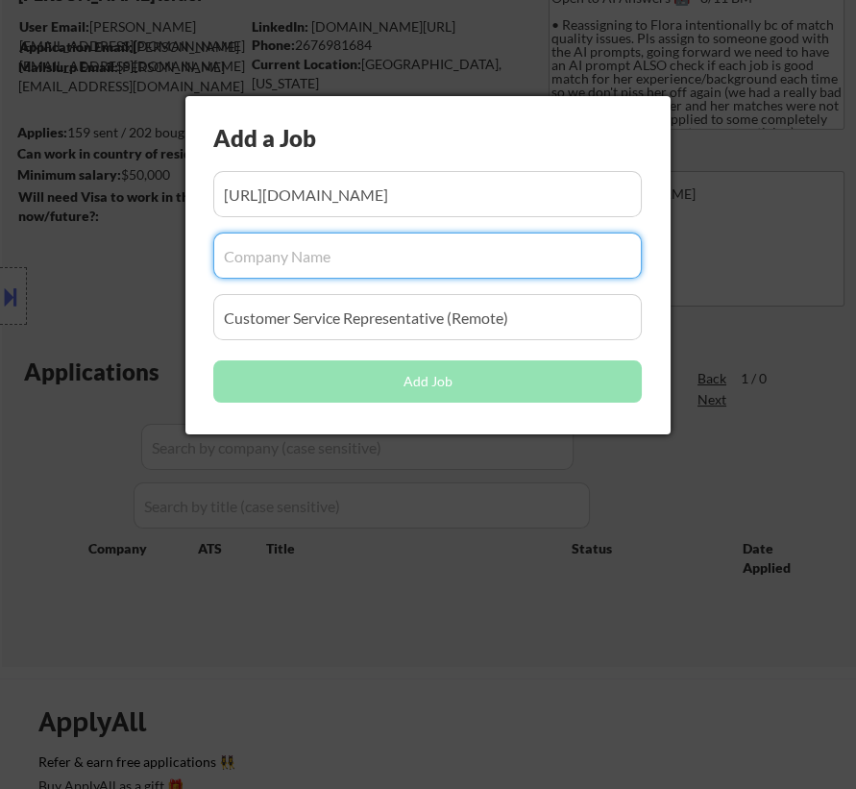
click at [259, 250] on input "input" at bounding box center [427, 255] width 428 height 46
paste input "destinationknot"
type input "destinationknot"
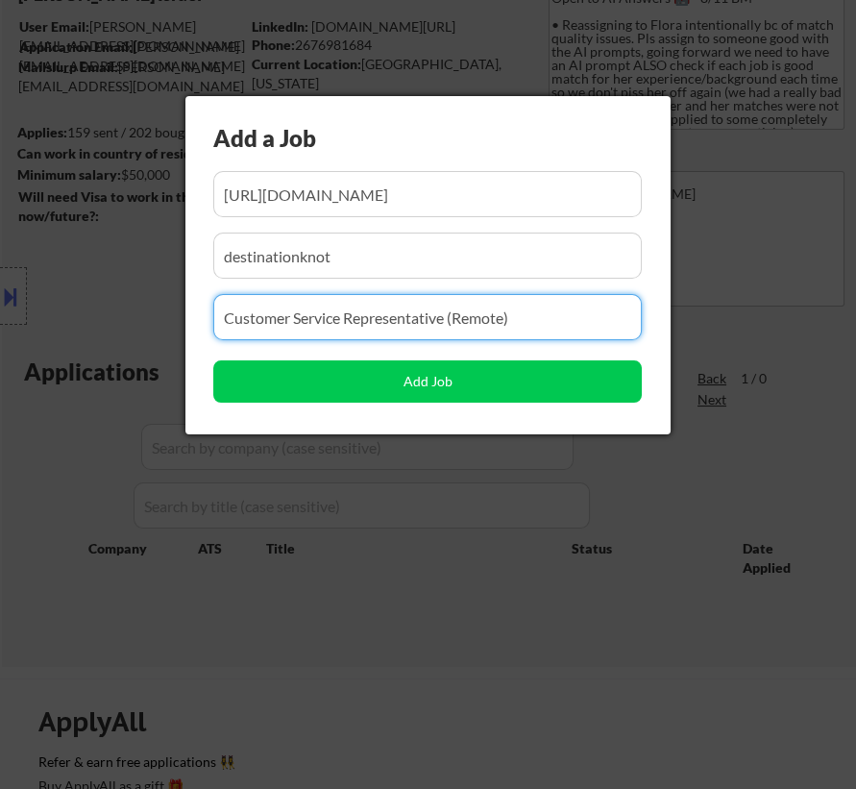
drag, startPoint x: 539, startPoint y: 322, endPoint x: 156, endPoint y: 391, distance: 389.5
click at [156, 391] on body "← Return to /applysquad Mailslurp Inbox Job Search Builder [PERSON_NAME] [GEOGR…" at bounding box center [428, 220] width 856 height 789
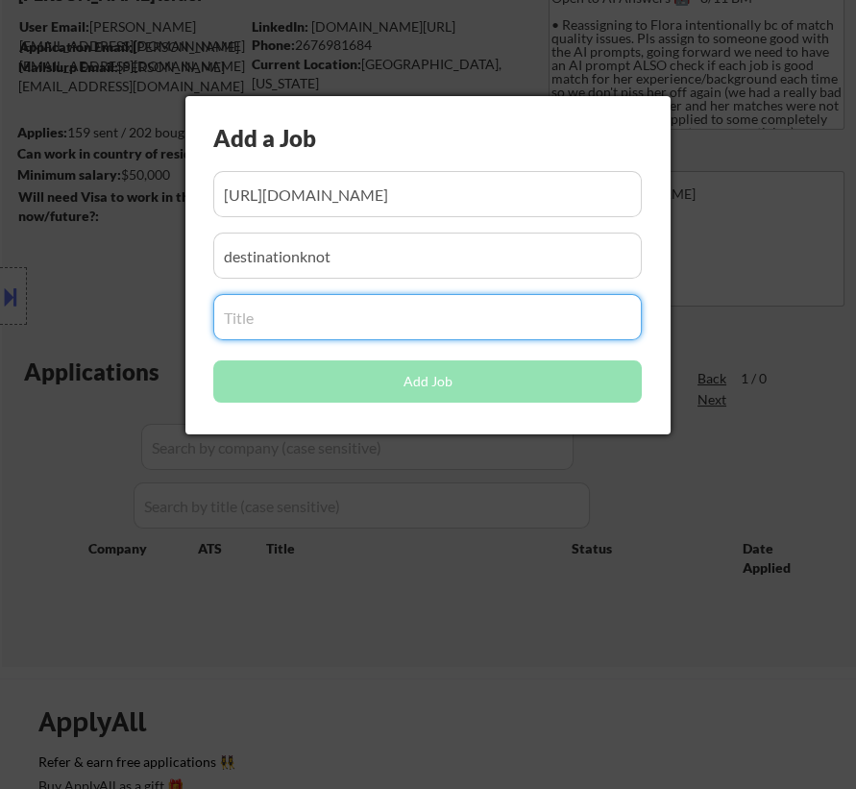
click at [343, 314] on input "input" at bounding box center [427, 317] width 428 height 46
paste input "Customer Service Representative – Hotel Reservations (Remote)"
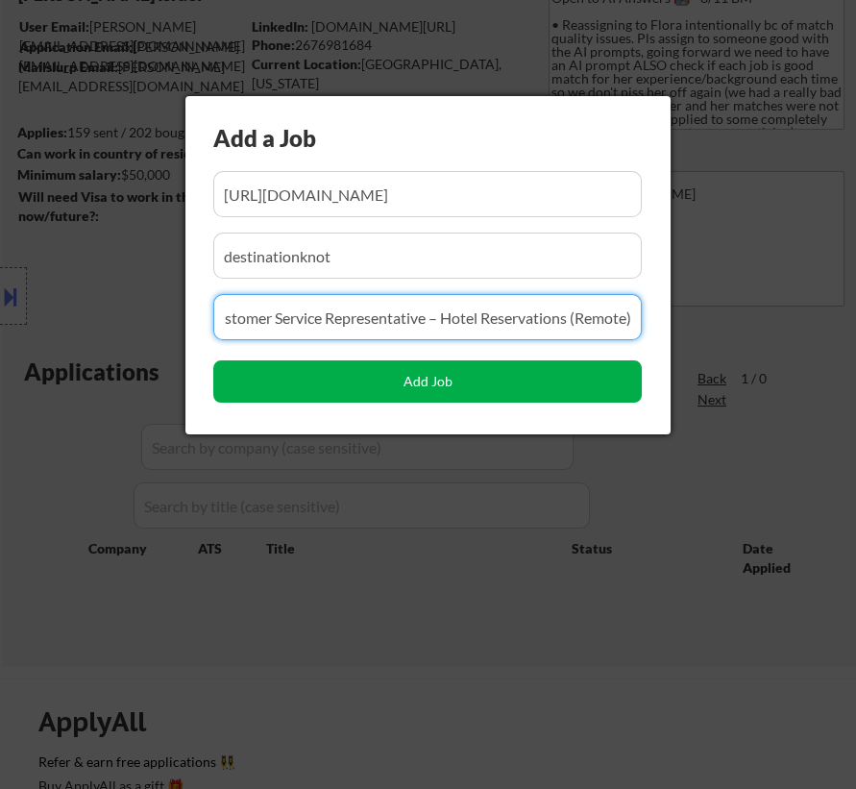
type input "Customer Service Representative – Hotel Reservations (Remote)"
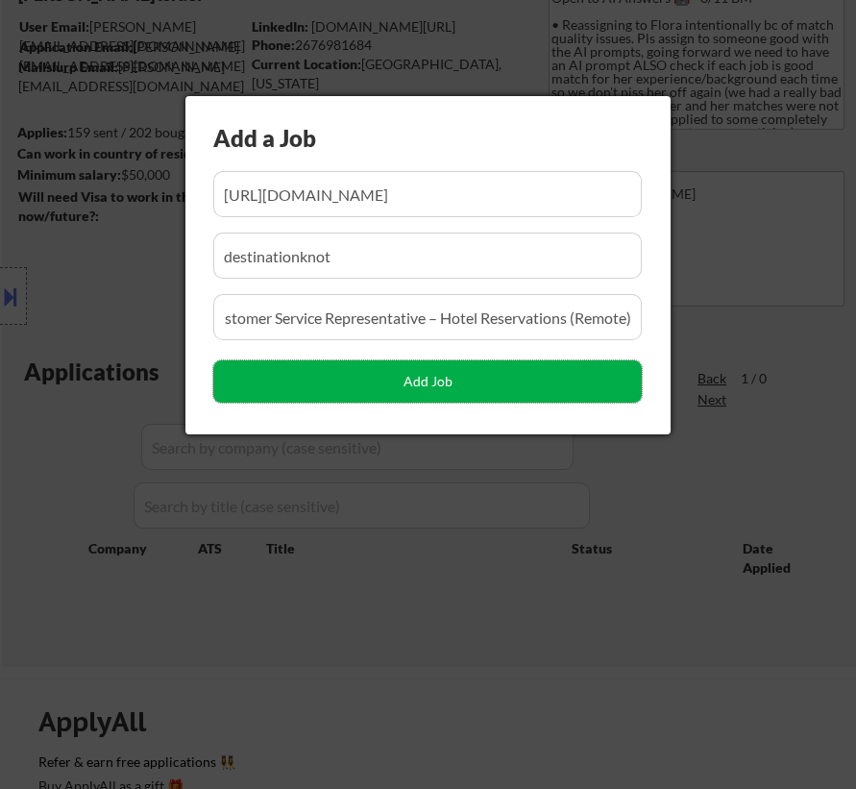
click at [405, 379] on button "Add Job" at bounding box center [427, 381] width 428 height 42
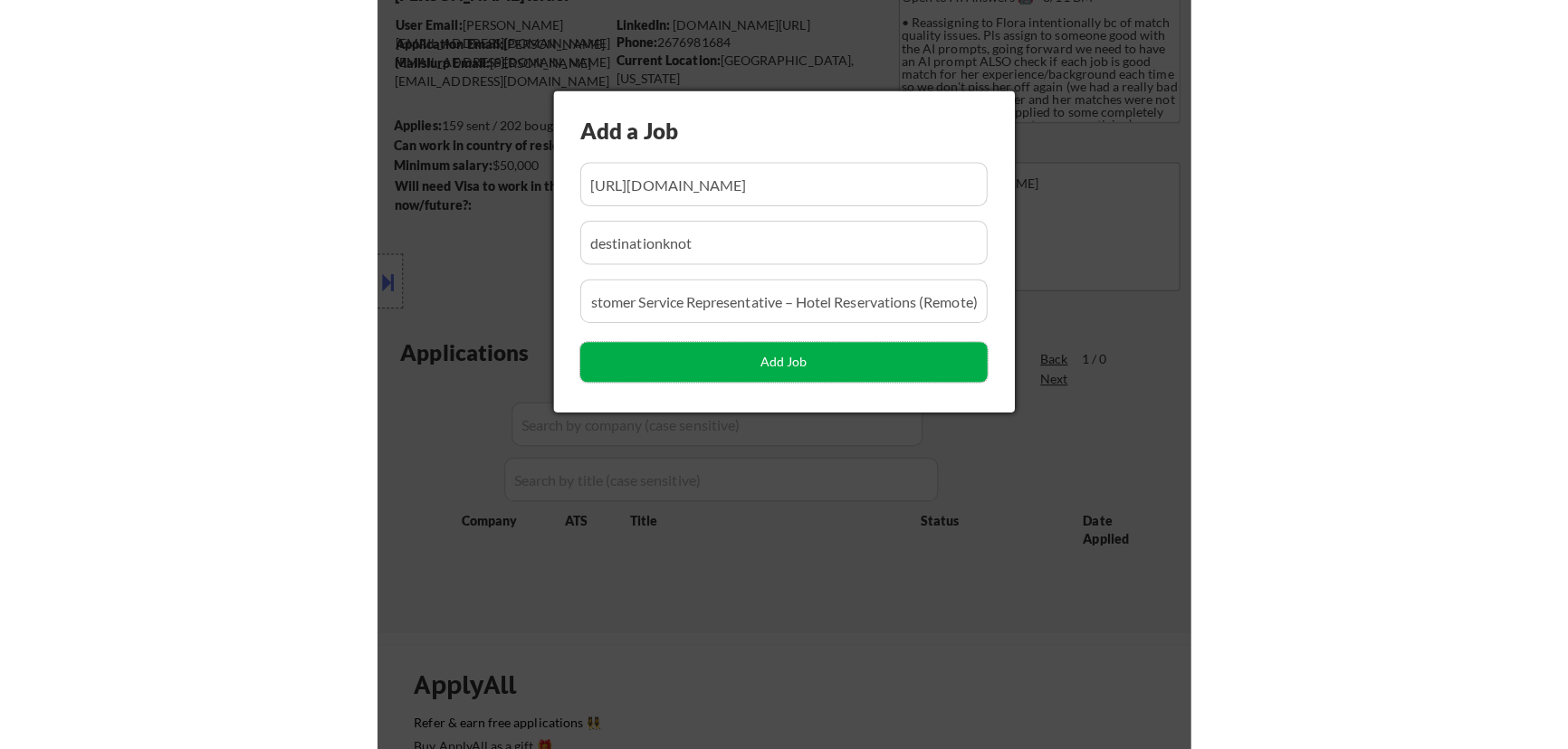
scroll to position [0, 0]
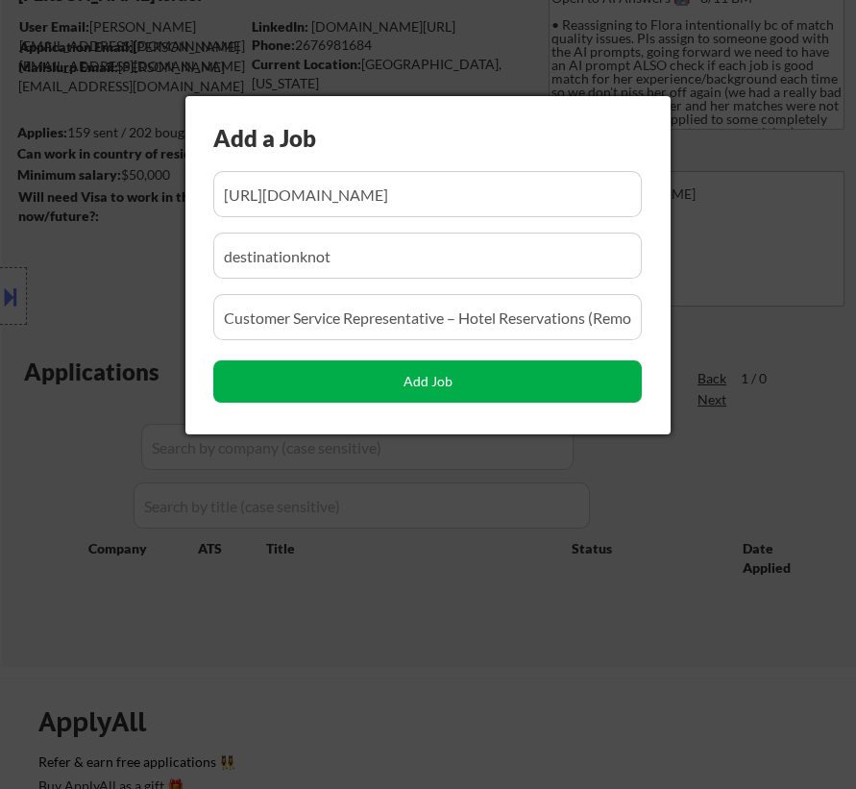
select select ""pending""
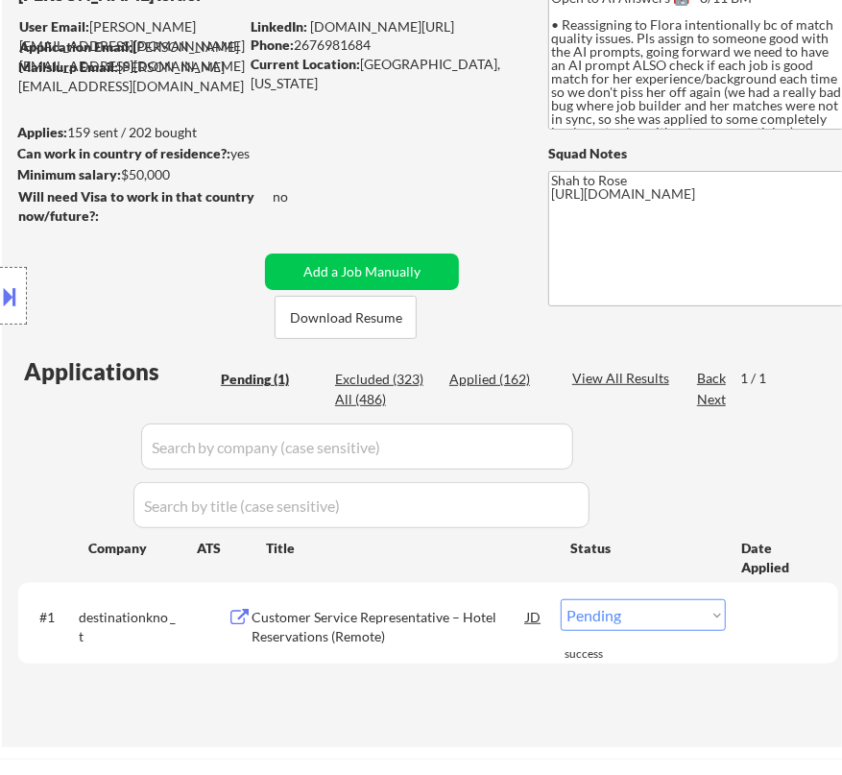
click at [602, 610] on select "Choose an option... Pending Applied Excluded (Questions) Excluded (Expired) Exc…" at bounding box center [643, 615] width 165 height 32
select select ""applied""
click at [561, 599] on select "Choose an option... Pending Applied Excluded (Questions) Excluded (Expired) Exc…" at bounding box center [643, 615] width 165 height 32
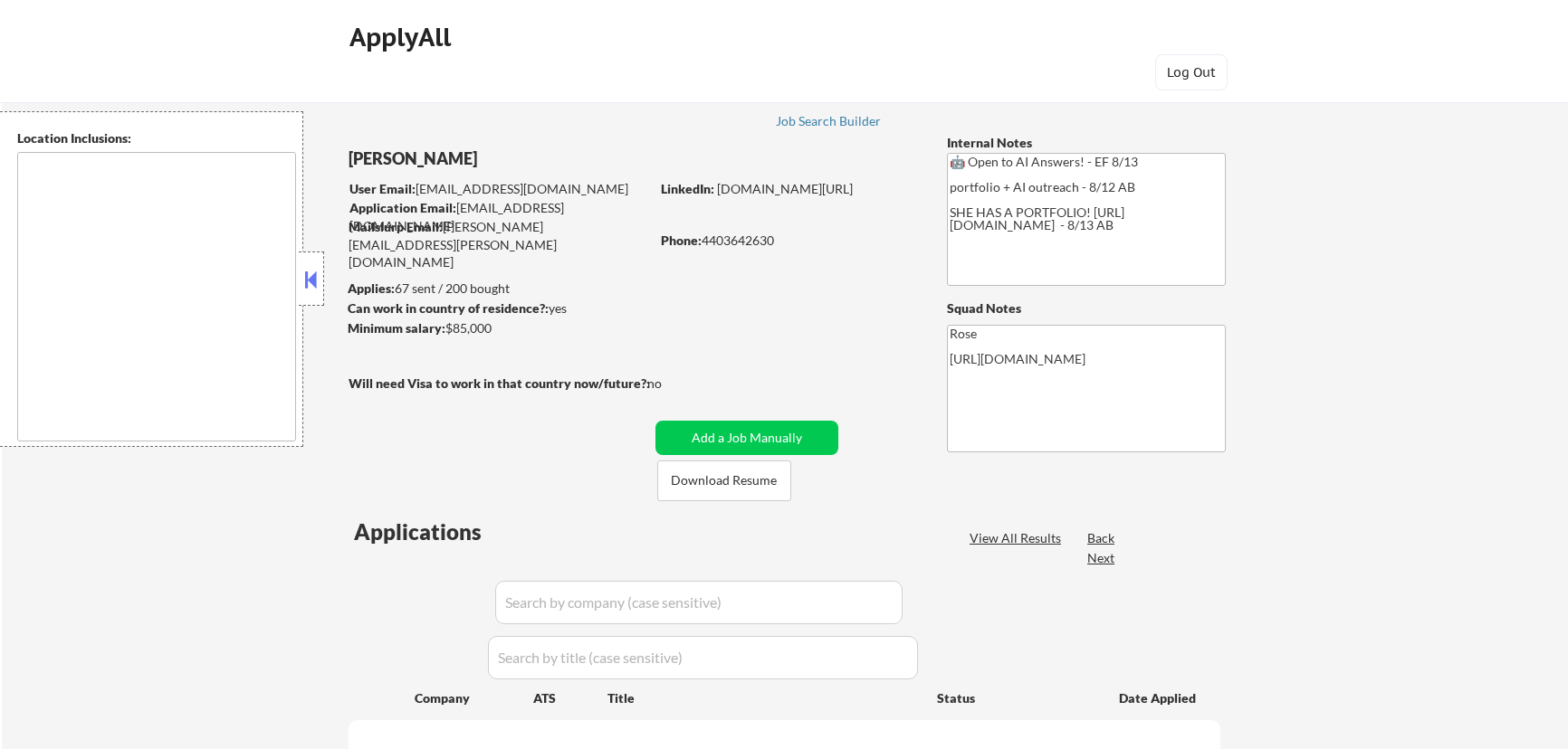
scroll to position [246, 0]
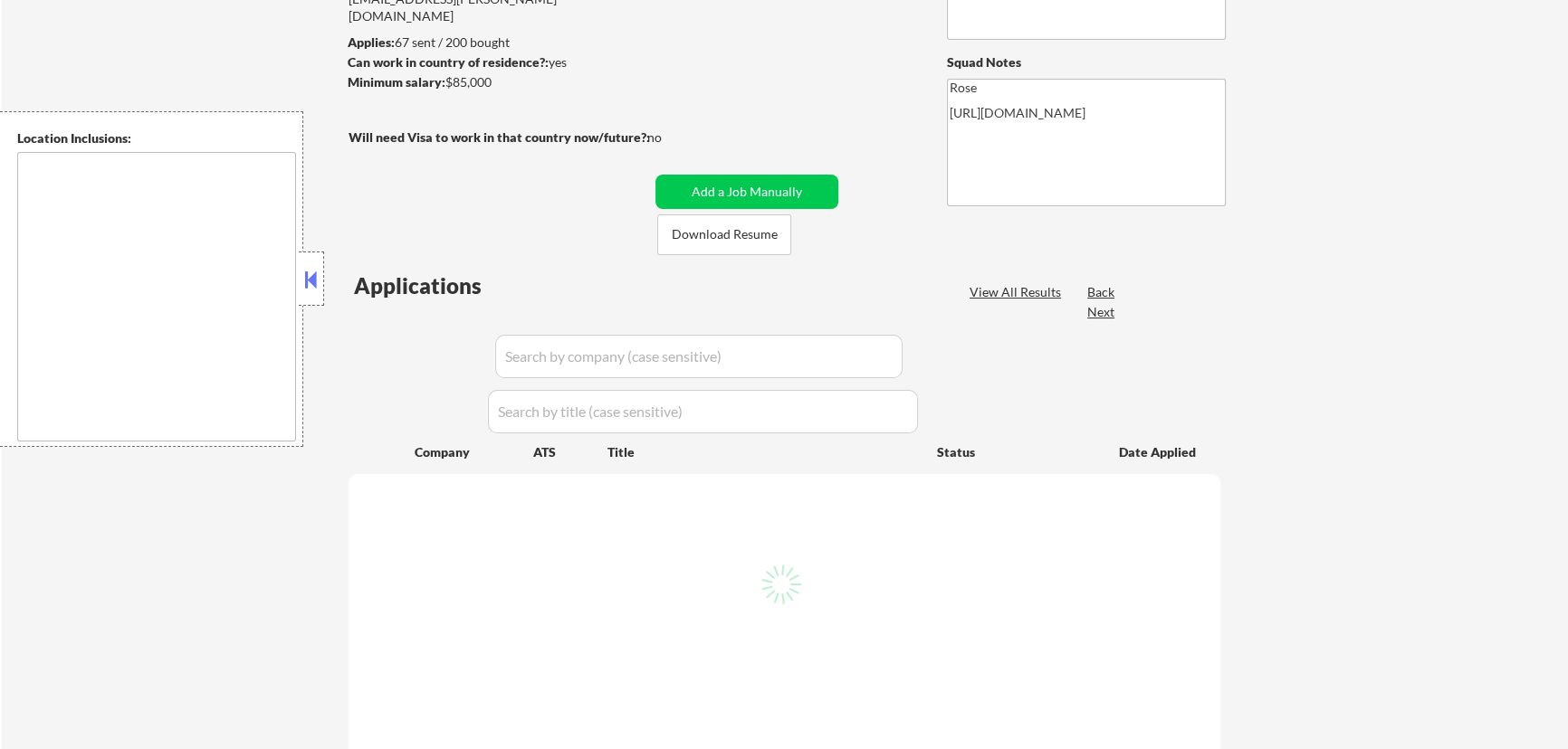
select select ""pending""
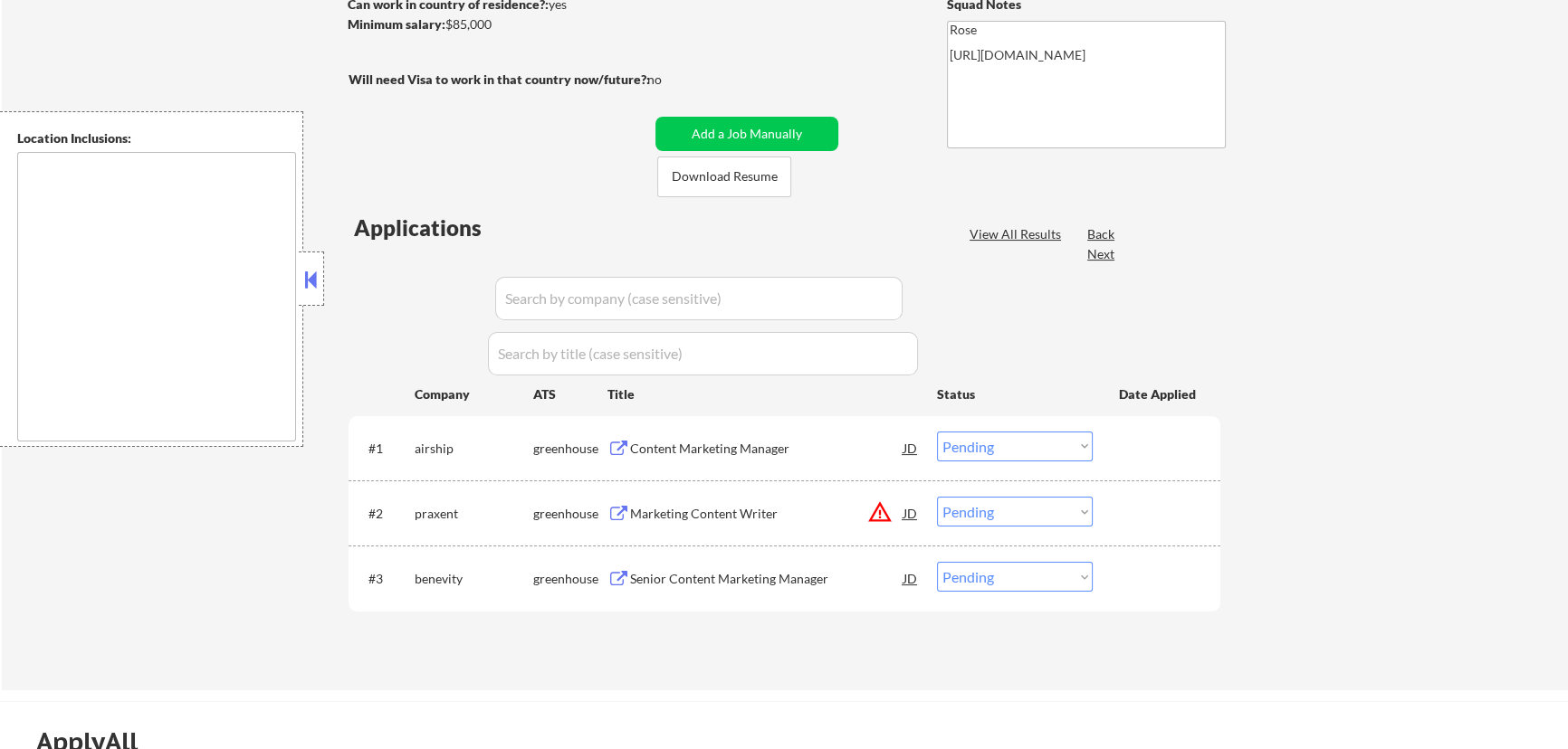
type textarea "Cleveland, OH Lakewood, OH Euclid, OH Parma, OH Shaker Heights, OH Garfield Hei…"
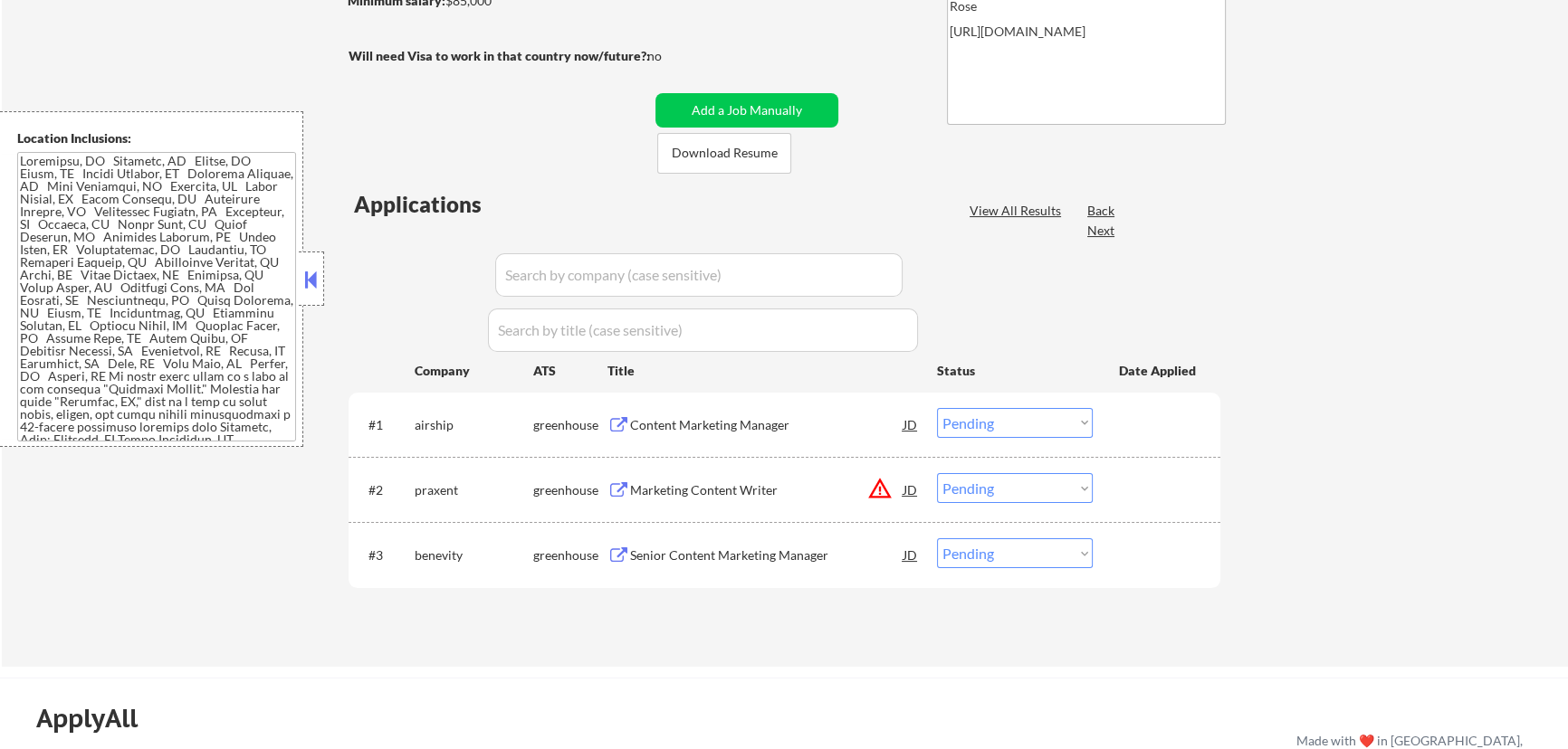
scroll to position [329, 0]
